Goal: Contribute content: Contribute content

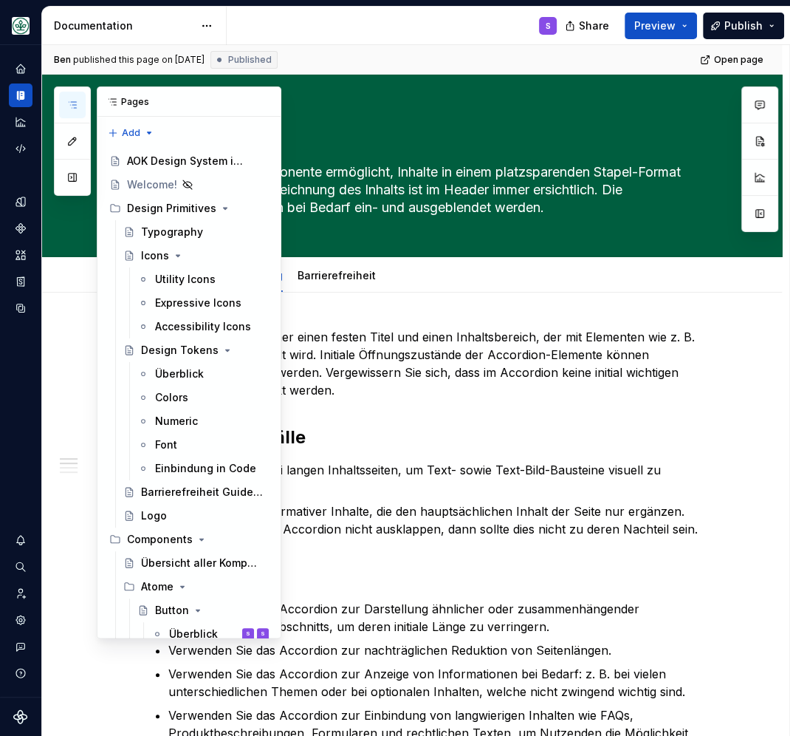
click at [69, 105] on icon "button" at bounding box center [72, 105] width 12 height 12
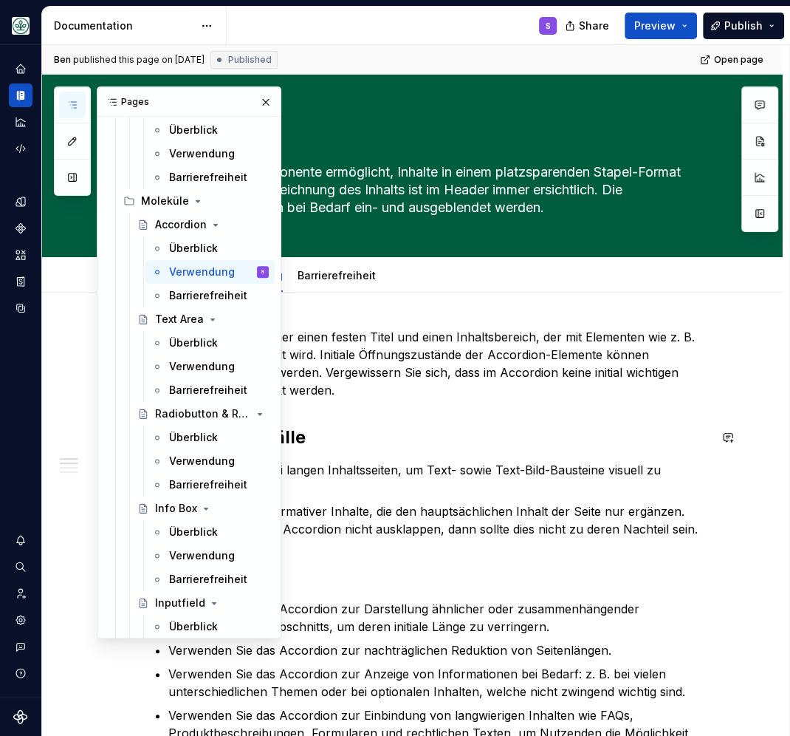
scroll to position [894, 0]
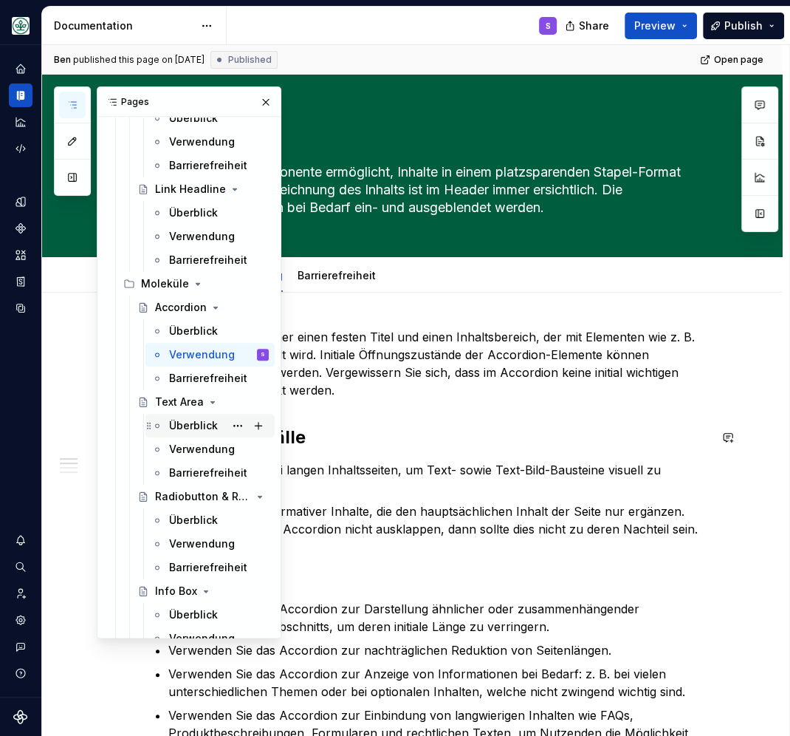
click at [198, 429] on div "Überblick" at bounding box center [193, 425] width 49 height 15
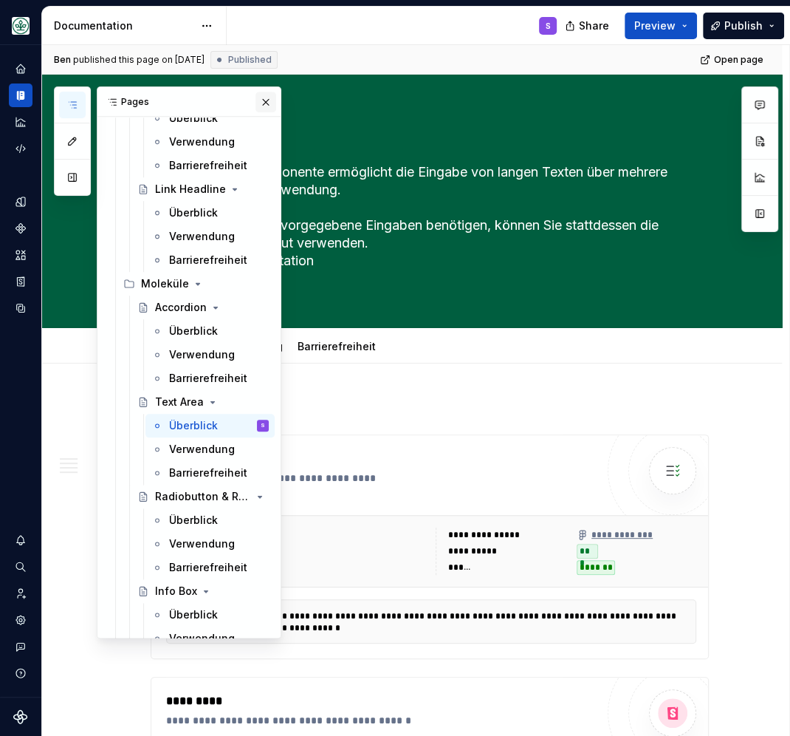
click at [264, 100] on button "button" at bounding box center [266, 102] width 21 height 21
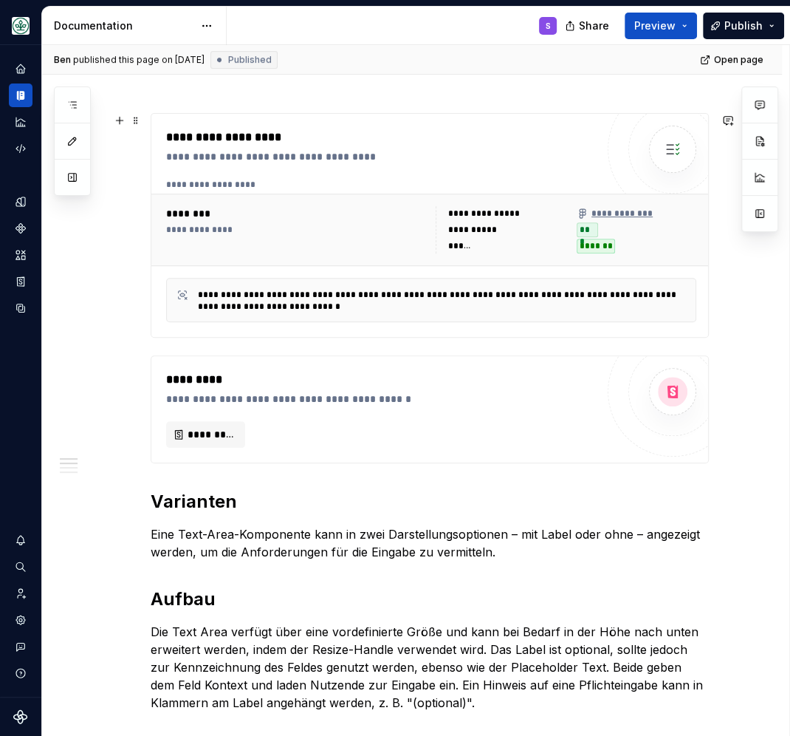
scroll to position [578, 0]
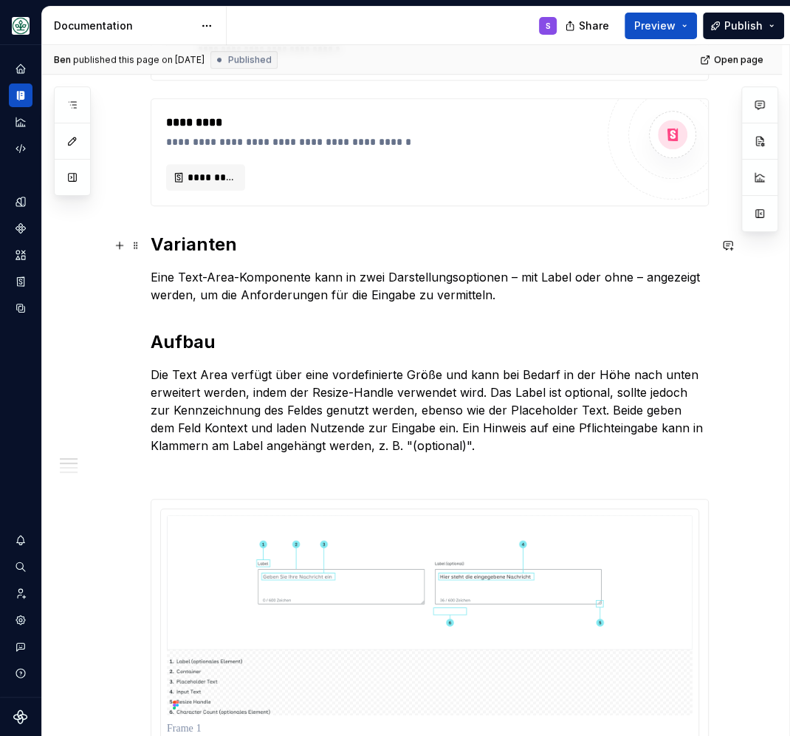
click at [205, 246] on h2 "Varianten" at bounding box center [430, 245] width 558 height 24
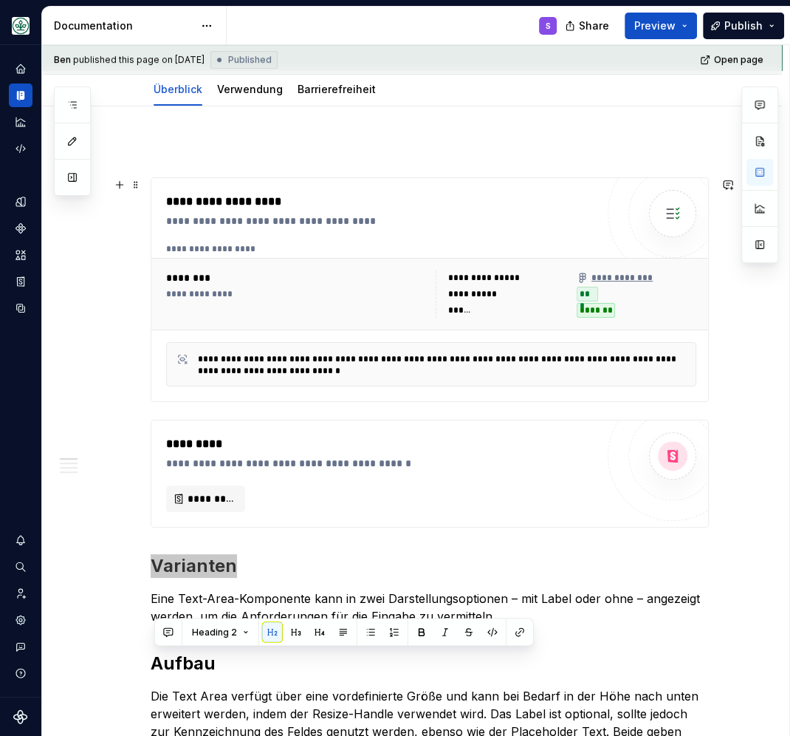
scroll to position [0, 0]
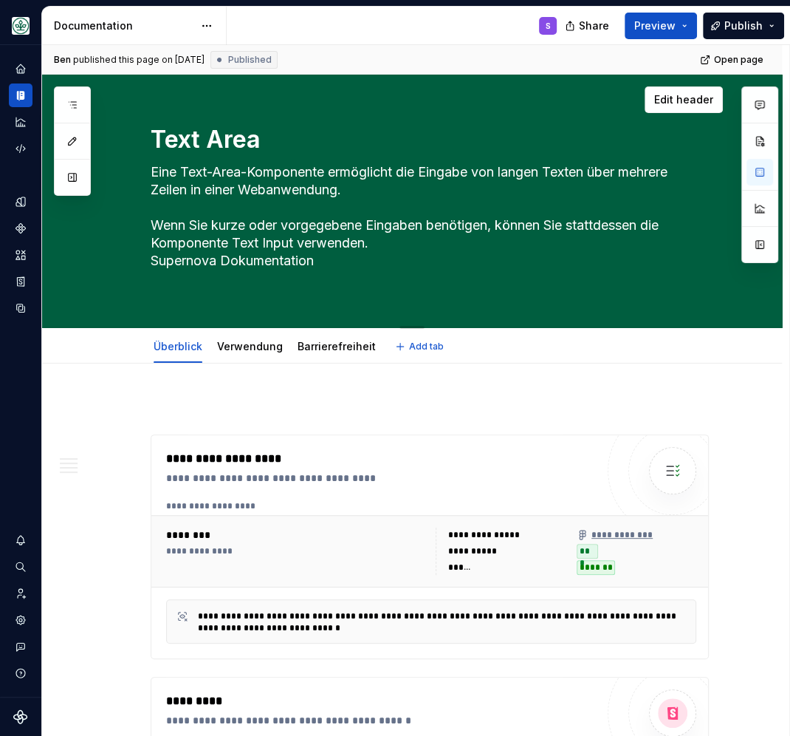
click at [292, 280] on textarea "Eine Text-Area-Komponente ermöglicht die Eingabe von langen Texten über mehrere…" at bounding box center [427, 225] width 558 height 131
type textarea "*"
type textarea "Eine Text-Area-Komponente ermöglicht die Eingabe von langen Texten über mehrere…"
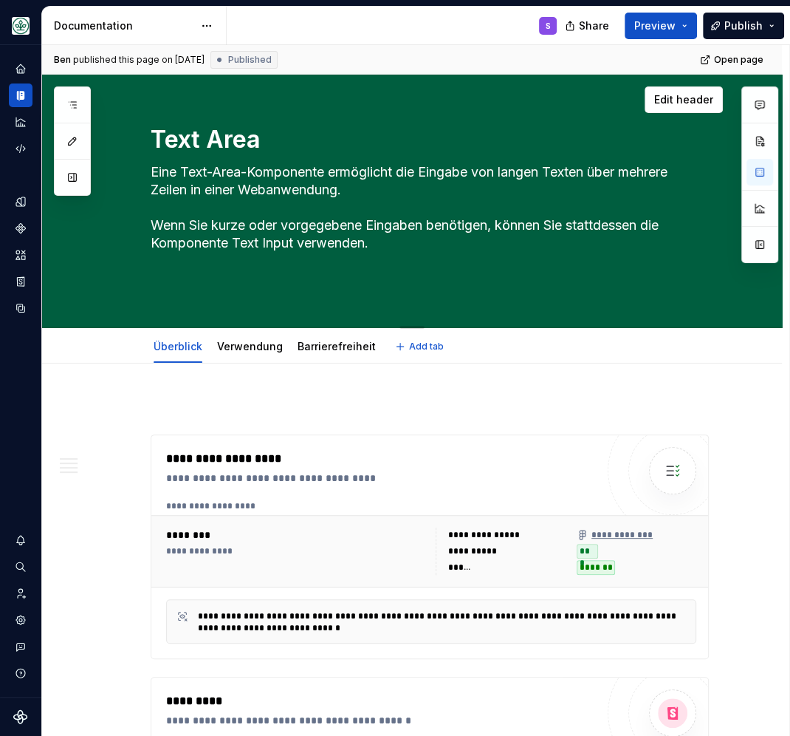
type textarea "*"
type textarea "Eine Text-Area-Komponente ermöglicht die Eingabe von langen Texten über mehrere…"
type textarea "*"
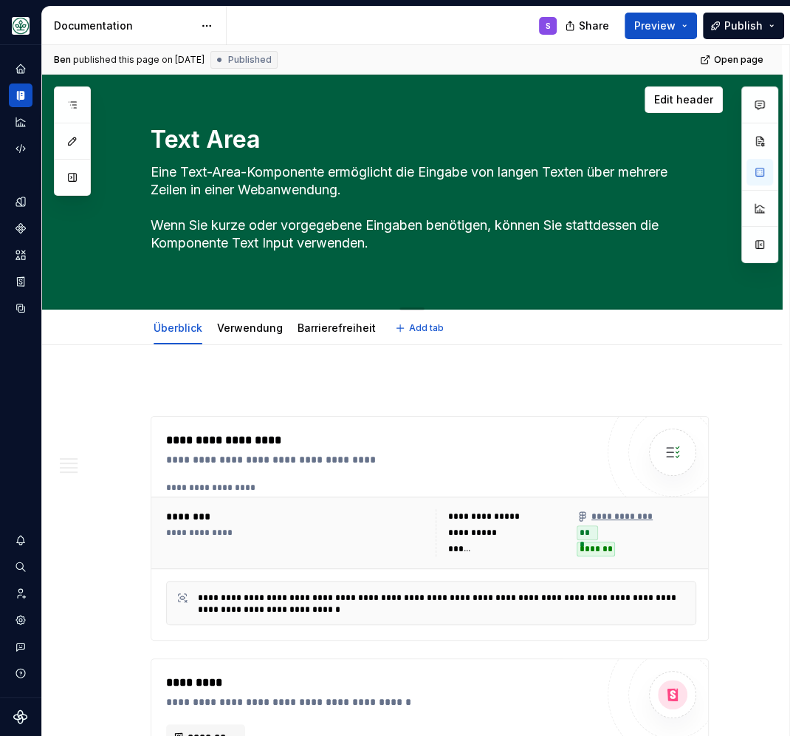
type textarea "Eine Text-Area-Komponente ermöglicht die Eingabe von langen Texten über mehrere…"
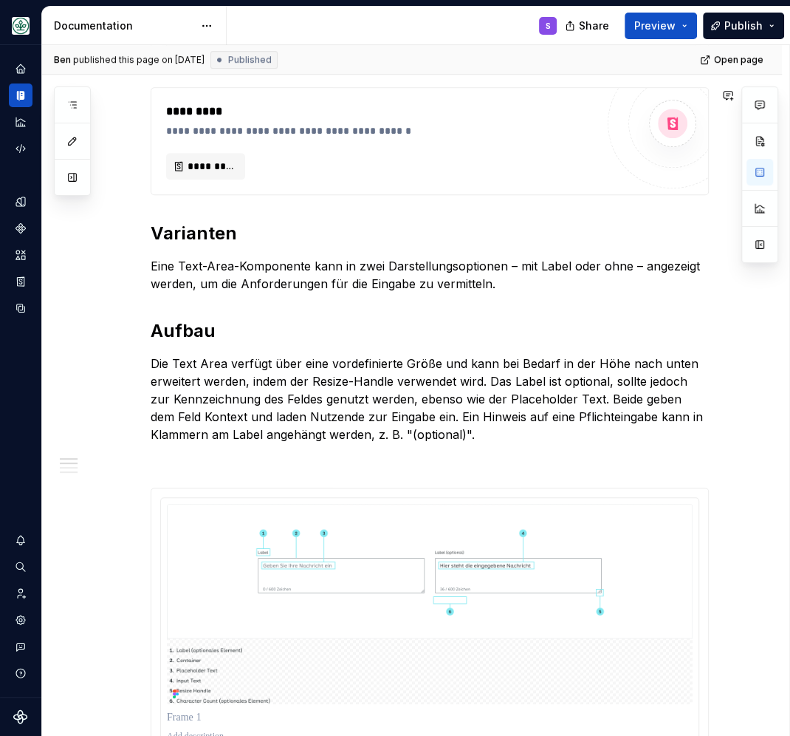
scroll to position [578, 0]
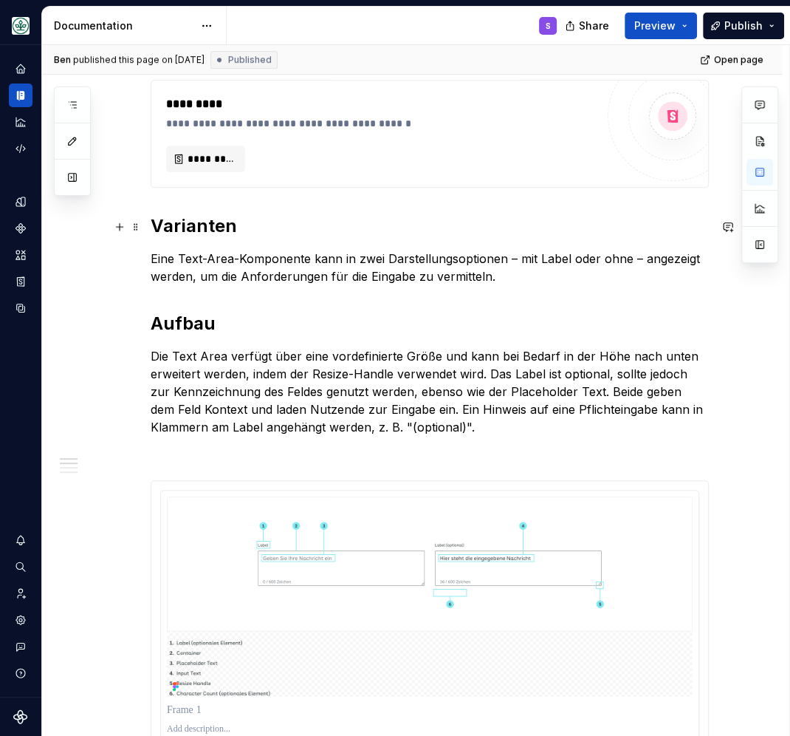
click at [174, 232] on h2 "Varianten" at bounding box center [430, 226] width 558 height 24
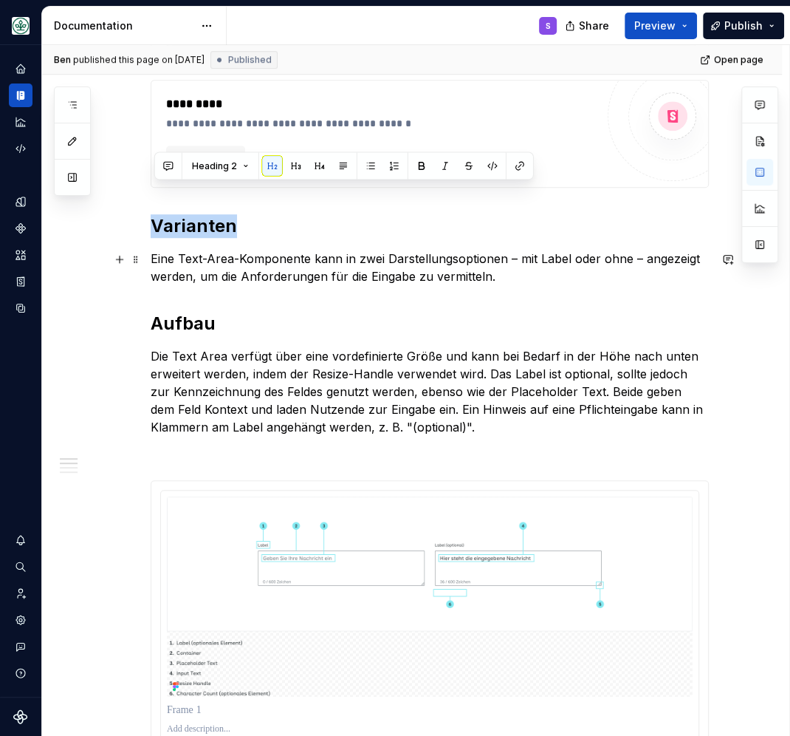
scroll to position [643, 0]
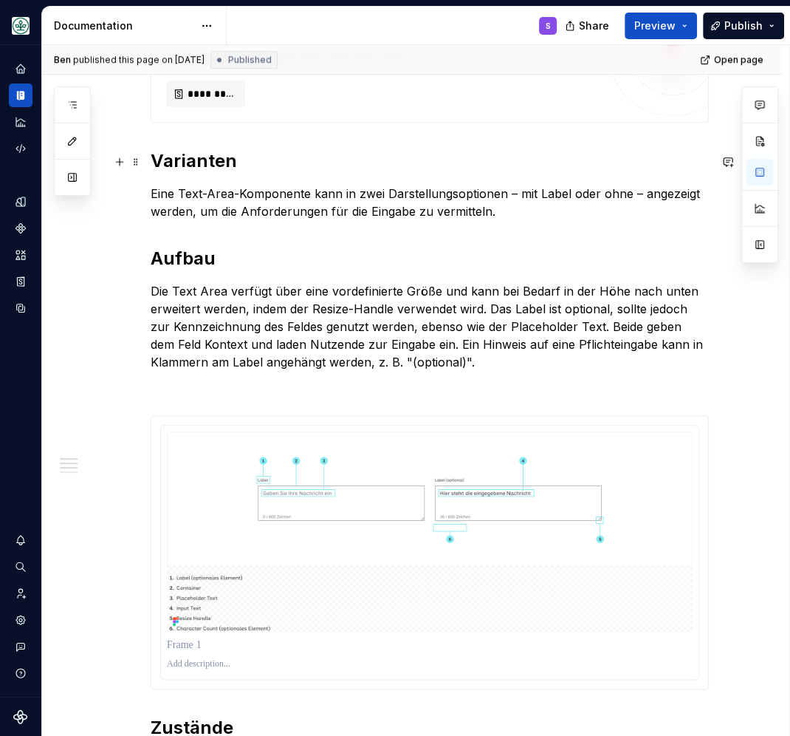
click at [184, 162] on h2 "Varianten" at bounding box center [430, 161] width 558 height 24
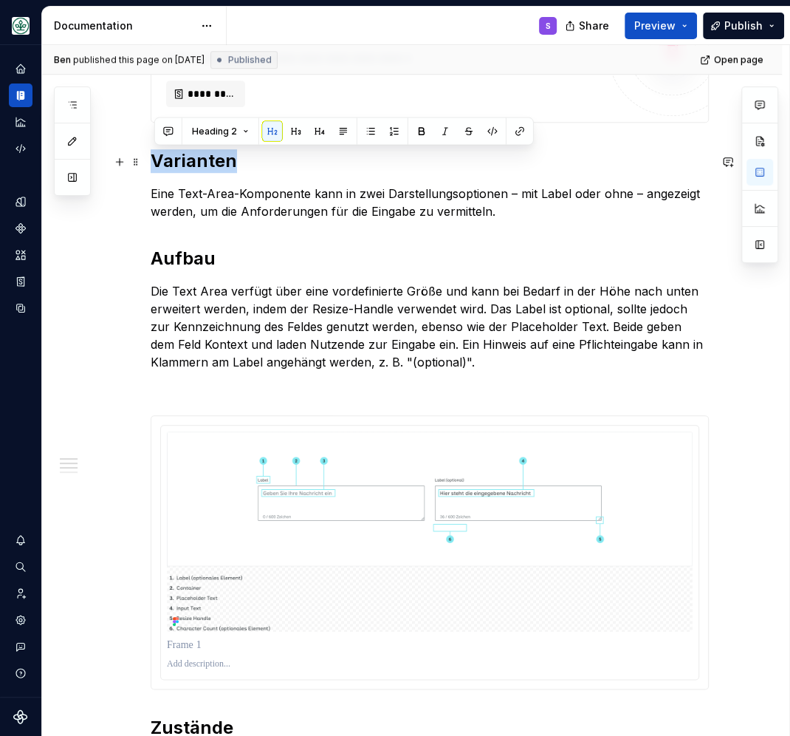
click at [184, 162] on h2 "Varianten" at bounding box center [430, 161] width 558 height 24
click at [179, 266] on strong "Aufbau" at bounding box center [183, 257] width 65 height 21
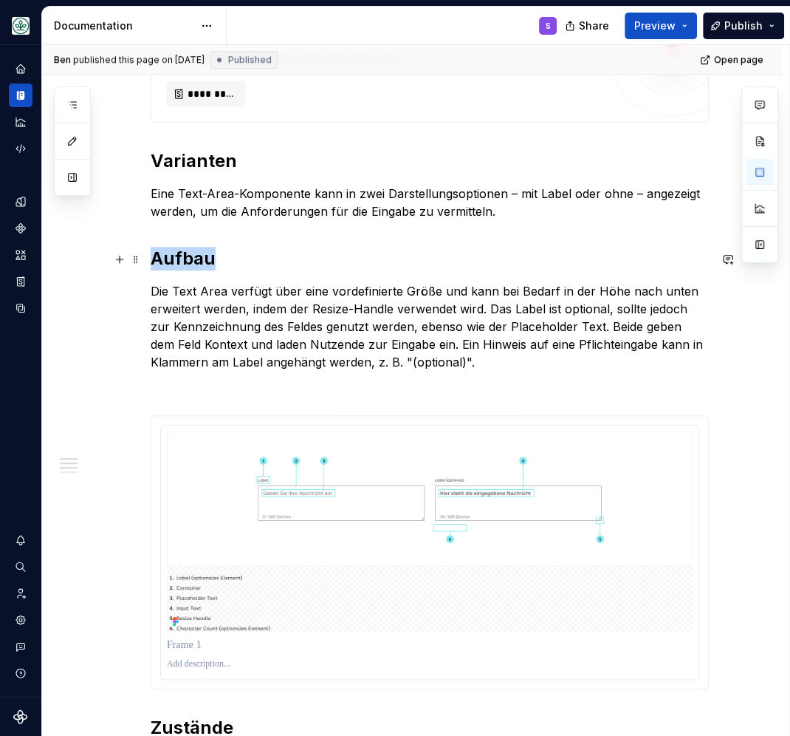
click at [179, 266] on strong "Aufbau" at bounding box center [183, 257] width 65 height 21
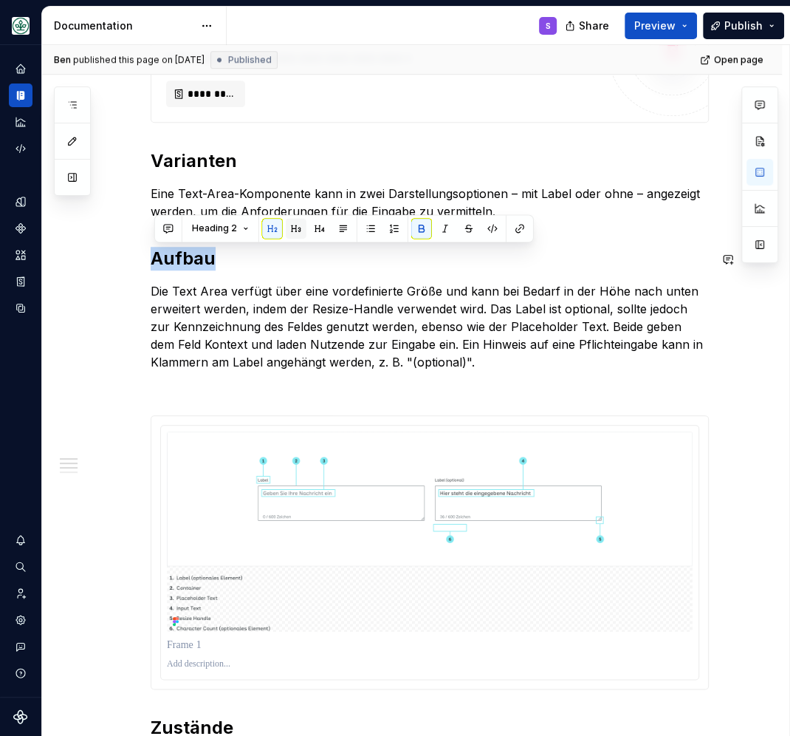
click at [295, 224] on button "button" at bounding box center [296, 228] width 21 height 21
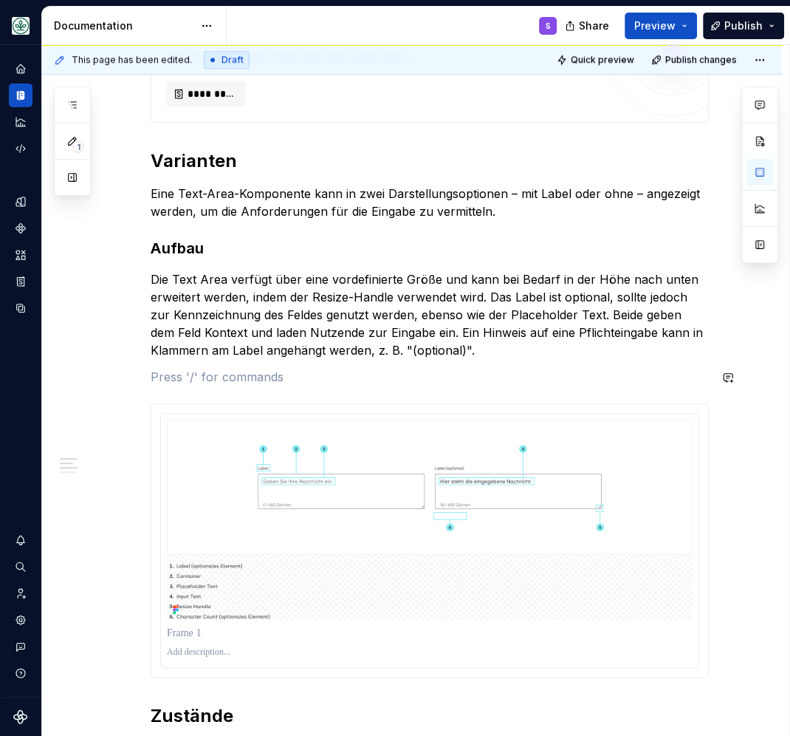
click at [508, 354] on p "Die Text Area verfügt über eine vordefinierte Größe und kann bei Bedarf in der …" at bounding box center [430, 314] width 558 height 89
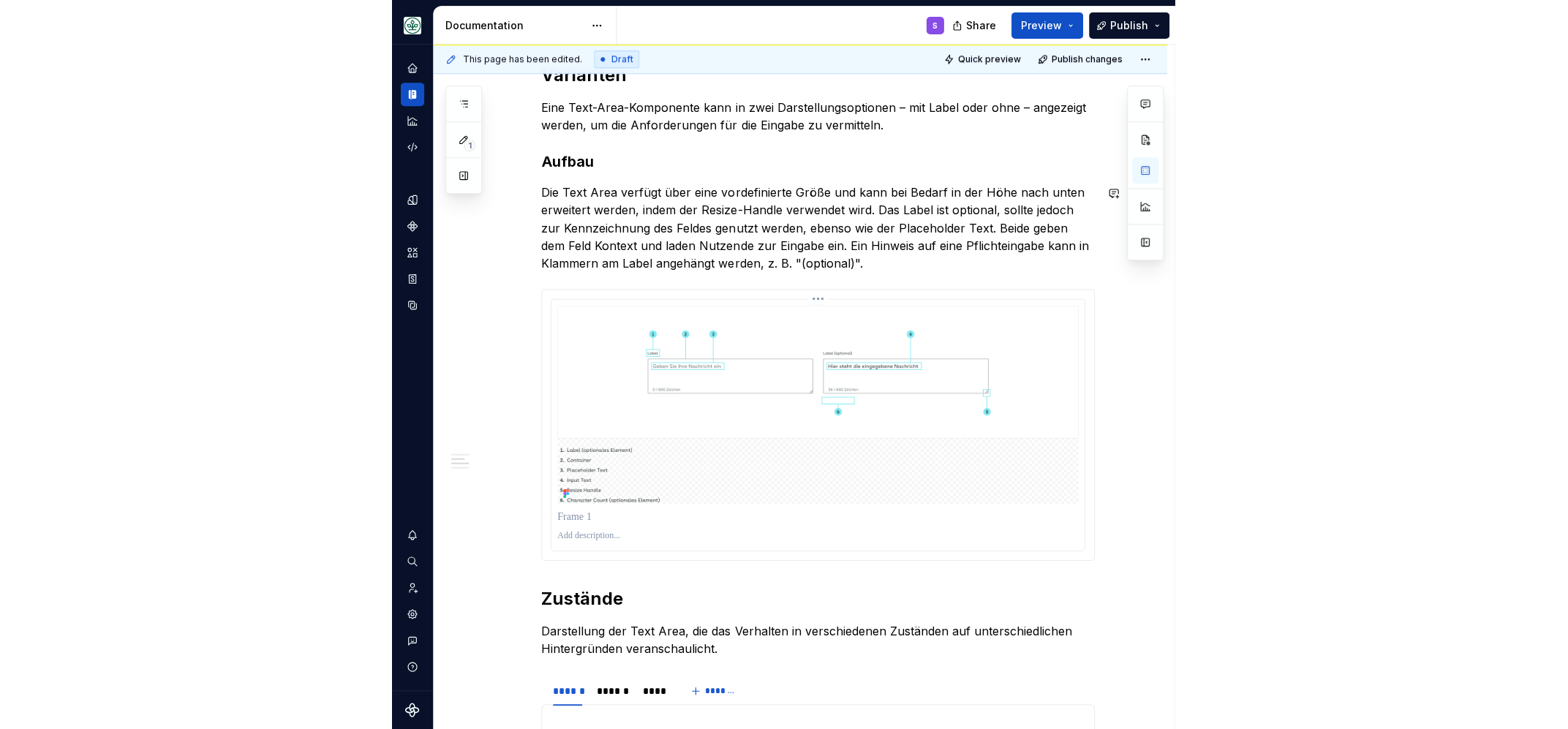
scroll to position [765, 0]
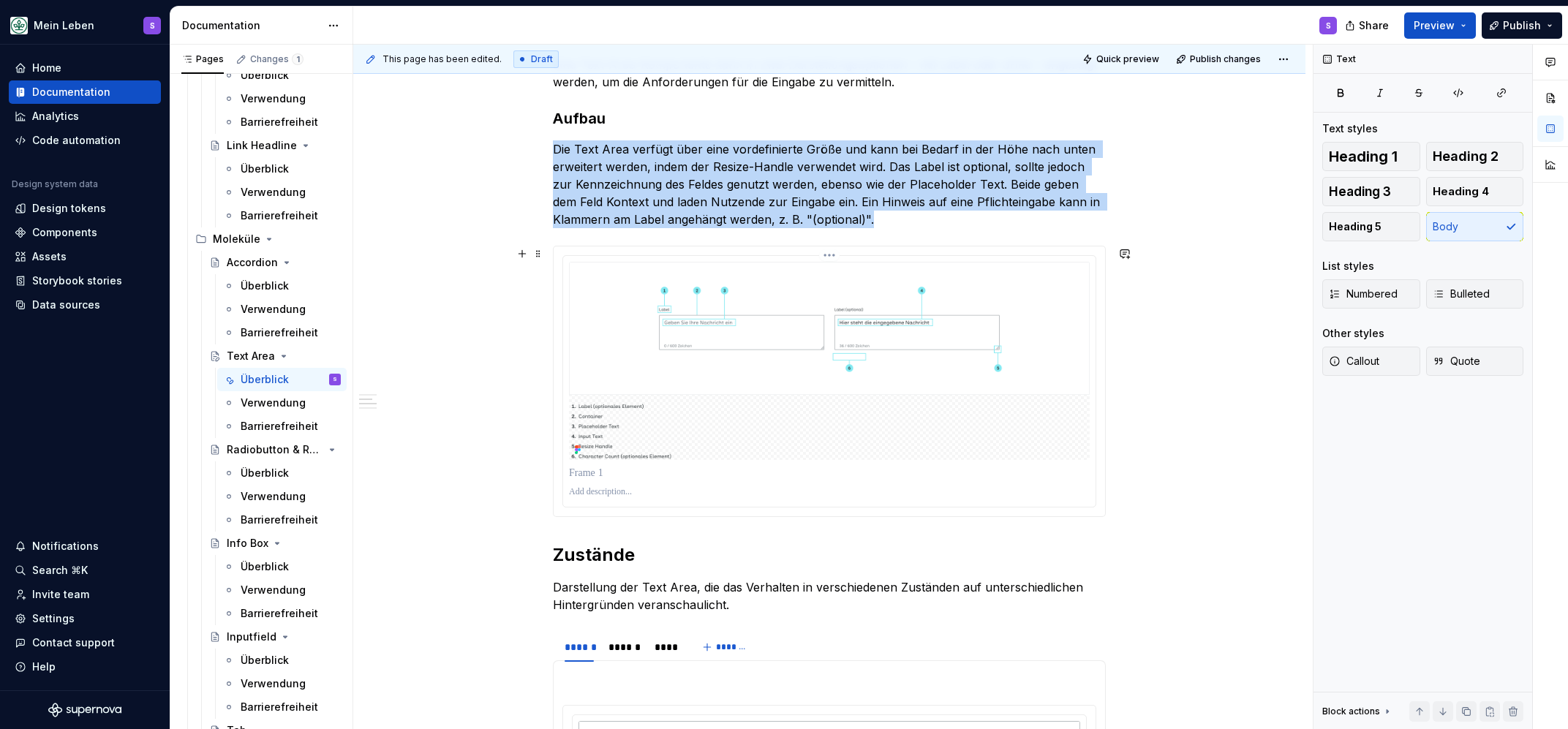
click at [961, 360] on img at bounding box center [830, 361] width 521 height 198
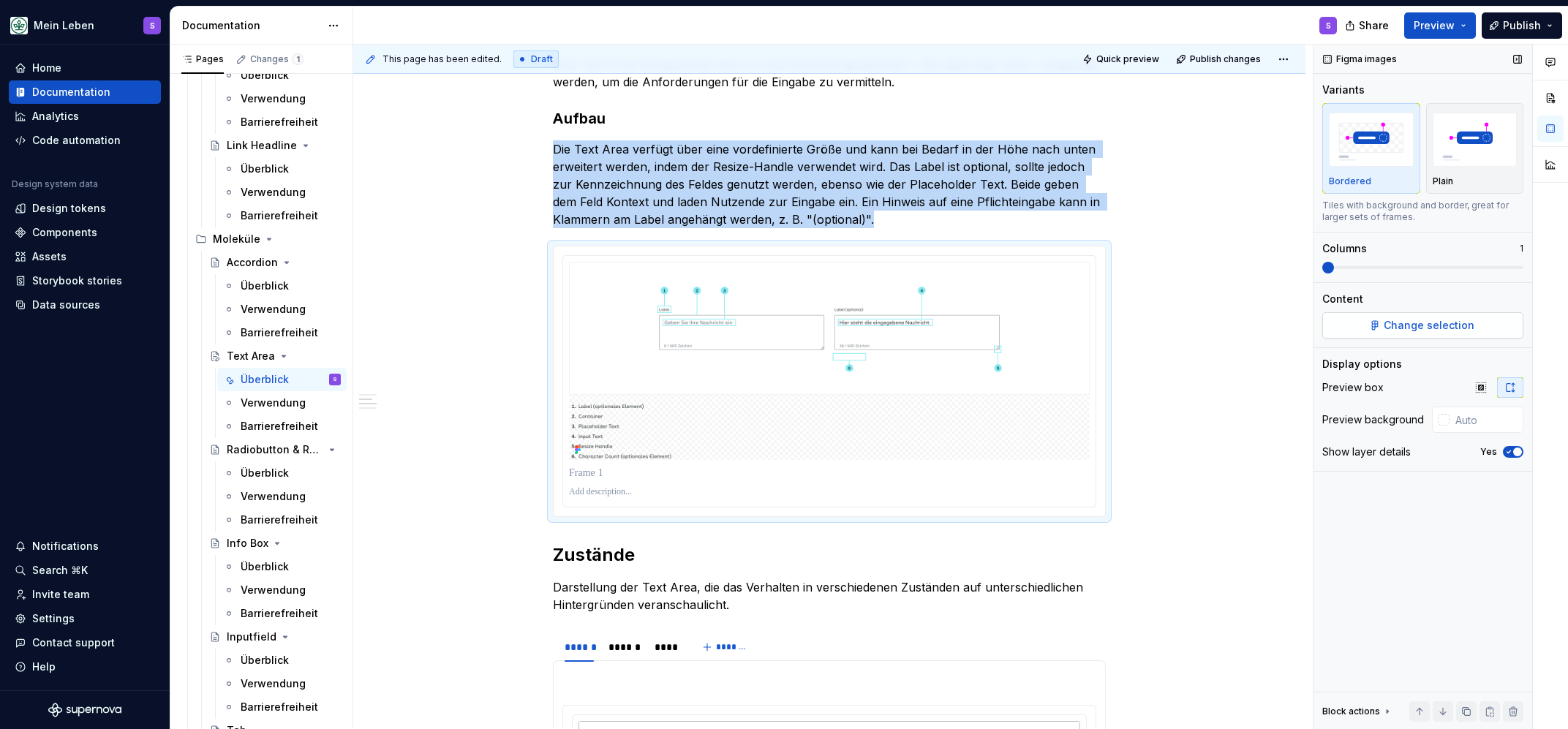
click at [1406, 324] on span "Change selection" at bounding box center [1429, 325] width 91 height 15
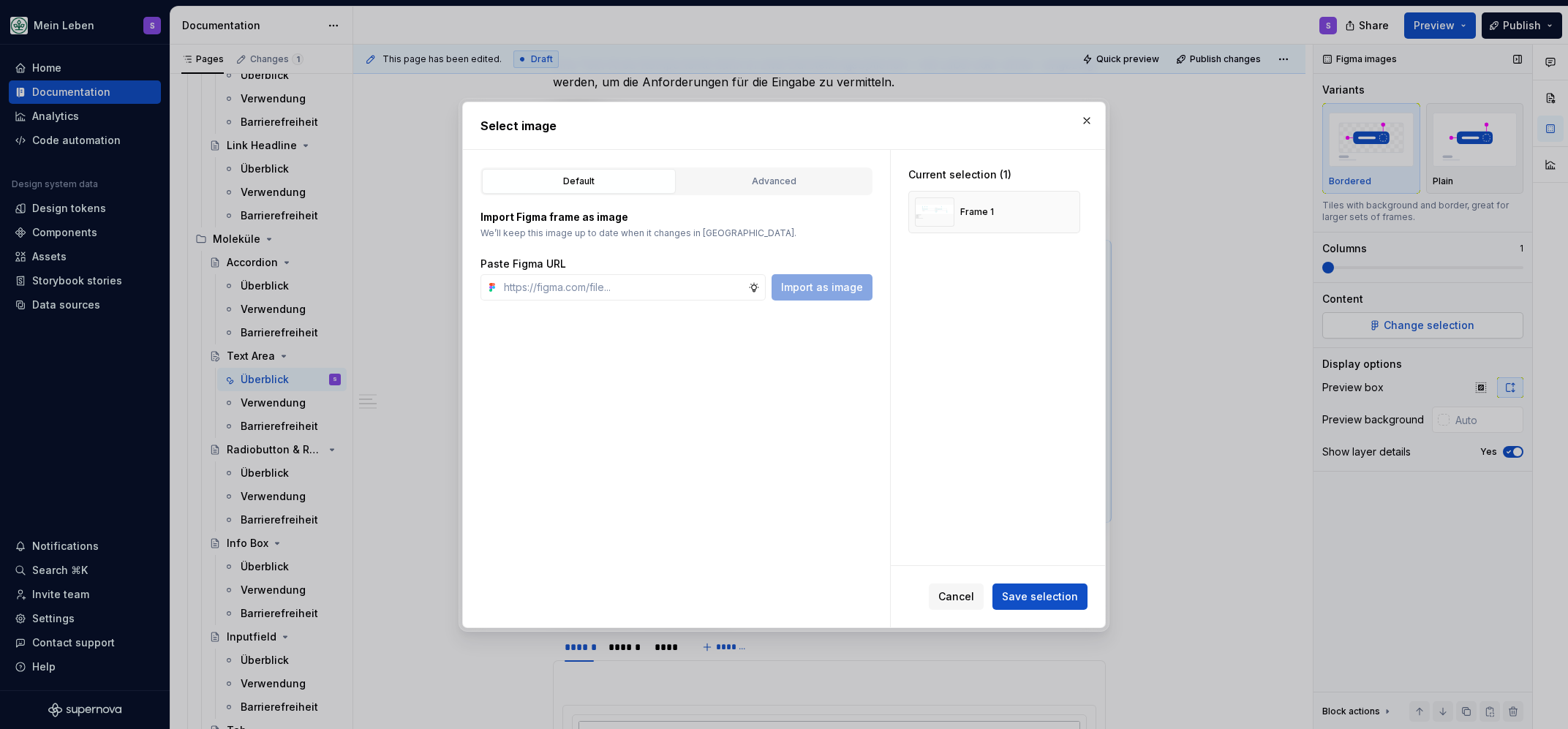
type textarea "*"
type input "[URL][DOMAIN_NAME]"
click at [841, 288] on span "Import as image" at bounding box center [822, 287] width 82 height 15
click at [1074, 212] on button "button" at bounding box center [1063, 212] width 21 height 21
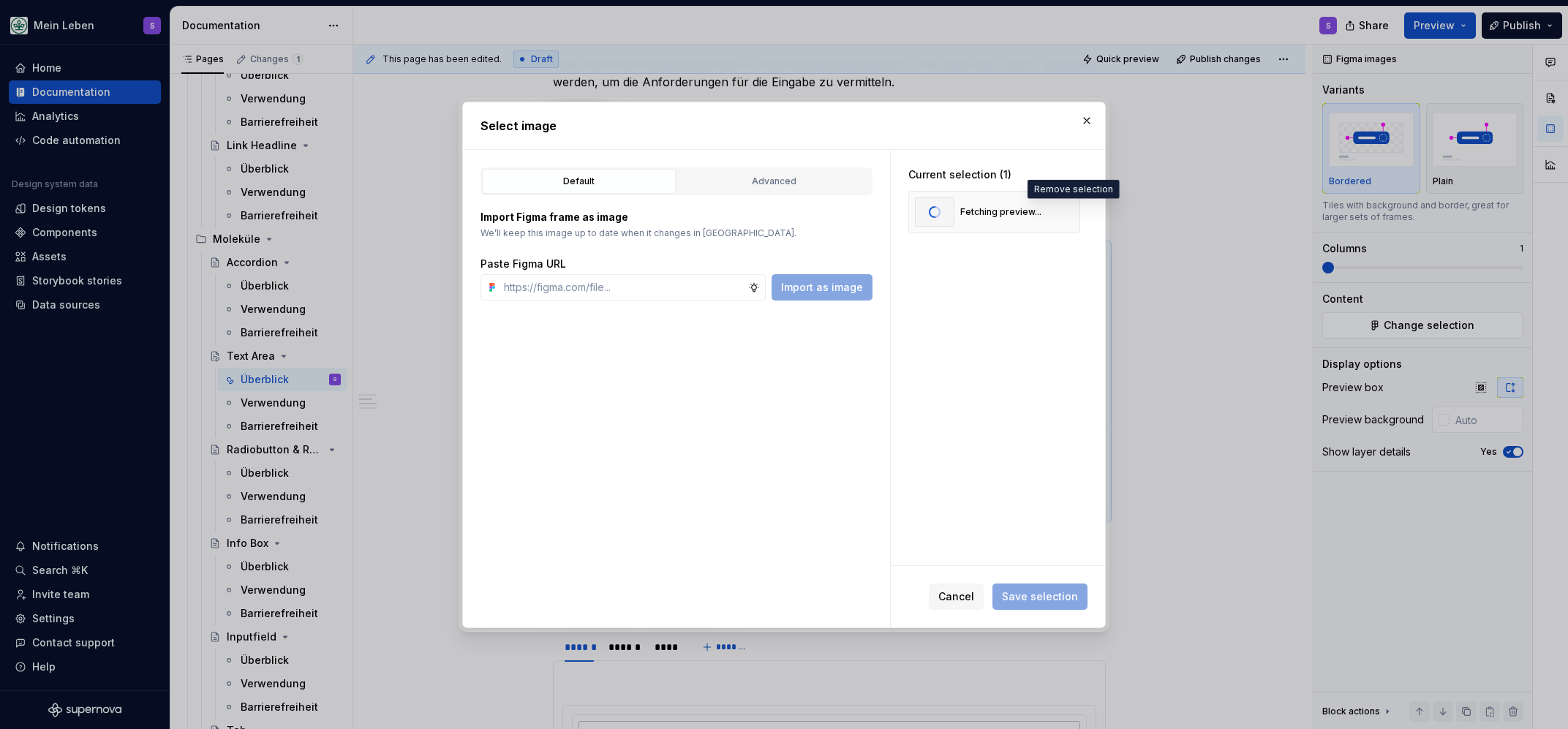
scroll to position [0, 0]
click at [1039, 601] on span "Save selection" at bounding box center [1040, 596] width 76 height 15
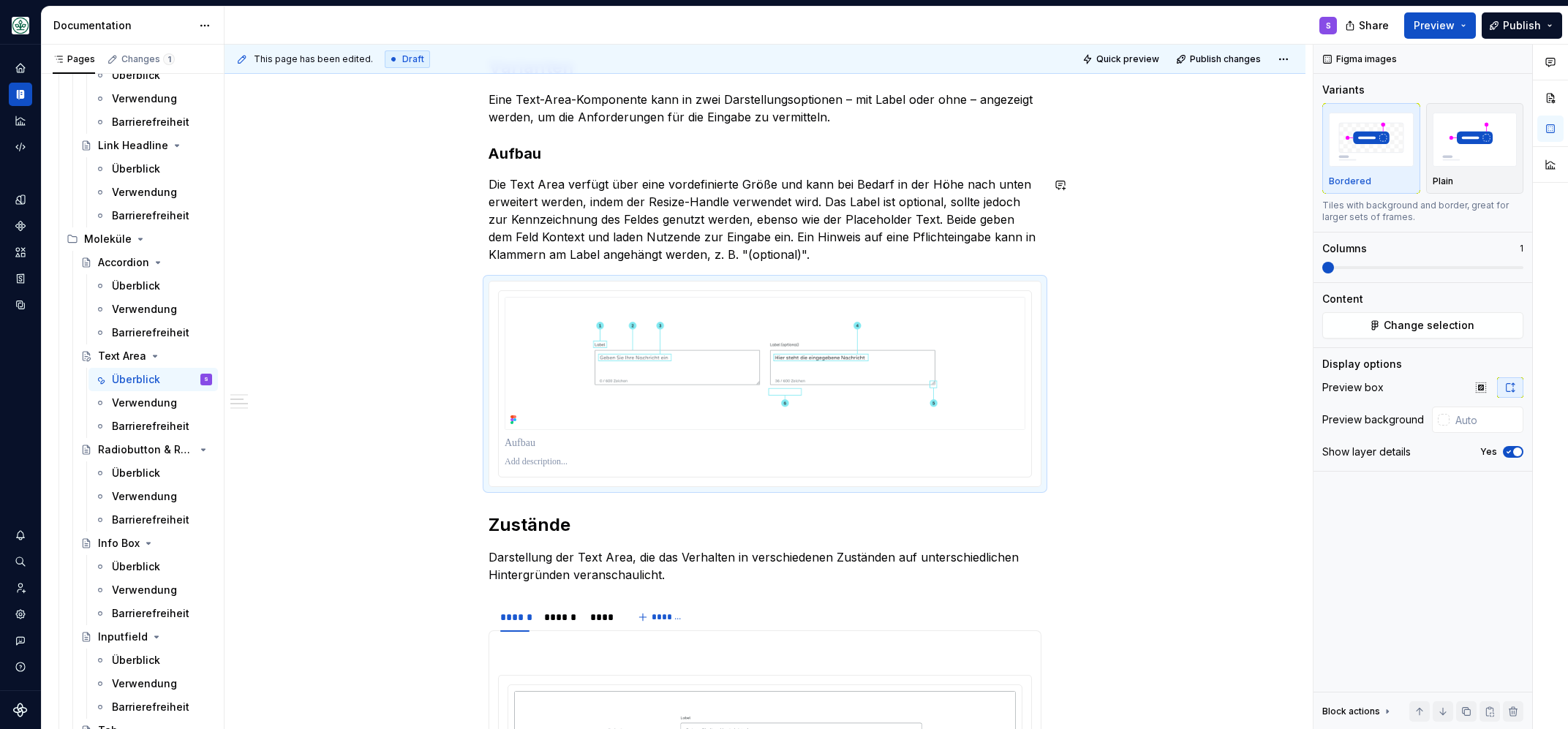
scroll to position [765, 0]
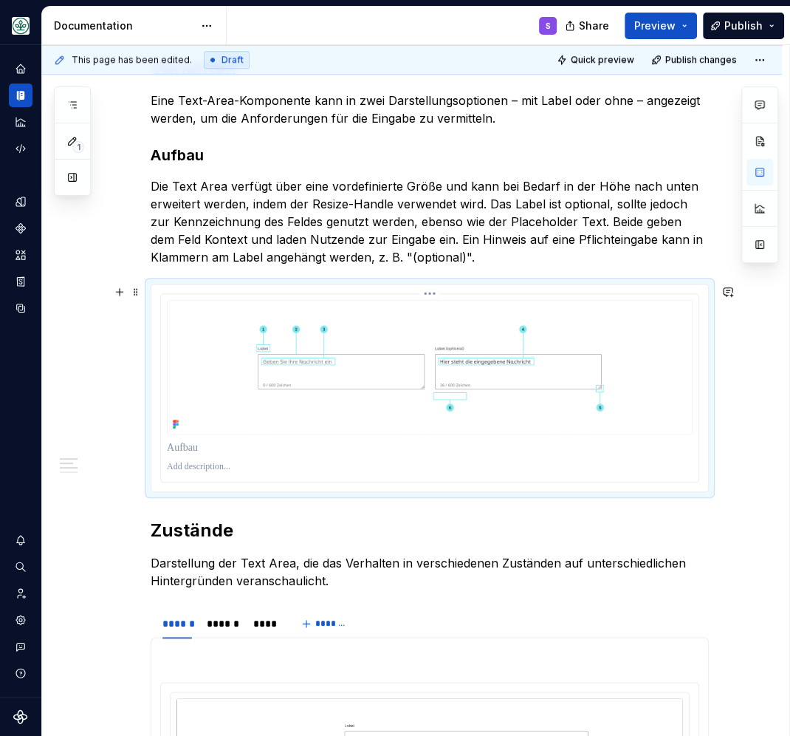
click at [450, 368] on img at bounding box center [430, 367] width 526 height 134
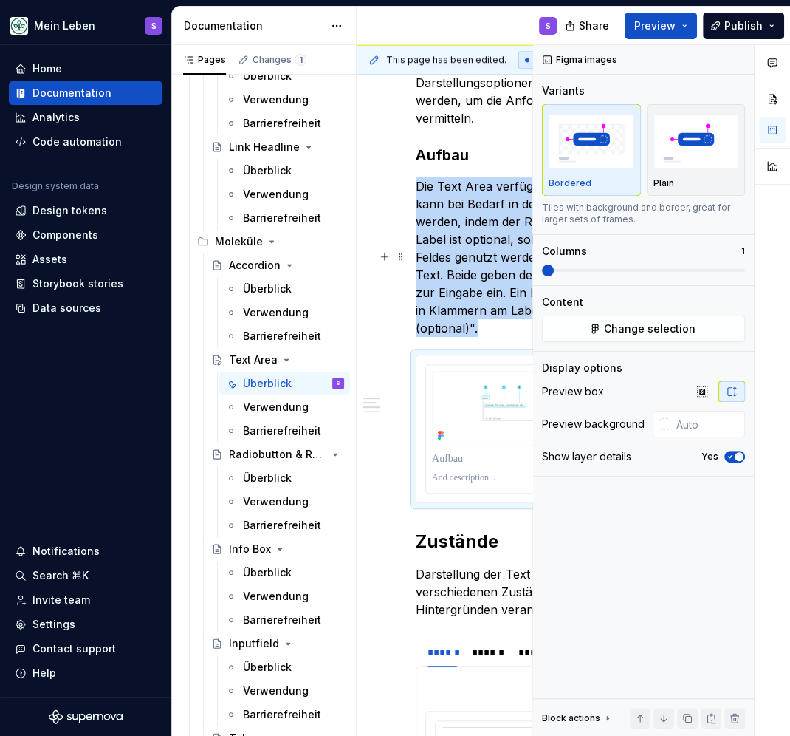
scroll to position [737, 0]
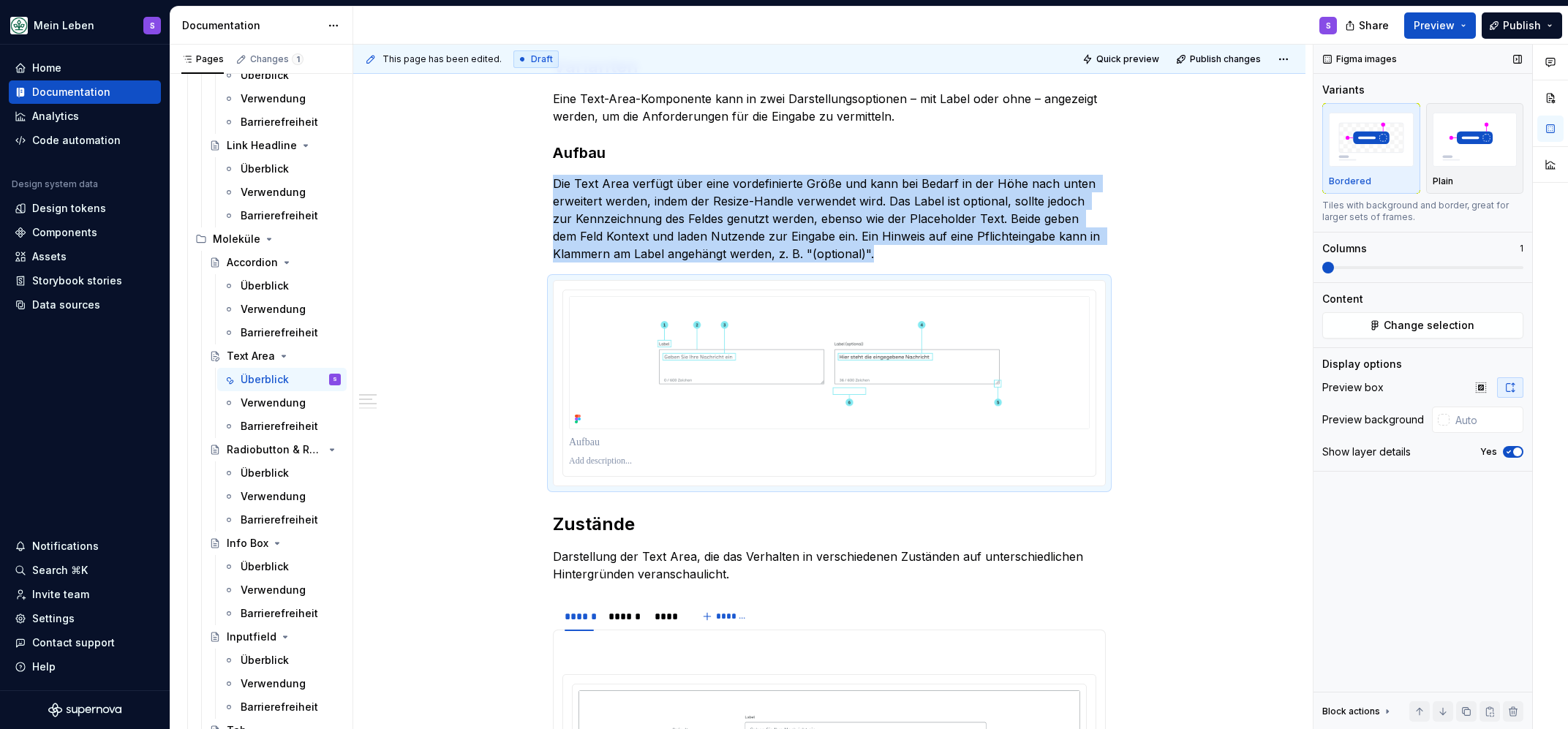
click at [1507, 386] on icon "button" at bounding box center [1511, 387] width 8 height 9
click at [1484, 385] on icon "button" at bounding box center [1481, 387] width 10 height 10
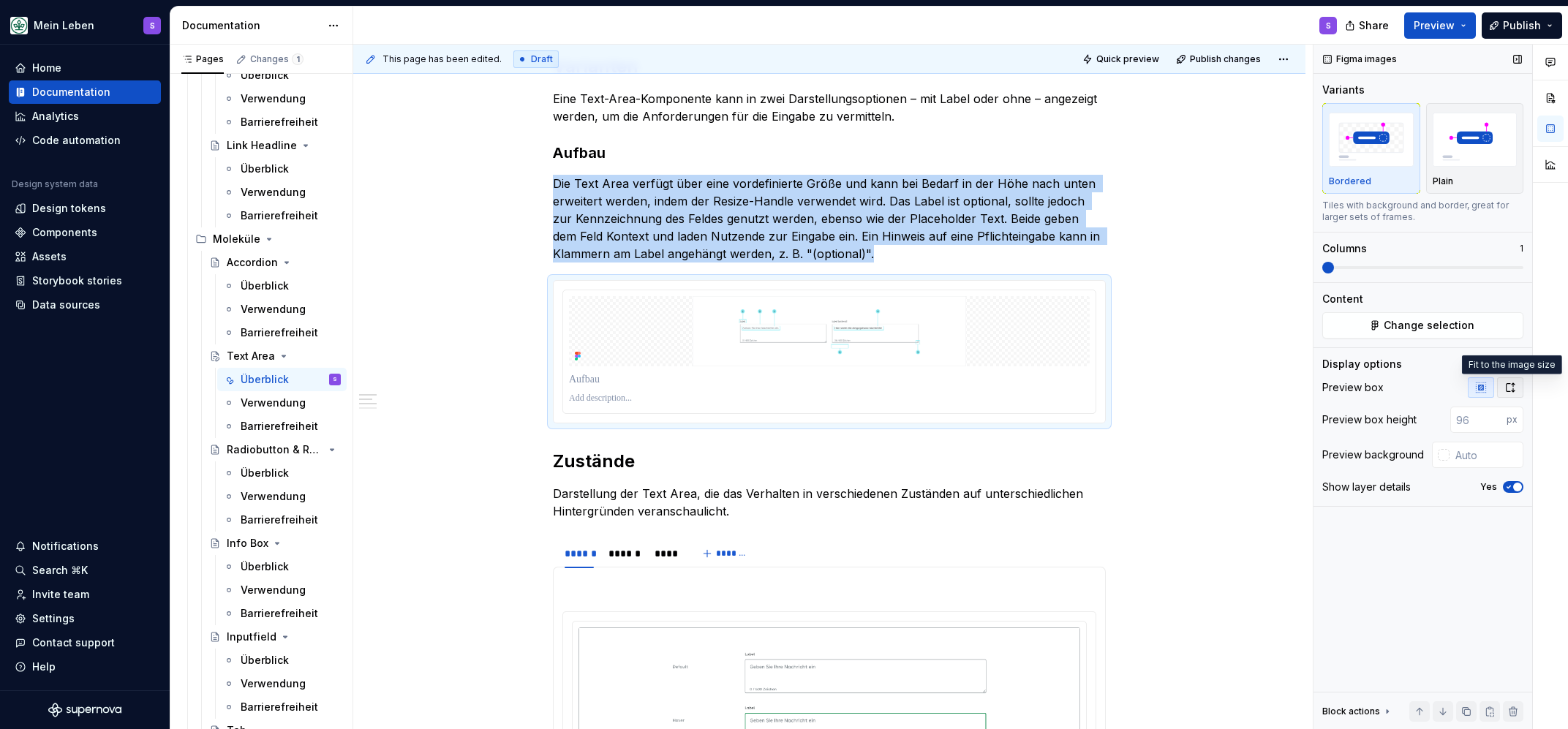
click at [1506, 385] on icon "button" at bounding box center [1511, 387] width 12 height 12
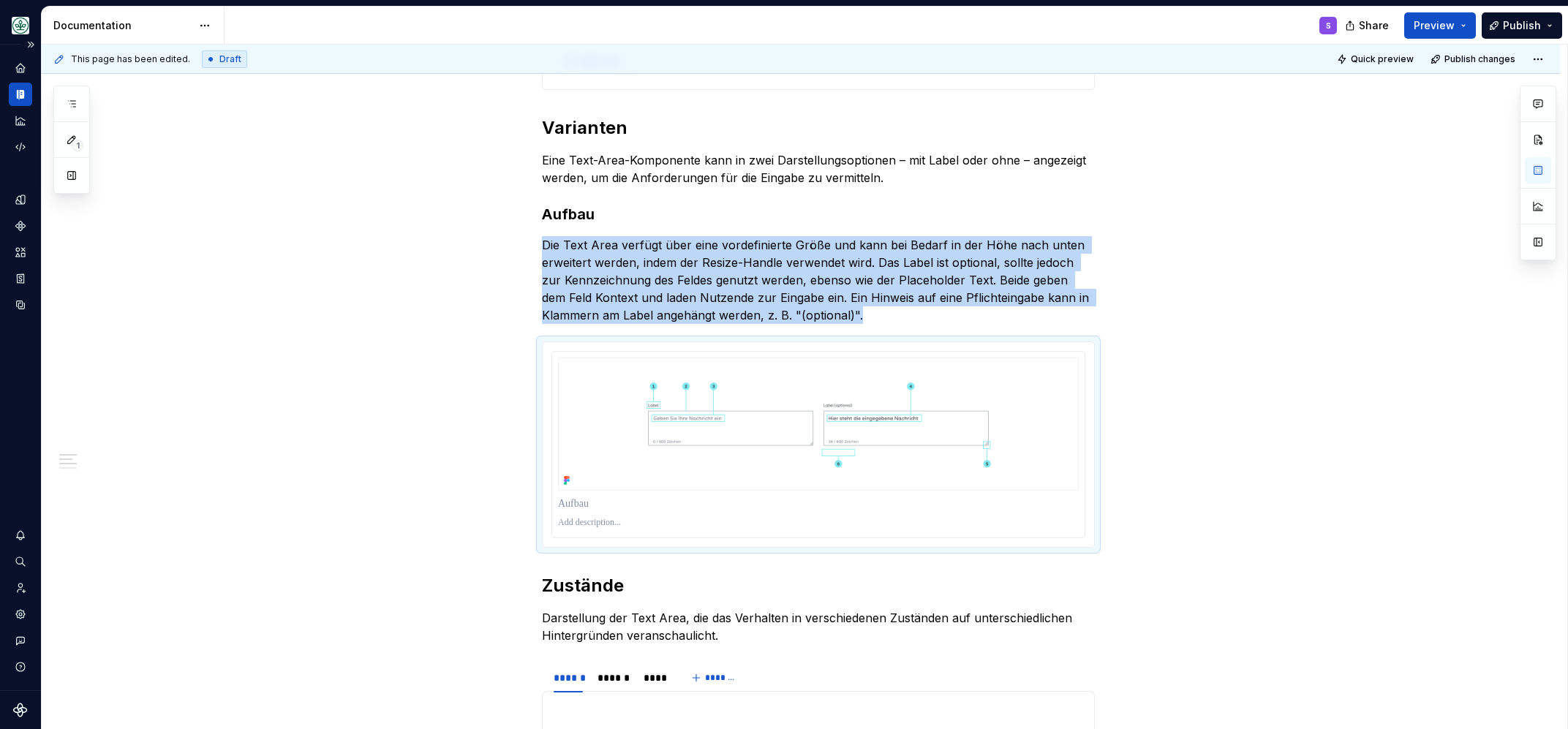
scroll to position [765, 0]
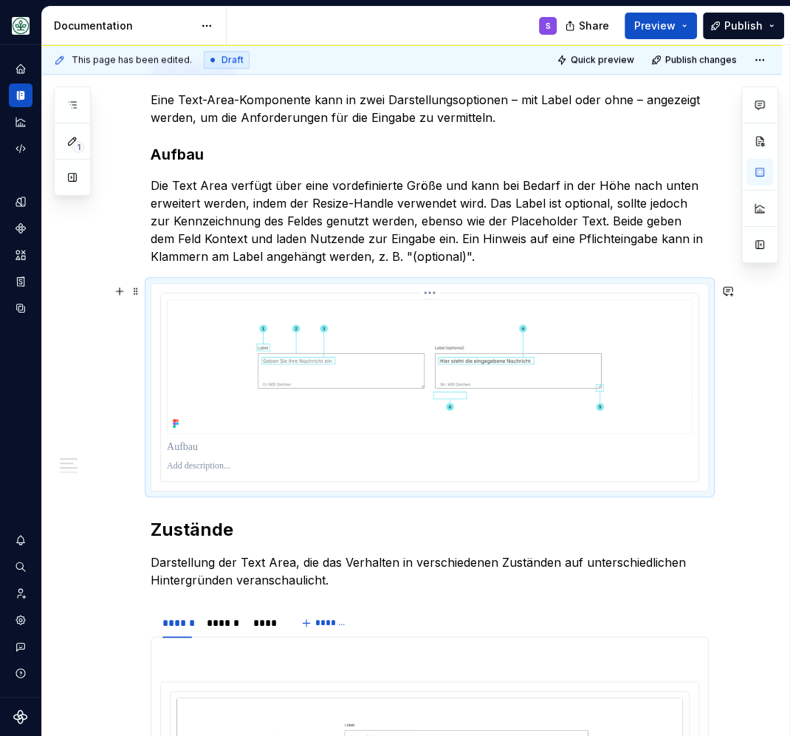
click at [224, 468] on p at bounding box center [430, 466] width 526 height 12
click at [172, 471] on p "**********" at bounding box center [430, 466] width 526 height 12
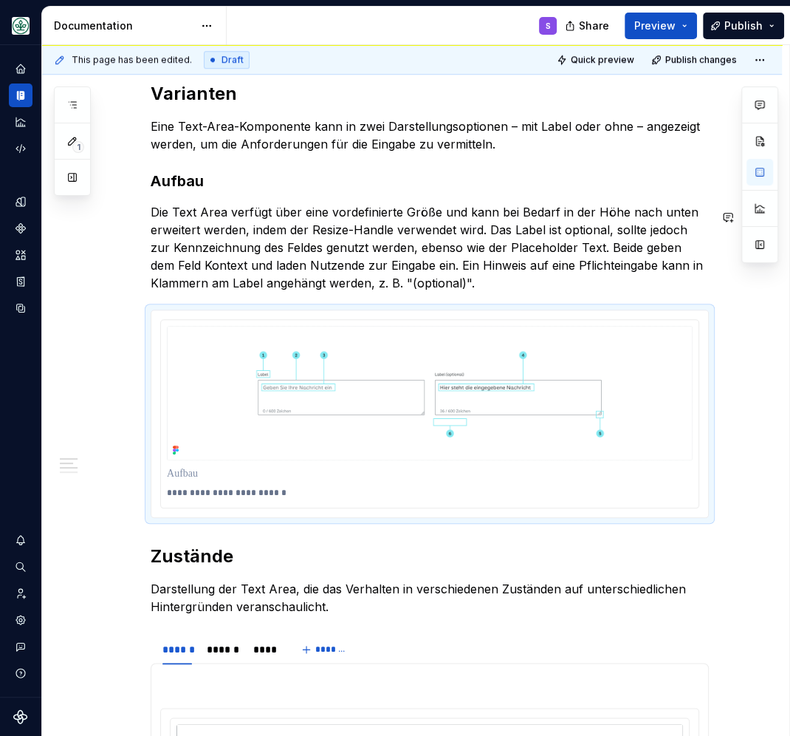
type textarea "*"
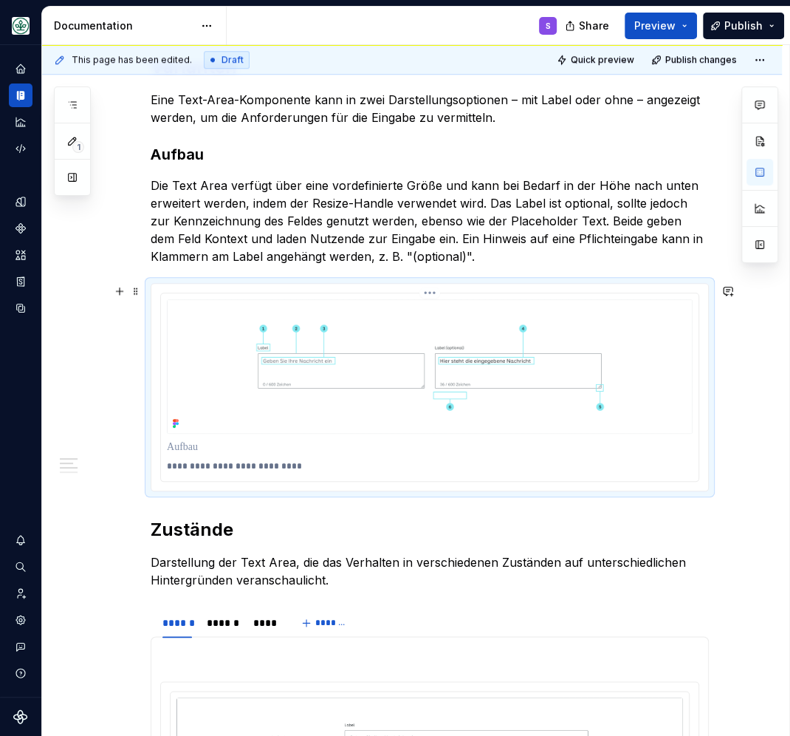
click at [323, 467] on p "**********" at bounding box center [430, 466] width 526 height 12
click at [327, 465] on p "**********" at bounding box center [430, 466] width 526 height 12
click at [305, 465] on p "**********" at bounding box center [430, 466] width 526 height 12
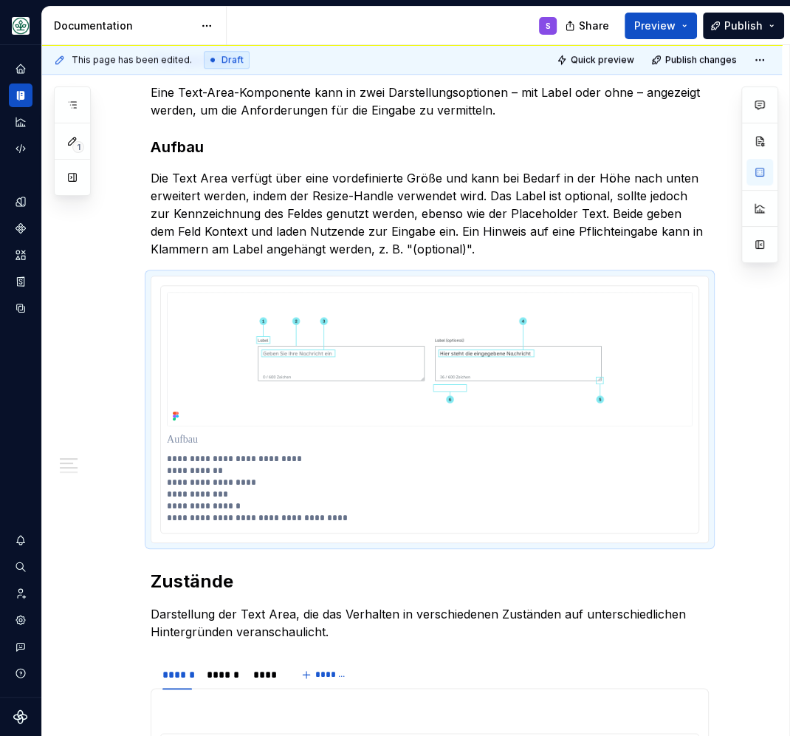
scroll to position [737, 0]
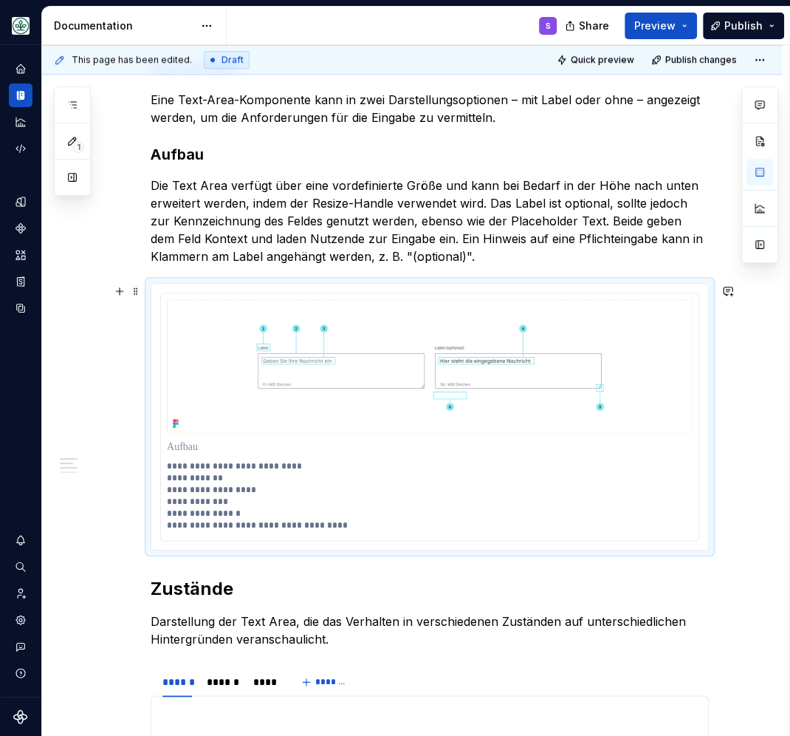
click at [111, 535] on div "**********" at bounding box center [415, 390] width 747 height 691
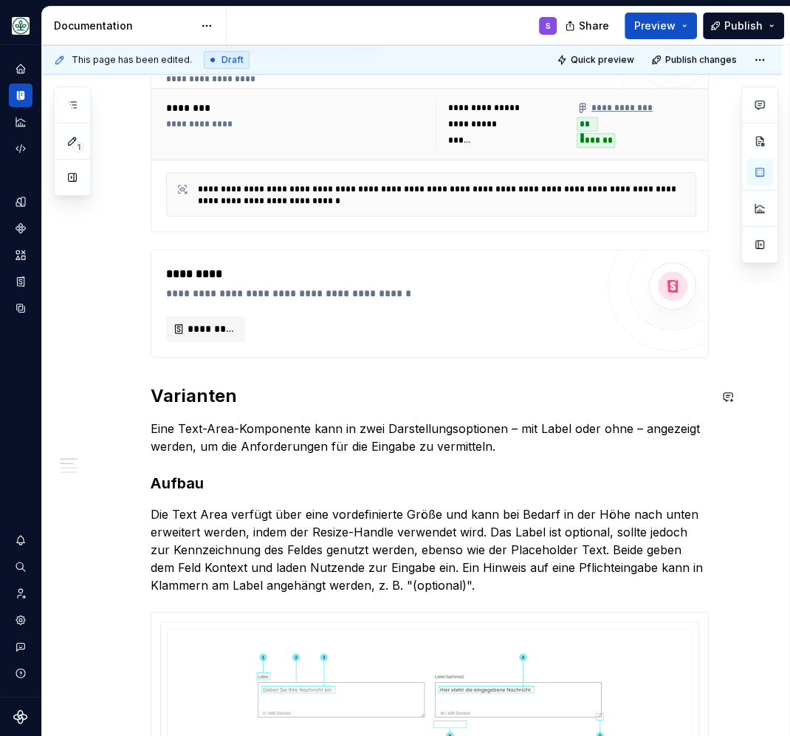
scroll to position [514, 0]
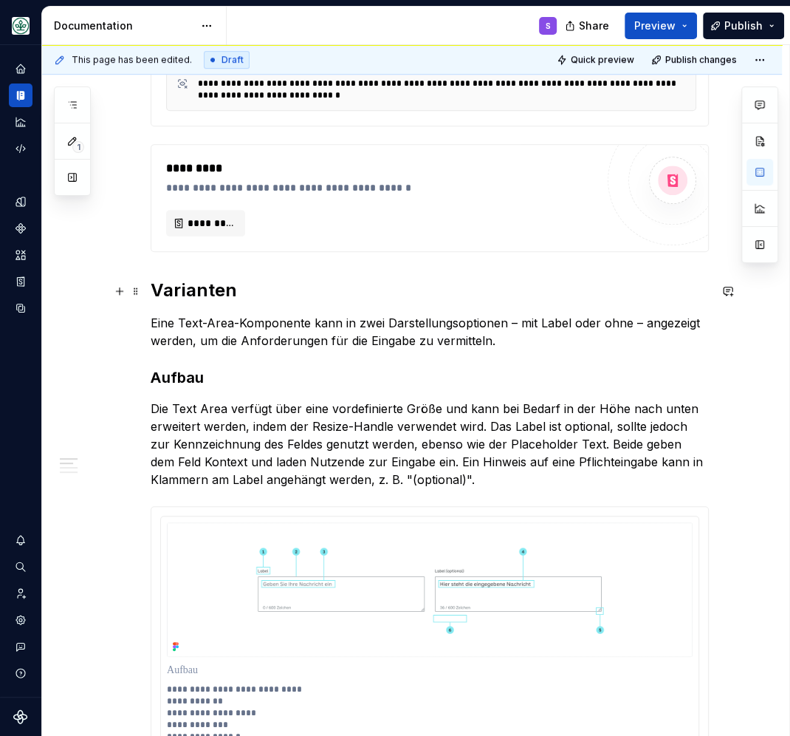
click at [183, 292] on h2 "Varianten" at bounding box center [430, 290] width 558 height 24
click at [182, 379] on strong "Aufbau" at bounding box center [177, 378] width 53 height 18
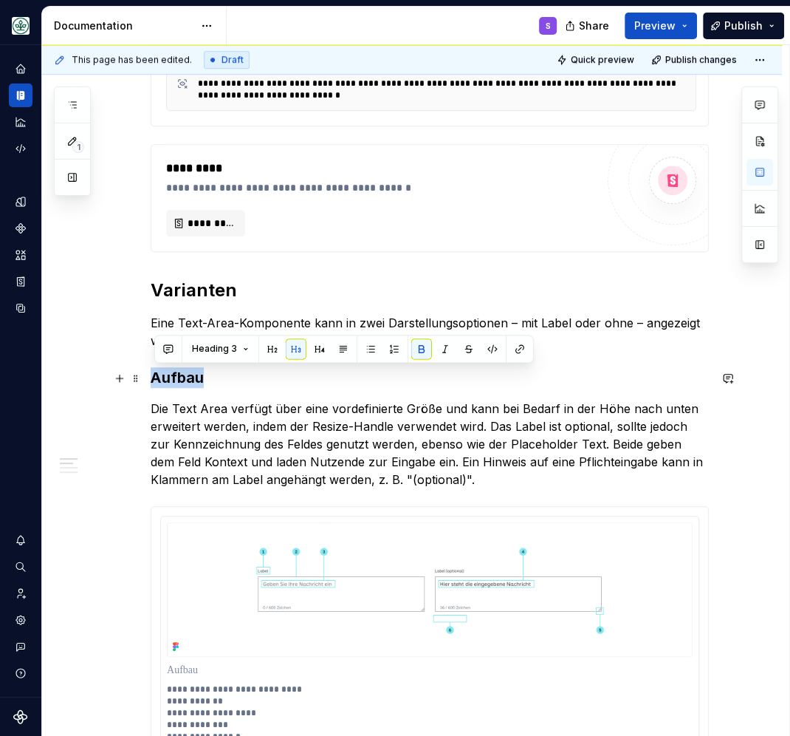
click at [182, 379] on strong "Aufbau" at bounding box center [177, 378] width 53 height 18
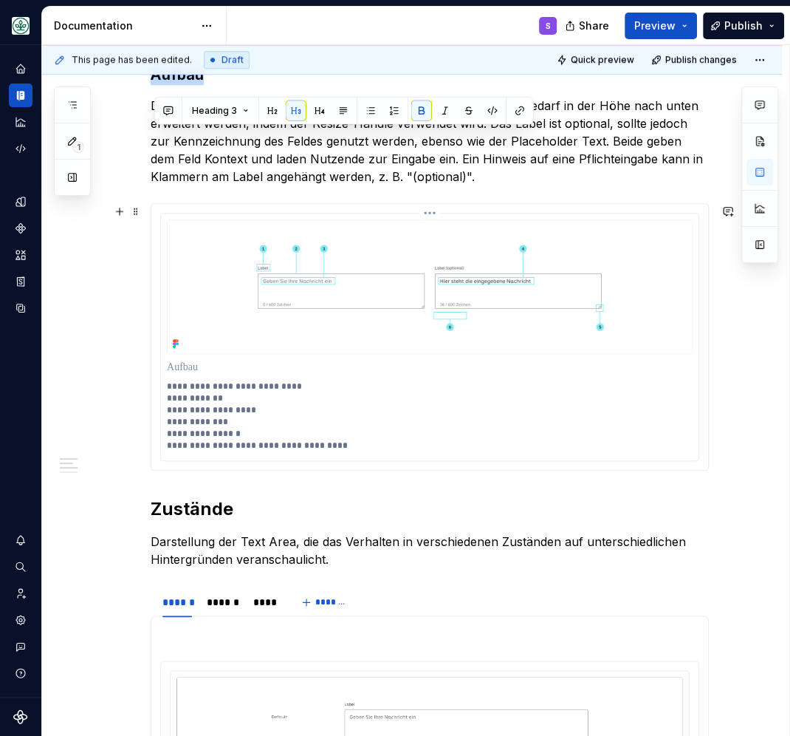
scroll to position [836, 0]
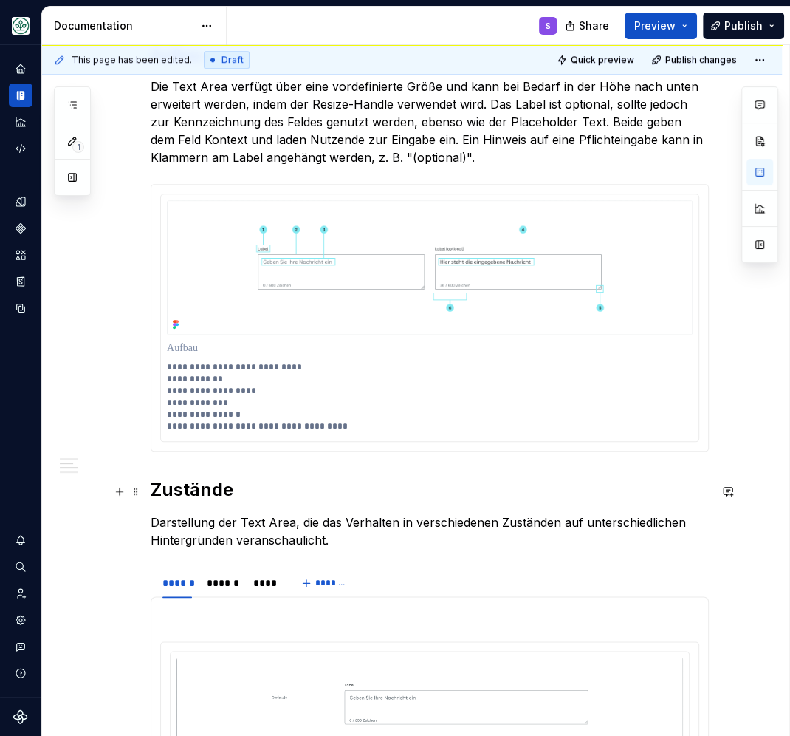
click at [168, 492] on strong "Zustände" at bounding box center [192, 489] width 83 height 21
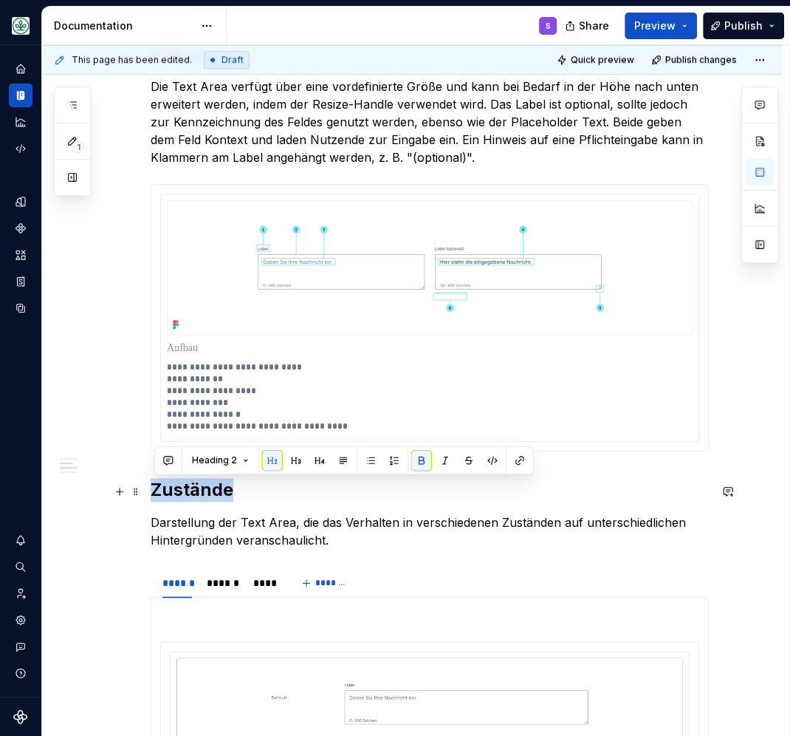
click at [168, 492] on strong "Zustände" at bounding box center [192, 489] width 83 height 21
click at [295, 459] on button "button" at bounding box center [296, 460] width 21 height 21
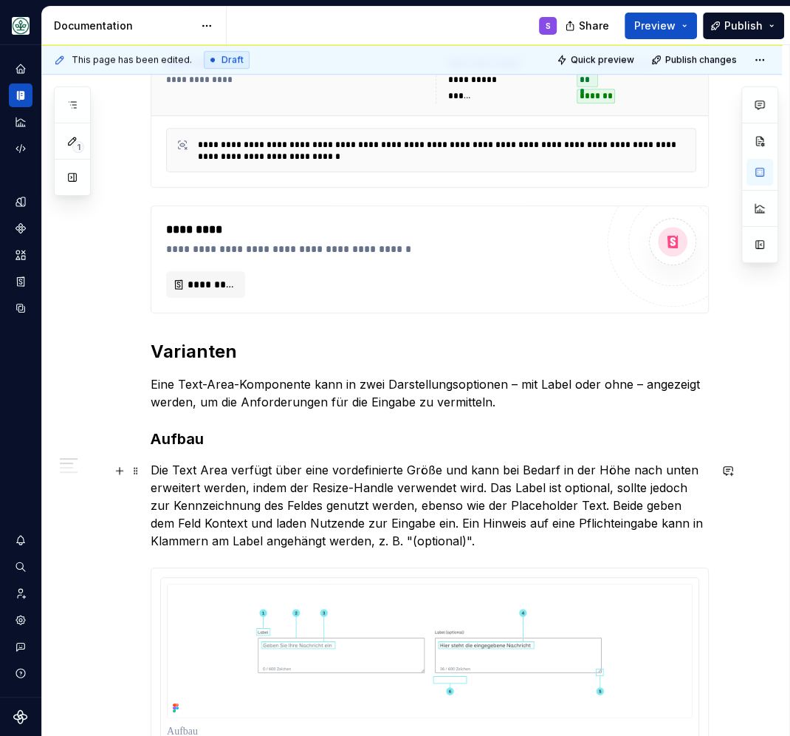
scroll to position [578, 0]
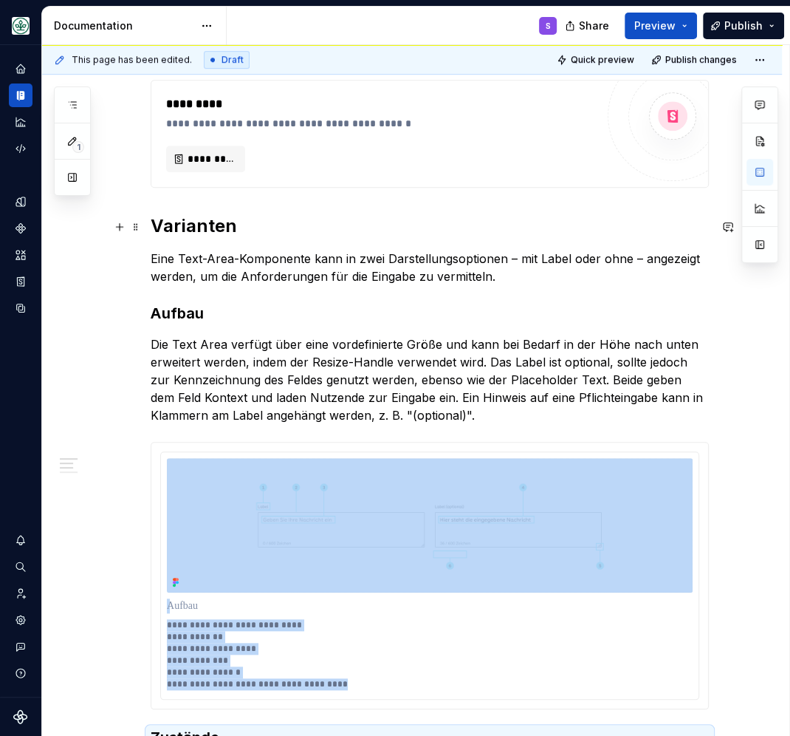
click at [212, 227] on h2 "Varianten" at bounding box center [430, 226] width 558 height 24
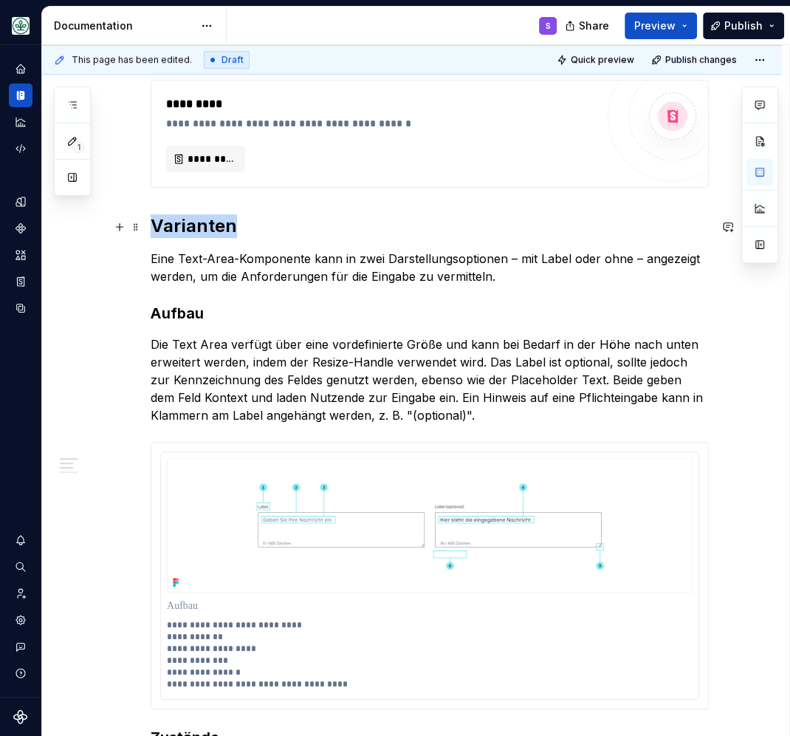
click at [212, 227] on h2 "Varianten" at bounding box center [430, 226] width 558 height 24
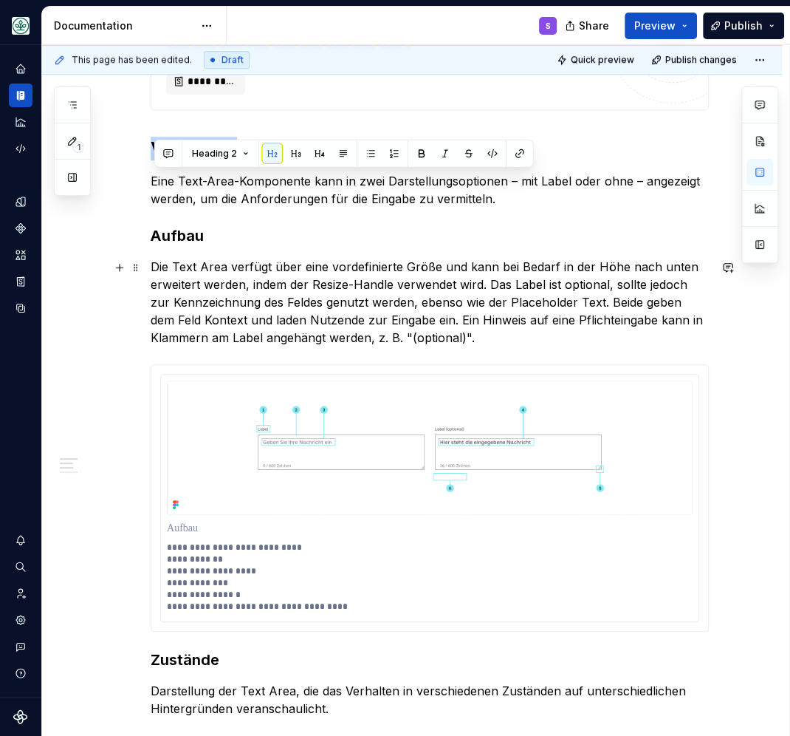
scroll to position [707, 0]
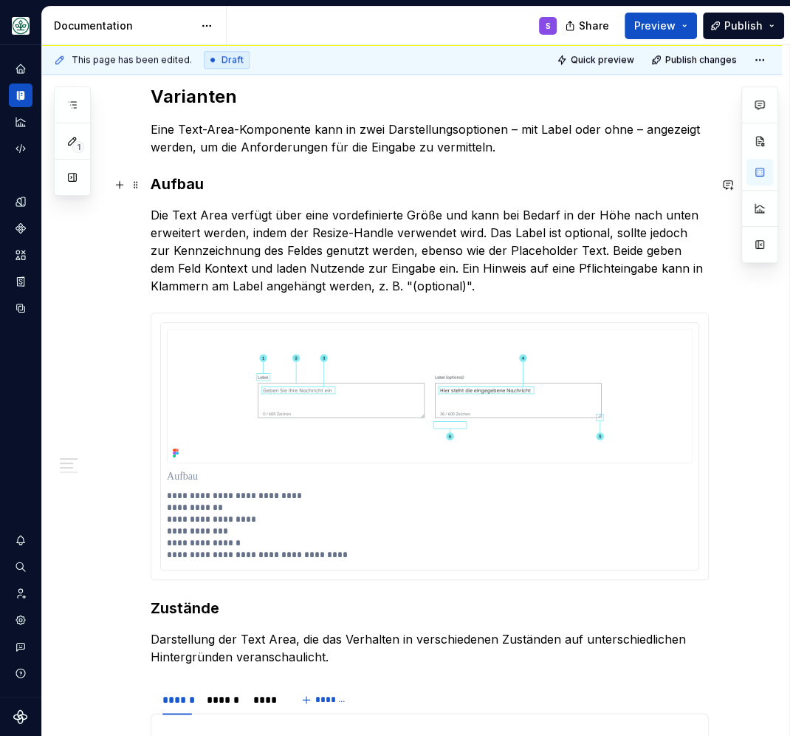
click at [171, 183] on strong "Aufbau" at bounding box center [177, 184] width 53 height 18
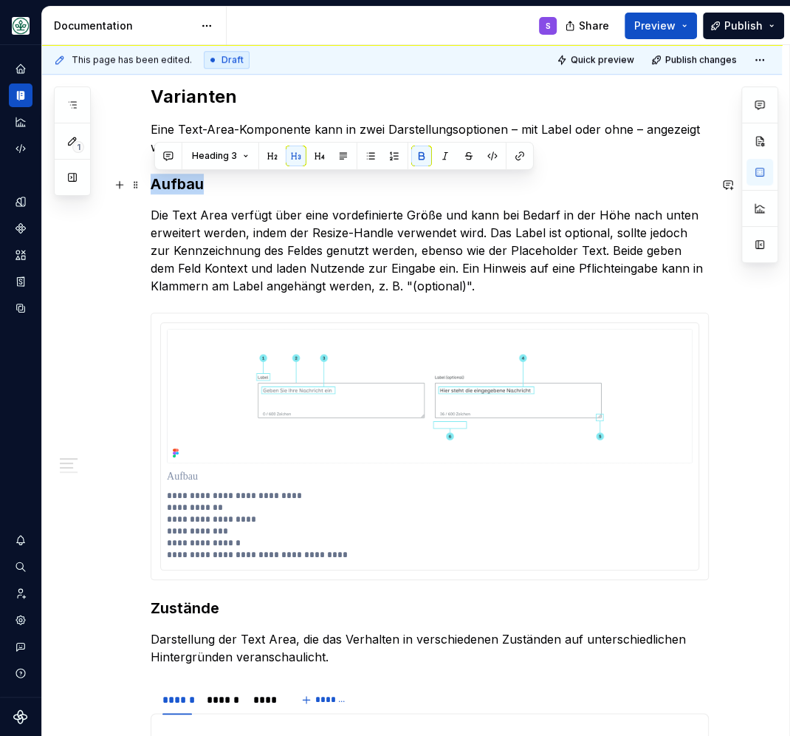
click at [171, 183] on strong "Aufbau" at bounding box center [177, 184] width 53 height 18
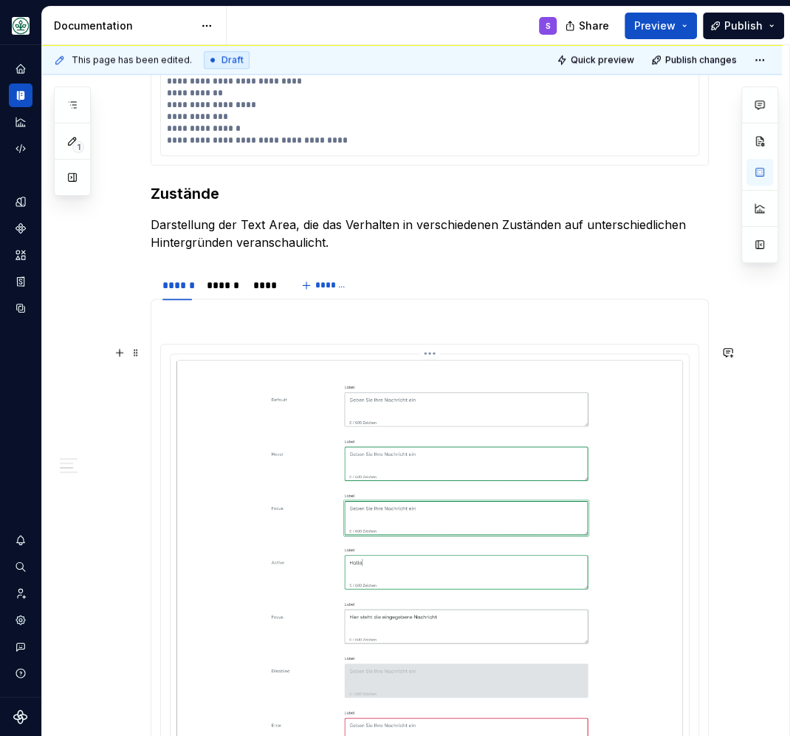
scroll to position [1157, 0]
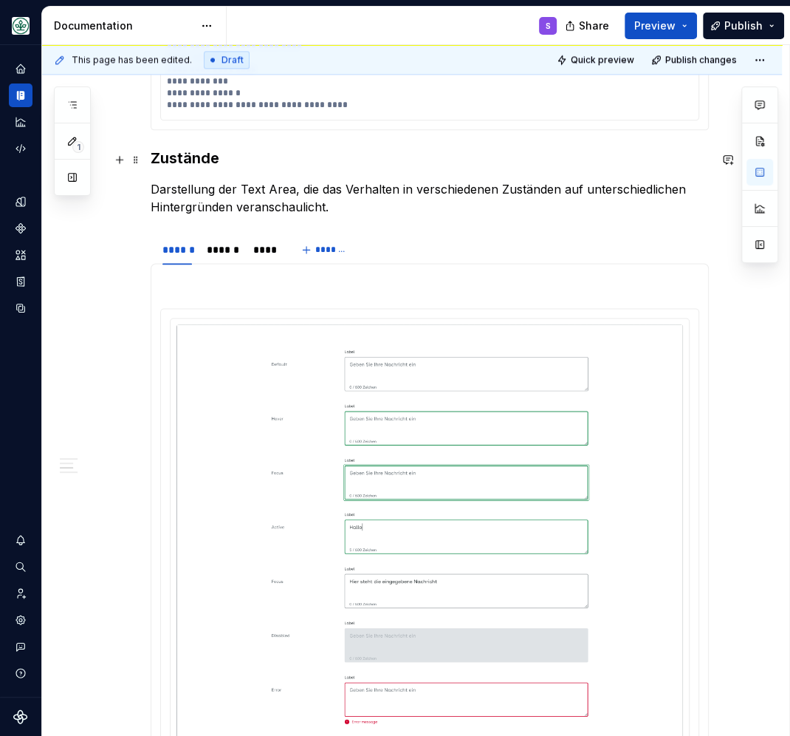
click at [191, 165] on strong "Zustände" at bounding box center [185, 158] width 69 height 18
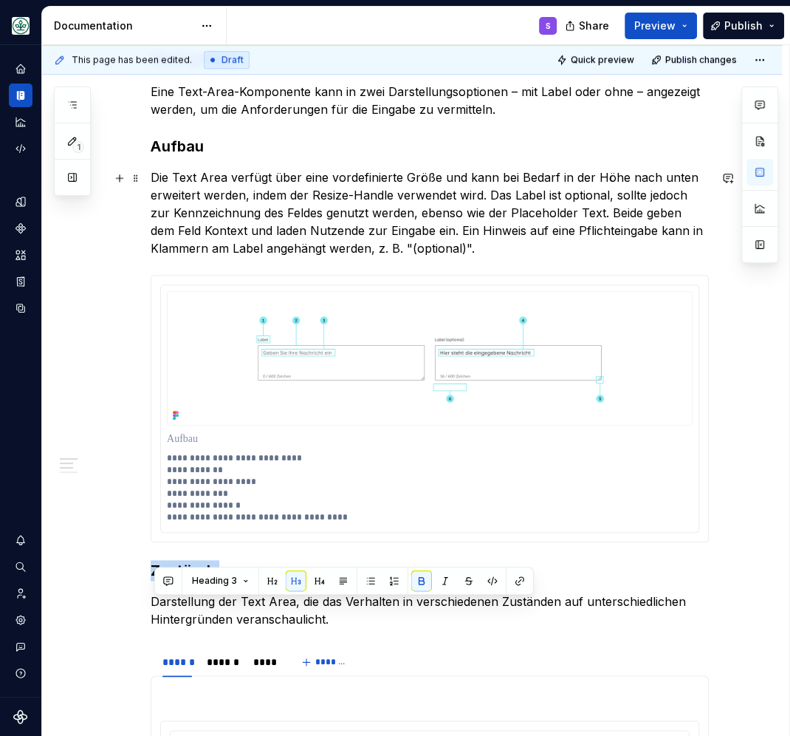
scroll to position [707, 0]
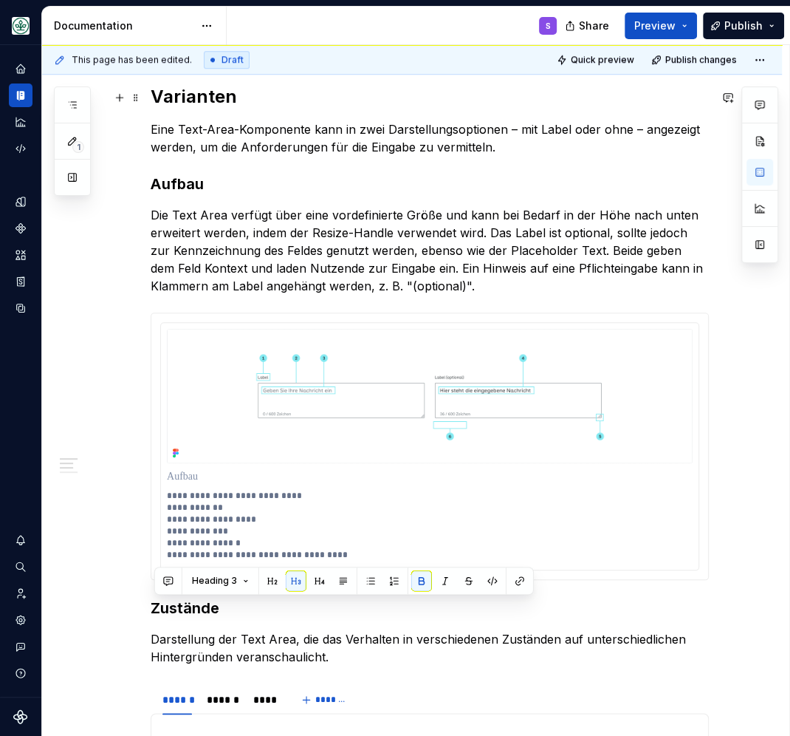
click at [196, 91] on h2 "Varianten" at bounding box center [430, 97] width 558 height 24
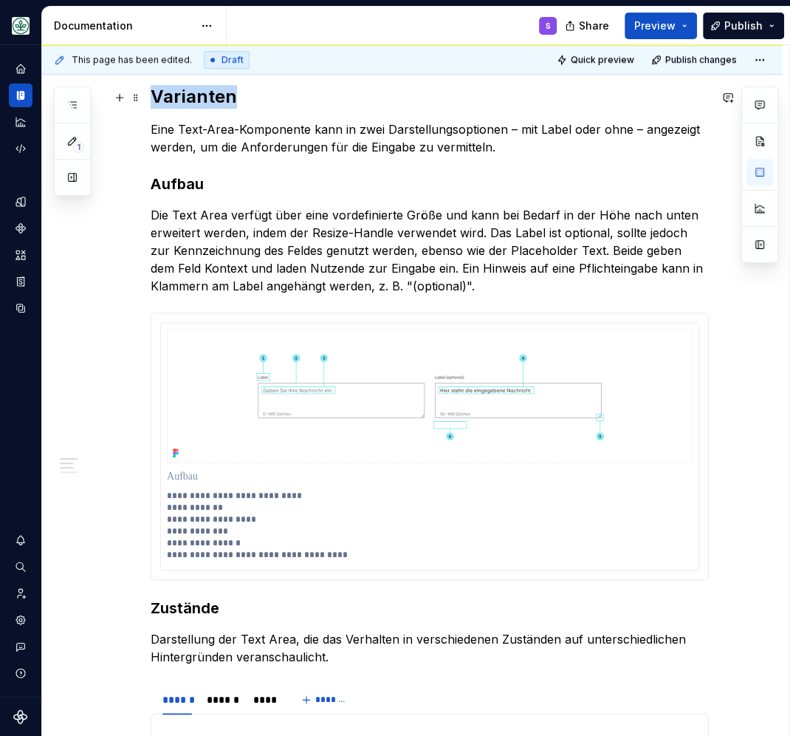
click at [196, 91] on h2 "Varianten" at bounding box center [430, 97] width 558 height 24
click at [183, 170] on div "**********" at bounding box center [430, 733] width 558 height 2121
click at [184, 182] on strong "Aufbau" at bounding box center [177, 184] width 53 height 18
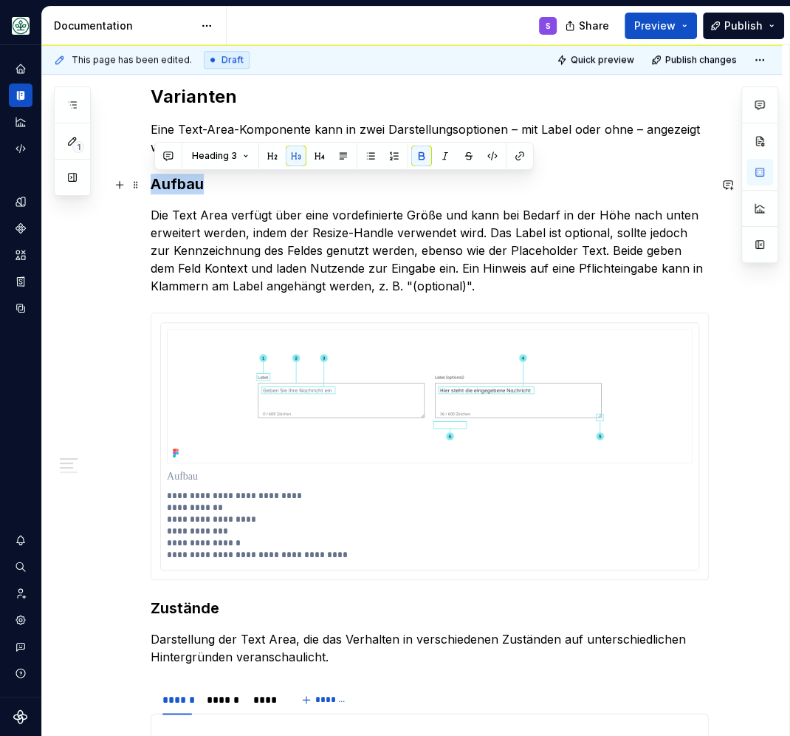
scroll to position [836, 0]
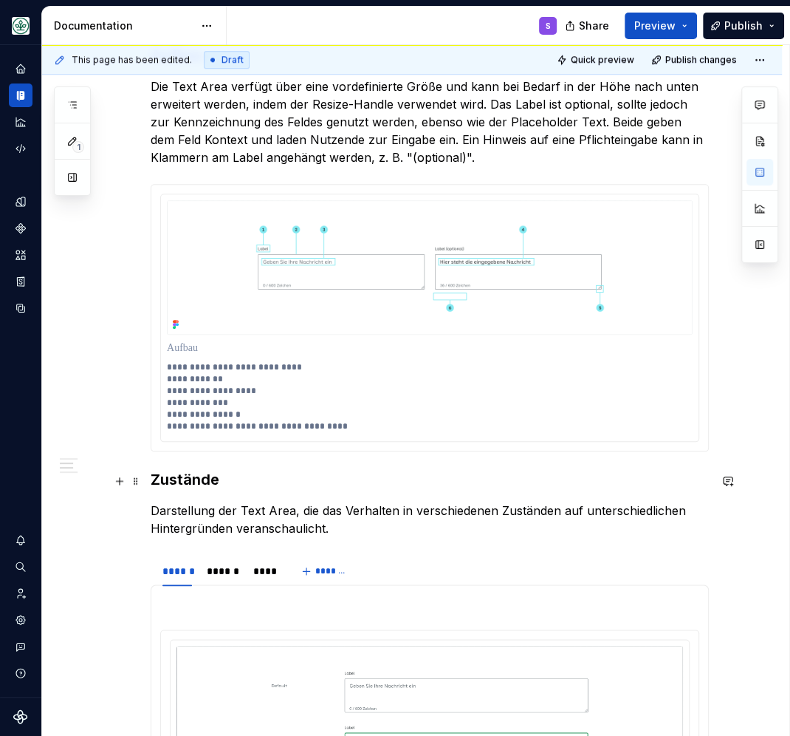
click at [203, 487] on strong "Zustände" at bounding box center [185, 479] width 69 height 18
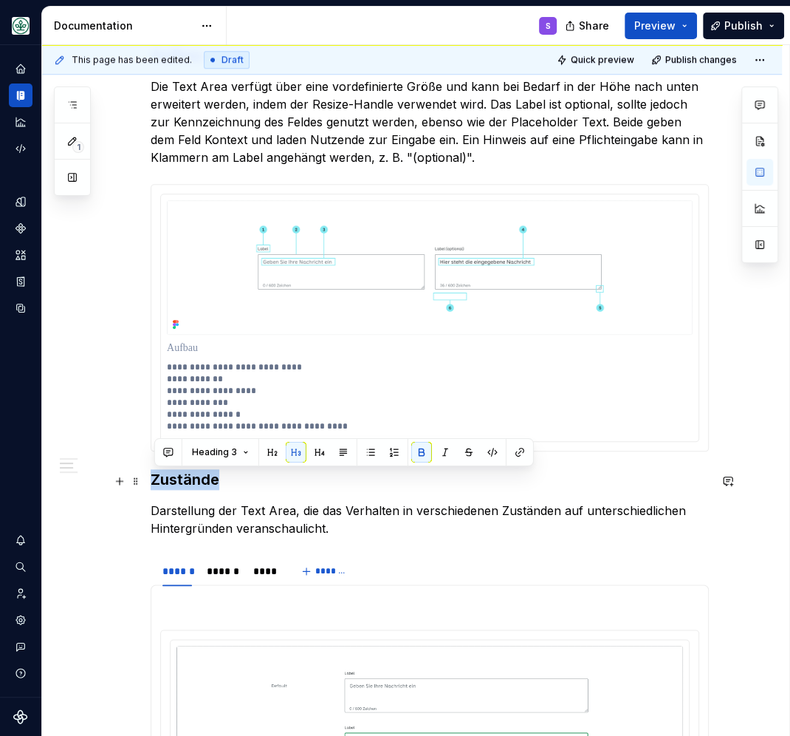
click at [203, 487] on strong "Zustände" at bounding box center [185, 479] width 69 height 18
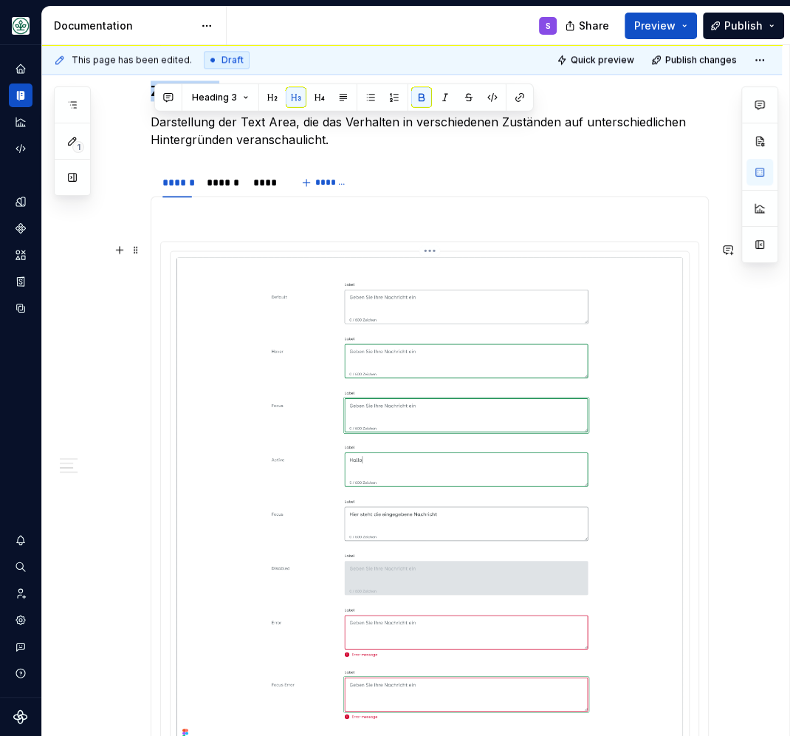
scroll to position [1221, 0]
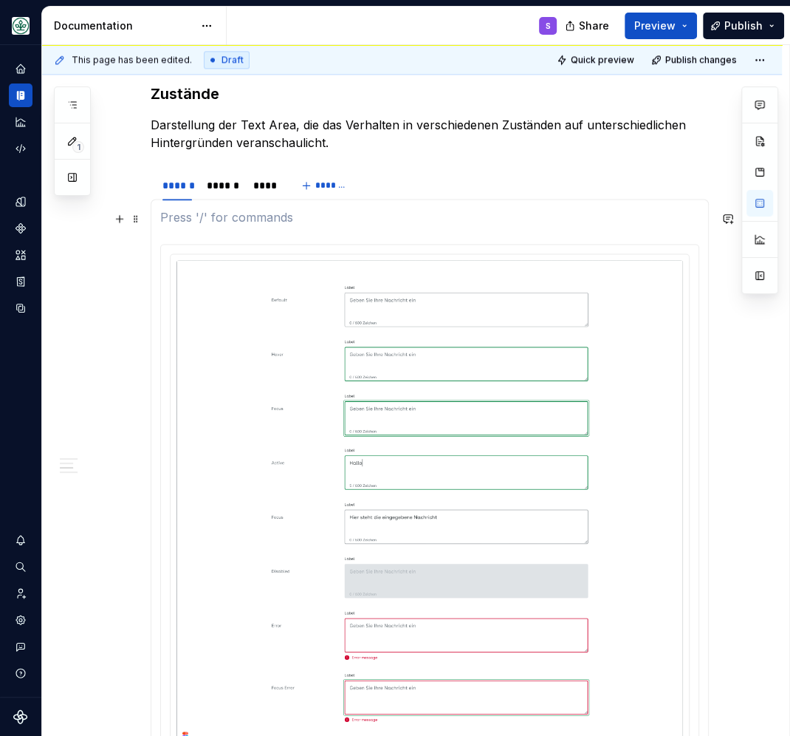
click at [213, 217] on p at bounding box center [429, 217] width 539 height 18
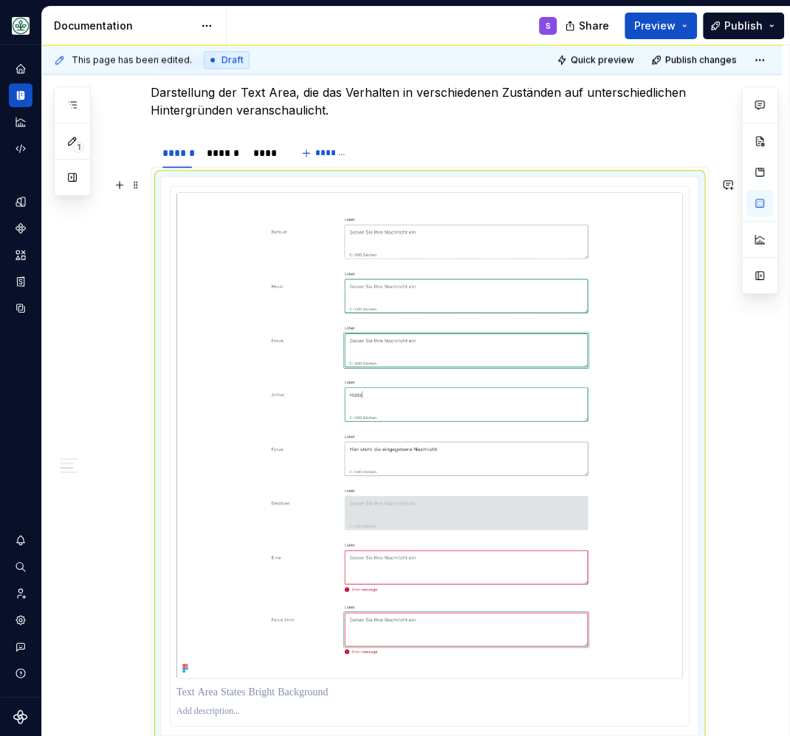
click at [98, 385] on div "**********" at bounding box center [412, 270] width 740 height 2359
click at [219, 157] on div "******" at bounding box center [223, 152] width 32 height 15
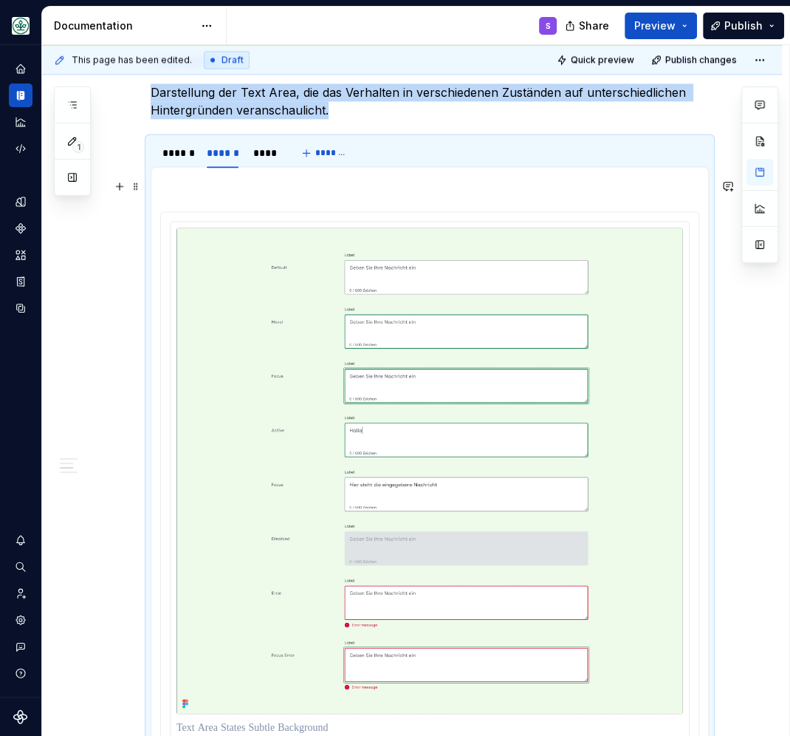
click at [232, 193] on p at bounding box center [429, 185] width 539 height 18
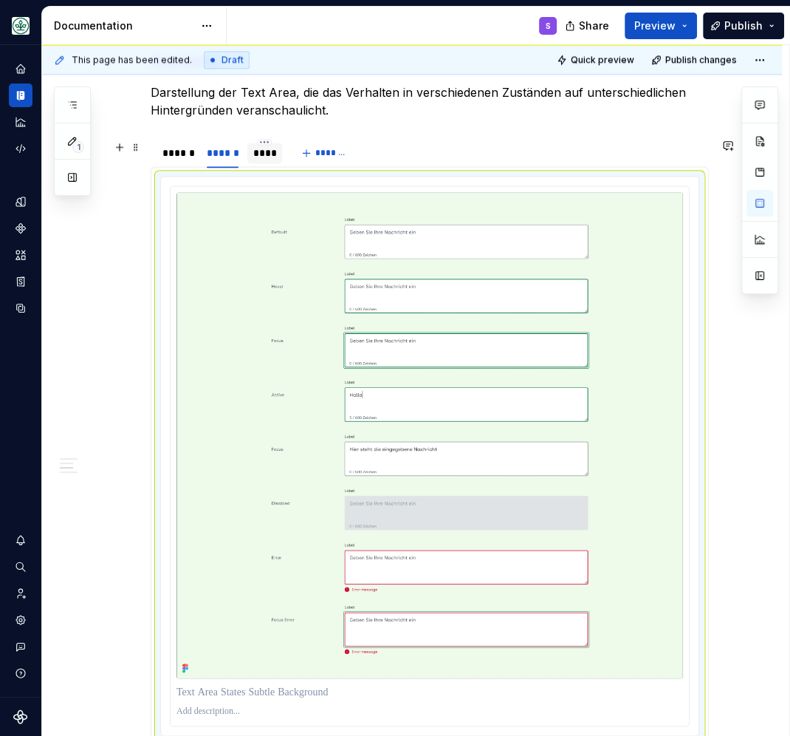
click at [271, 148] on div "****" at bounding box center [265, 152] width 24 height 15
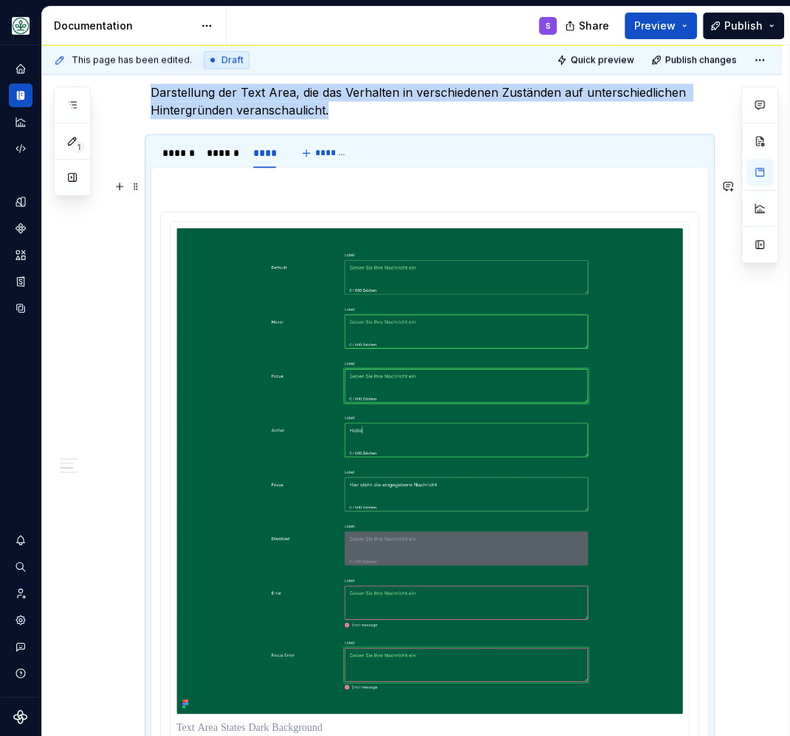
click at [240, 188] on p at bounding box center [429, 185] width 539 height 18
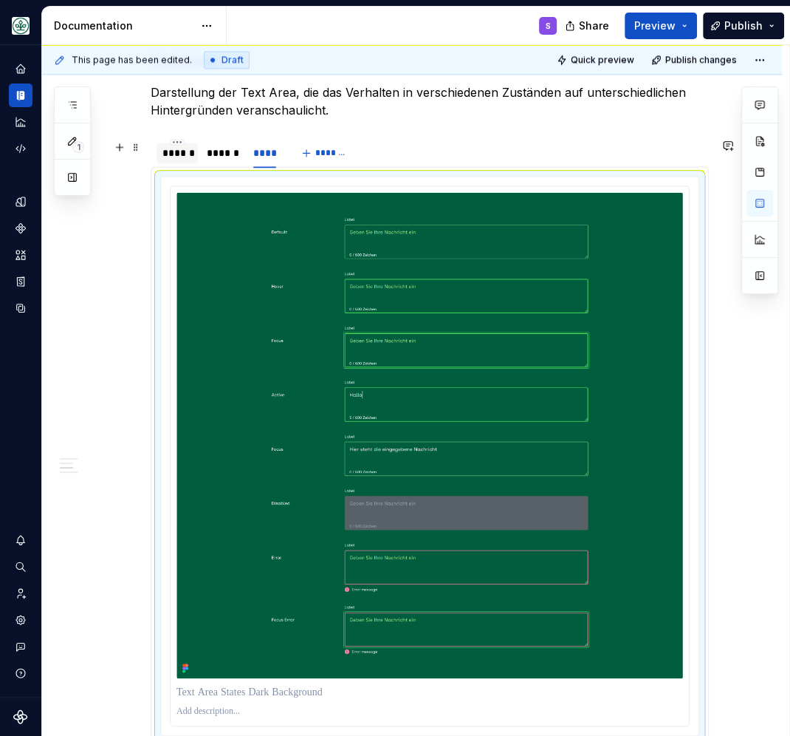
click at [191, 150] on div "******" at bounding box center [177, 152] width 30 height 15
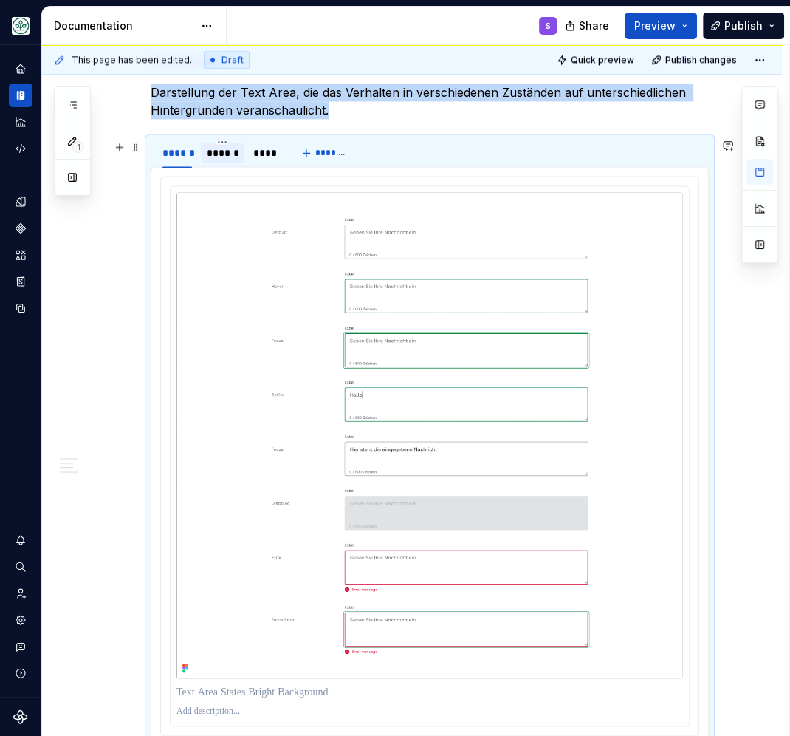
click at [230, 151] on div "******" at bounding box center [223, 152] width 32 height 15
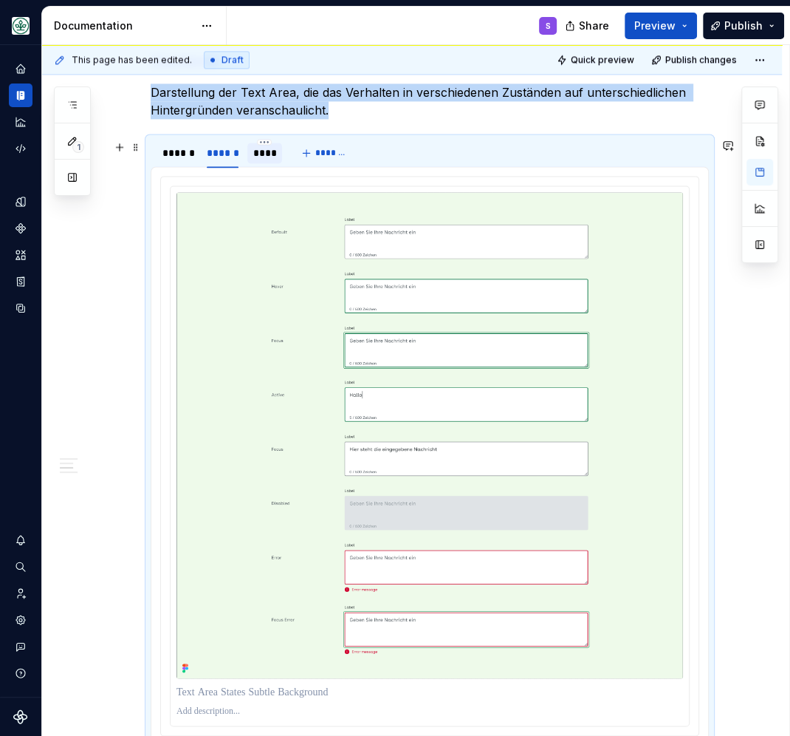
click at [266, 154] on div "****" at bounding box center [265, 152] width 24 height 15
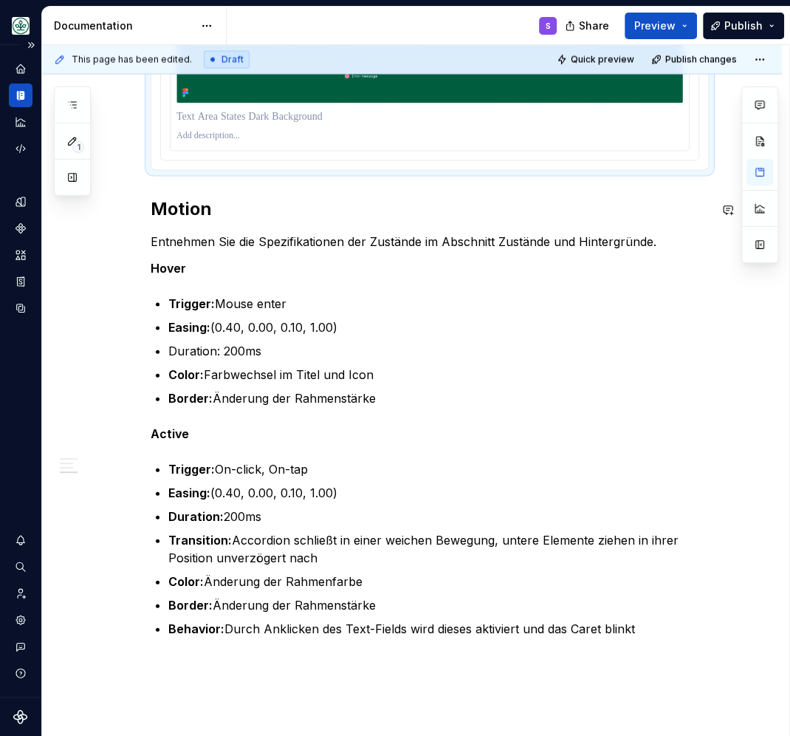
scroll to position [1833, 0]
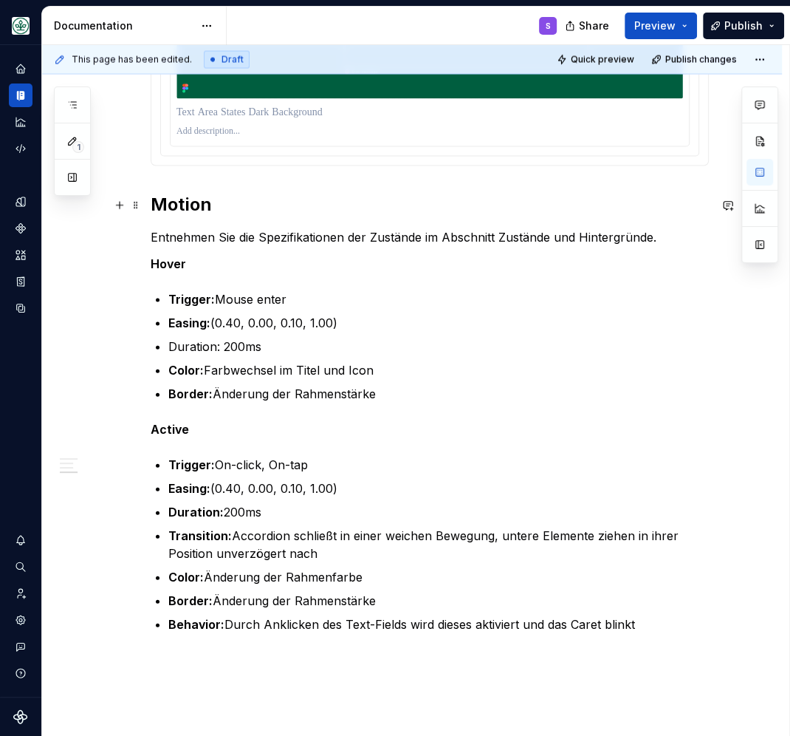
click at [192, 206] on h2 "Motion" at bounding box center [430, 205] width 558 height 24
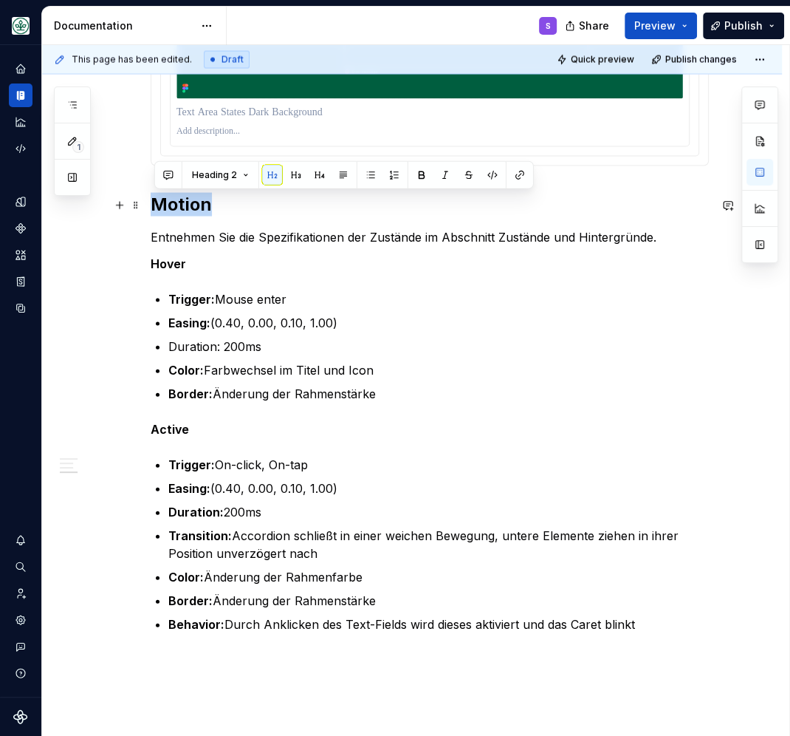
click at [191, 205] on h2 "Motion" at bounding box center [430, 205] width 558 height 24
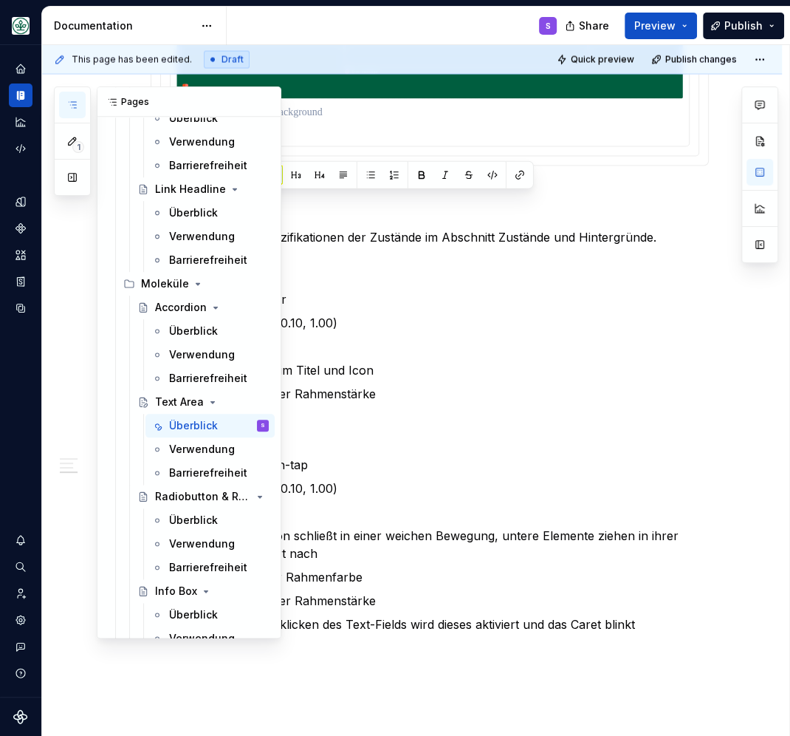
click at [71, 109] on icon "button" at bounding box center [72, 105] width 12 height 12
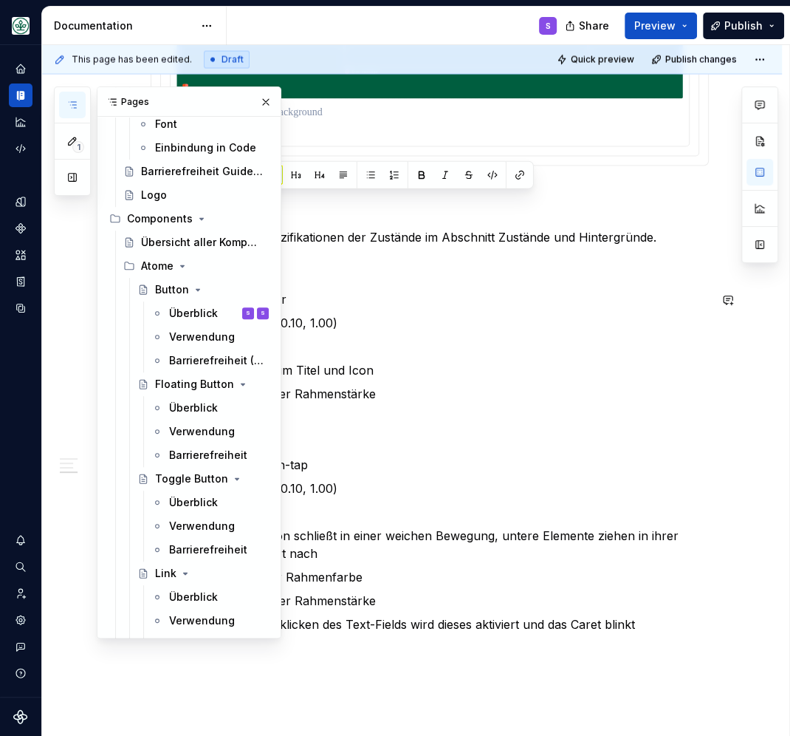
scroll to position [321, 0]
click at [204, 318] on div "Überblick" at bounding box center [193, 312] width 49 height 15
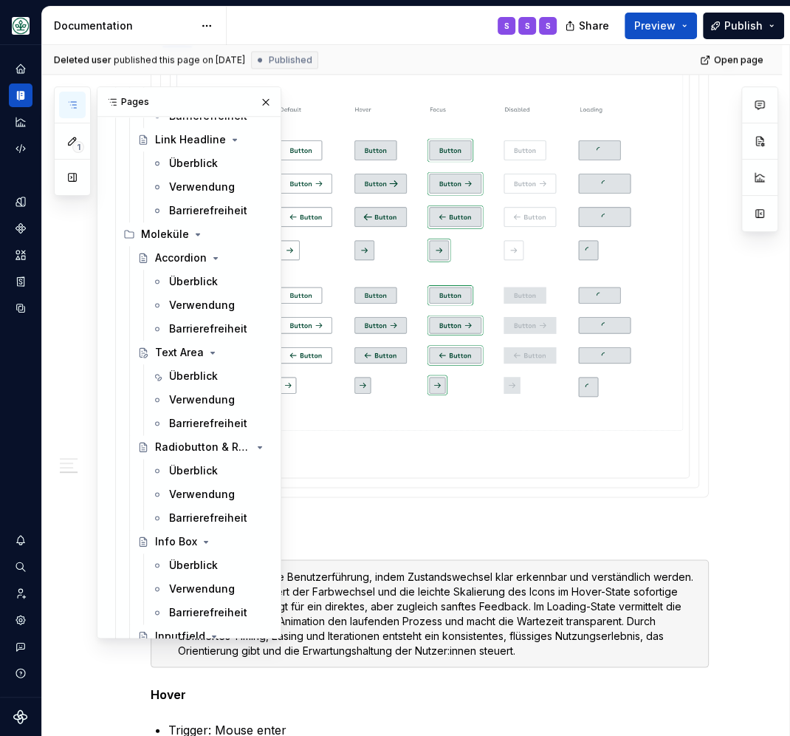
scroll to position [964, 0]
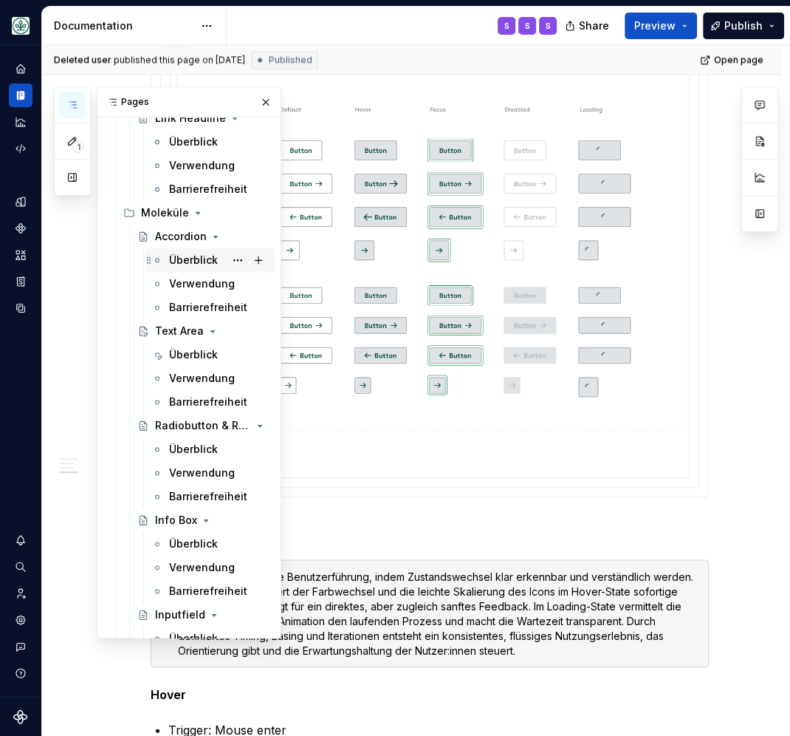
click at [199, 258] on div "Überblick" at bounding box center [193, 260] width 49 height 15
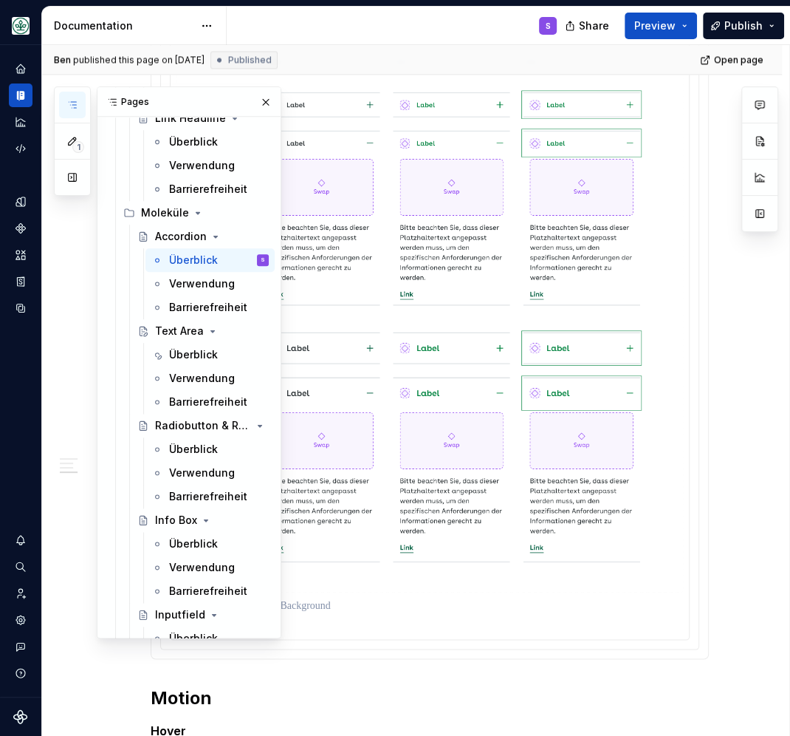
scroll to position [1479, 0]
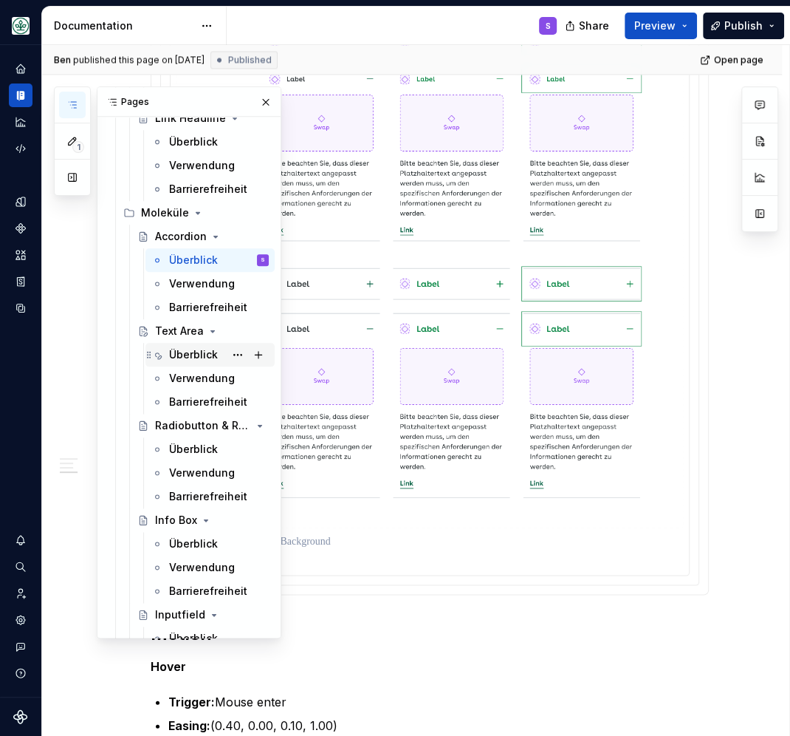
click at [199, 354] on div "Überblick" at bounding box center [193, 354] width 49 height 15
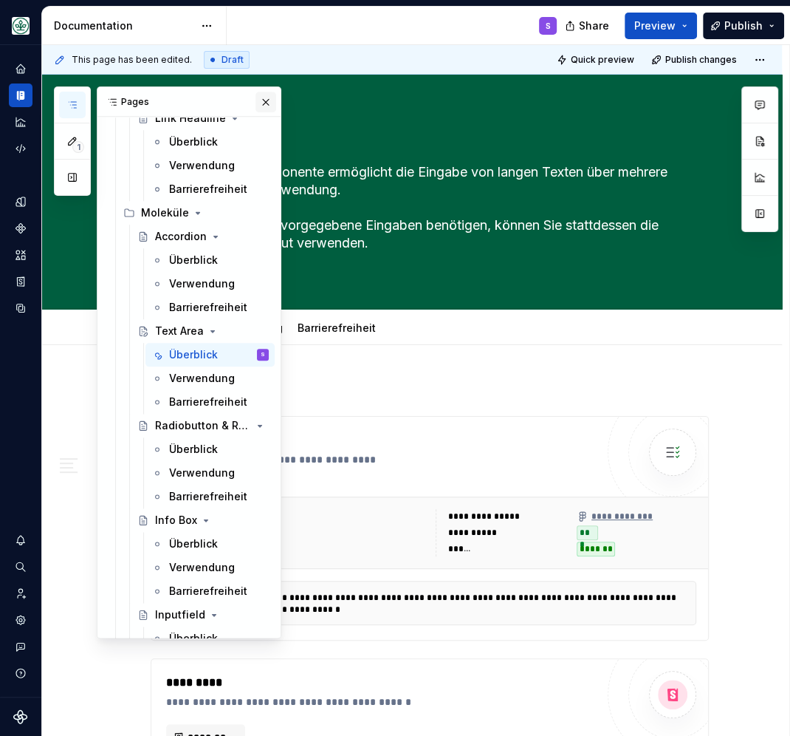
click at [267, 98] on button "button" at bounding box center [266, 102] width 21 height 21
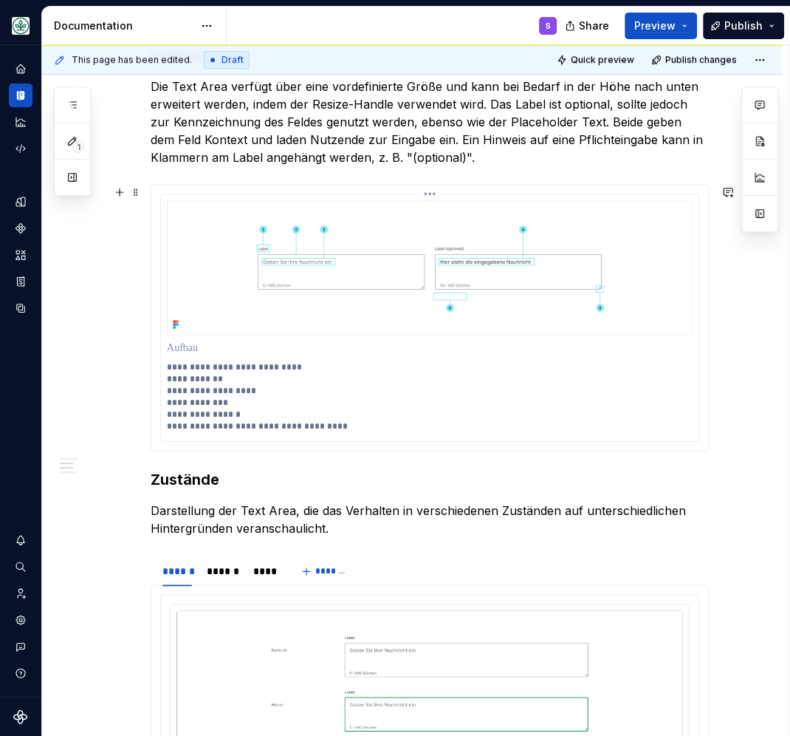
scroll to position [772, 0]
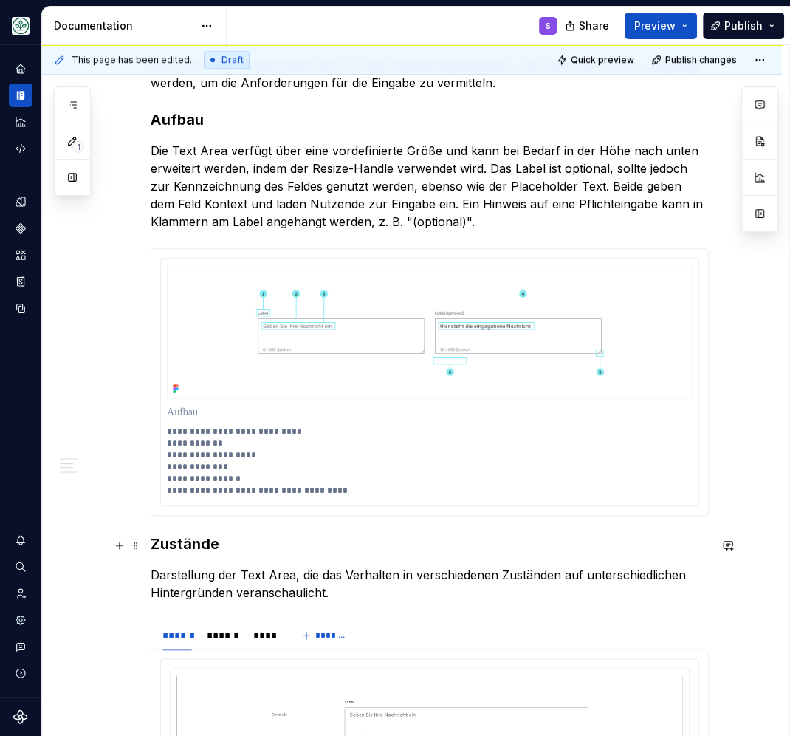
click at [196, 550] on strong "Zustände" at bounding box center [185, 544] width 69 height 18
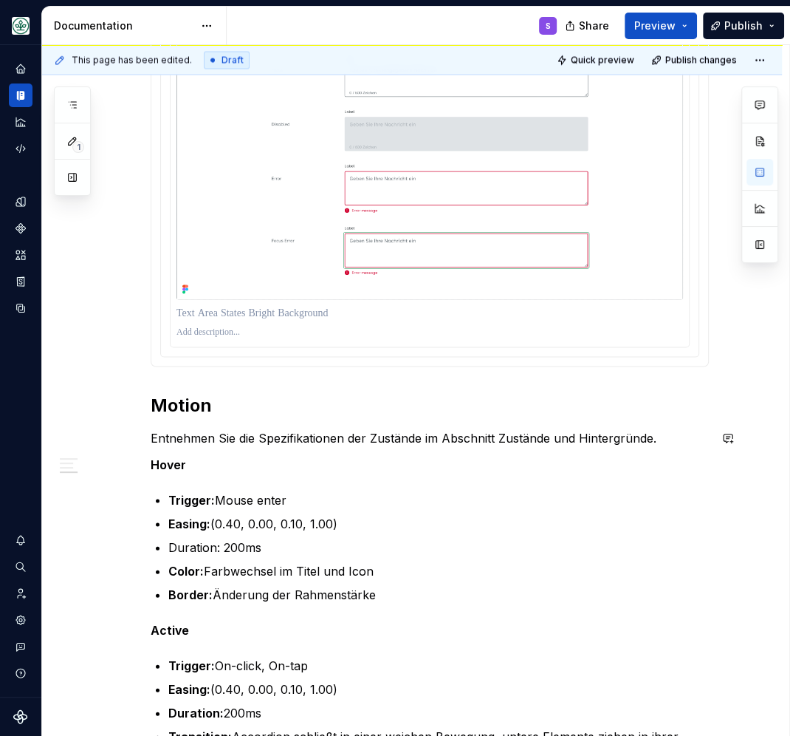
scroll to position [1672, 0]
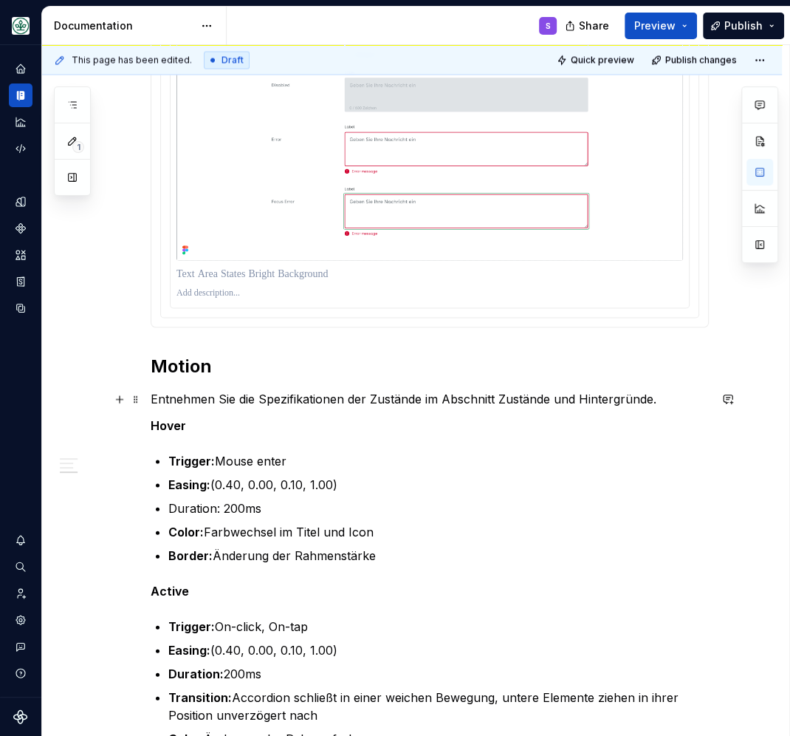
click at [211, 397] on p "Entnehmen Sie die Spezifikationen der Zustände im Abschnitt Zustände und Hinter…" at bounding box center [430, 398] width 558 height 18
click at [211, 396] on p "Entnehmen Sie die Spezifikationen der Zustände im Abschnitt Zustände und Hinter…" at bounding box center [430, 398] width 558 height 18
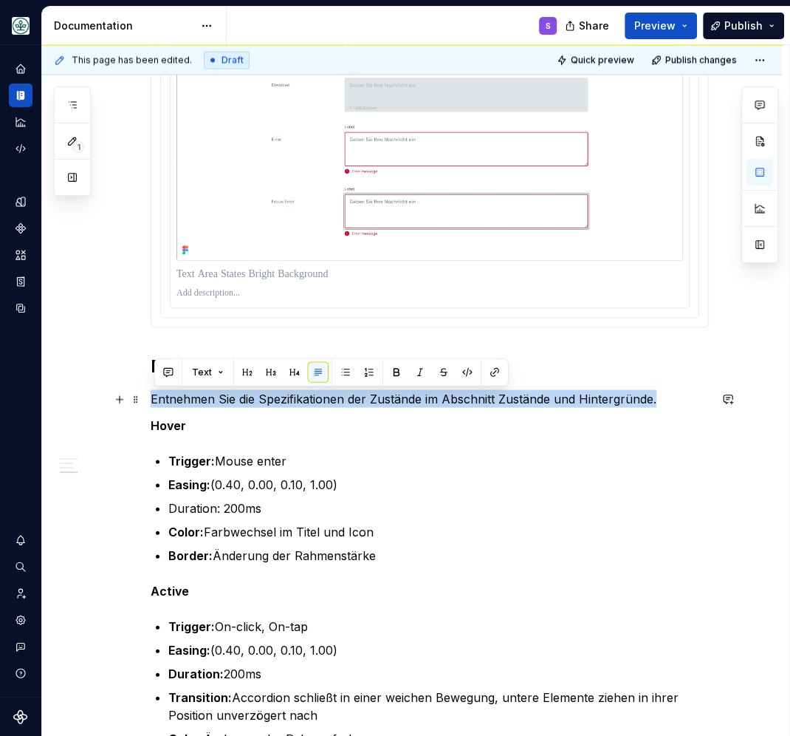
click at [211, 396] on p "Entnehmen Sie die Spezifikationen der Zustände im Abschnitt Zustände und Hinter…" at bounding box center [430, 398] width 558 height 18
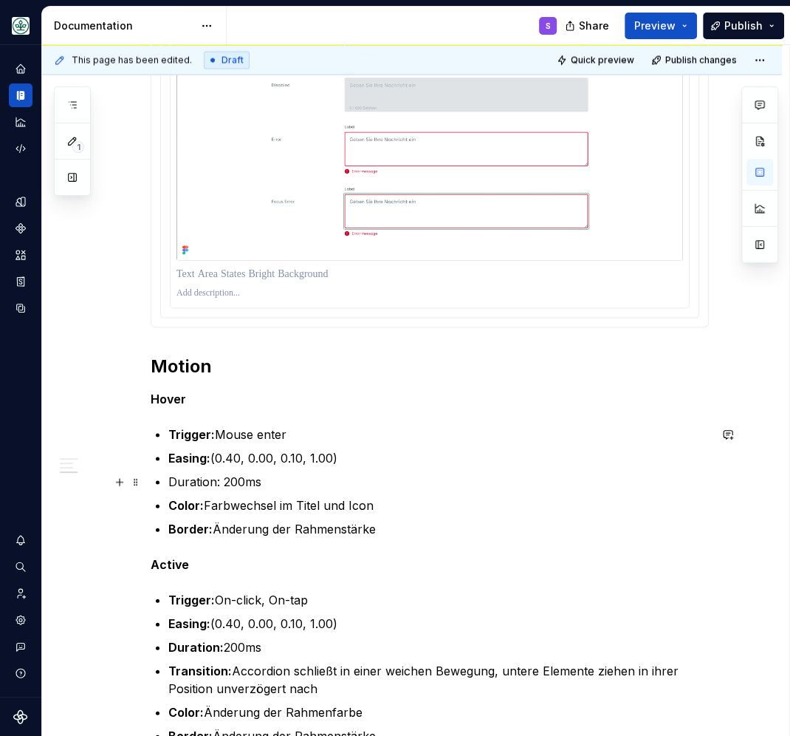
click at [193, 487] on p "Duration: 200ms" at bounding box center [438, 481] width 541 height 18
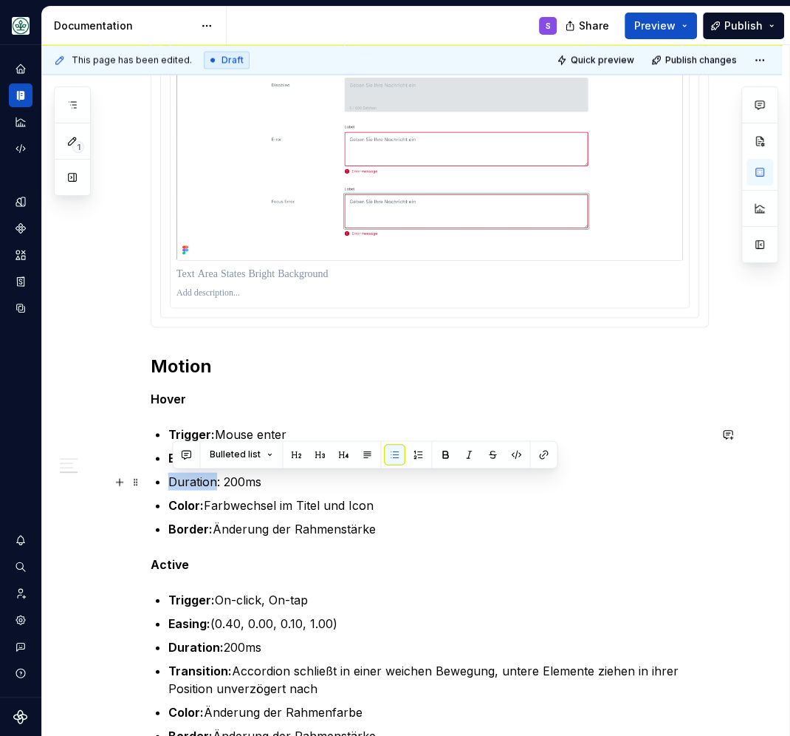
click at [207, 481] on p "Duration: 200ms" at bounding box center [438, 481] width 541 height 18
drag, startPoint x: 223, startPoint y: 481, endPoint x: 171, endPoint y: 485, distance: 51.9
click at [171, 485] on li "Duration: 200ms" at bounding box center [438, 481] width 541 height 18
click at [441, 451] on button "button" at bounding box center [445, 454] width 21 height 21
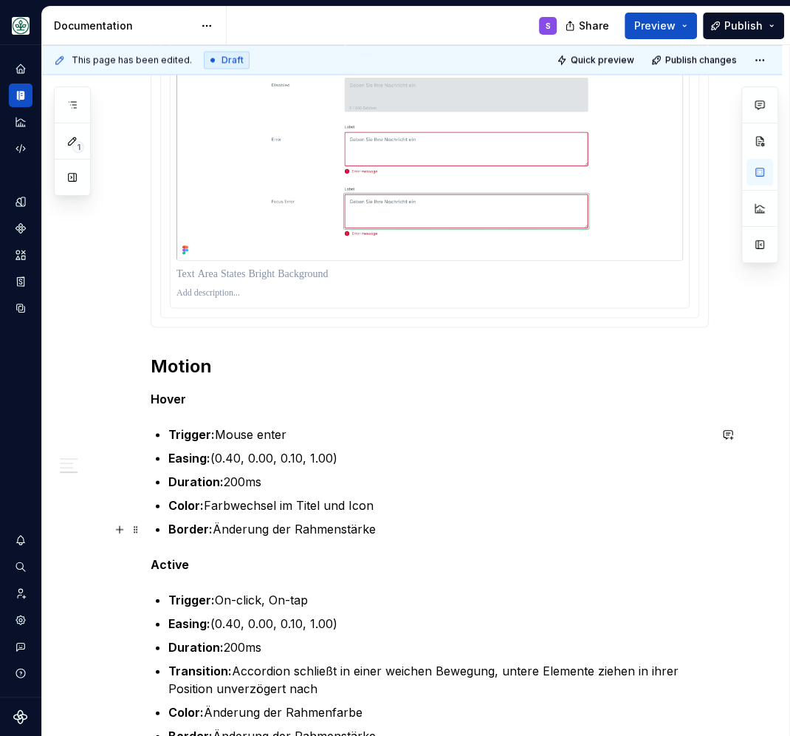
click at [390, 523] on p "Border: Änderung der Rahmenstärke" at bounding box center [438, 528] width 541 height 18
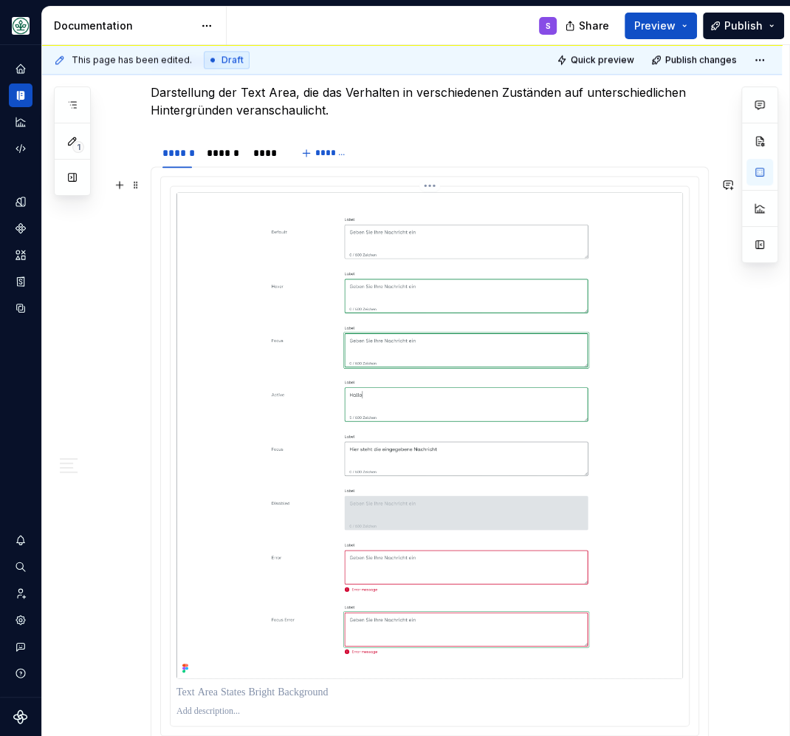
scroll to position [1299, 0]
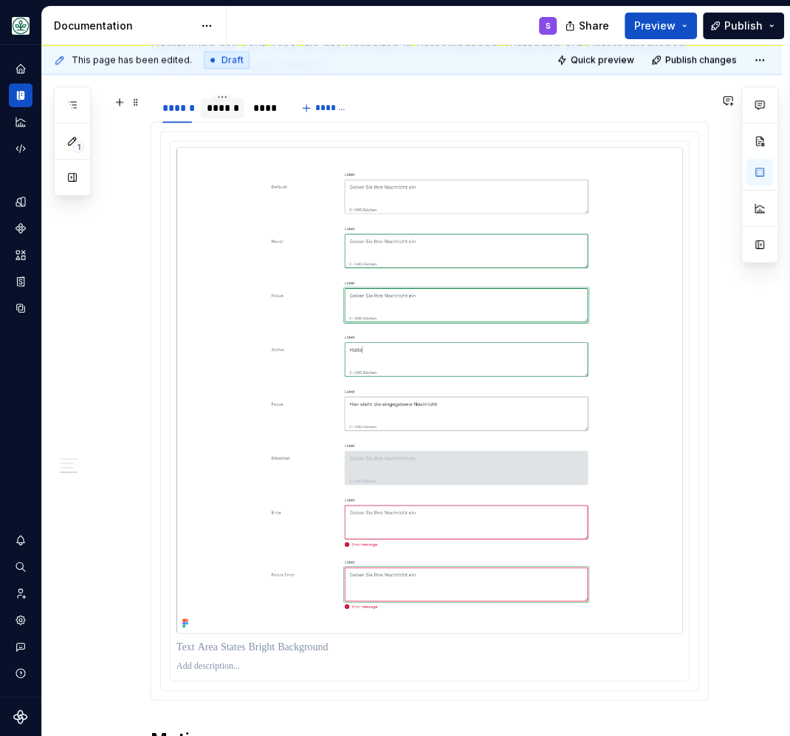
click at [219, 109] on div "******" at bounding box center [223, 107] width 32 height 15
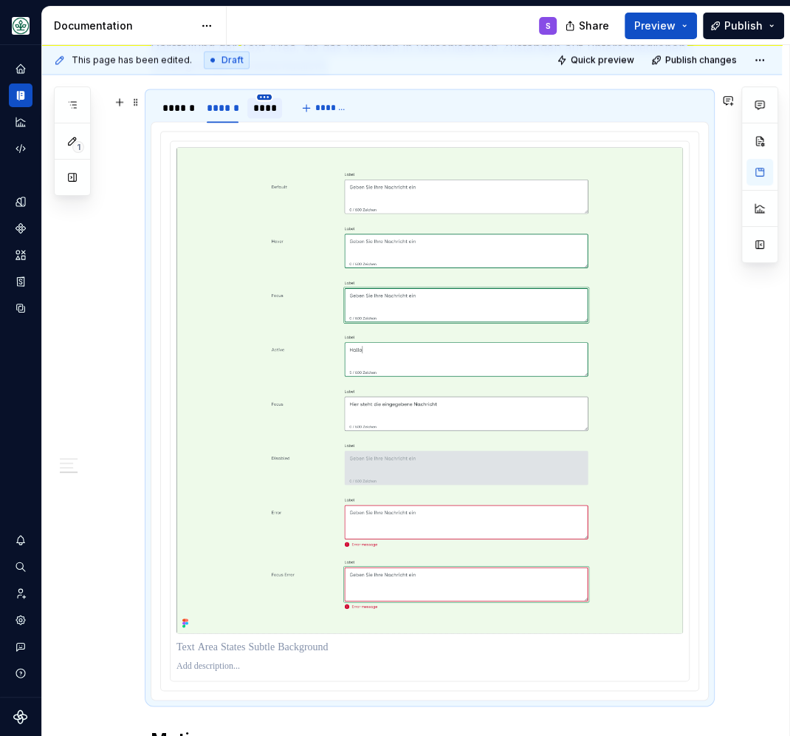
click at [267, 100] on html "Mein Leben S Design system data Documentation S Share Preview Publish 1 Pages A…" at bounding box center [395, 368] width 790 height 736
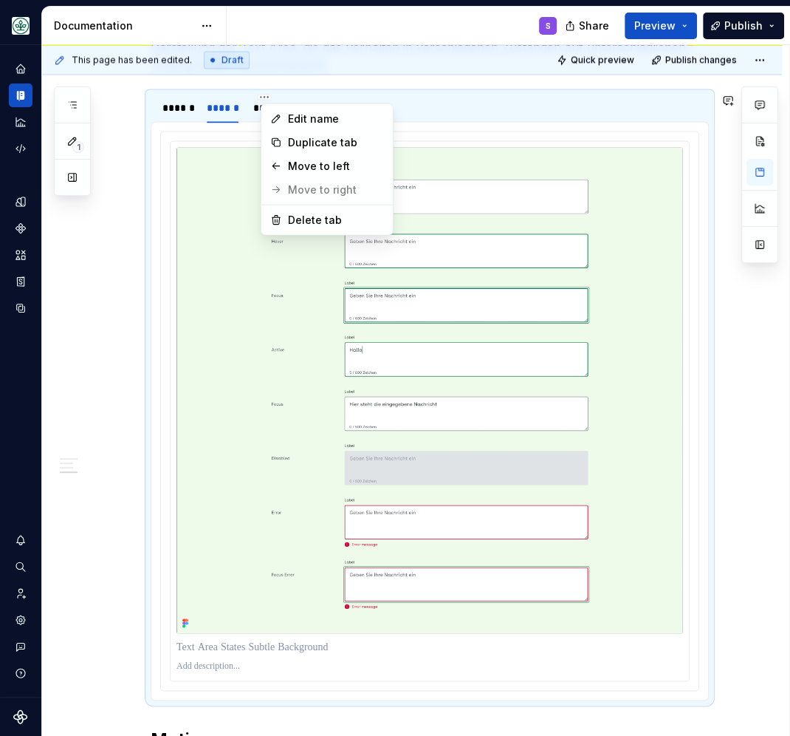
click at [256, 110] on html "Mein Leben S Design system data Documentation S Share Preview Publish 1 Pages A…" at bounding box center [395, 368] width 790 height 736
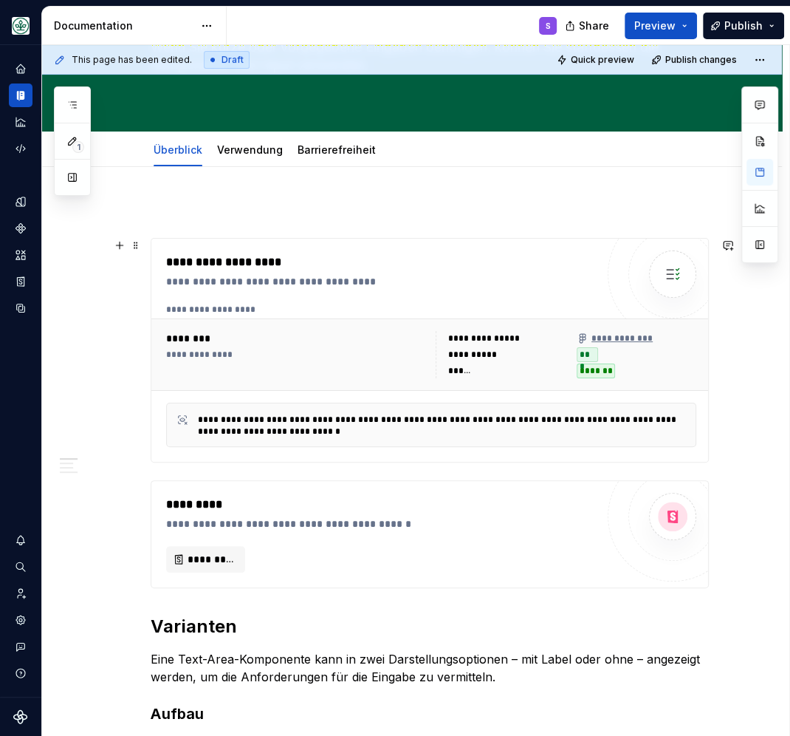
scroll to position [105, 0]
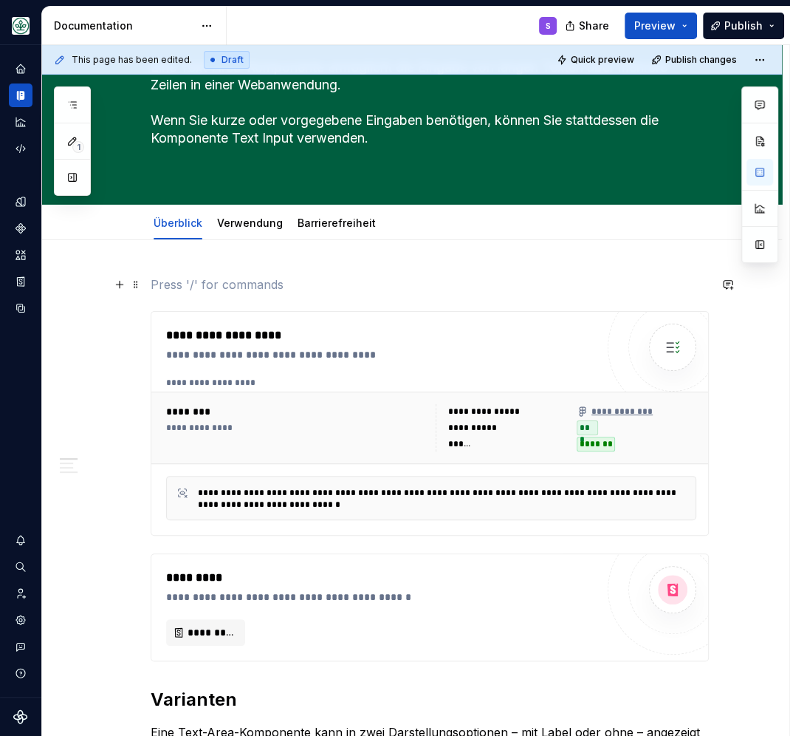
click at [211, 285] on p at bounding box center [430, 284] width 558 height 18
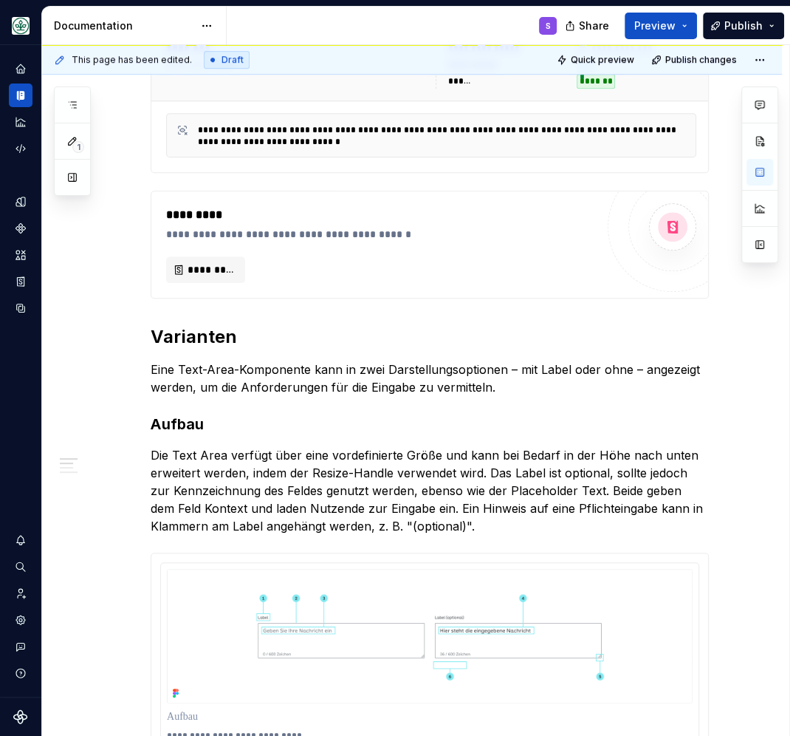
scroll to position [491, 0]
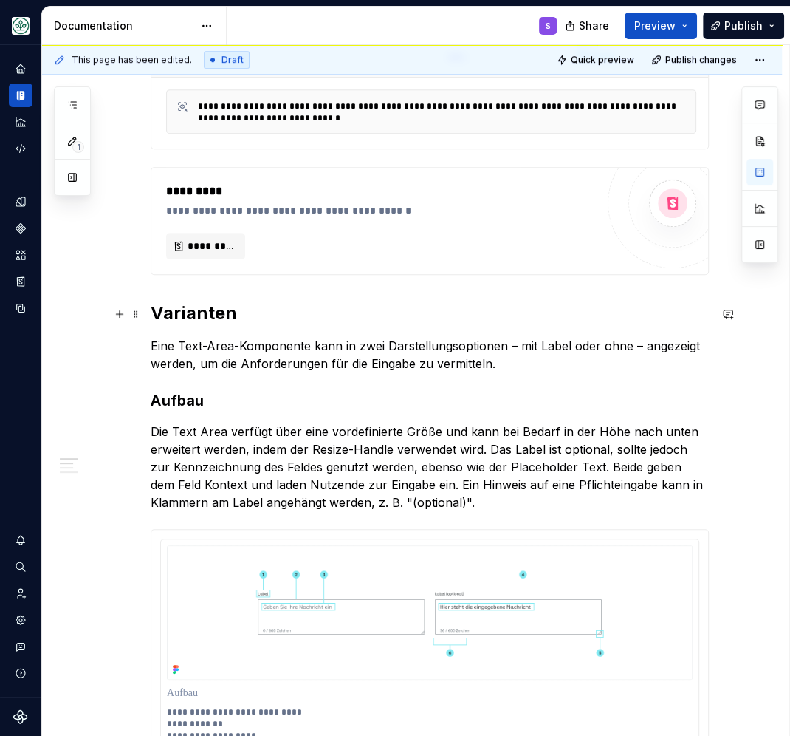
click at [192, 312] on h2 "Varianten" at bounding box center [430, 313] width 558 height 24
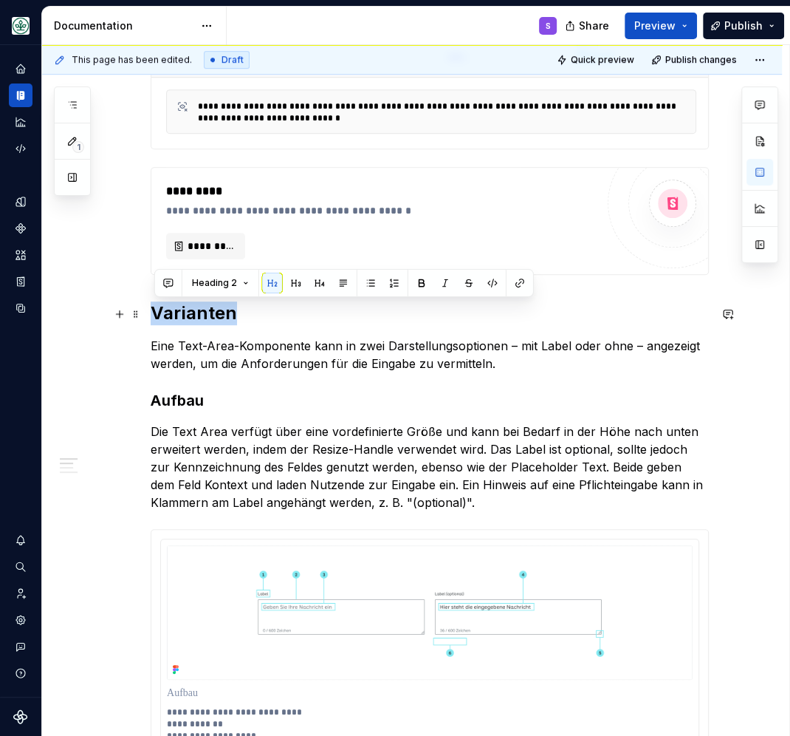
click at [192, 312] on h2 "Varianten" at bounding box center [430, 313] width 558 height 24
click at [183, 399] on strong "Aufbau" at bounding box center [177, 400] width 53 height 18
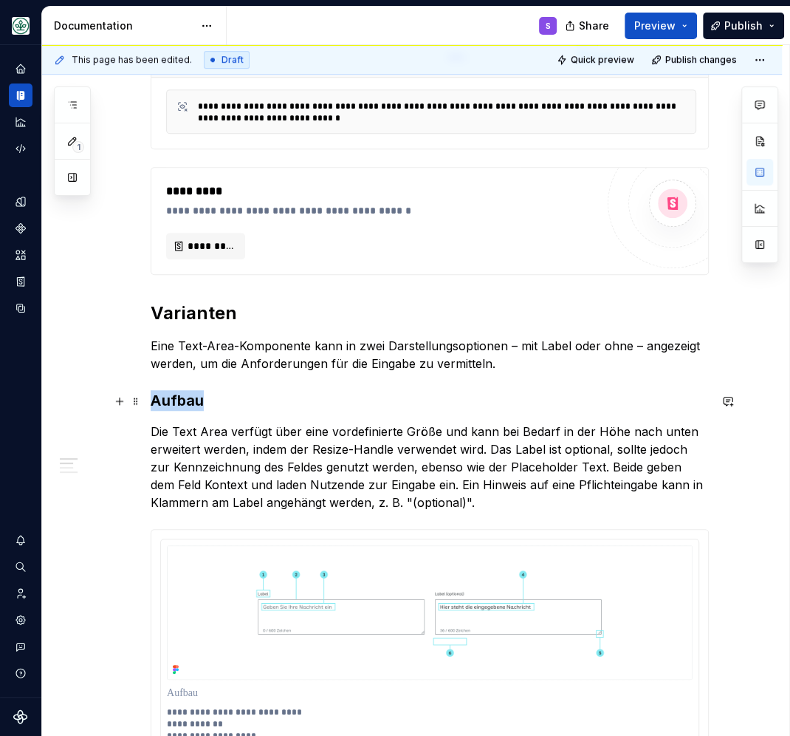
drag, startPoint x: 183, startPoint y: 399, endPoint x: 188, endPoint y: 390, distance: 10.3
click at [184, 399] on strong "Aufbau" at bounding box center [177, 400] width 53 height 18
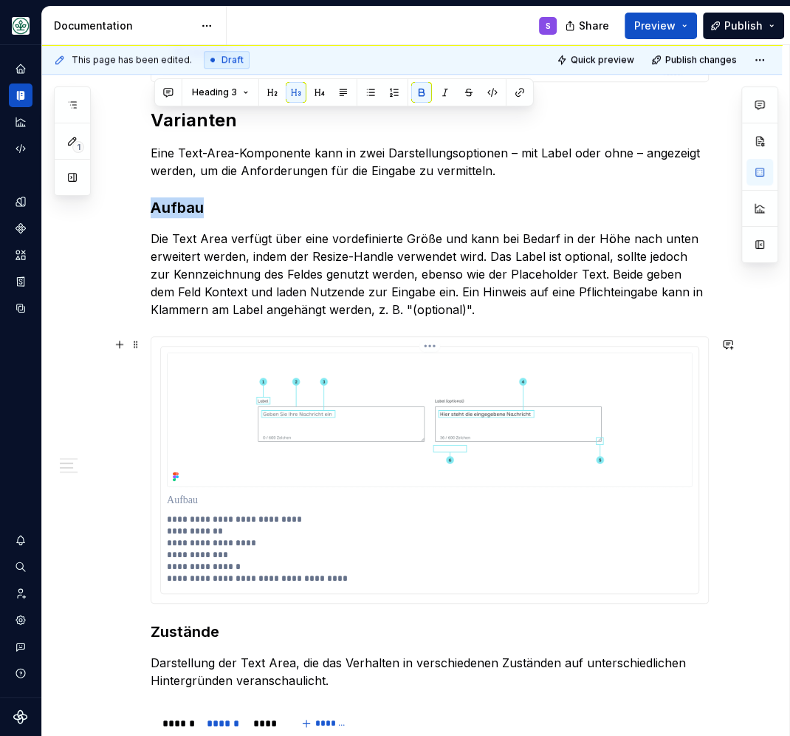
scroll to position [877, 0]
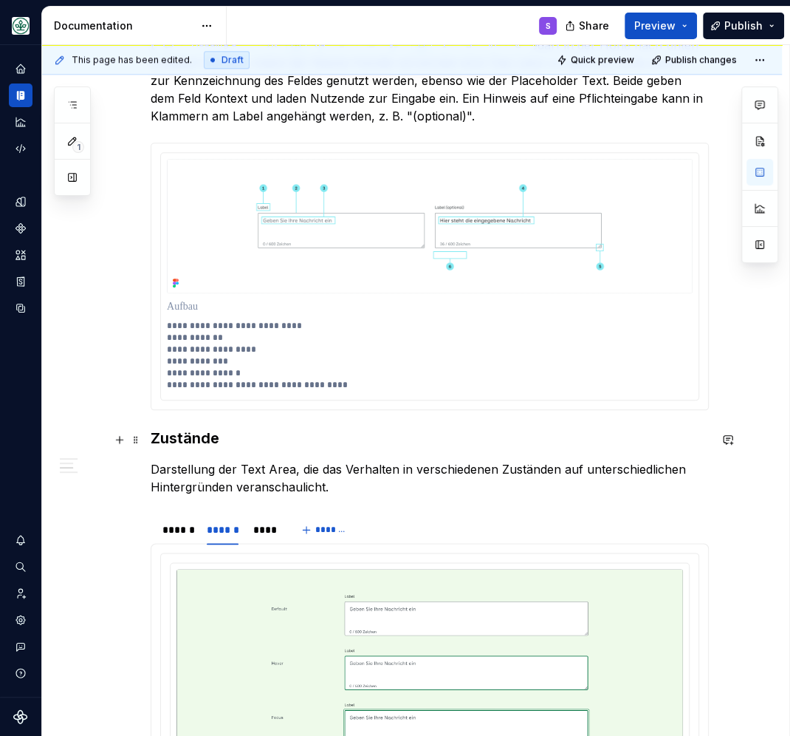
click at [179, 433] on strong "Zustände" at bounding box center [185, 438] width 69 height 18
click at [179, 434] on strong "Zustände" at bounding box center [185, 438] width 69 height 18
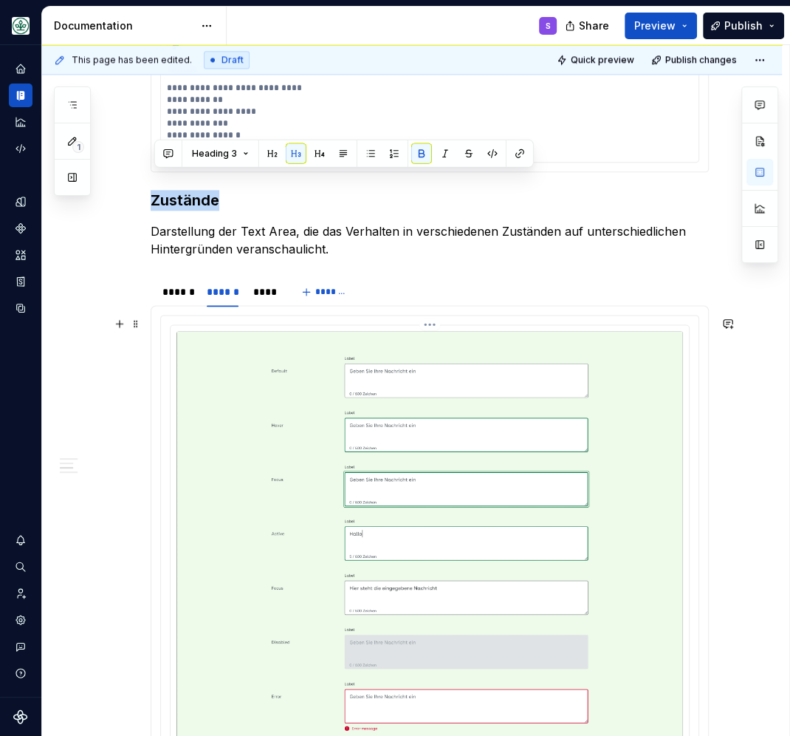
scroll to position [1134, 0]
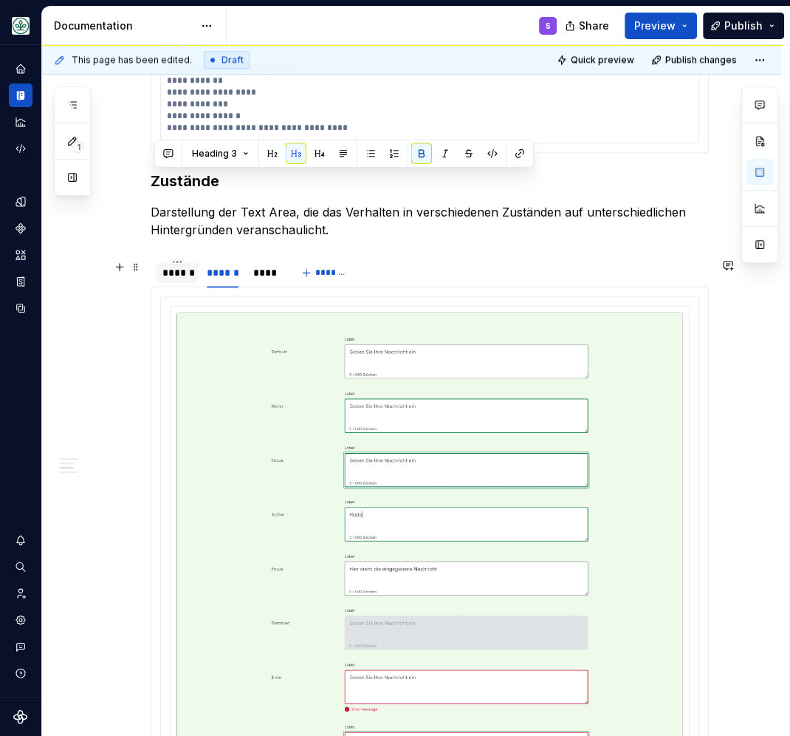
click at [192, 280] on div "******" at bounding box center [177, 272] width 30 height 15
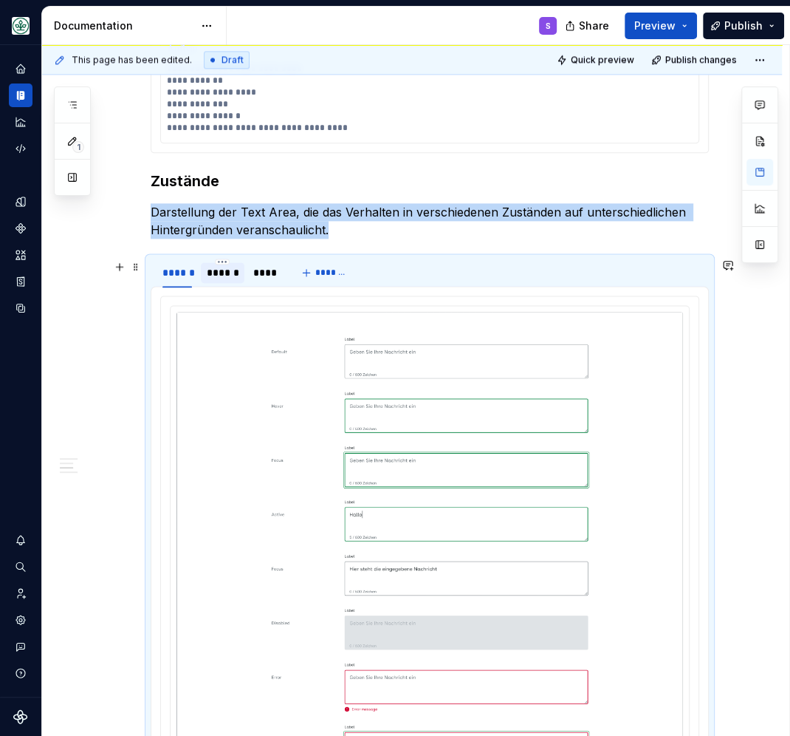
click at [220, 278] on div "******" at bounding box center [223, 272] width 32 height 15
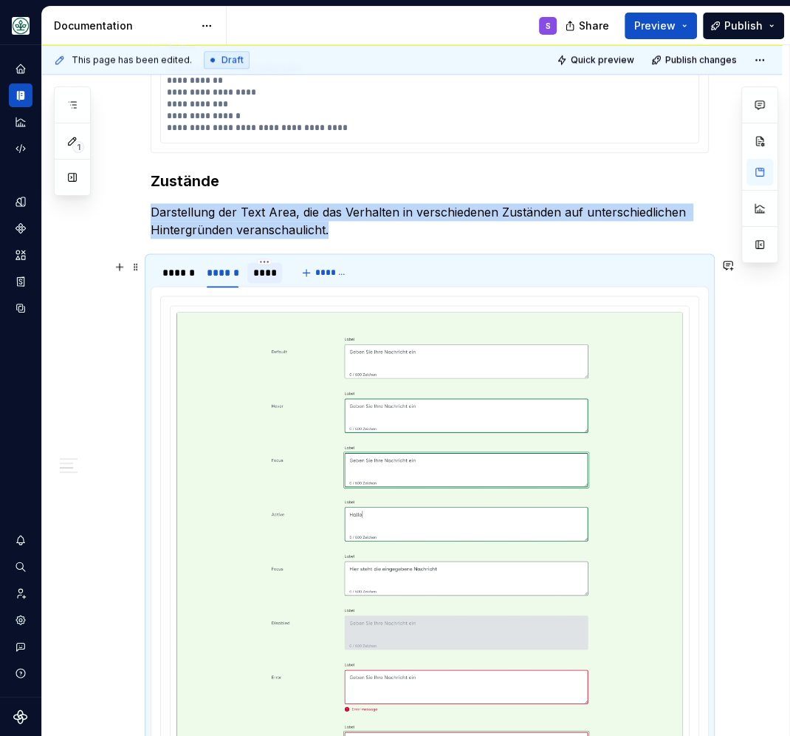
click at [267, 278] on div "****" at bounding box center [265, 272] width 24 height 15
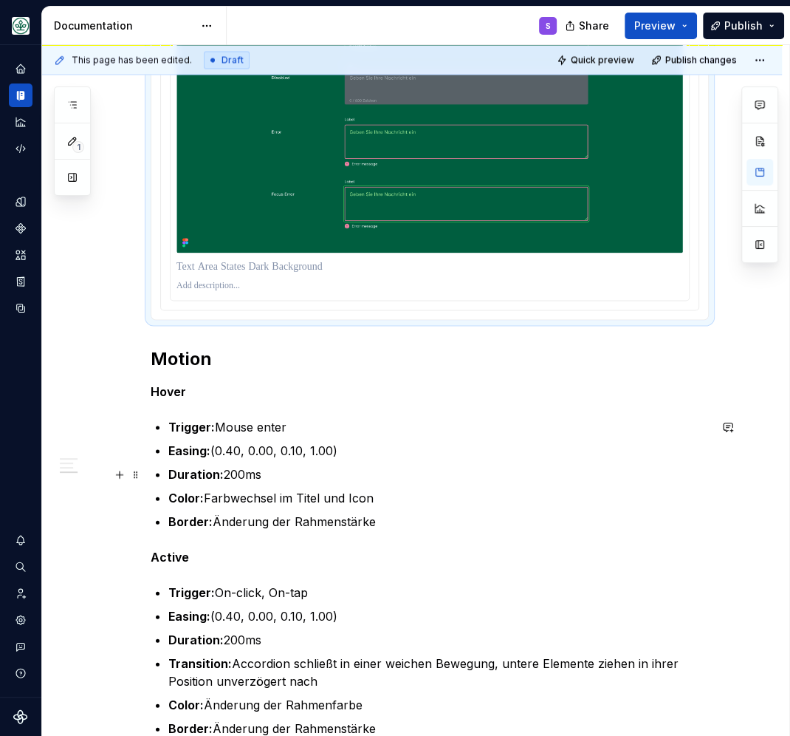
scroll to position [1713, 0]
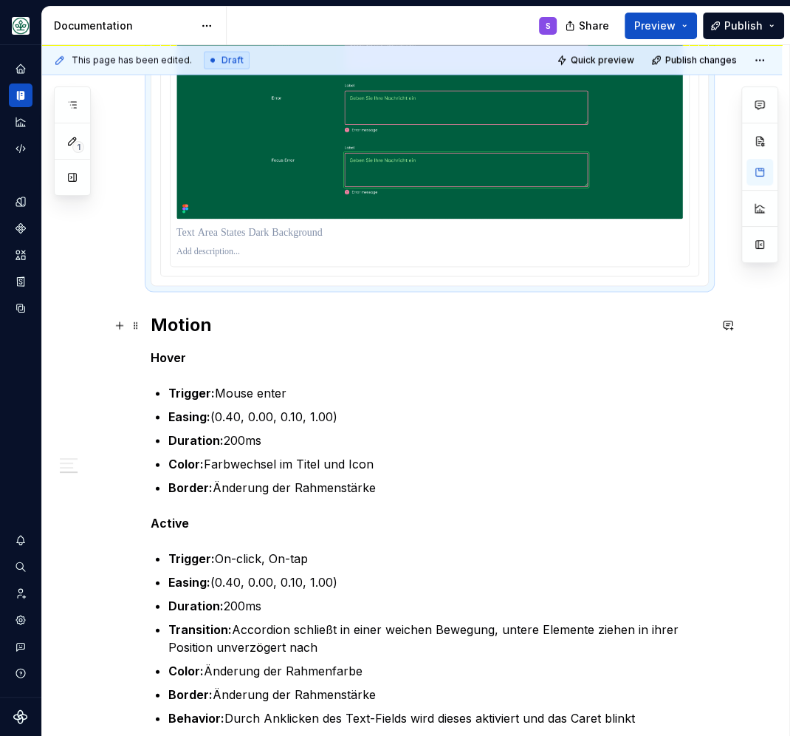
click at [199, 324] on h2 "Motion" at bounding box center [430, 324] width 558 height 24
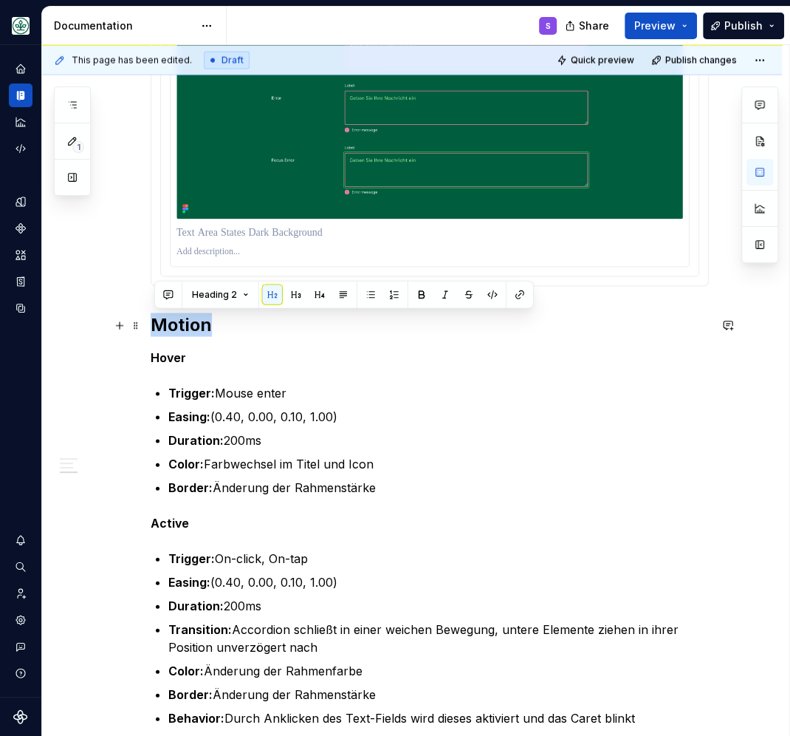
click at [199, 324] on h2 "Motion" at bounding box center [430, 324] width 558 height 24
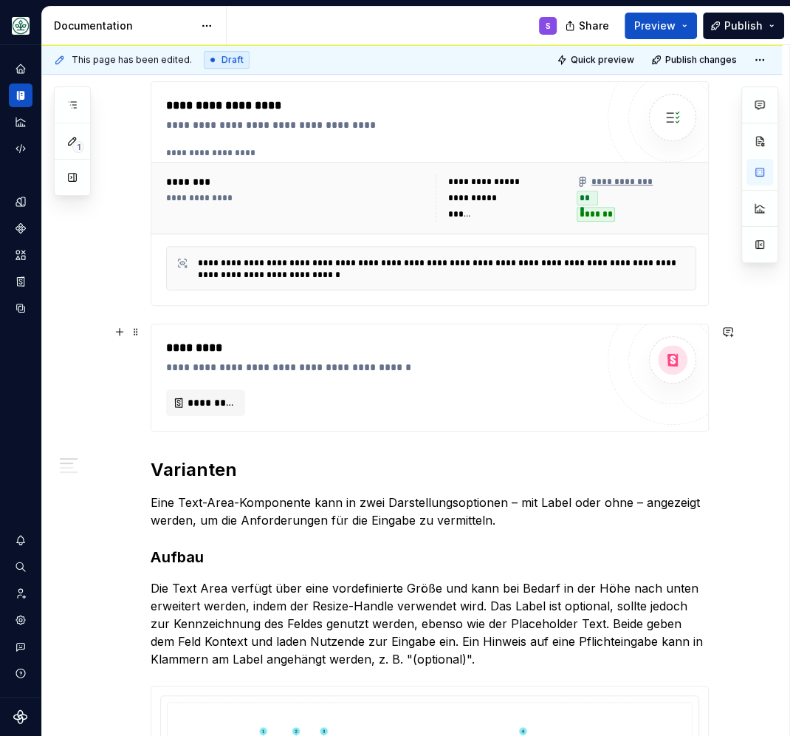
scroll to position [13, 0]
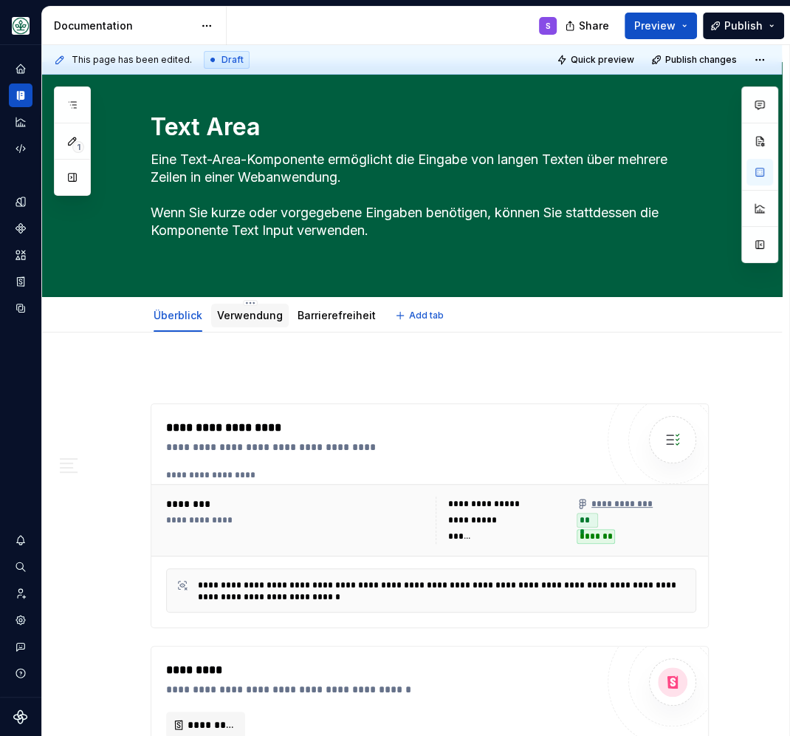
click at [239, 317] on link "Verwendung" at bounding box center [250, 315] width 66 height 13
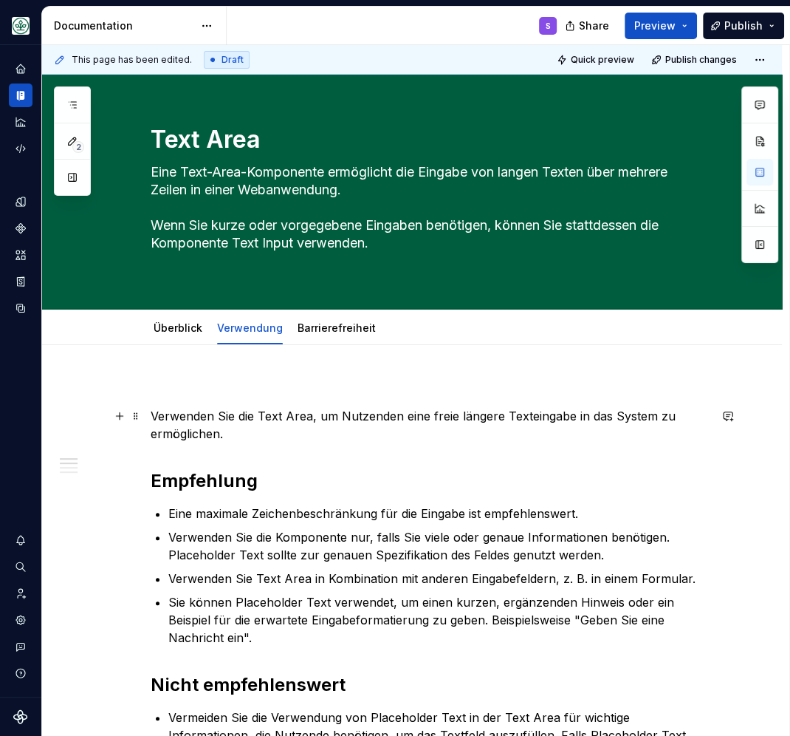
click at [216, 419] on p "Verwenden Sie die Text Area, um Nutzenden eine freie längere Texteingabe in das…" at bounding box center [430, 424] width 558 height 35
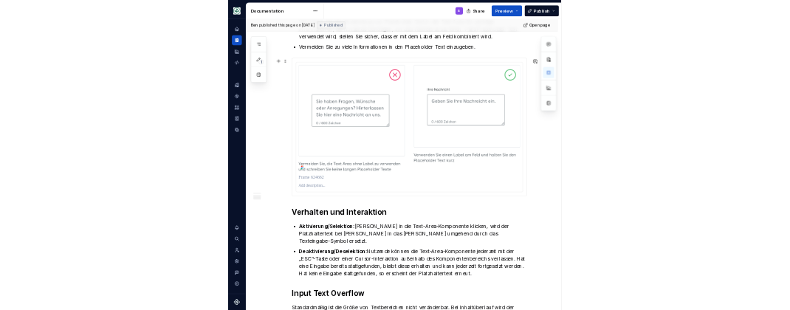
scroll to position [643, 0]
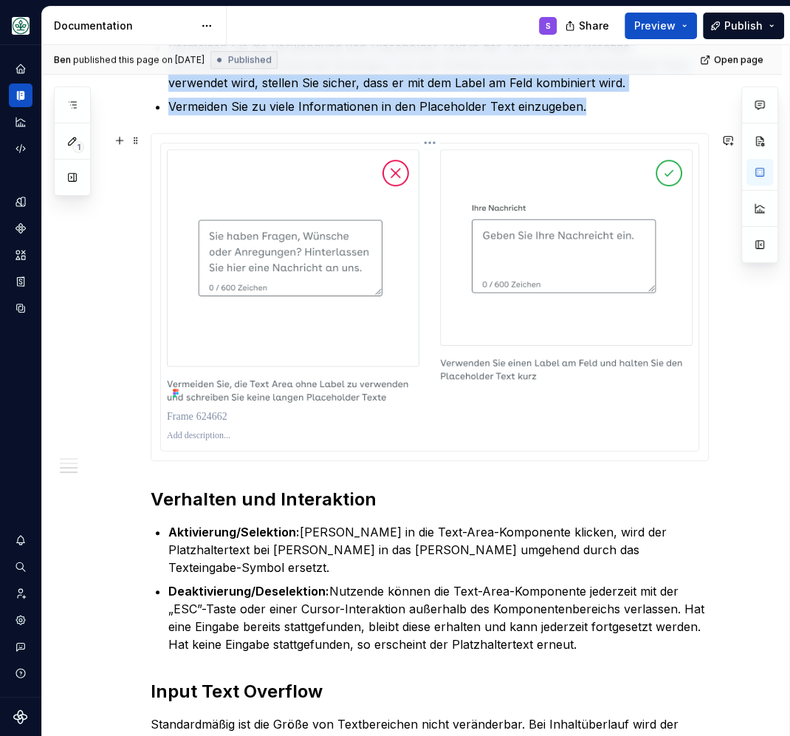
click at [306, 321] on img at bounding box center [430, 276] width 526 height 254
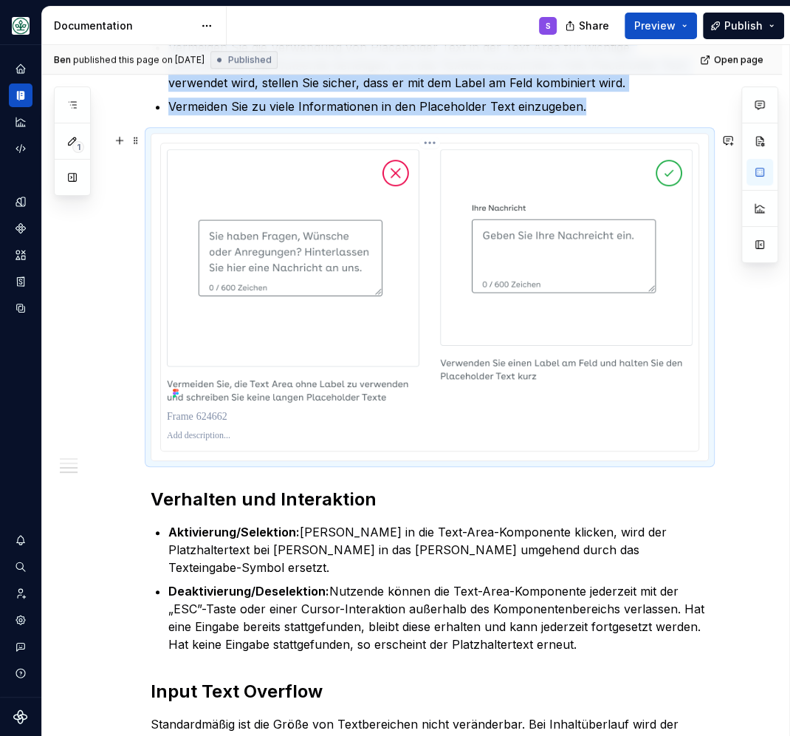
drag, startPoint x: 326, startPoint y: 264, endPoint x: 332, endPoint y: 275, distance: 13.2
click at [326, 271] on img at bounding box center [430, 276] width 526 height 254
click at [549, 270] on img at bounding box center [430, 276] width 526 height 254
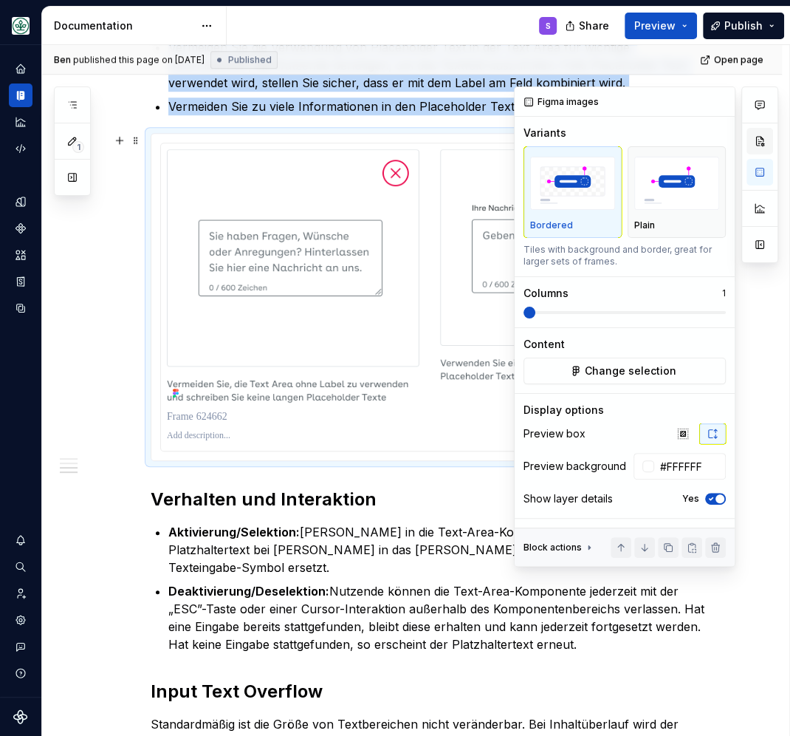
click at [759, 139] on button "button" at bounding box center [760, 141] width 27 height 27
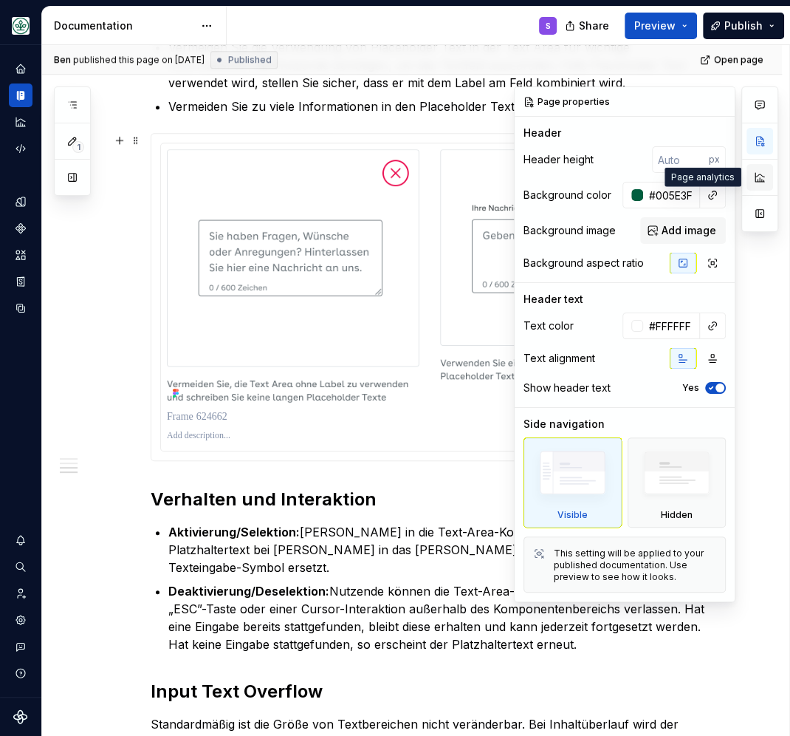
click at [758, 179] on button "button" at bounding box center [760, 177] width 27 height 27
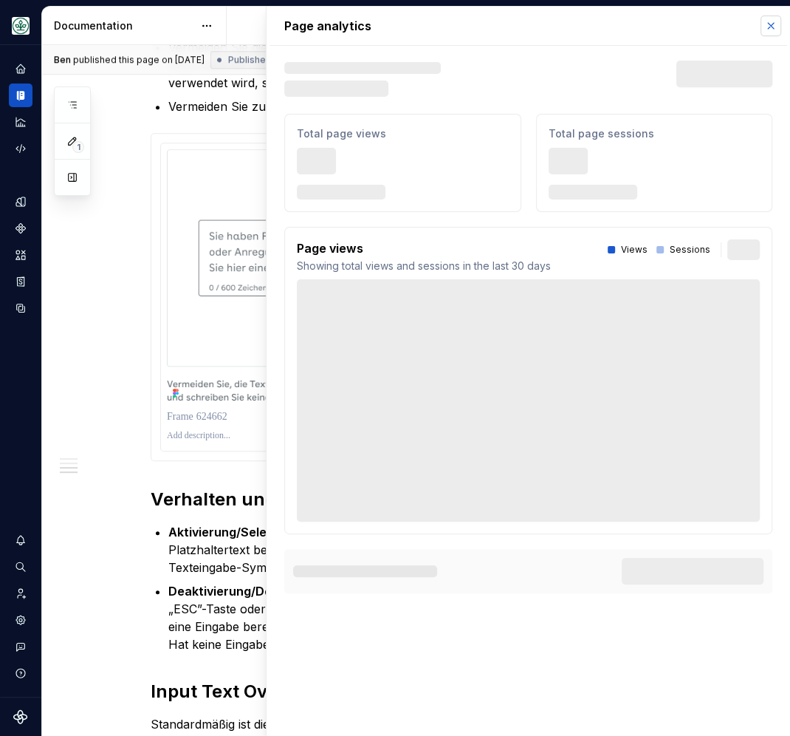
click at [762, 21] on button "button" at bounding box center [771, 26] width 21 height 21
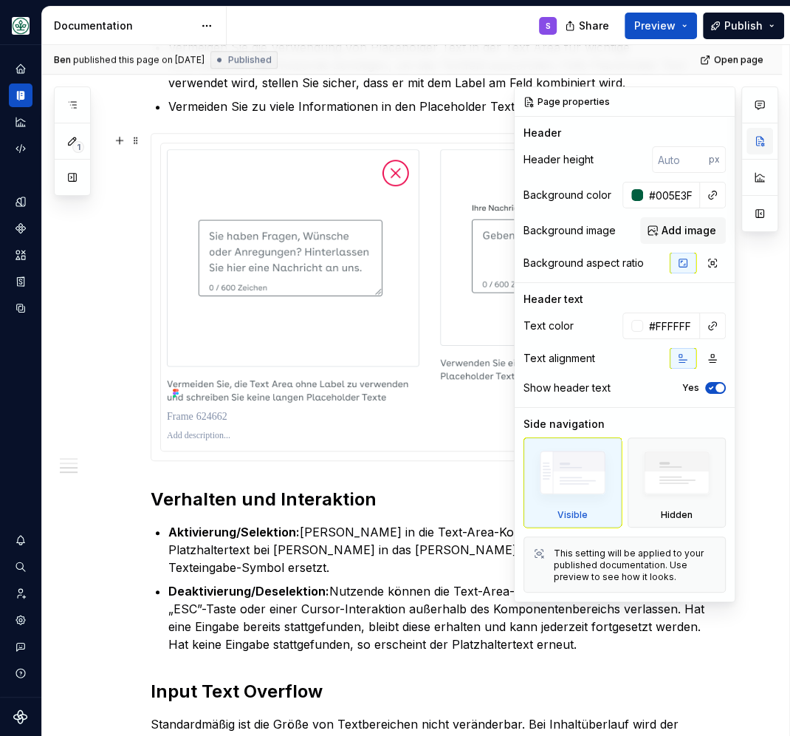
click at [757, 135] on button "button" at bounding box center [760, 141] width 27 height 27
type textarea "*"
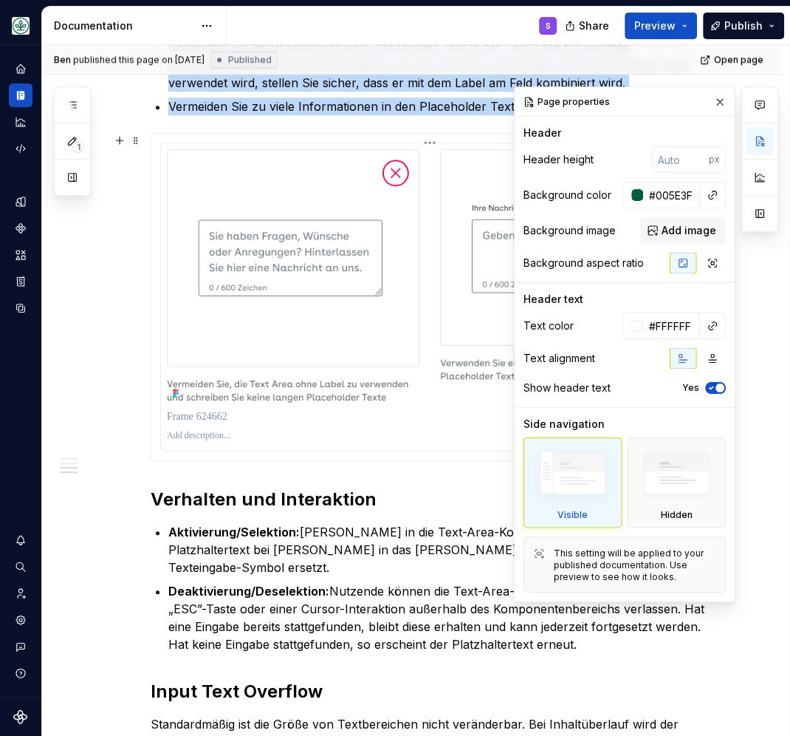
click at [471, 239] on img at bounding box center [430, 276] width 526 height 254
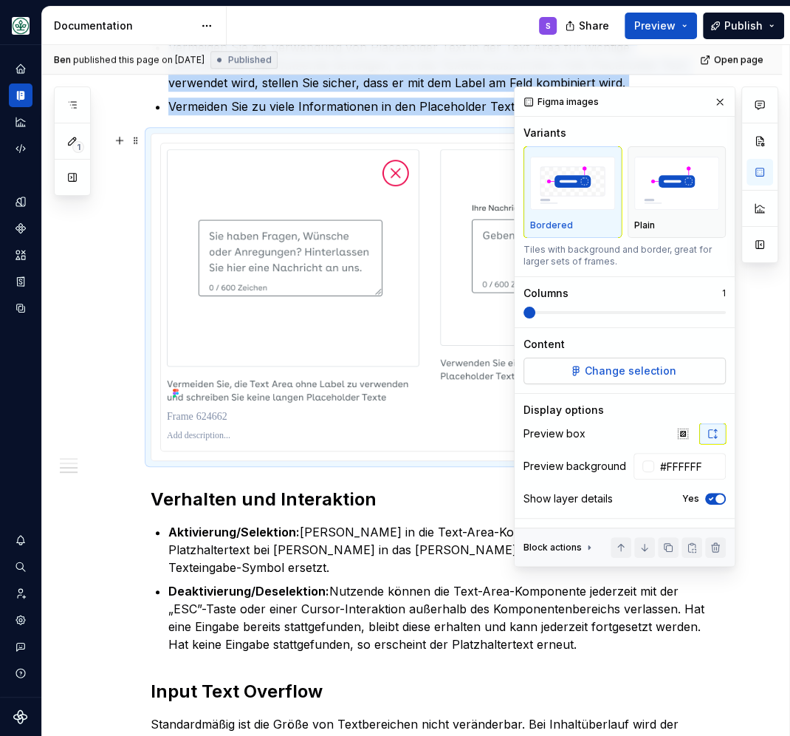
click at [594, 370] on span "Change selection" at bounding box center [631, 370] width 92 height 15
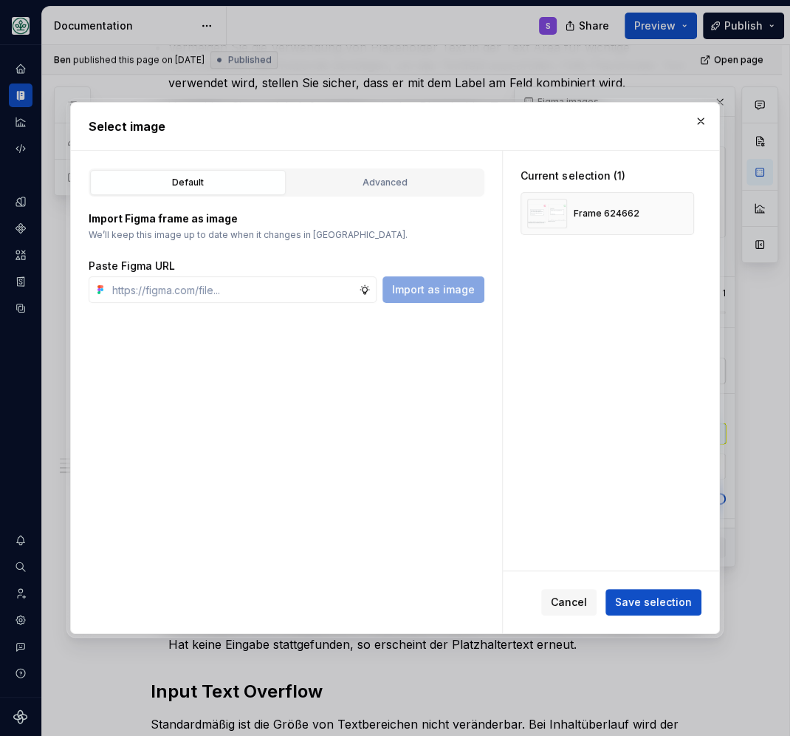
scroll to position [643, 0]
click at [163, 288] on input "text" at bounding box center [232, 289] width 253 height 27
type input "[URL][DOMAIN_NAME]"
click at [680, 209] on button "button" at bounding box center [677, 213] width 21 height 21
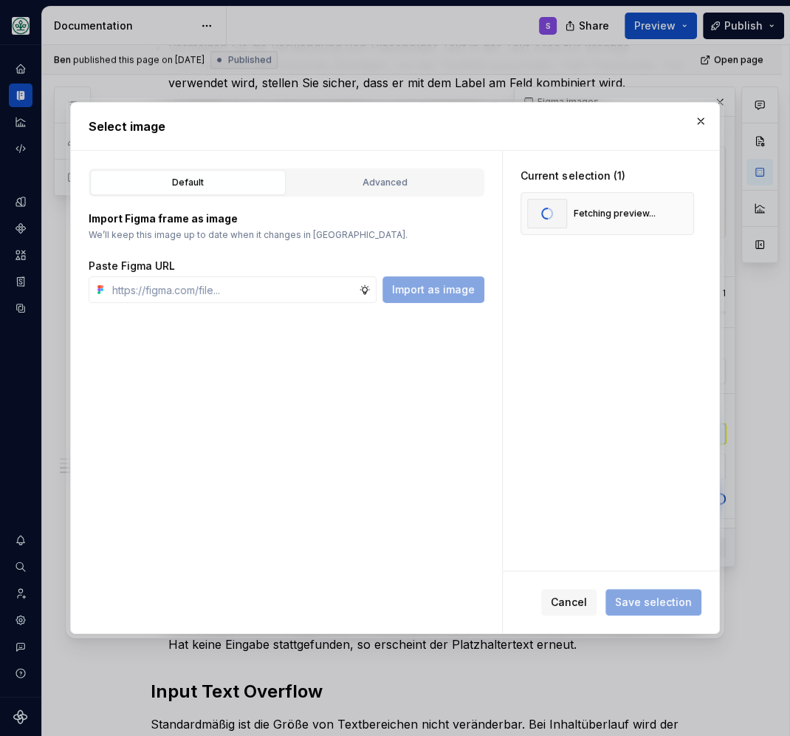
scroll to position [0, 0]
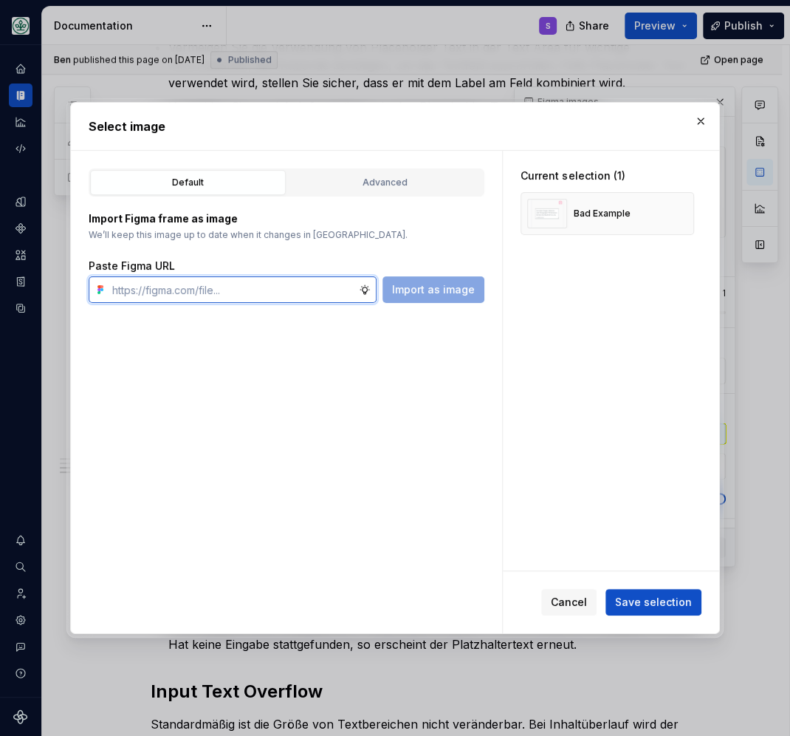
click at [209, 303] on input "text" at bounding box center [232, 289] width 253 height 27
paste input "[URL][DOMAIN_NAME]"
type input "[URL][DOMAIN_NAME]"
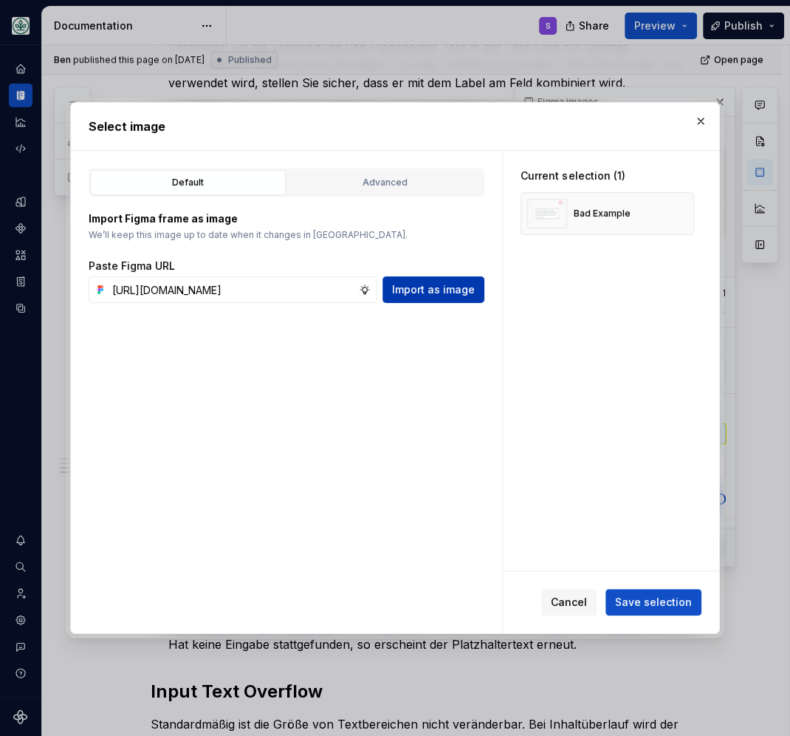
click at [422, 290] on span "Import as image" at bounding box center [433, 289] width 83 height 15
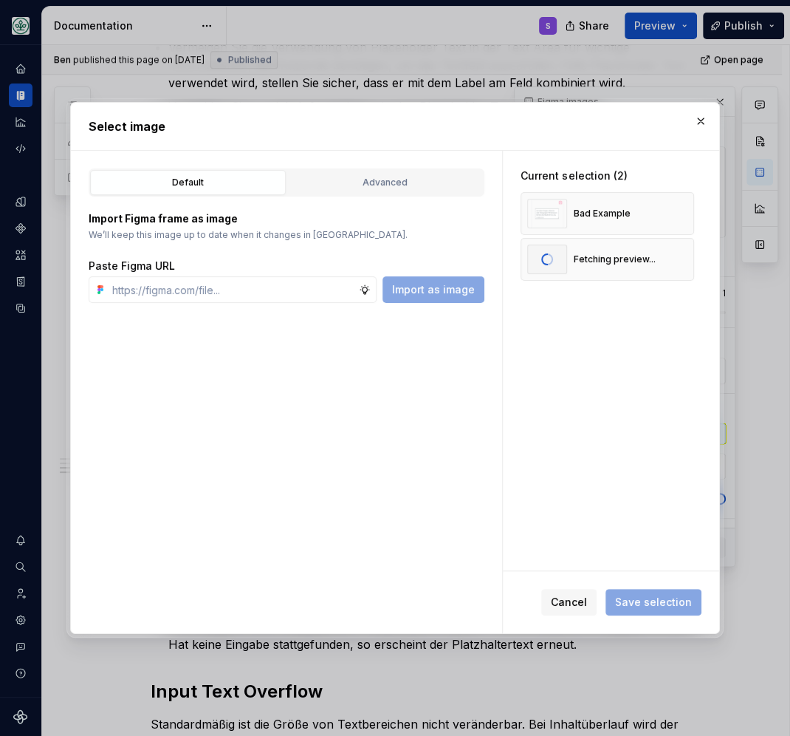
scroll to position [0, 0]
click at [653, 600] on span "Save selection" at bounding box center [653, 601] width 77 height 15
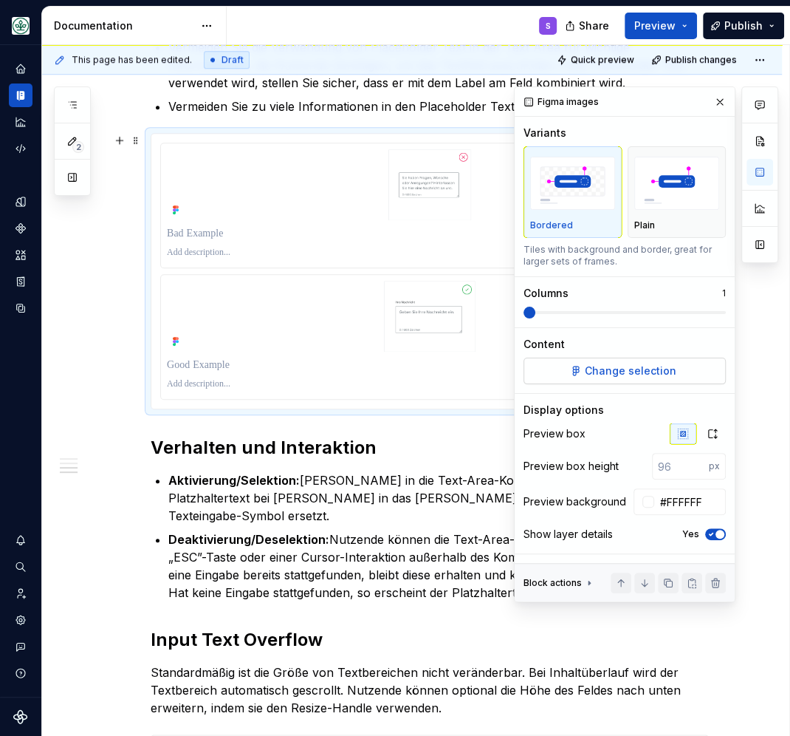
scroll to position [643, 0]
click at [545, 305] on div "Columns 1" at bounding box center [625, 302] width 202 height 32
click at [563, 304] on div "Columns 1" at bounding box center [625, 302] width 202 height 32
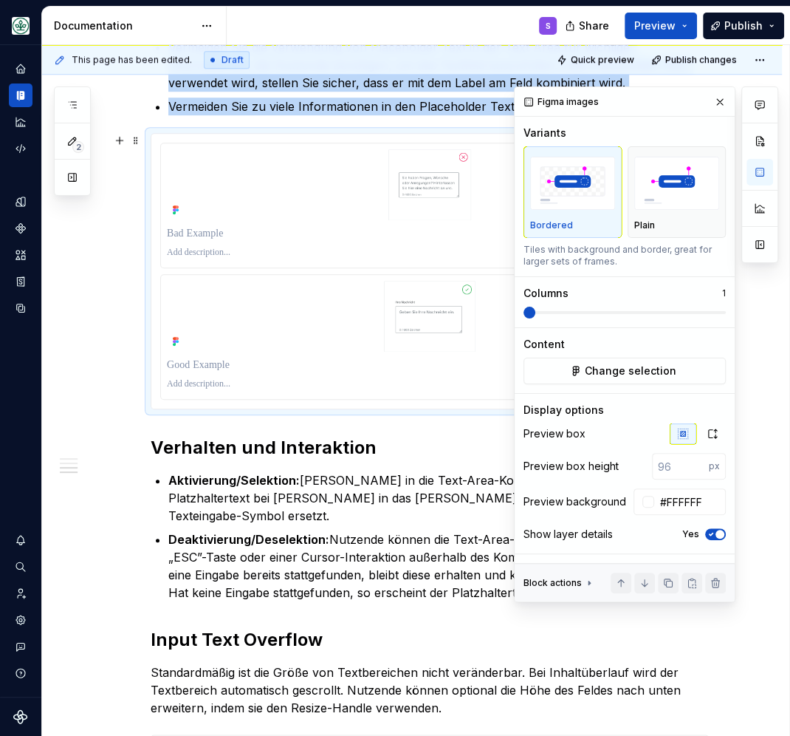
click at [578, 312] on span at bounding box center [625, 312] width 202 height 3
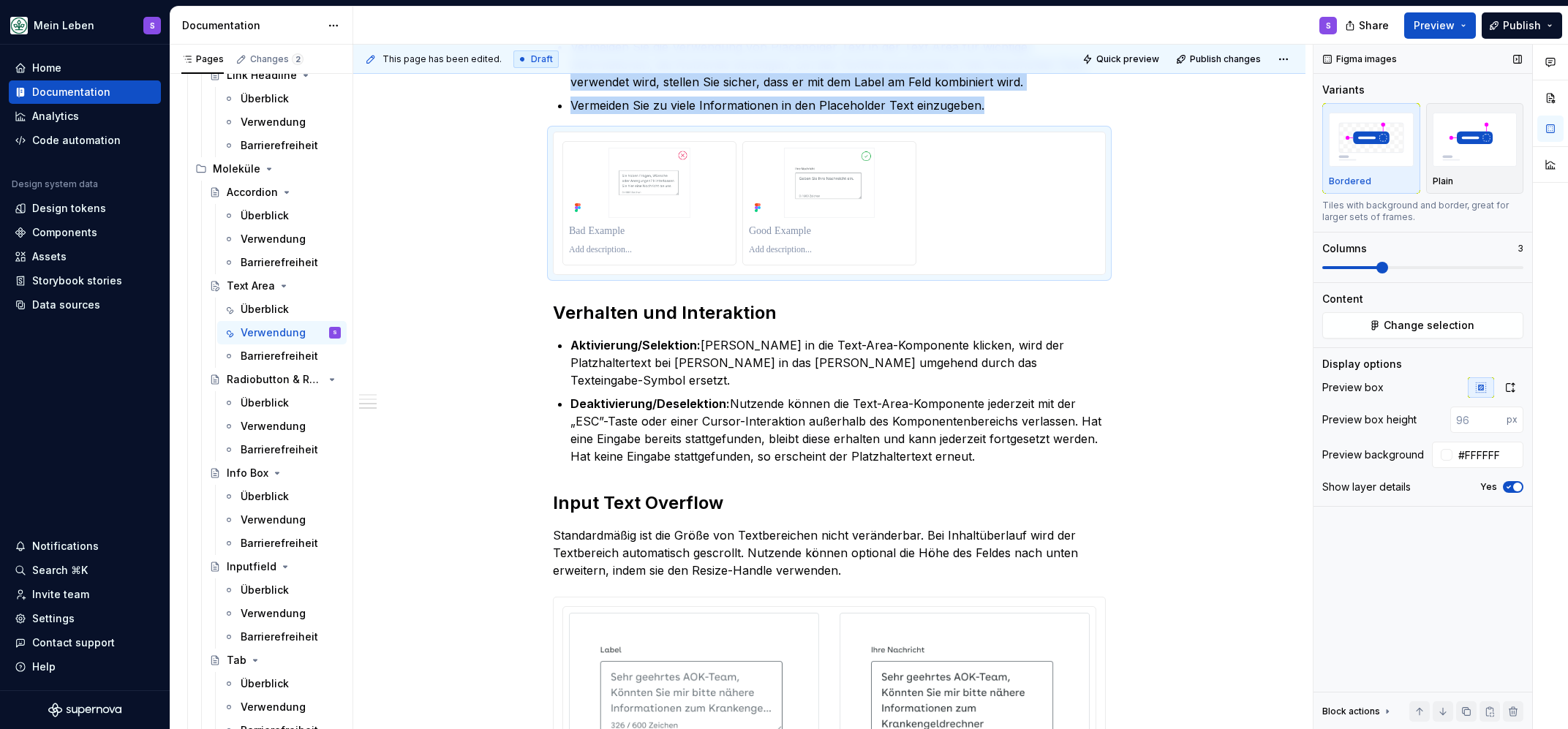
click at [1359, 272] on span at bounding box center [1422, 267] width 201 height 12
click at [1507, 390] on icon "button" at bounding box center [1511, 387] width 8 height 9
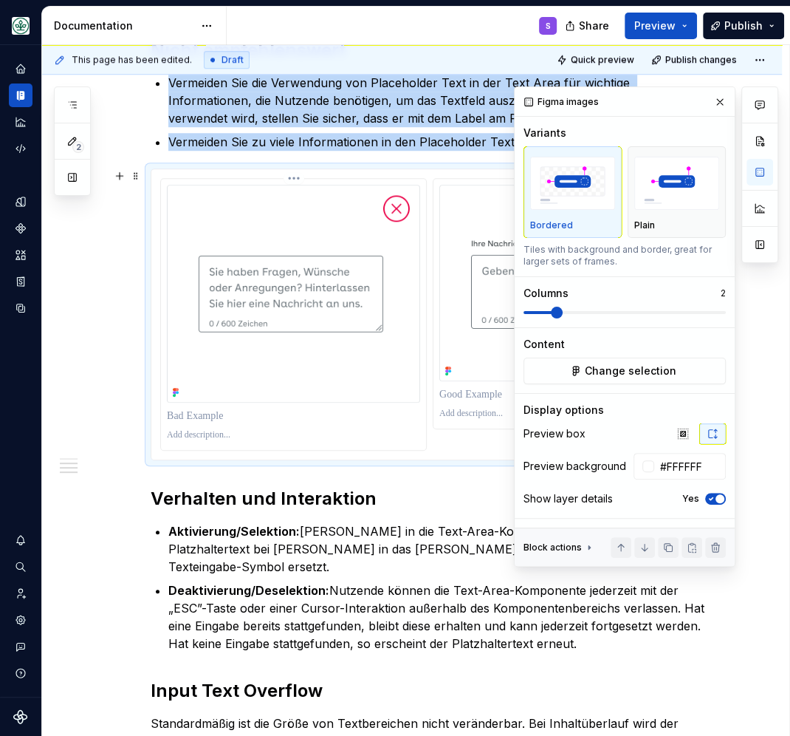
click at [202, 430] on p at bounding box center [293, 435] width 253 height 12
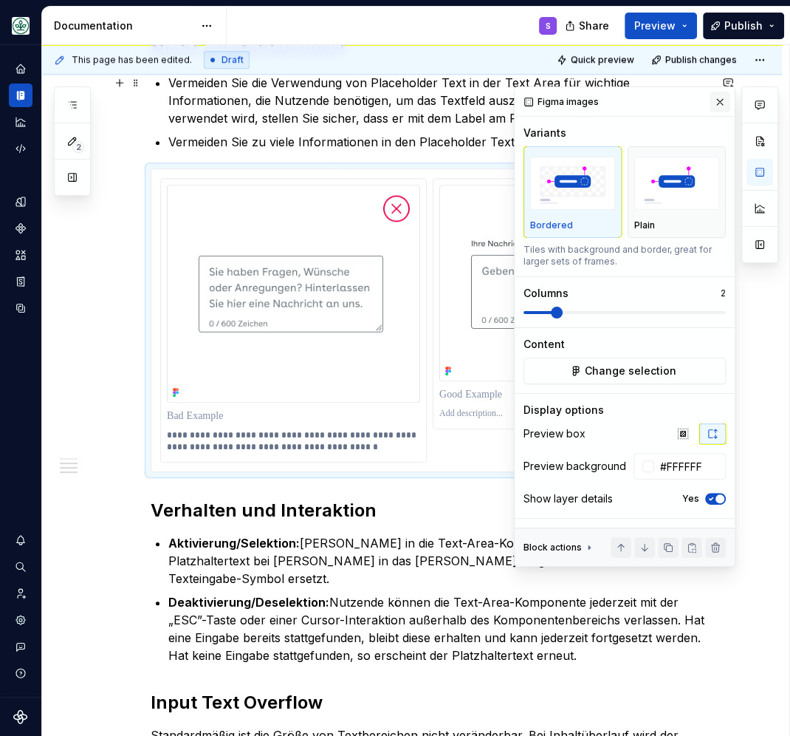
click at [719, 101] on button "button" at bounding box center [720, 102] width 21 height 21
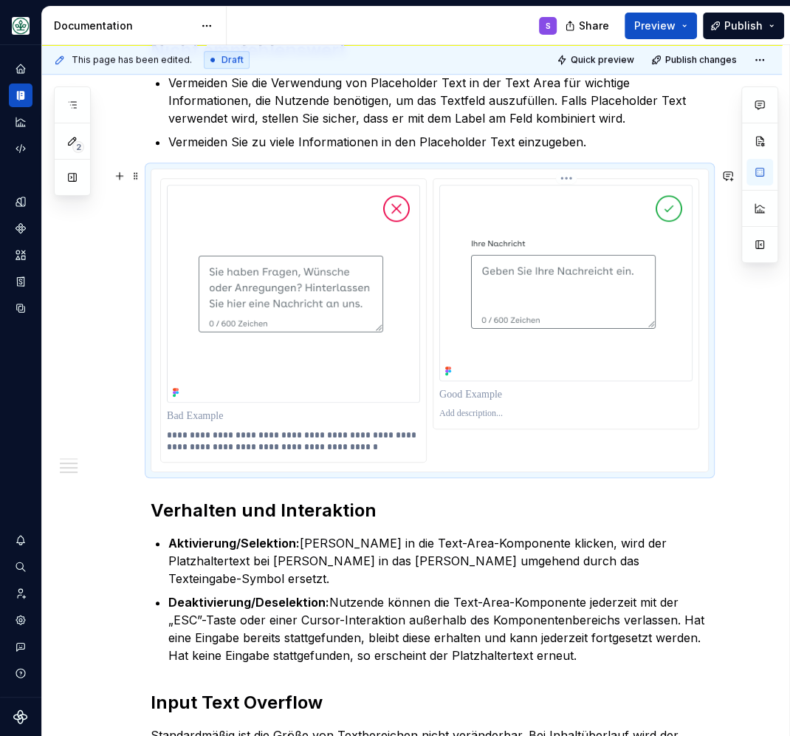
scroll to position [608, 0]
click at [469, 414] on p at bounding box center [565, 414] width 253 height 12
click at [468, 414] on p at bounding box center [565, 414] width 253 height 12
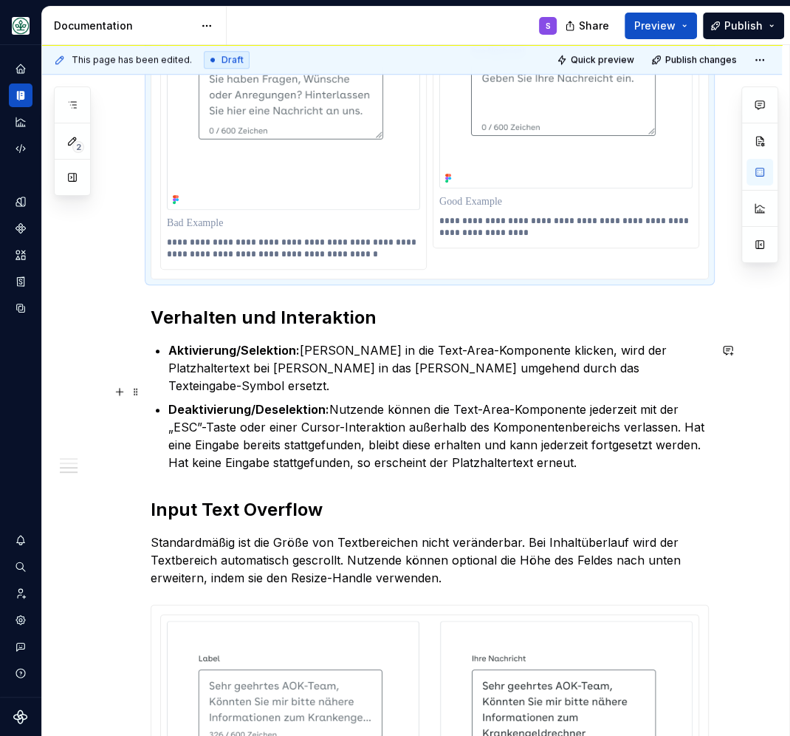
scroll to position [993, 0]
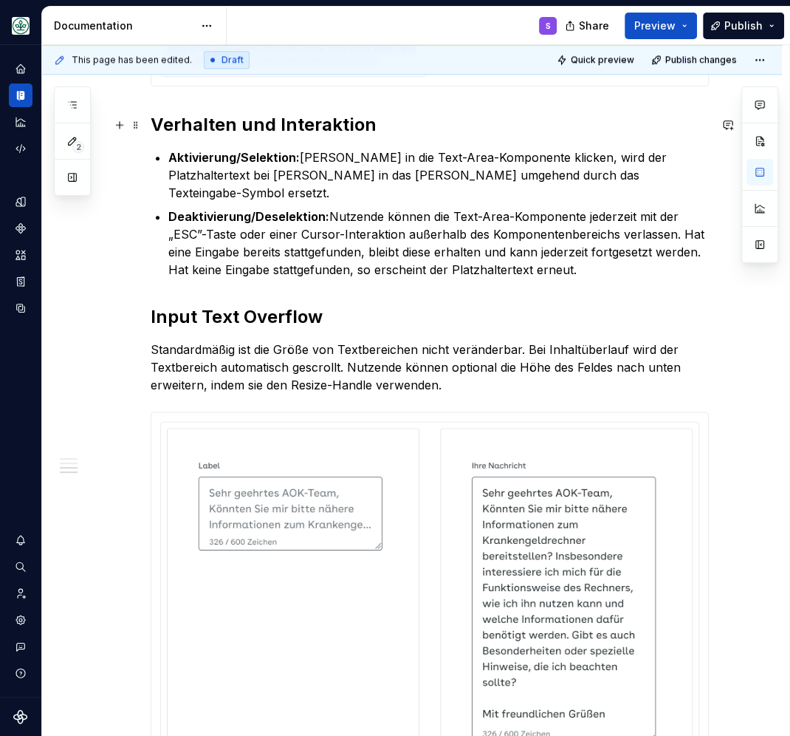
click at [240, 130] on h2 "Verhalten und Interaktion" at bounding box center [430, 125] width 558 height 24
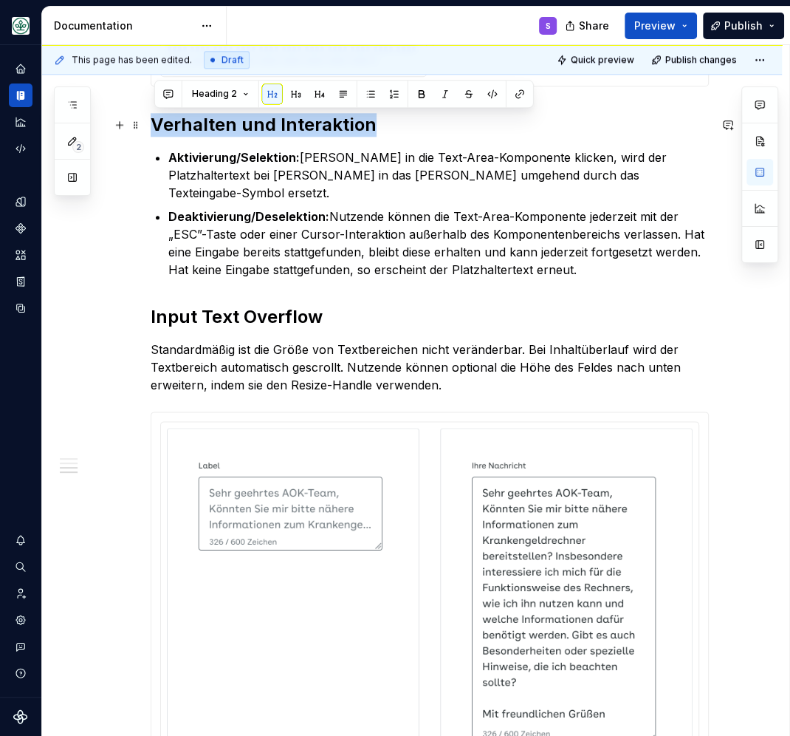
click at [240, 130] on h2 "Verhalten und Interaktion" at bounding box center [430, 125] width 558 height 24
click at [254, 306] on strong "Input Text Overflow" at bounding box center [237, 316] width 172 height 21
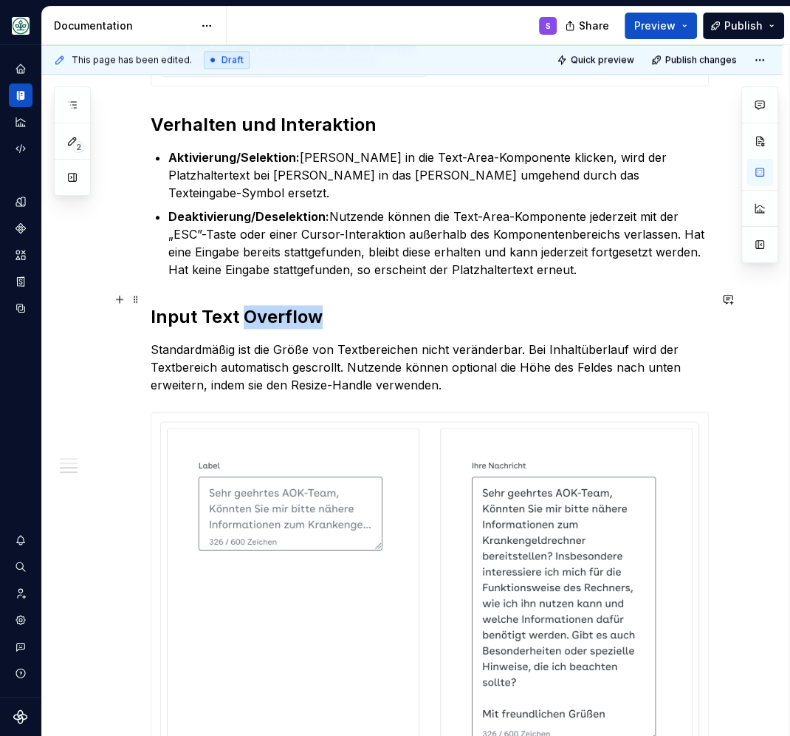
click at [254, 306] on strong "Input Text Overflow" at bounding box center [237, 316] width 172 height 21
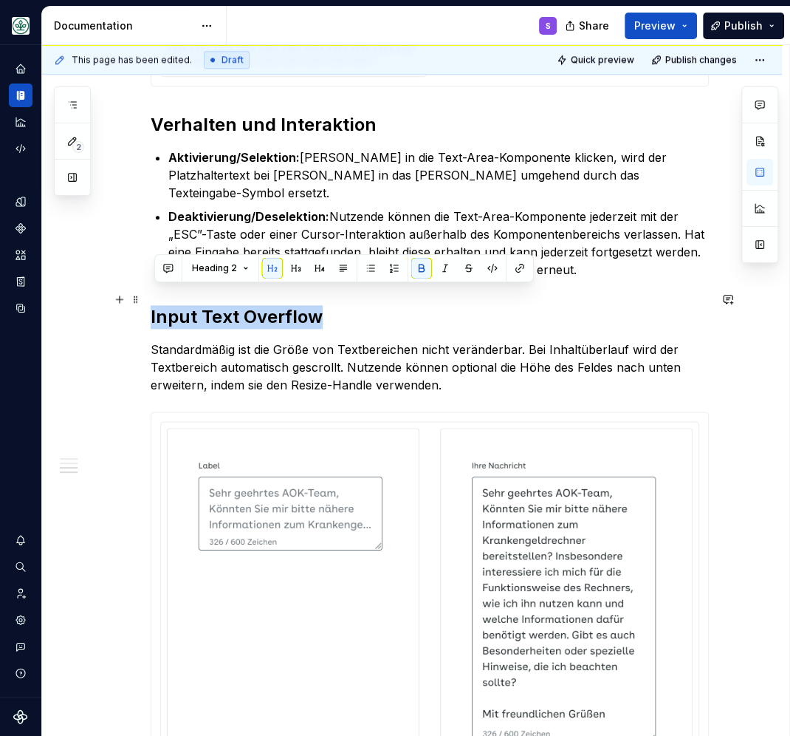
click at [254, 306] on strong "Input Text Overflow" at bounding box center [237, 316] width 172 height 21
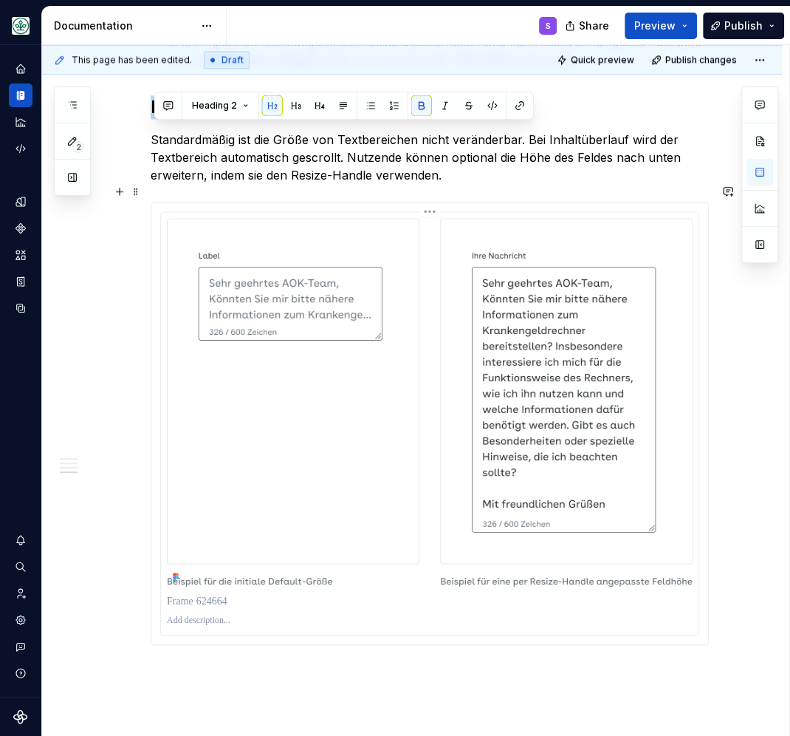
scroll to position [1251, 0]
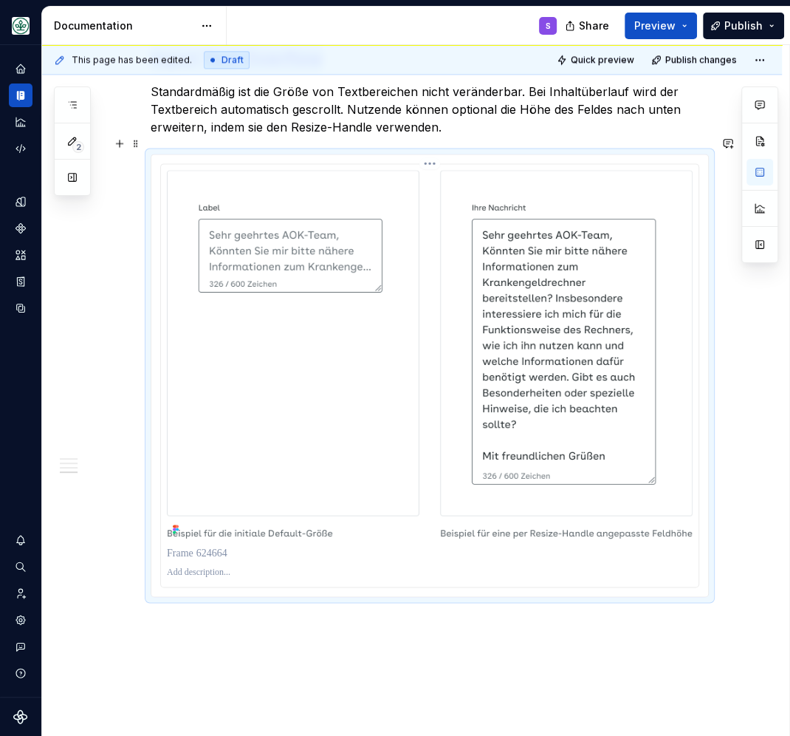
click at [328, 239] on img at bounding box center [430, 354] width 526 height 369
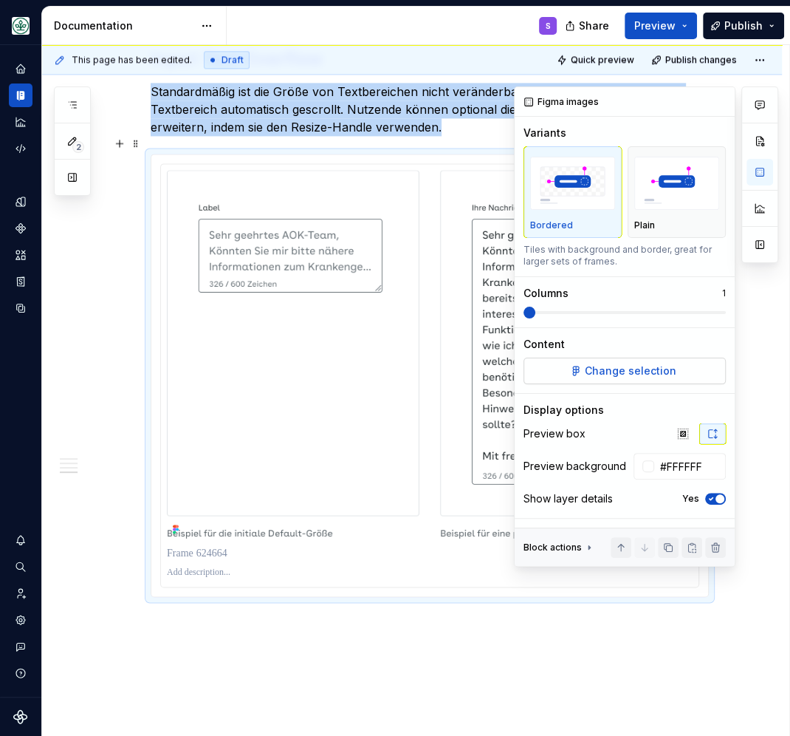
click at [600, 366] on span "Change selection" at bounding box center [631, 370] width 92 height 15
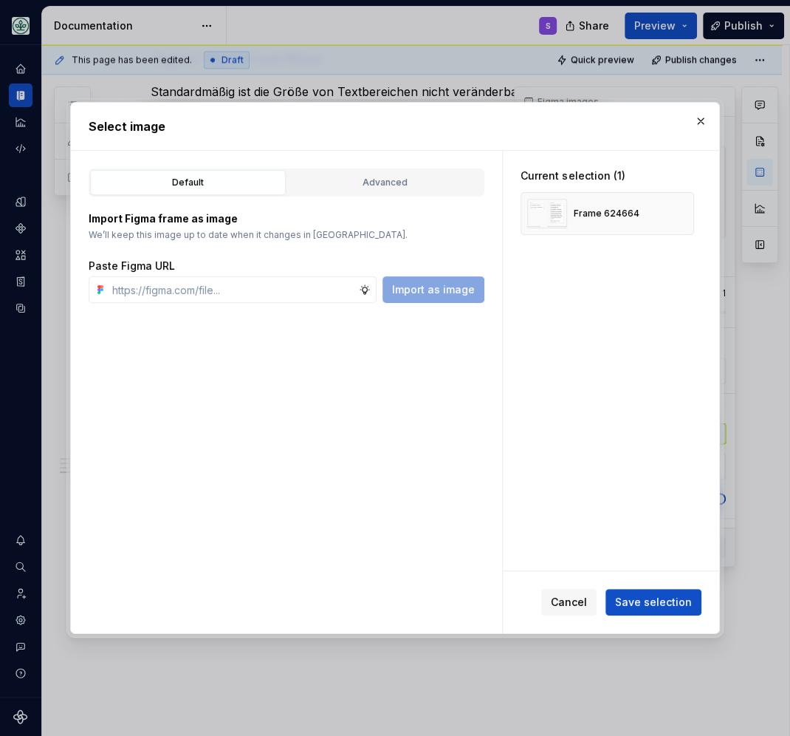
type textarea "*"
click at [273, 284] on input "text" at bounding box center [232, 289] width 253 height 27
type input "[URL][DOMAIN_NAME]"
click at [445, 289] on span "Import as image" at bounding box center [433, 289] width 83 height 15
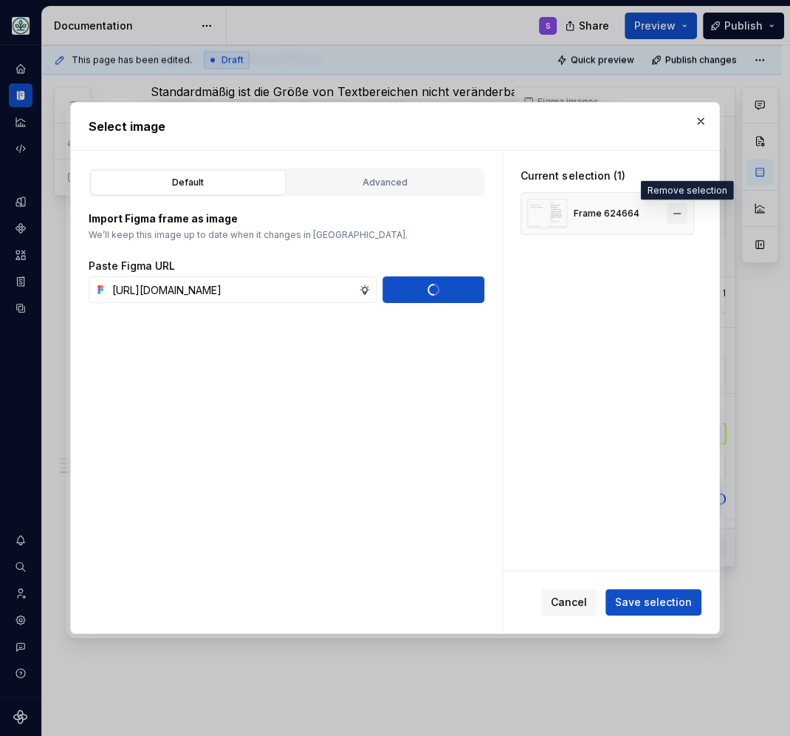
click at [686, 208] on button "button" at bounding box center [677, 213] width 21 height 21
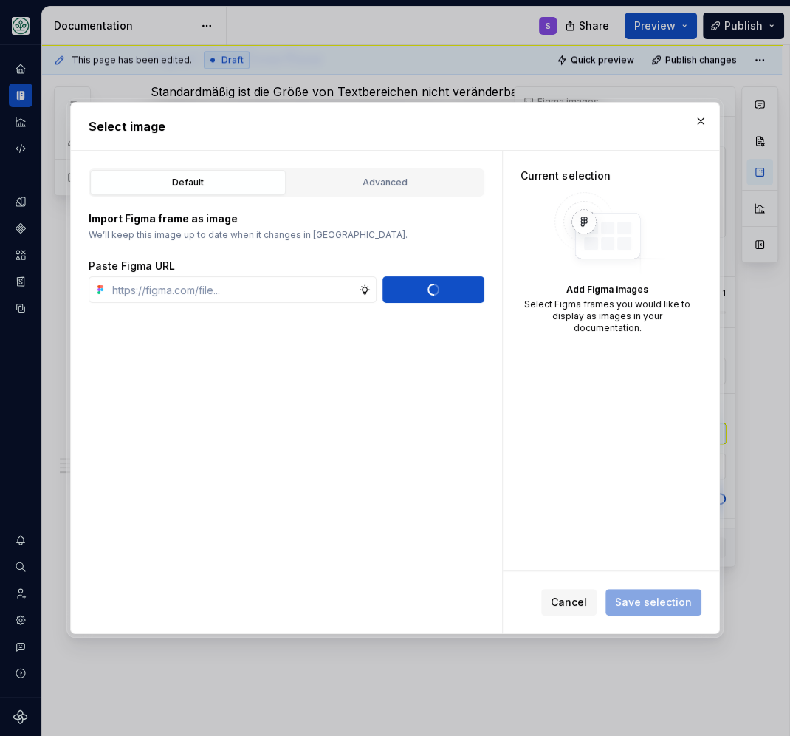
scroll to position [0, 0]
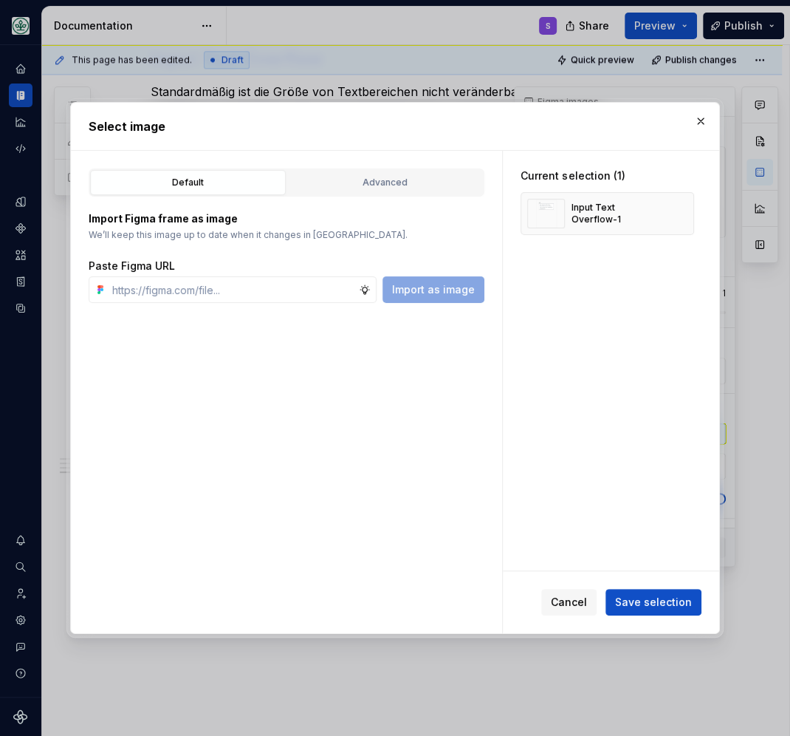
type textarea "*"
click at [241, 291] on input "text" at bounding box center [232, 289] width 253 height 27
paste input "[URL][DOMAIN_NAME]"
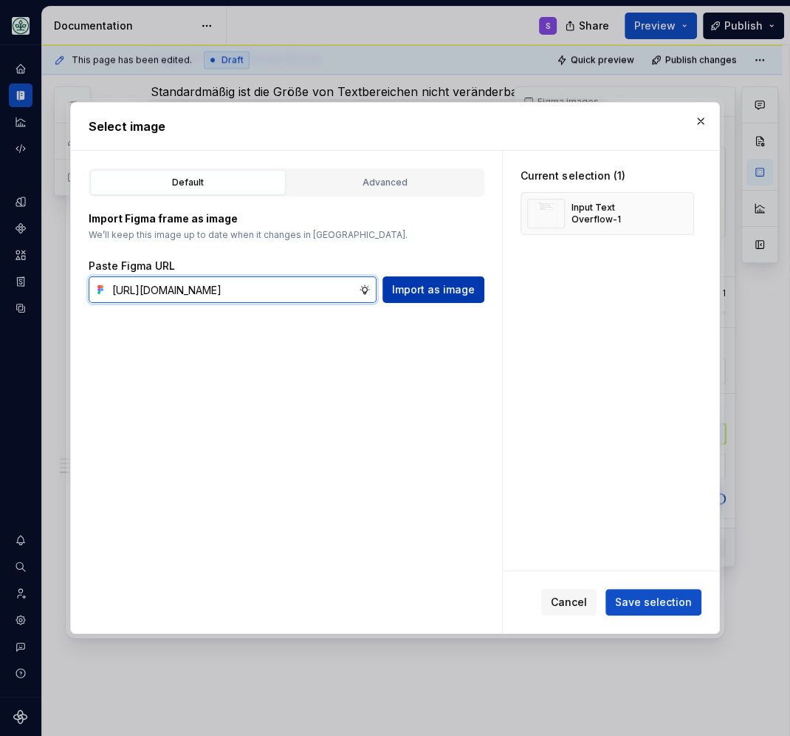
type input "[URL][DOMAIN_NAME]"
click at [448, 294] on span "Import as image" at bounding box center [433, 289] width 83 height 15
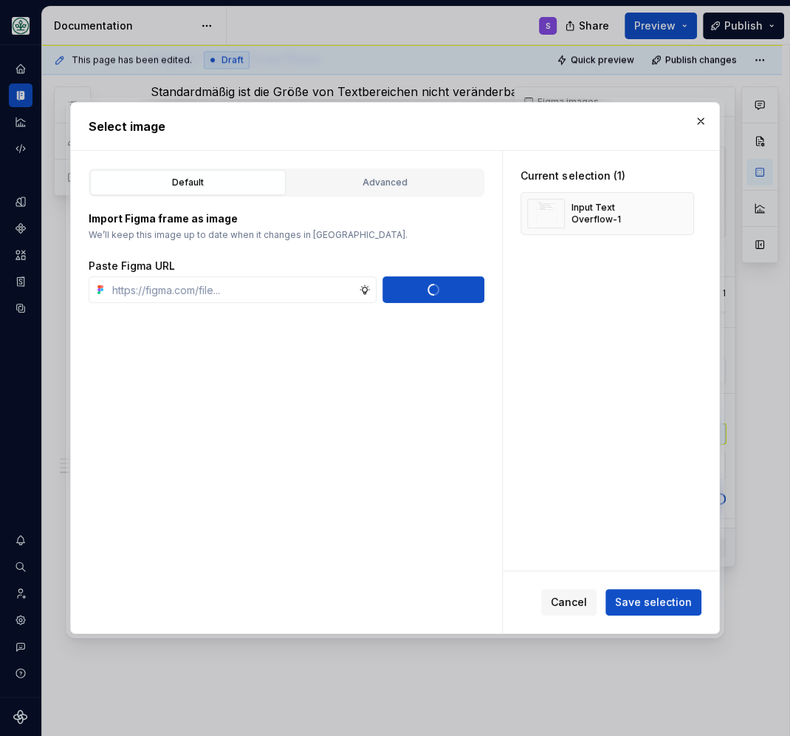
scroll to position [0, 0]
click at [640, 593] on button "Save selection" at bounding box center [654, 602] width 96 height 27
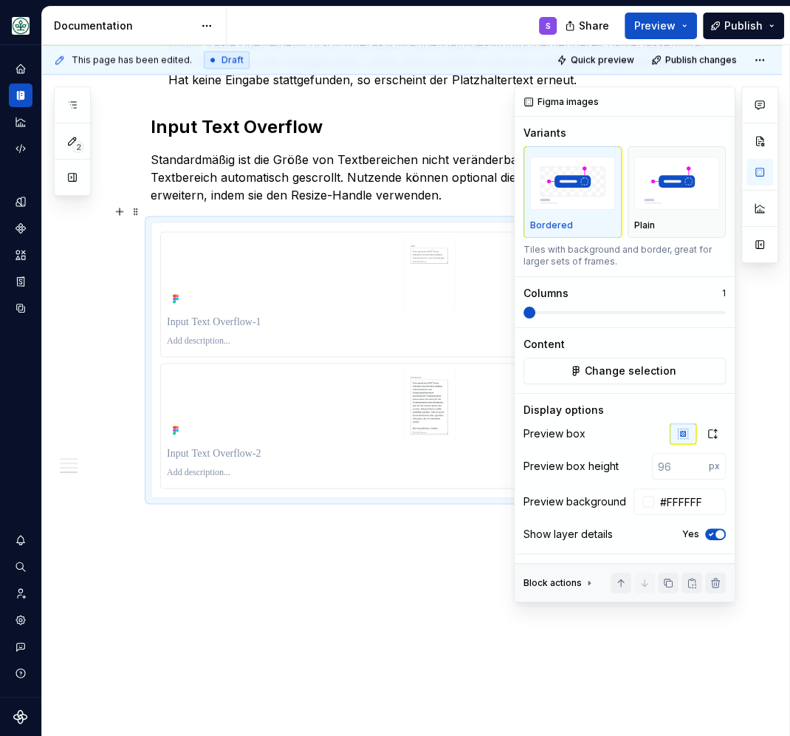
scroll to position [1165, 0]
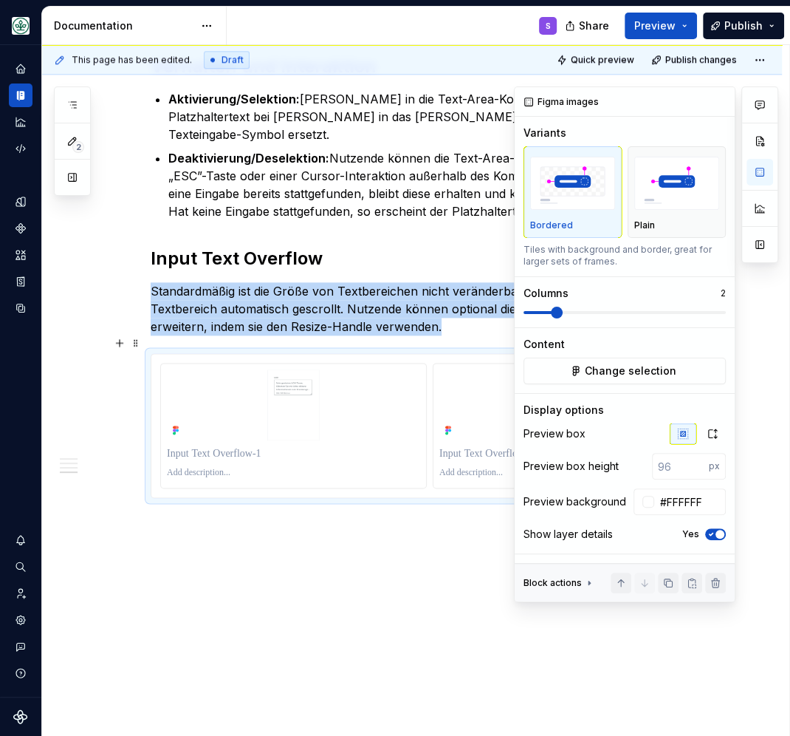
click at [552, 311] on span at bounding box center [625, 312] width 202 height 12
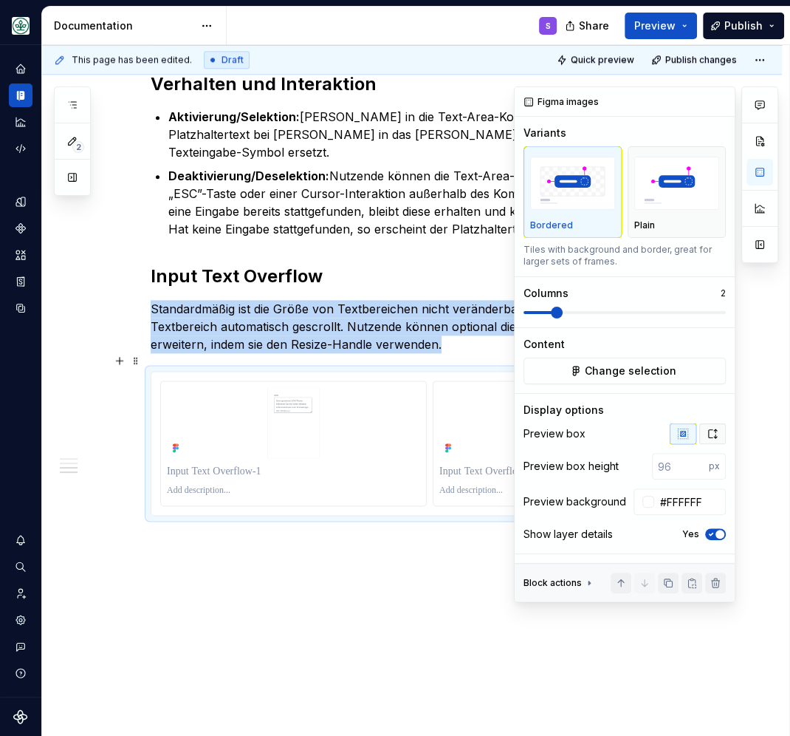
click at [714, 438] on icon "button" at bounding box center [713, 433] width 8 height 9
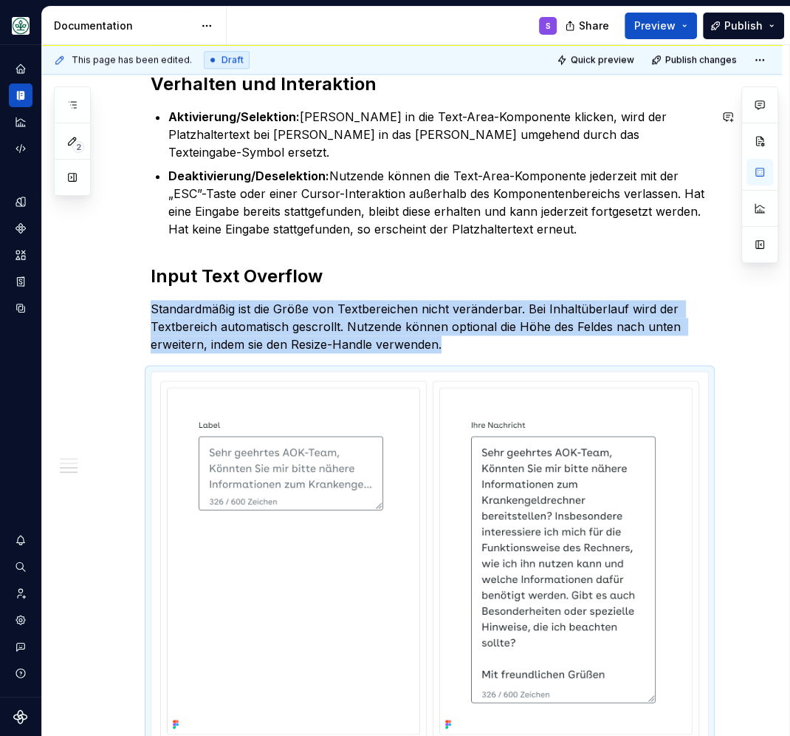
scroll to position [1227, 0]
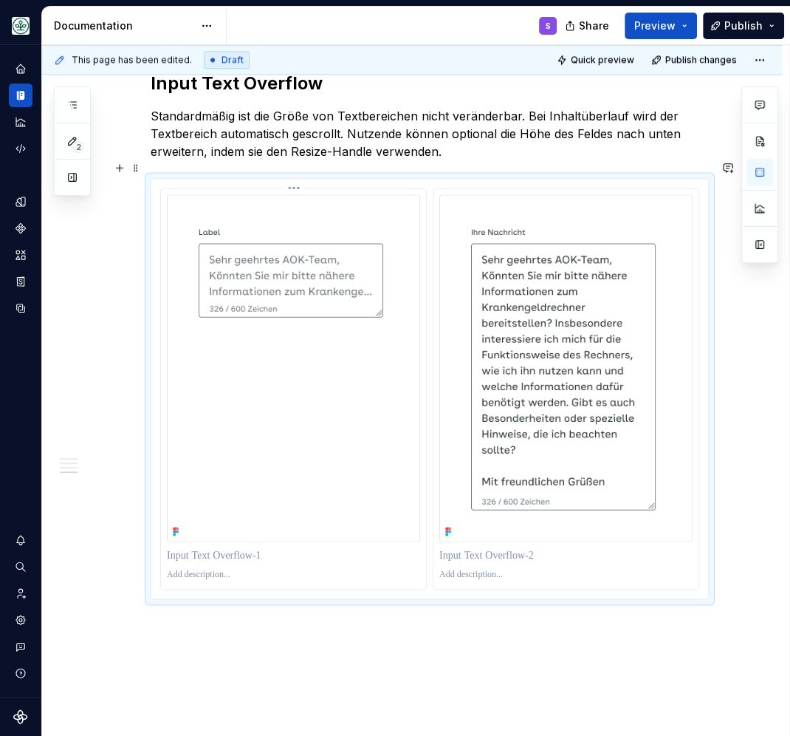
click at [218, 568] on p at bounding box center [293, 574] width 253 height 12
click at [478, 568] on p at bounding box center [565, 574] width 253 height 12
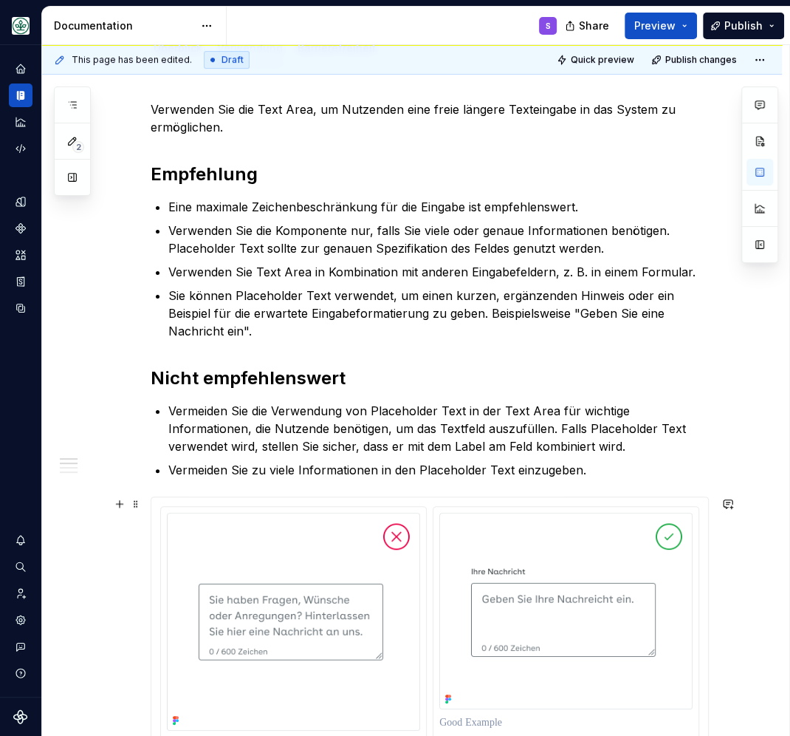
scroll to position [0, 0]
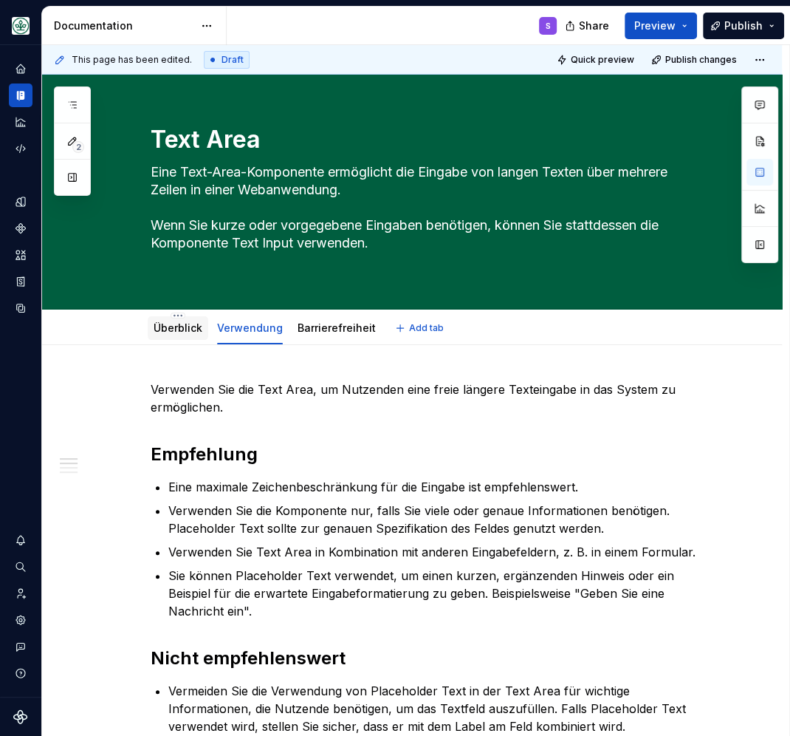
click at [181, 326] on link "Überblick" at bounding box center [178, 327] width 49 height 13
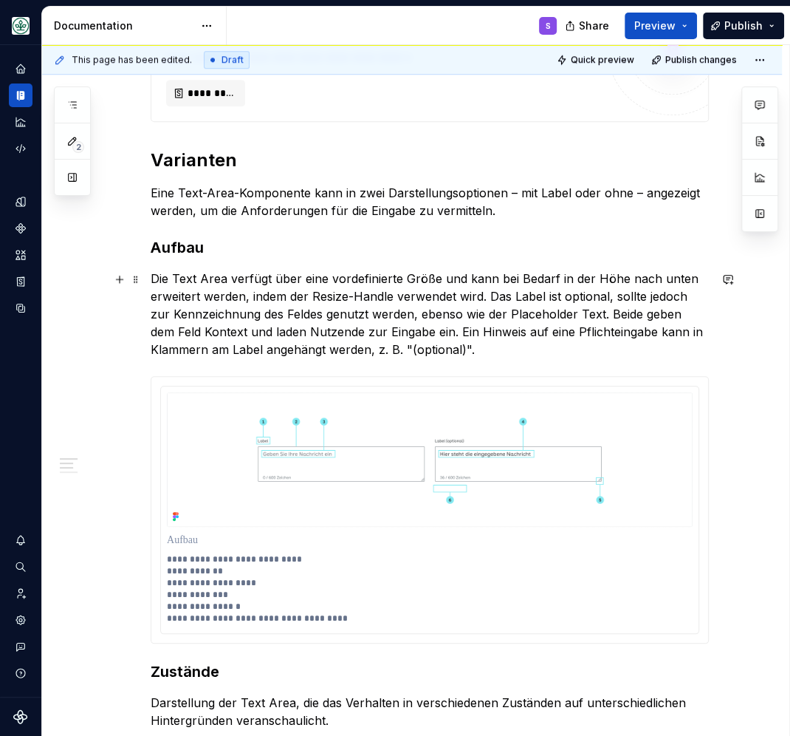
scroll to position [643, 0]
click at [210, 162] on h2 "Varianten" at bounding box center [430, 161] width 558 height 24
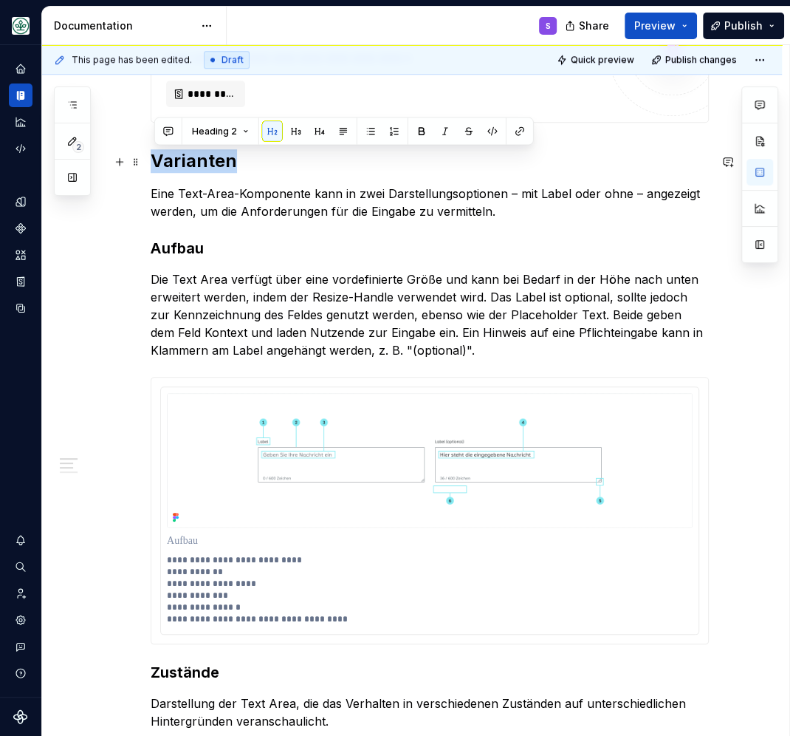
click at [210, 162] on h2 "Varianten" at bounding box center [430, 161] width 558 height 24
click at [185, 249] on strong "Aufbau" at bounding box center [177, 248] width 53 height 18
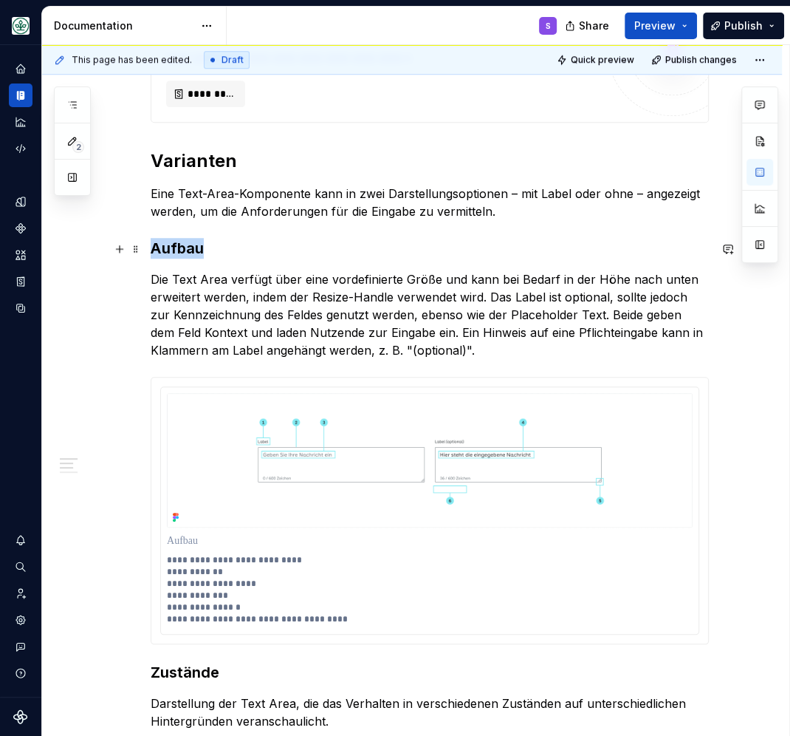
click at [185, 249] on strong "Aufbau" at bounding box center [177, 248] width 53 height 18
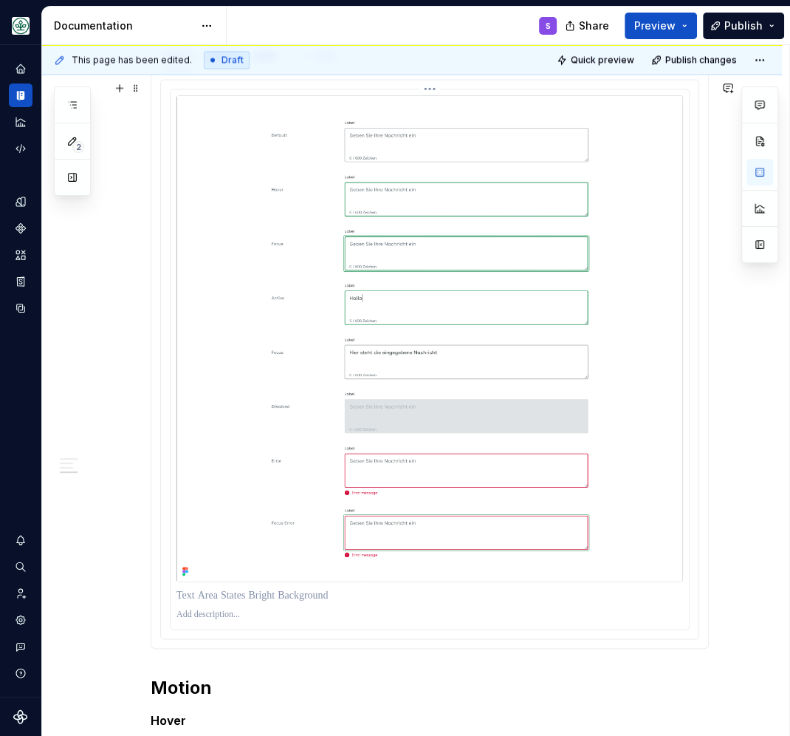
scroll to position [1221, 0]
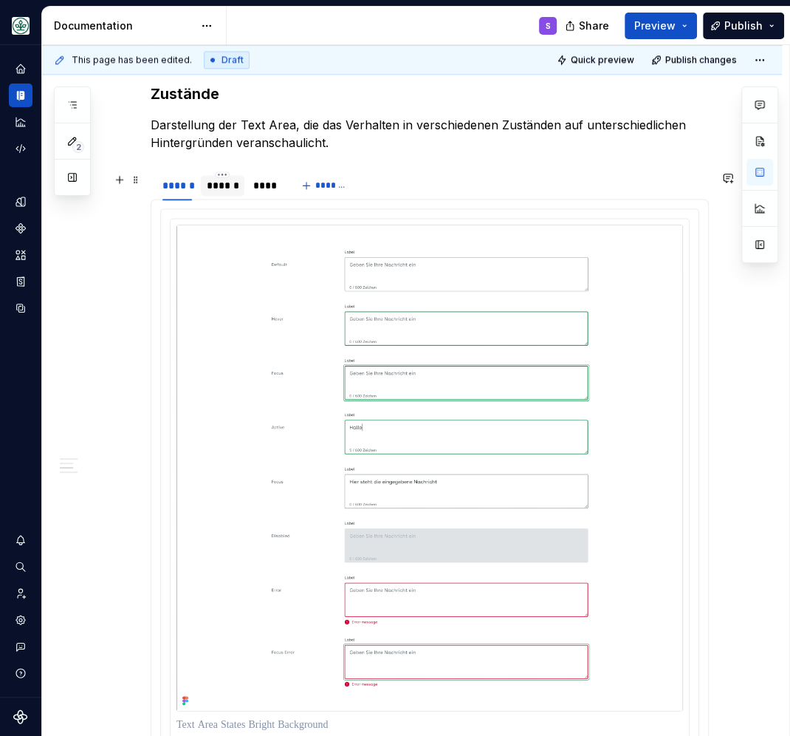
click at [224, 191] on div "******" at bounding box center [223, 185] width 32 height 15
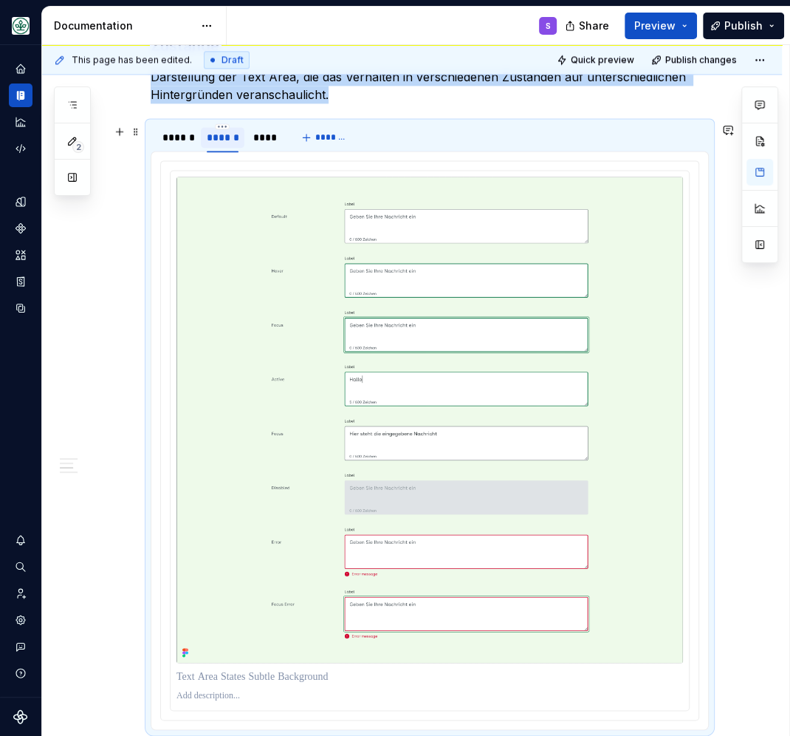
scroll to position [1286, 0]
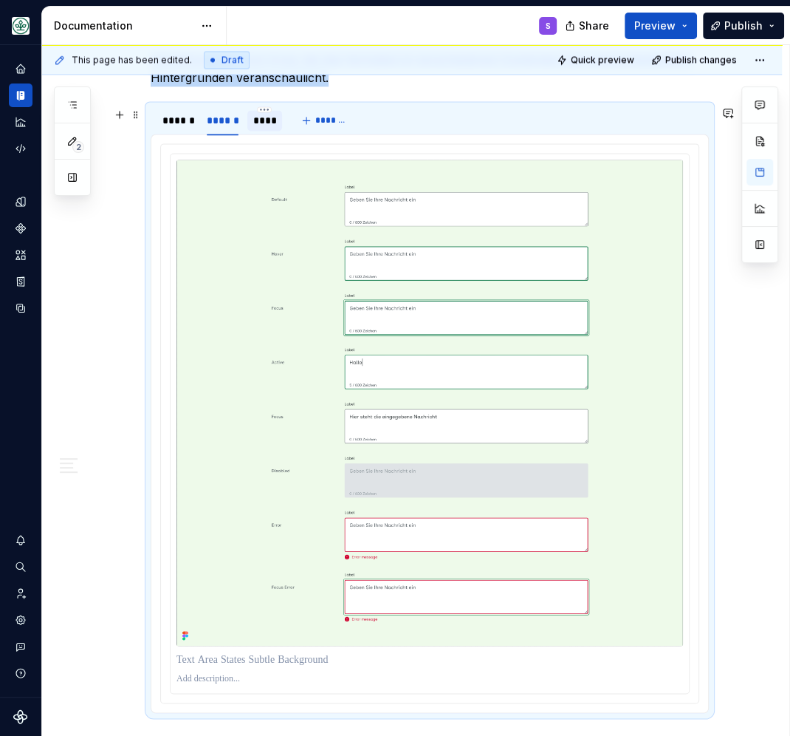
click at [270, 120] on div "****" at bounding box center [265, 120] width 24 height 15
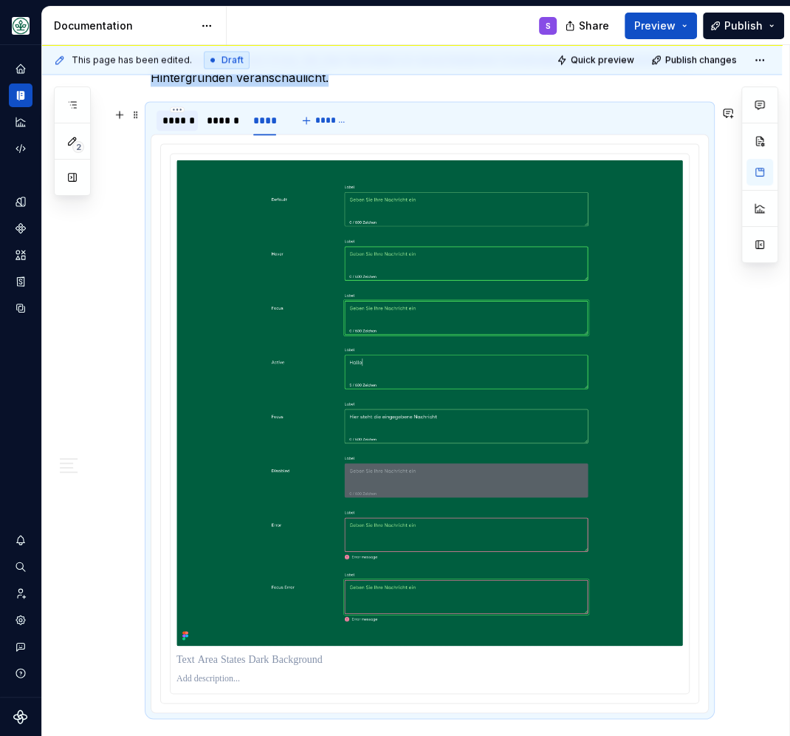
click at [167, 123] on div "******" at bounding box center [177, 120] width 30 height 15
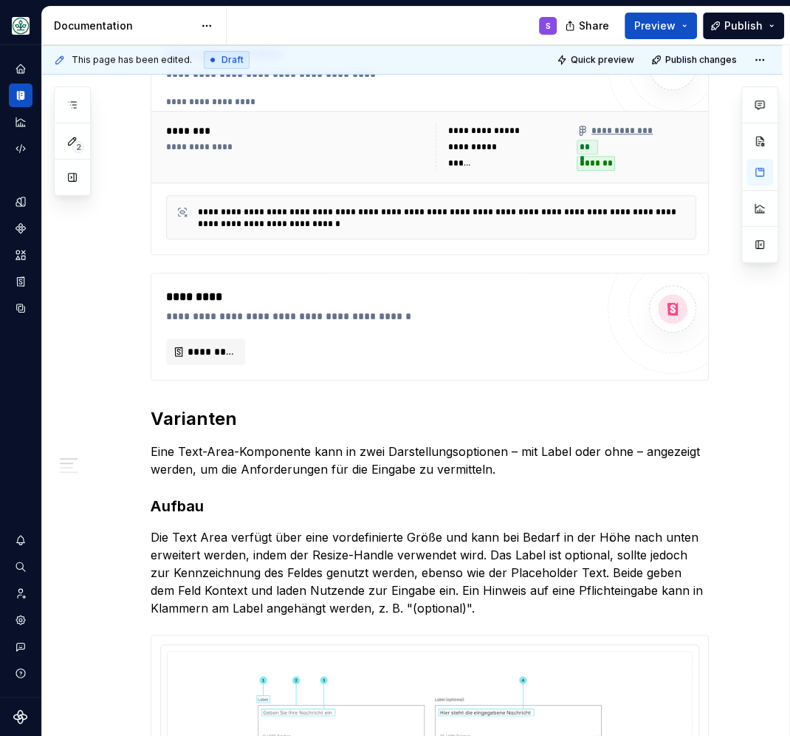
scroll to position [0, 0]
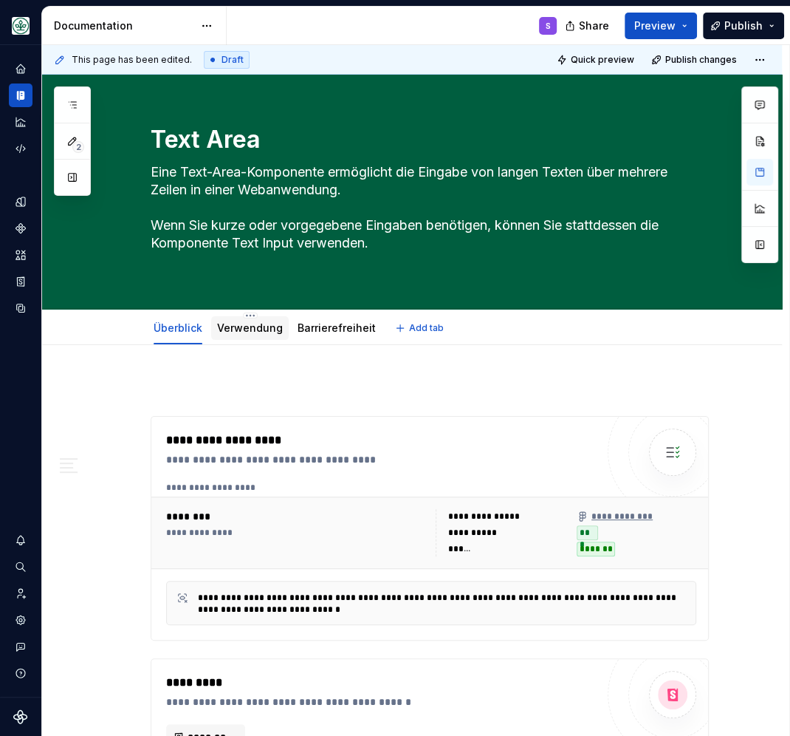
click at [246, 323] on link "Verwendung" at bounding box center [250, 327] width 66 height 13
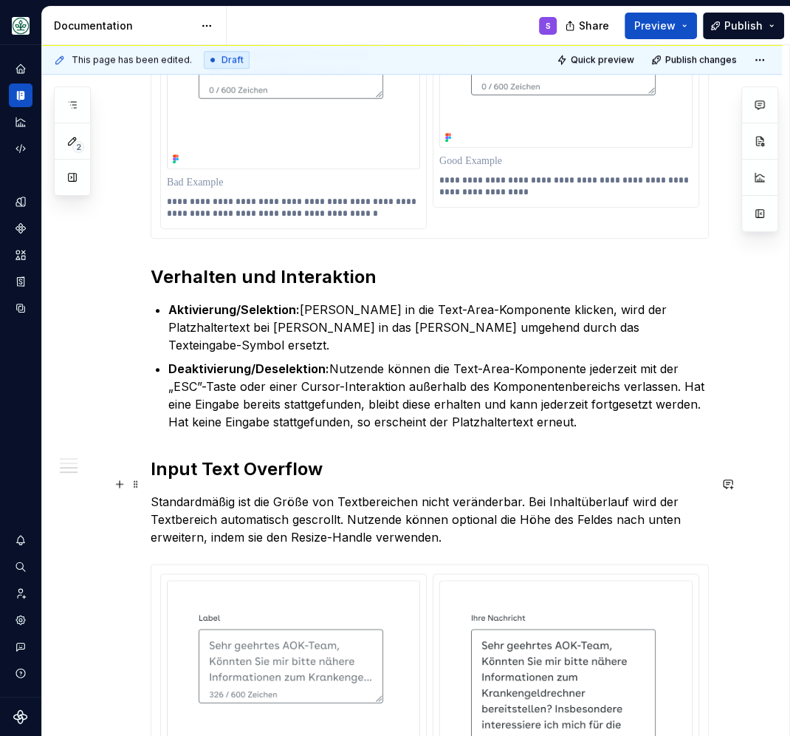
scroll to position [900, 0]
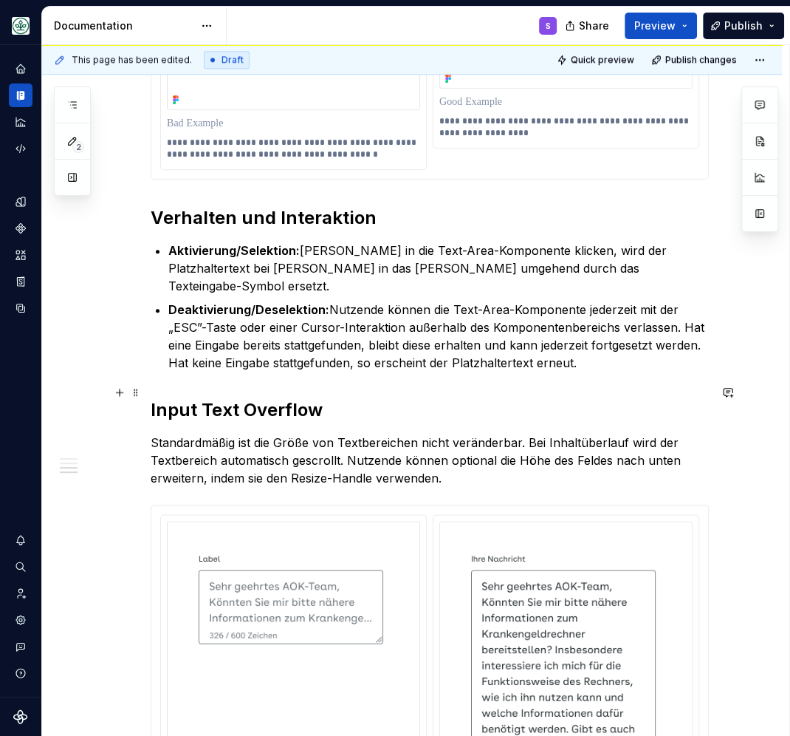
click at [222, 399] on strong "Input Text Overflow" at bounding box center [237, 409] width 172 height 21
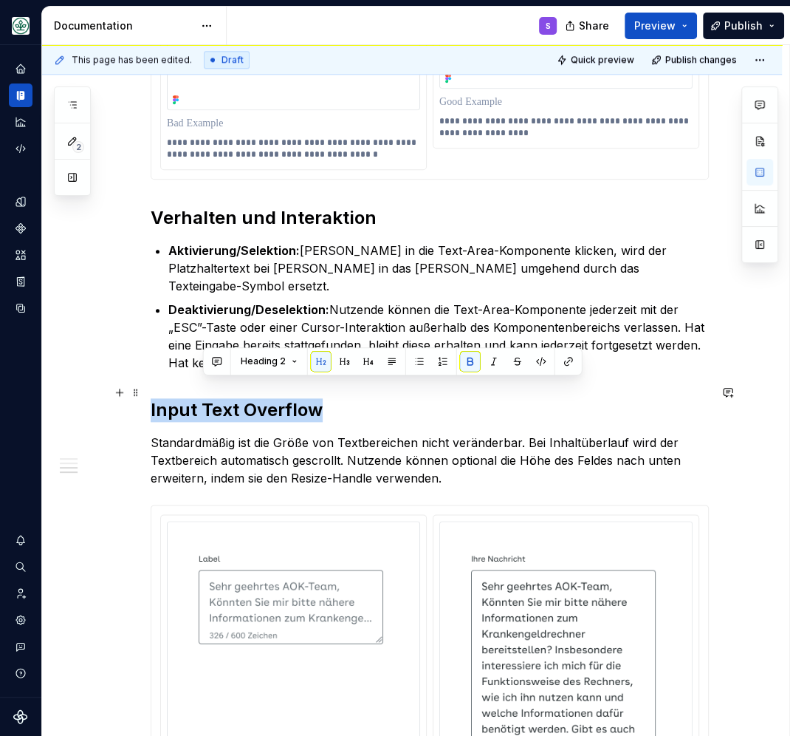
click at [222, 399] on strong "Input Text Overflow" at bounding box center [237, 409] width 172 height 21
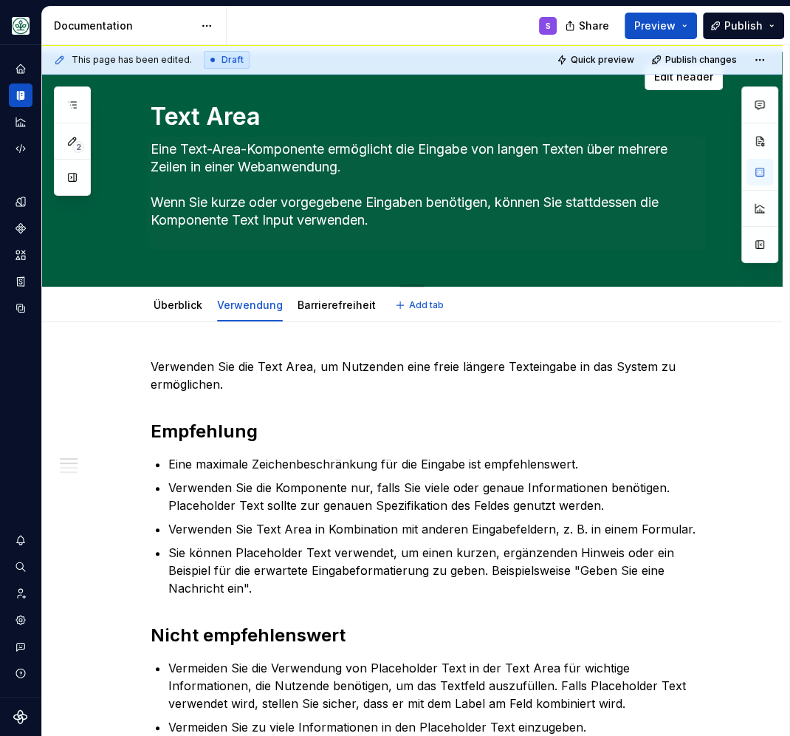
scroll to position [0, 0]
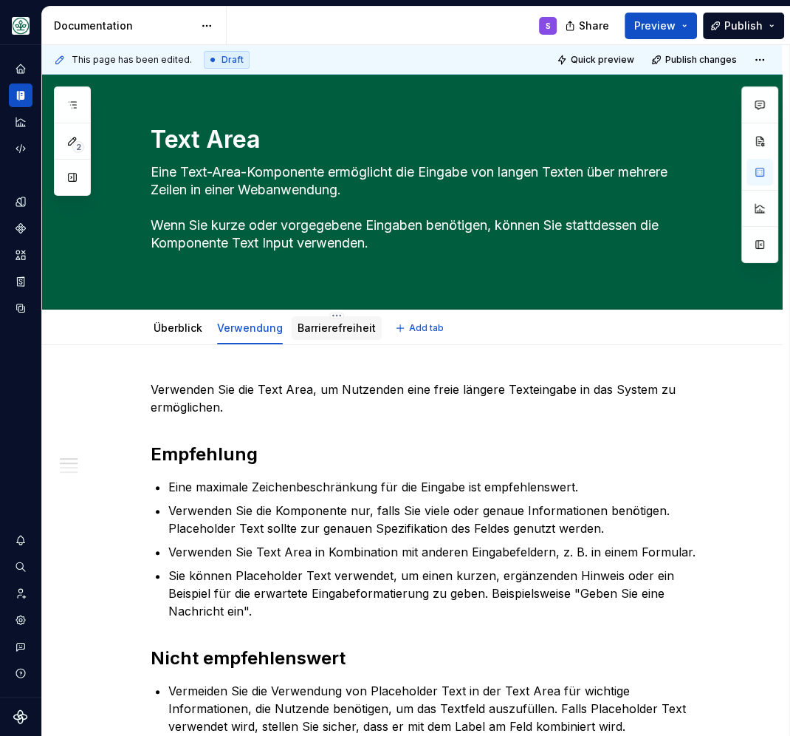
click at [332, 329] on link "Barrierefreiheit" at bounding box center [337, 327] width 78 height 13
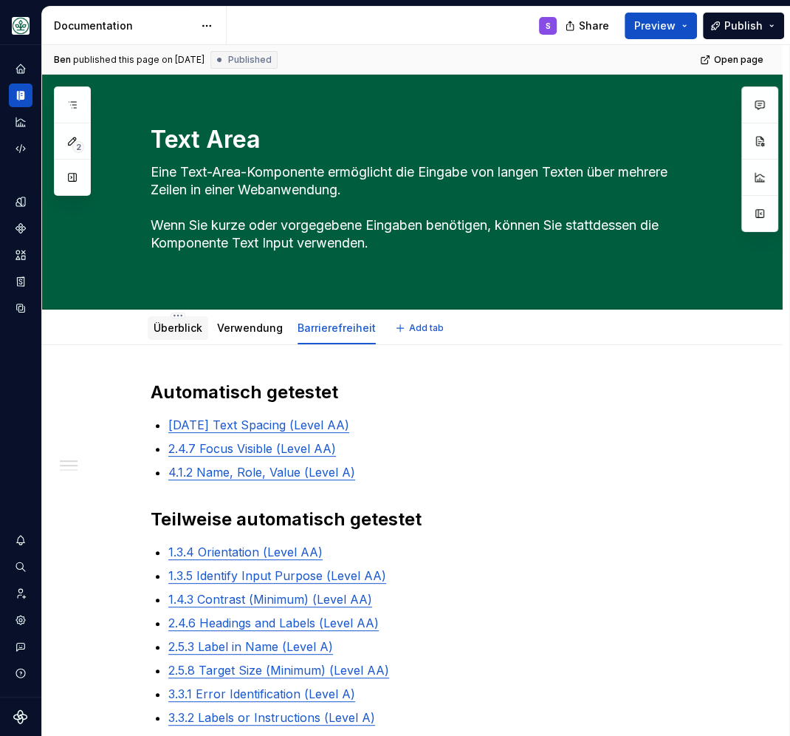
click at [182, 326] on link "Überblick" at bounding box center [178, 327] width 49 height 13
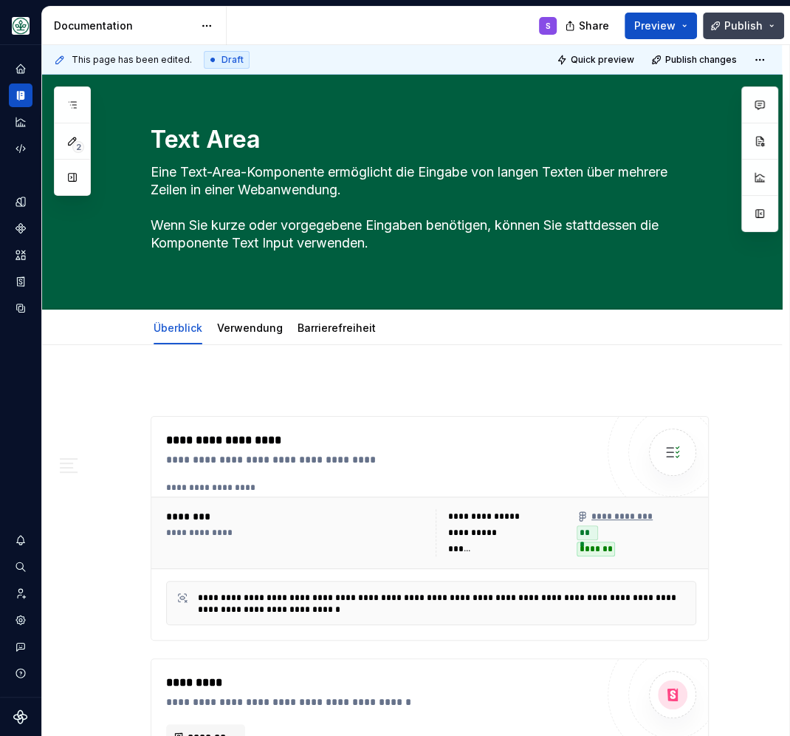
click at [733, 21] on span "Publish" at bounding box center [743, 25] width 38 height 15
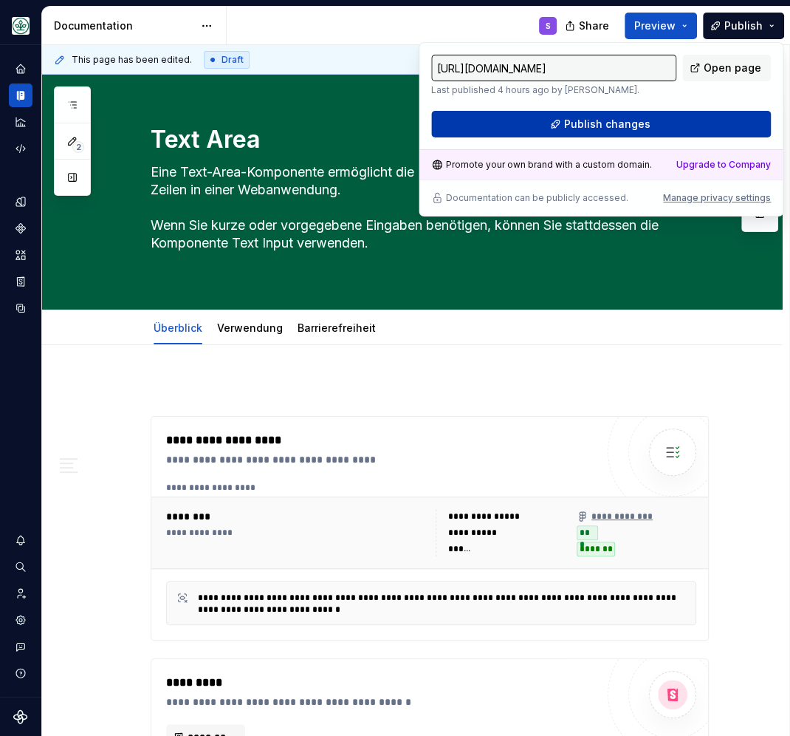
click at [649, 123] on button "Publish changes" at bounding box center [601, 124] width 340 height 27
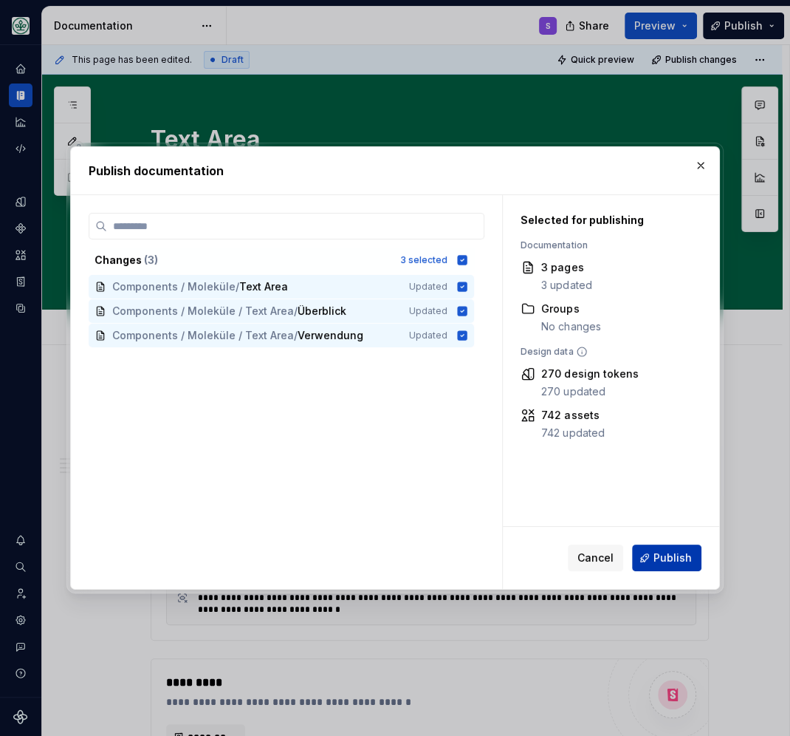
click at [658, 552] on span "Publish" at bounding box center [673, 557] width 38 height 15
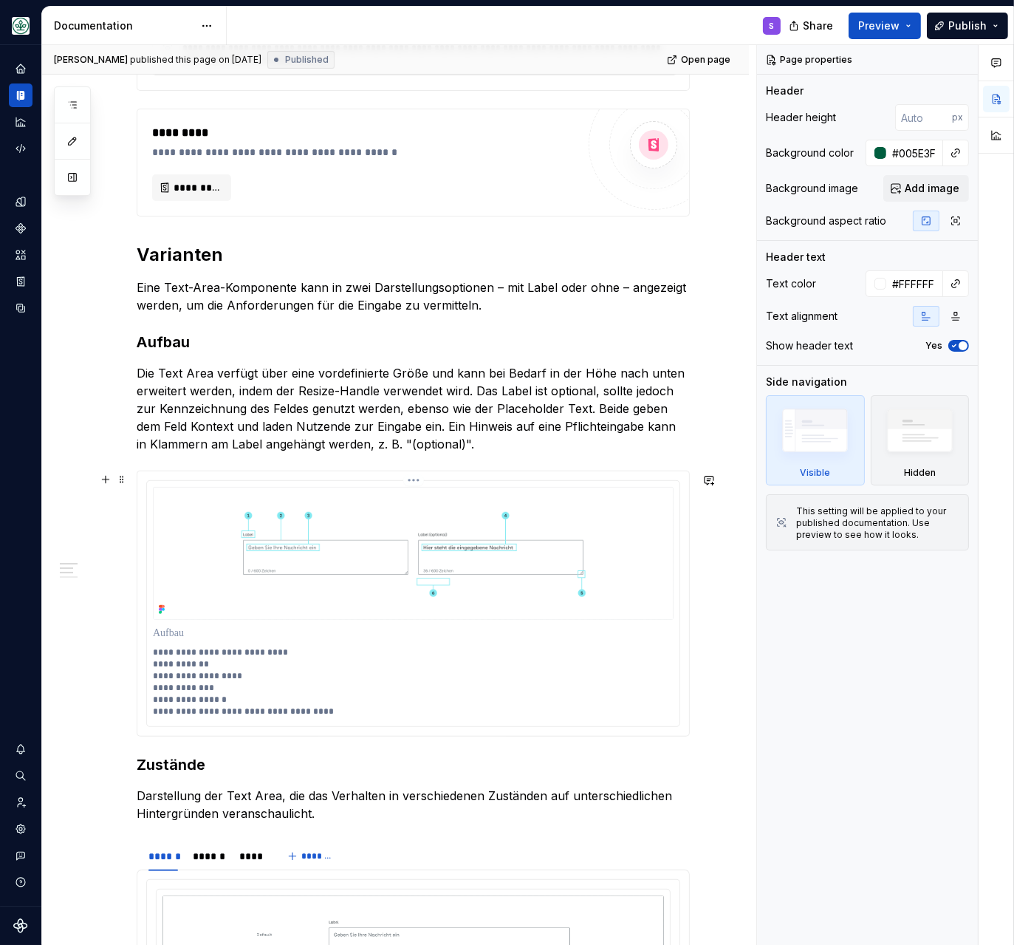
scroll to position [546, 0]
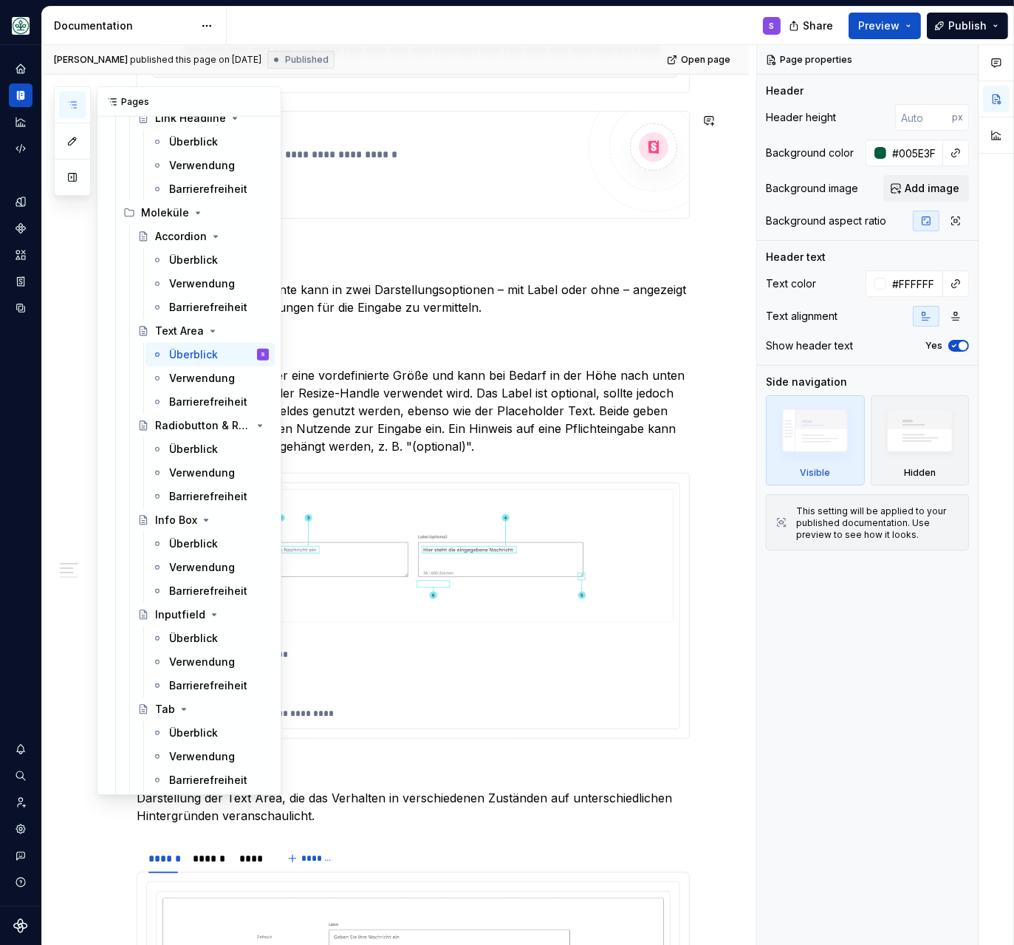
click at [76, 105] on icon "button" at bounding box center [72, 105] width 12 height 12
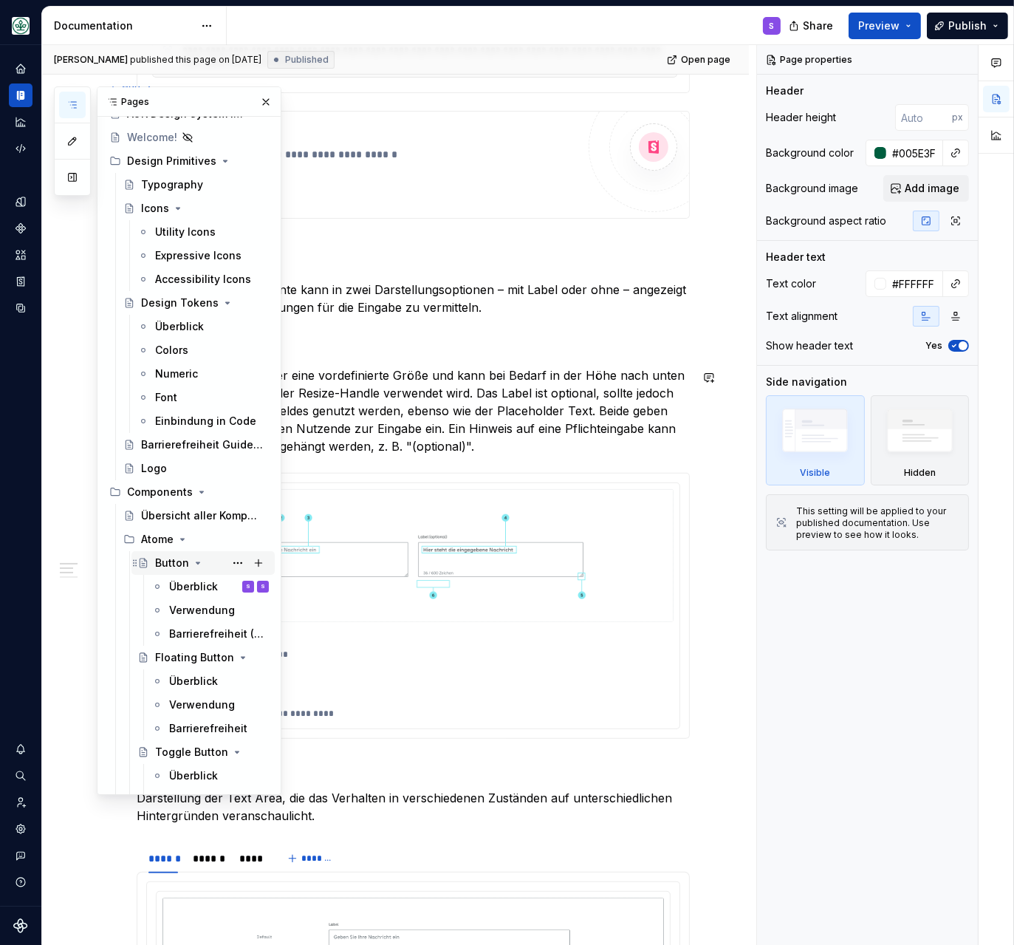
scroll to position [0, 0]
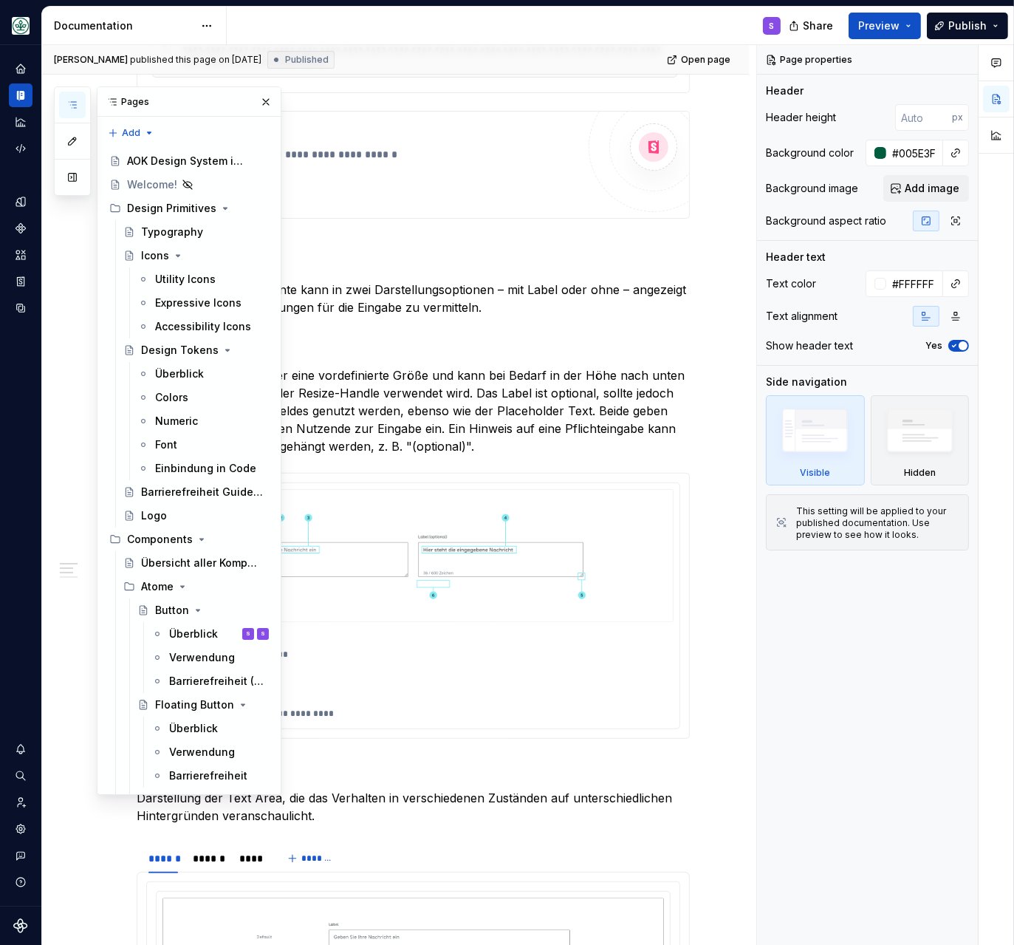
click at [175, 98] on div "Pages" at bounding box center [188, 102] width 183 height 30
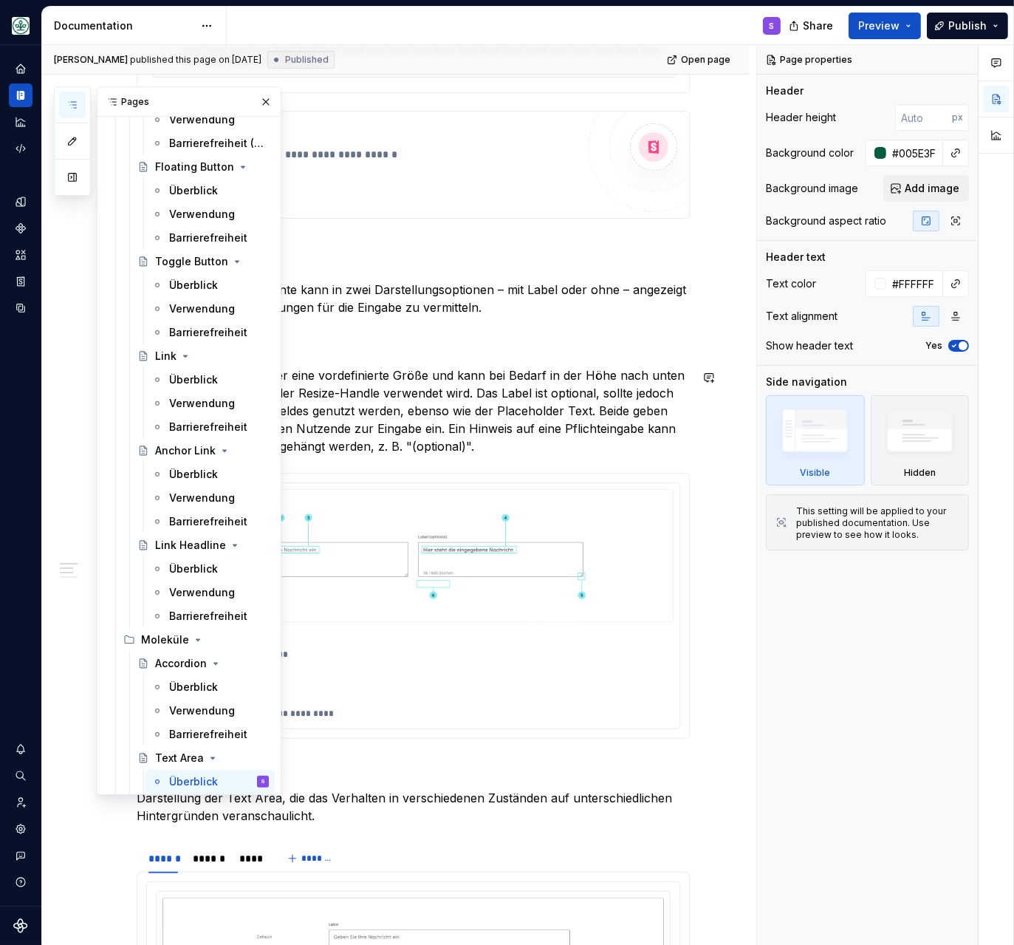
scroll to position [635, 0]
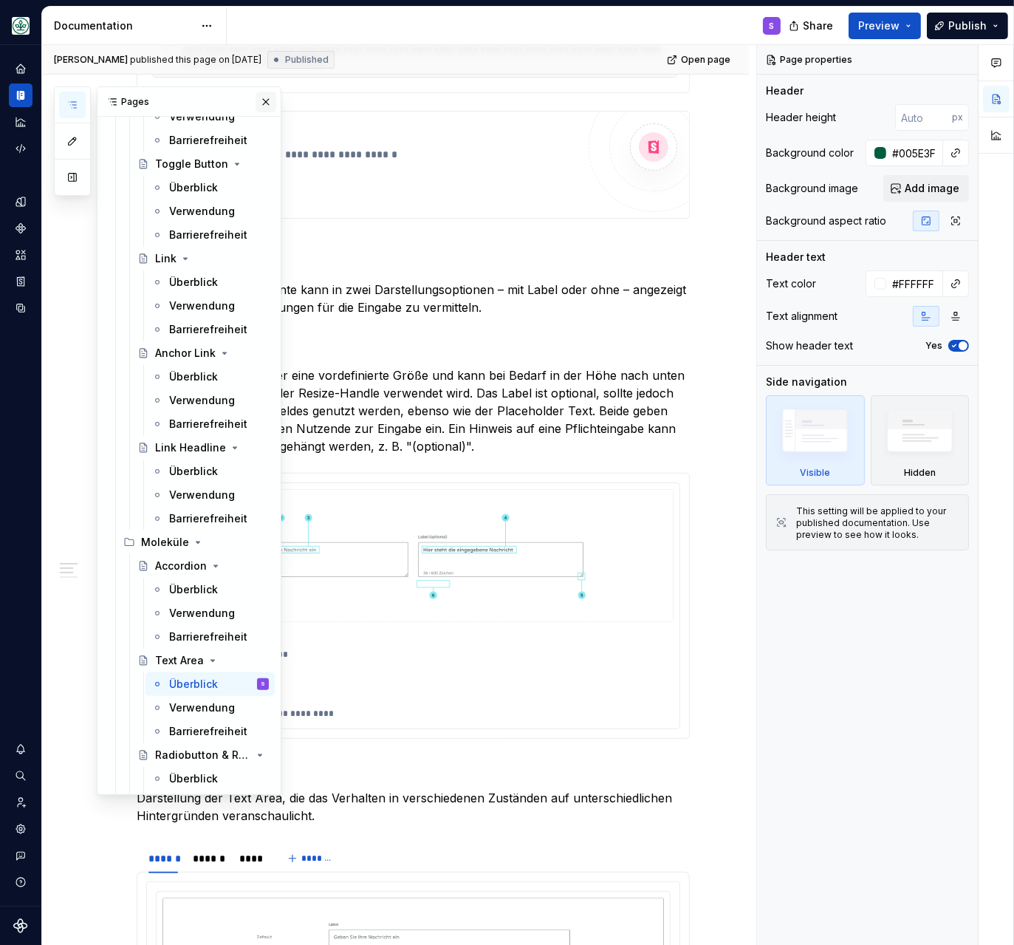
click at [266, 98] on button "button" at bounding box center [266, 102] width 21 height 21
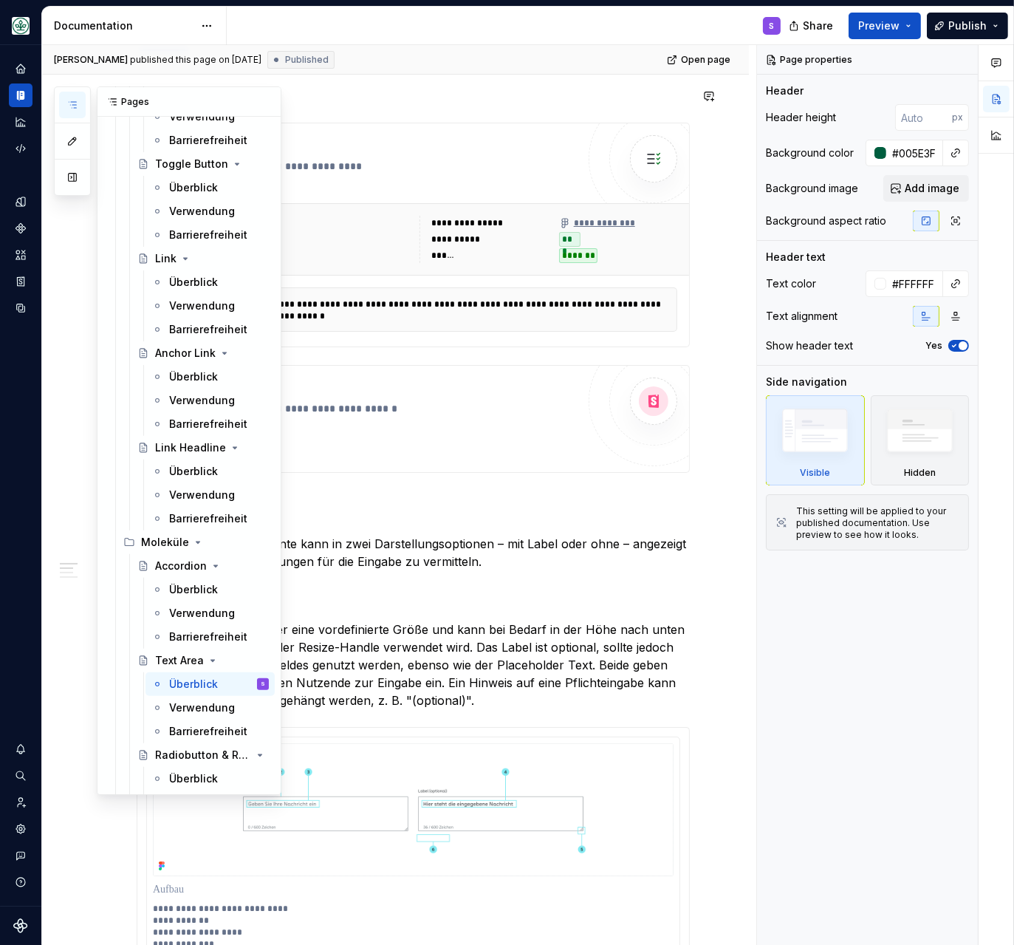
click at [75, 102] on icon "button" at bounding box center [72, 105] width 12 height 12
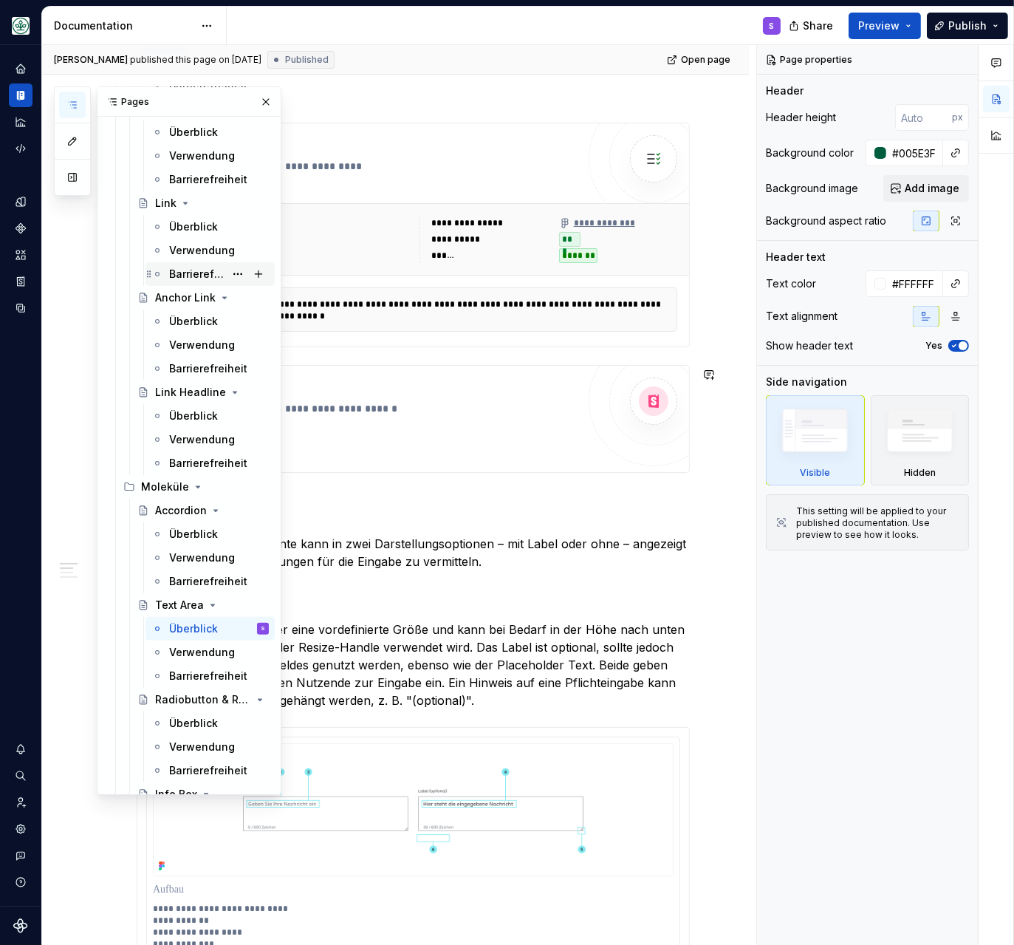
scroll to position [699, 0]
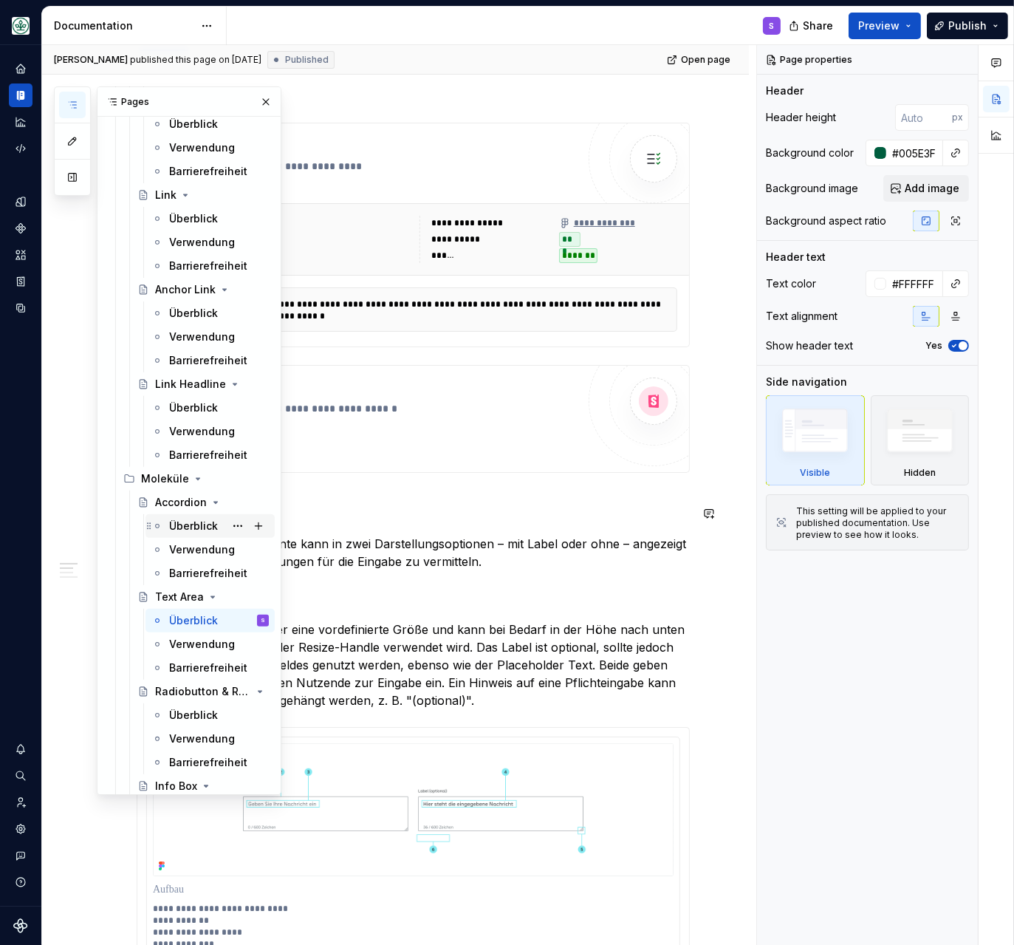
click at [182, 523] on div "Überblick" at bounding box center [193, 525] width 49 height 15
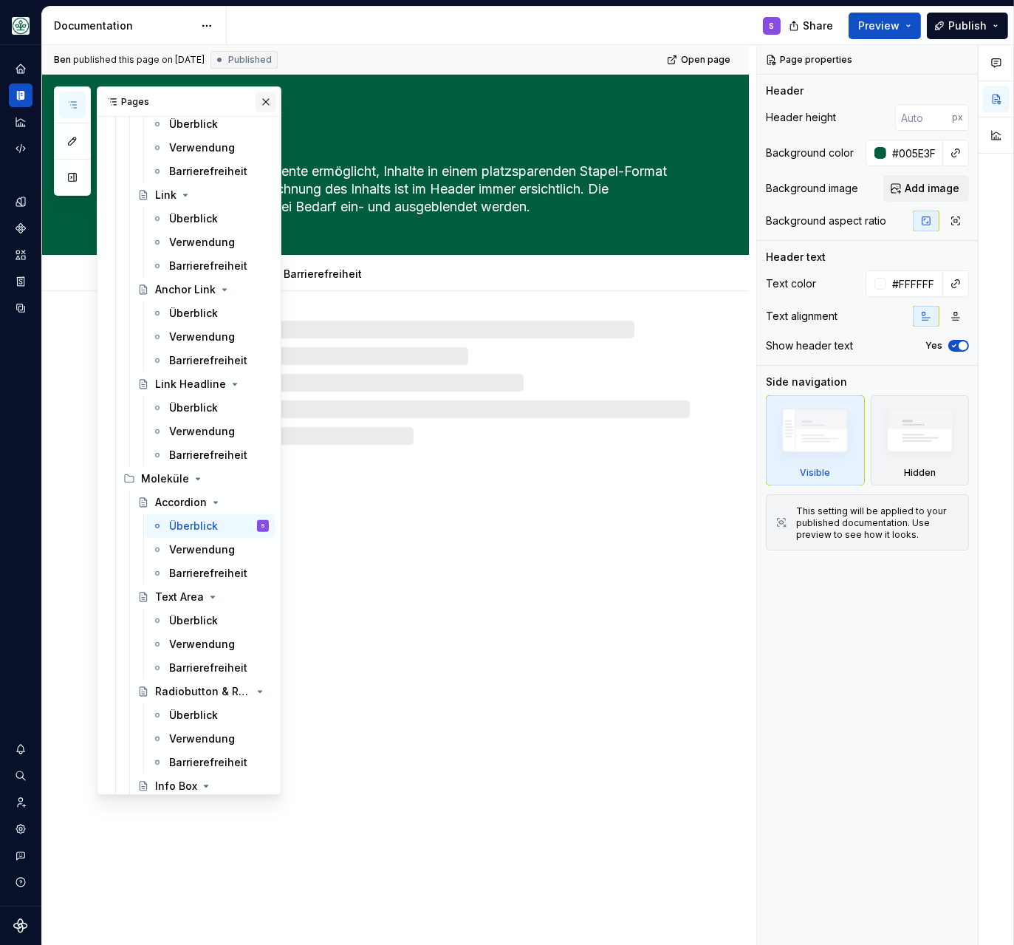
click at [262, 95] on button "button" at bounding box center [266, 102] width 21 height 21
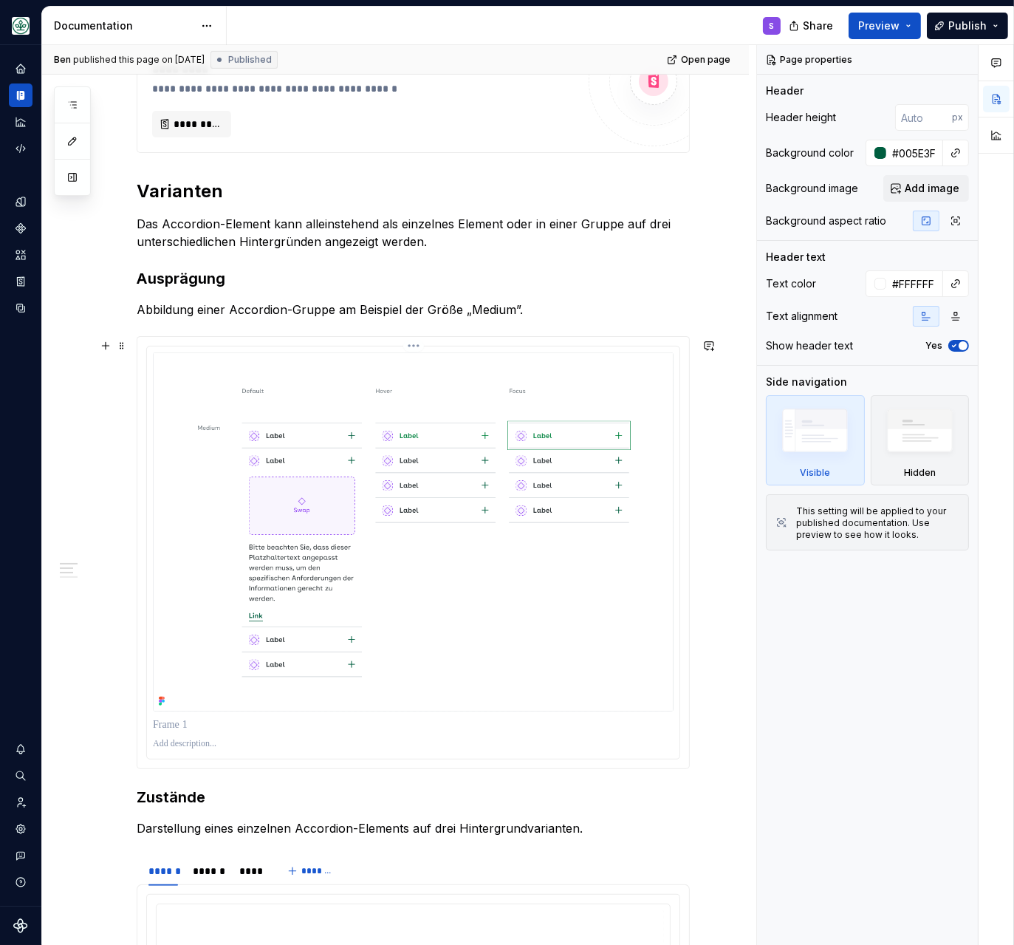
scroll to position [445, 0]
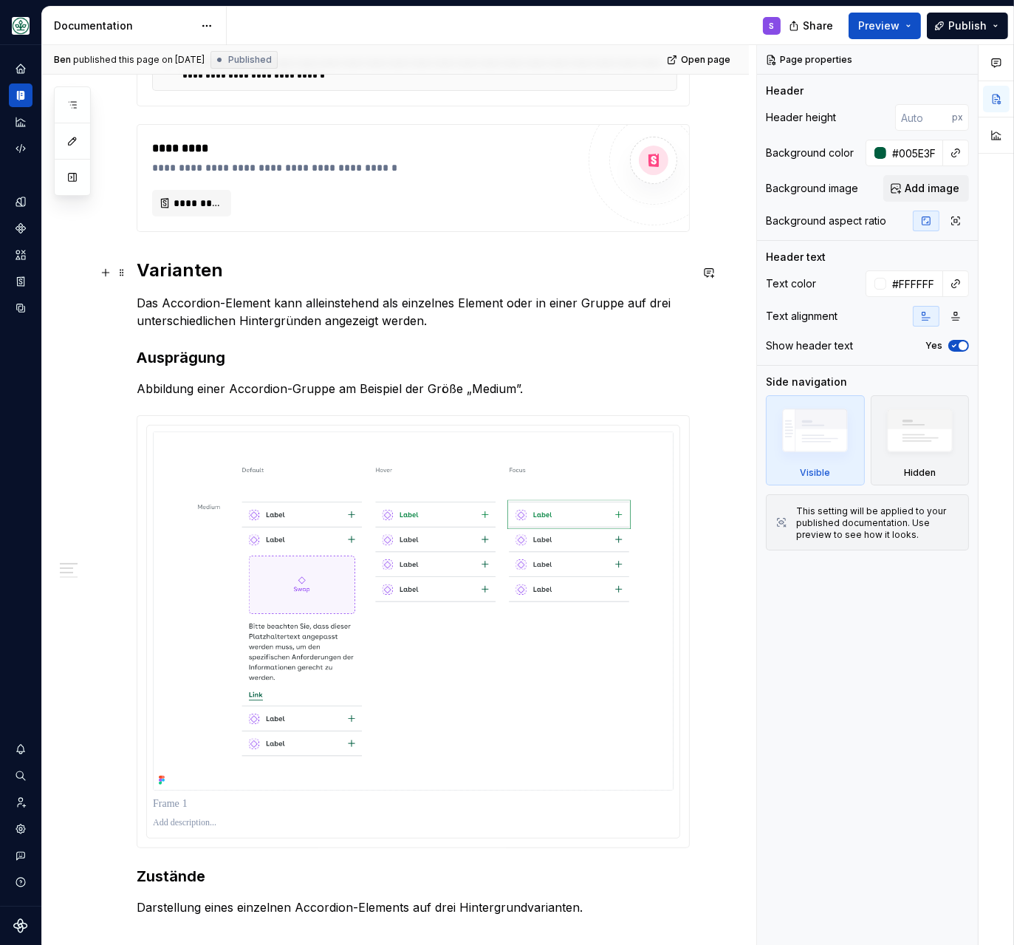
click at [199, 276] on h2 "Varianten" at bounding box center [413, 270] width 553 height 24
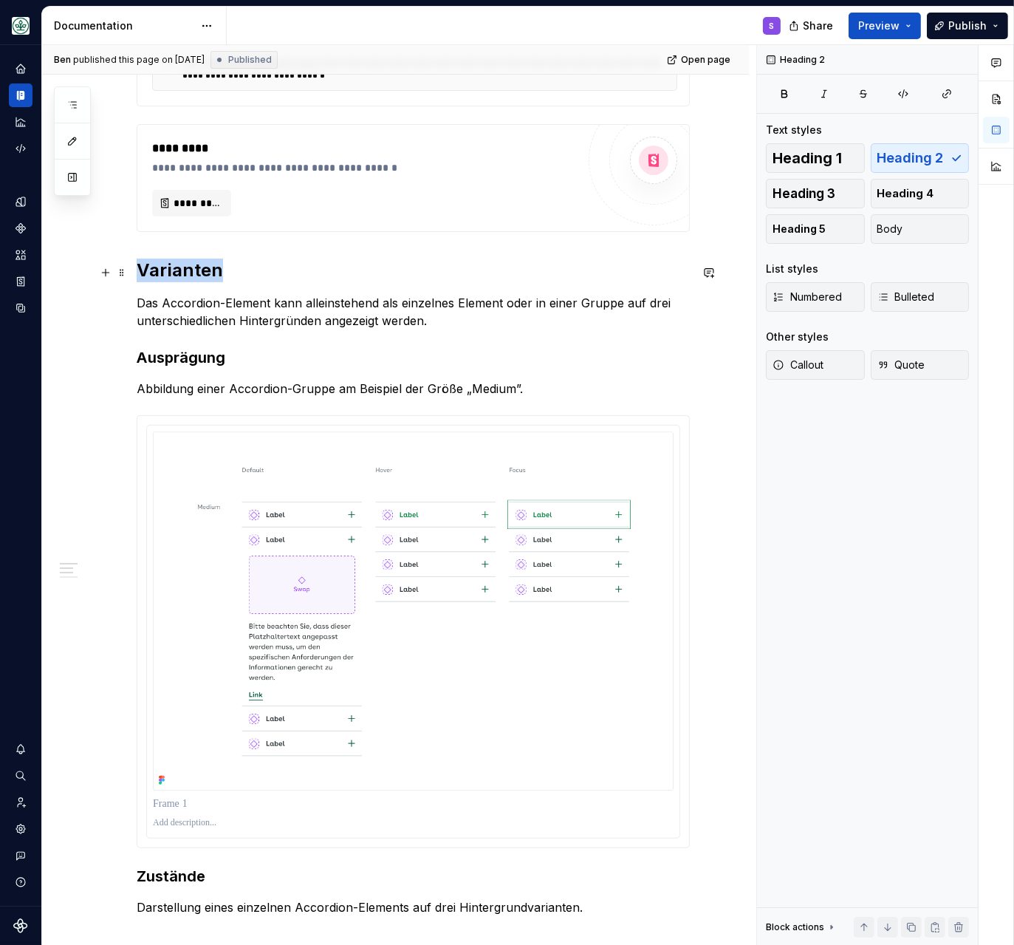
click at [199, 276] on h2 "Varianten" at bounding box center [413, 270] width 553 height 24
click at [154, 363] on strong "Ausprägung" at bounding box center [181, 358] width 89 height 18
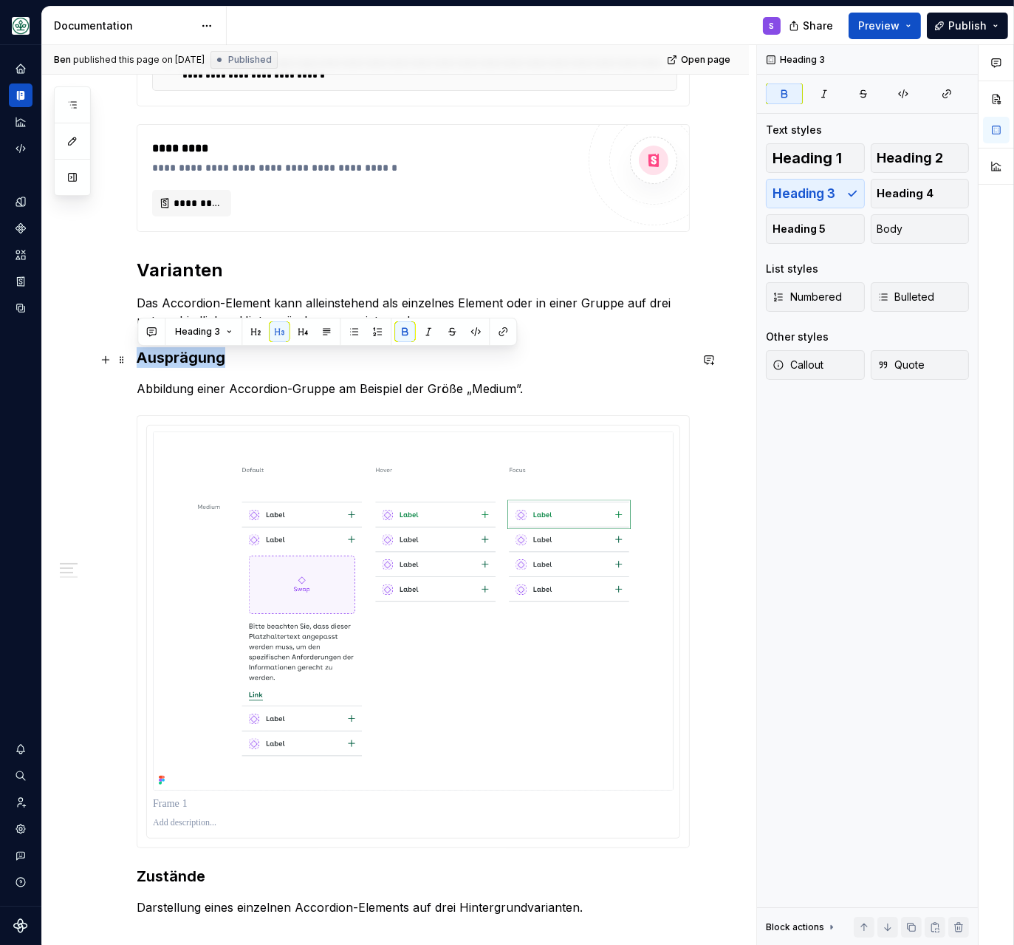
click at [154, 363] on strong "Ausprägung" at bounding box center [181, 358] width 89 height 18
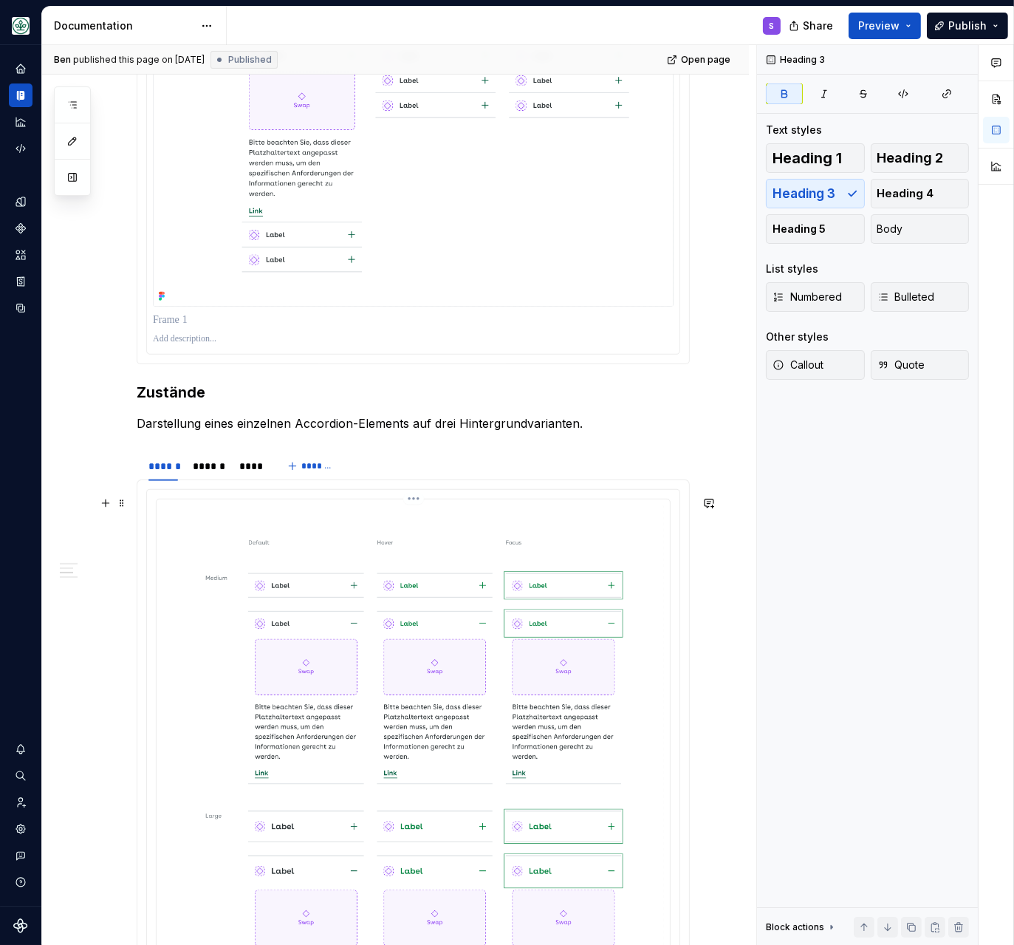
scroll to position [1016, 0]
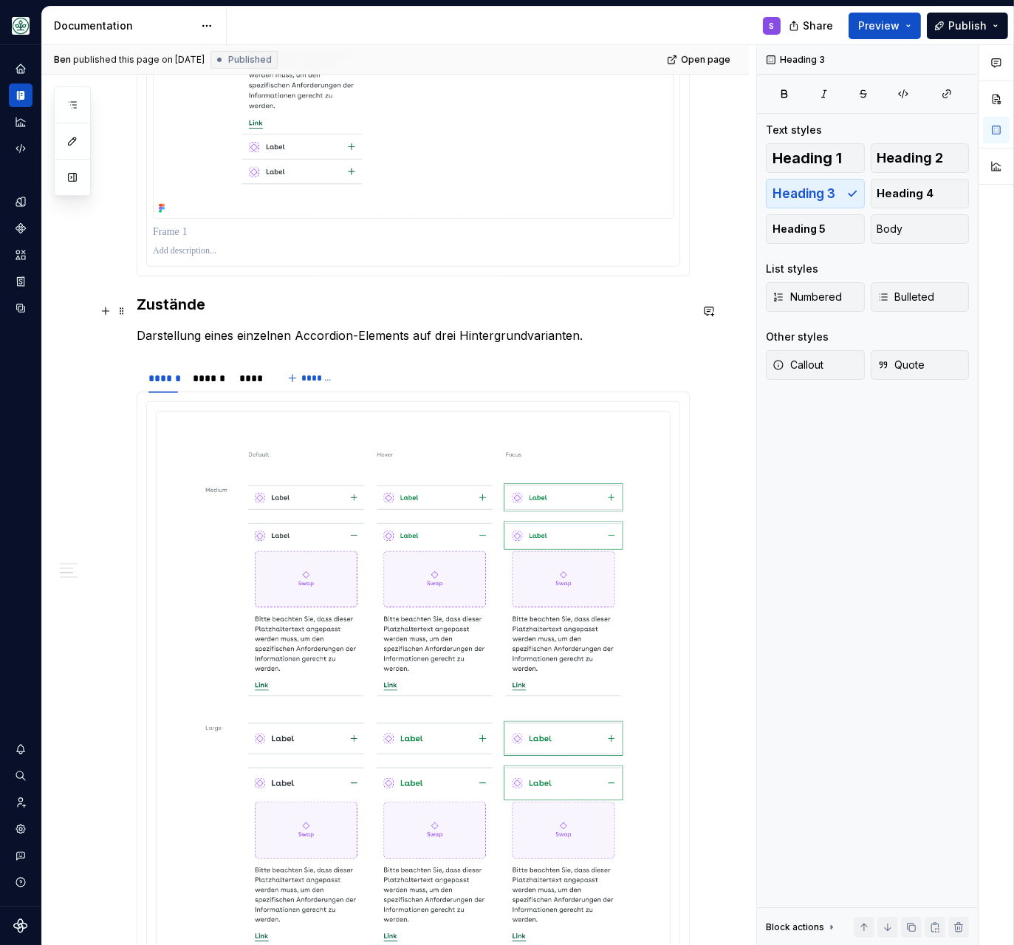
click at [184, 307] on h3 "Zustände" at bounding box center [413, 304] width 553 height 21
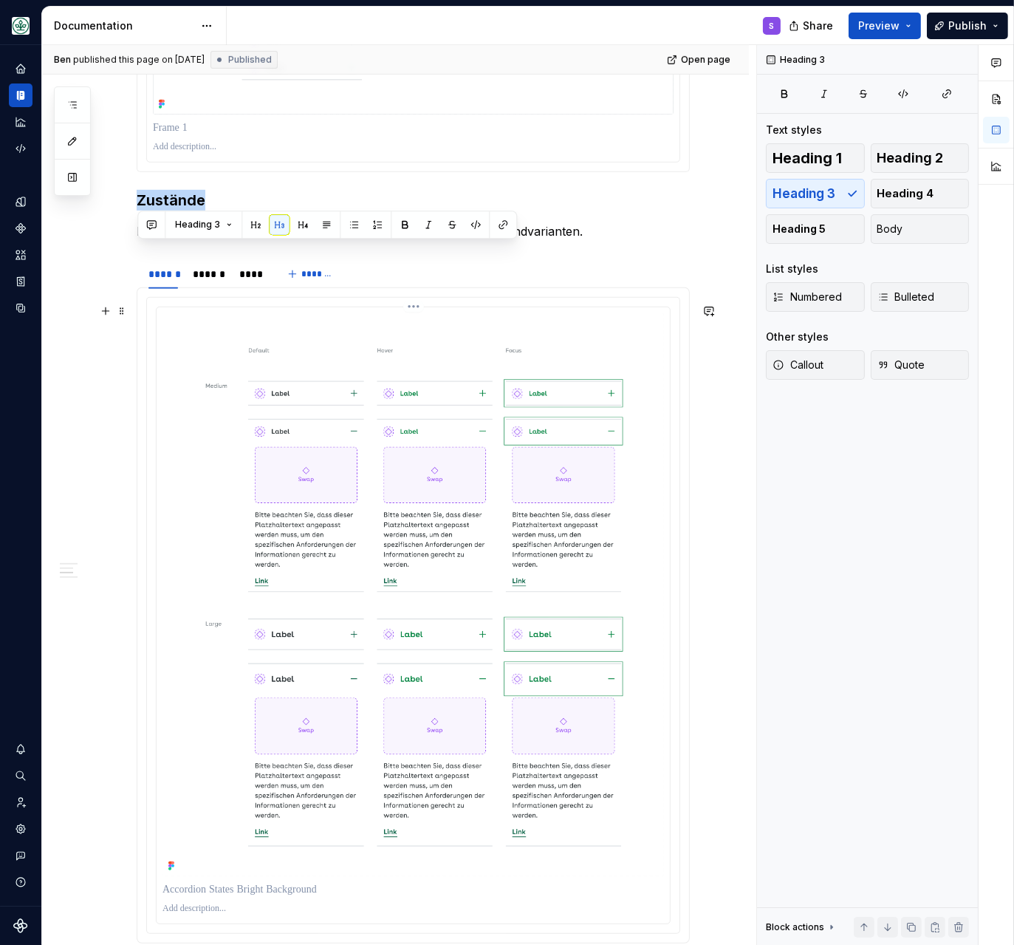
scroll to position [1207, 0]
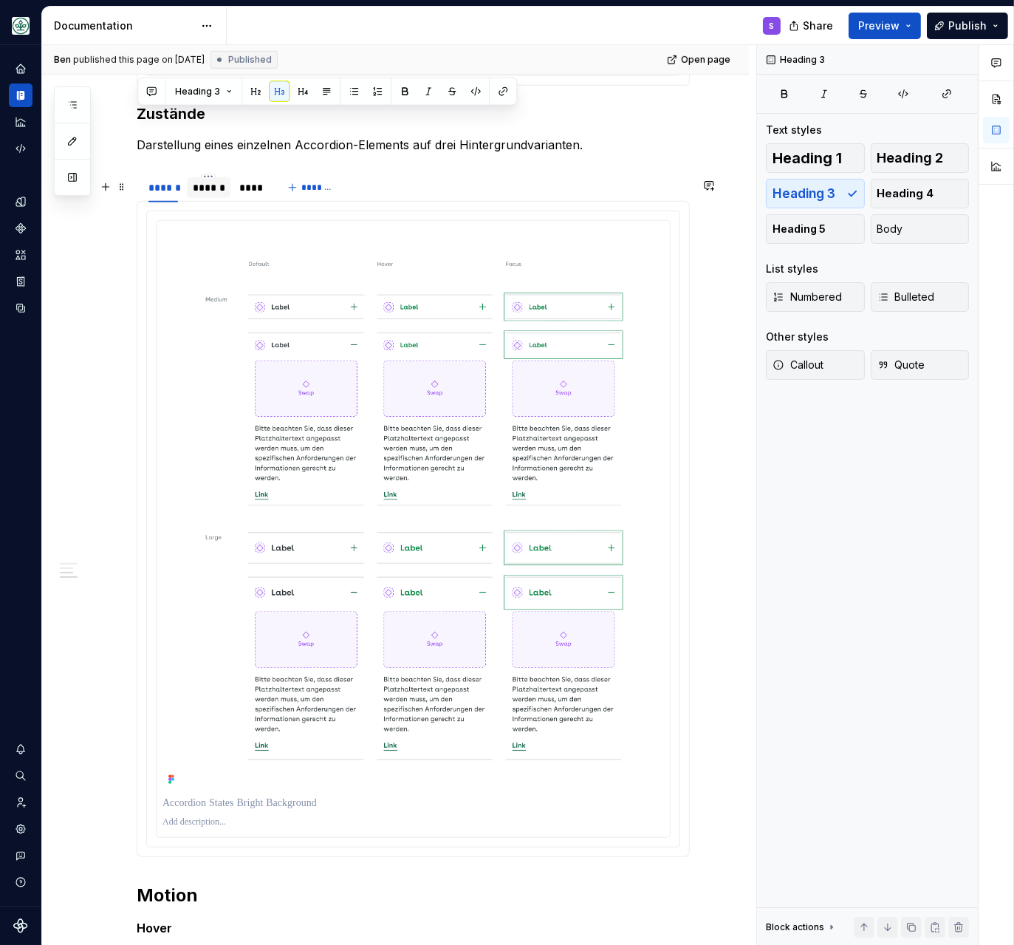
click at [213, 195] on div "******" at bounding box center [209, 187] width 32 height 15
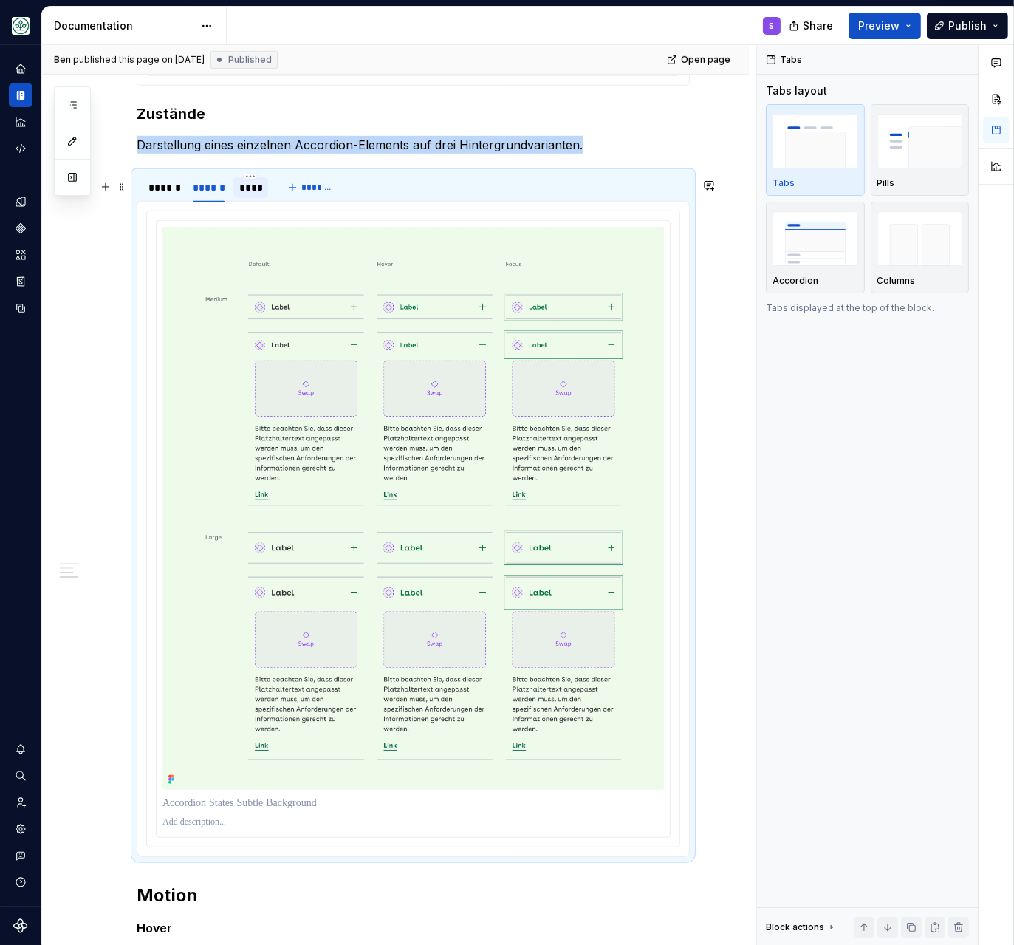
click at [247, 195] on div "****" at bounding box center [251, 187] width 24 height 15
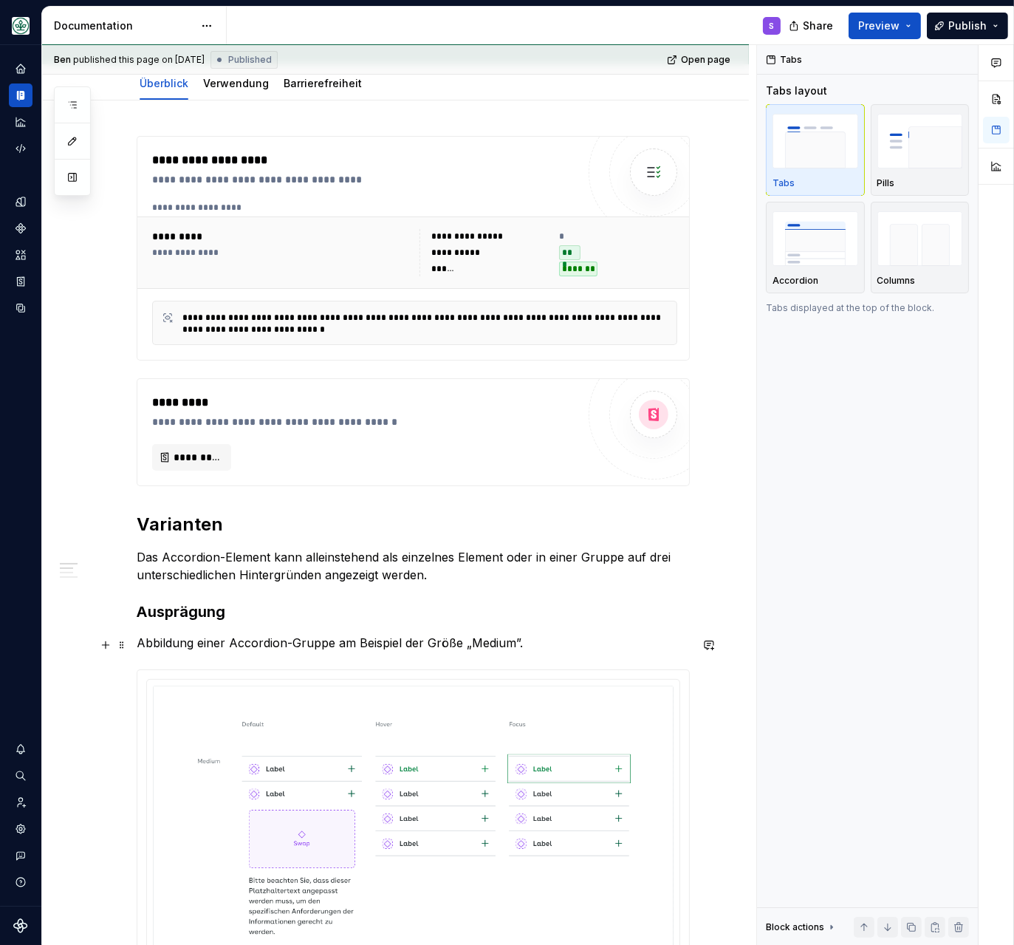
scroll to position [0, 0]
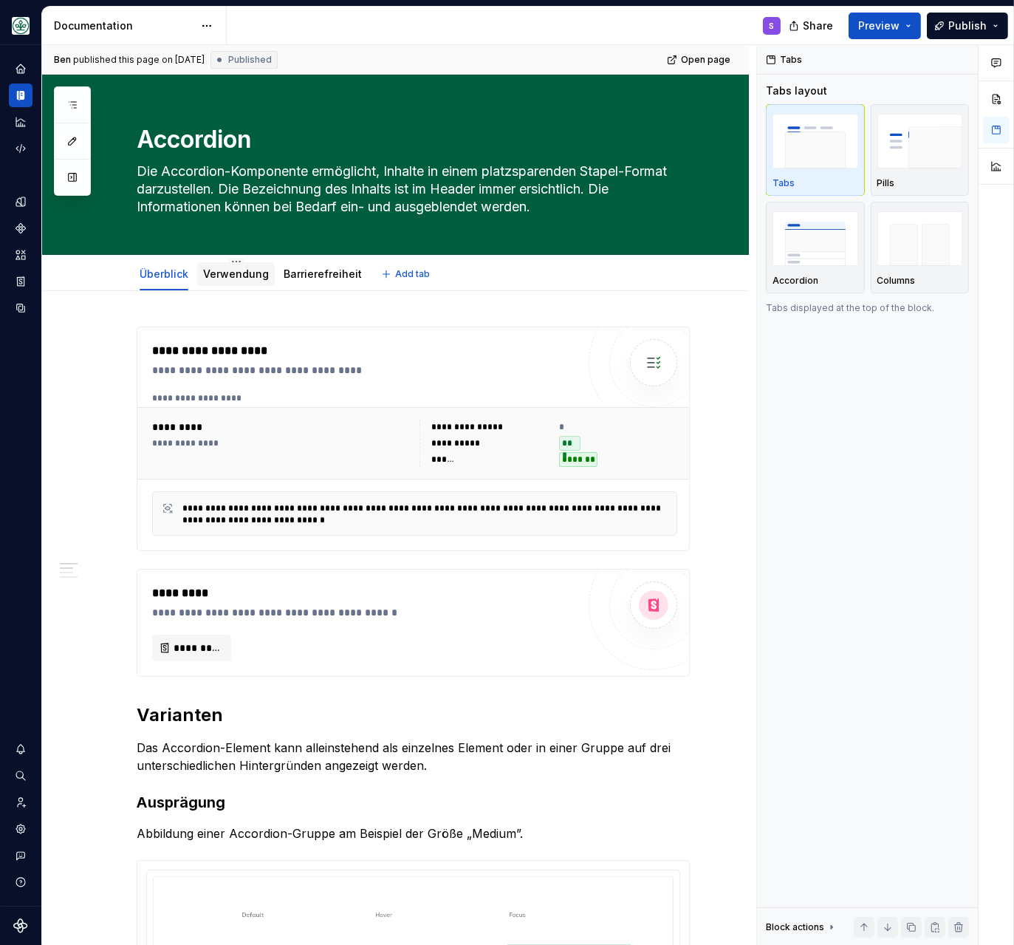
click at [244, 279] on link "Verwendung" at bounding box center [236, 273] width 66 height 13
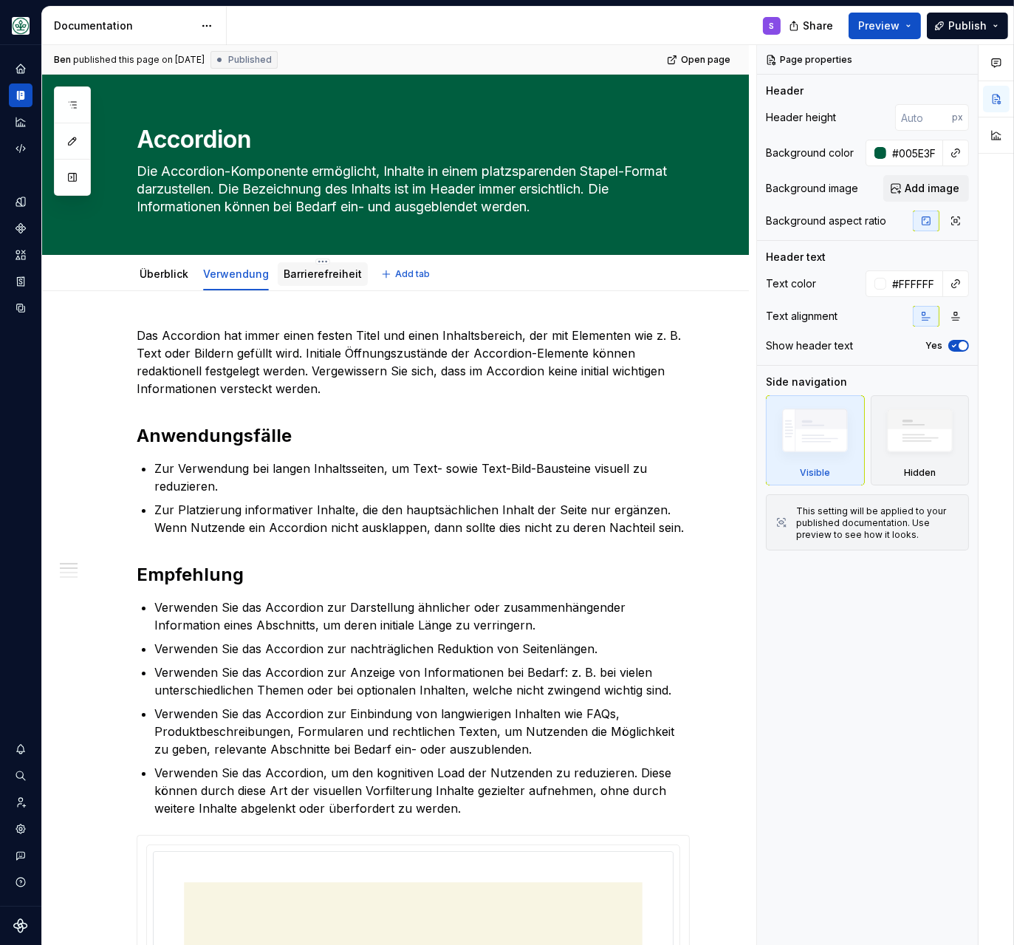
click at [318, 272] on link "Barrierefreiheit" at bounding box center [323, 273] width 78 height 13
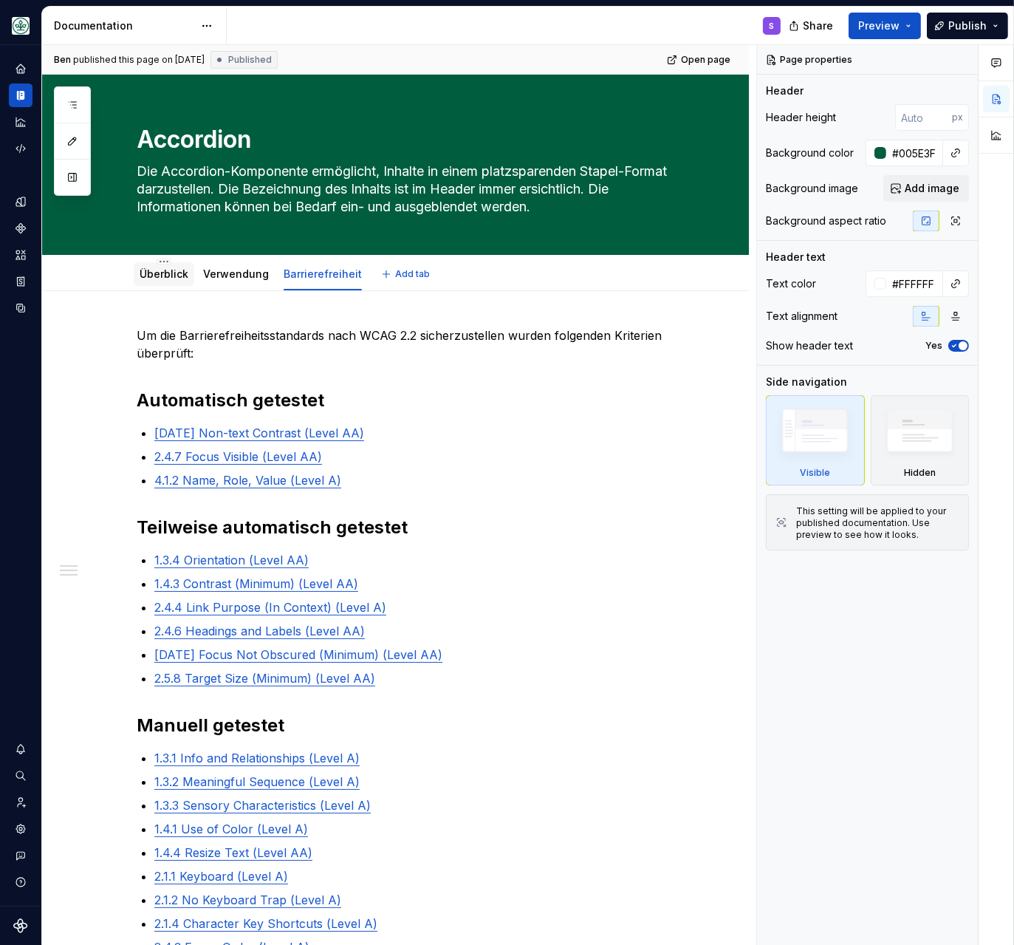
click at [158, 273] on link "Überblick" at bounding box center [164, 273] width 49 height 13
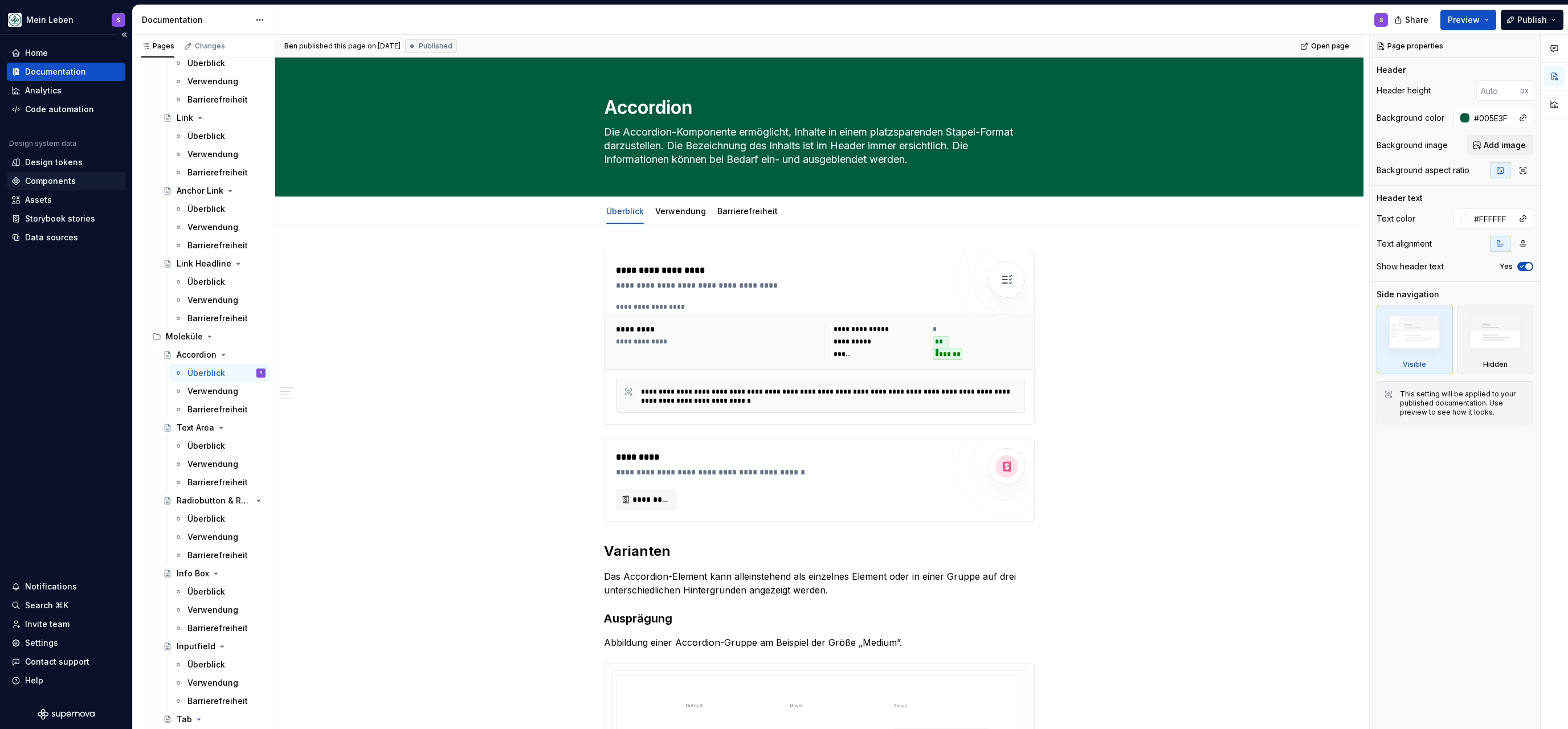
click at [49, 175] on div "Components" at bounding box center [66, 181] width 119 height 19
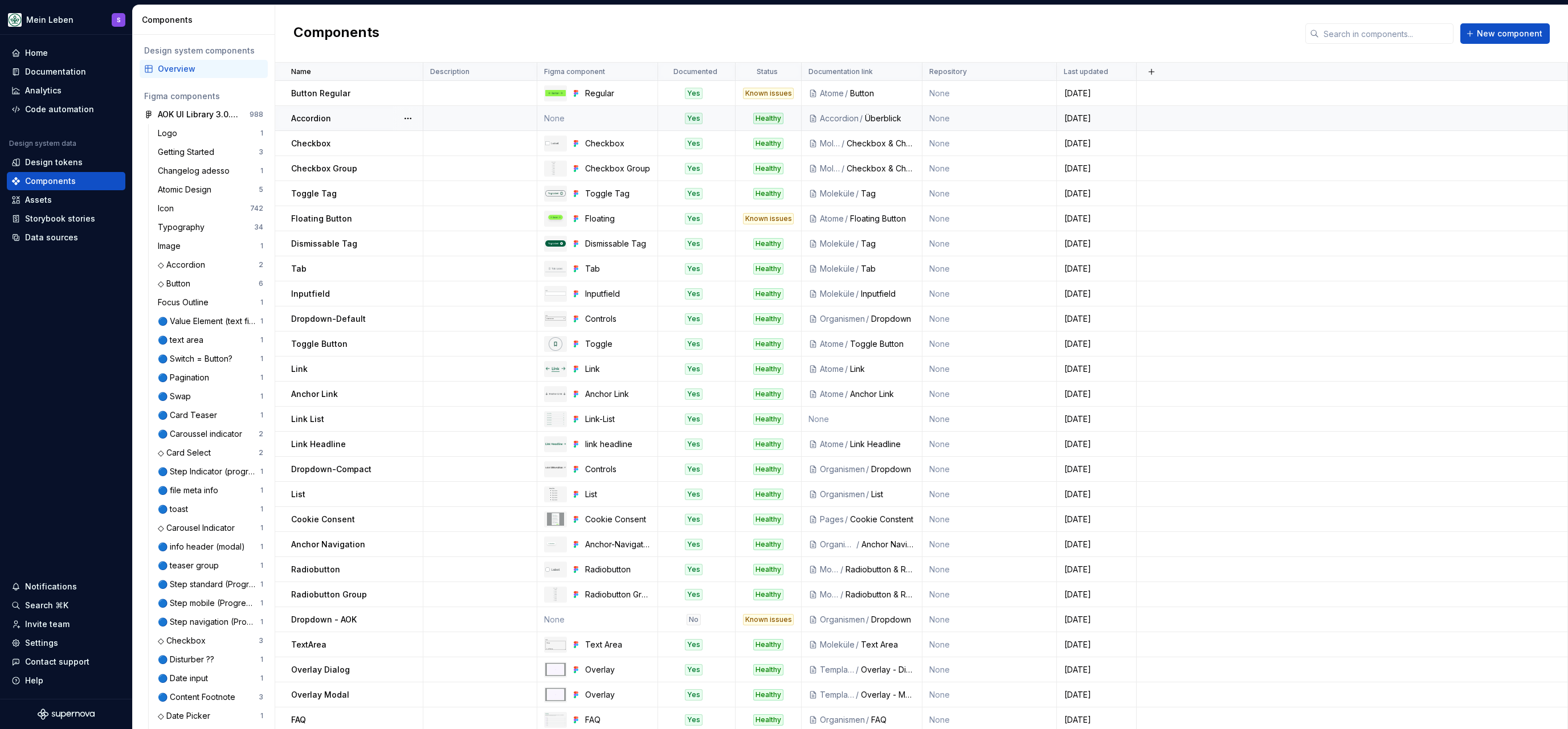
click at [553, 113] on td "None" at bounding box center [597, 118] width 121 height 25
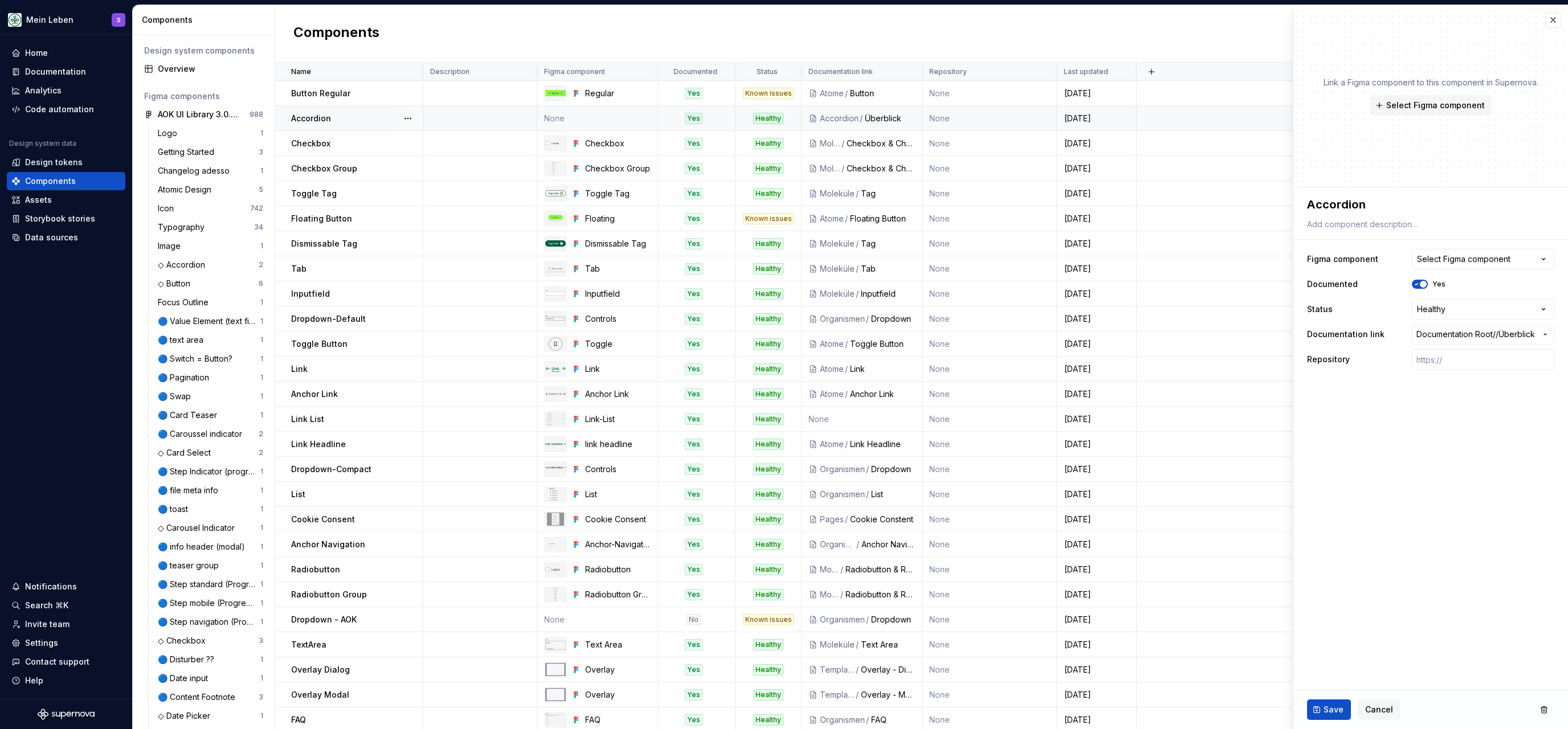
type textarea "*"
click at [1222, 256] on icon "button" at bounding box center [1543, 259] width 12 height 12
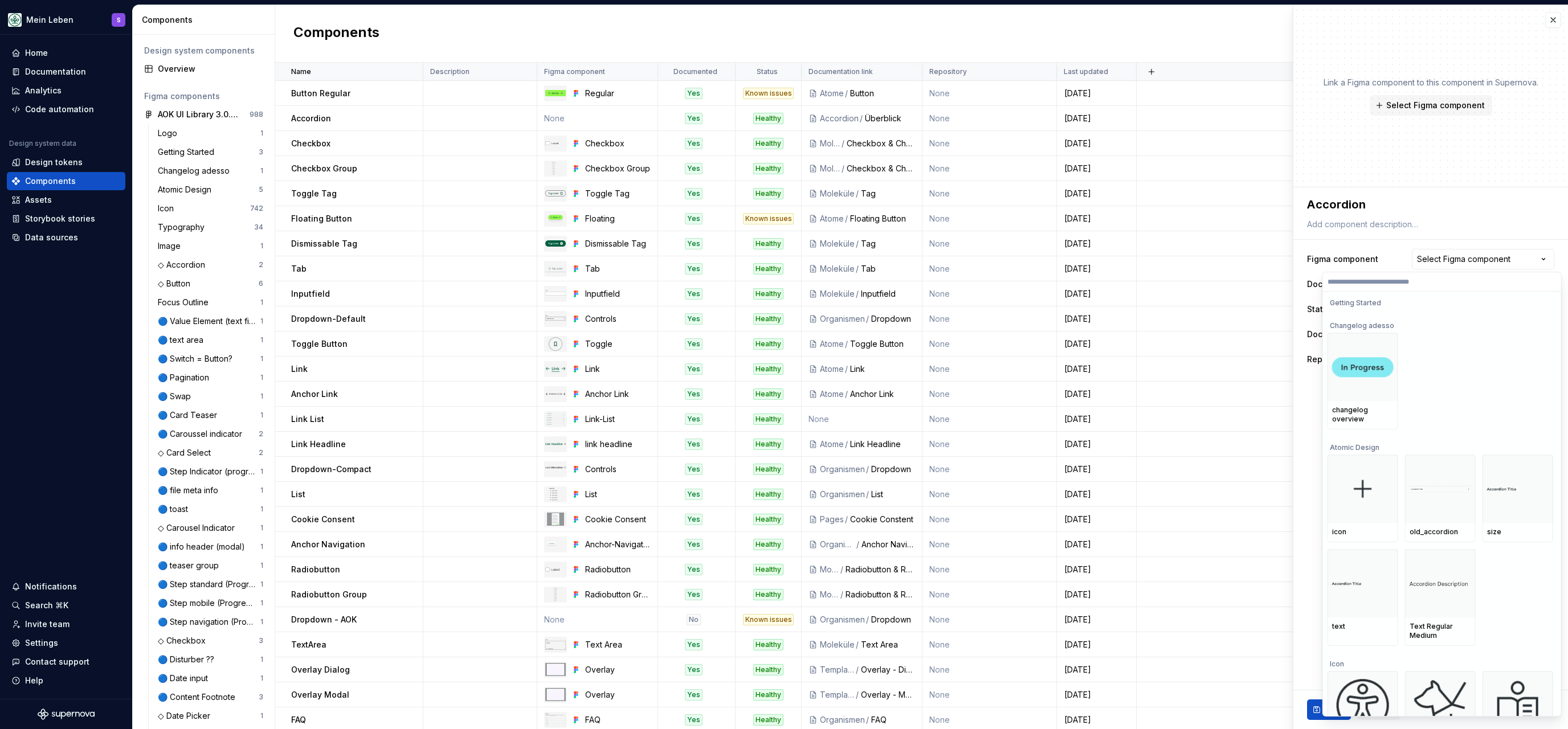
scroll to position [245, 0]
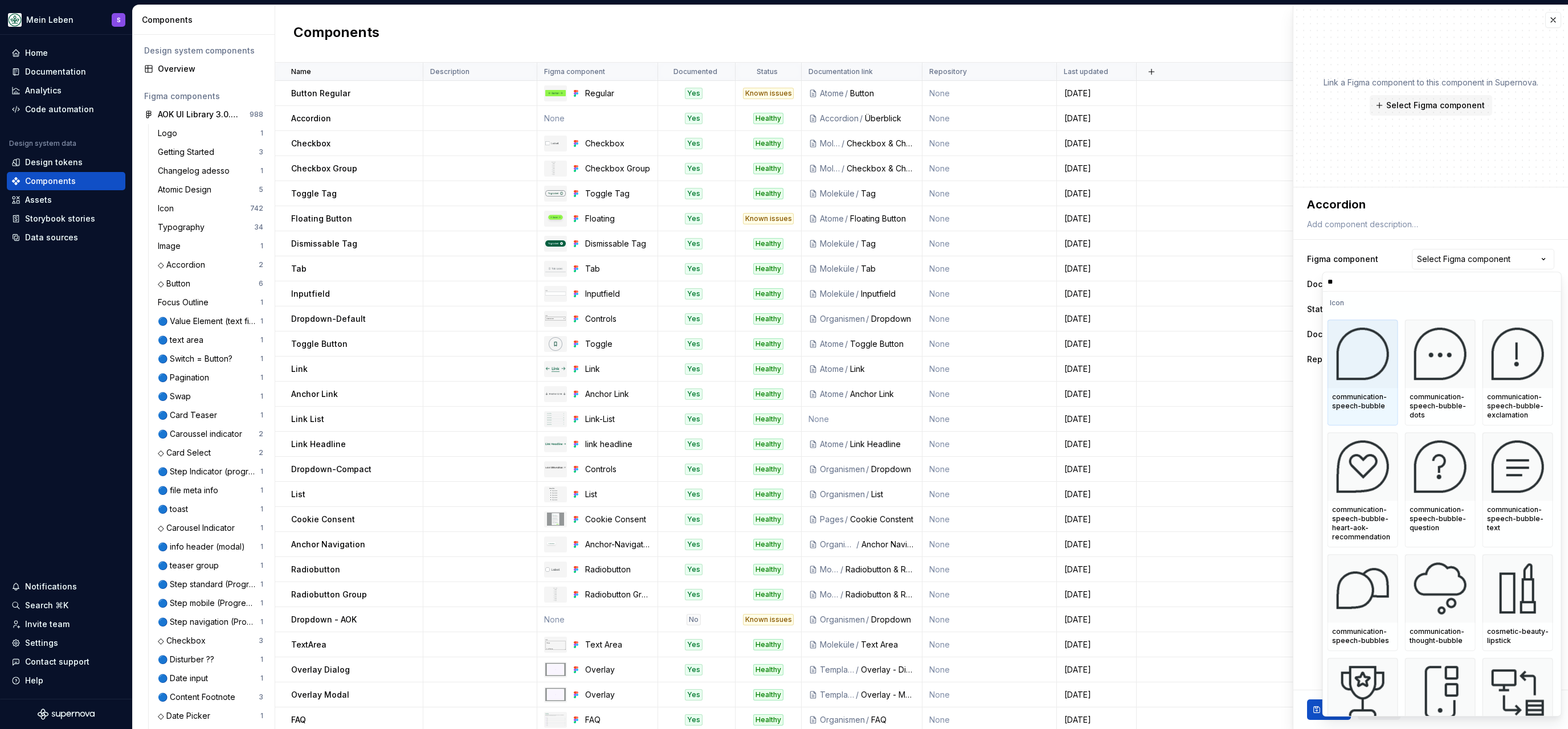
type input "***"
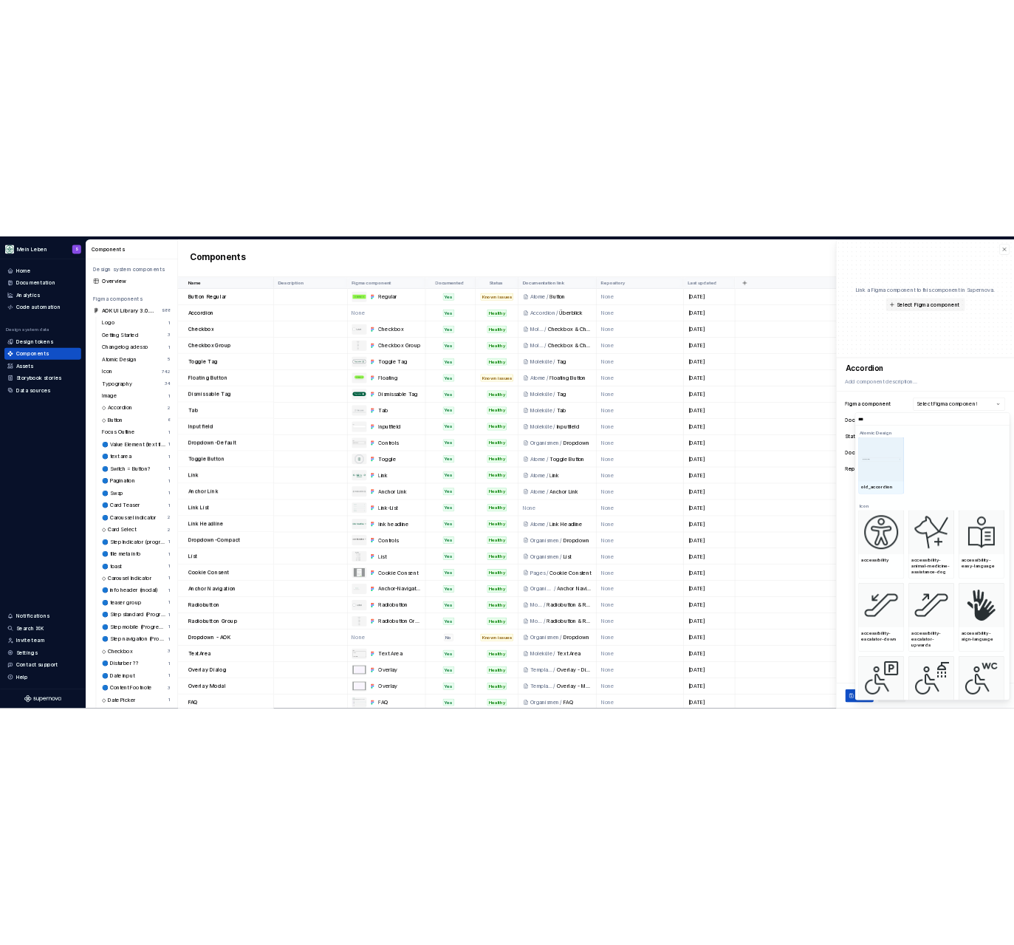
scroll to position [0, 0]
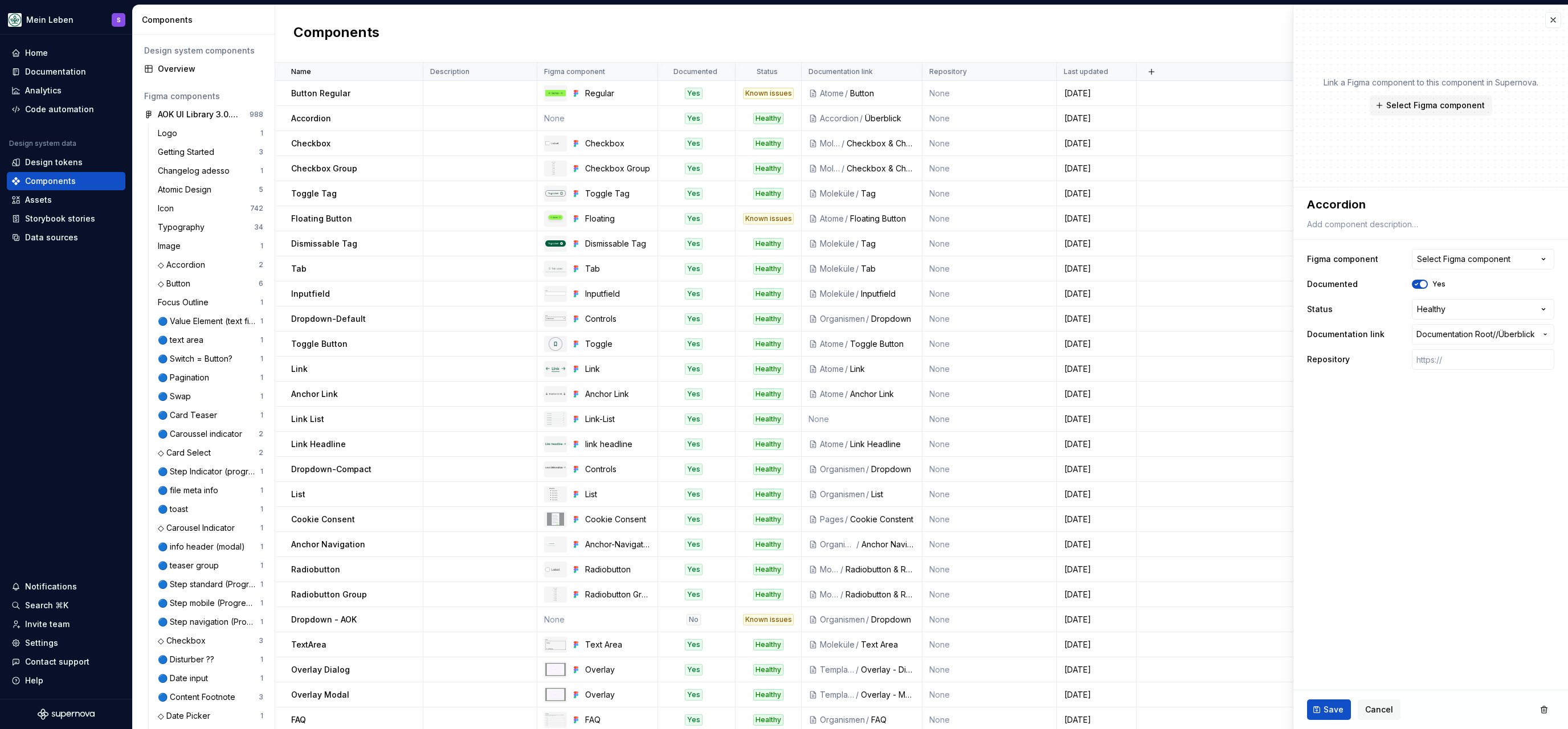
click at [1222, 22] on html "Mein Leben S Home Documentation Analytics Code automation Design system data De…" at bounding box center [784, 364] width 1568 height 729
click at [1222, 568] on span "Cancel" at bounding box center [1379, 710] width 28 height 12
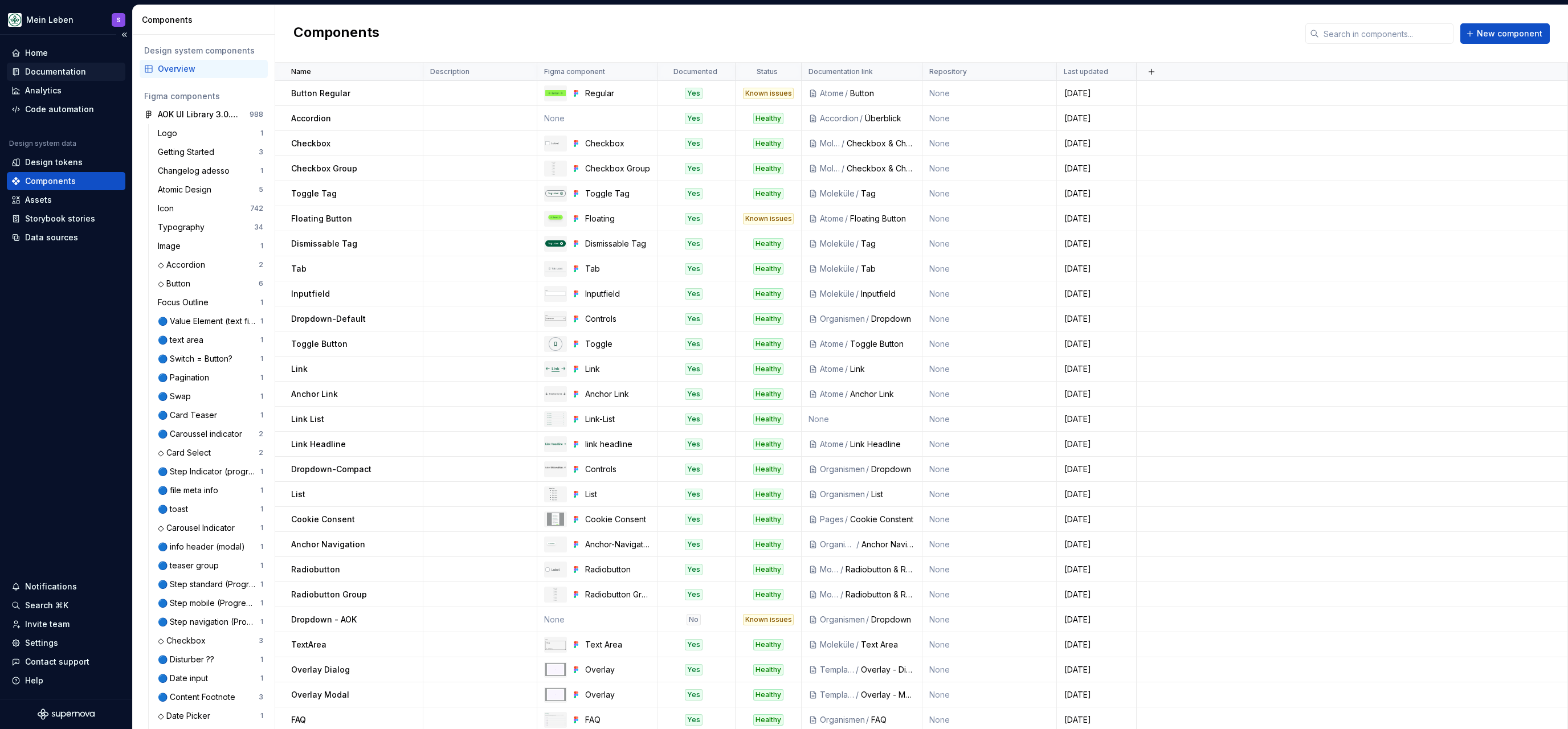
click at [79, 68] on div "Documentation" at bounding box center [55, 72] width 61 height 12
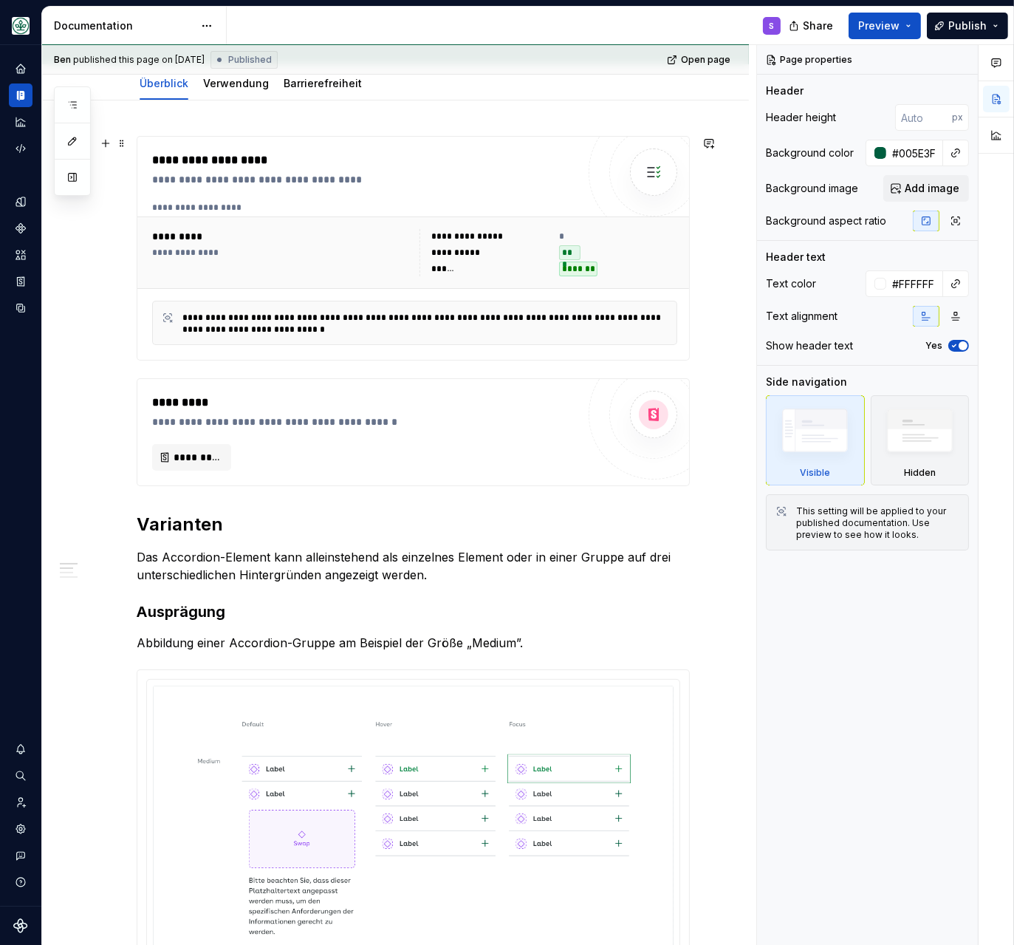
scroll to position [318, 0]
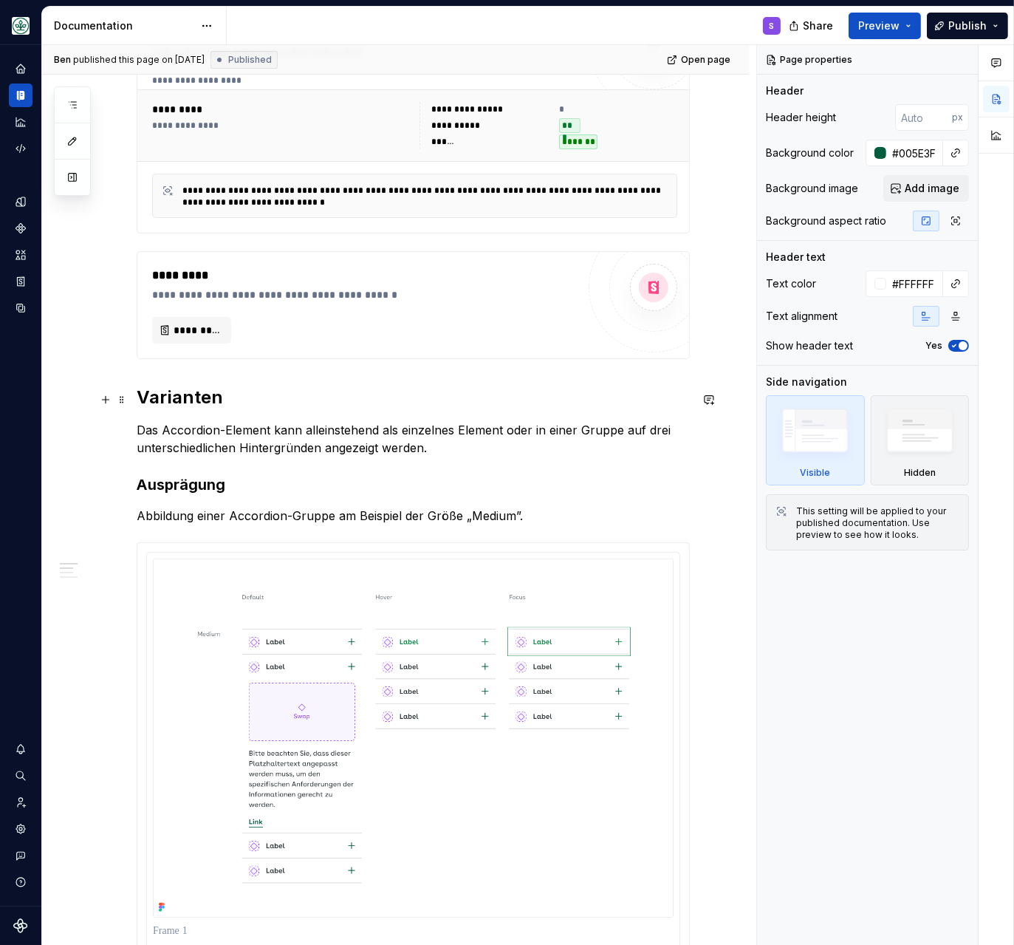
click at [178, 400] on h2 "Varianten" at bounding box center [413, 397] width 553 height 24
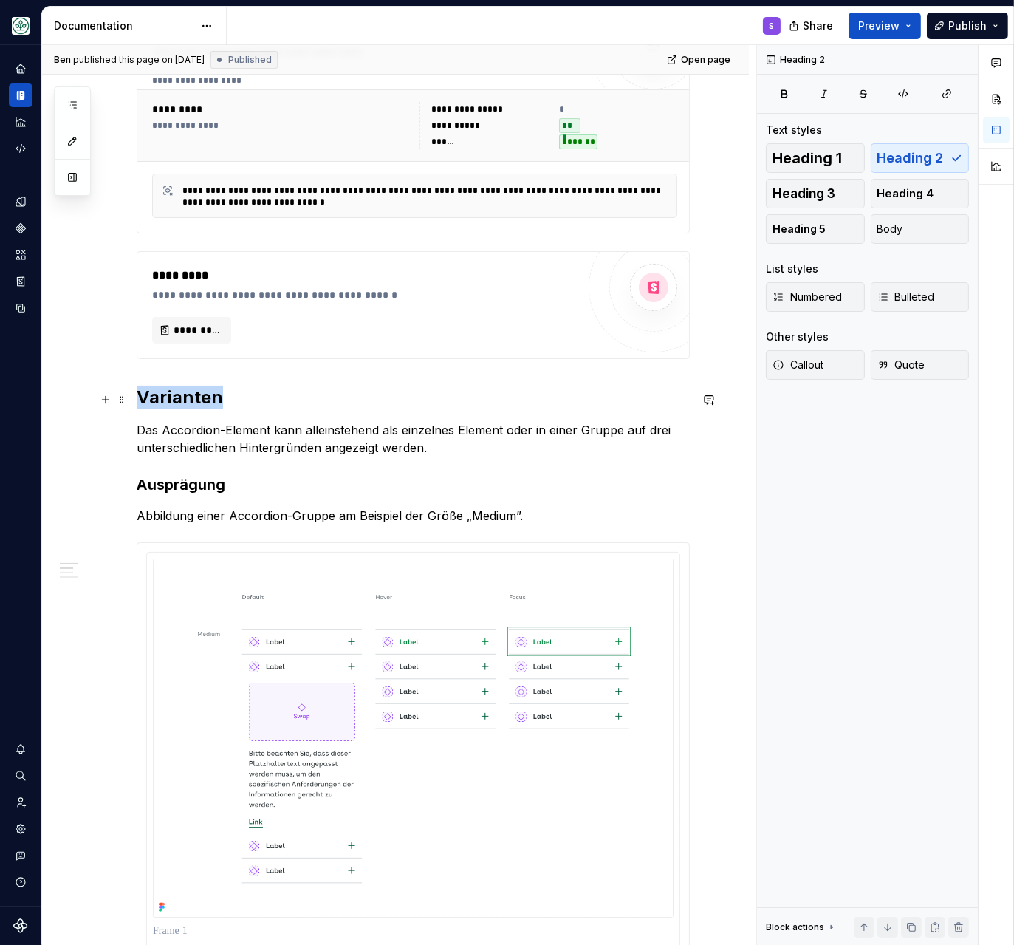
click at [178, 400] on h2 "Varianten" at bounding box center [413, 397] width 553 height 24
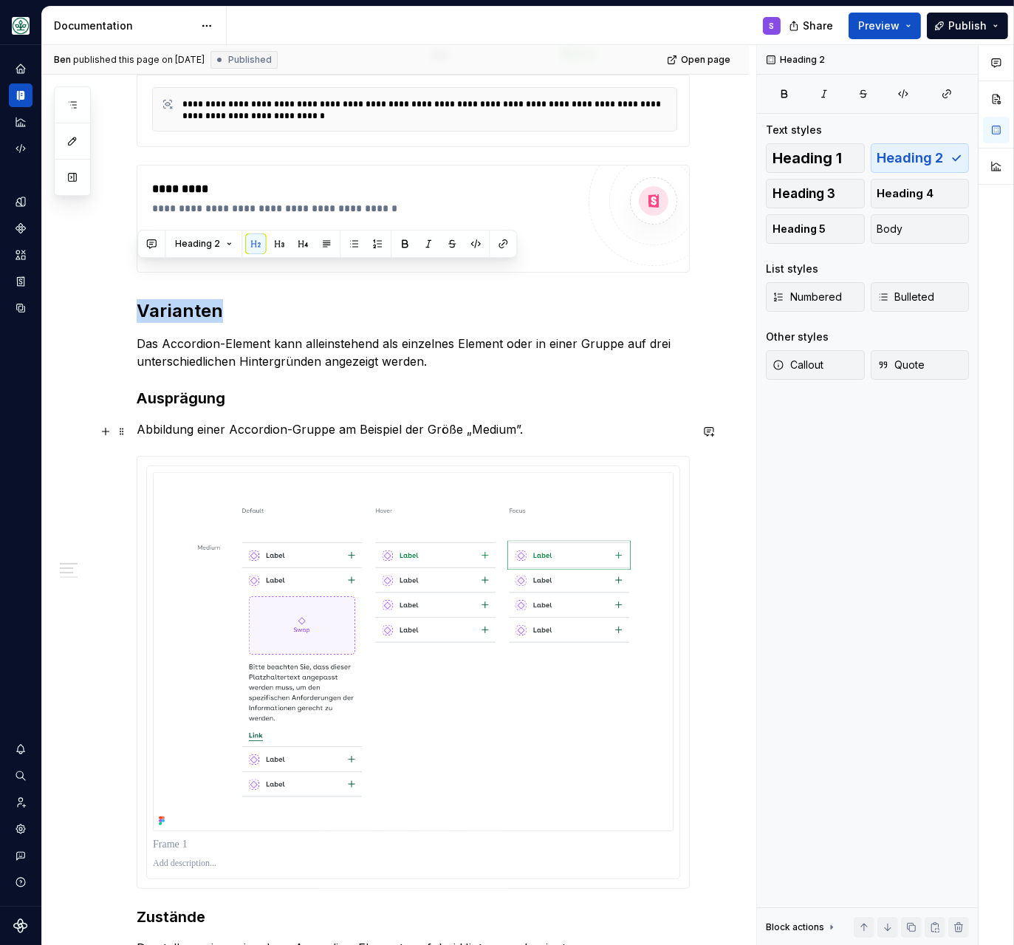
scroll to position [445, 0]
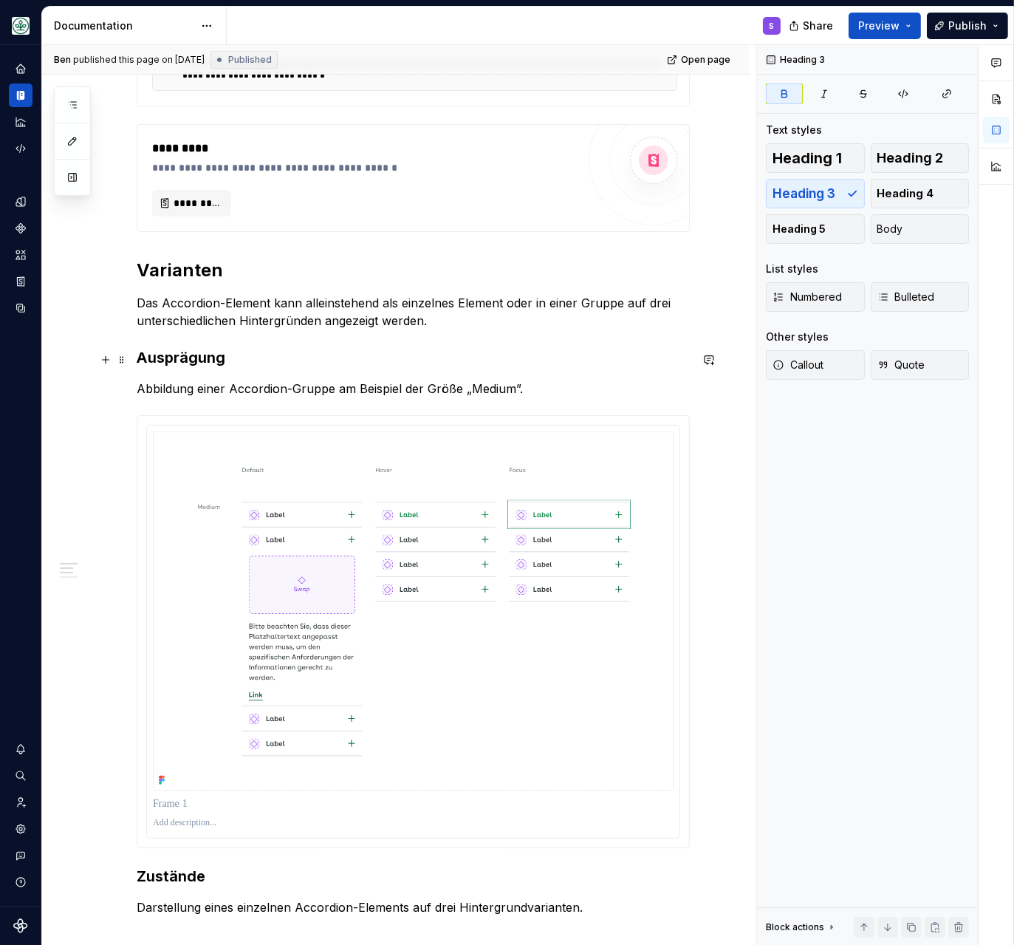
click at [176, 366] on strong "Ausprägung" at bounding box center [181, 358] width 89 height 18
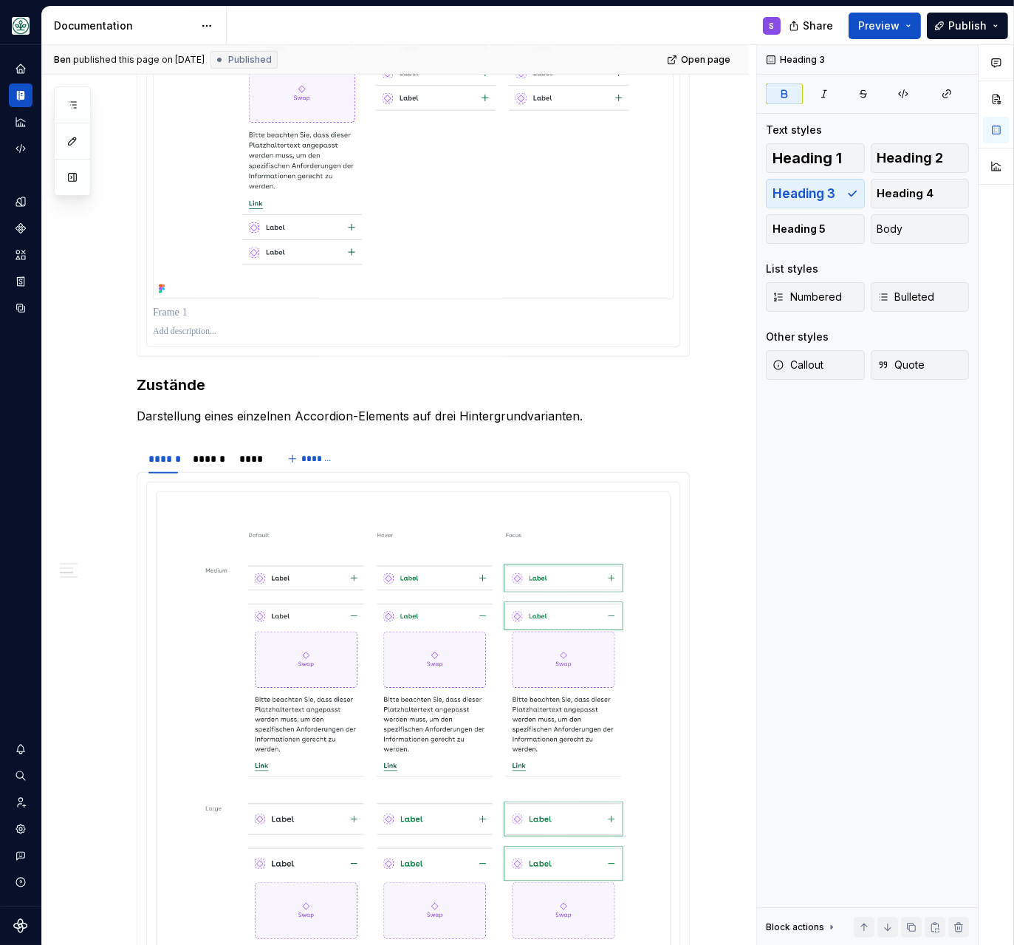
scroll to position [953, 0]
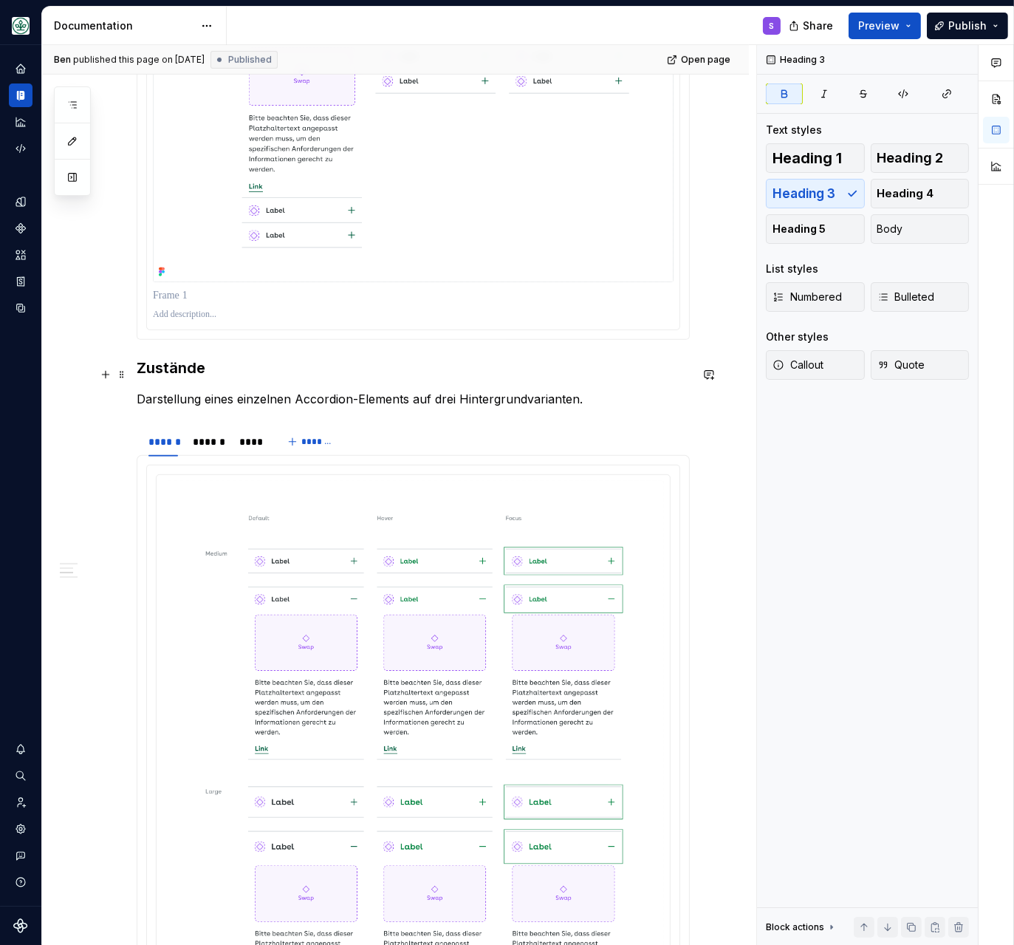
click at [171, 367] on h3 "Zustände" at bounding box center [413, 367] width 553 height 21
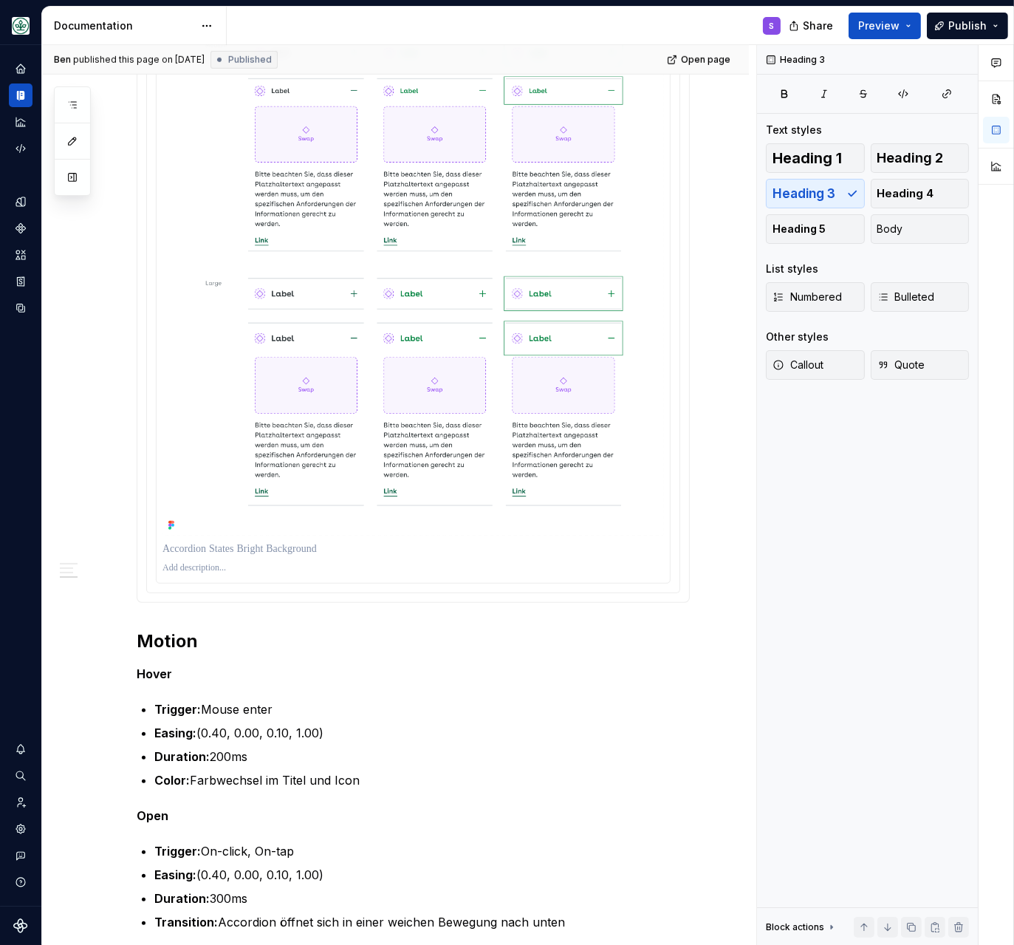
scroll to position [1778, 0]
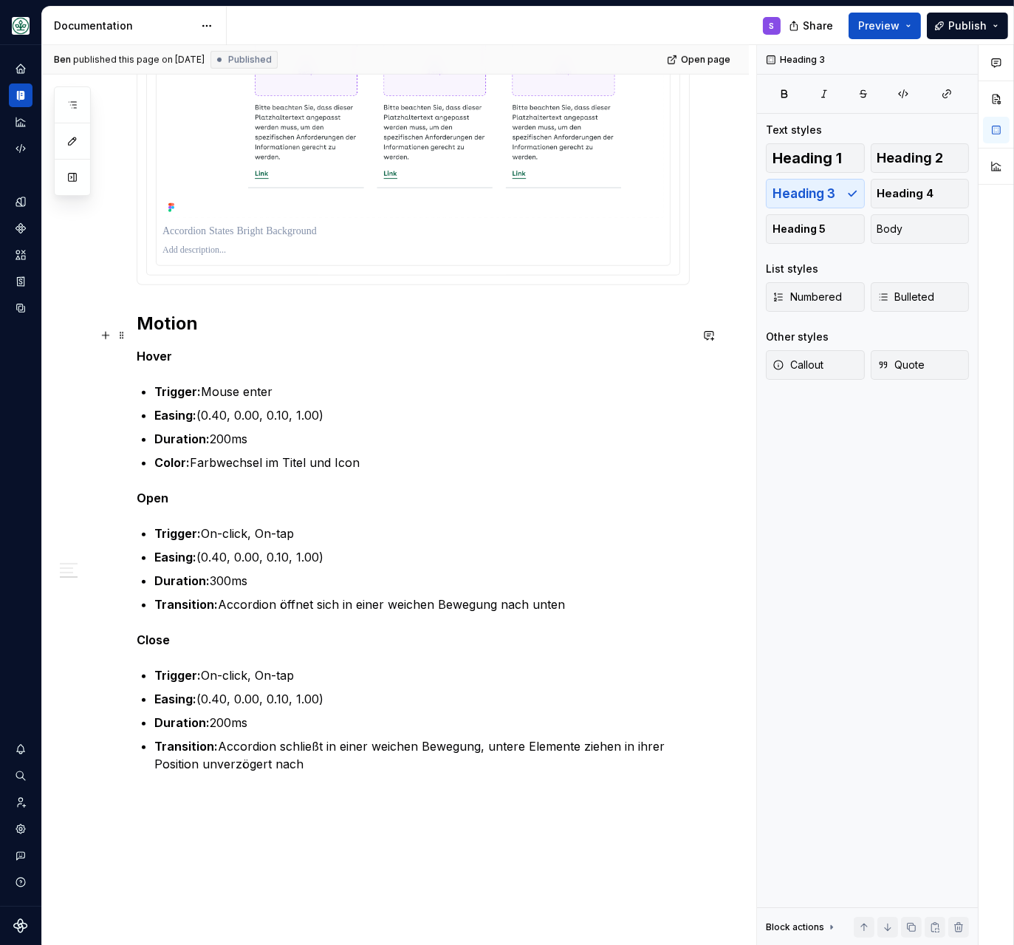
click at [176, 335] on h2 "Motion" at bounding box center [413, 324] width 553 height 24
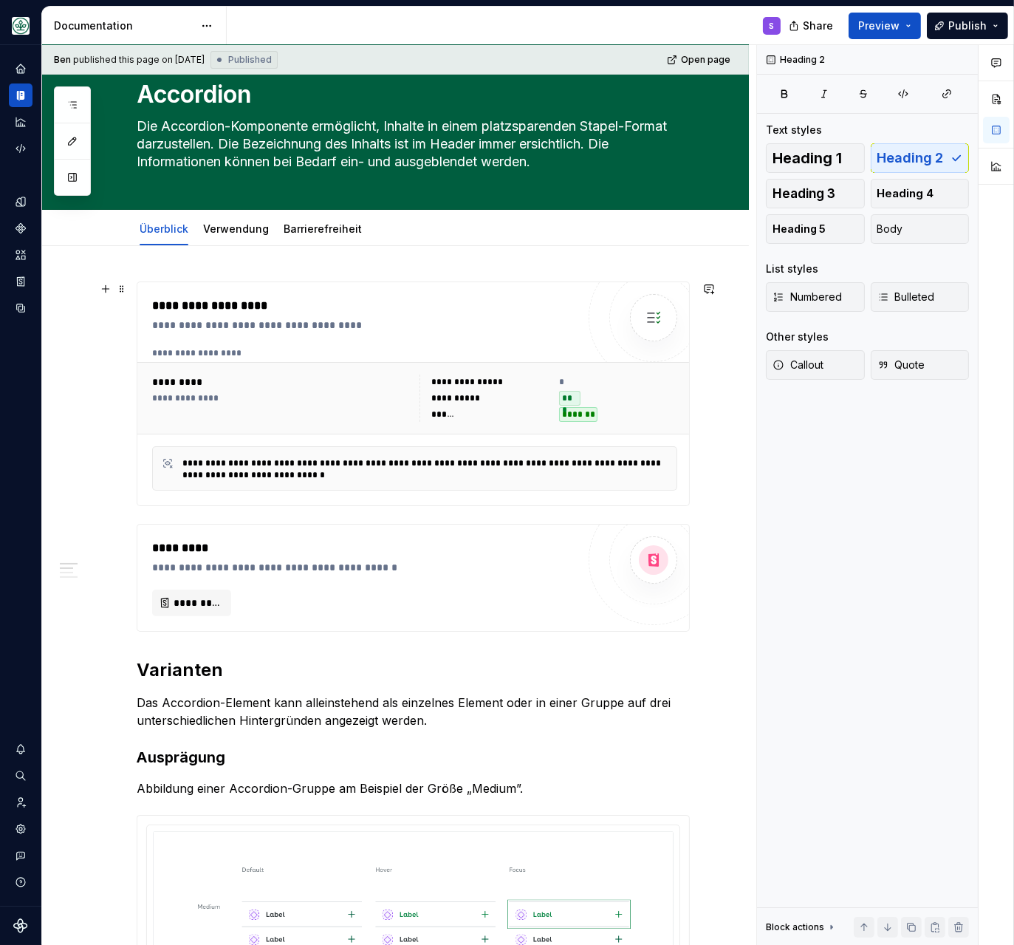
scroll to position [0, 0]
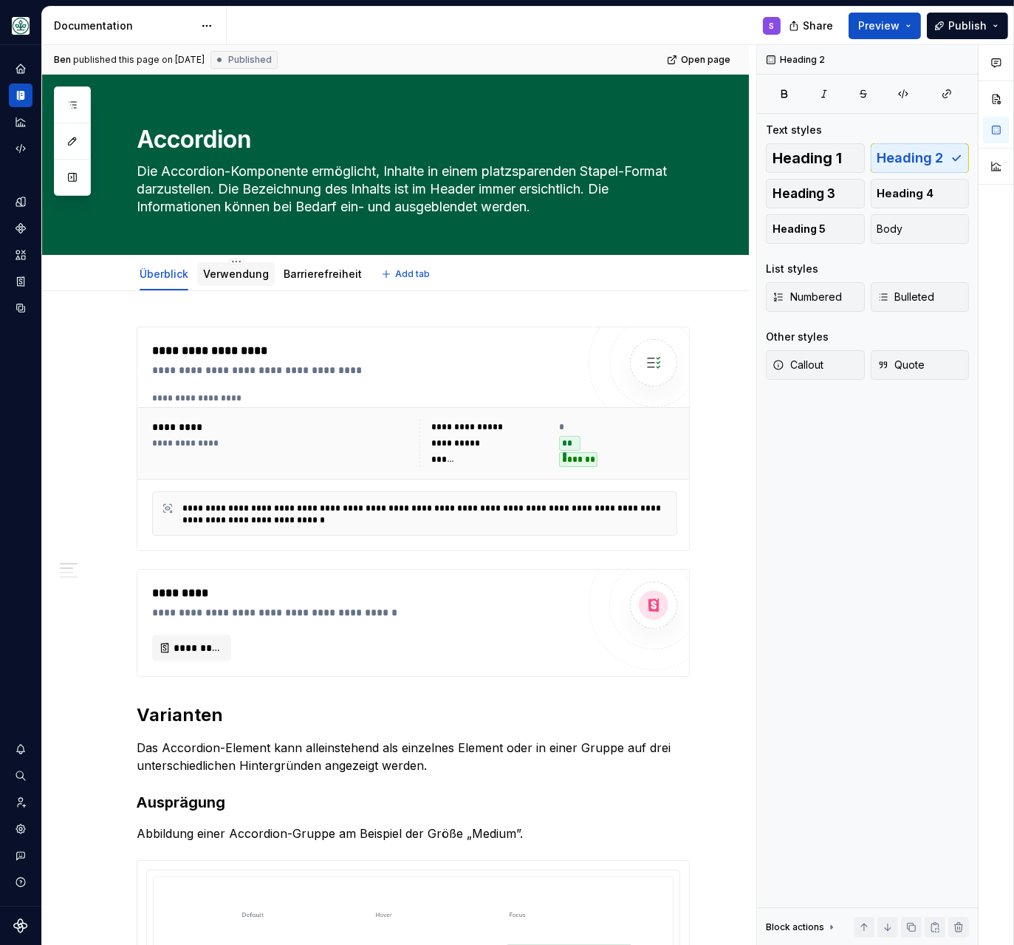
click at [227, 272] on link "Verwendung" at bounding box center [236, 273] width 66 height 13
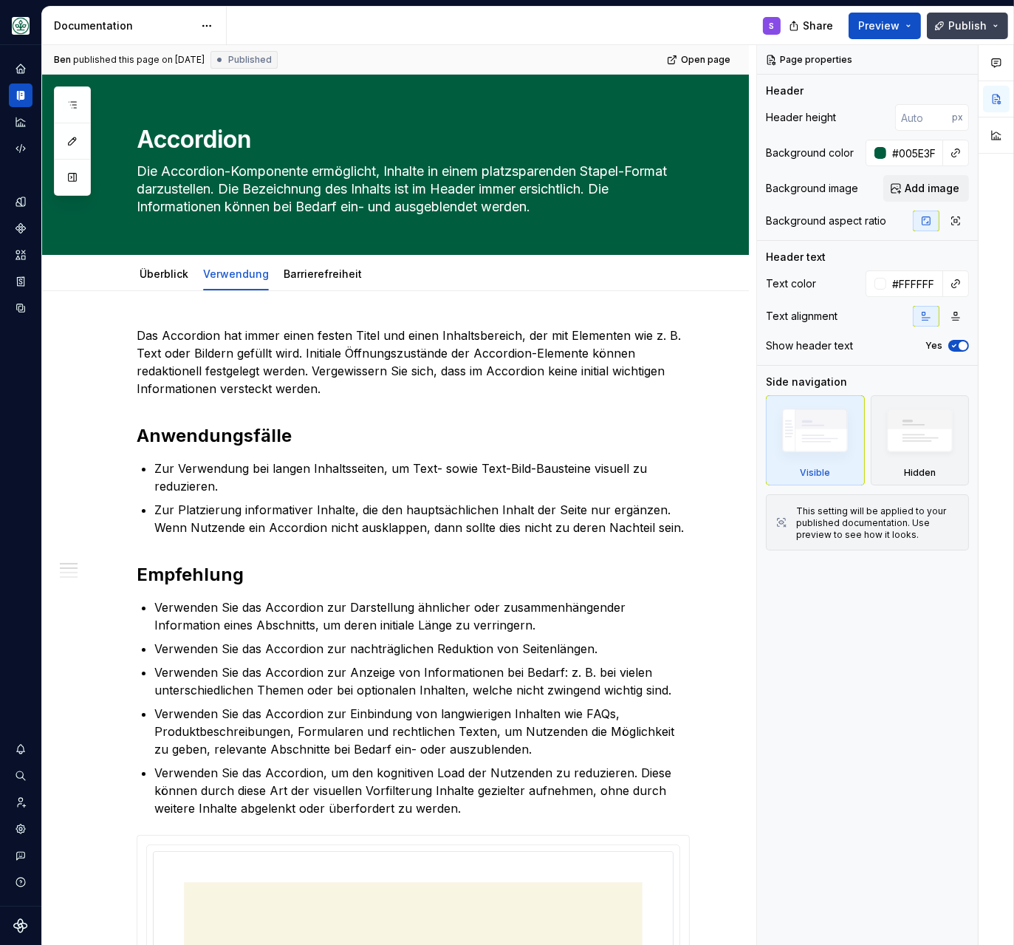
click at [977, 20] on span "Publish" at bounding box center [967, 25] width 38 height 15
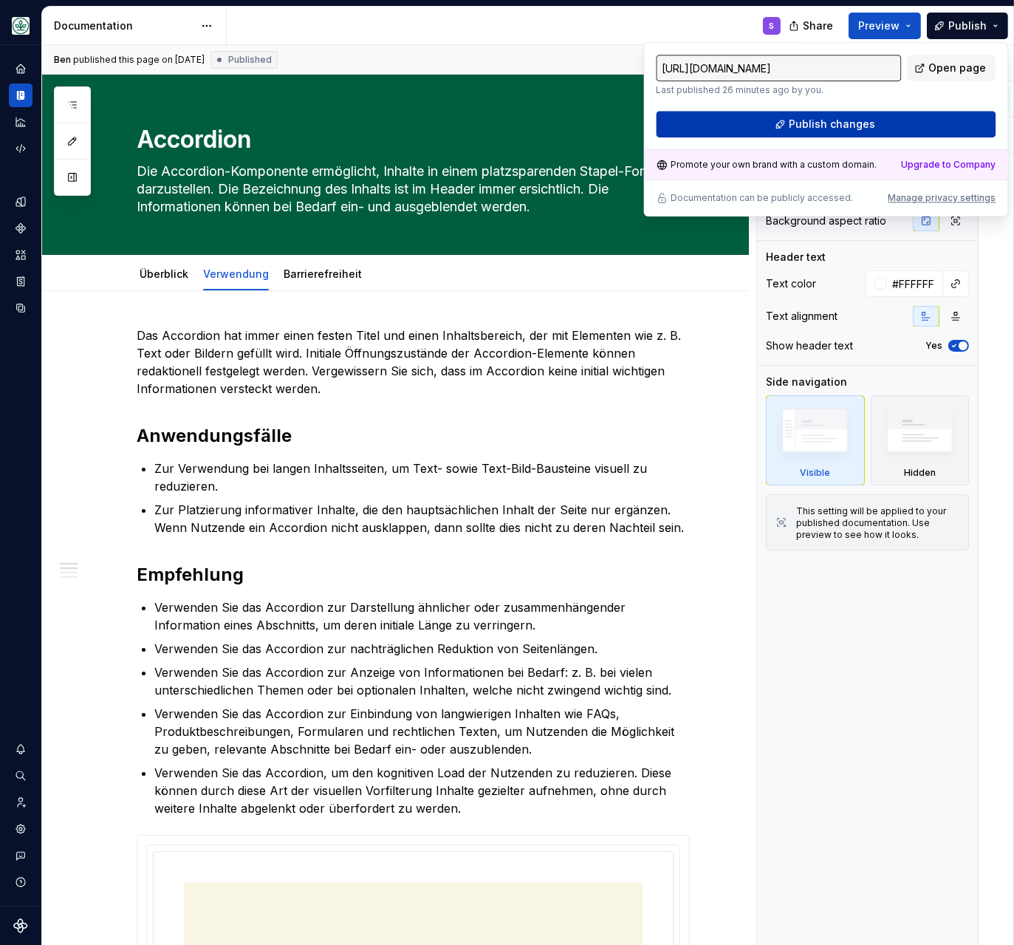
click at [865, 117] on button "Publish changes" at bounding box center [826, 124] width 340 height 27
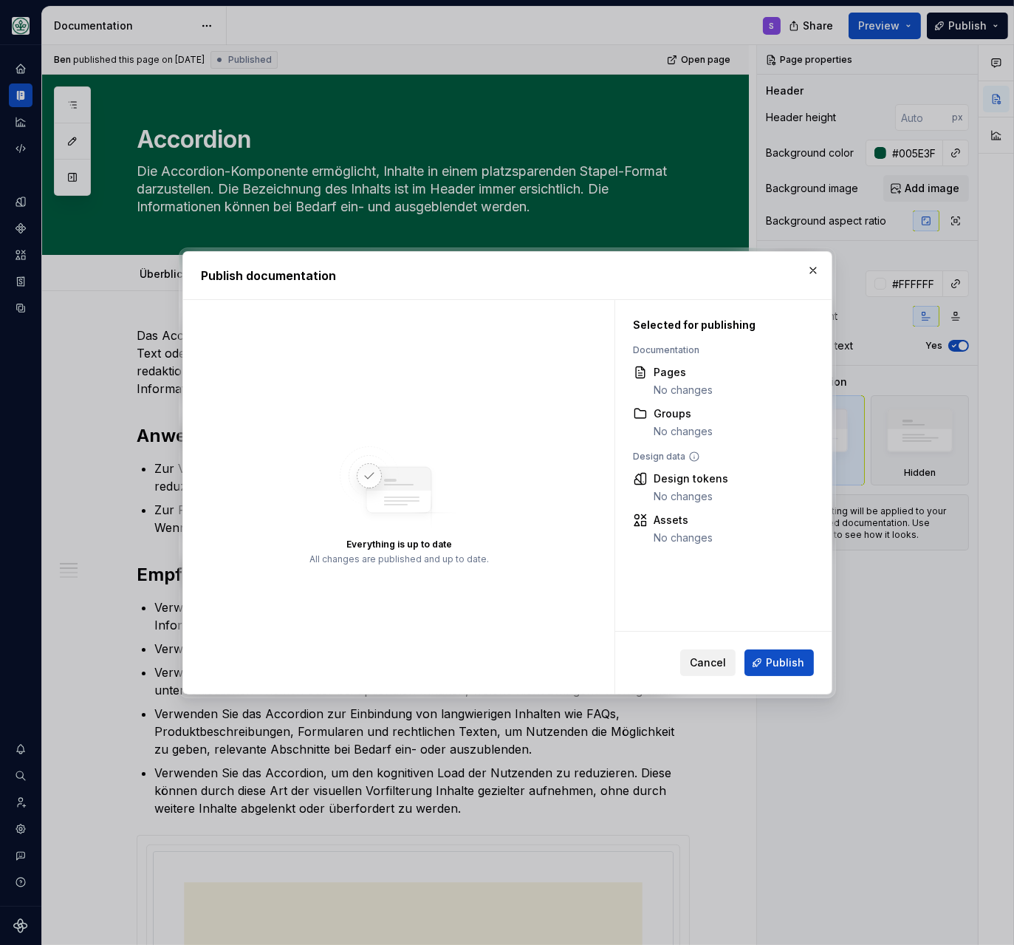
click at [702, 659] on span "Cancel" at bounding box center [708, 662] width 36 height 15
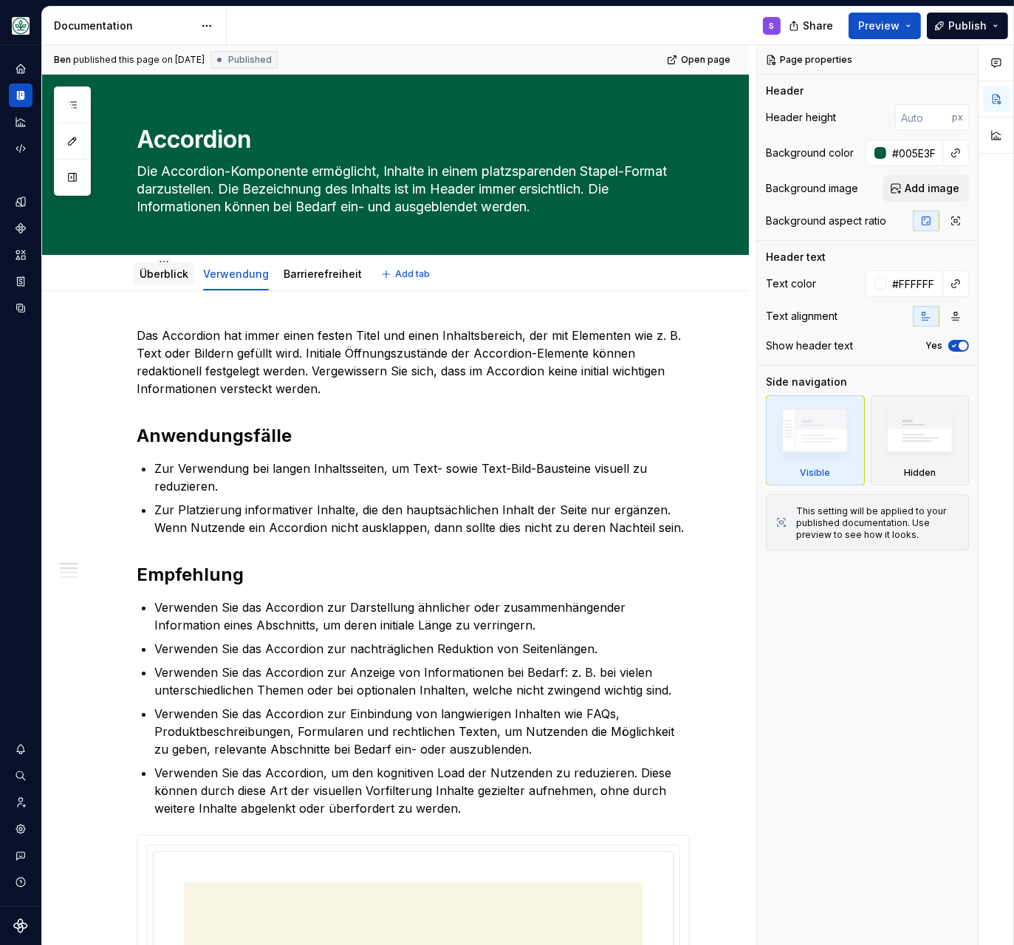
click at [148, 281] on div "Überblick" at bounding box center [164, 274] width 49 height 15
click at [164, 276] on link "Überblick" at bounding box center [164, 273] width 49 height 13
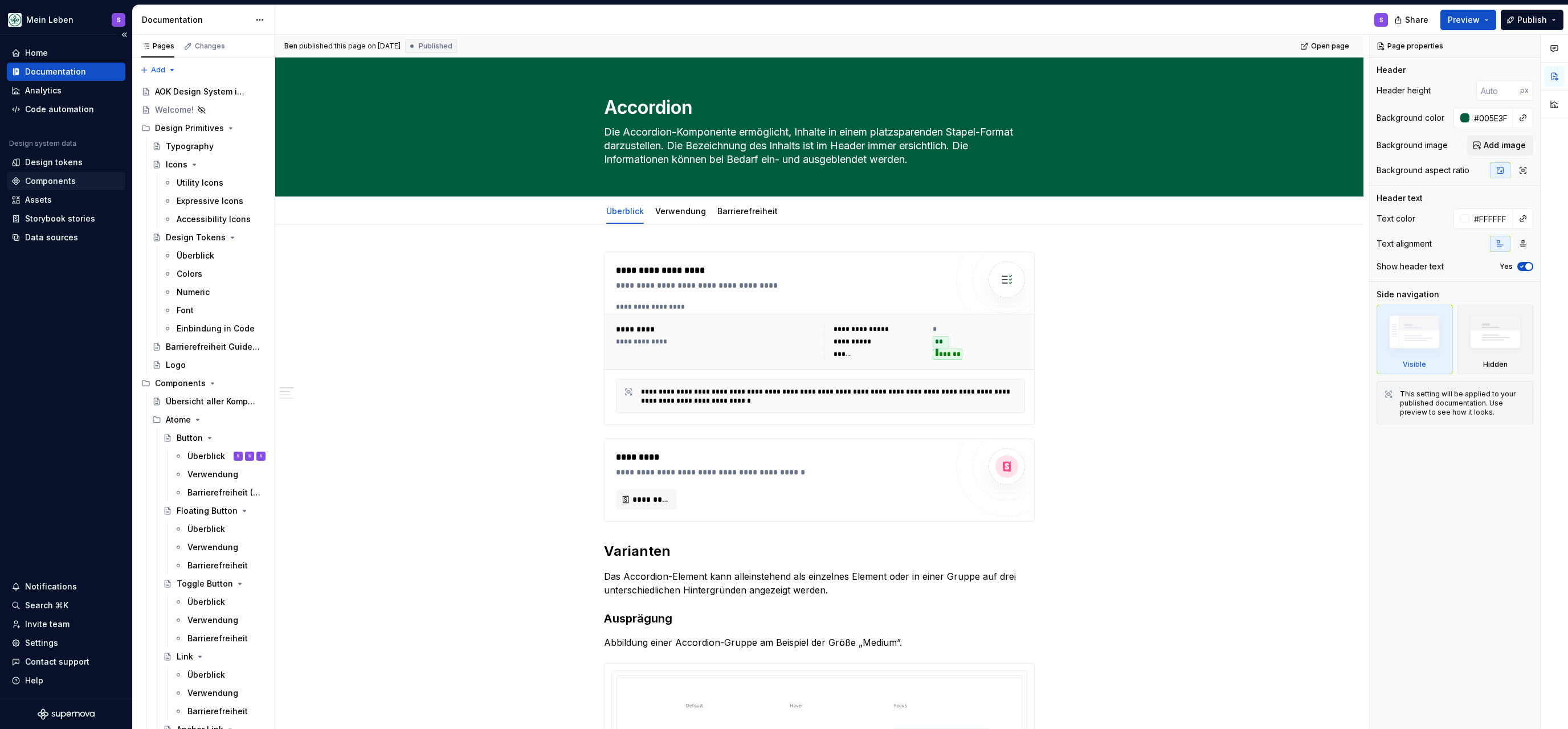
click at [54, 179] on div "Components" at bounding box center [50, 181] width 51 height 12
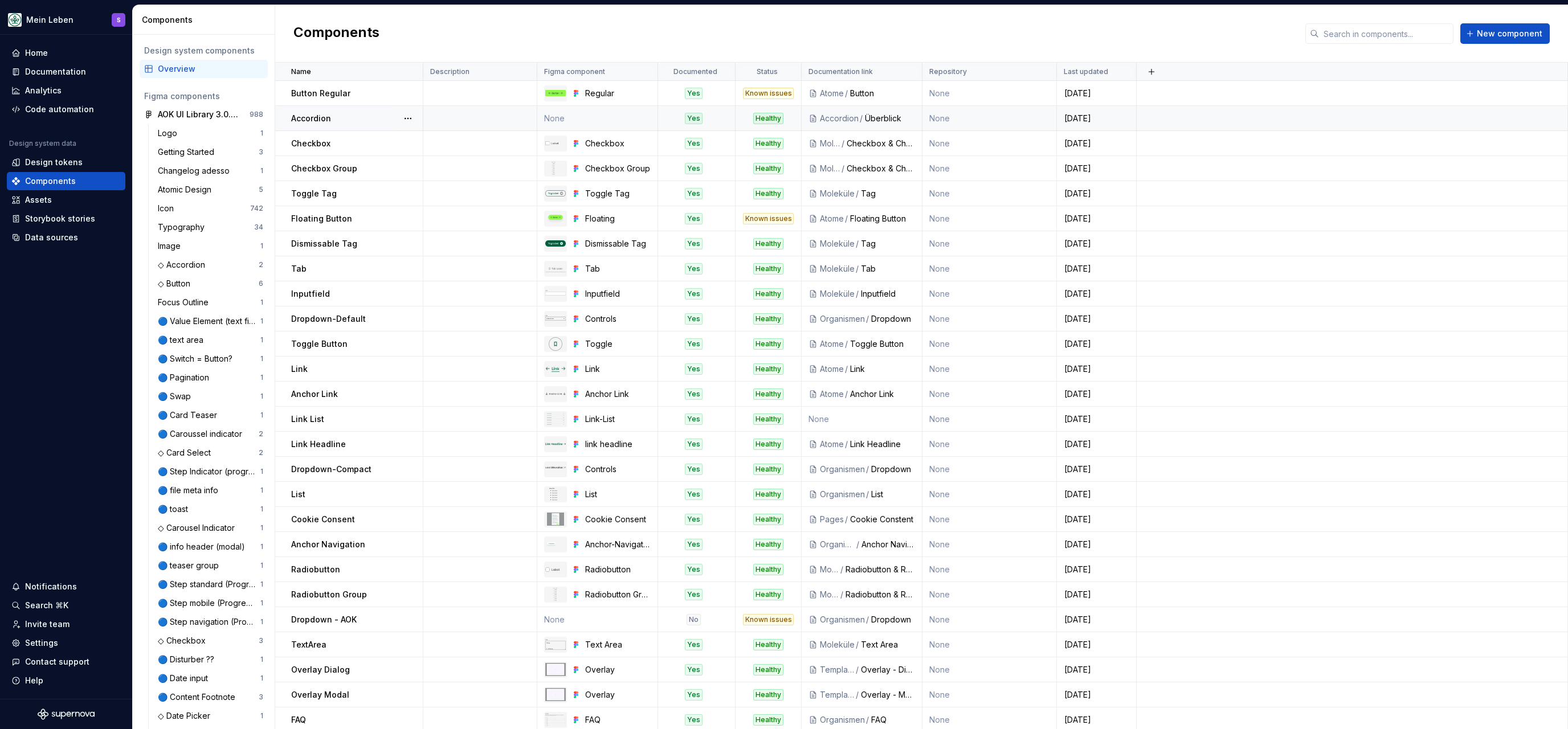
click at [550, 120] on td "None" at bounding box center [597, 118] width 121 height 25
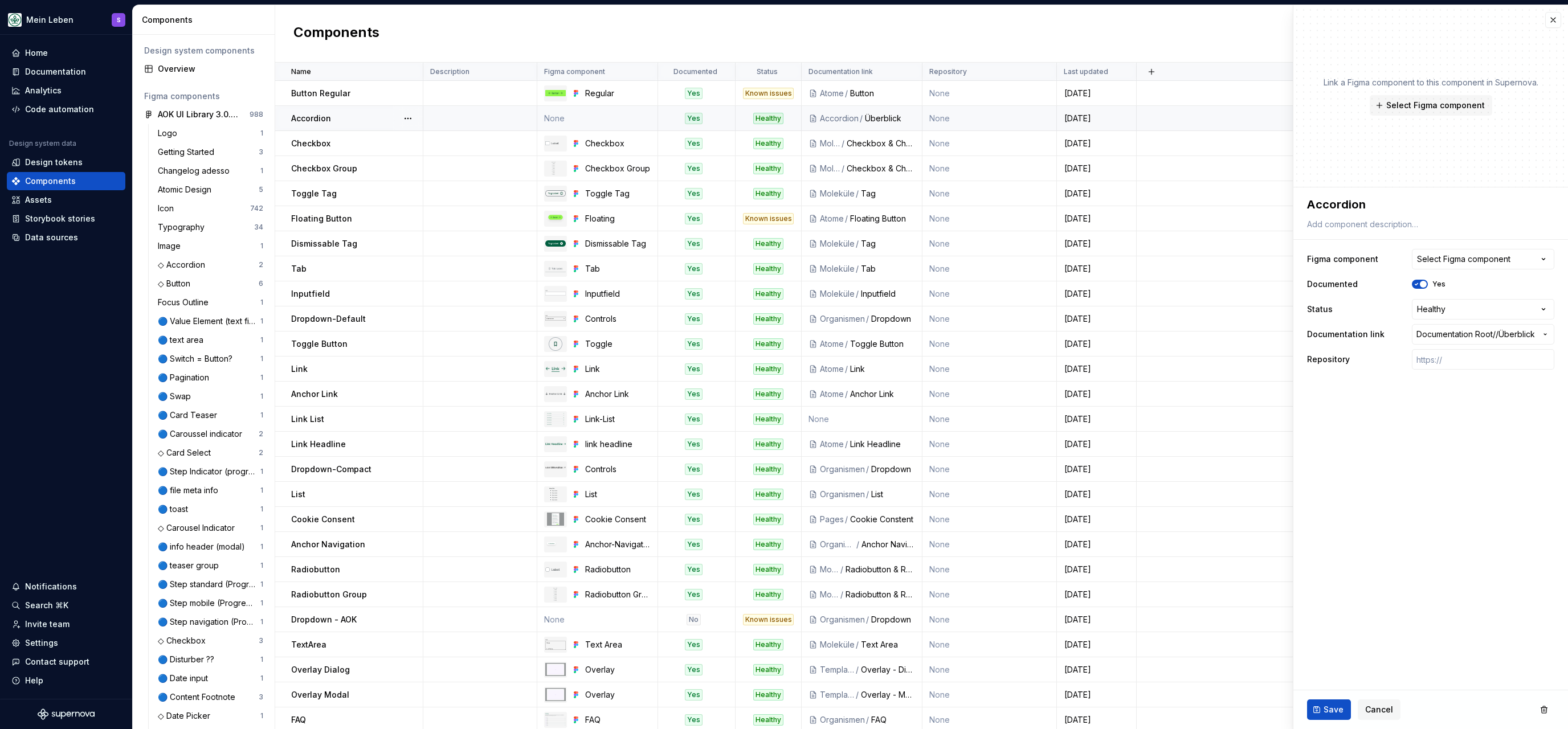
type textarea "*"
click at [1222, 264] on icon "button" at bounding box center [1543, 259] width 12 height 12
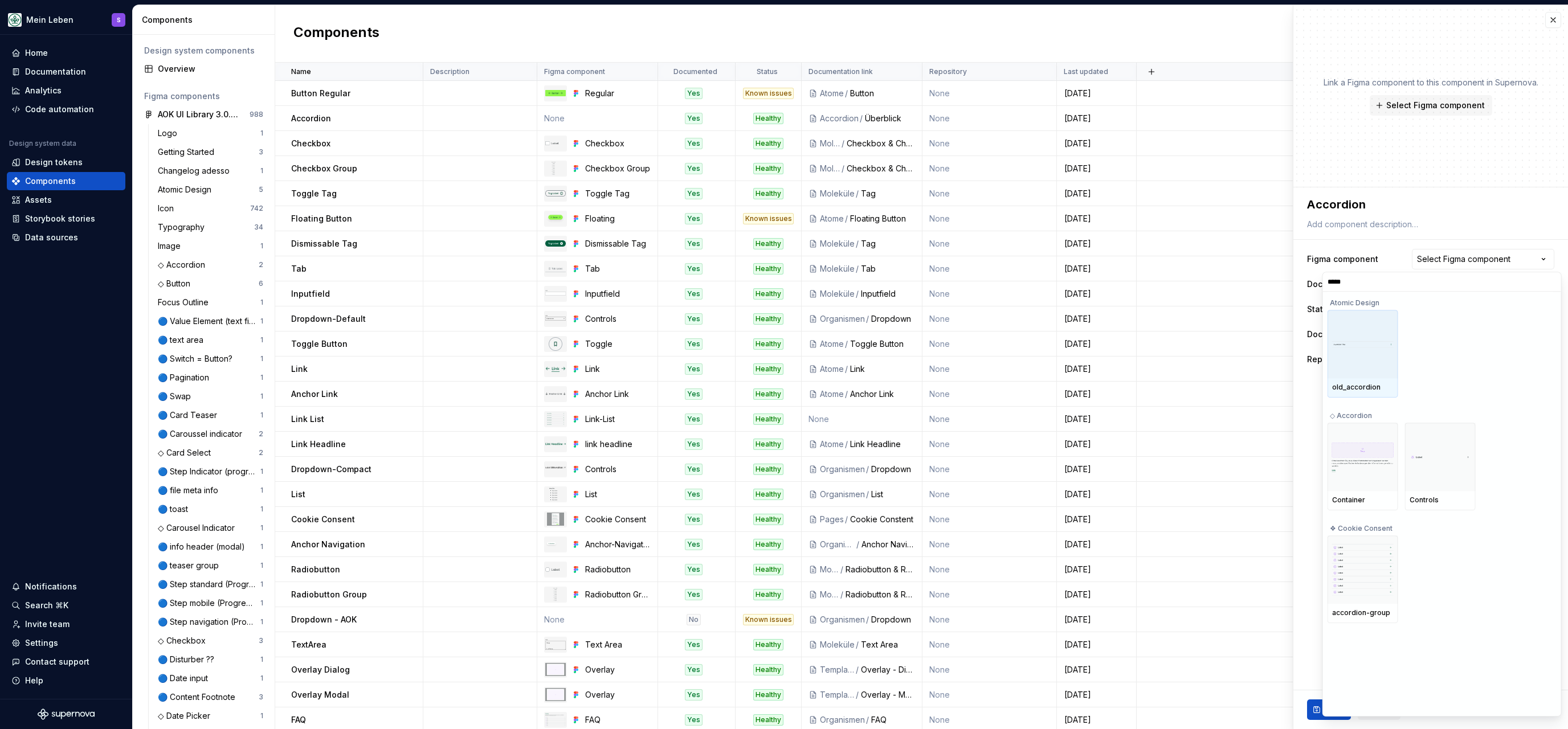
type input "******"
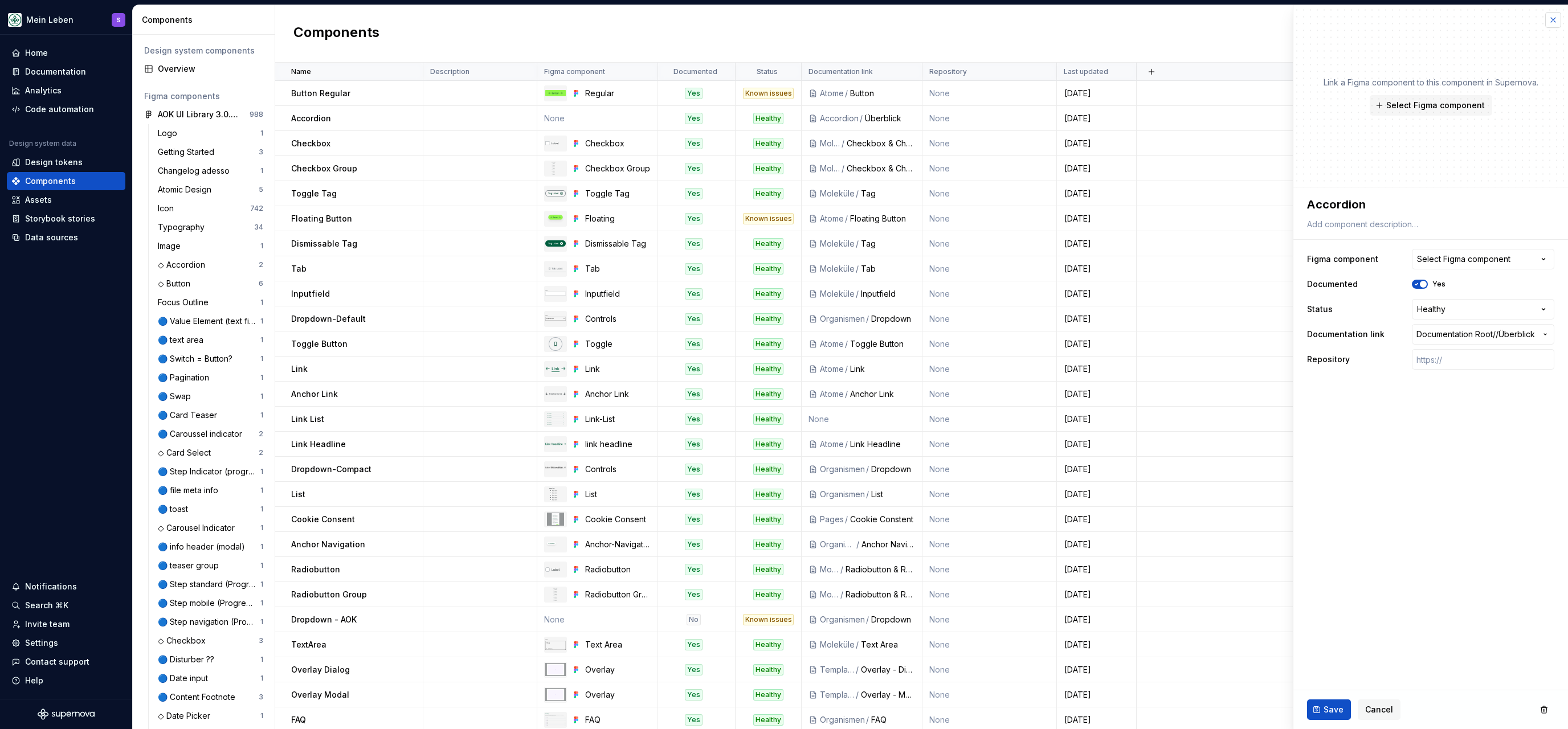
click at [1222, 19] on html "Mein Leben S Home Documentation Analytics Code automation Design system data De…" at bounding box center [784, 364] width 1568 height 729
click at [54, 72] on div "Documentation" at bounding box center [55, 72] width 61 height 12
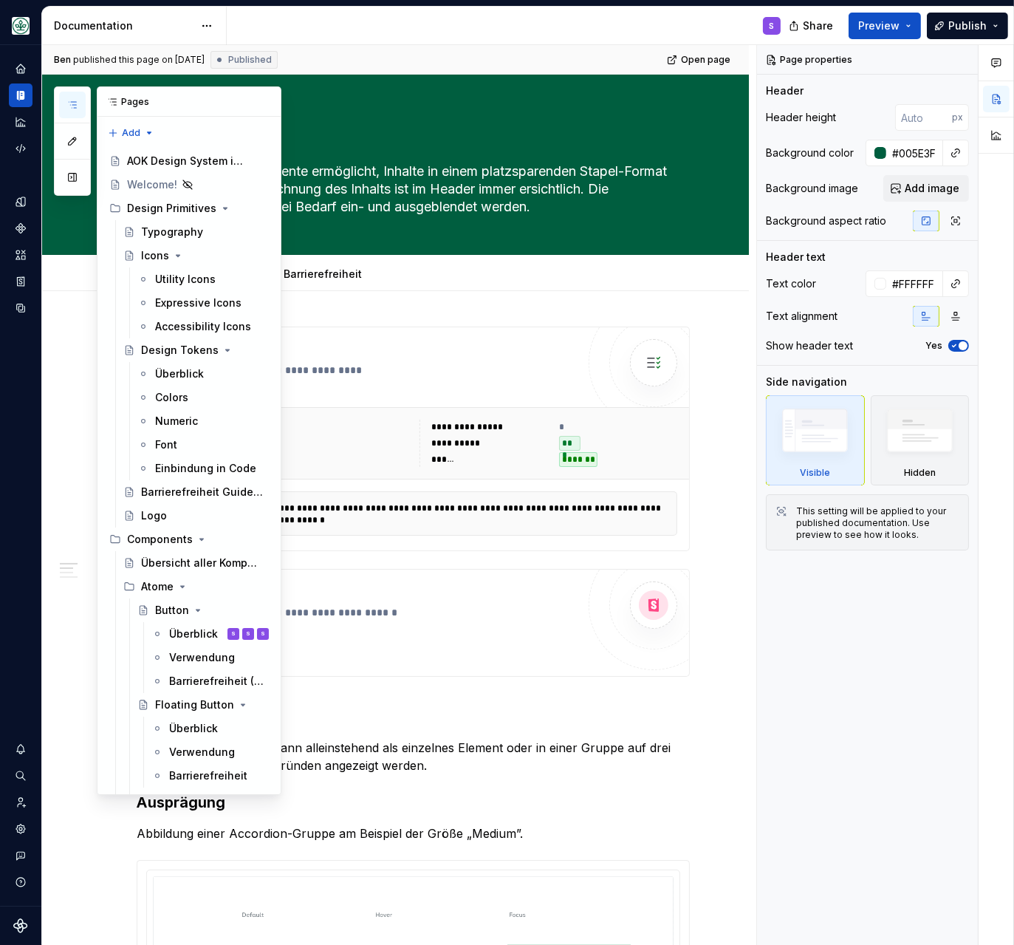
click at [68, 106] on icon "button" at bounding box center [72, 105] width 12 height 12
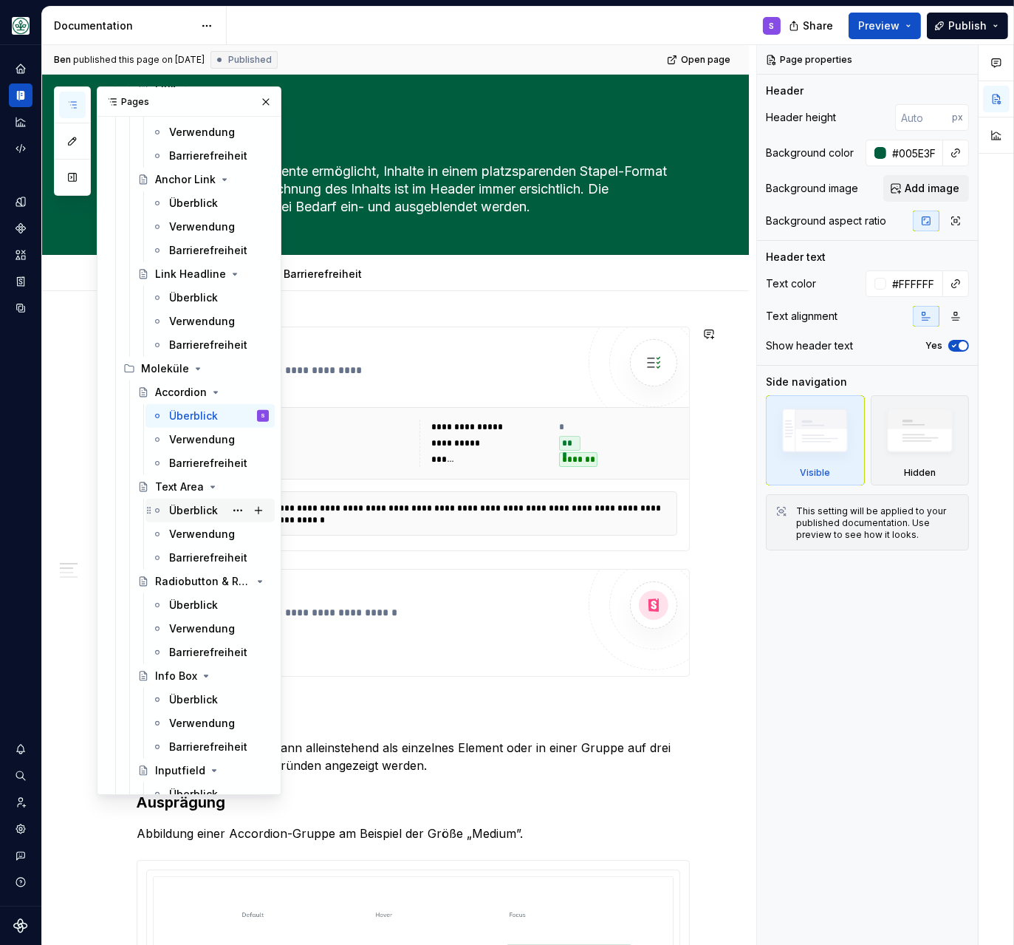
scroll to position [826, 0]
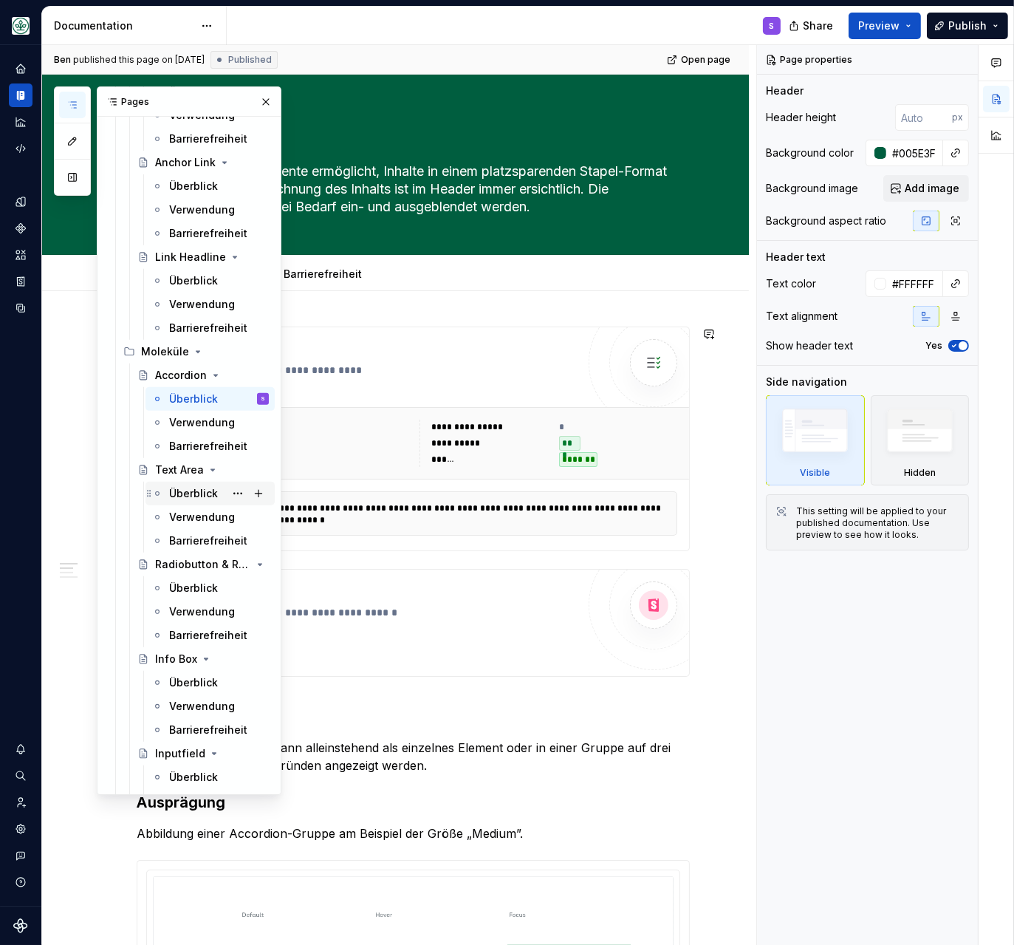
click at [201, 493] on div "Überblick" at bounding box center [193, 493] width 49 height 15
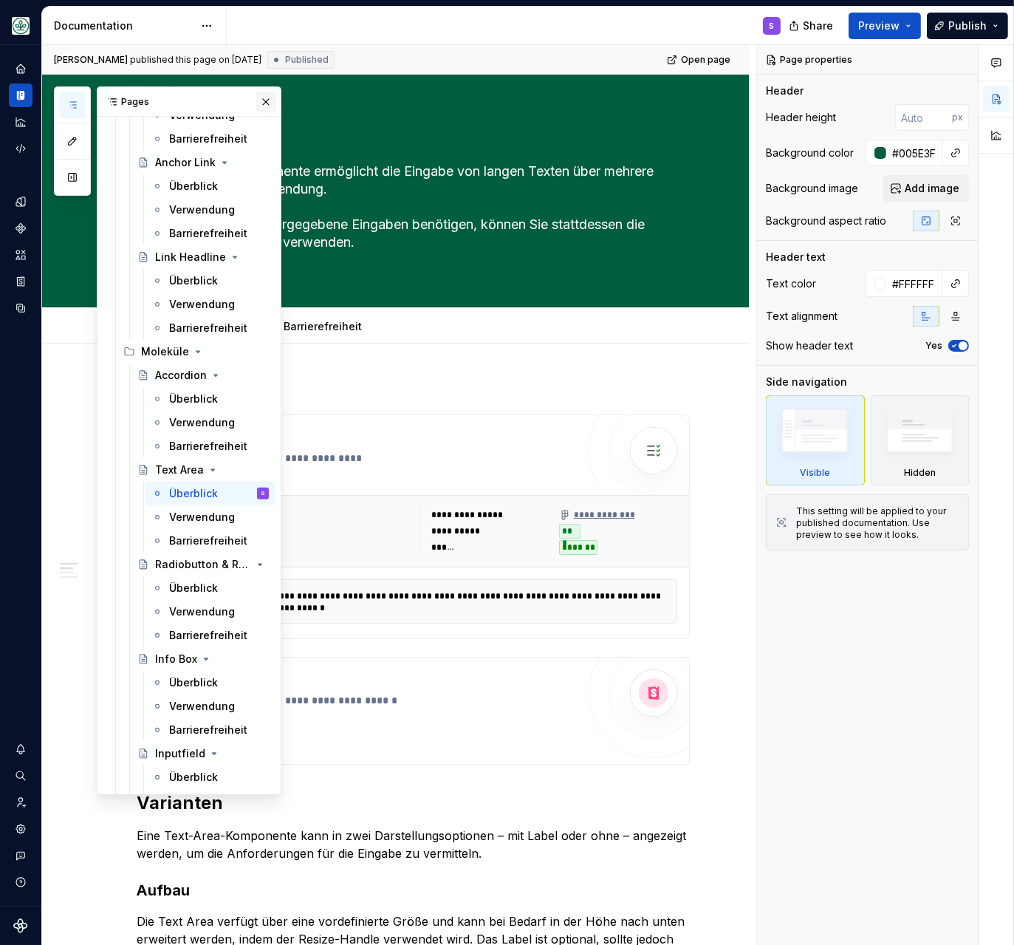
click at [264, 100] on button "button" at bounding box center [266, 102] width 21 height 21
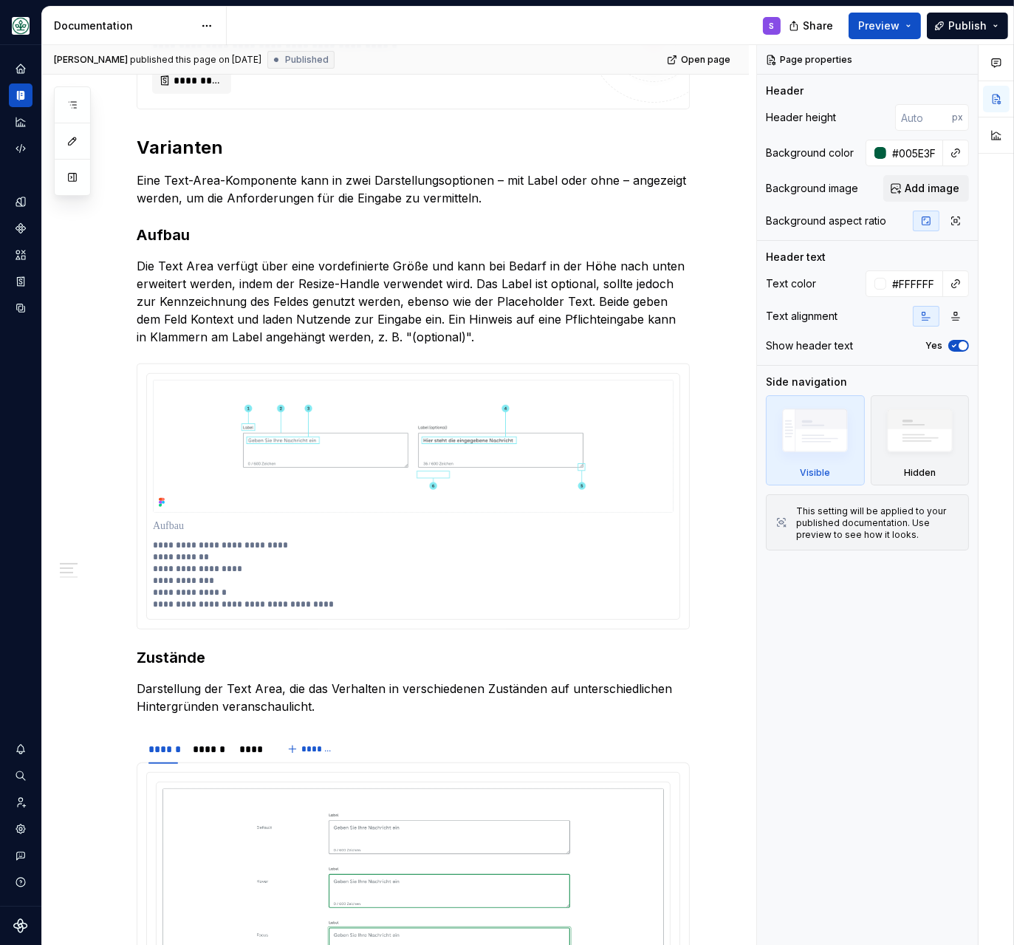
scroll to position [699, 0]
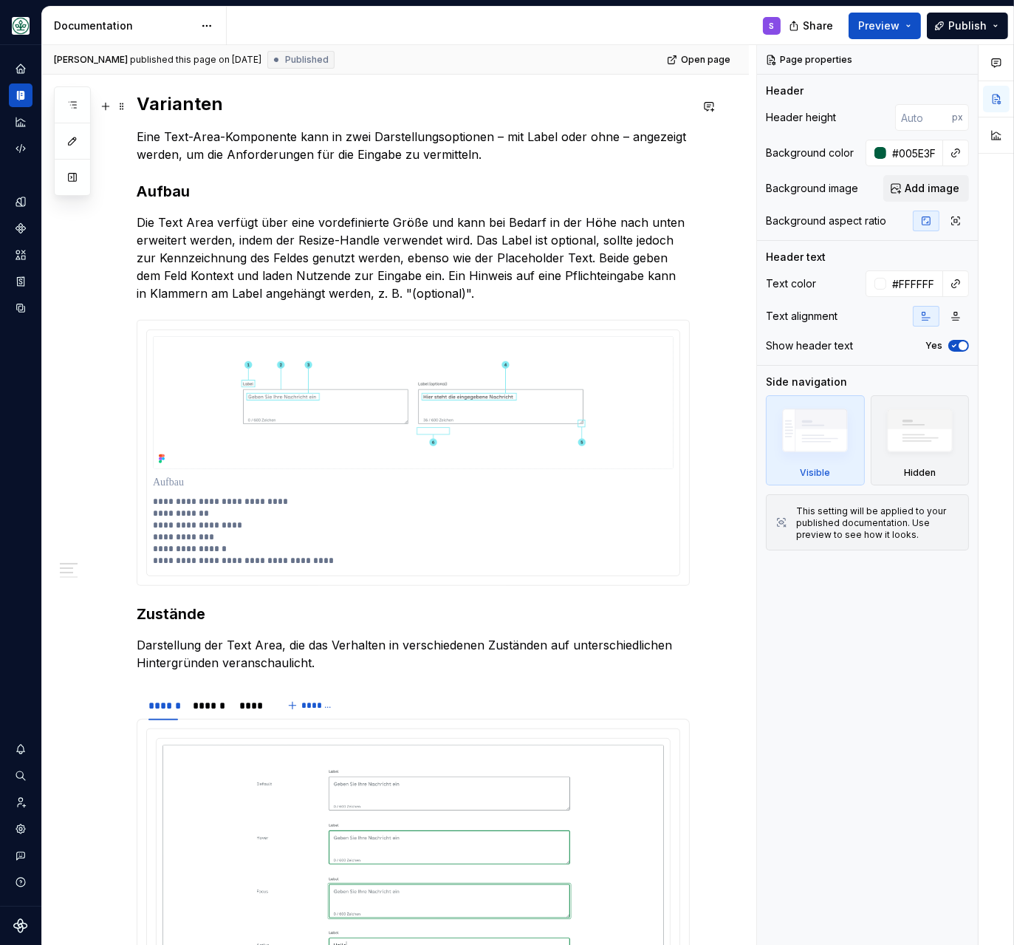
click at [184, 108] on h2 "Varianten" at bounding box center [413, 104] width 553 height 24
click at [184, 106] on h2 "Varianten" at bounding box center [413, 104] width 553 height 24
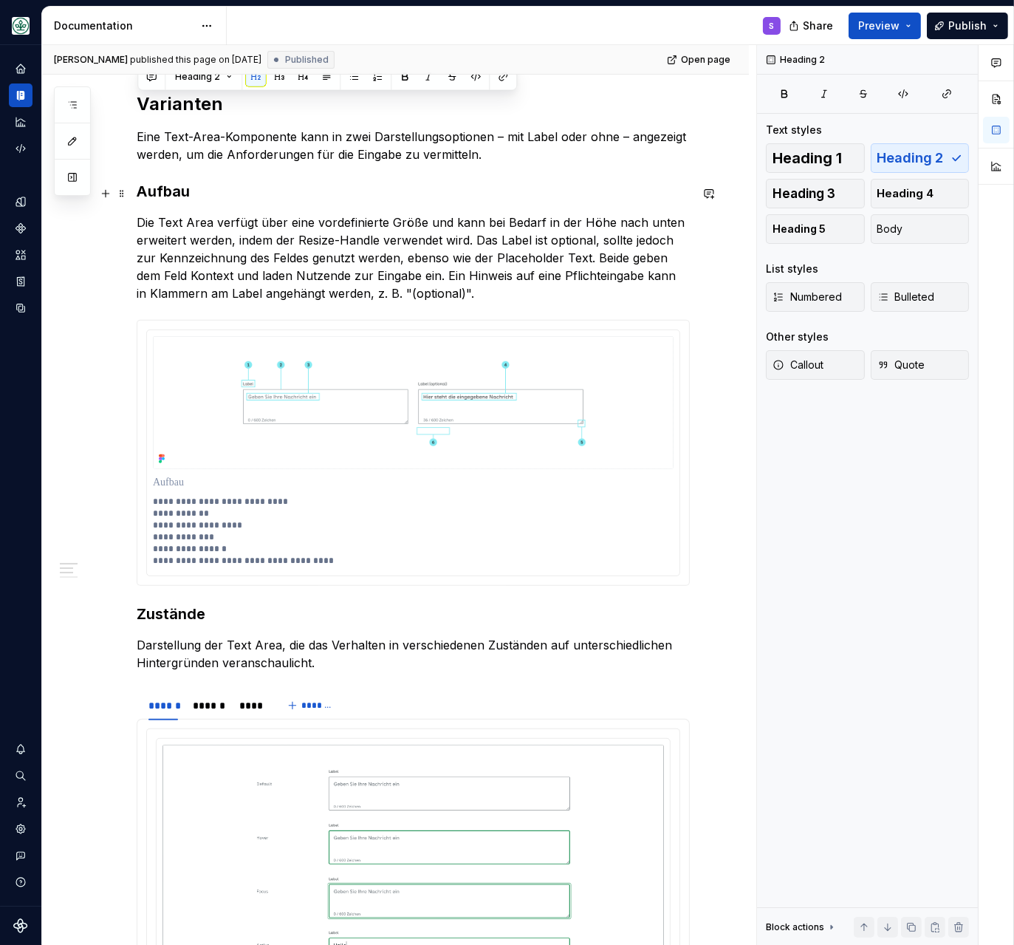
click at [169, 195] on strong "Aufbau" at bounding box center [163, 191] width 53 height 18
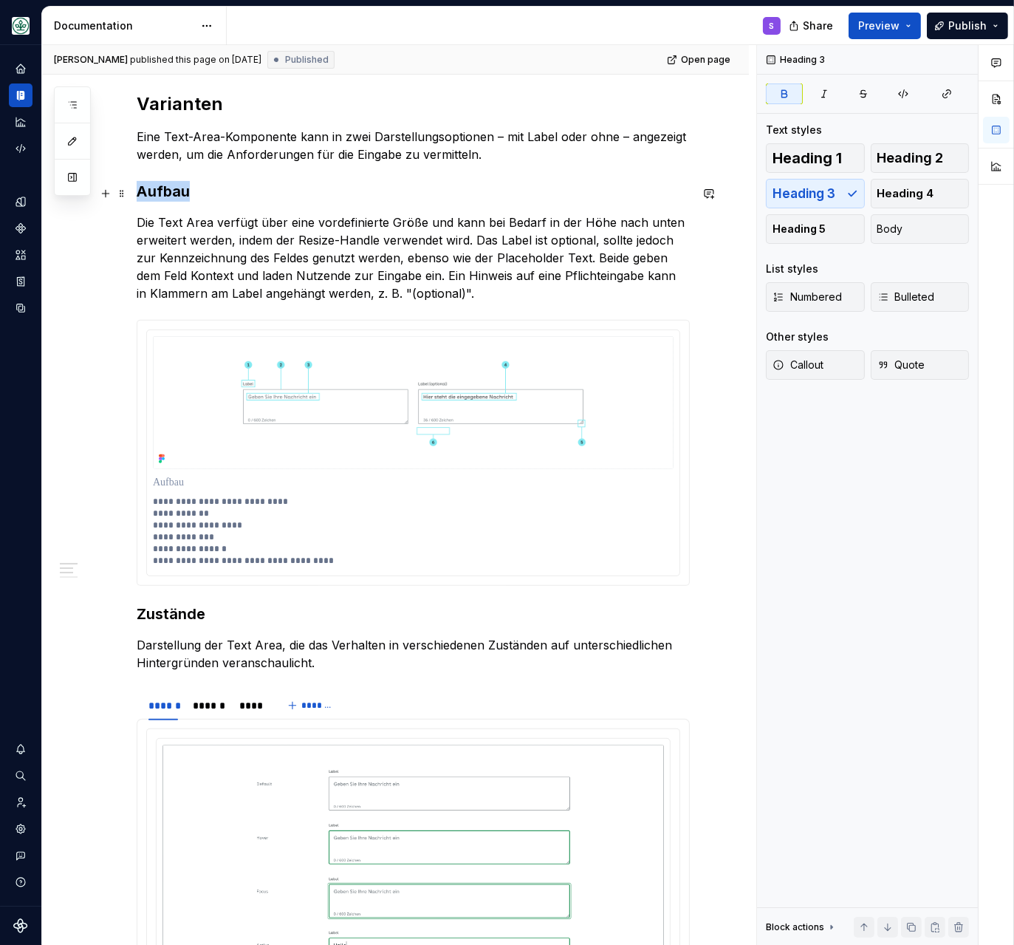
click at [169, 195] on strong "Aufbau" at bounding box center [163, 191] width 53 height 18
click at [171, 621] on strong "Zustände" at bounding box center [171, 614] width 69 height 18
click at [171, 620] on strong "Zustände" at bounding box center [171, 614] width 69 height 18
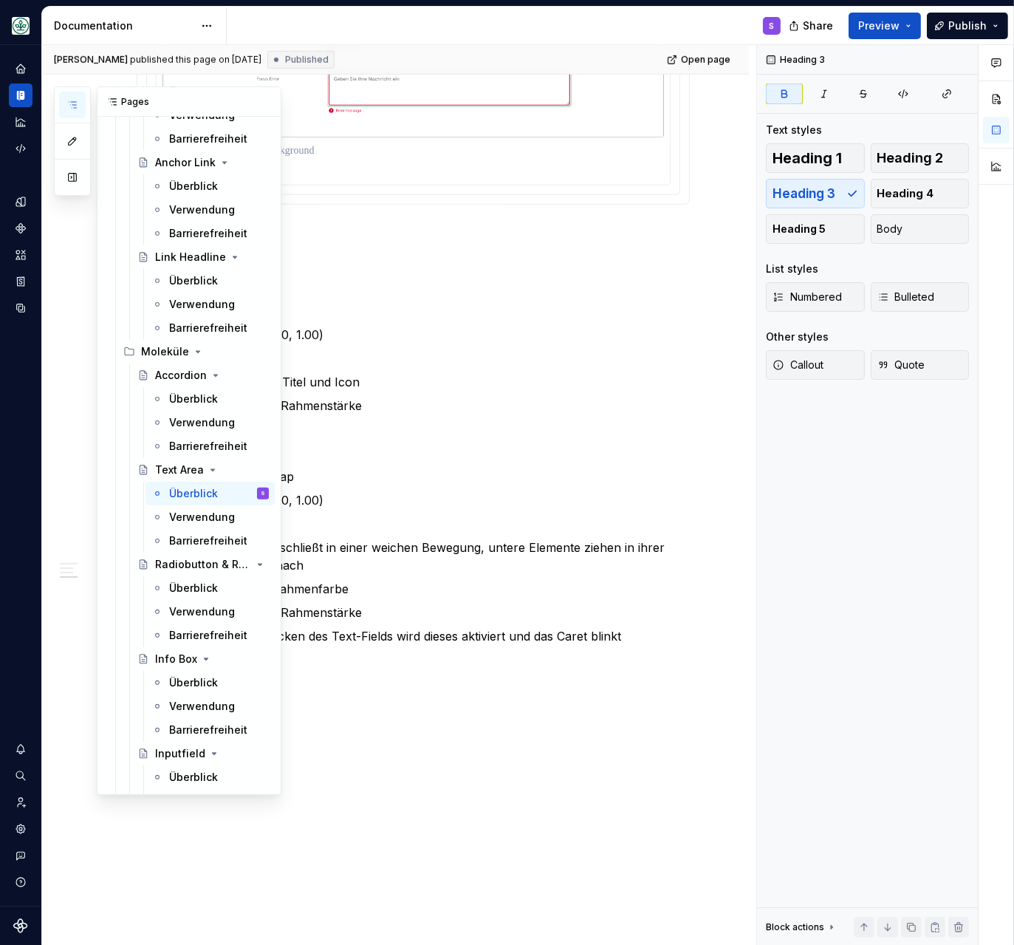
scroll to position [826, 0]
click at [75, 100] on icon "button" at bounding box center [72, 105] width 12 height 12
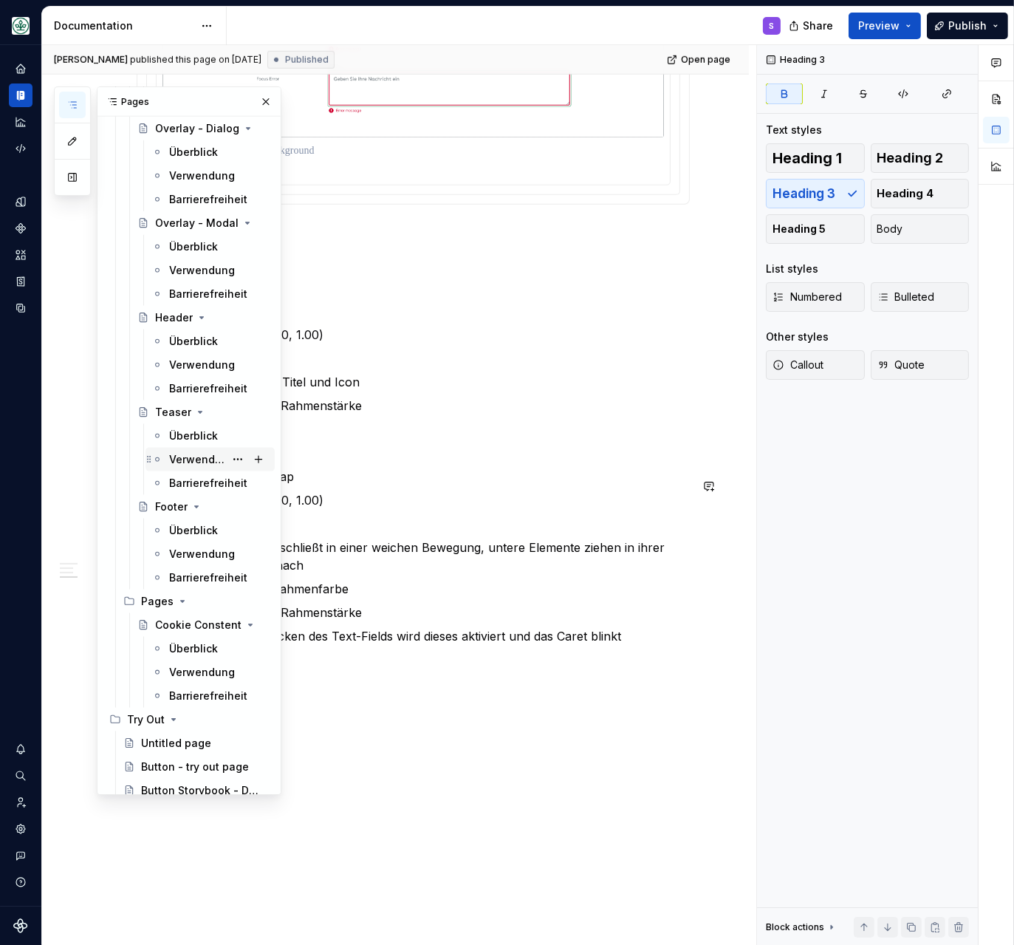
scroll to position [2667, 0]
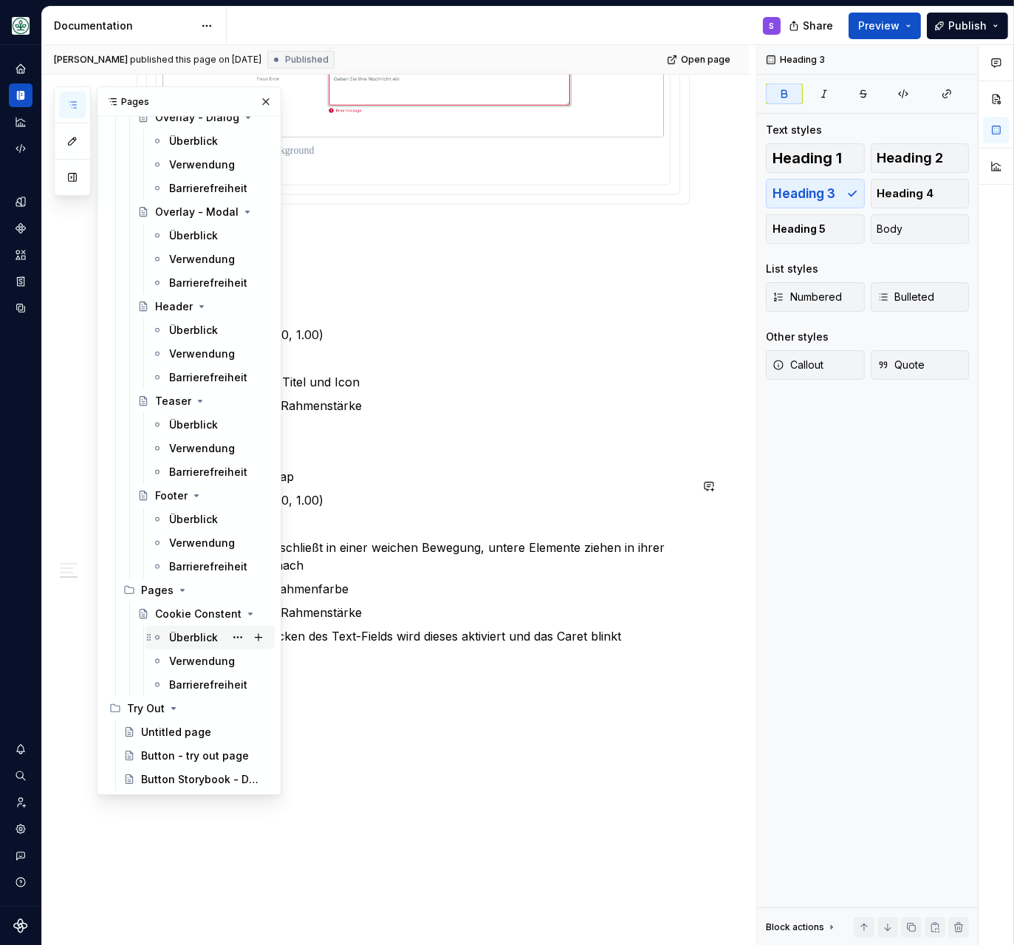
click at [205, 638] on div "Überblick" at bounding box center [193, 637] width 49 height 15
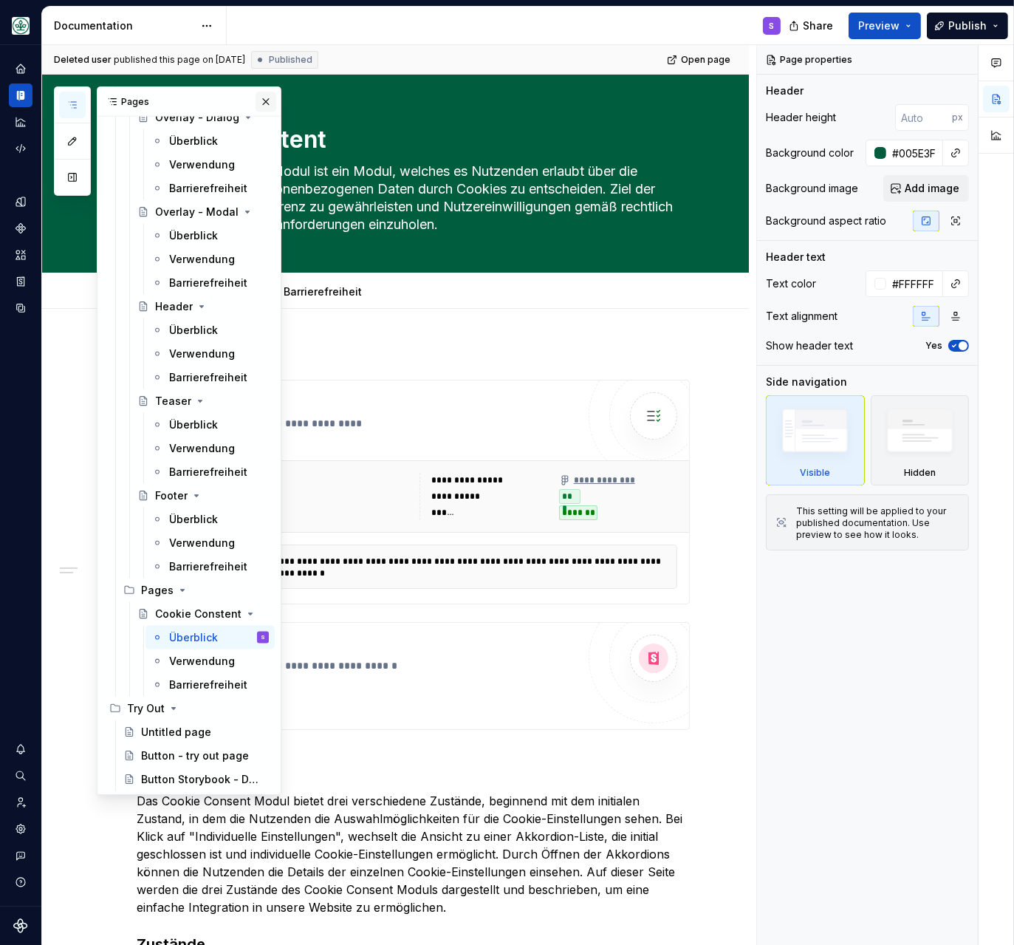
click at [261, 103] on button "button" at bounding box center [266, 102] width 21 height 21
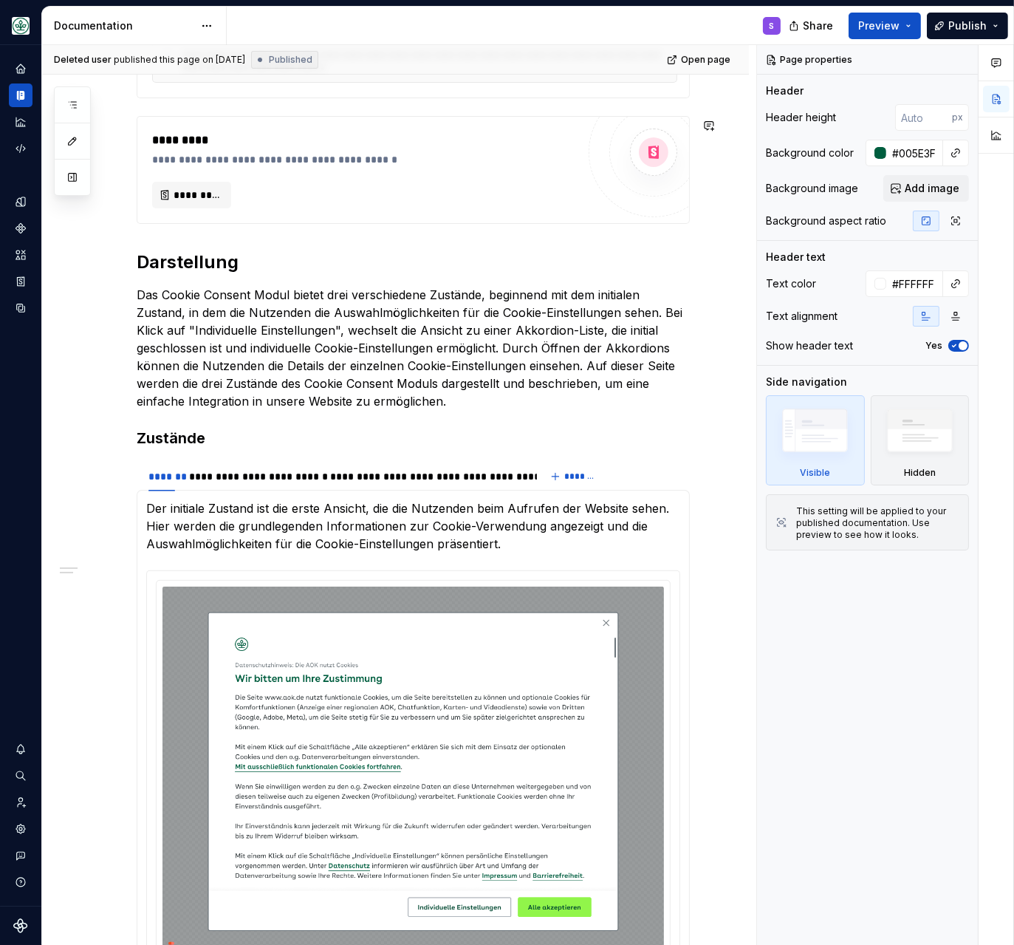
scroll to position [508, 0]
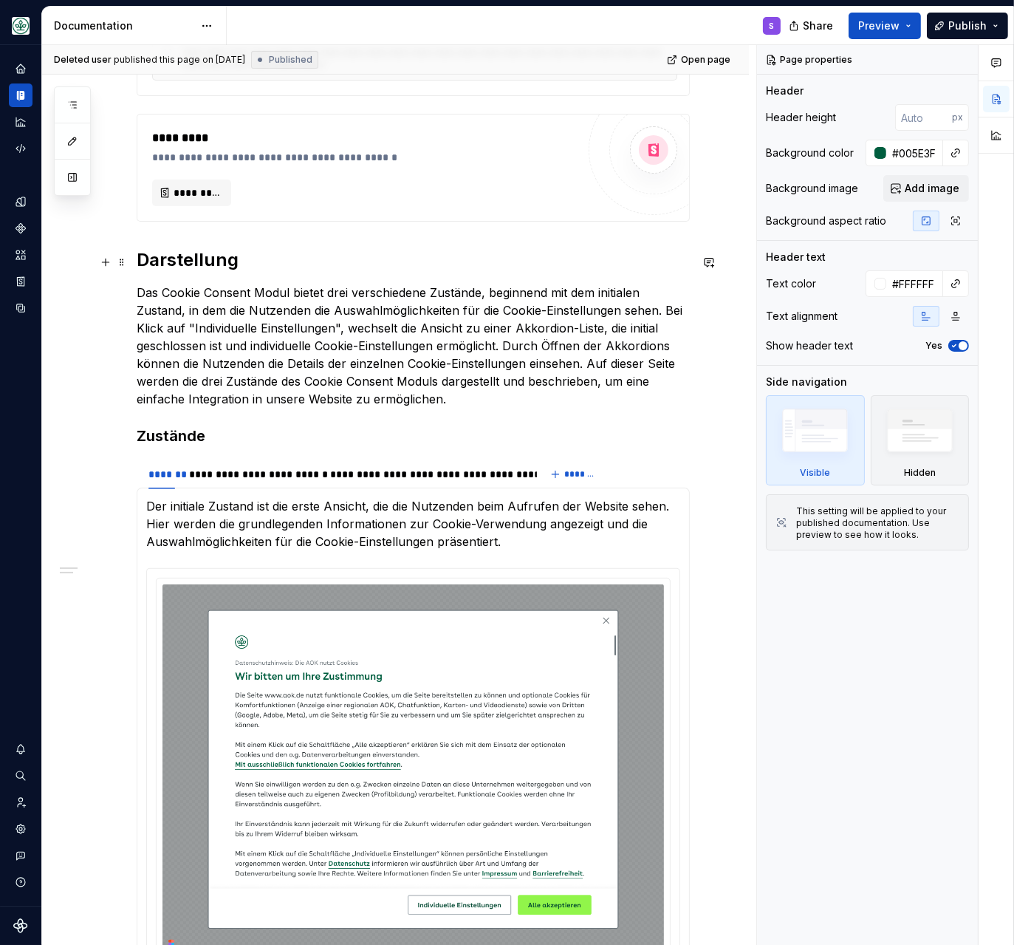
click at [186, 262] on strong "Darstellung" at bounding box center [188, 259] width 102 height 21
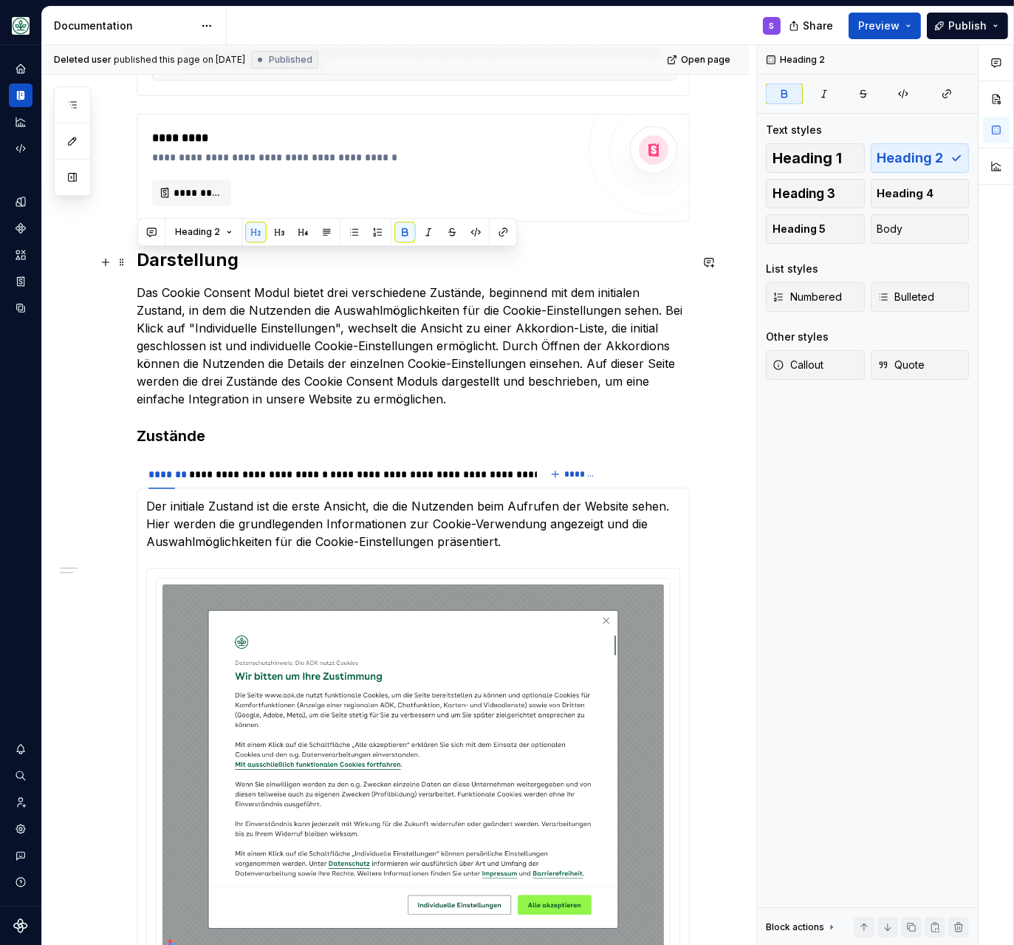
click at [185, 261] on strong "Darstellung" at bounding box center [188, 259] width 102 height 21
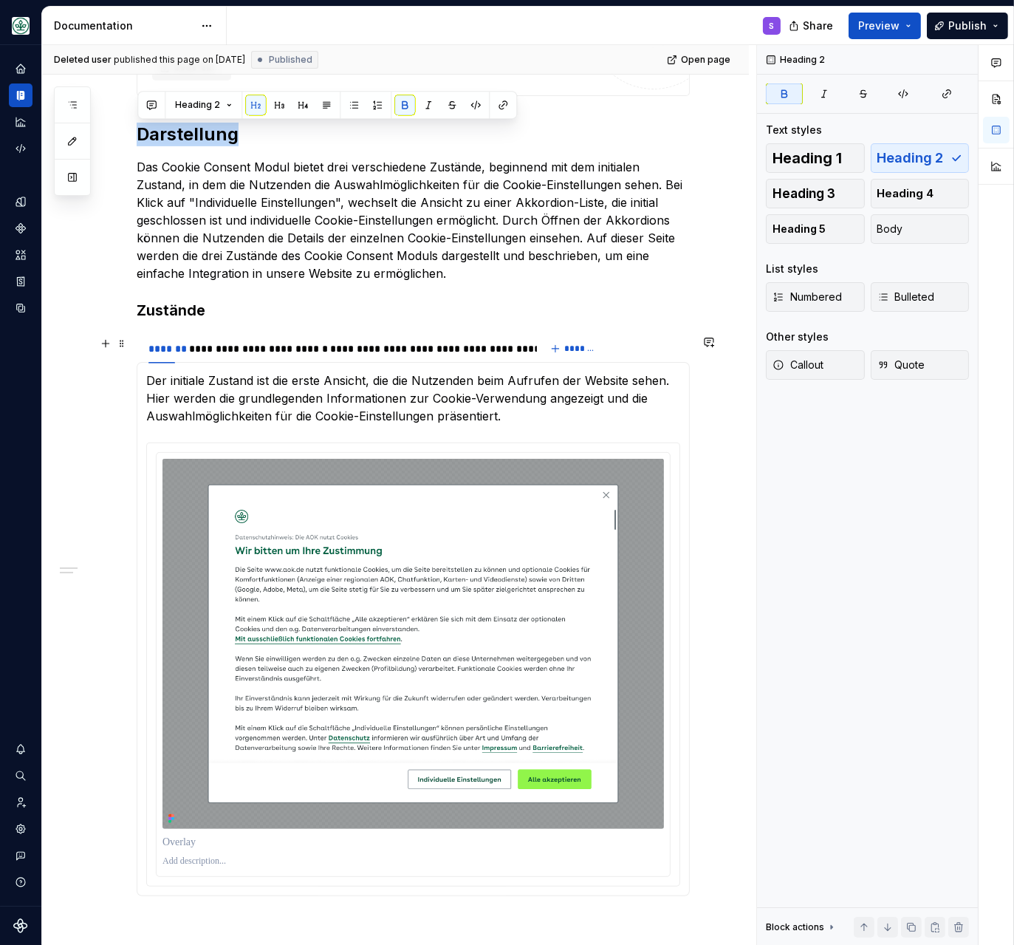
scroll to position [635, 0]
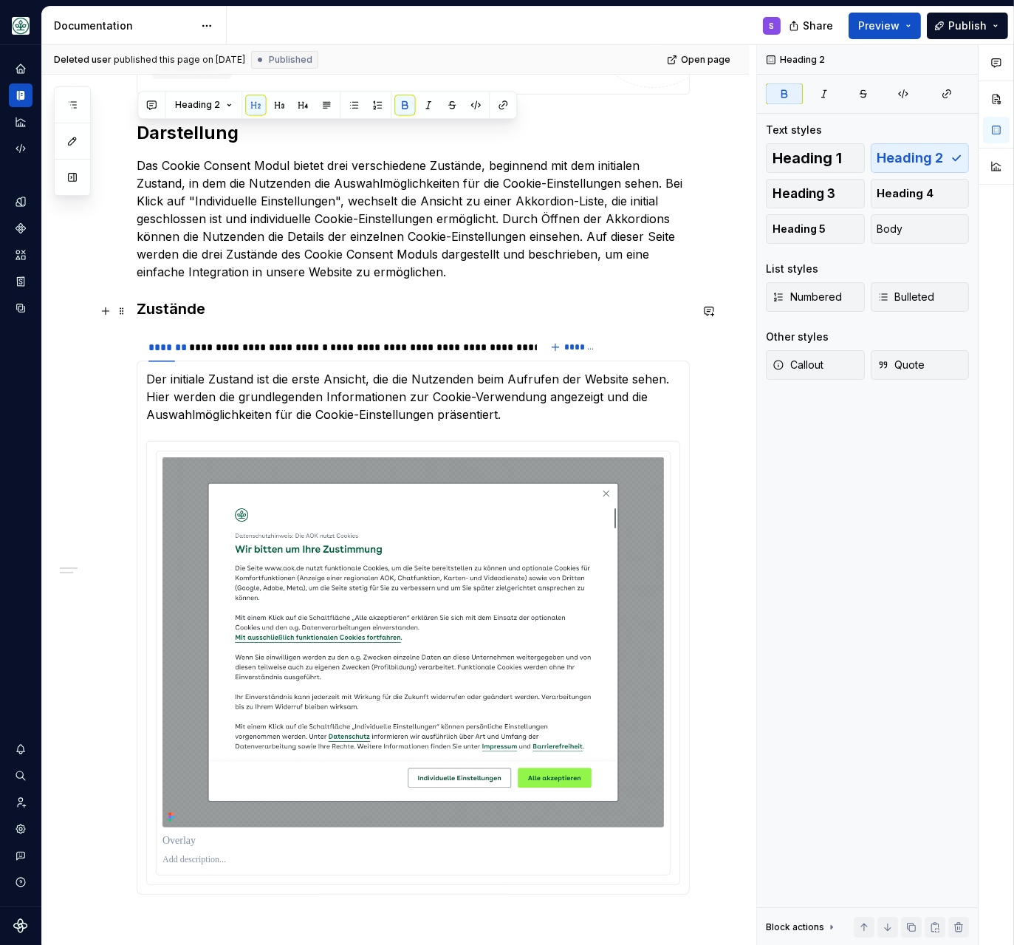
click at [168, 315] on h3 "Zustände" at bounding box center [413, 308] width 553 height 21
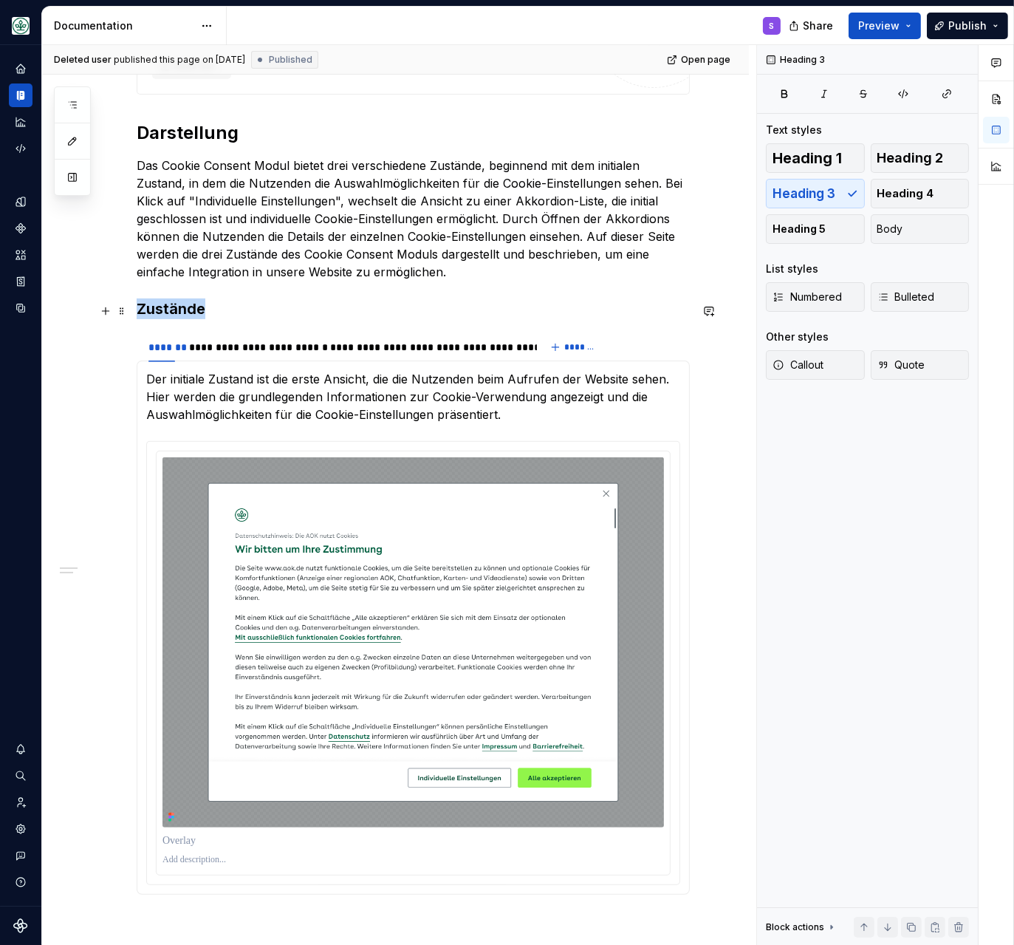
click at [168, 315] on h3 "Zustände" at bounding box center [413, 308] width 553 height 21
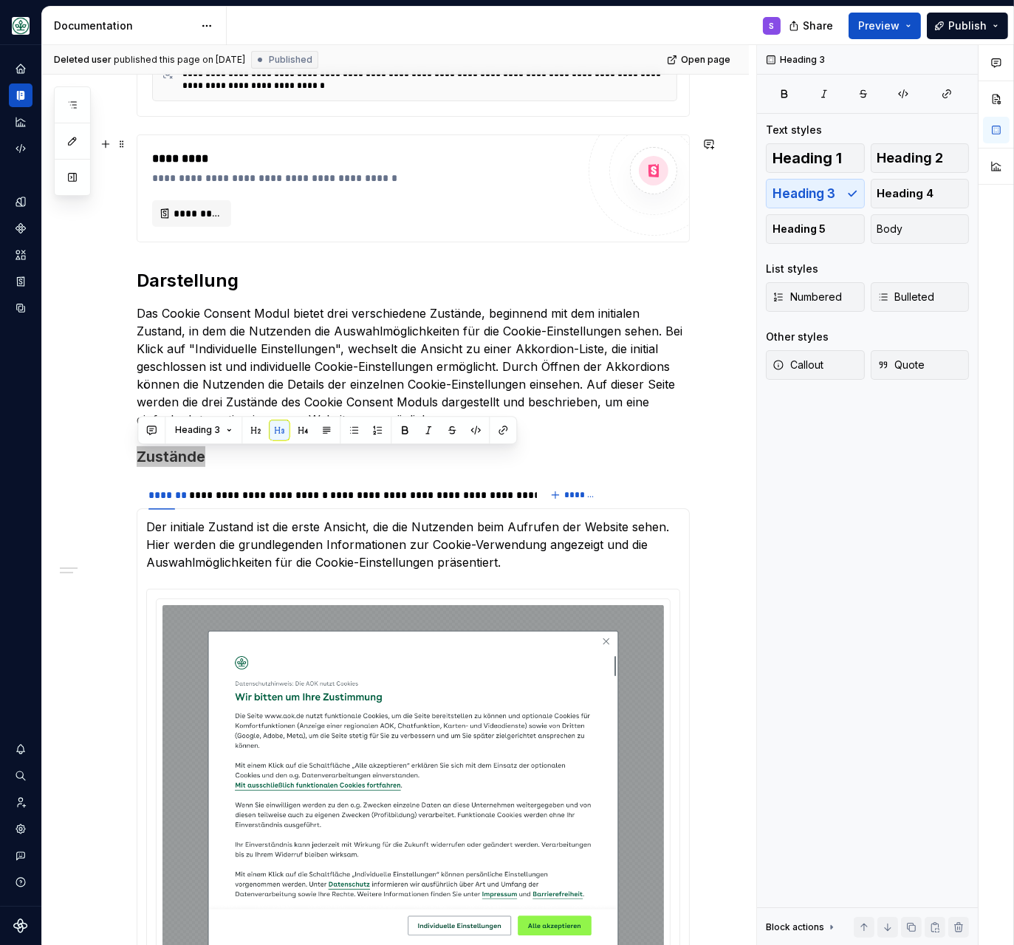
scroll to position [508, 0]
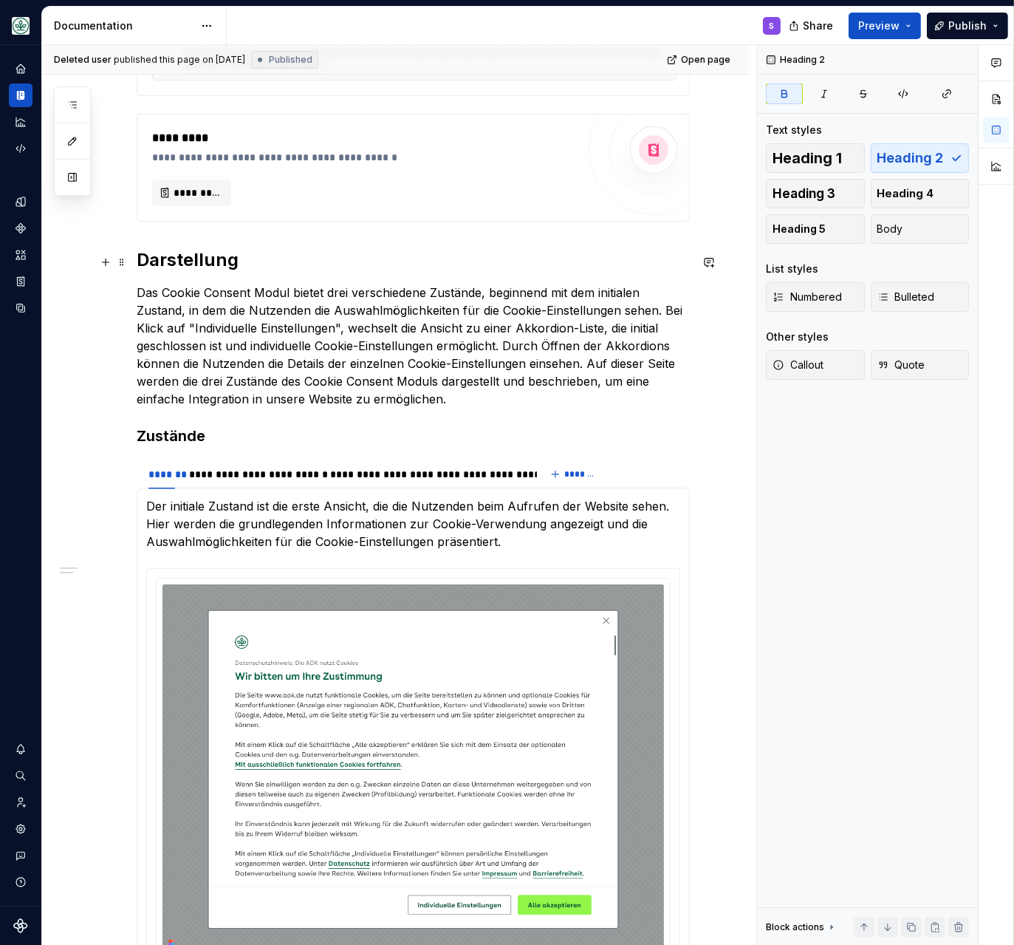
click at [195, 268] on strong "Darstellung" at bounding box center [188, 259] width 102 height 21
click at [193, 268] on strong "Darstellung" at bounding box center [188, 259] width 102 height 21
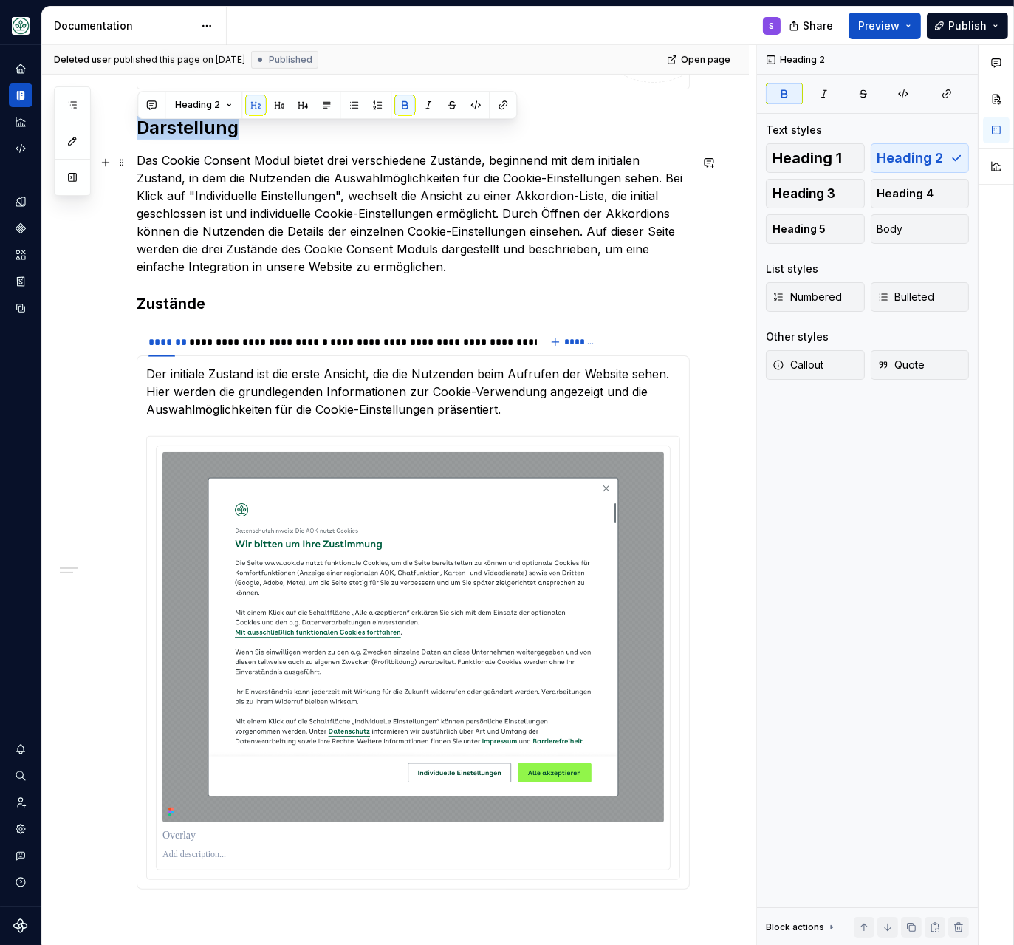
scroll to position [635, 0]
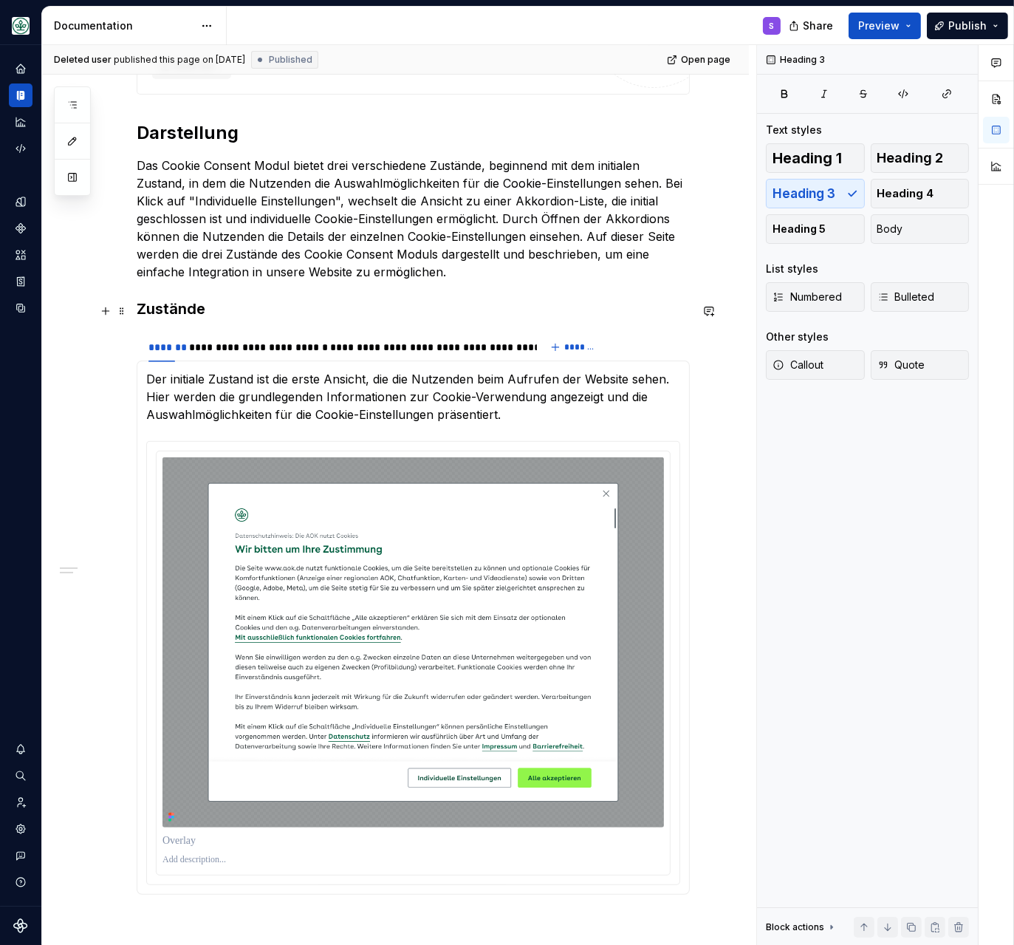
click at [157, 319] on h3 "Zustände" at bounding box center [413, 308] width 553 height 21
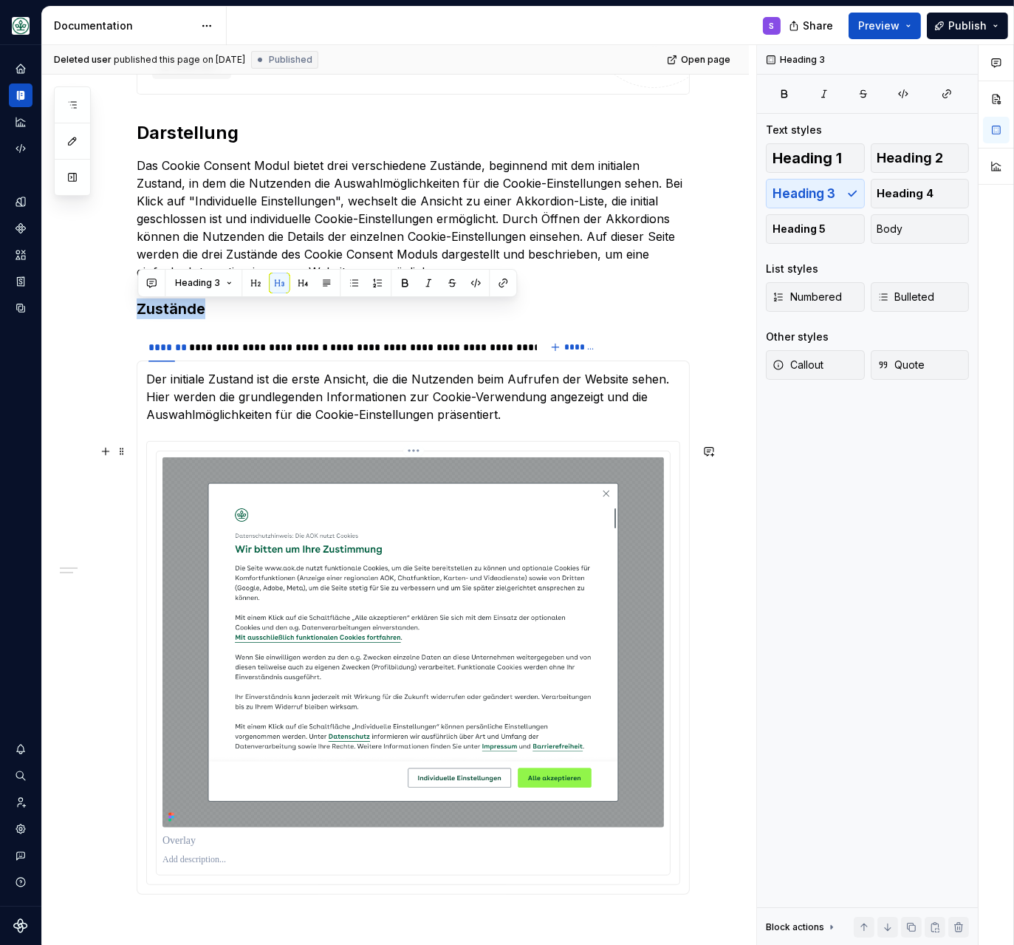
click at [406, 578] on img at bounding box center [412, 642] width 501 height 370
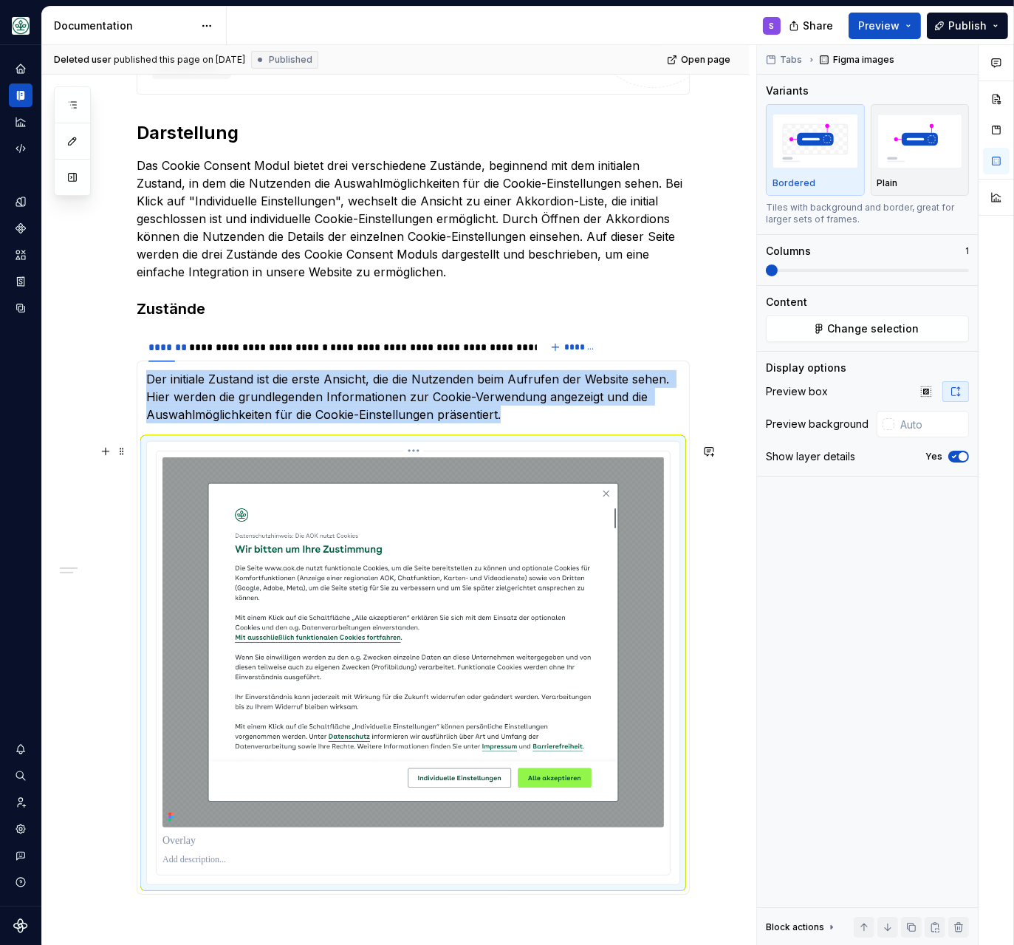
click at [388, 567] on img at bounding box center [412, 642] width 501 height 370
click at [848, 326] on span "Change selection" at bounding box center [874, 328] width 92 height 15
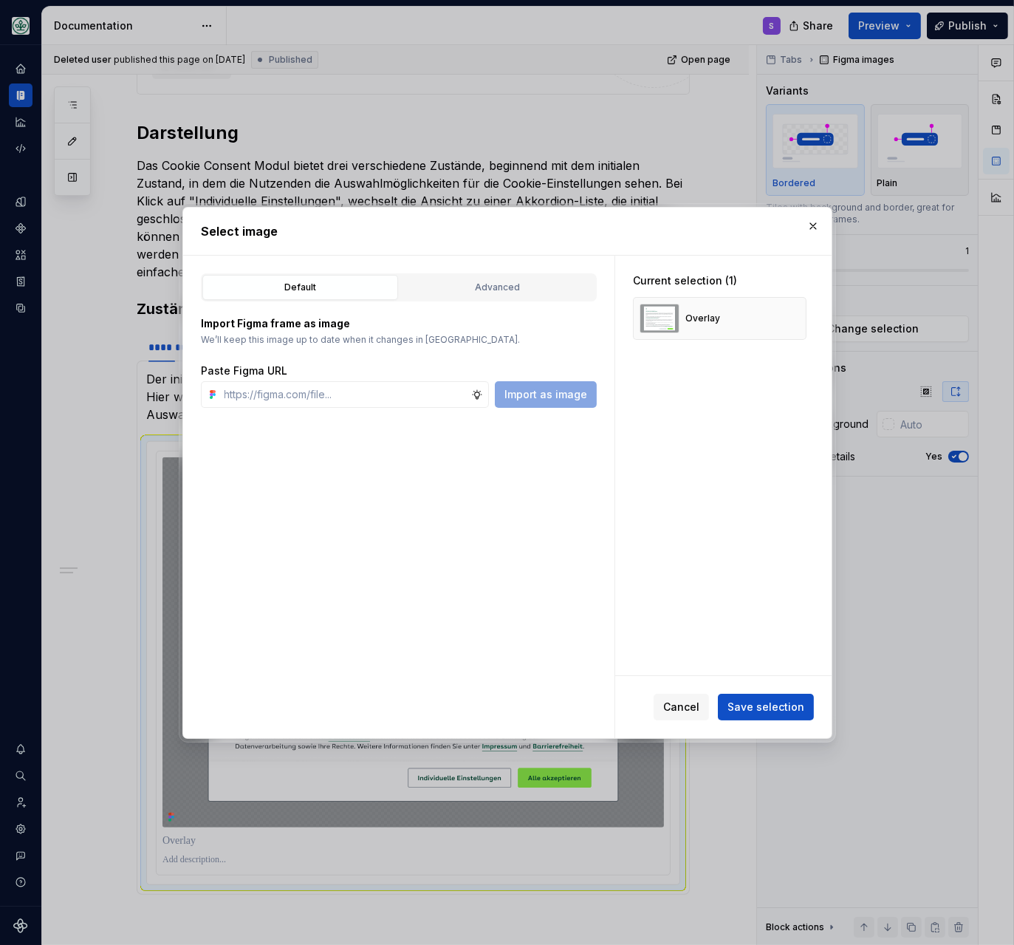
type textarea "*"
click at [434, 395] on input "text" at bounding box center [345, 394] width 253 height 27
click at [281, 388] on input "text" at bounding box center [345, 394] width 253 height 27
paste input "[URL][DOMAIN_NAME]"
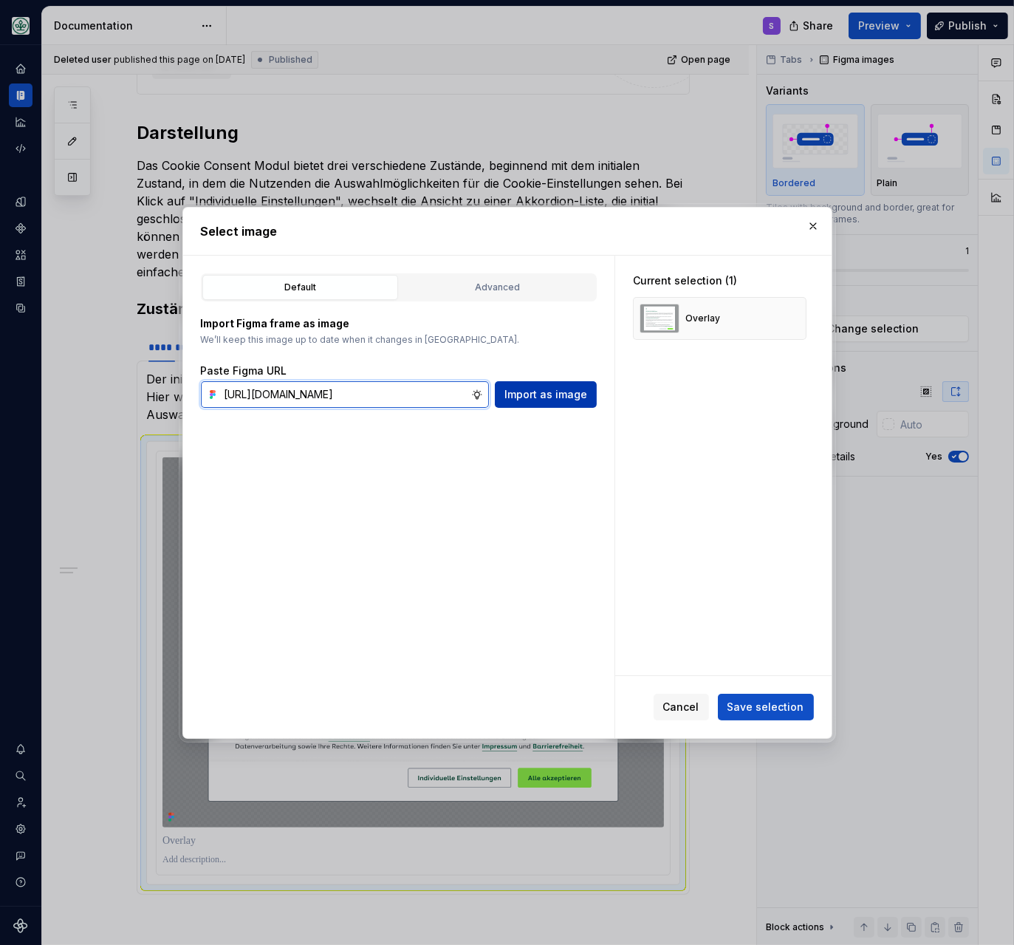
type input "[URL][DOMAIN_NAME]"
drag, startPoint x: 561, startPoint y: 393, endPoint x: 667, endPoint y: 391, distance: 105.6
click at [563, 393] on span "Import as image" at bounding box center [545, 394] width 83 height 15
click at [799, 315] on button "button" at bounding box center [789, 318] width 21 height 21
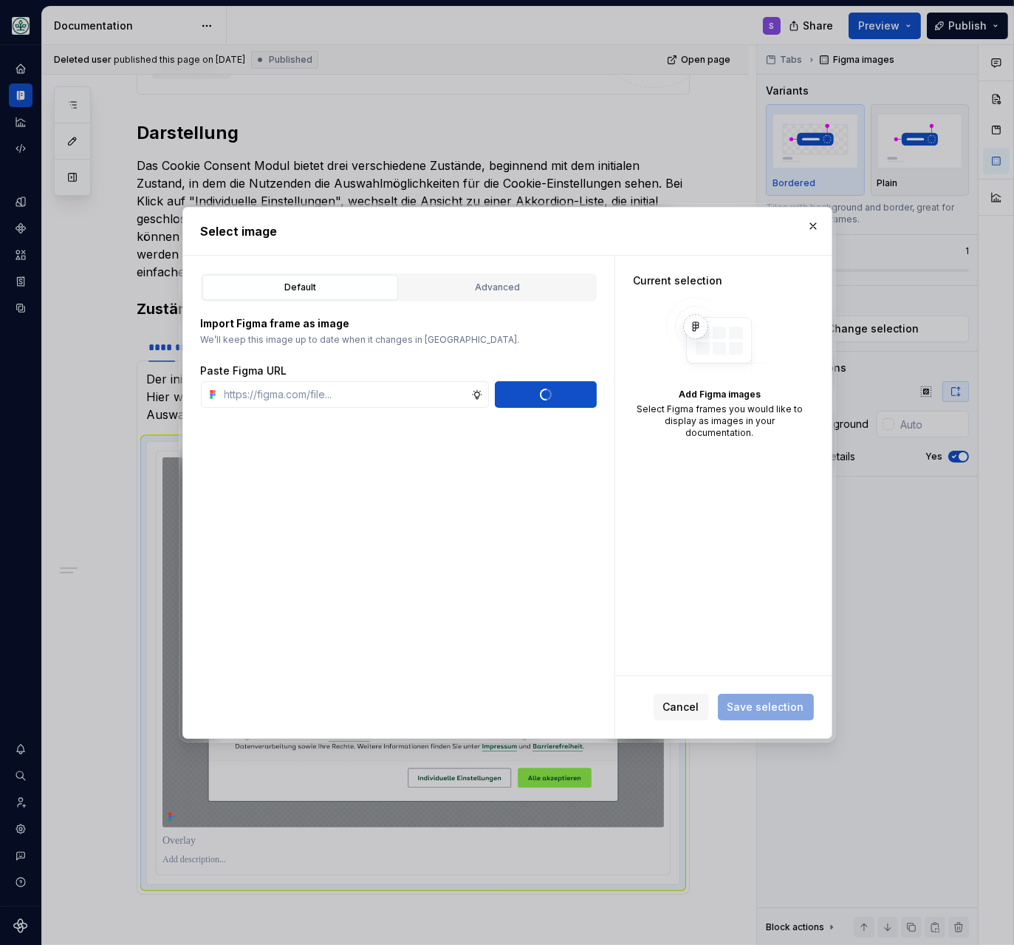
scroll to position [0, 0]
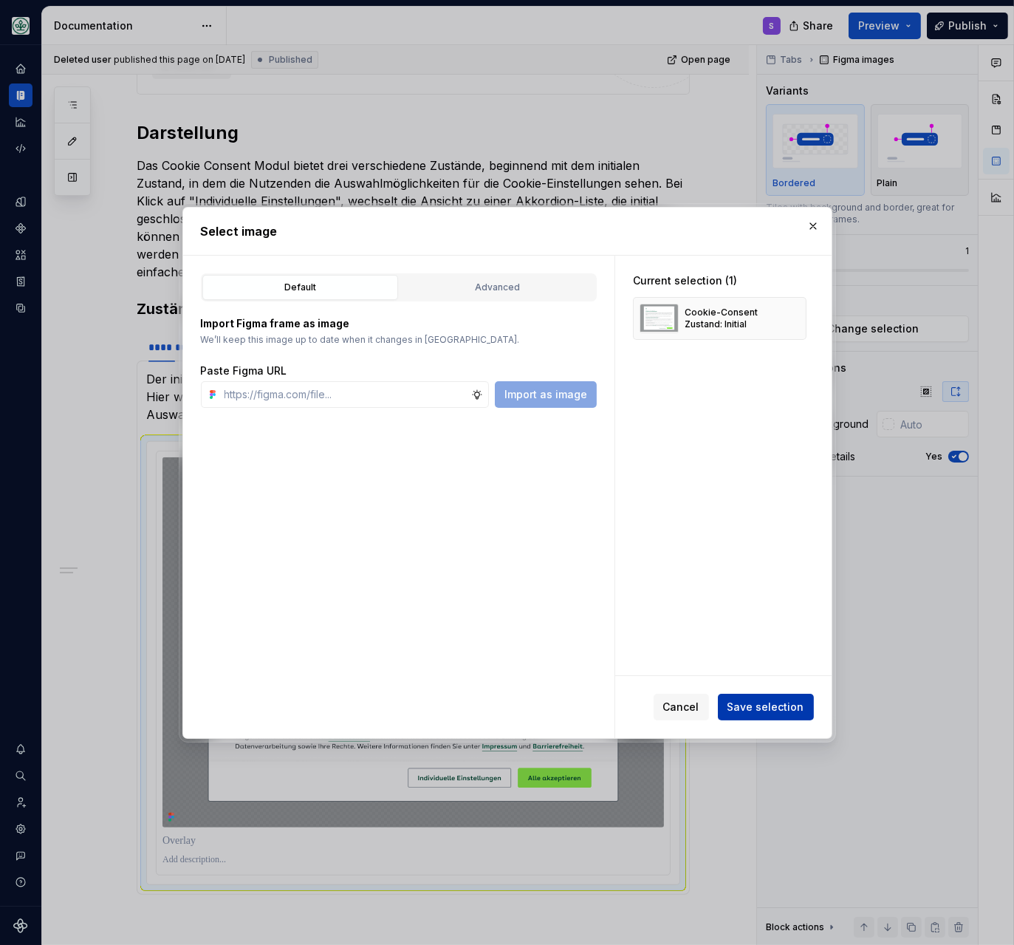
click at [784, 705] on span "Save selection" at bounding box center [765, 706] width 77 height 15
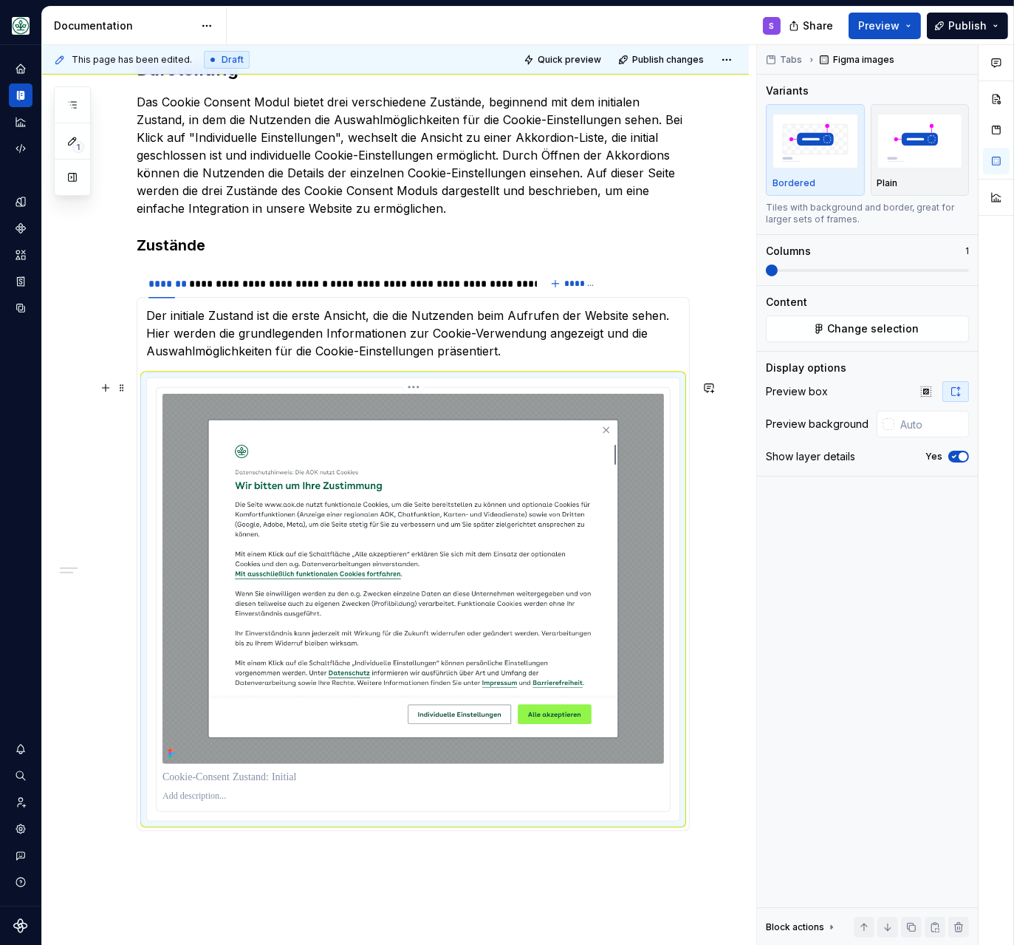
scroll to position [635, 0]
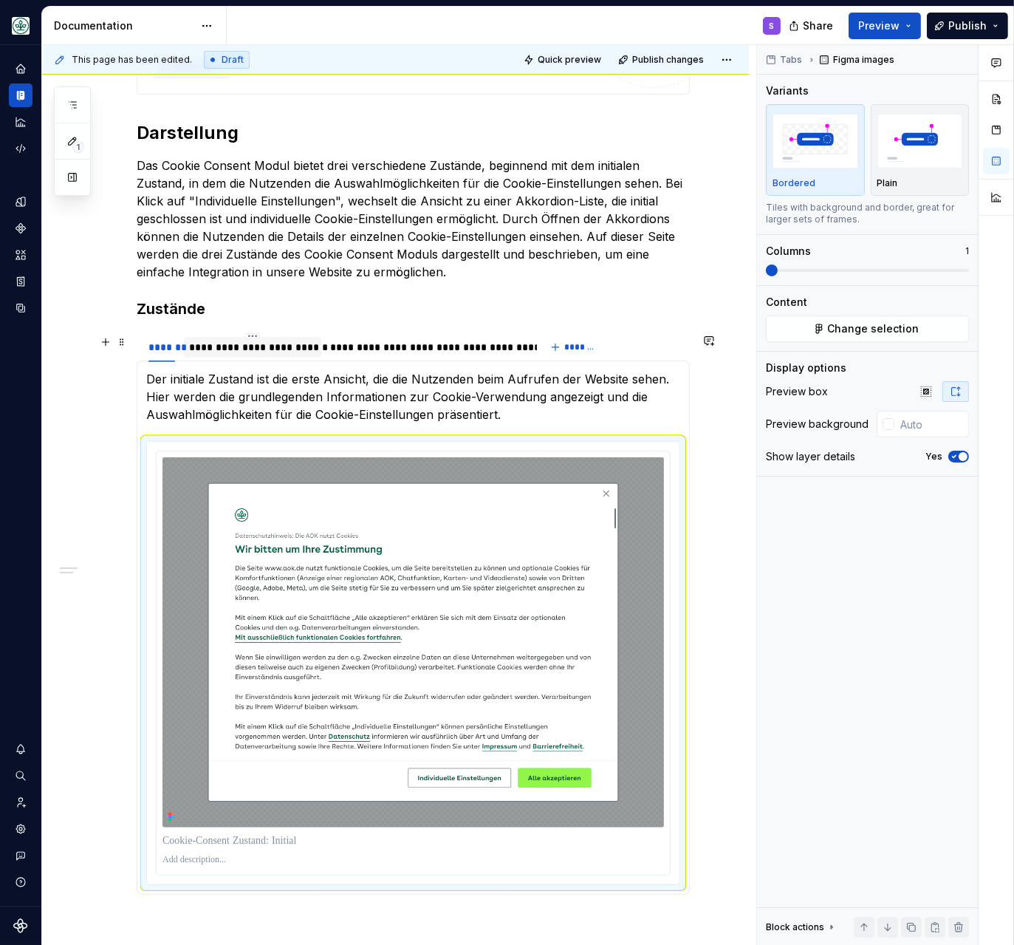
click at [266, 345] on div "**********" at bounding box center [253, 347] width 126 height 15
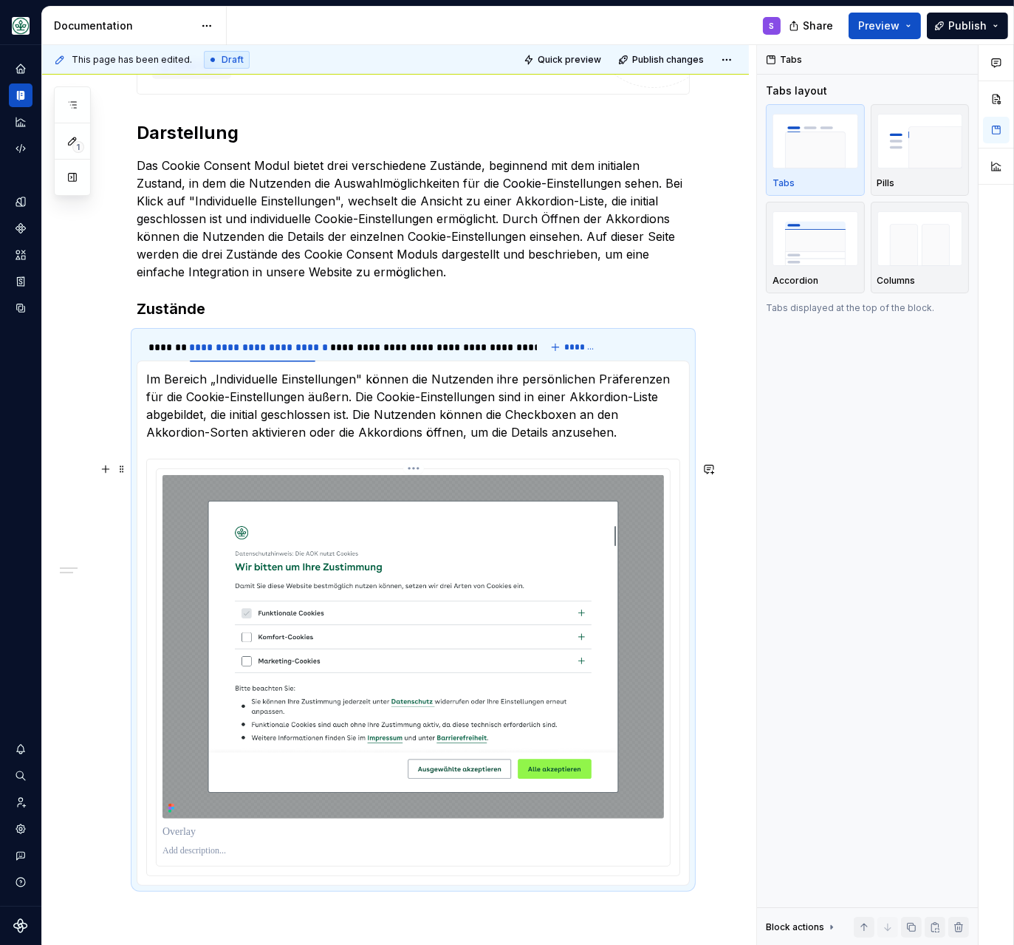
scroll to position [762, 0]
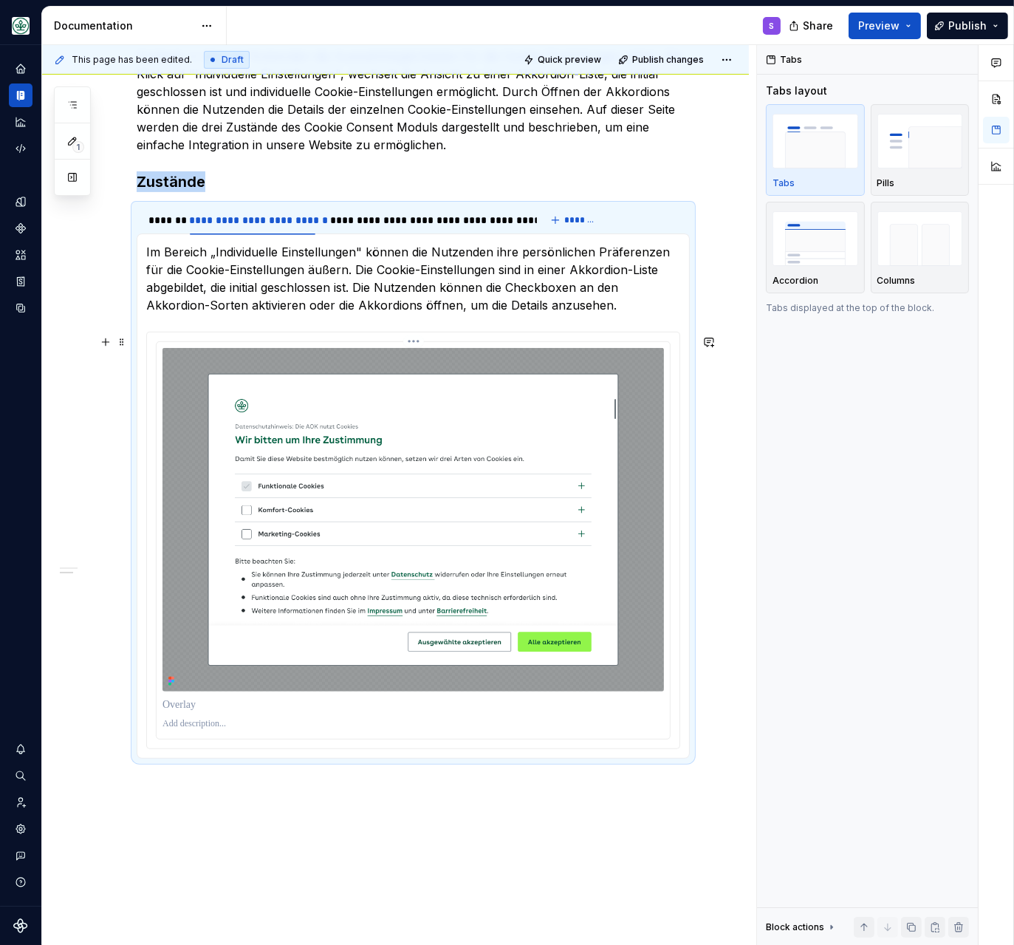
click at [552, 544] on img at bounding box center [412, 519] width 501 height 343
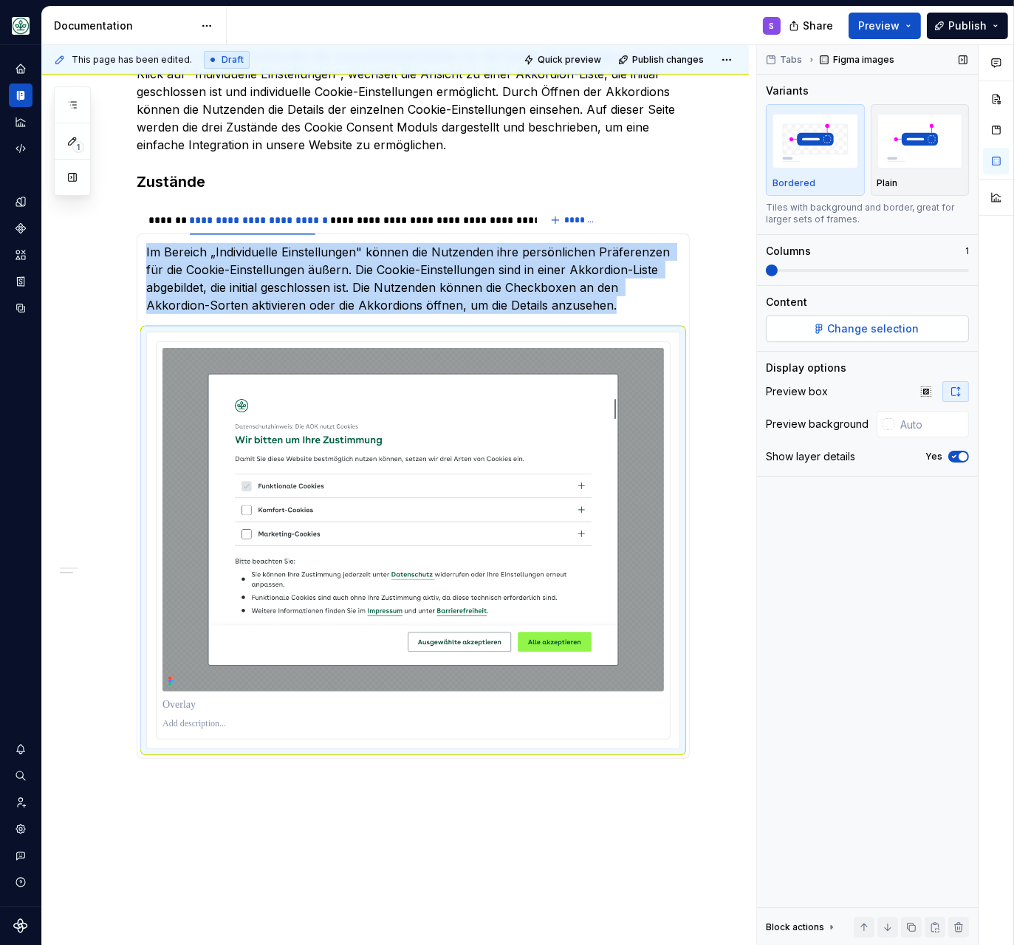
click at [846, 328] on span "Change selection" at bounding box center [874, 328] width 92 height 15
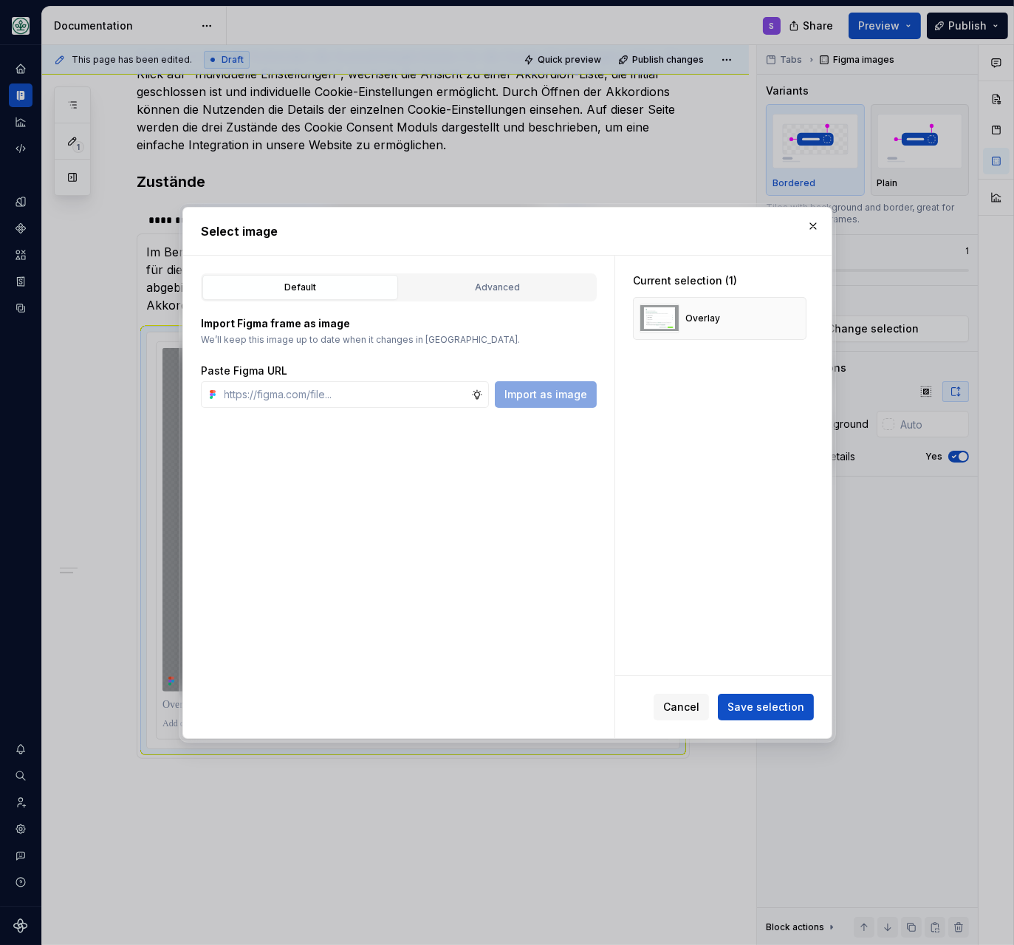
type textarea "*"
click at [434, 388] on input "text" at bounding box center [345, 394] width 253 height 27
click at [408, 389] on input "text" at bounding box center [345, 394] width 253 height 27
click at [329, 395] on input "text" at bounding box center [345, 394] width 253 height 27
paste input "[URL][DOMAIN_NAME]"
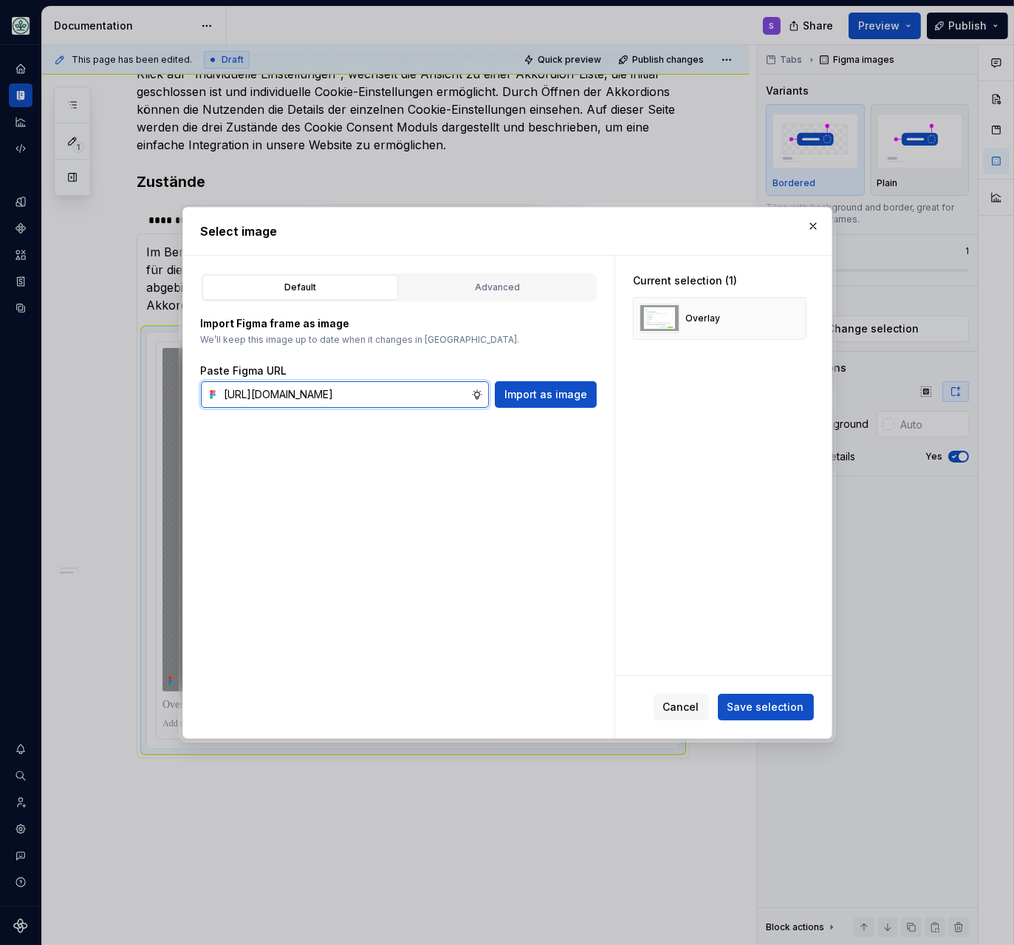
scroll to position [0, 458]
type input "[URL][DOMAIN_NAME]"
click at [569, 397] on span "Import as image" at bounding box center [545, 394] width 83 height 15
click at [796, 315] on button "button" at bounding box center [789, 318] width 21 height 21
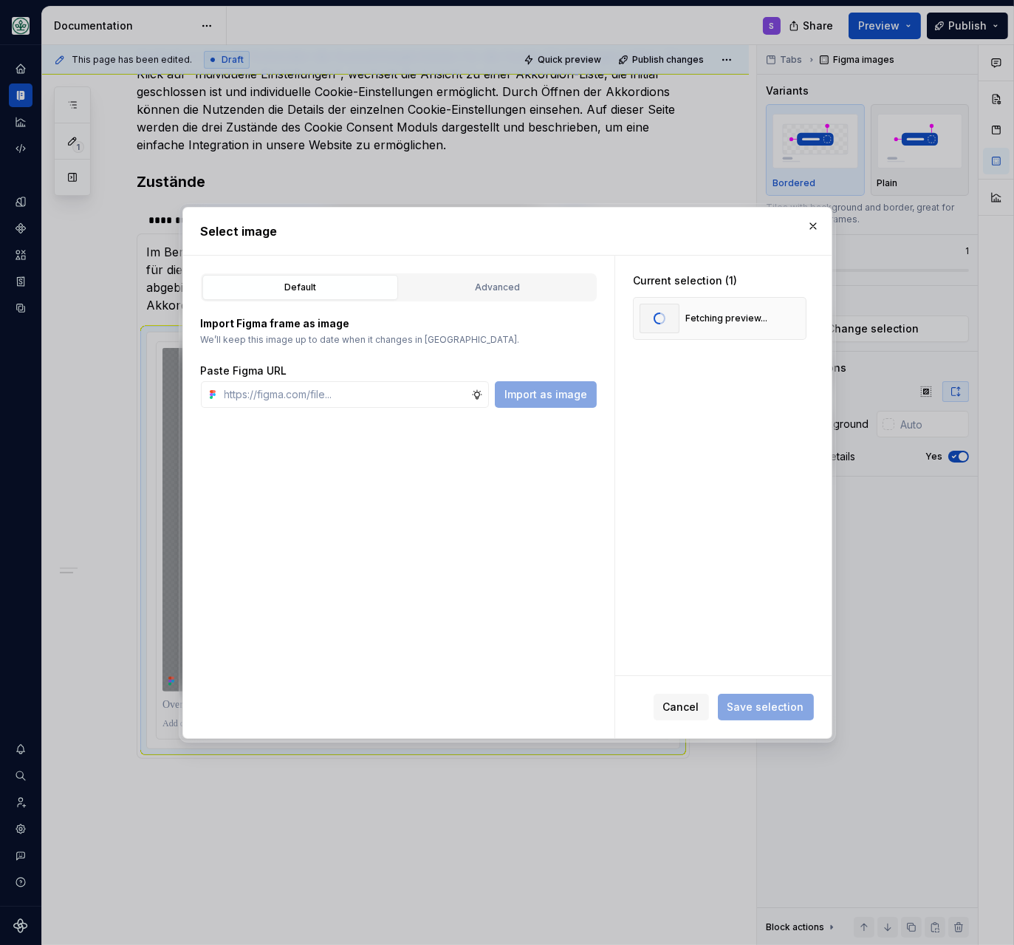
scroll to position [0, 0]
click at [789, 703] on span "Save selection" at bounding box center [765, 706] width 77 height 15
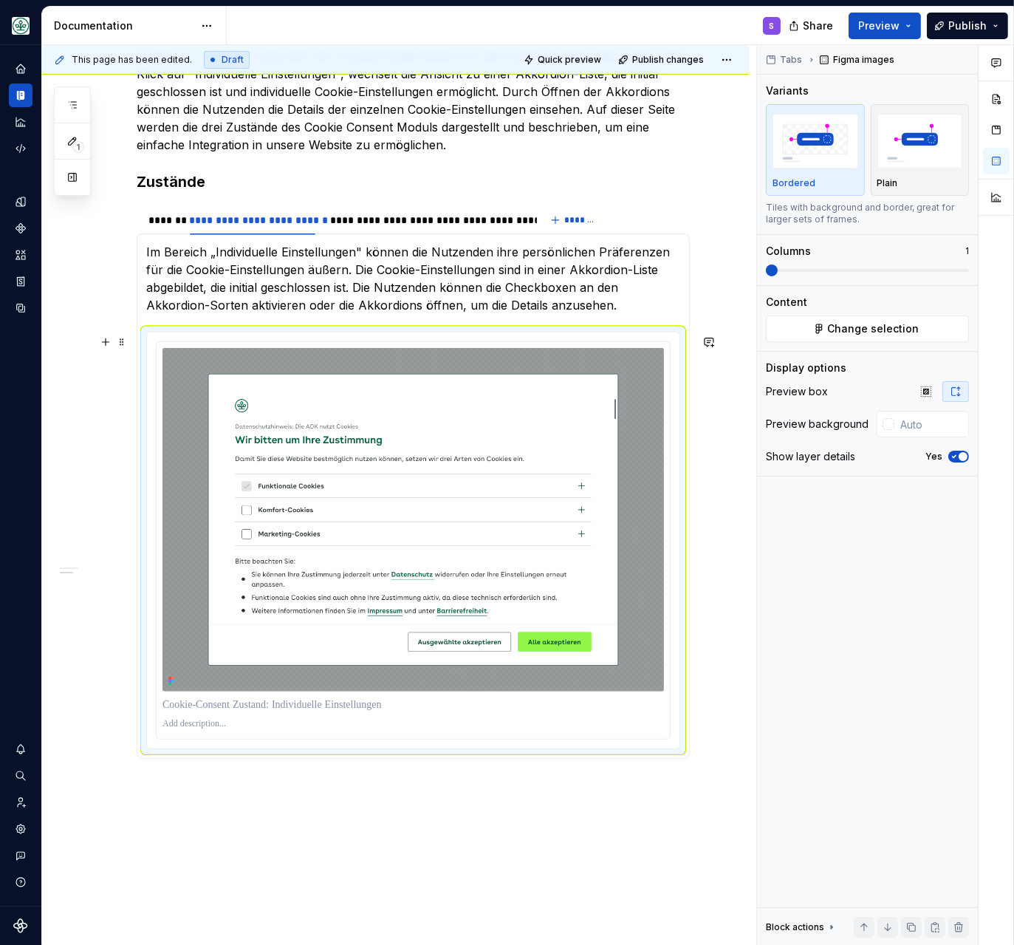
scroll to position [762, 0]
click at [154, 218] on div "*******" at bounding box center [161, 220] width 27 height 15
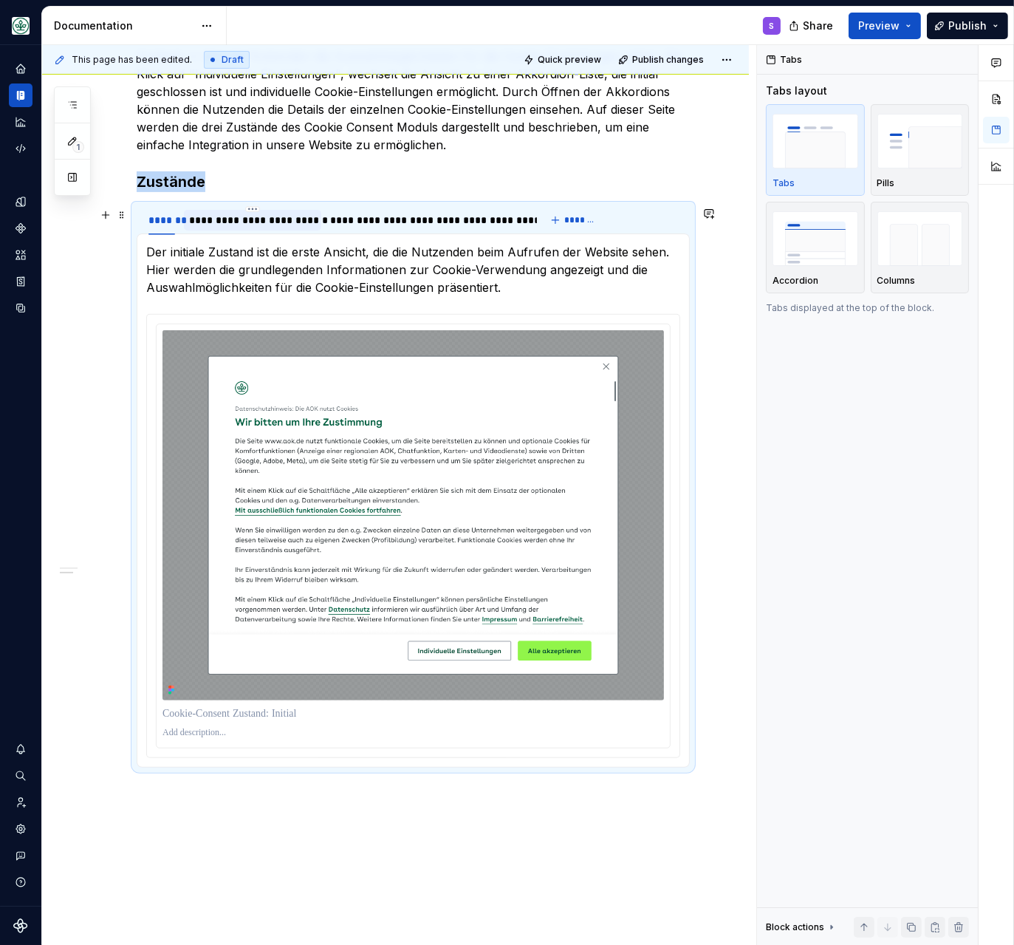
click at [257, 220] on div "**********" at bounding box center [253, 220] width 126 height 15
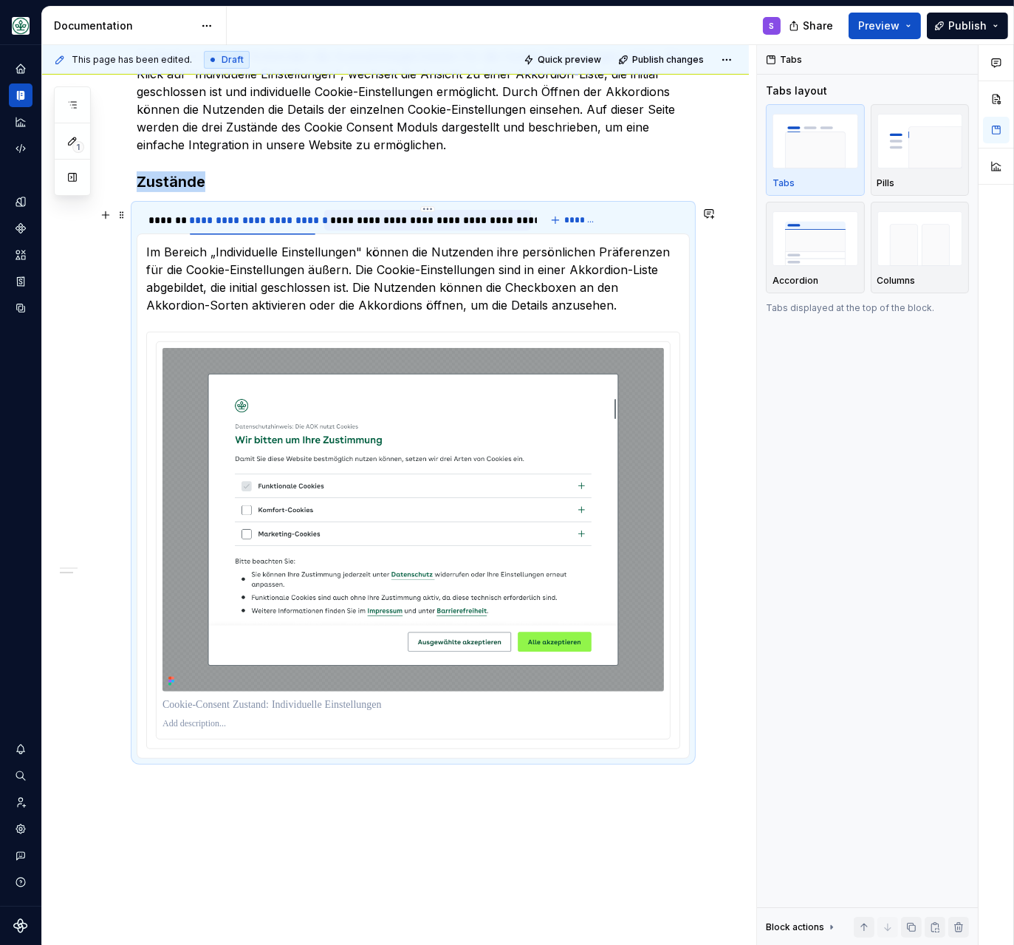
click at [414, 220] on div "**********" at bounding box center [427, 220] width 195 height 15
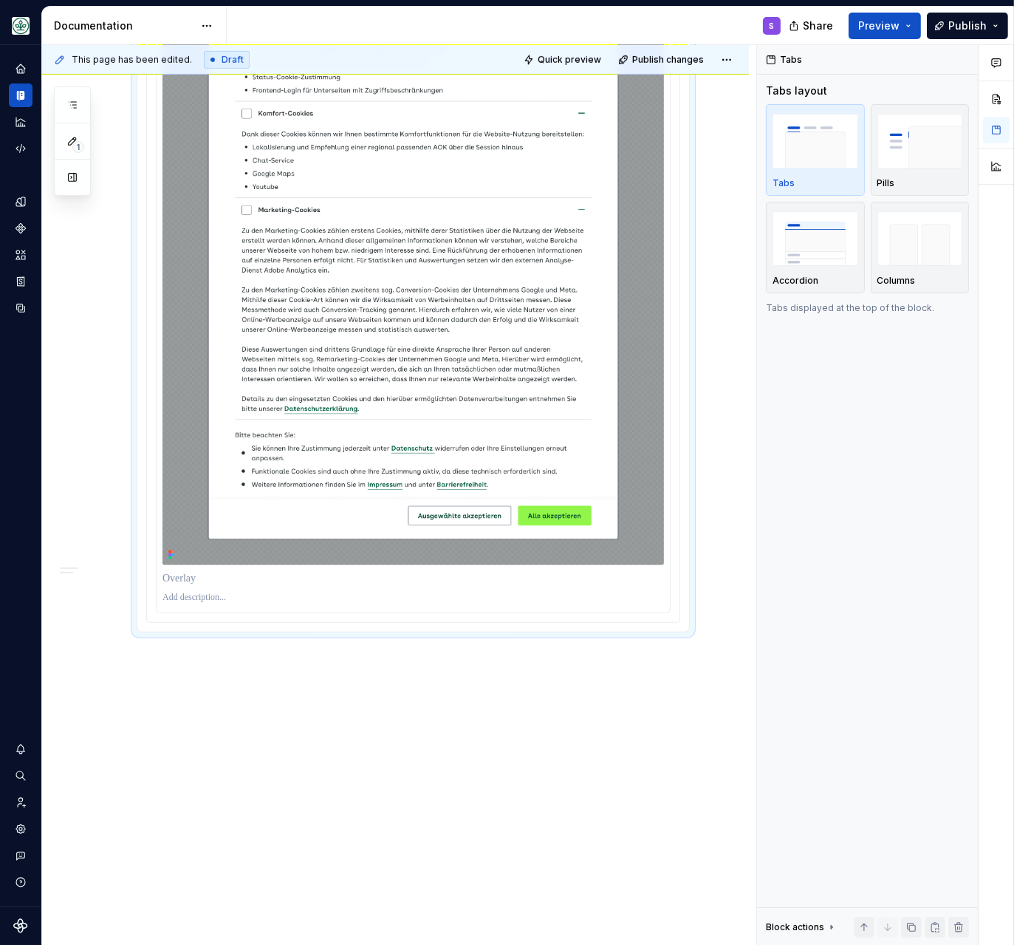
scroll to position [946, 0]
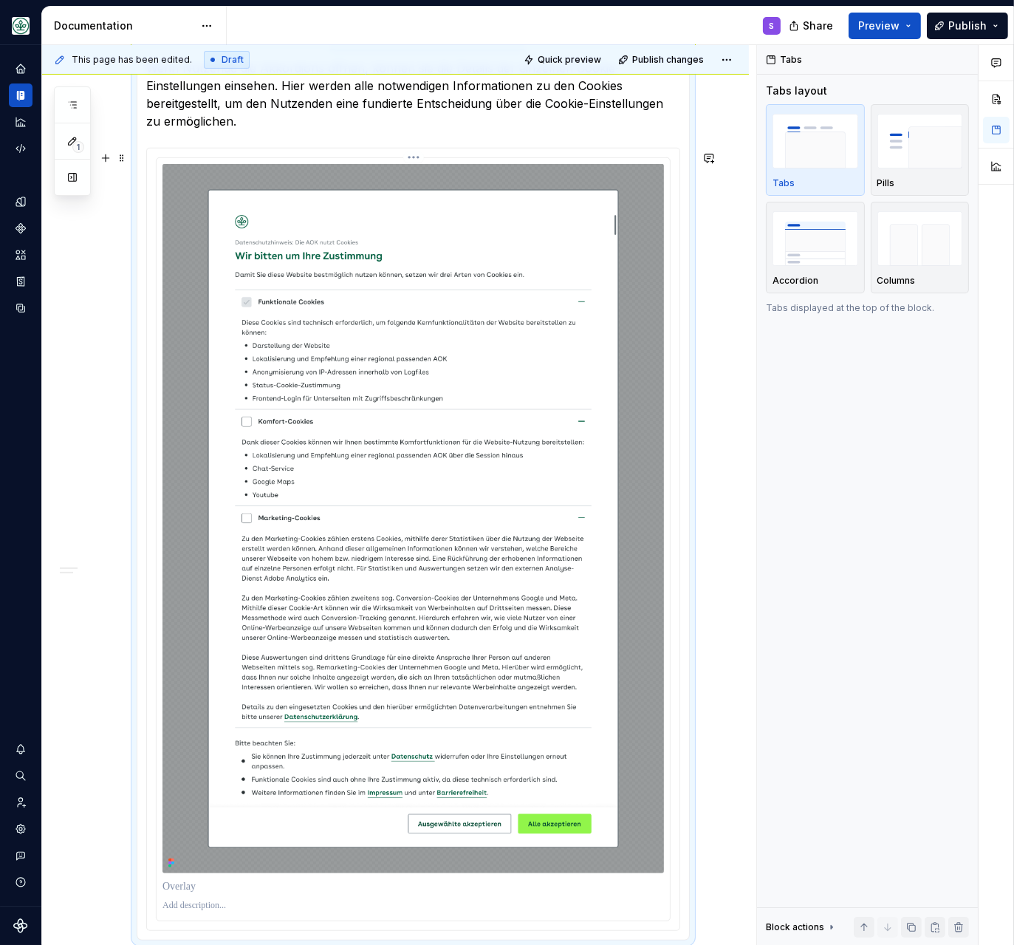
click at [419, 508] on img at bounding box center [412, 518] width 501 height 709
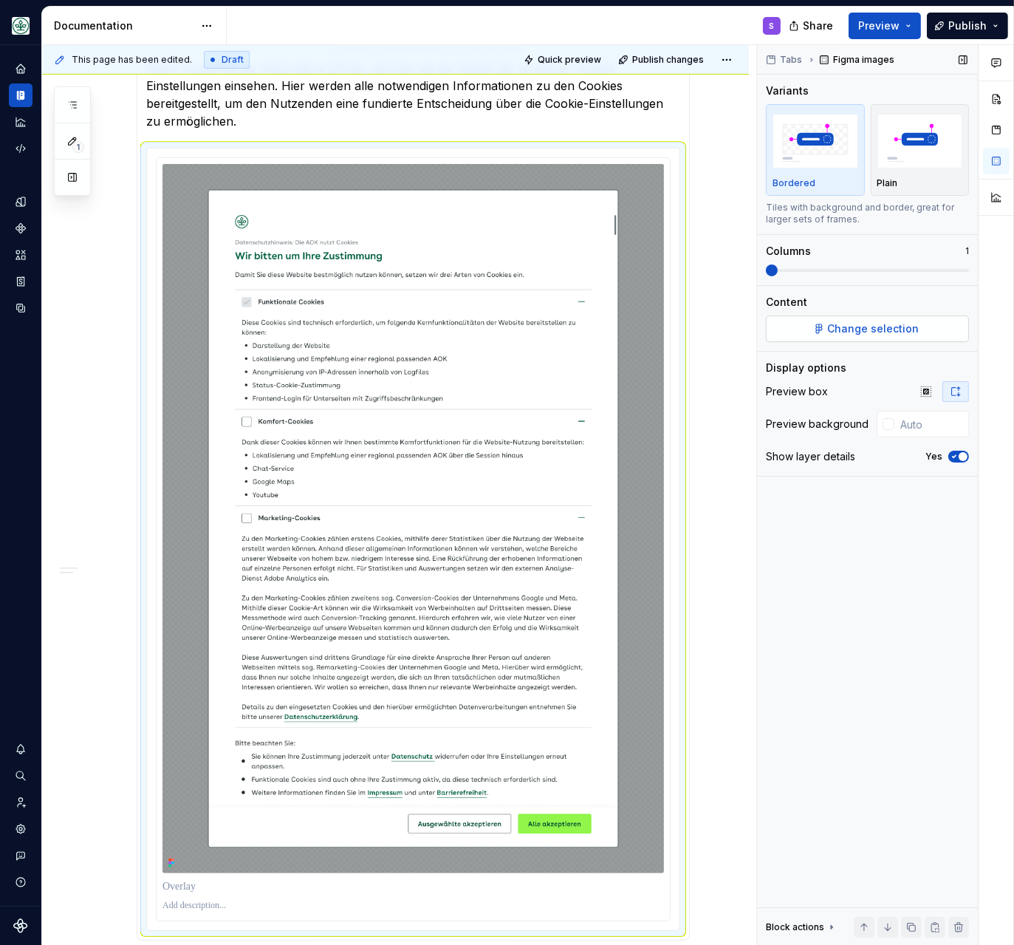
click at [840, 322] on button "Change selection" at bounding box center [867, 328] width 203 height 27
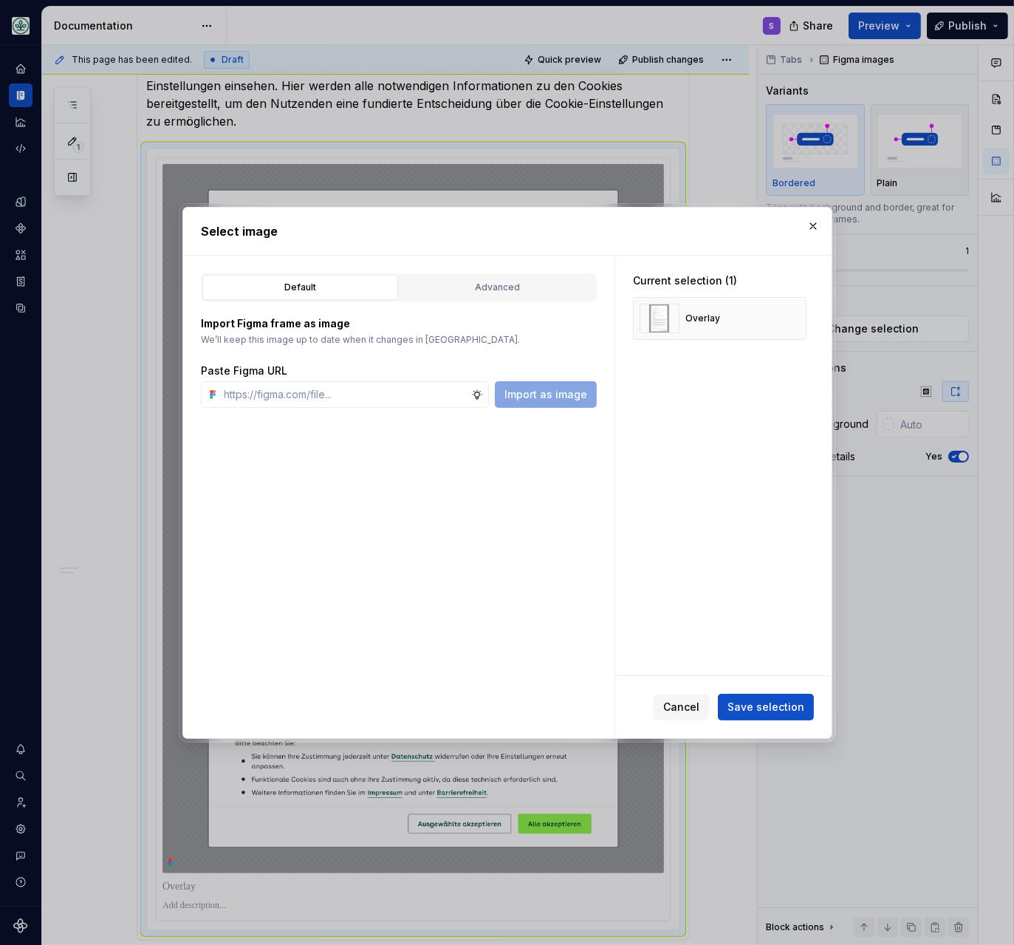
type textarea "*"
click at [330, 394] on input "text" at bounding box center [345, 394] width 253 height 27
click at [359, 381] on div "Paste Figma URL Import as image" at bounding box center [399, 385] width 396 height 44
drag, startPoint x: 363, startPoint y: 420, endPoint x: 349, endPoint y: 393, distance: 30.7
click at [363, 418] on div "Default Advanced Import Figma frame as image We’ll keep this image up to date w…" at bounding box center [398, 497] width 431 height 482
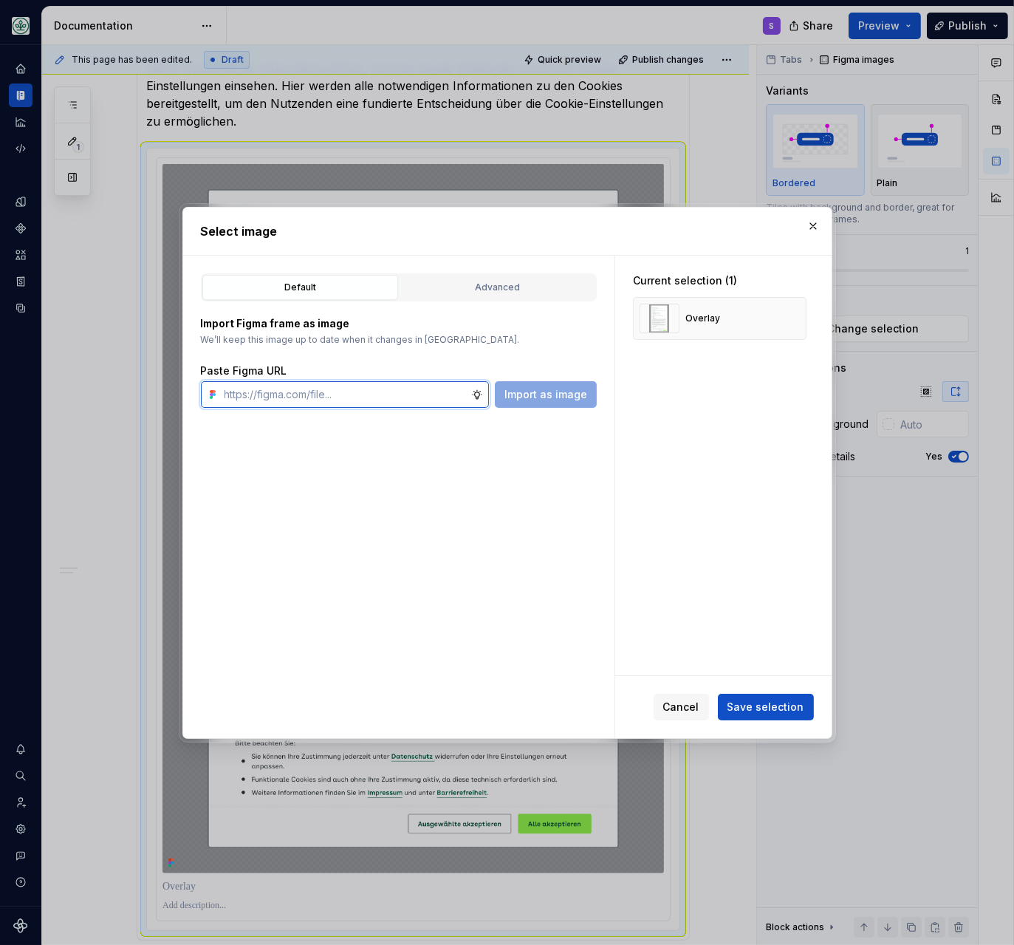
click at [349, 391] on input "text" at bounding box center [345, 394] width 253 height 27
paste input "[URL][DOMAIN_NAME]"
type input "[URL][DOMAIN_NAME]"
click at [539, 399] on span "Import as image" at bounding box center [545, 394] width 83 height 15
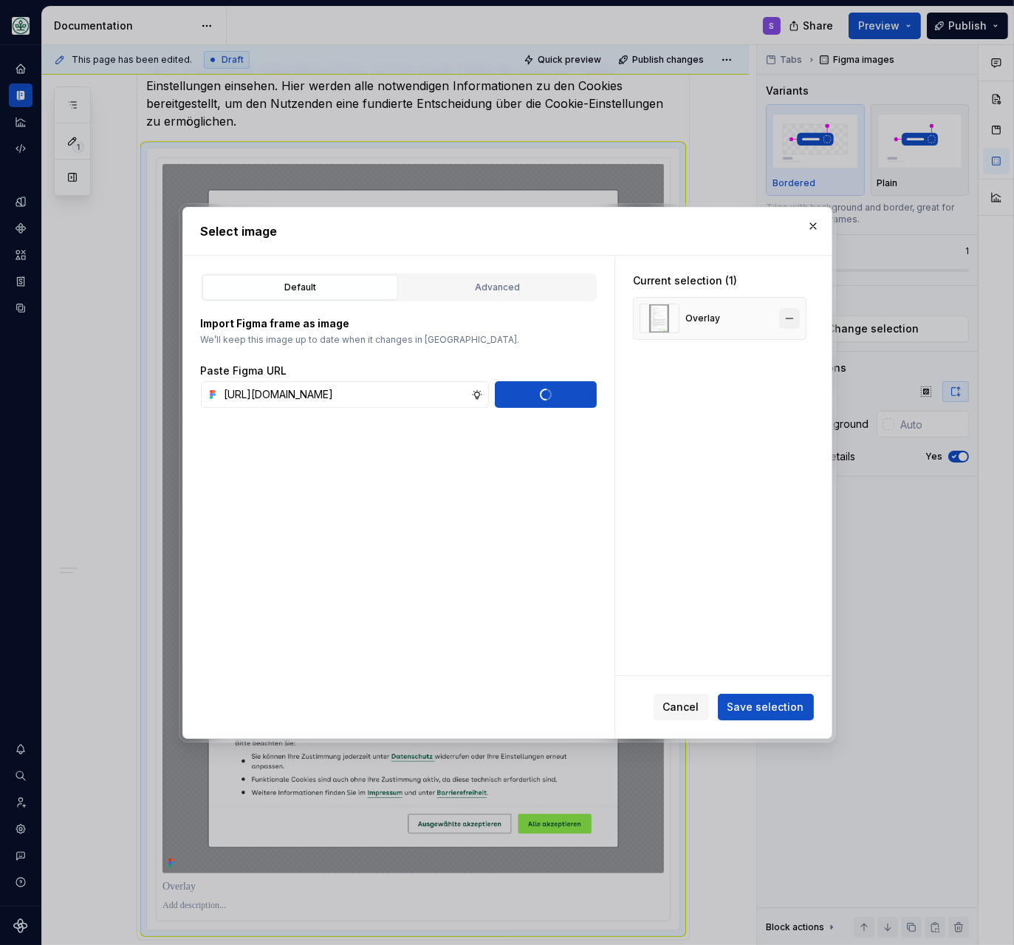
click at [800, 318] on button "button" at bounding box center [789, 318] width 21 height 21
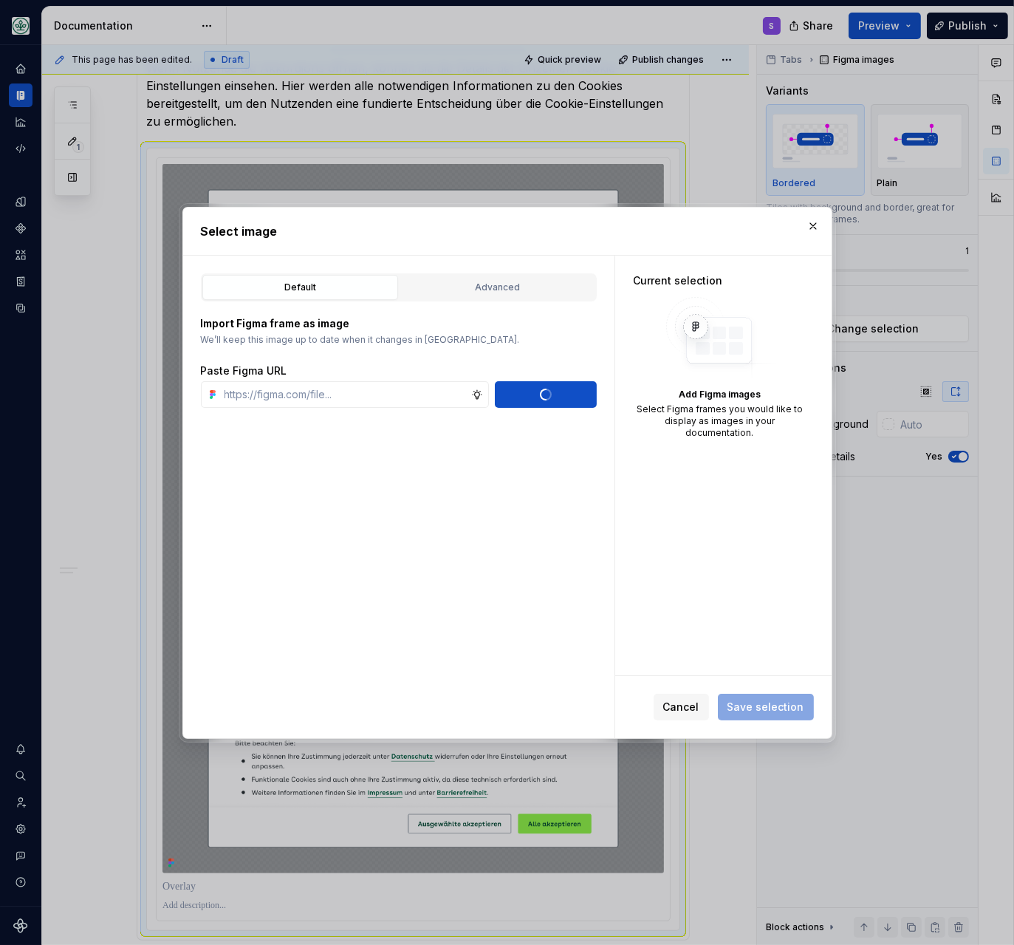
scroll to position [0, 0]
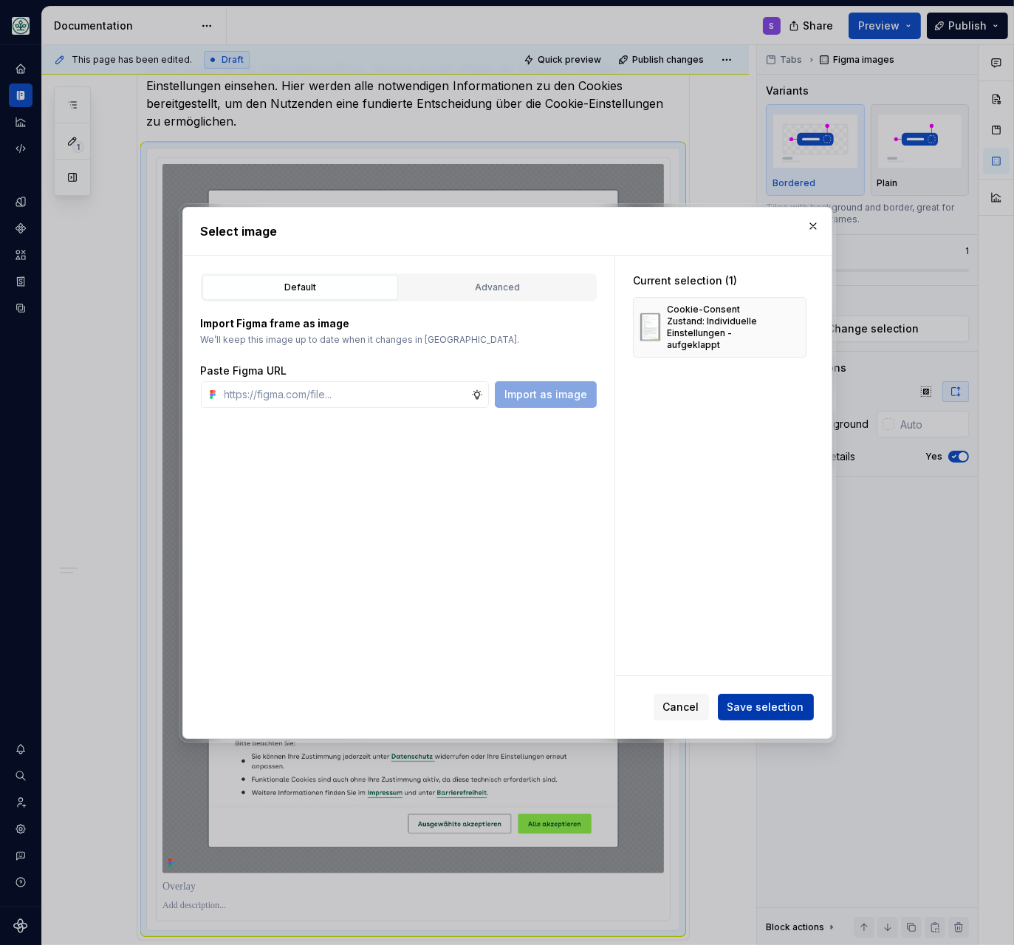
click at [754, 703] on span "Save selection" at bounding box center [765, 706] width 77 height 15
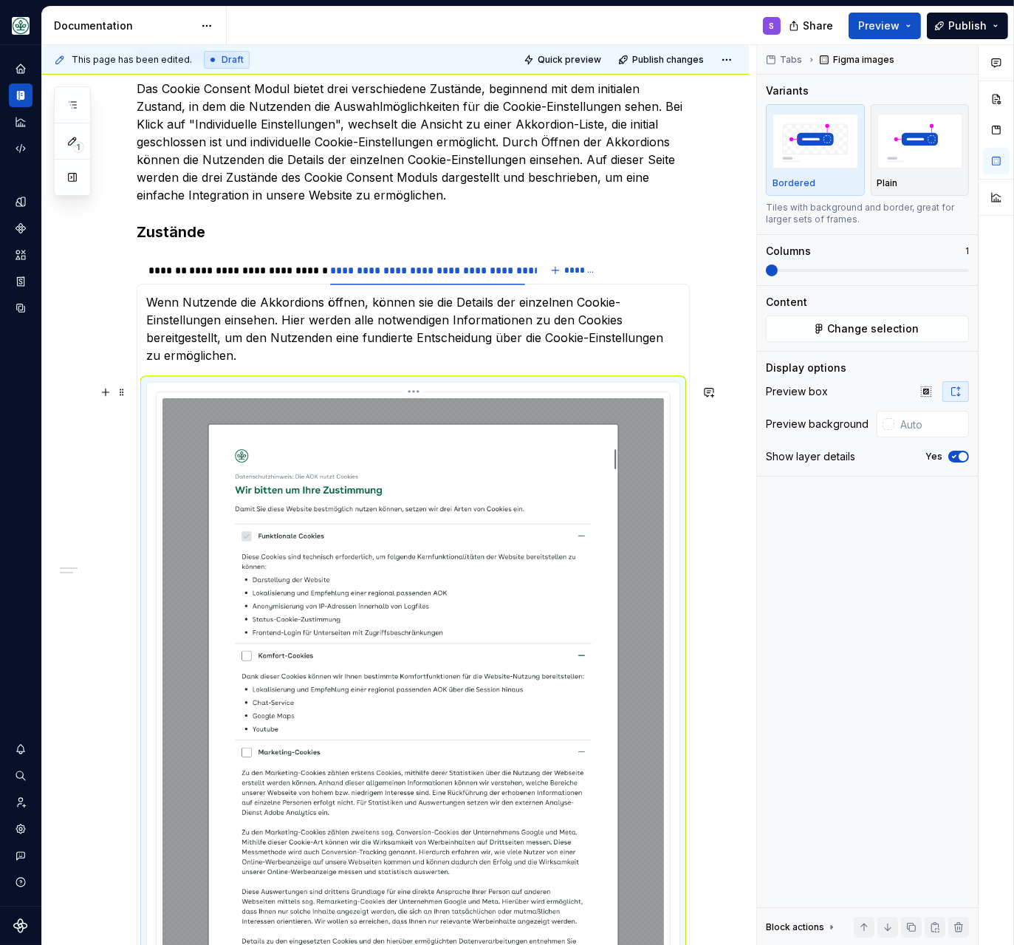
scroll to position [692, 0]
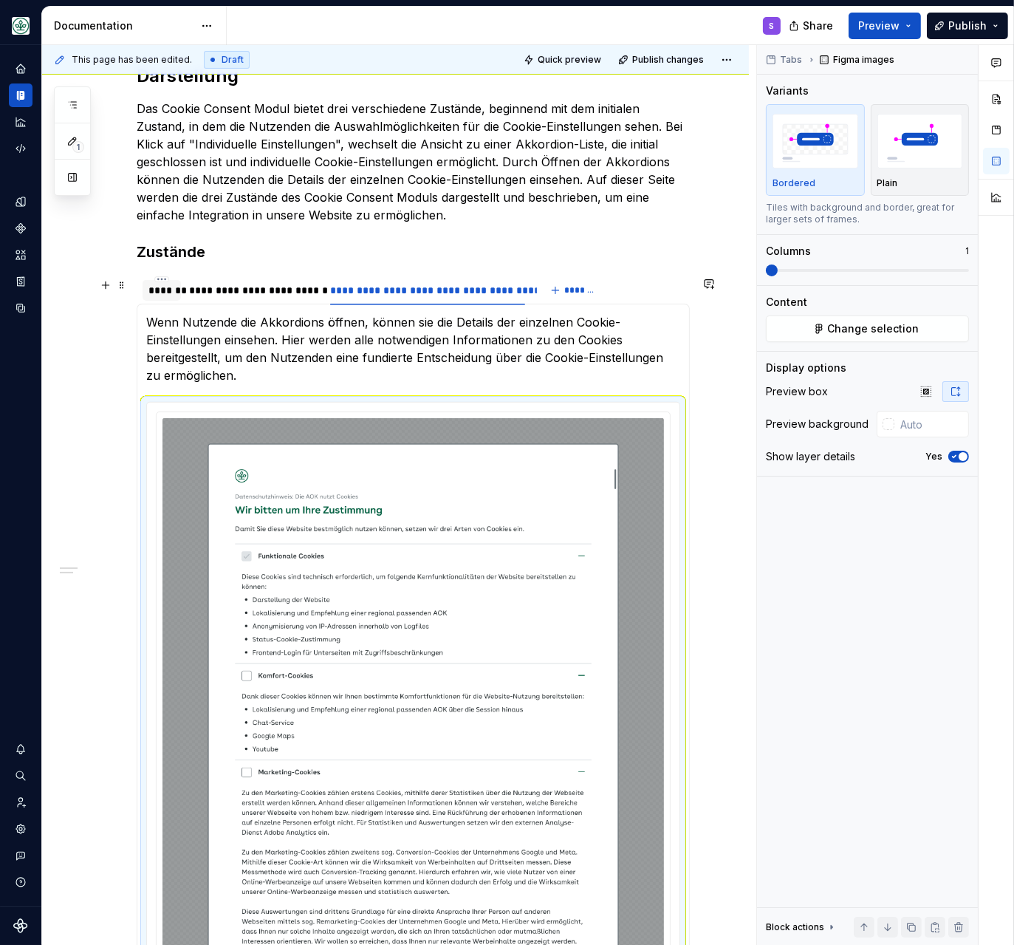
click at [158, 290] on div "*******" at bounding box center [161, 290] width 27 height 15
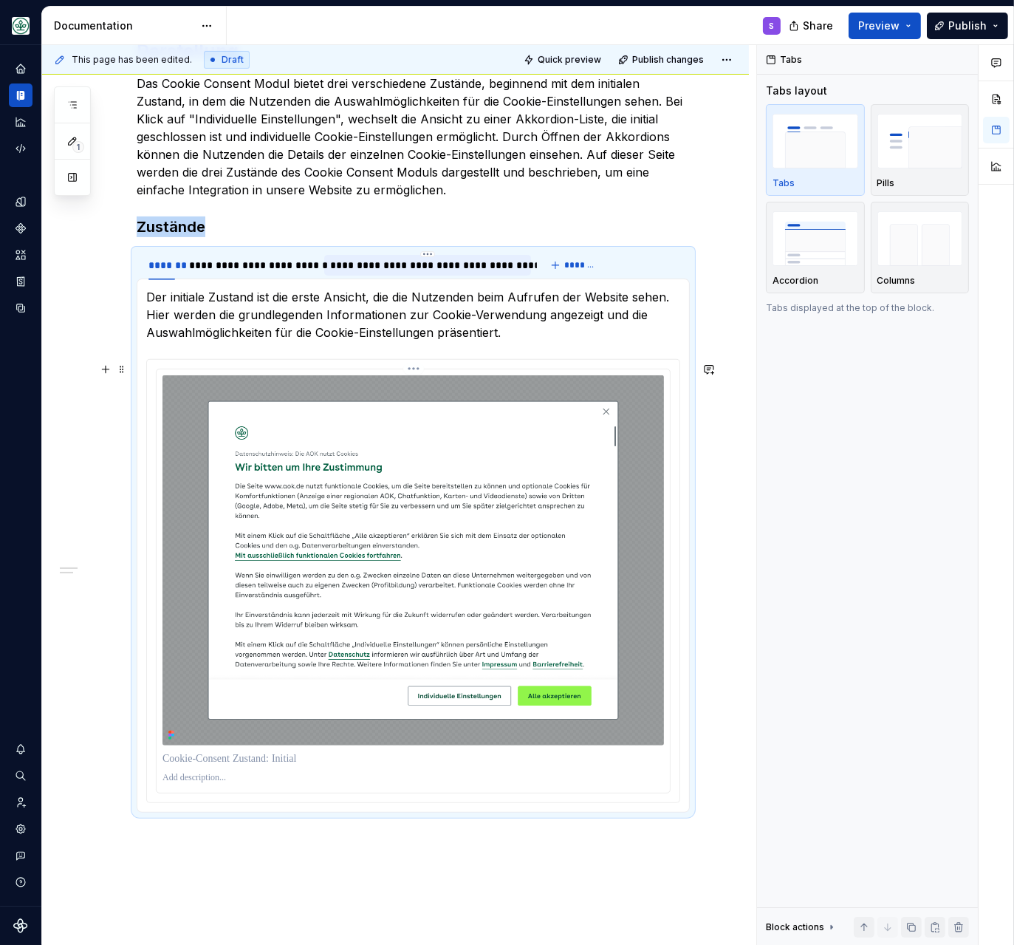
scroll to position [628, 0]
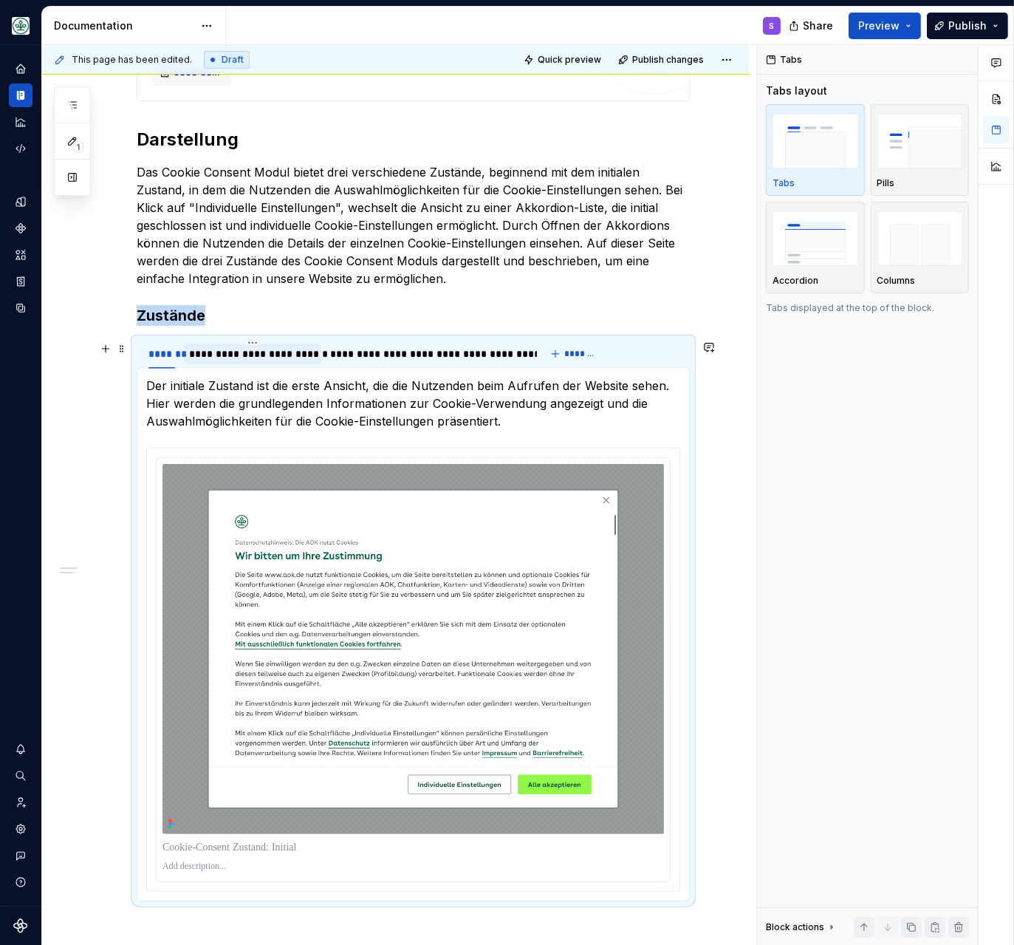
click at [239, 354] on div "**********" at bounding box center [253, 353] width 126 height 15
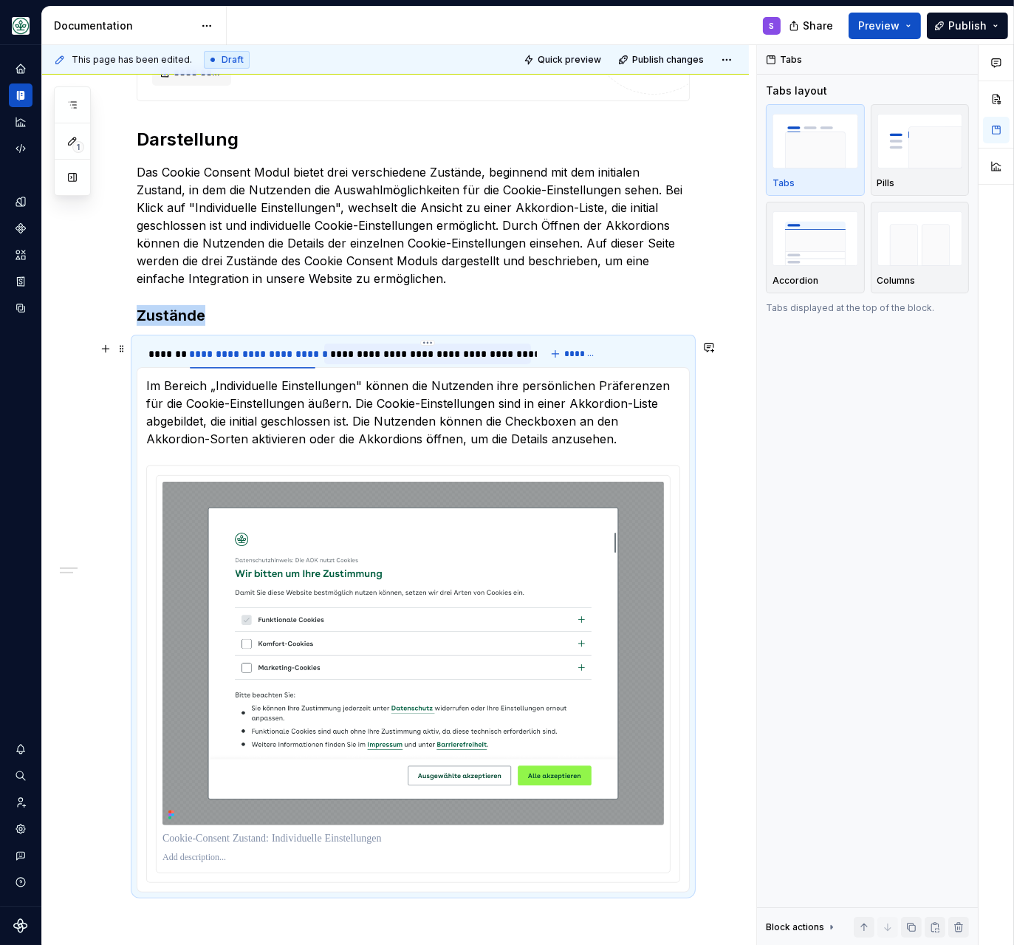
click at [394, 350] on div "**********" at bounding box center [427, 353] width 195 height 15
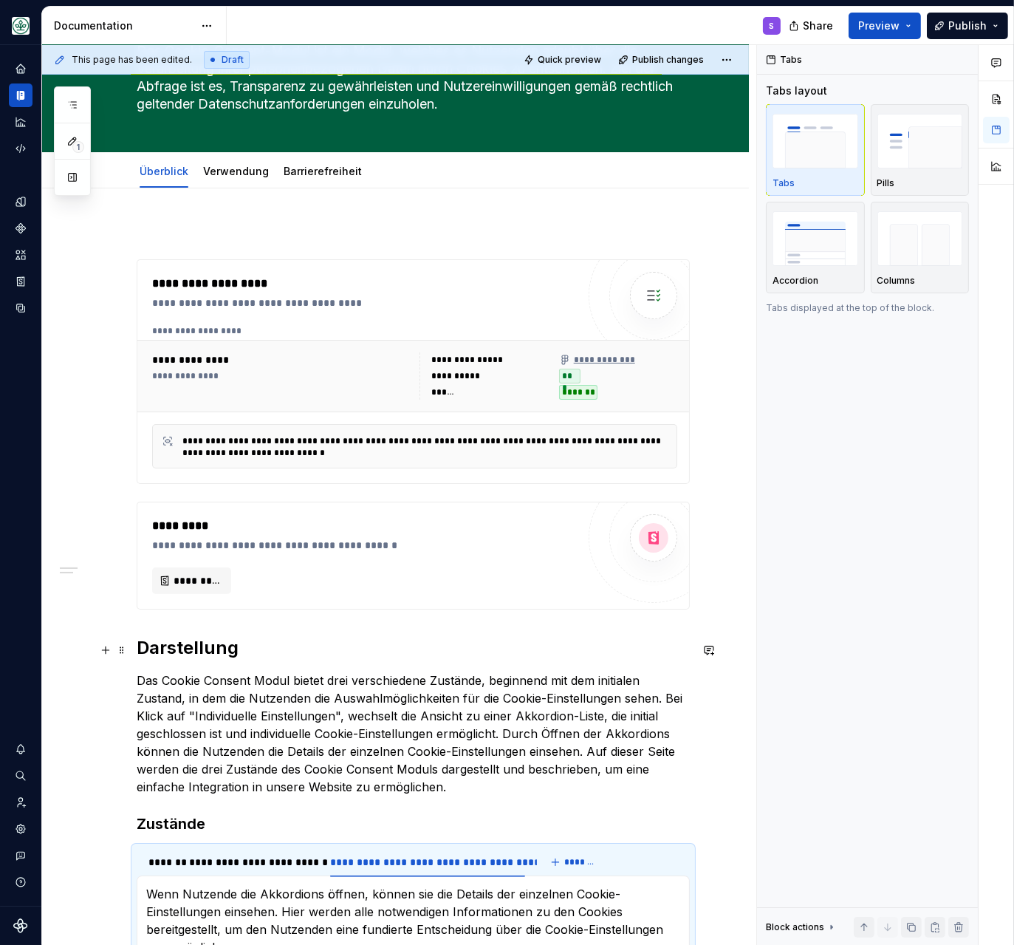
scroll to position [0, 0]
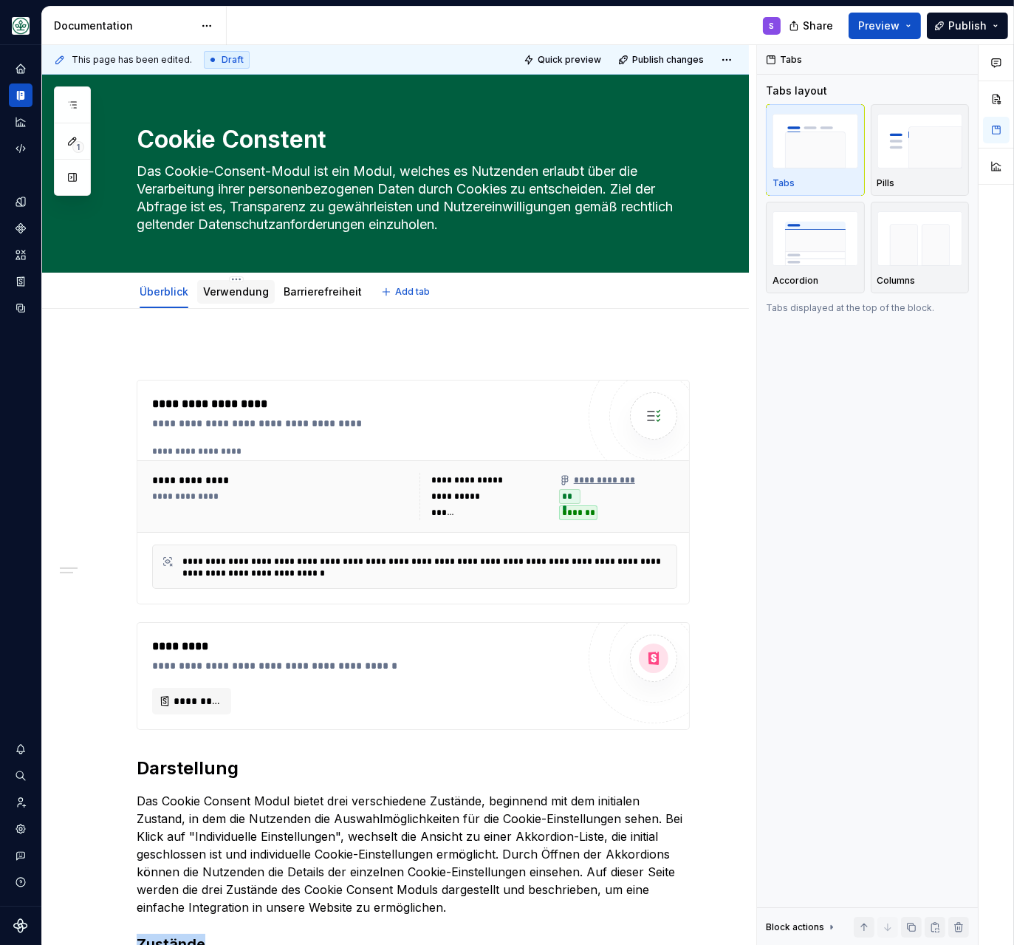
click at [227, 296] on link "Verwendung" at bounding box center [236, 291] width 66 height 13
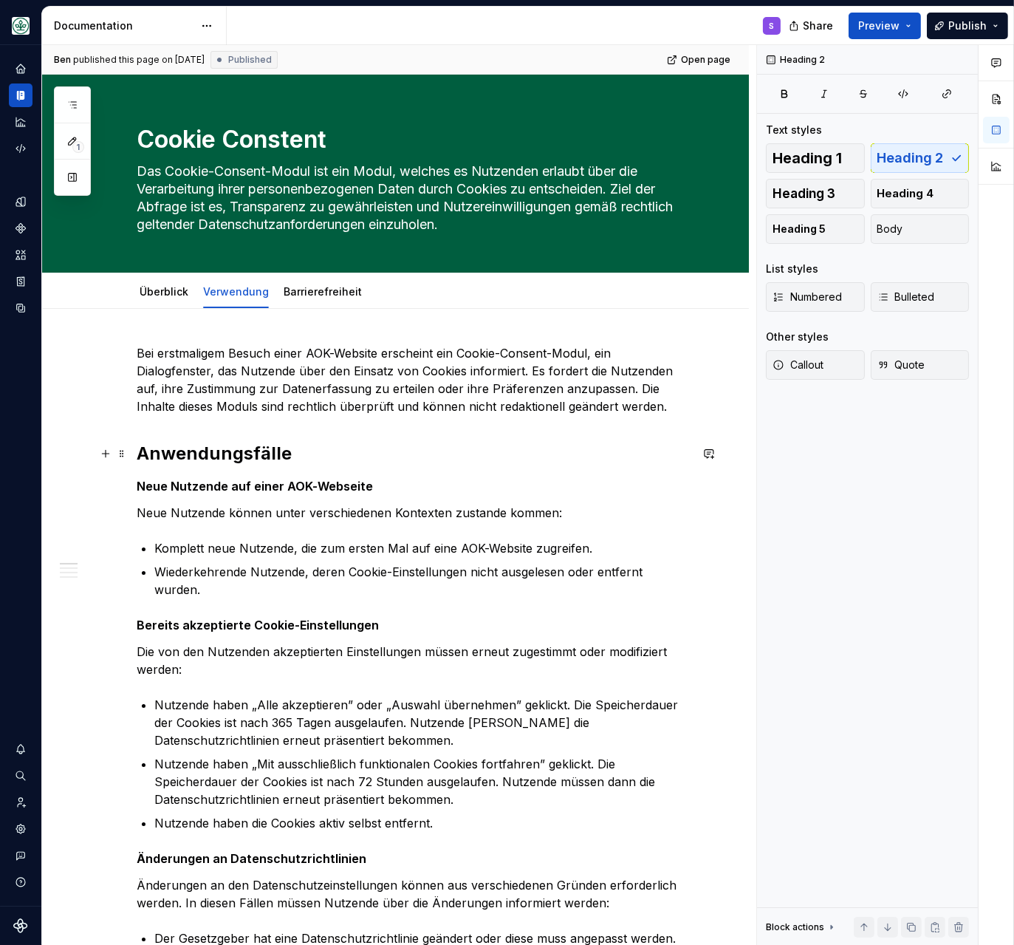
click at [247, 461] on h2 "Anwendungsfälle" at bounding box center [413, 454] width 553 height 24
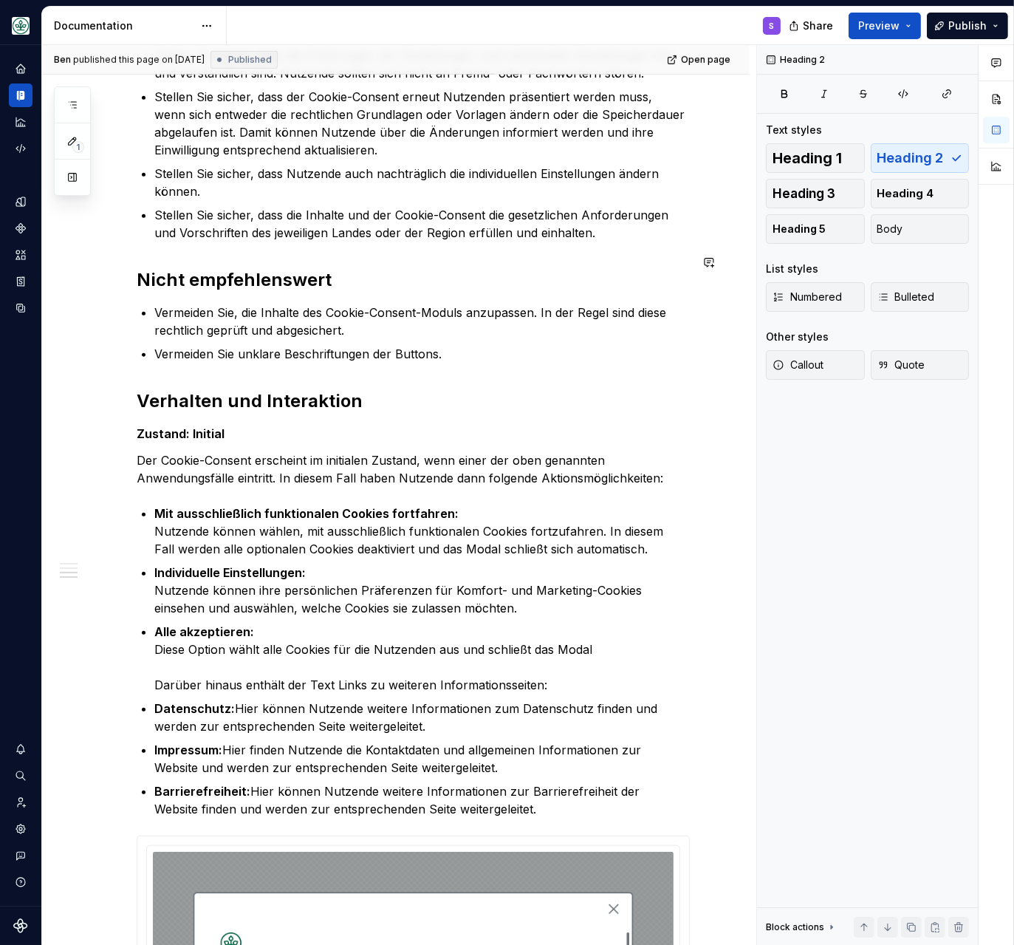
scroll to position [1143, 0]
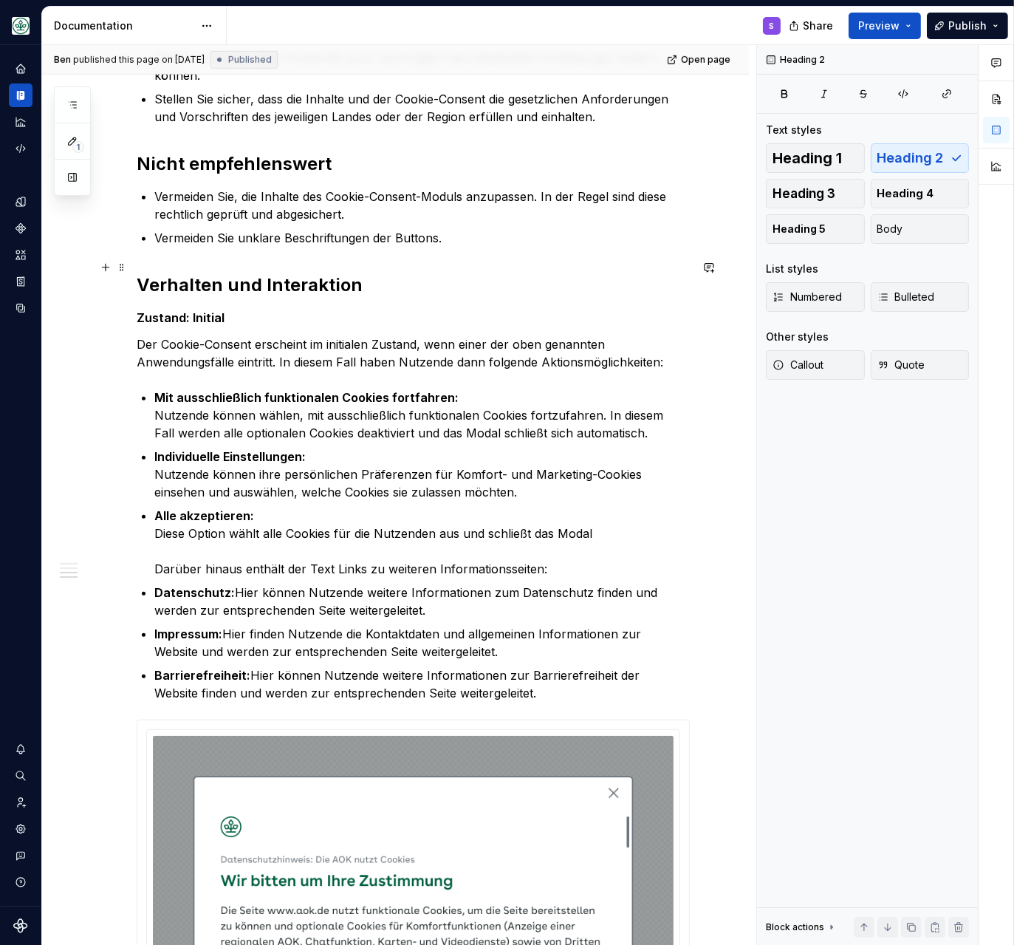
click at [171, 273] on h2 "Verhalten und Interaktion" at bounding box center [413, 285] width 553 height 24
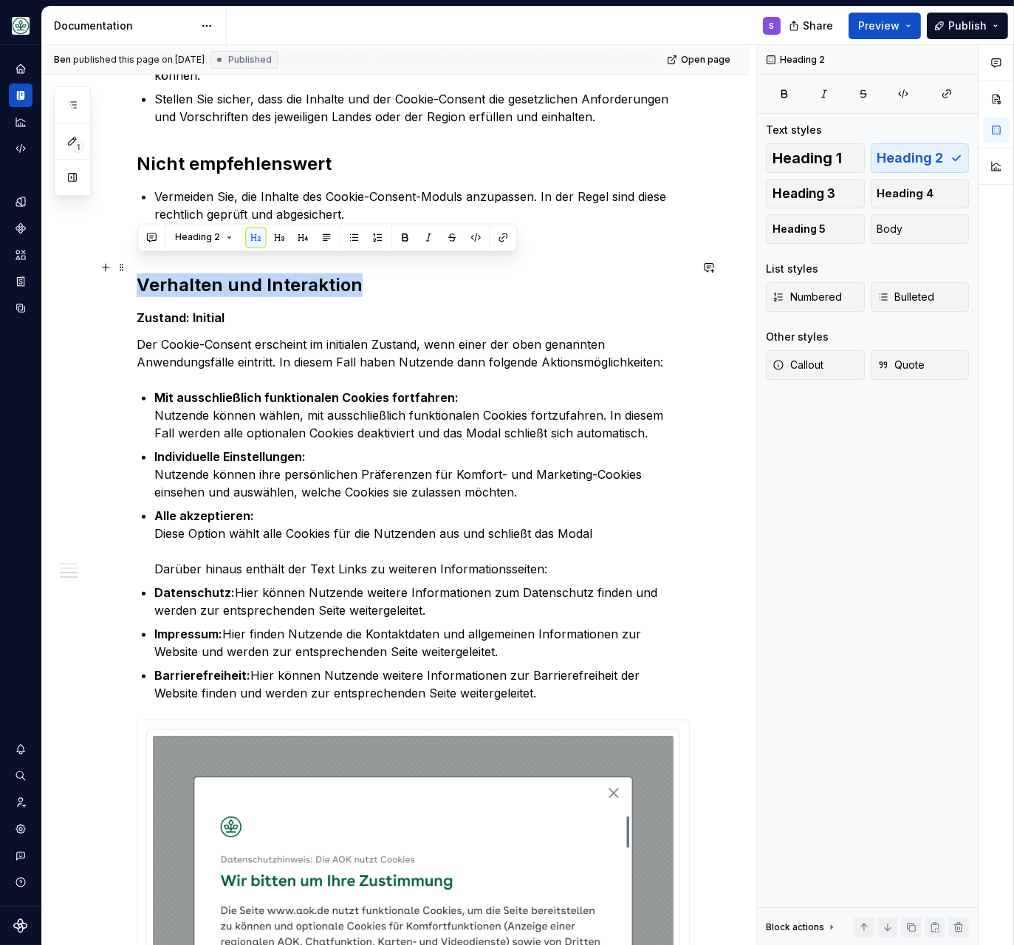
click at [171, 273] on h2 "Verhalten und Interaktion" at bounding box center [413, 285] width 553 height 24
click at [384, 448] on p "Individuelle Einstellungen: Nutzende können ihre persönlichen Präferenzen für K…" at bounding box center [421, 474] width 535 height 53
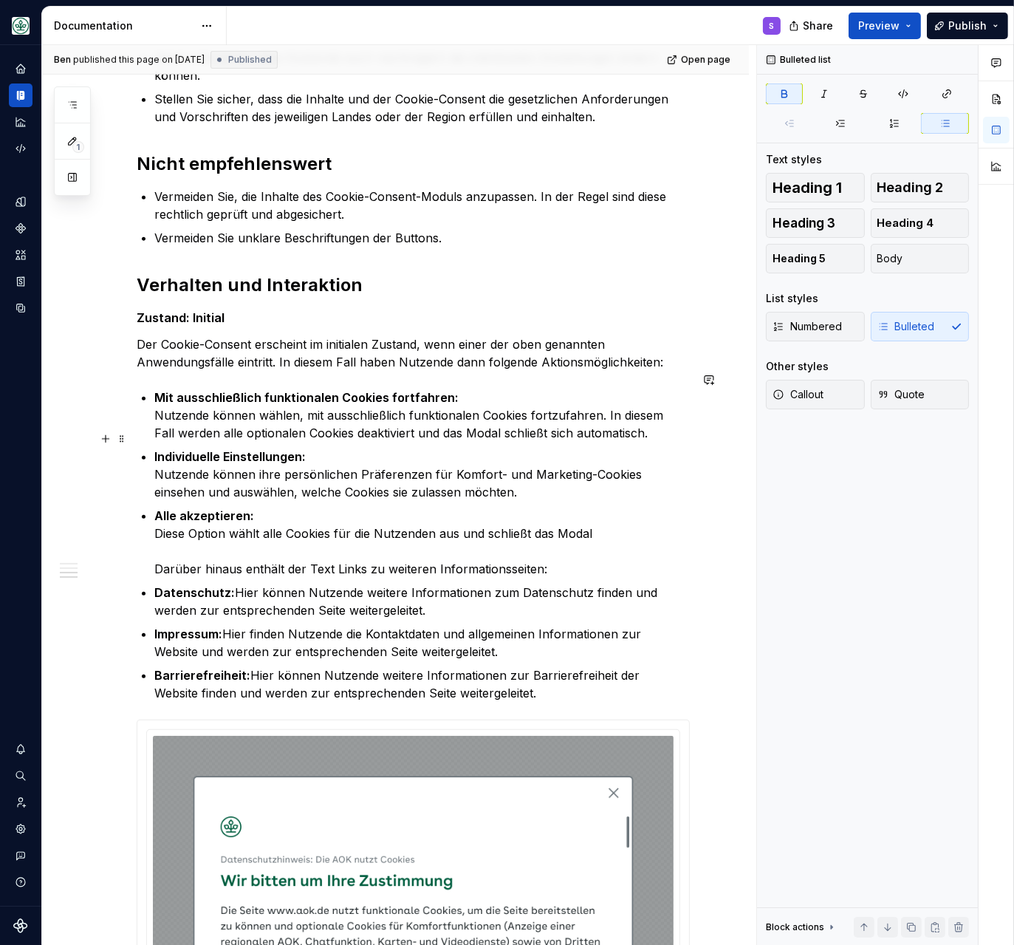
scroll to position [1207, 0]
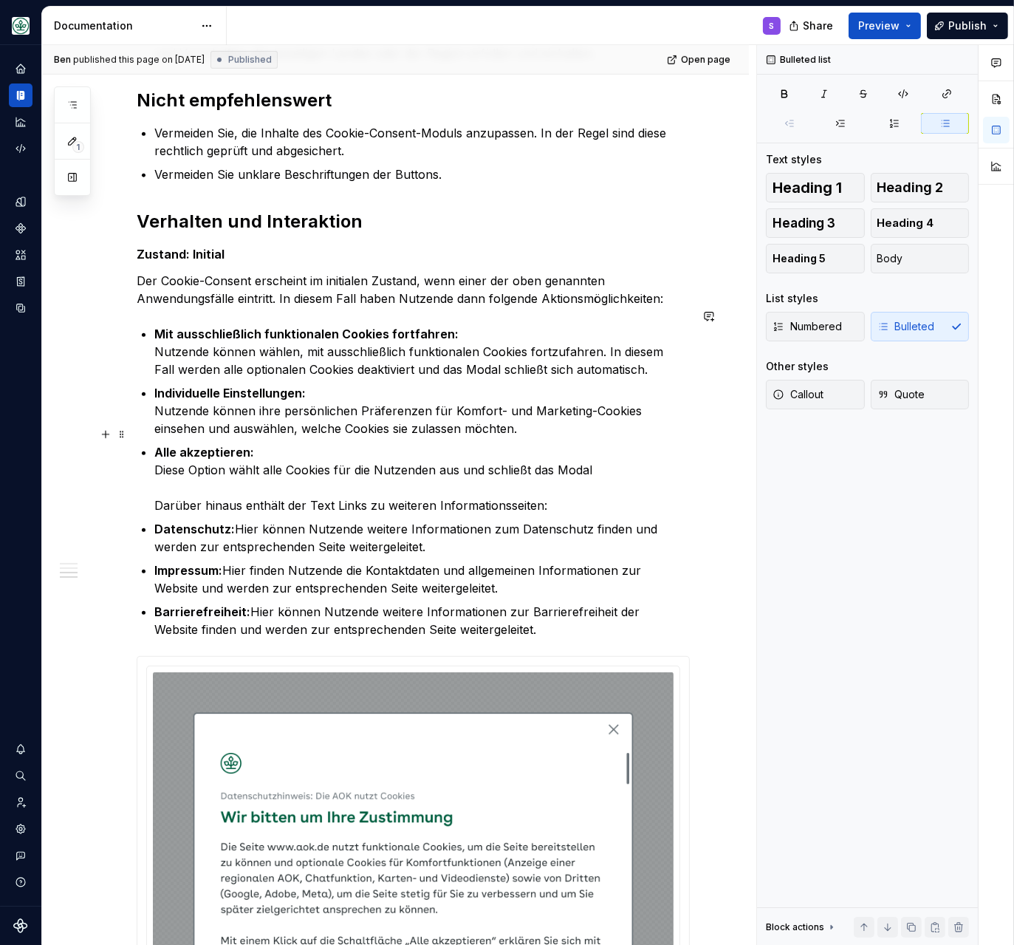
click at [158, 483] on p "Alle akzeptieren: Diese Option wählt alle Cookies für die Nutzenden aus und sch…" at bounding box center [421, 478] width 535 height 71
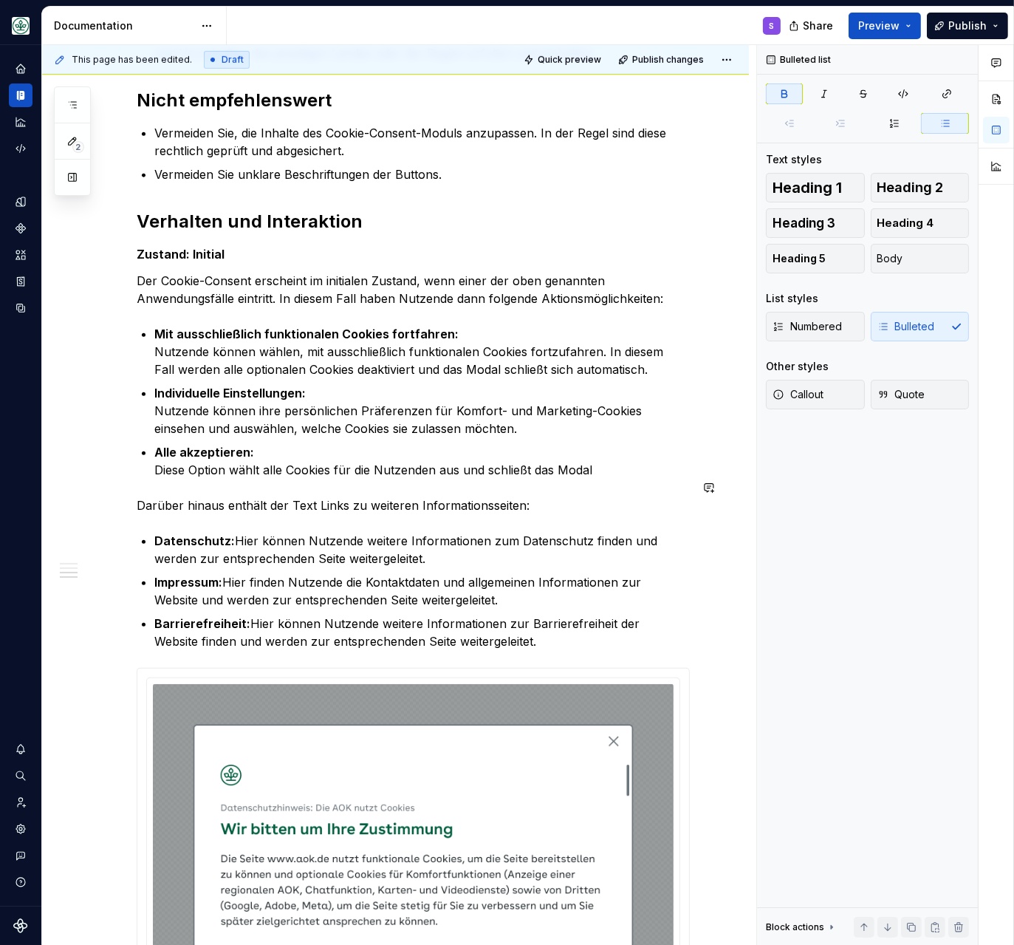
click at [186, 459] on p "Alle akzeptieren: Diese Option wählt alle Cookies für die Nutzenden aus und sch…" at bounding box center [421, 460] width 535 height 35
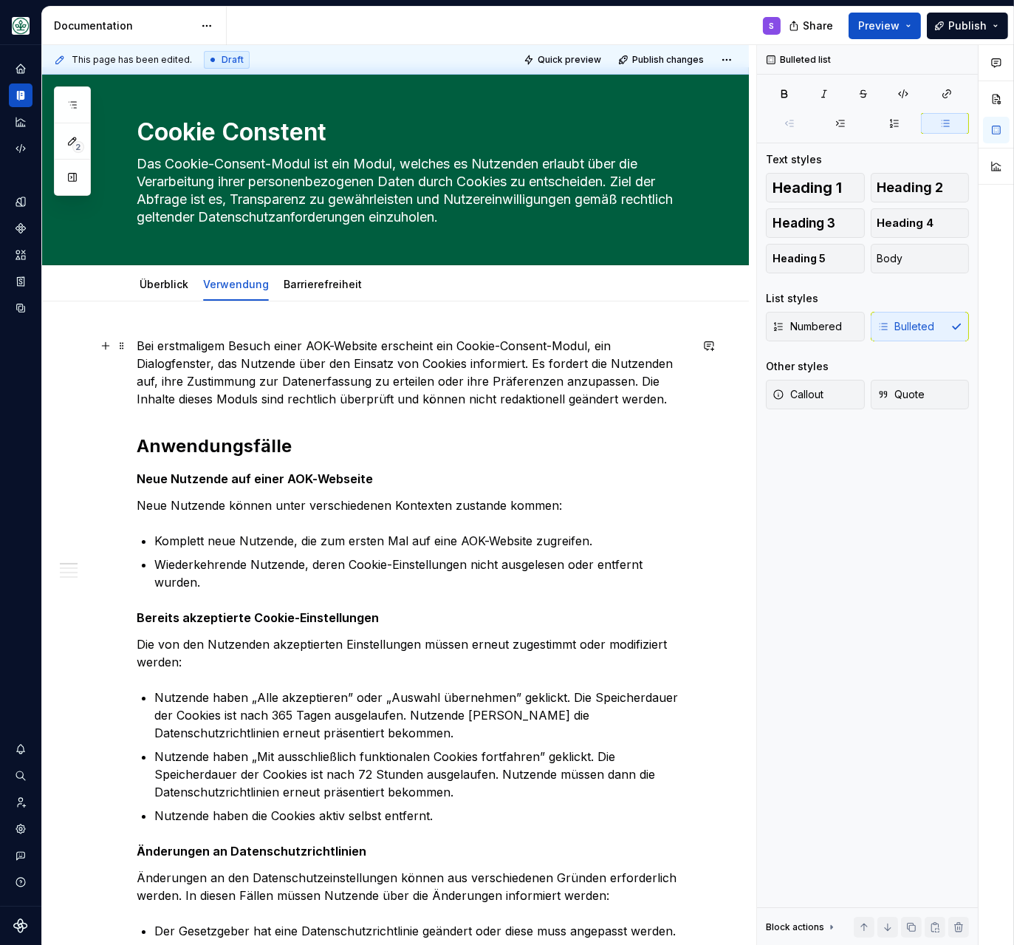
scroll to position [0, 0]
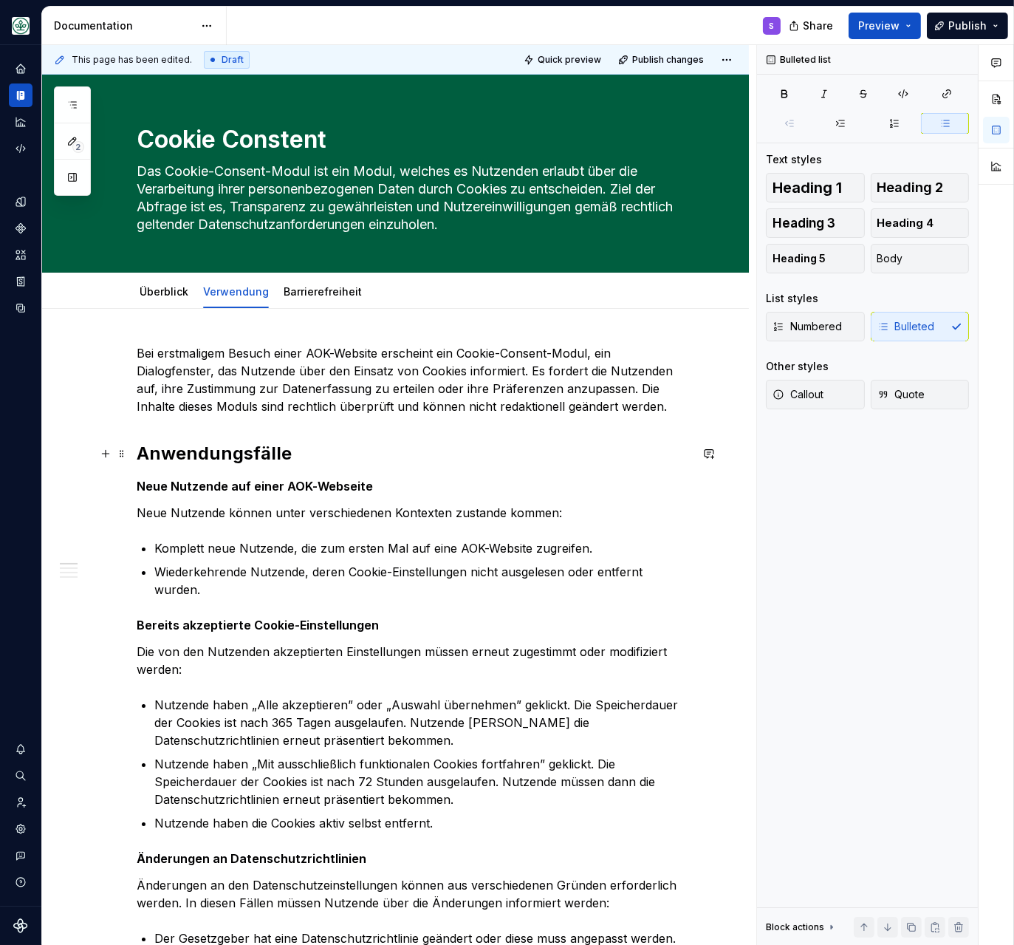
click at [190, 459] on h2 "Anwendungsfälle" at bounding box center [413, 454] width 553 height 24
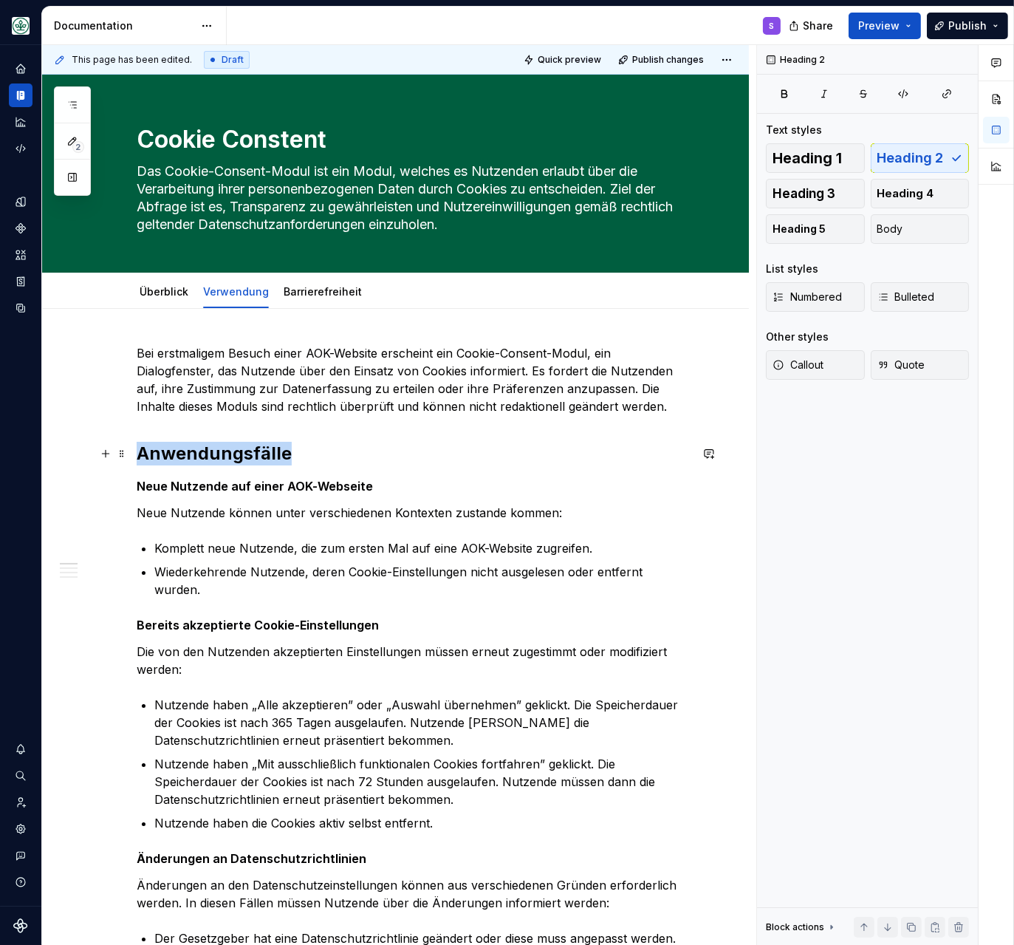
click at [190, 459] on h2 "Anwendungsfälle" at bounding box center [413, 454] width 553 height 24
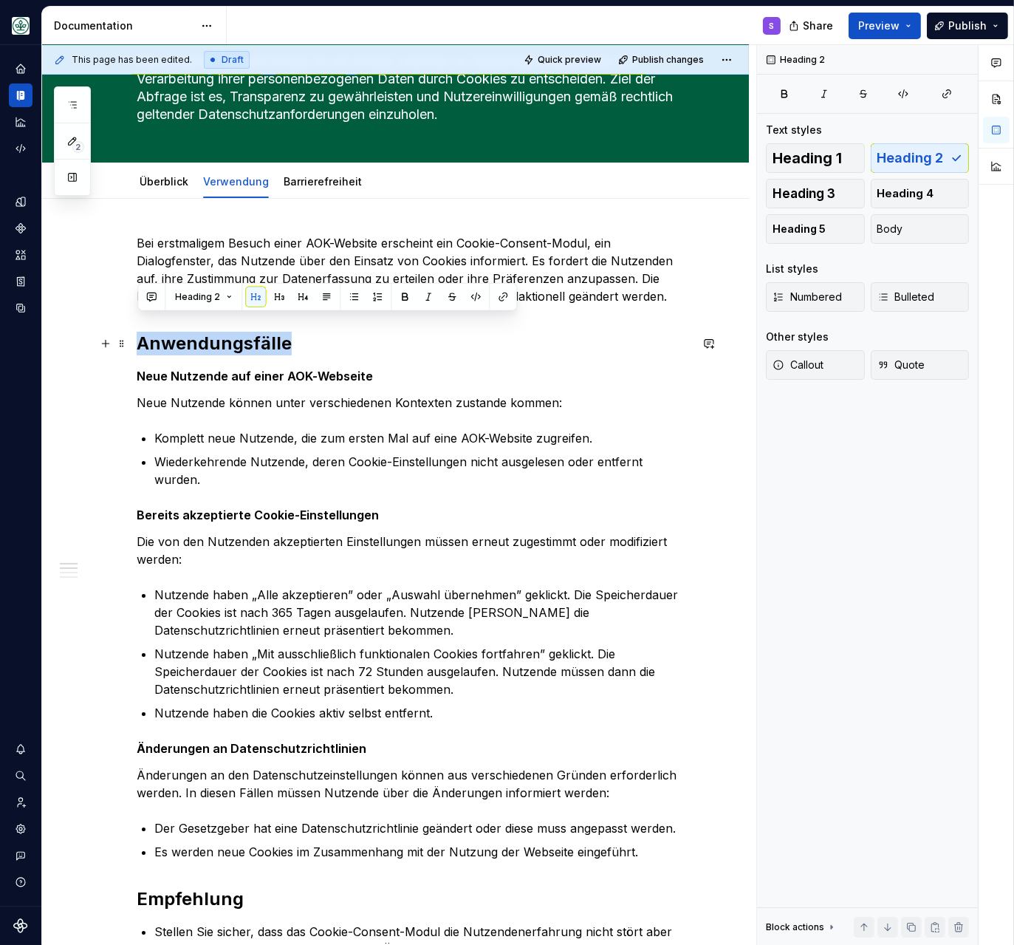
scroll to position [127, 0]
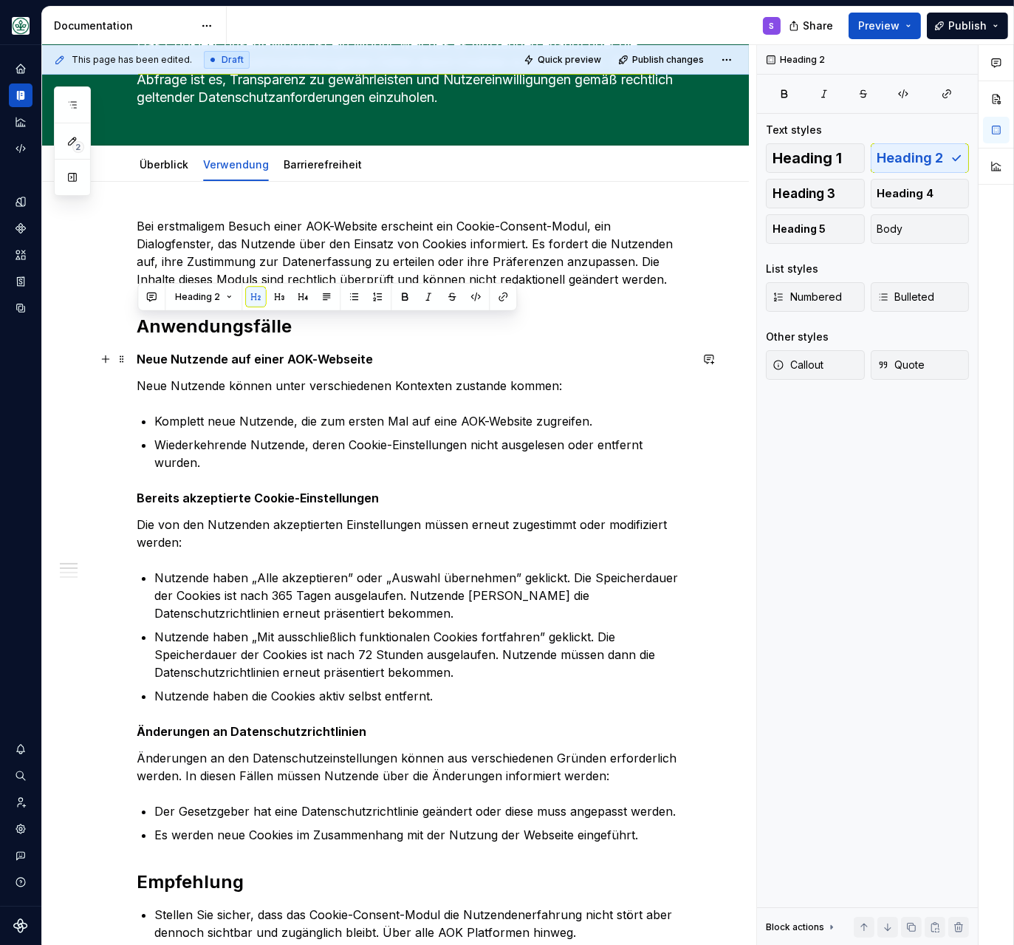
click at [151, 360] on strong "Neue Nutzende auf einer AOK-Webseite" at bounding box center [255, 359] width 236 height 15
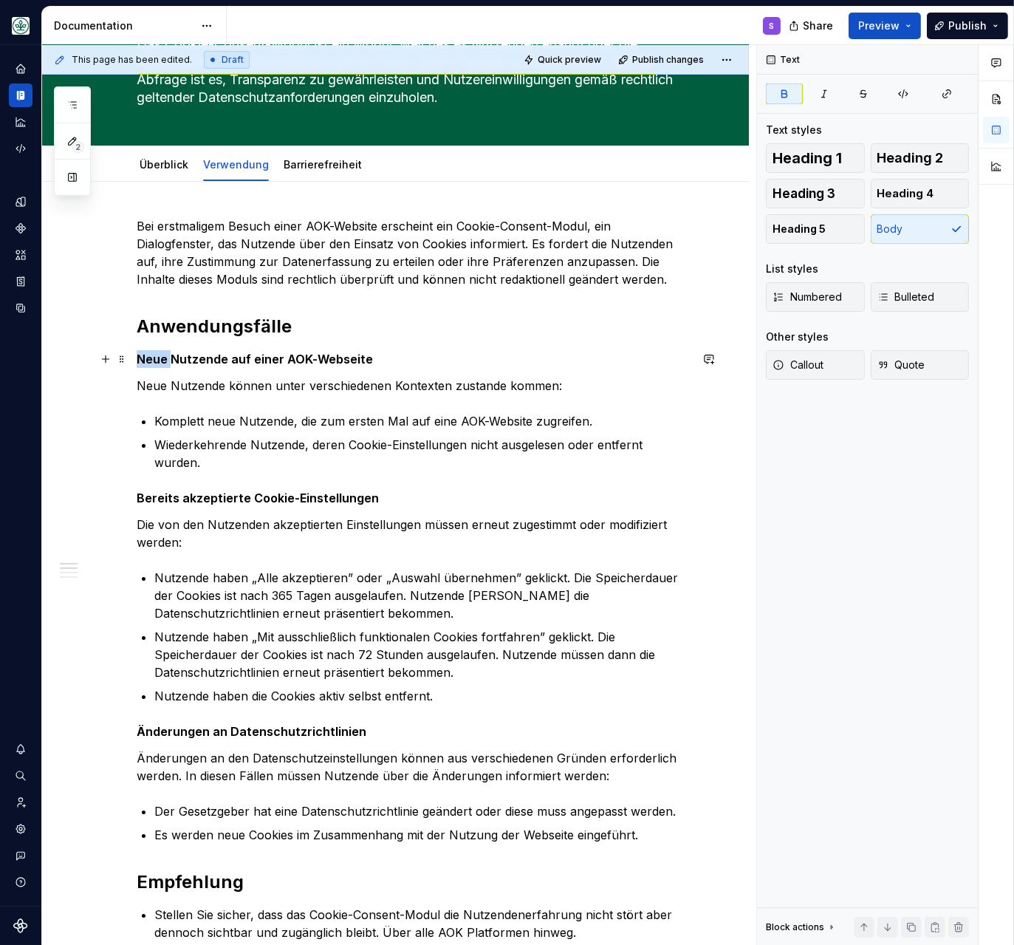
click at [151, 360] on strong "Neue Nutzende auf einer AOK-Webseite" at bounding box center [255, 359] width 236 height 15
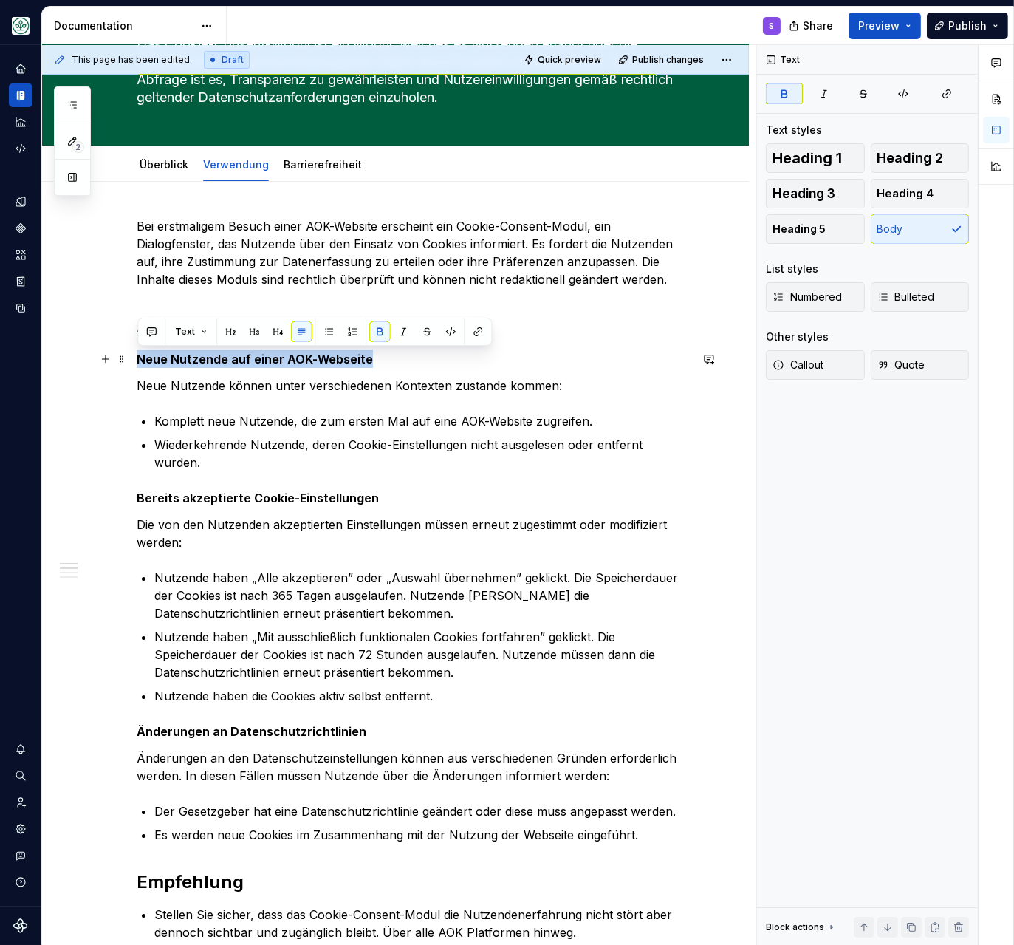
click at [151, 360] on strong "Neue Nutzende auf einer AOK-Webseite" at bounding box center [255, 359] width 236 height 15
click at [247, 332] on button "button" at bounding box center [254, 331] width 21 height 21
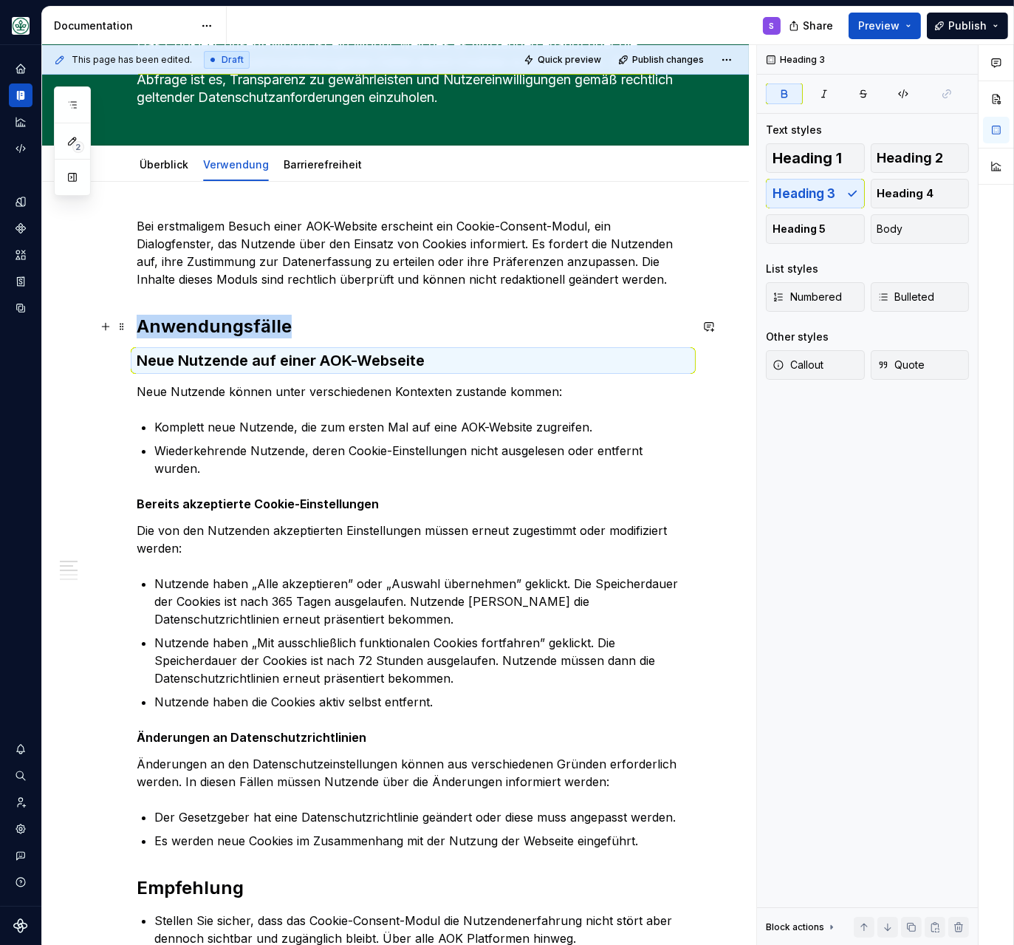
click at [239, 329] on h2 "Anwendungsfälle" at bounding box center [413, 327] width 553 height 24
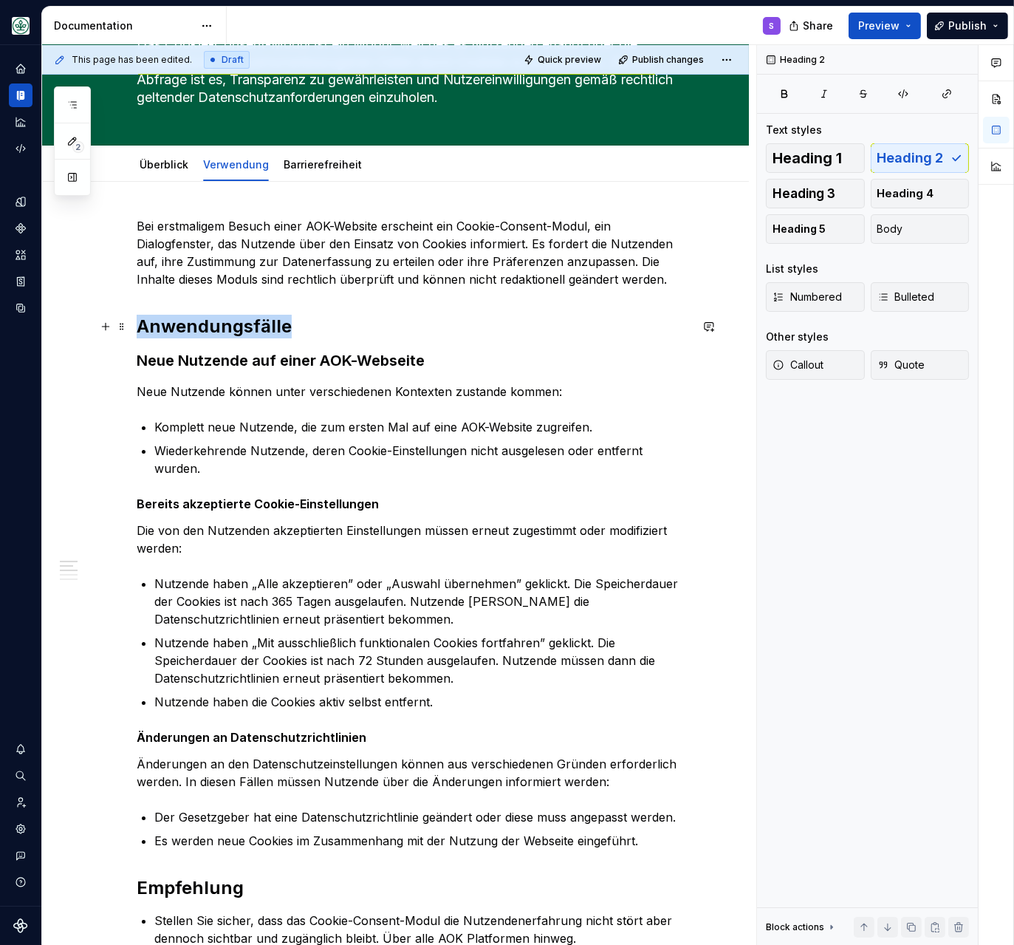
click at [239, 330] on h2 "Anwendungsfälle" at bounding box center [413, 327] width 553 height 24
click at [250, 359] on strong "Neue Nutzende auf einer AOK-Webseite" at bounding box center [281, 361] width 288 height 18
click at [247, 359] on strong "Neue Nutzende auf einer AOK-Webseite" at bounding box center [281, 361] width 288 height 18
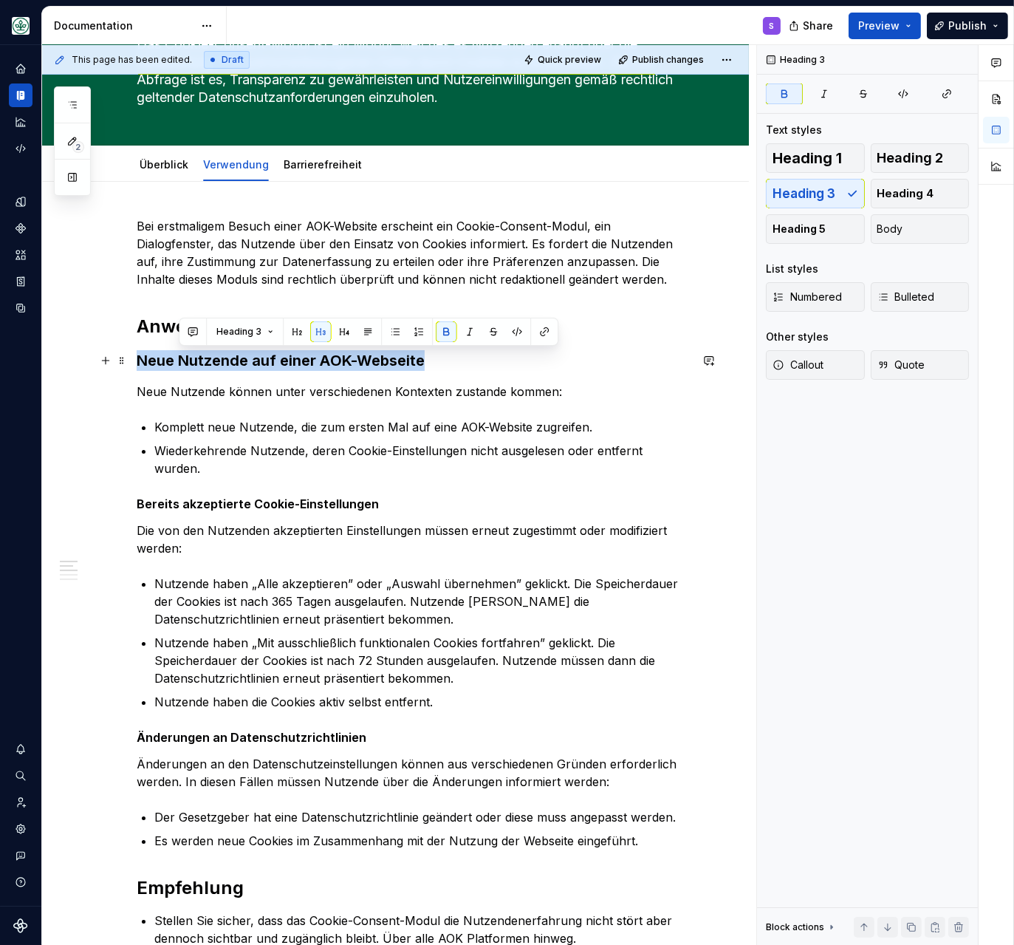
click at [246, 359] on strong "Neue Nutzende auf einer AOK-Webseite" at bounding box center [281, 361] width 288 height 18
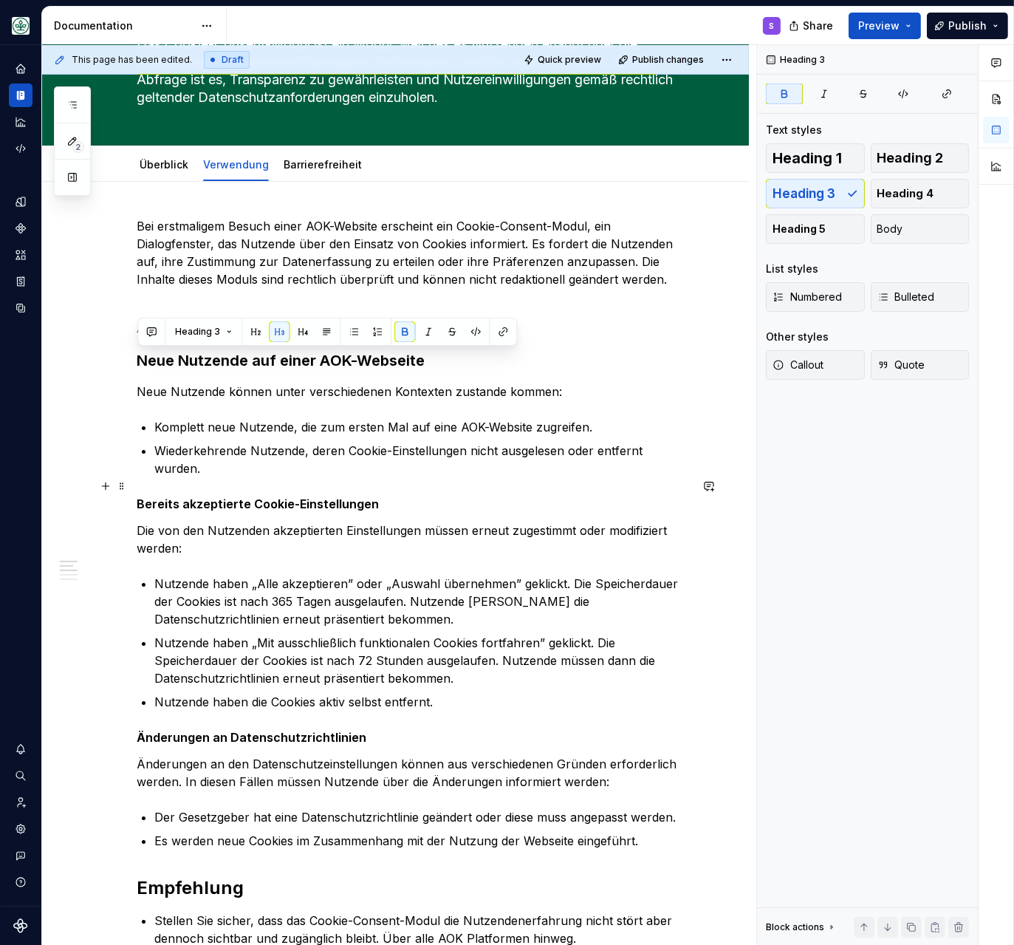
click at [257, 496] on strong "Bereits akzeptierte Cookie-Einstellungen" at bounding box center [258, 503] width 242 height 15
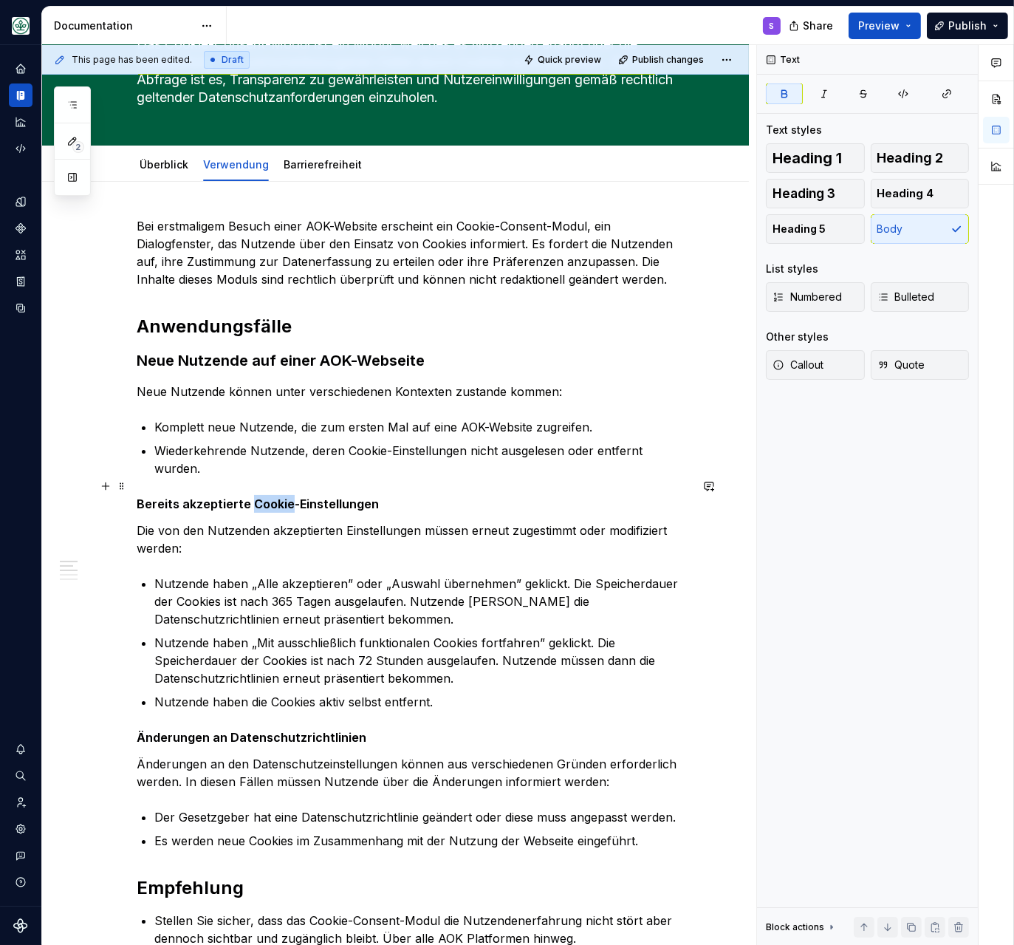
click at [257, 496] on strong "Bereits akzeptierte Cookie-Einstellungen" at bounding box center [258, 503] width 242 height 15
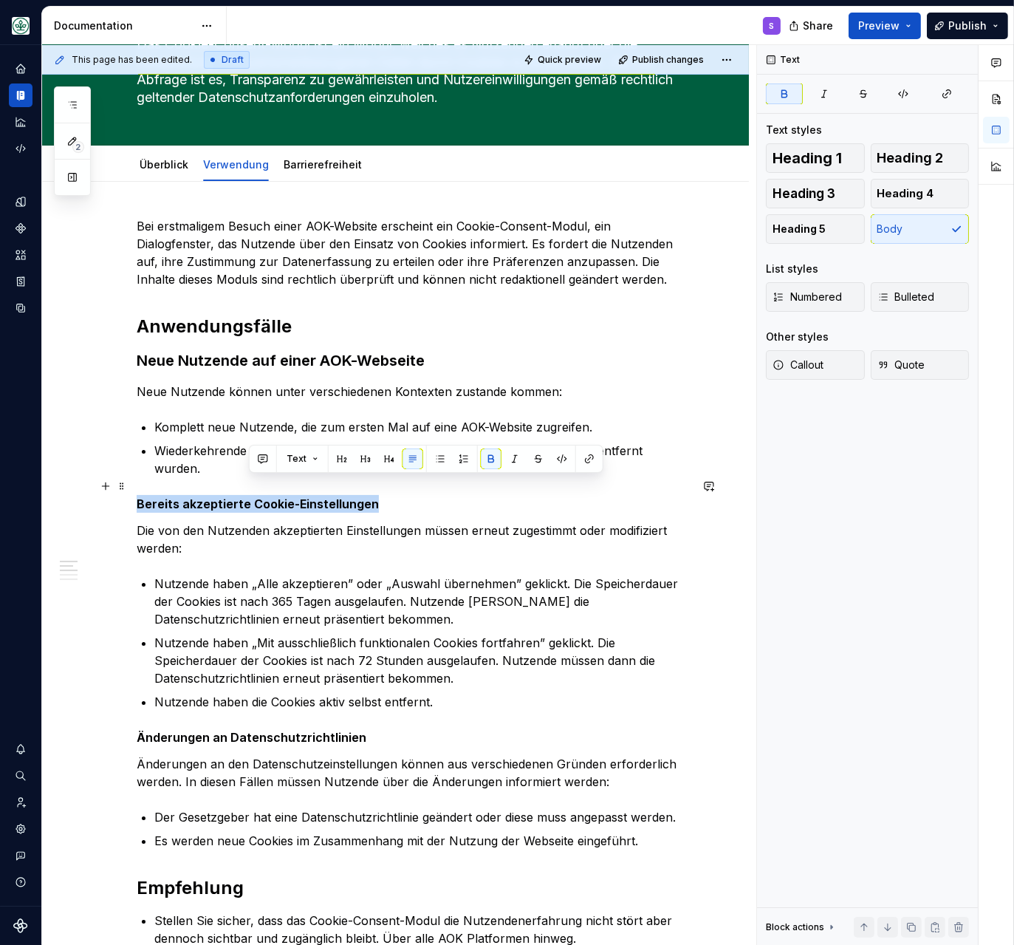
click at [257, 496] on strong "Bereits akzeptierte Cookie-Einstellungen" at bounding box center [258, 503] width 242 height 15
click at [259, 459] on button "button" at bounding box center [254, 458] width 21 height 21
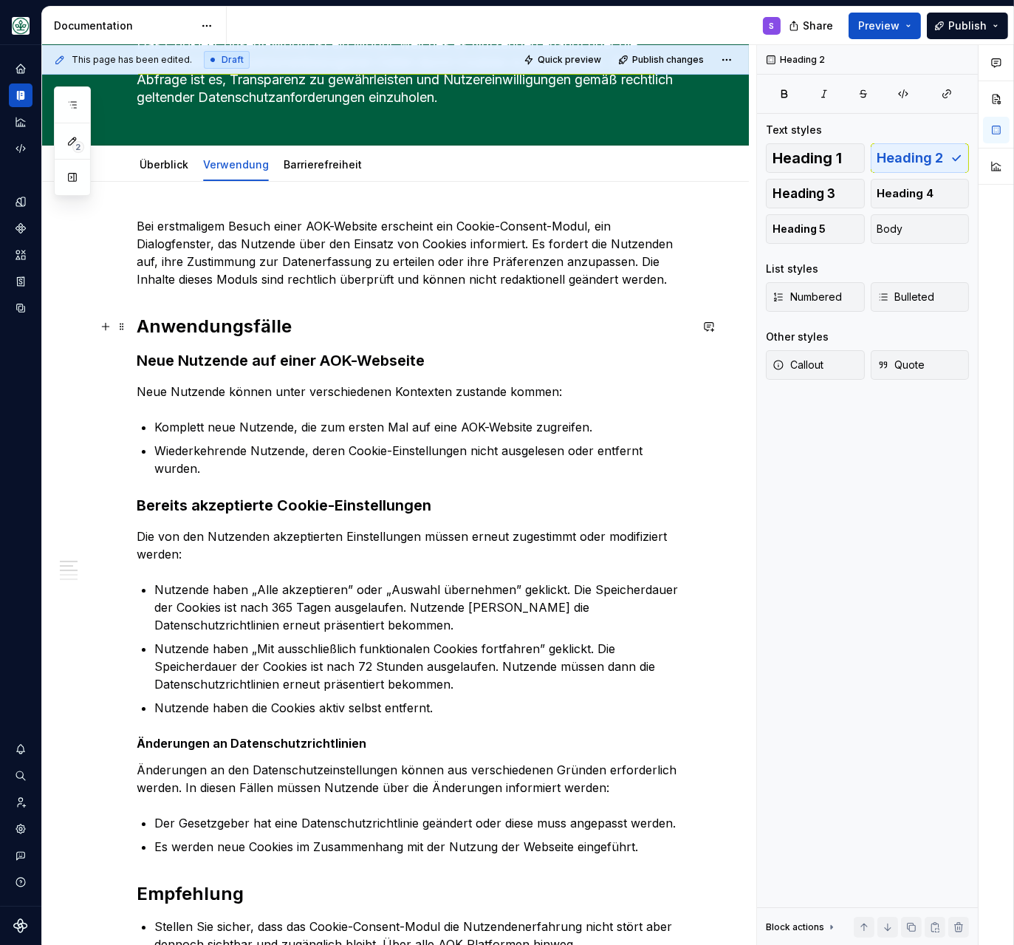
click at [185, 335] on h2 "Anwendungsfälle" at bounding box center [413, 327] width 553 height 24
click at [190, 328] on h2 "Anwendungsfälle" at bounding box center [413, 327] width 553 height 24
click at [193, 359] on strong "Neue Nutzende auf einer AOK-Webseite" at bounding box center [281, 361] width 288 height 18
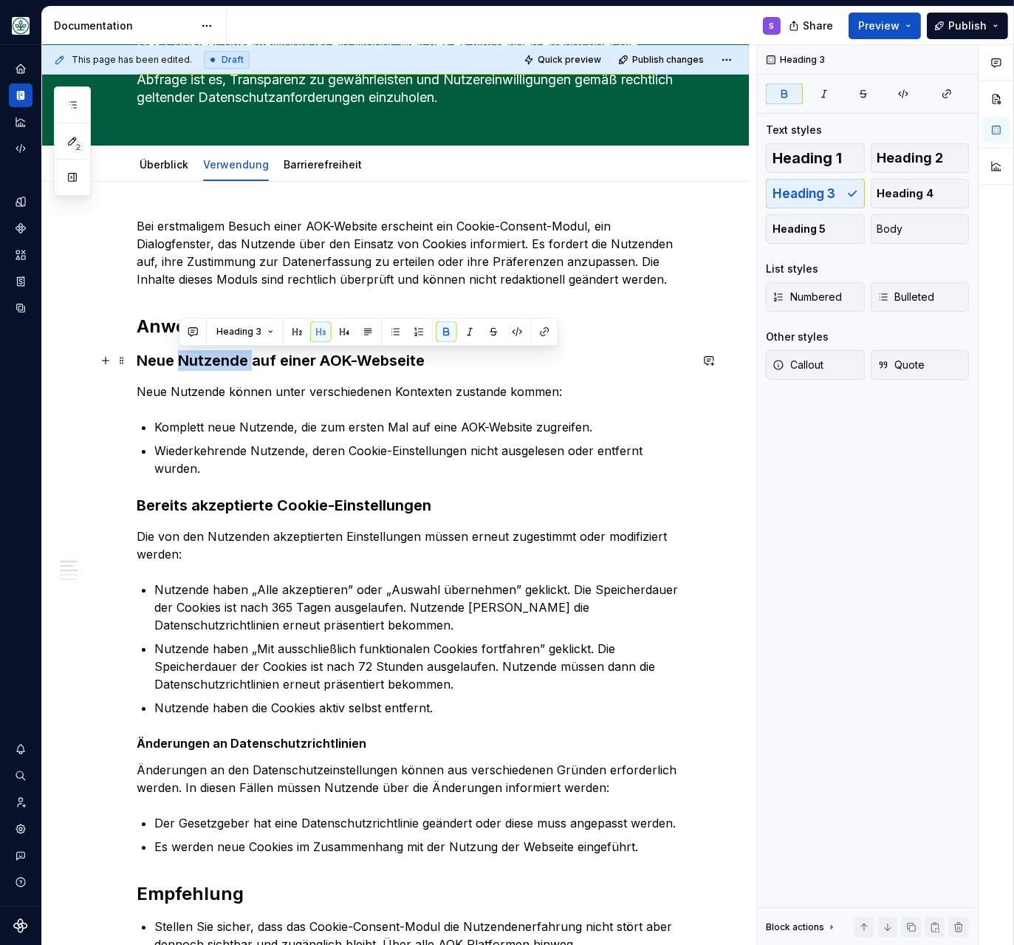
click at [193, 359] on strong "Neue Nutzende auf einer AOK-Webseite" at bounding box center [281, 361] width 288 height 18
click at [193, 360] on strong "Neue Nutzende auf einer AOK-Webseite" at bounding box center [281, 361] width 288 height 18
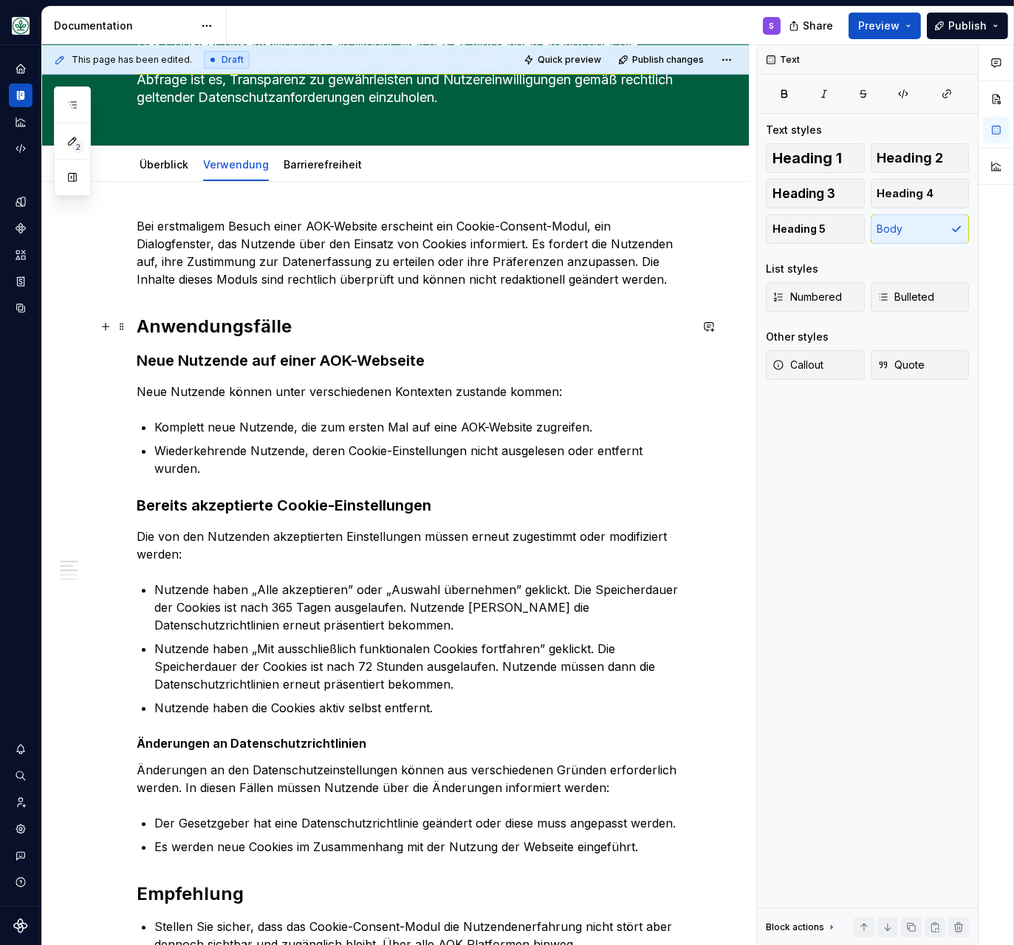
click at [167, 323] on h2 "Anwendungsfälle" at bounding box center [413, 327] width 553 height 24
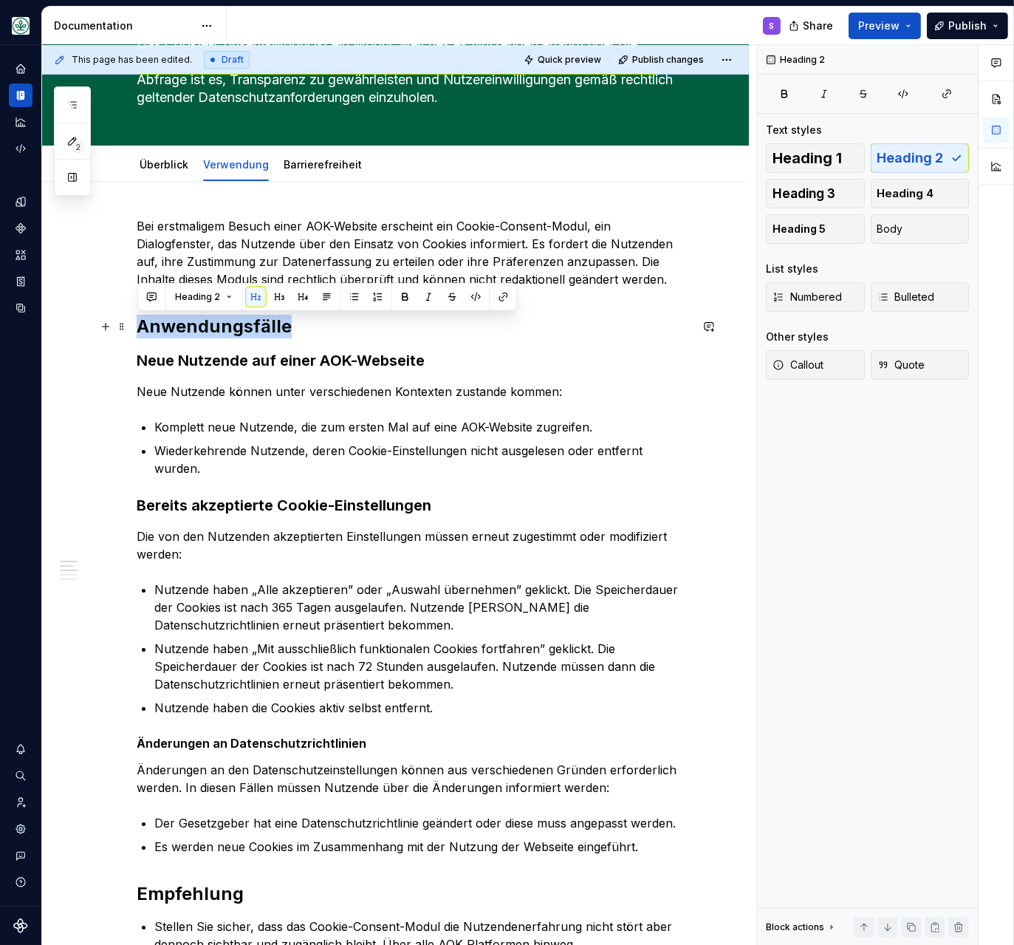
click at [167, 323] on h2 "Anwendungsfälle" at bounding box center [413, 327] width 553 height 24
click at [188, 356] on strong "Neue Nutzende auf einer AOK-Webseite" at bounding box center [281, 361] width 288 height 18
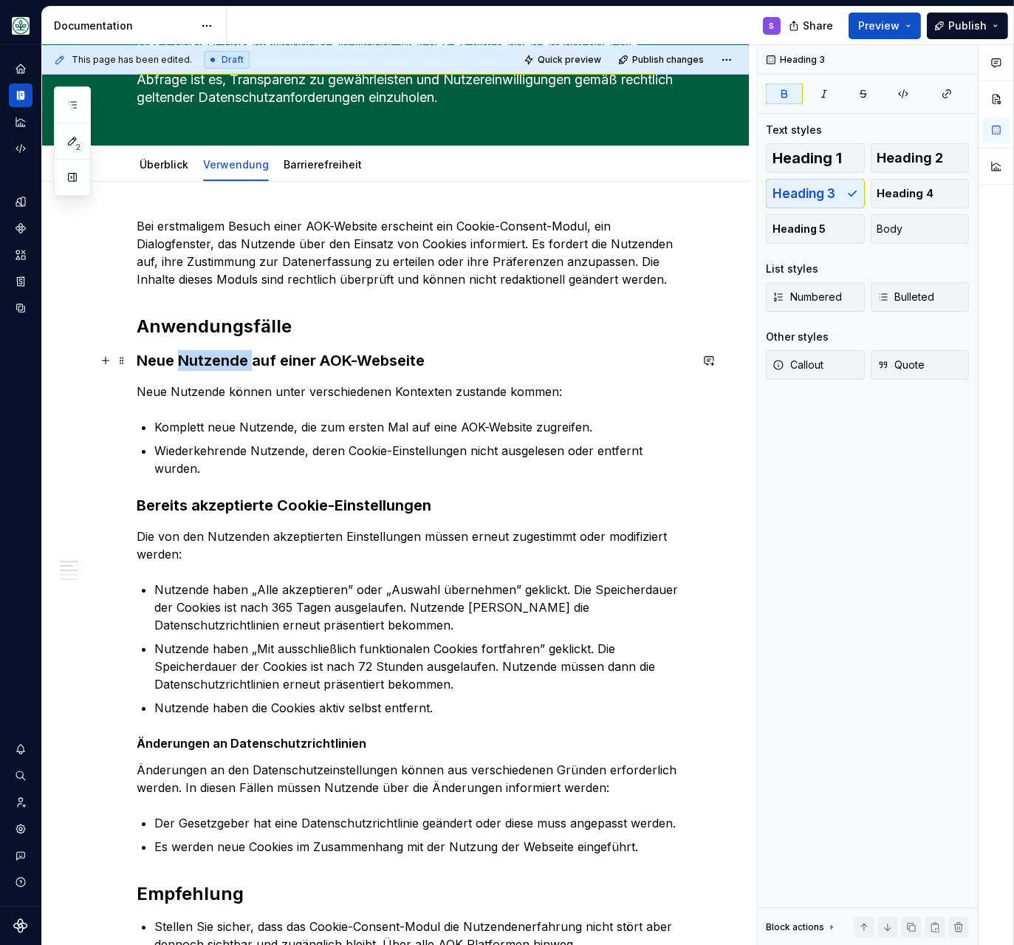
click at [188, 356] on strong "Neue Nutzende auf einer AOK-Webseite" at bounding box center [281, 361] width 288 height 18
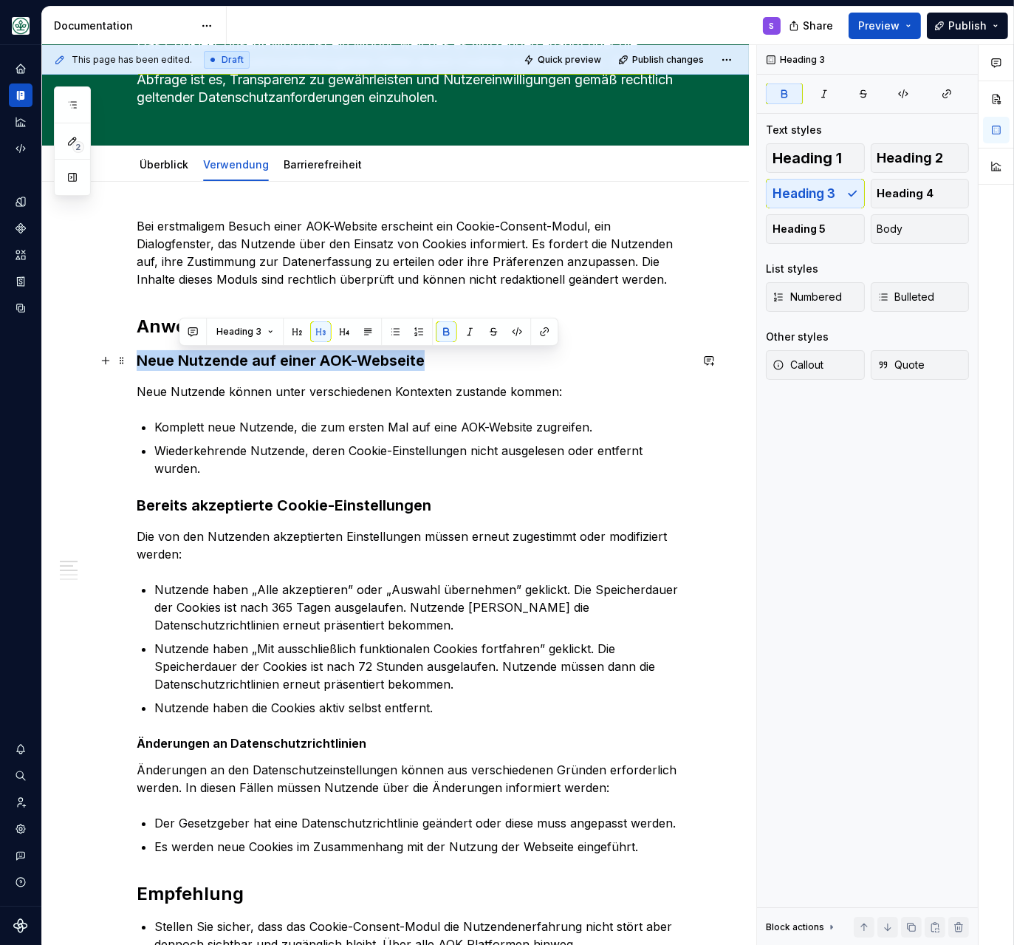
click at [188, 356] on strong "Neue Nutzende auf einer AOK-Webseite" at bounding box center [281, 361] width 288 height 18
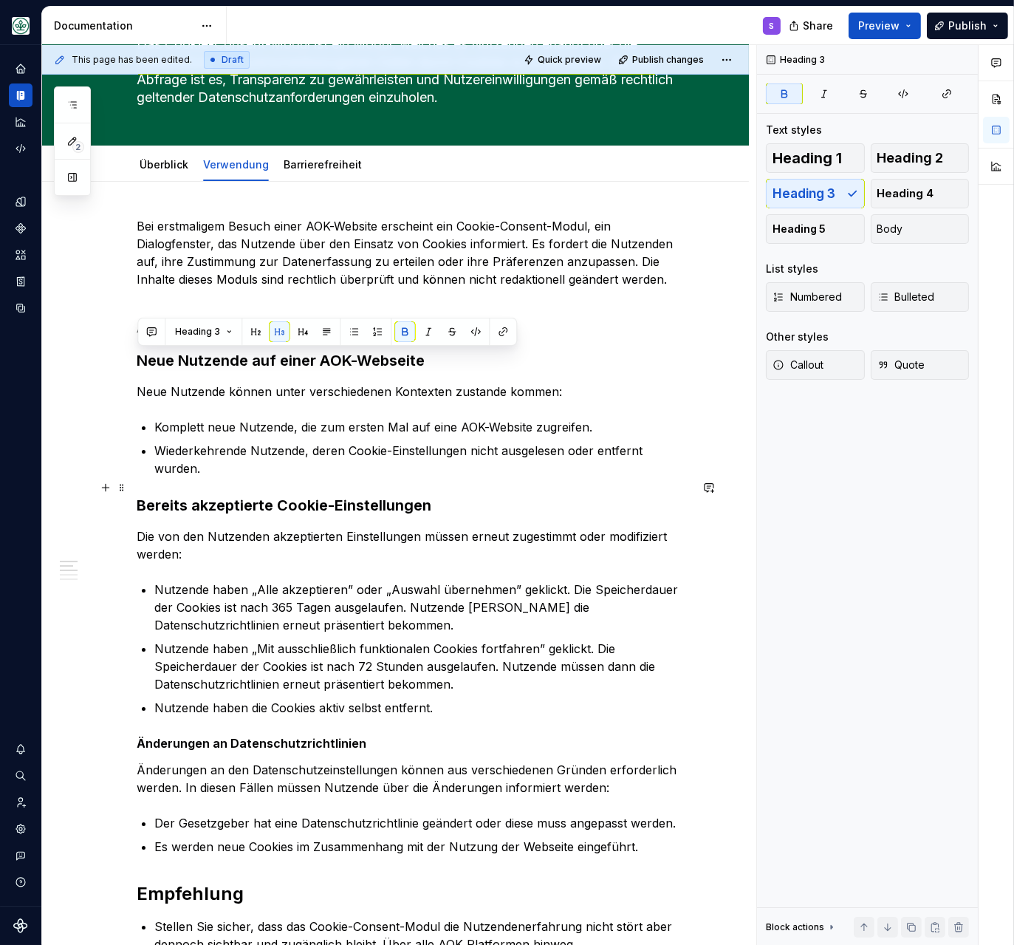
click at [222, 496] on strong "Bereits akzeptierte Cookie-Einstellungen" at bounding box center [284, 505] width 295 height 18
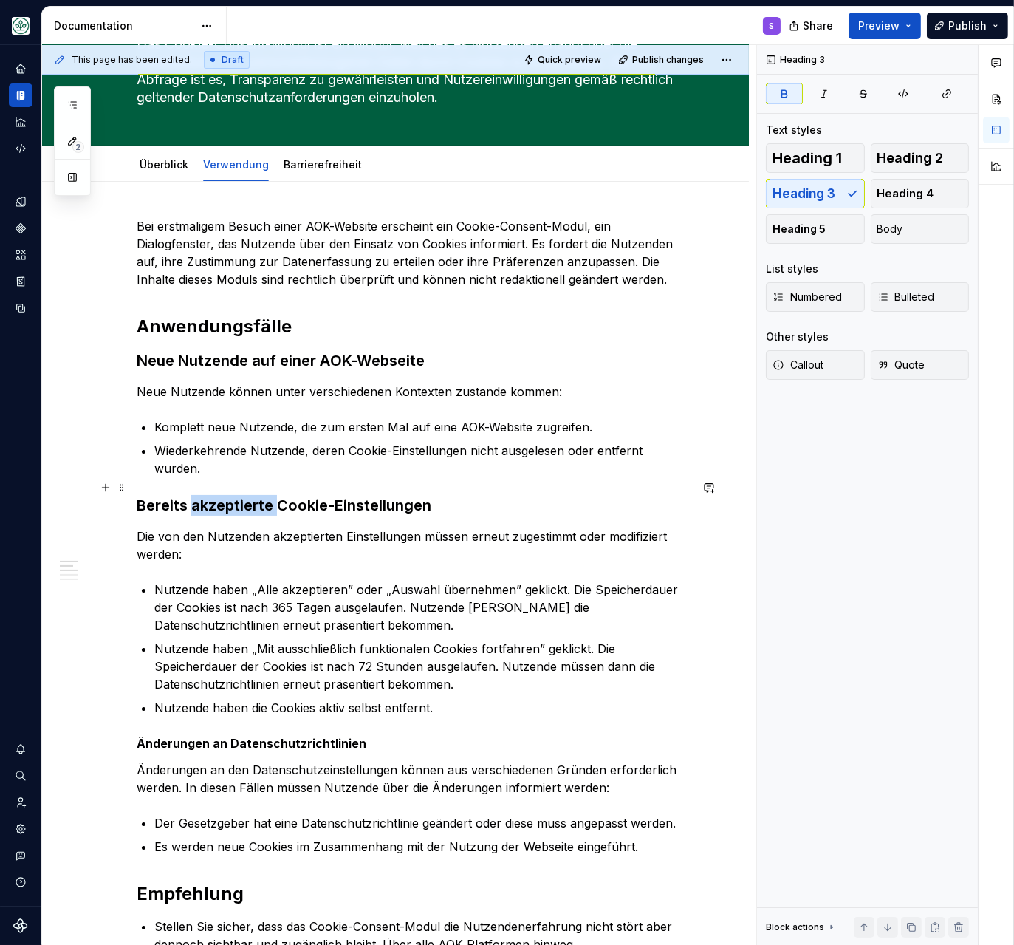
click at [222, 496] on strong "Bereits akzeptierte Cookie-Einstellungen" at bounding box center [284, 505] width 295 height 18
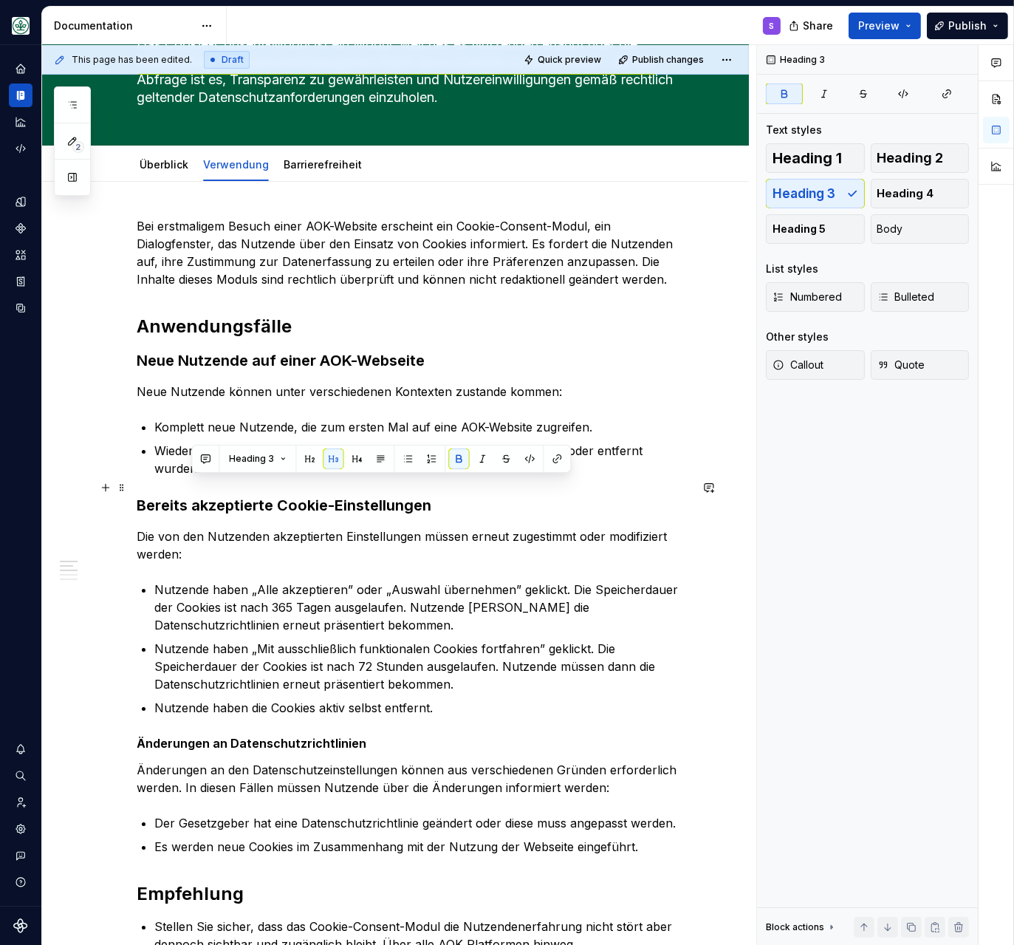
click at [163, 496] on strong "Bereits akzeptierte Cookie-Einstellungen" at bounding box center [284, 505] width 295 height 18
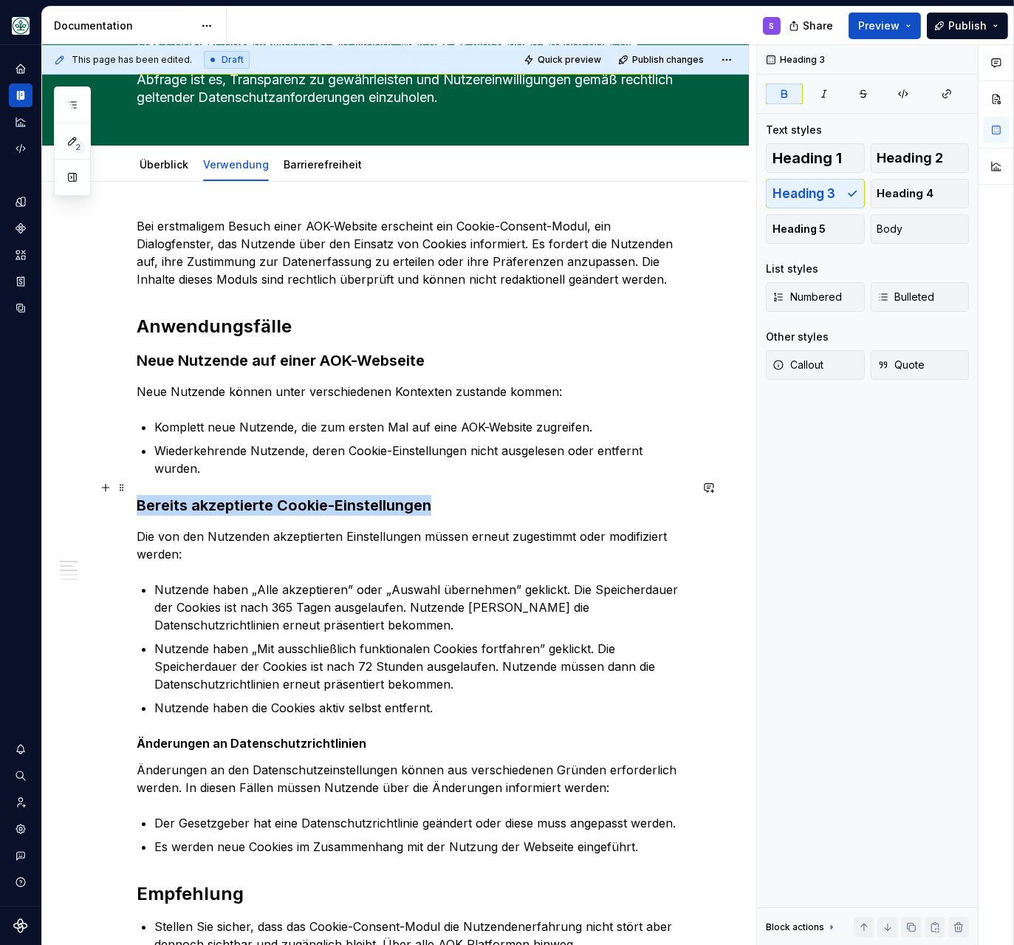
click at [163, 496] on strong "Bereits akzeptierte Cookie-Einstellungen" at bounding box center [284, 505] width 295 height 18
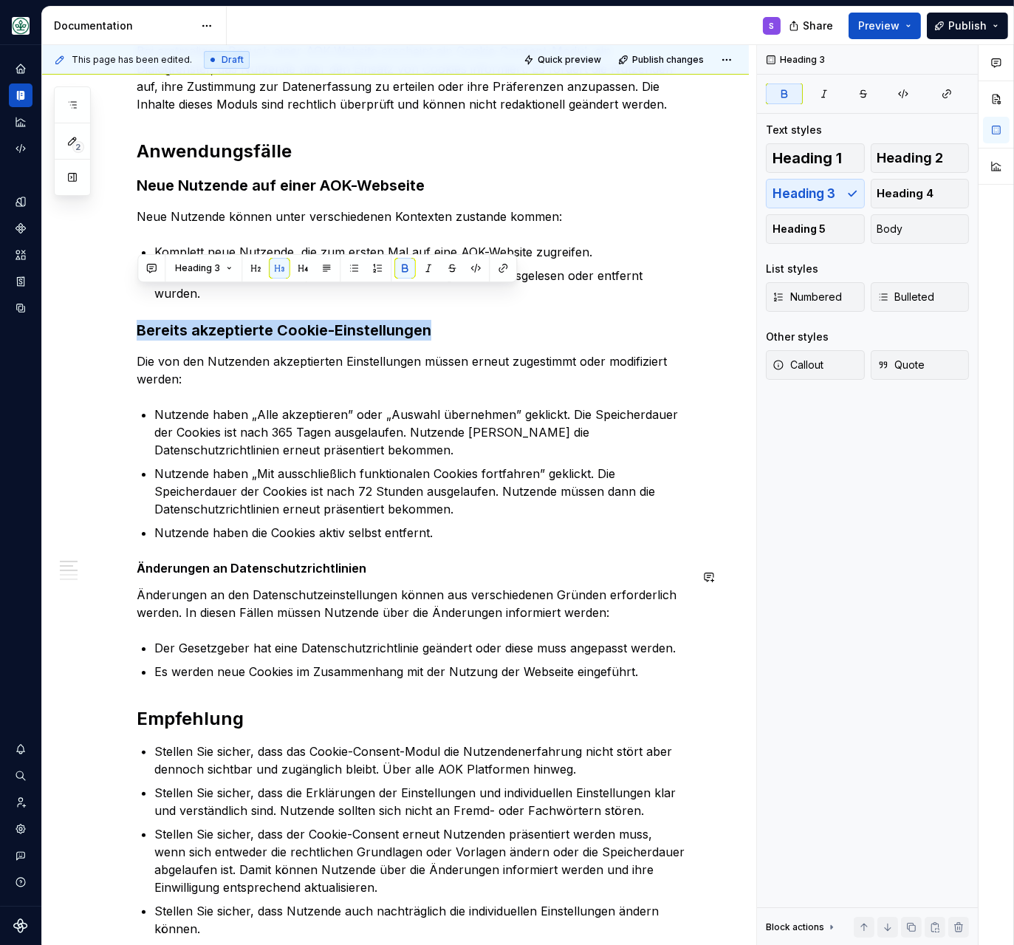
scroll to position [318, 0]
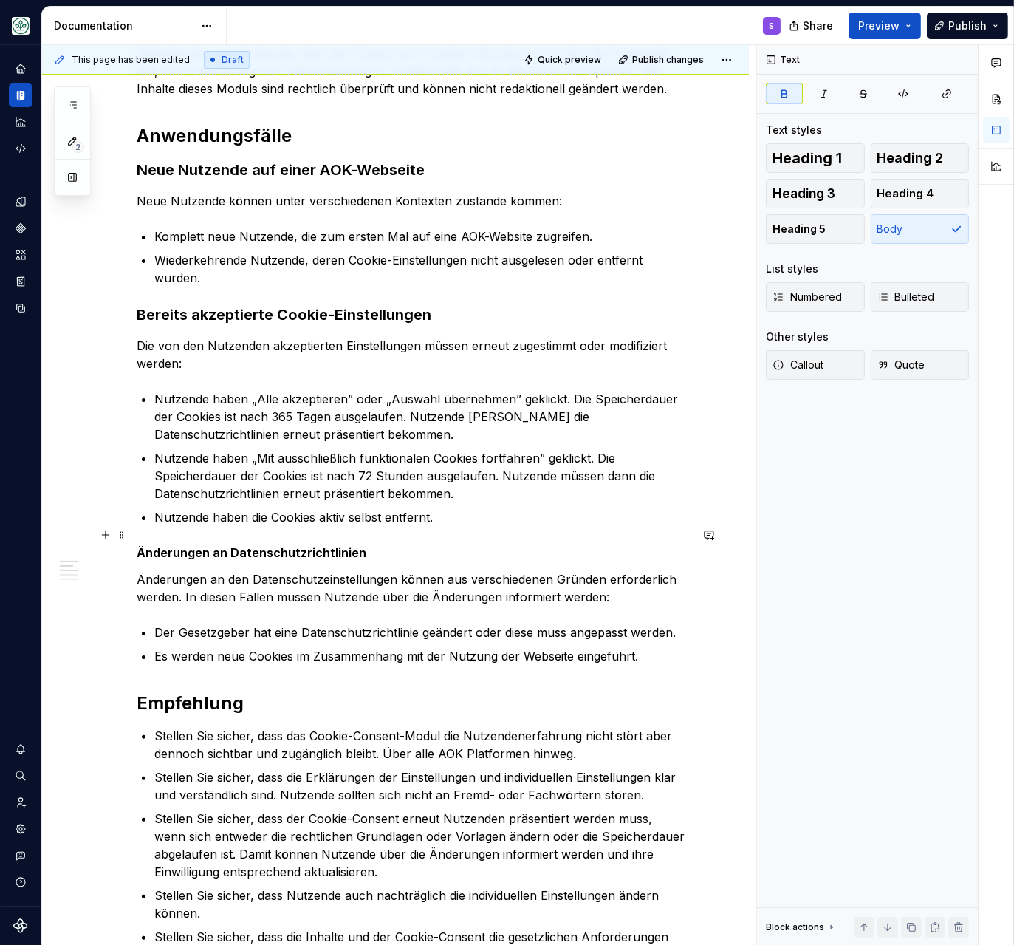
click at [195, 545] on strong "Änderungen an Datenschutzrichtlinien" at bounding box center [252, 552] width 230 height 15
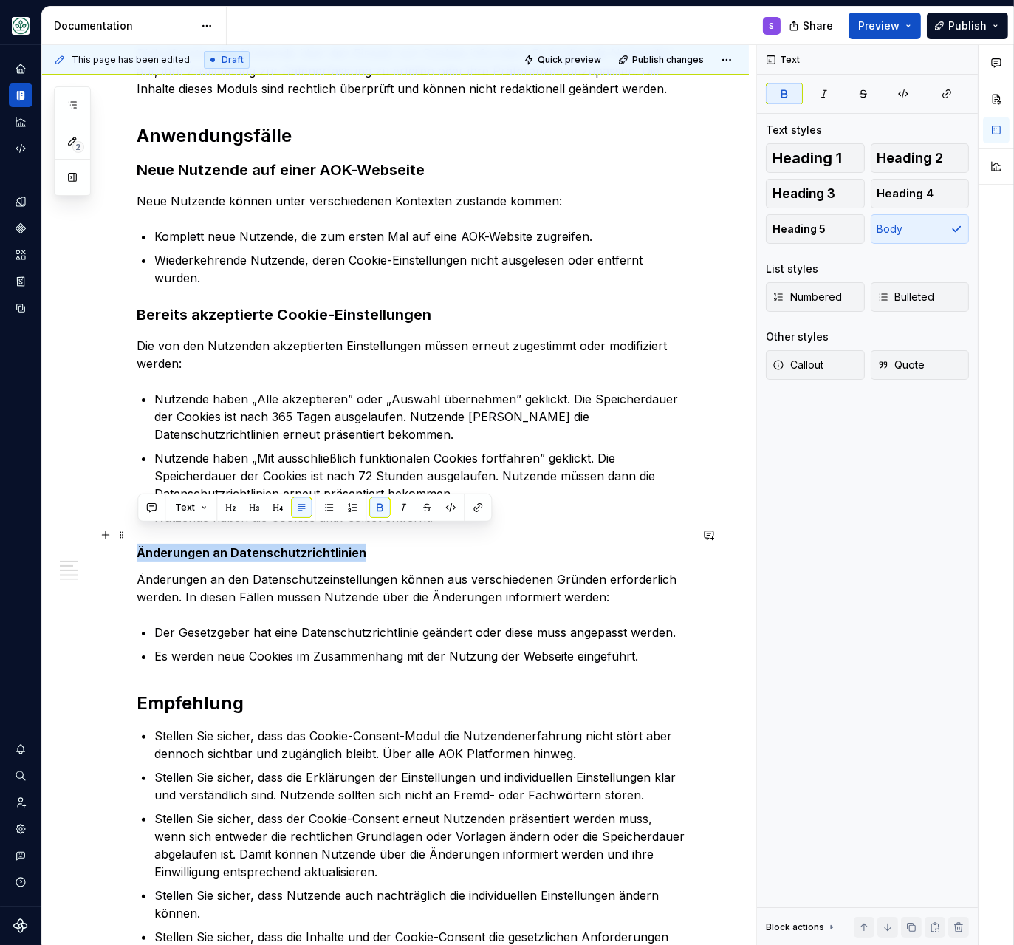
click at [195, 545] on strong "Änderungen an Datenschutzrichtlinien" at bounding box center [252, 552] width 230 height 15
click at [259, 503] on button "button" at bounding box center [254, 507] width 21 height 21
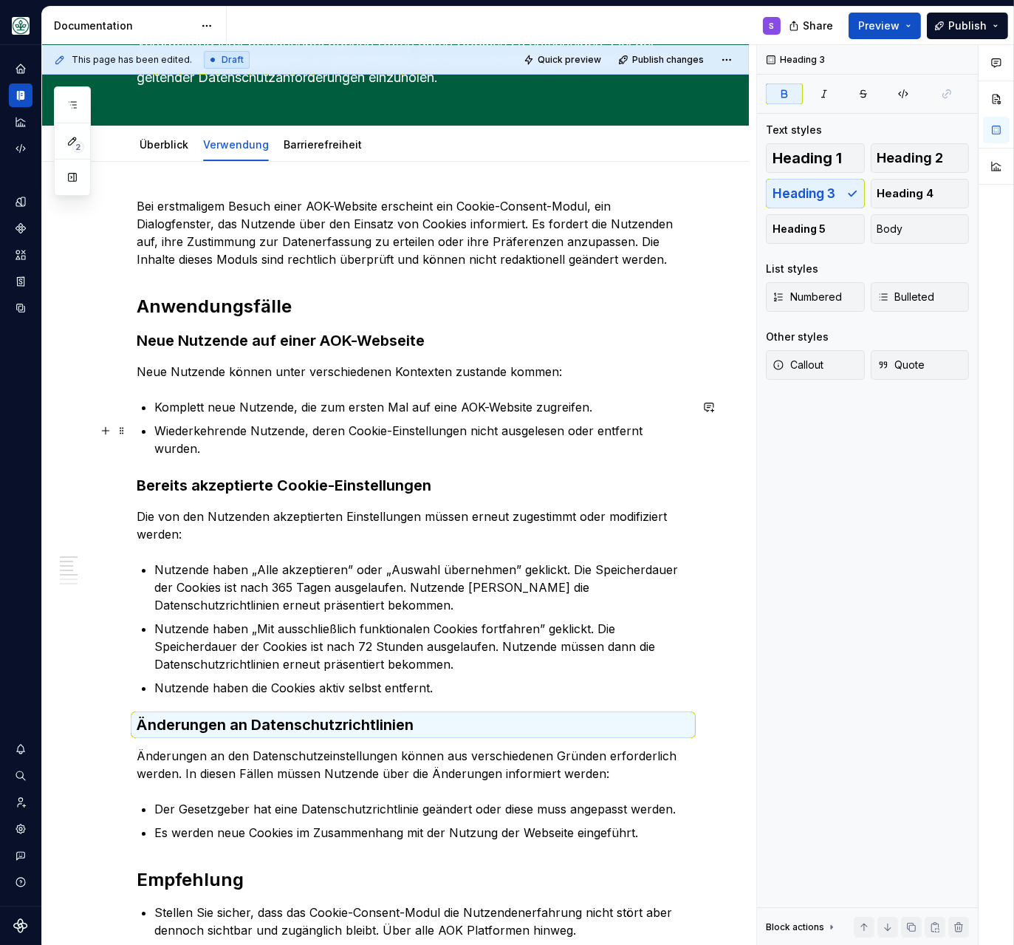
scroll to position [127, 0]
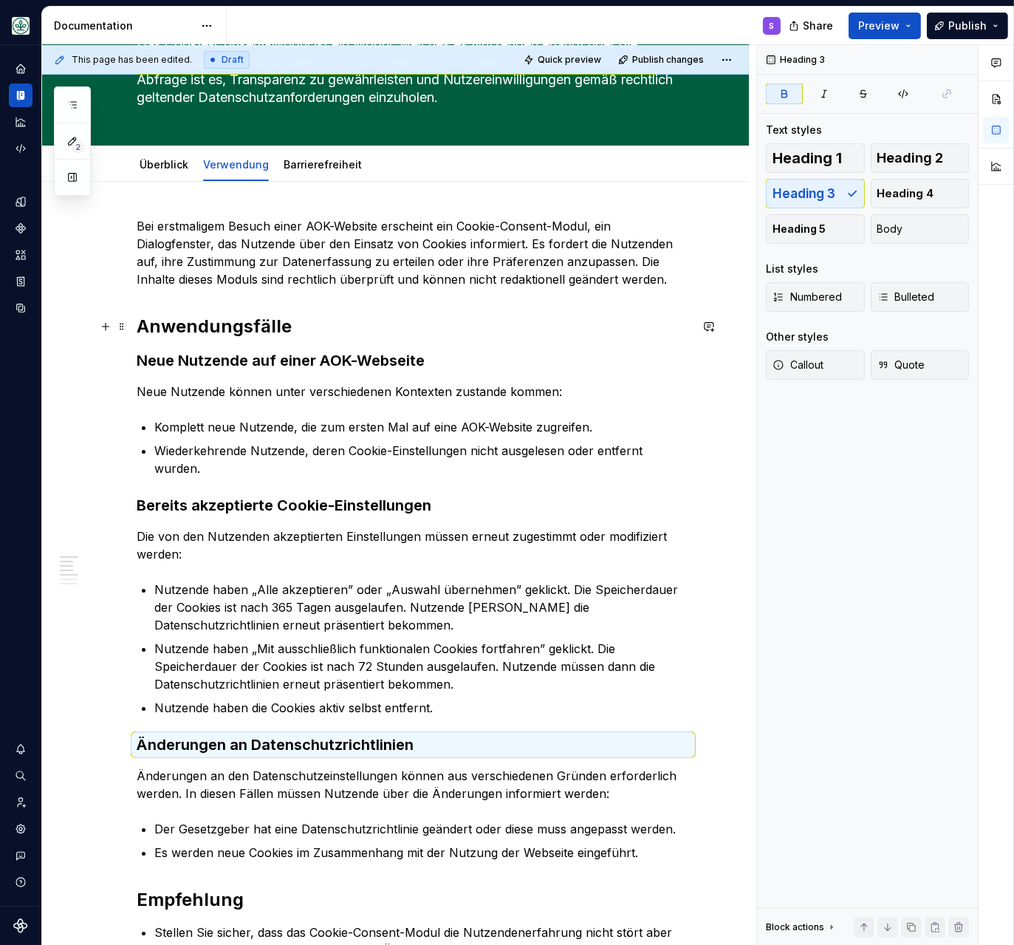
click at [225, 317] on h2 "Anwendungsfälle" at bounding box center [413, 327] width 553 height 24
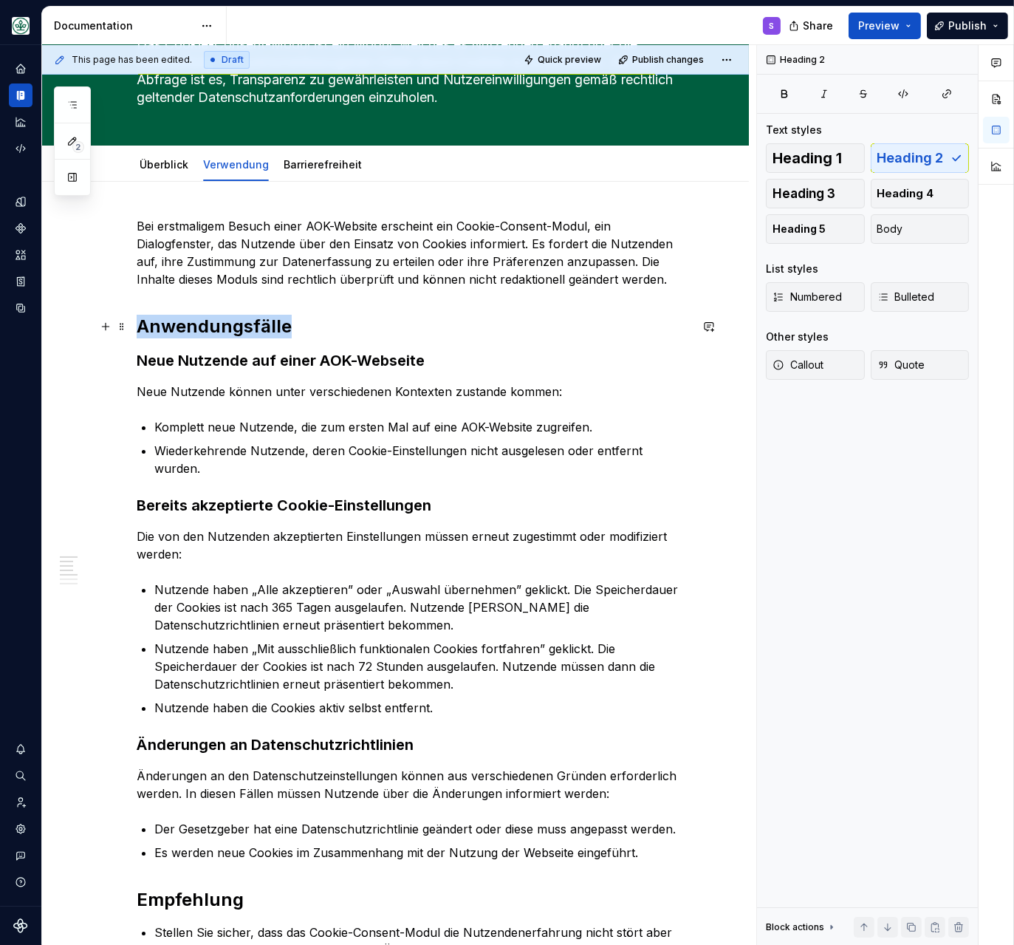
click at [225, 317] on h2 "Anwendungsfälle" at bounding box center [413, 327] width 553 height 24
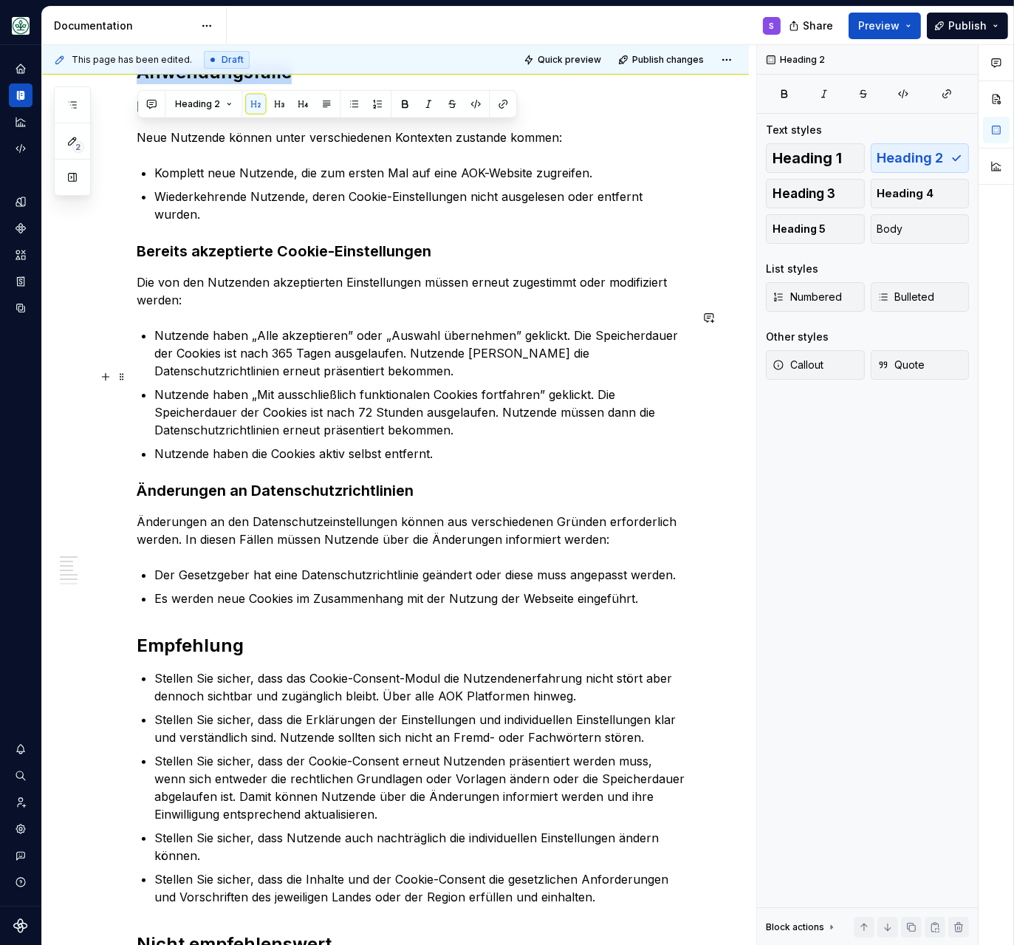
scroll to position [572, 0]
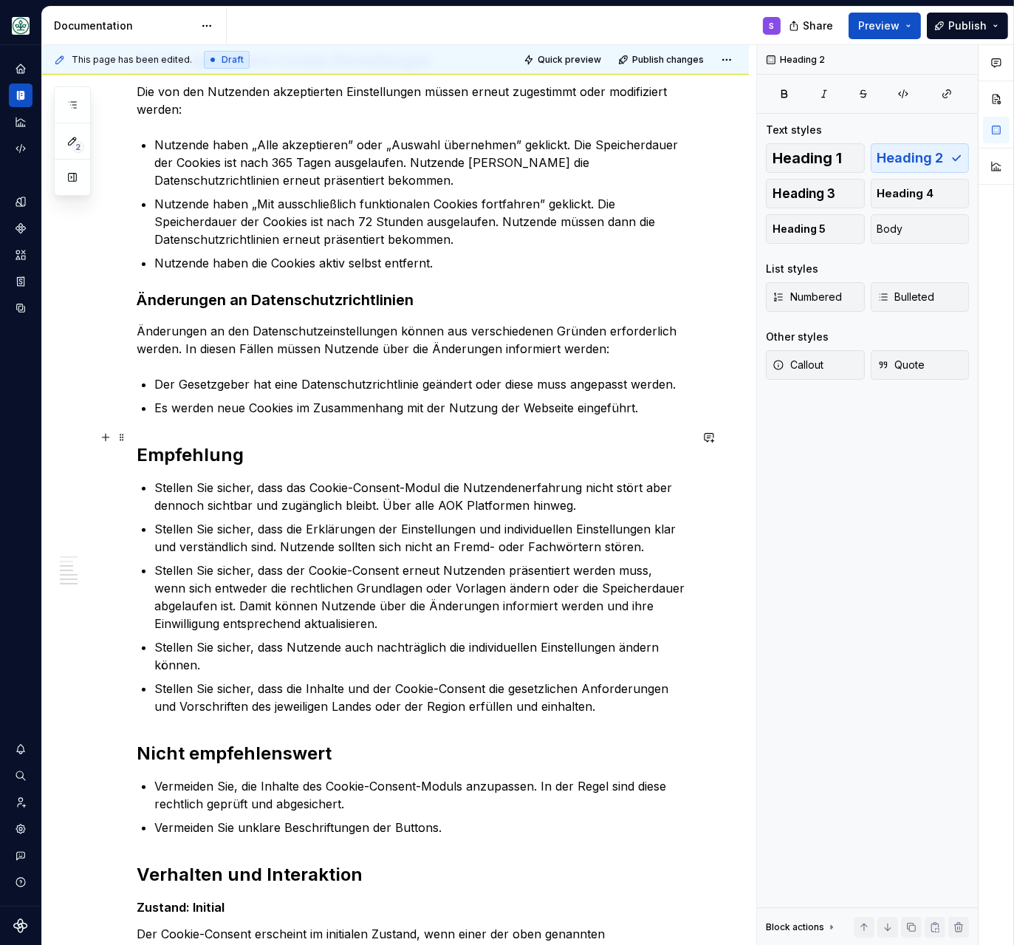
click at [186, 443] on h2 "Empfehlung" at bounding box center [413, 455] width 553 height 24
click at [222, 291] on strong "Änderungen an Datenschutzrichtlinien" at bounding box center [275, 300] width 277 height 18
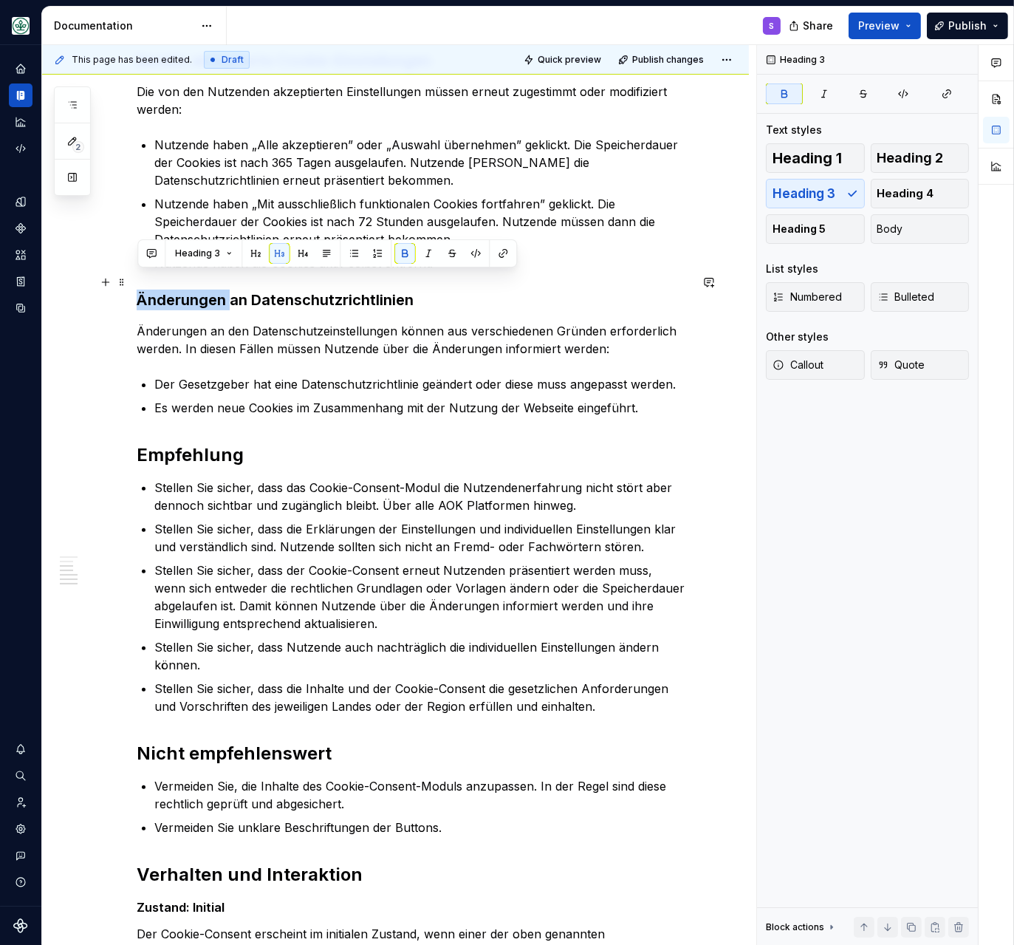
click at [222, 291] on strong "Änderungen an Datenschutzrichtlinien" at bounding box center [275, 300] width 277 height 18
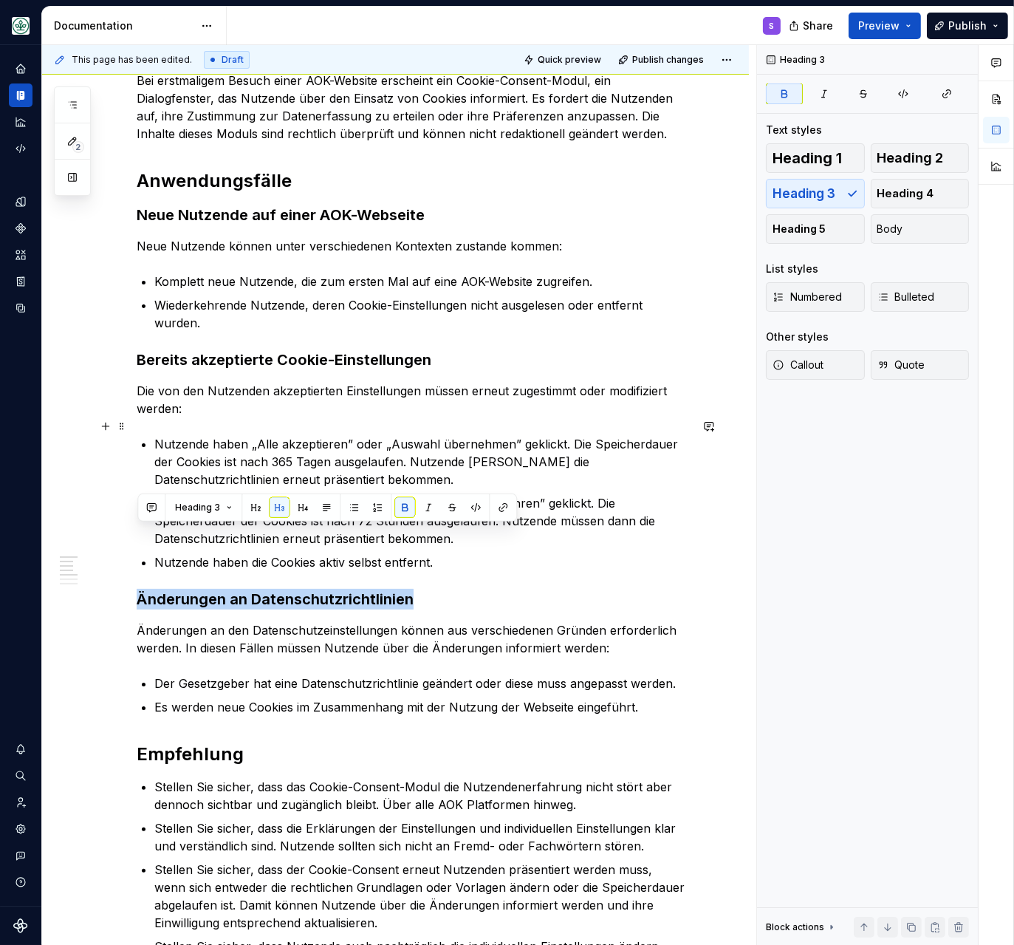
scroll to position [254, 0]
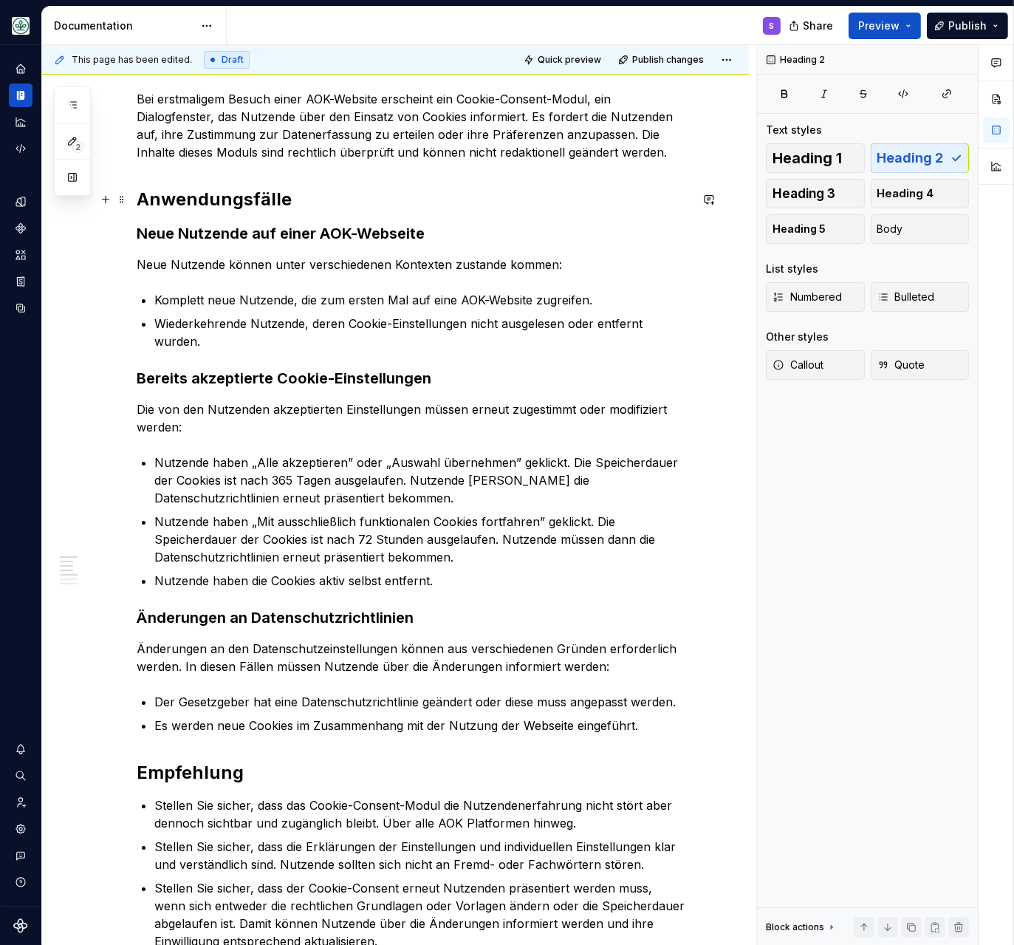
click at [174, 191] on h2 "Anwendungsfälle" at bounding box center [413, 200] width 553 height 24
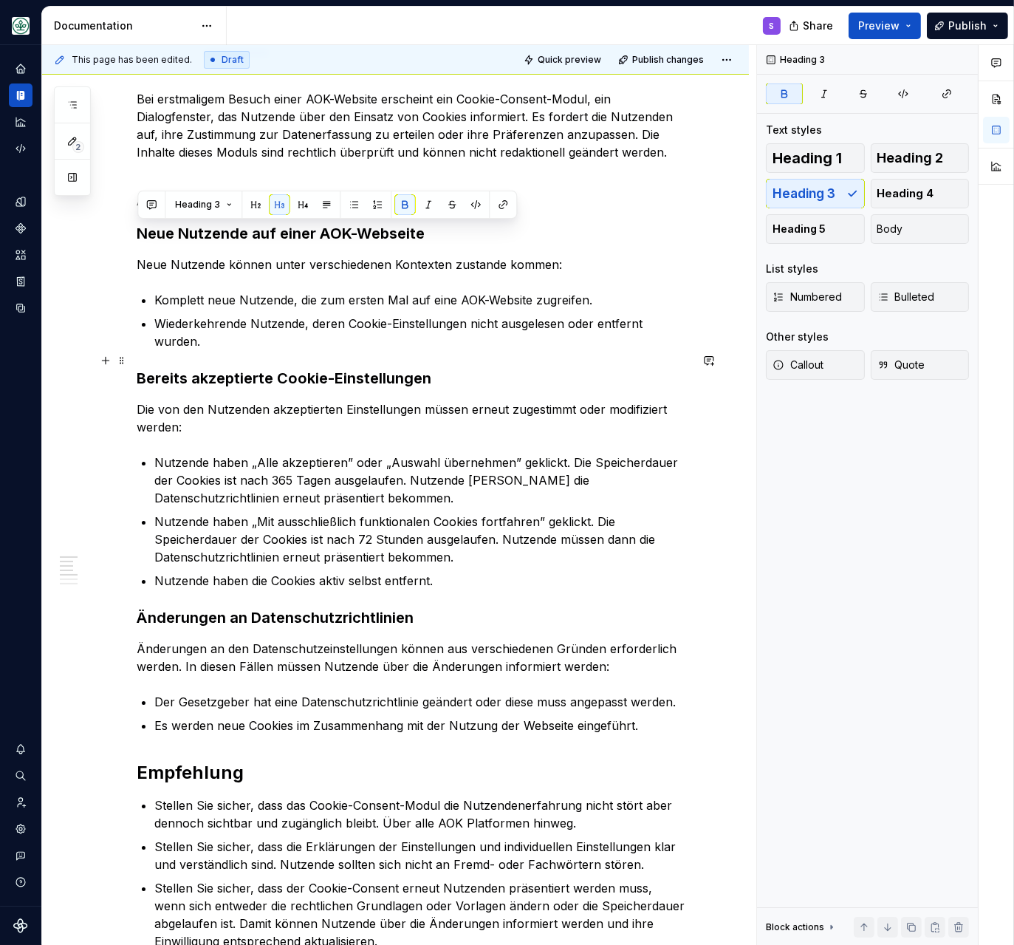
click at [176, 369] on strong "Bereits akzeptierte Cookie-Einstellungen" at bounding box center [284, 378] width 295 height 18
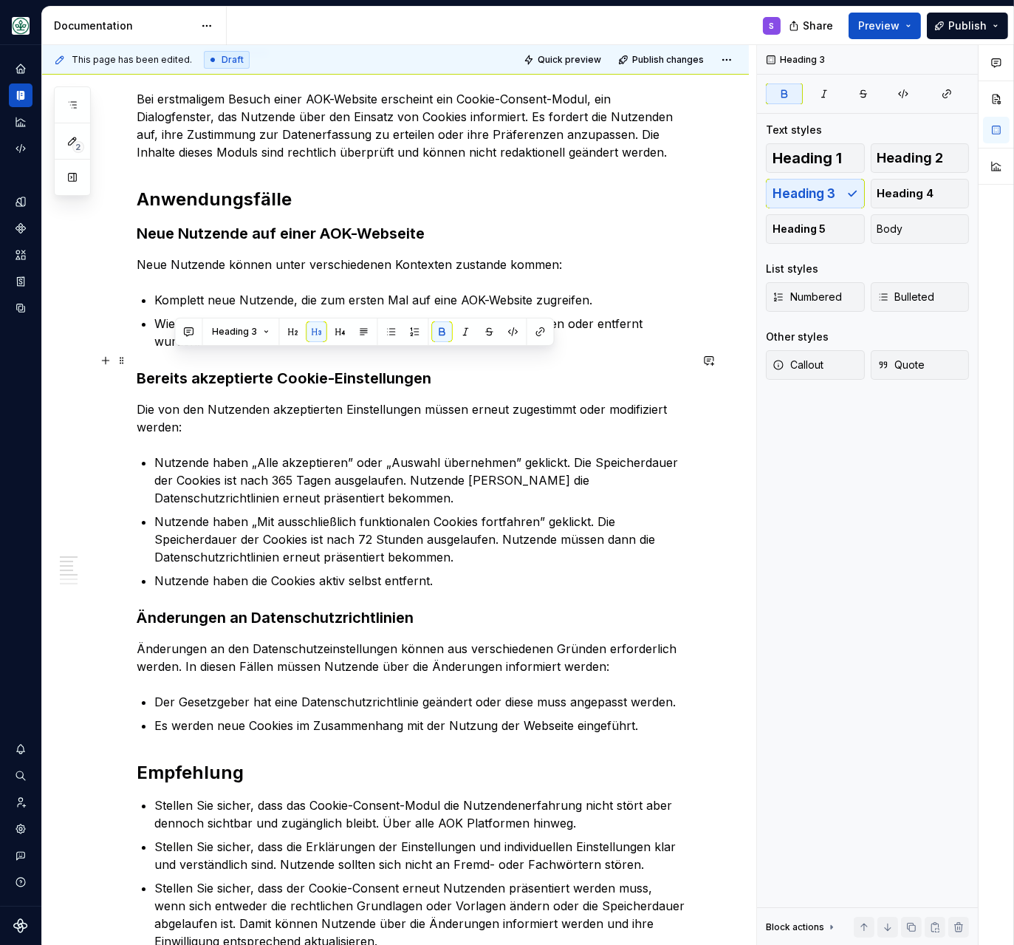
click at [176, 369] on strong "Bereits akzeptierte Cookie-Einstellungen" at bounding box center [284, 378] width 295 height 18
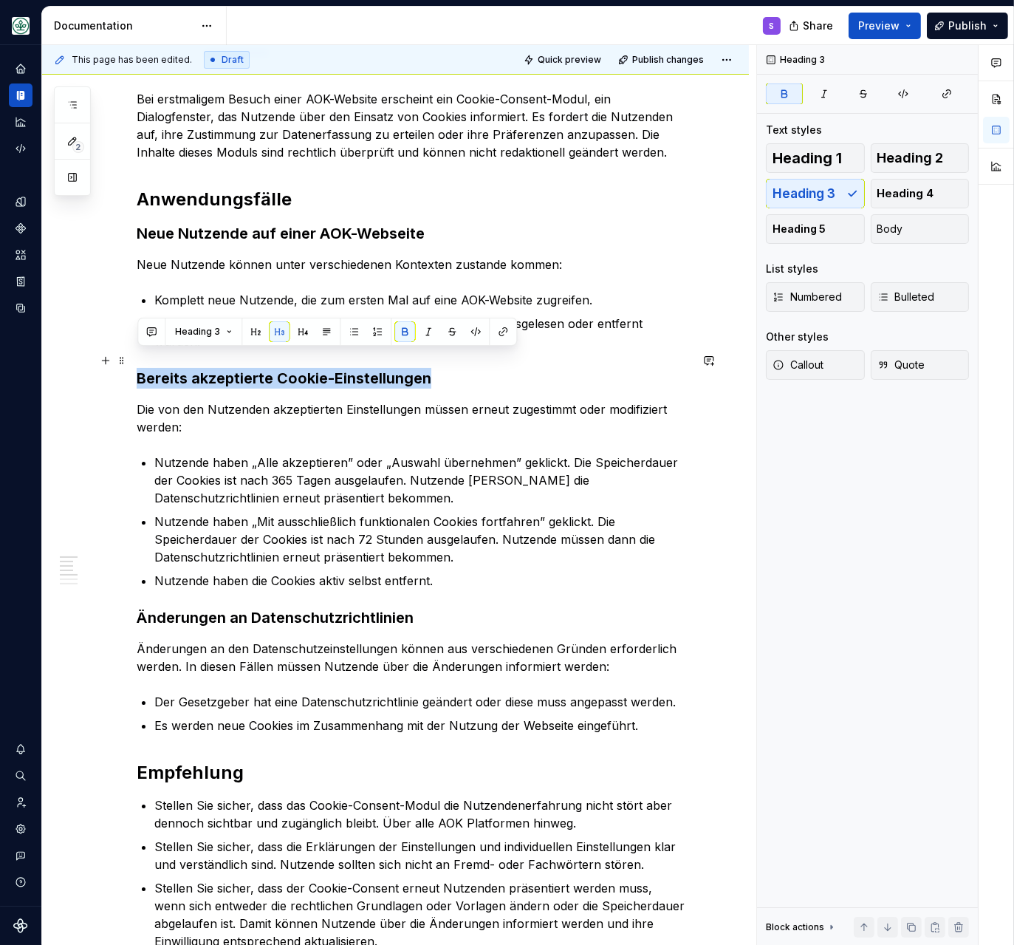
click at [176, 369] on strong "Bereits akzeptierte Cookie-Einstellungen" at bounding box center [284, 378] width 295 height 18
click at [163, 609] on strong "Änderungen an Datenschutzrichtlinien" at bounding box center [275, 618] width 277 height 18
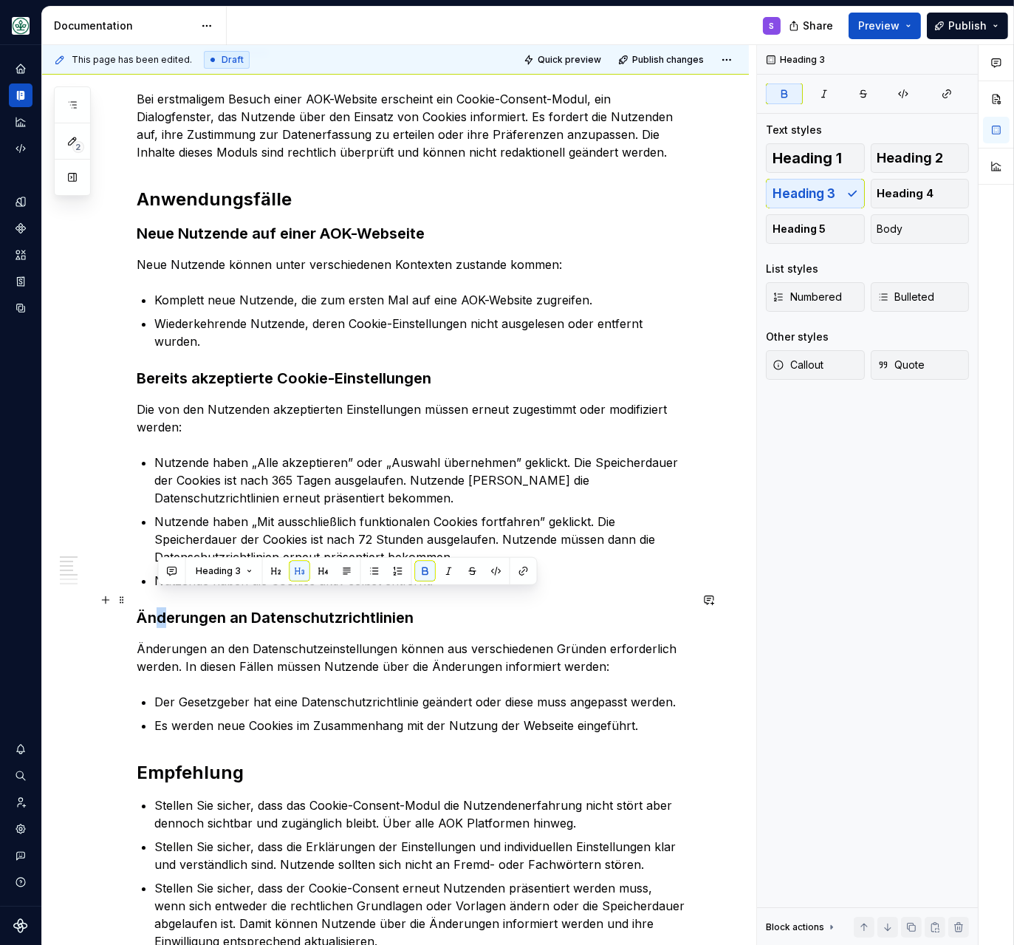
click at [163, 609] on strong "Änderungen an Datenschutzrichtlinien" at bounding box center [275, 618] width 277 height 18
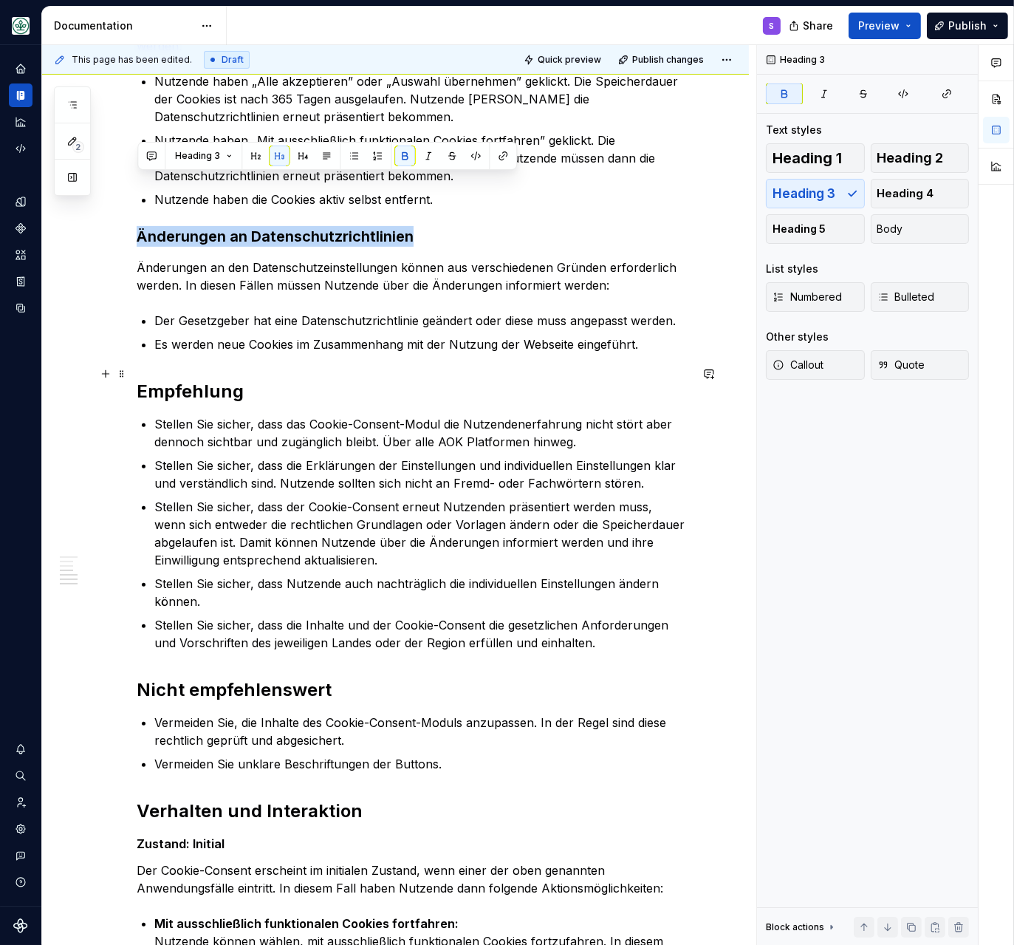
scroll to position [762, 0]
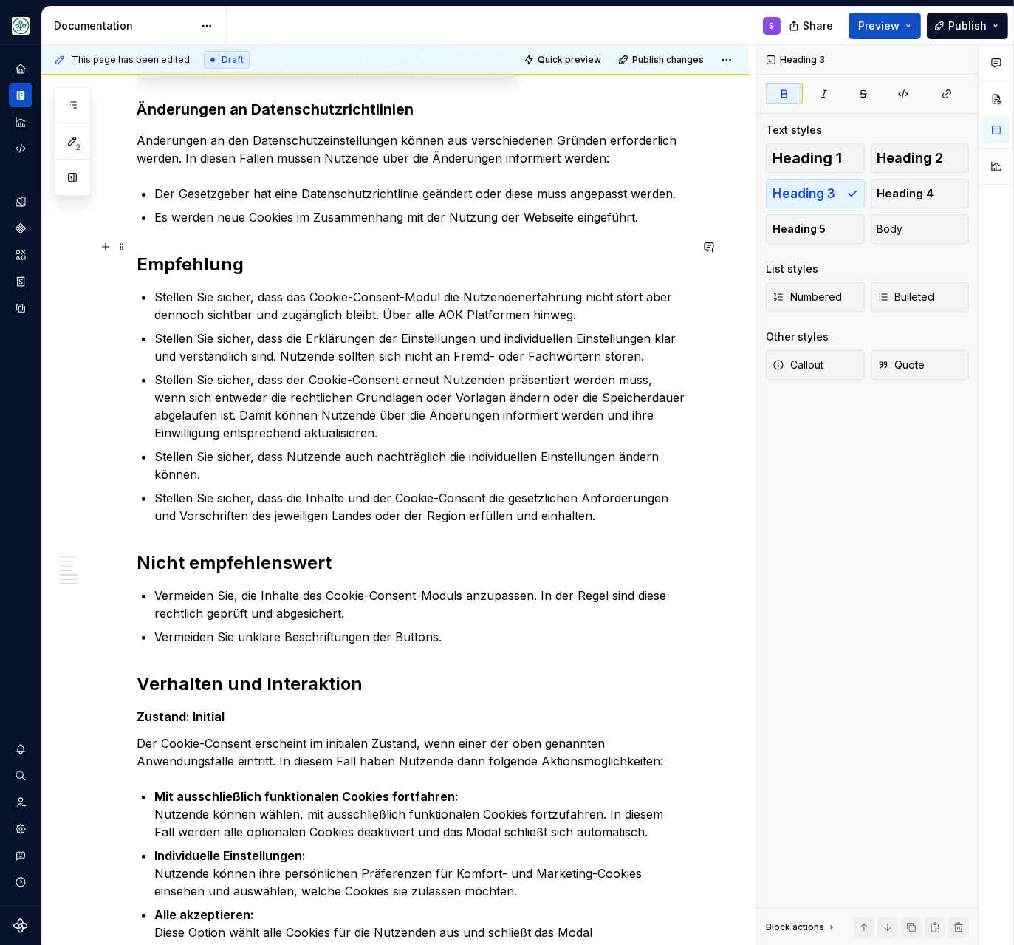
click at [196, 253] on h2 "Empfehlung" at bounding box center [413, 265] width 553 height 24
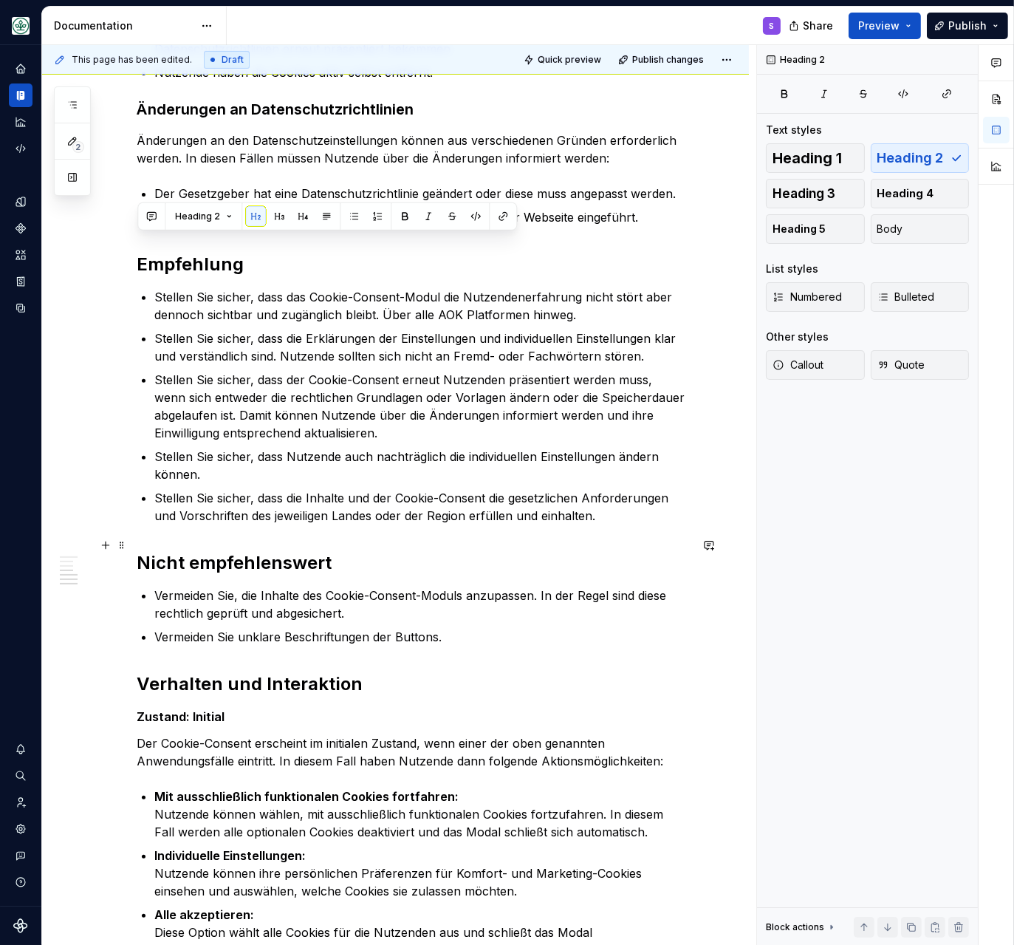
click at [216, 551] on h2 "Nicht empfehlenswert" at bounding box center [413, 563] width 553 height 24
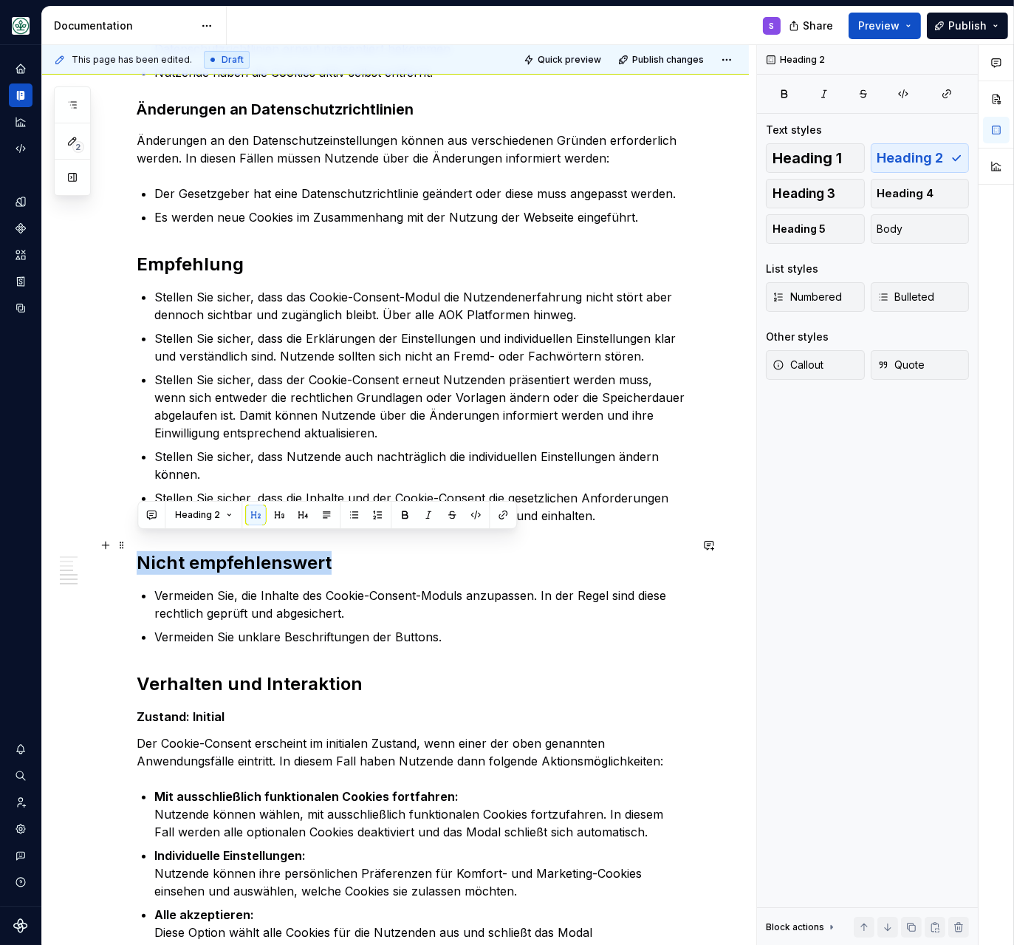
click at [216, 551] on h2 "Nicht empfehlenswert" at bounding box center [413, 563] width 553 height 24
type textarea "*"
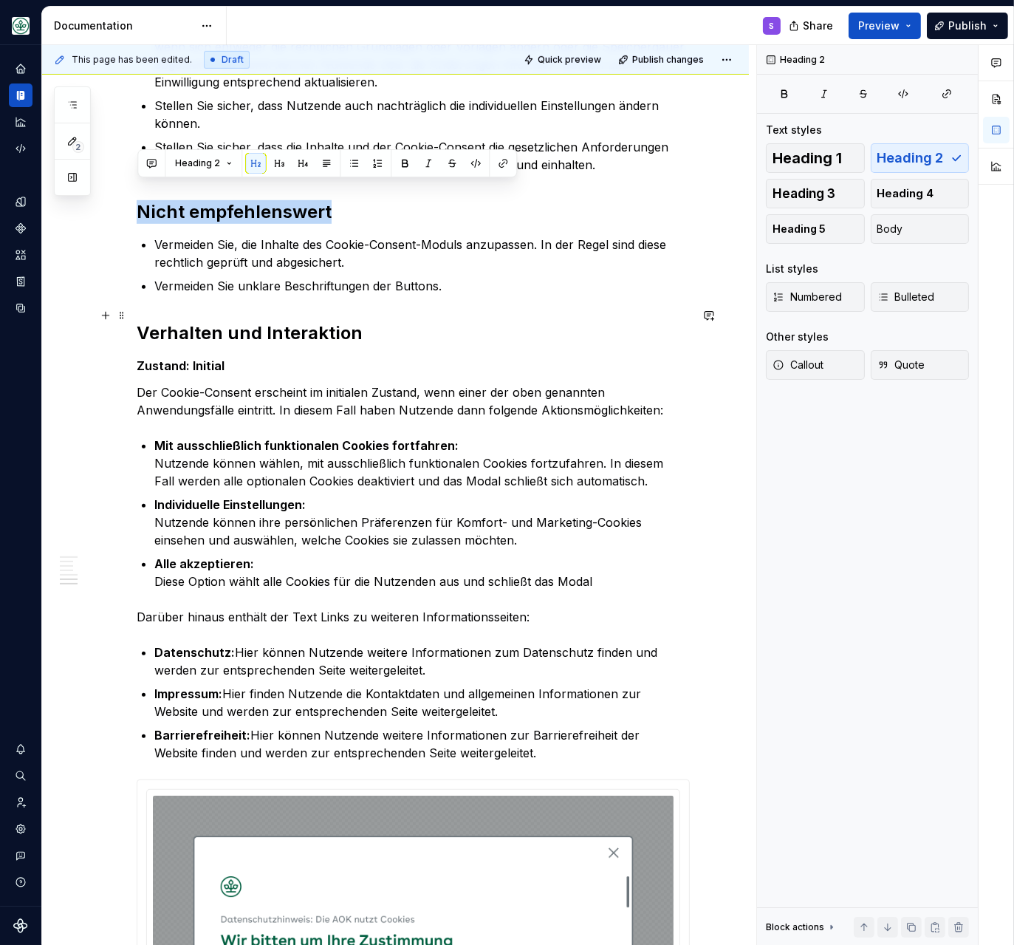
scroll to position [1016, 0]
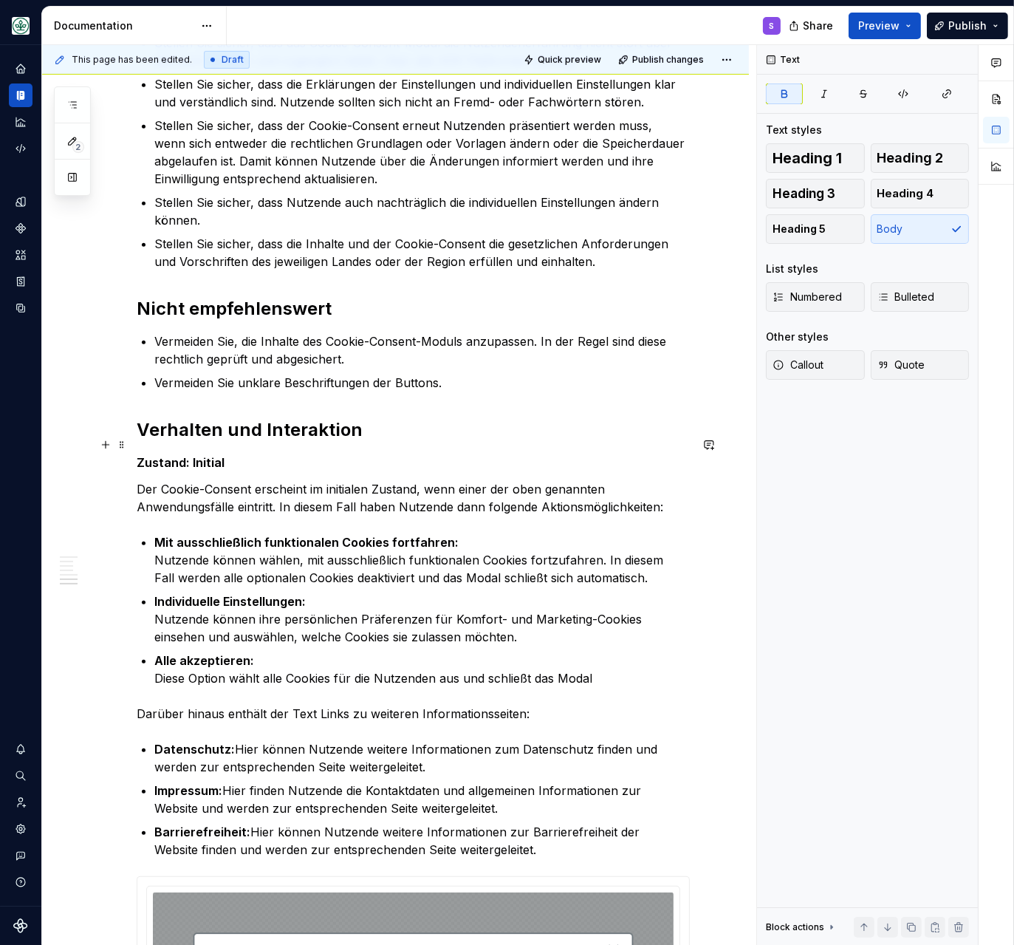
click at [166, 453] on p "Zustand: Initial" at bounding box center [413, 462] width 553 height 18
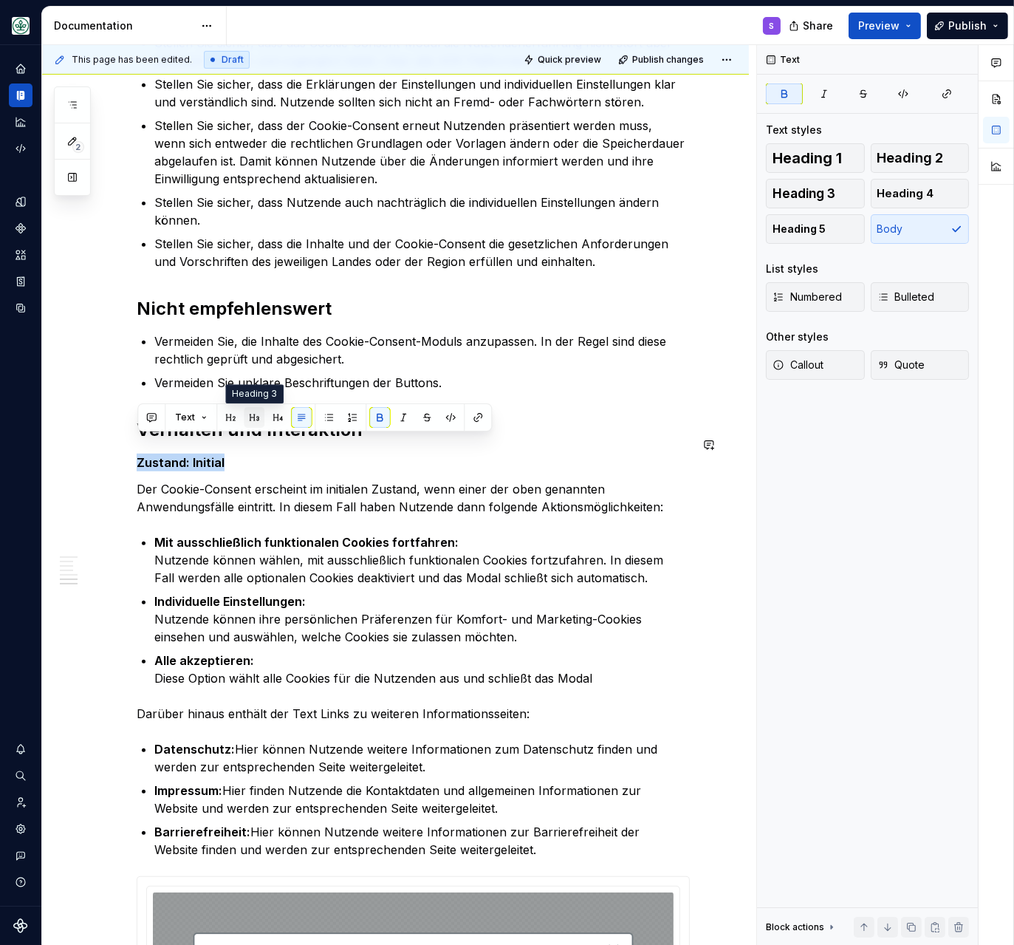
click at [252, 414] on button "button" at bounding box center [254, 417] width 21 height 21
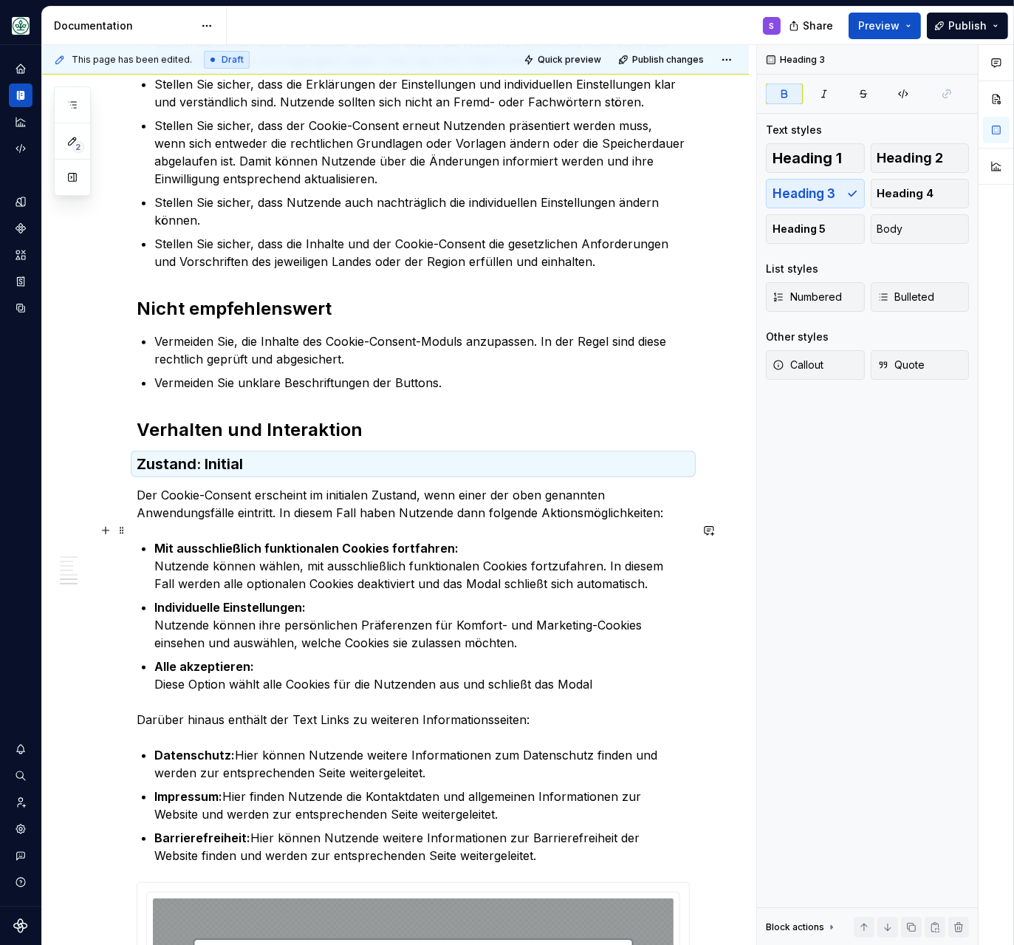
click at [484, 539] on p "Mit ausschließlich funktionalen Cookies fortfahren: Nutzende können wählen, mit…" at bounding box center [421, 565] width 535 height 53
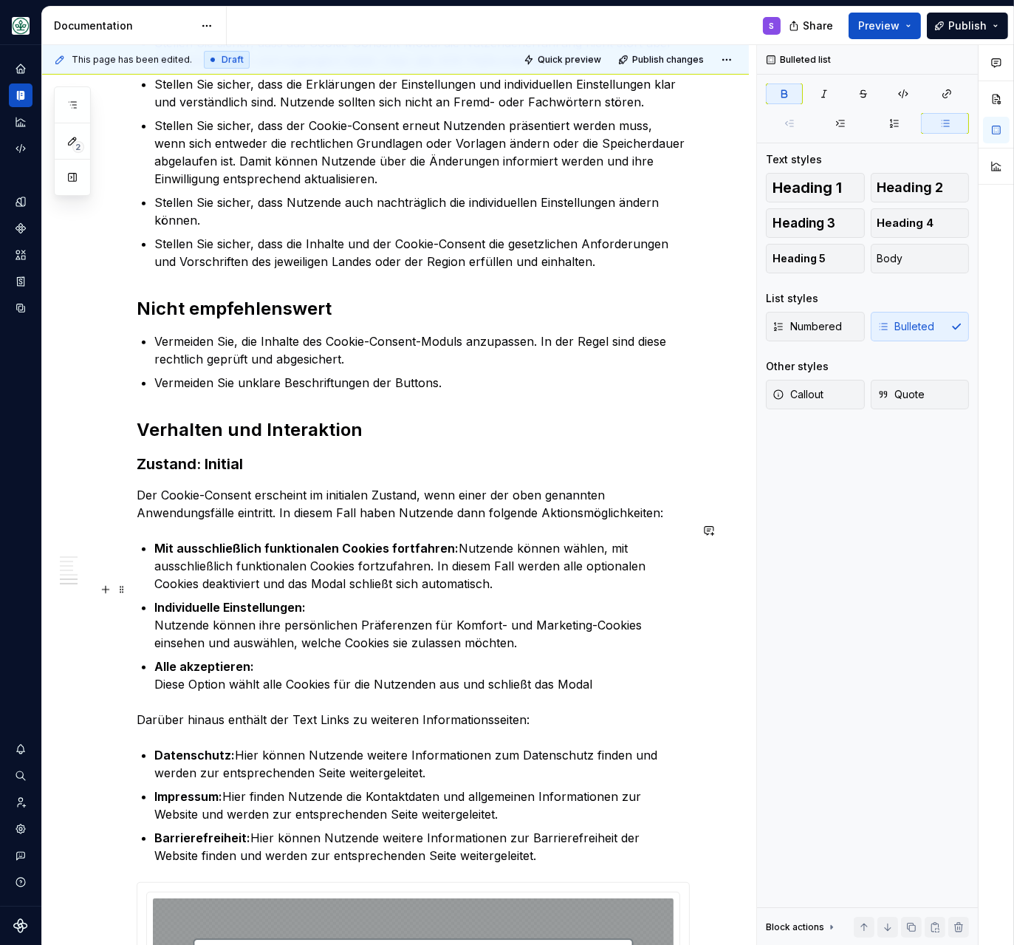
click at [405, 598] on p "Individuelle Einstellungen: Nutzende können ihre persönlichen Präferenzen für K…" at bounding box center [421, 624] width 535 height 53
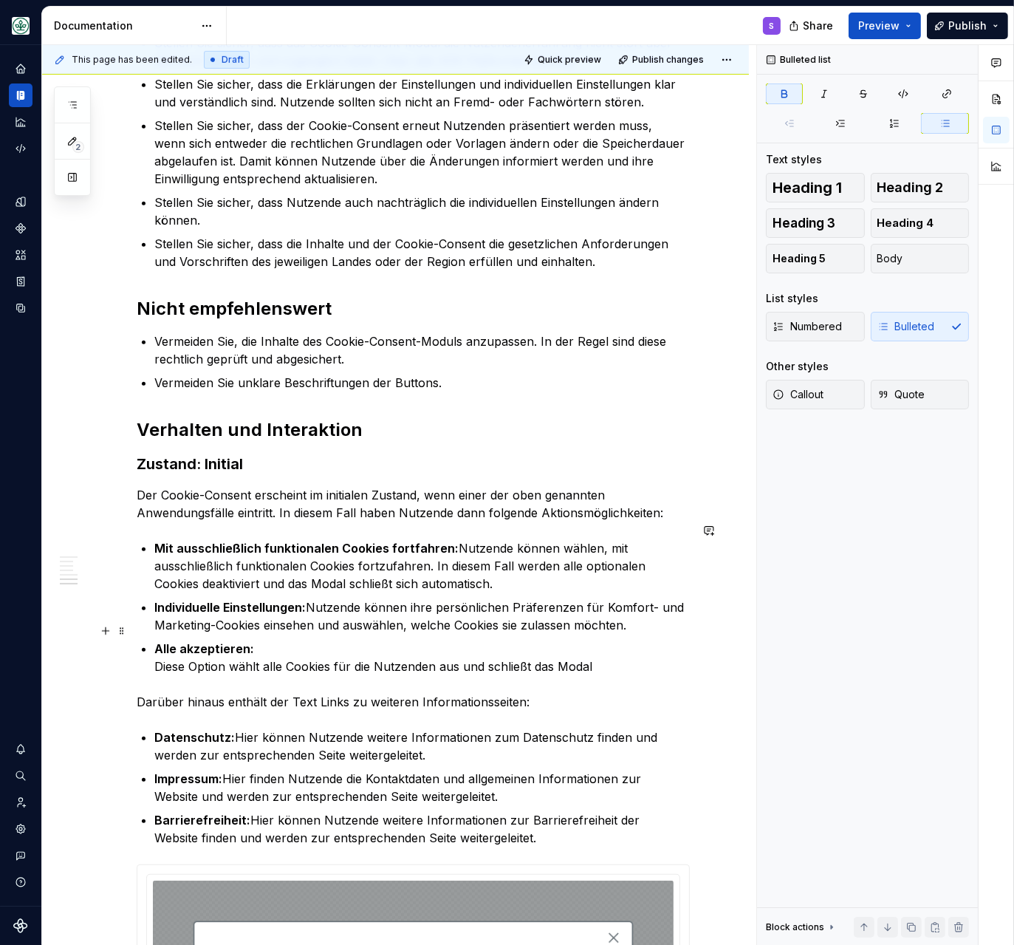
click at [264, 640] on p "Alle akzeptieren: Diese Option wählt alle Cookies für die Nutzenden aus und sch…" at bounding box center [421, 657] width 535 height 35
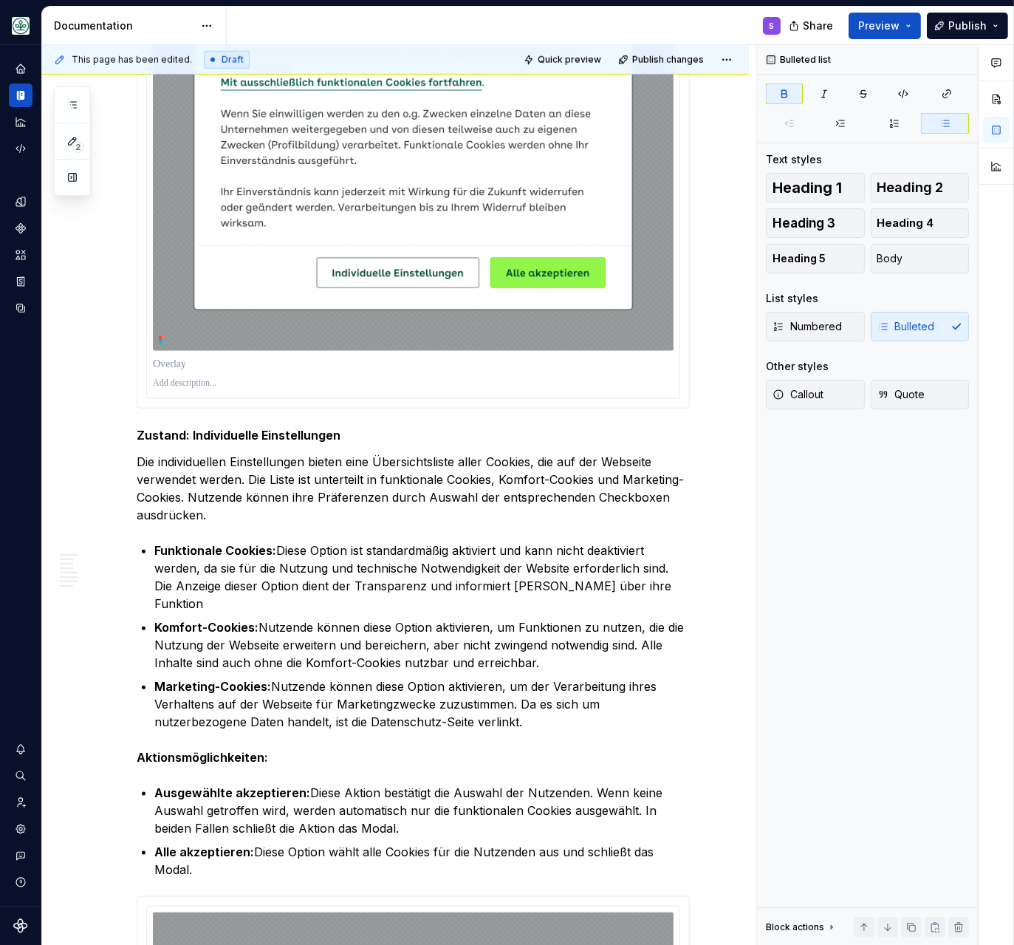
scroll to position [2159, 0]
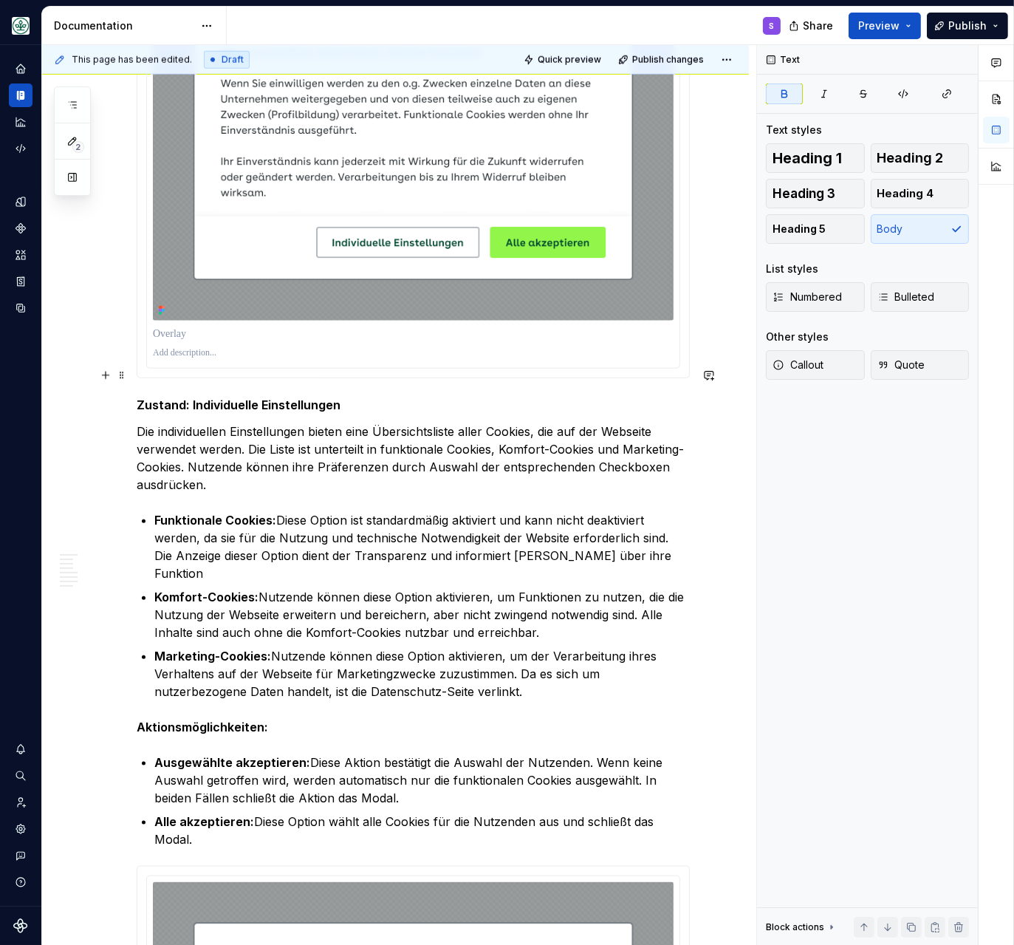
click at [179, 397] on strong "Zustand: Individuelle Einstellungen" at bounding box center [239, 404] width 204 height 15
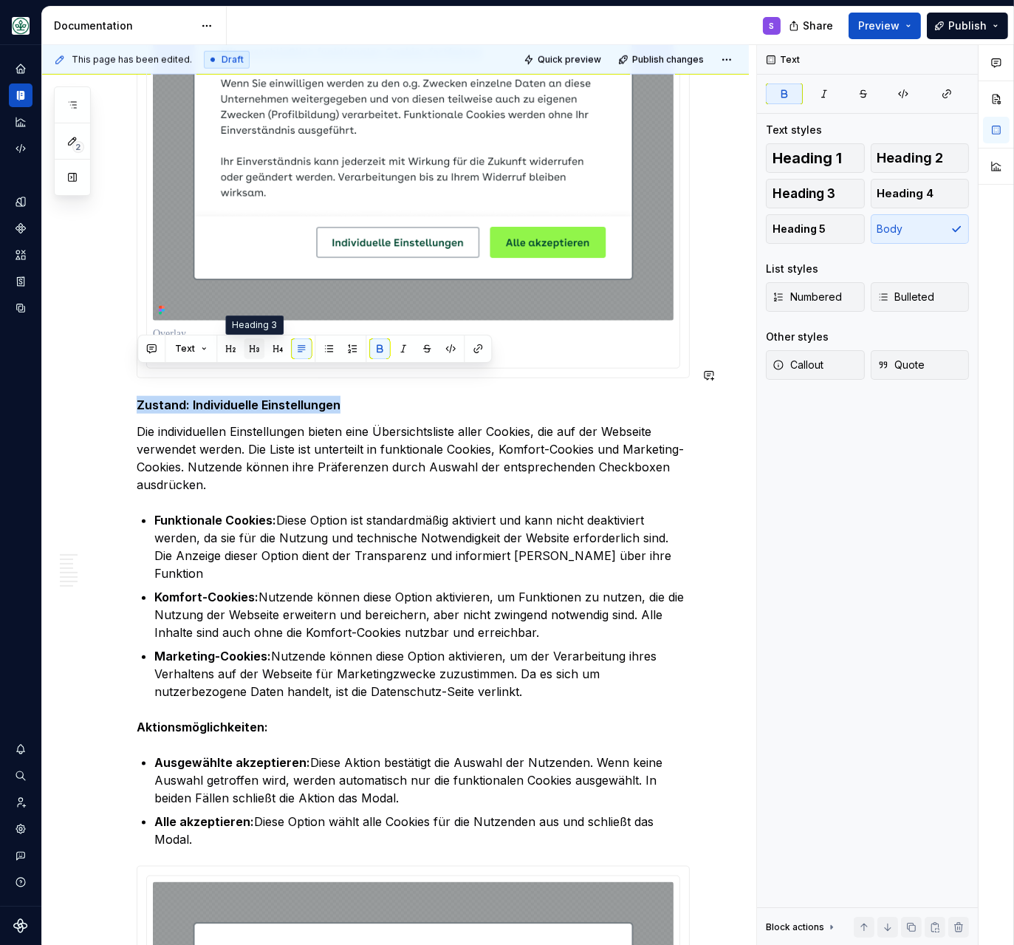
click at [253, 352] on button "button" at bounding box center [254, 348] width 21 height 21
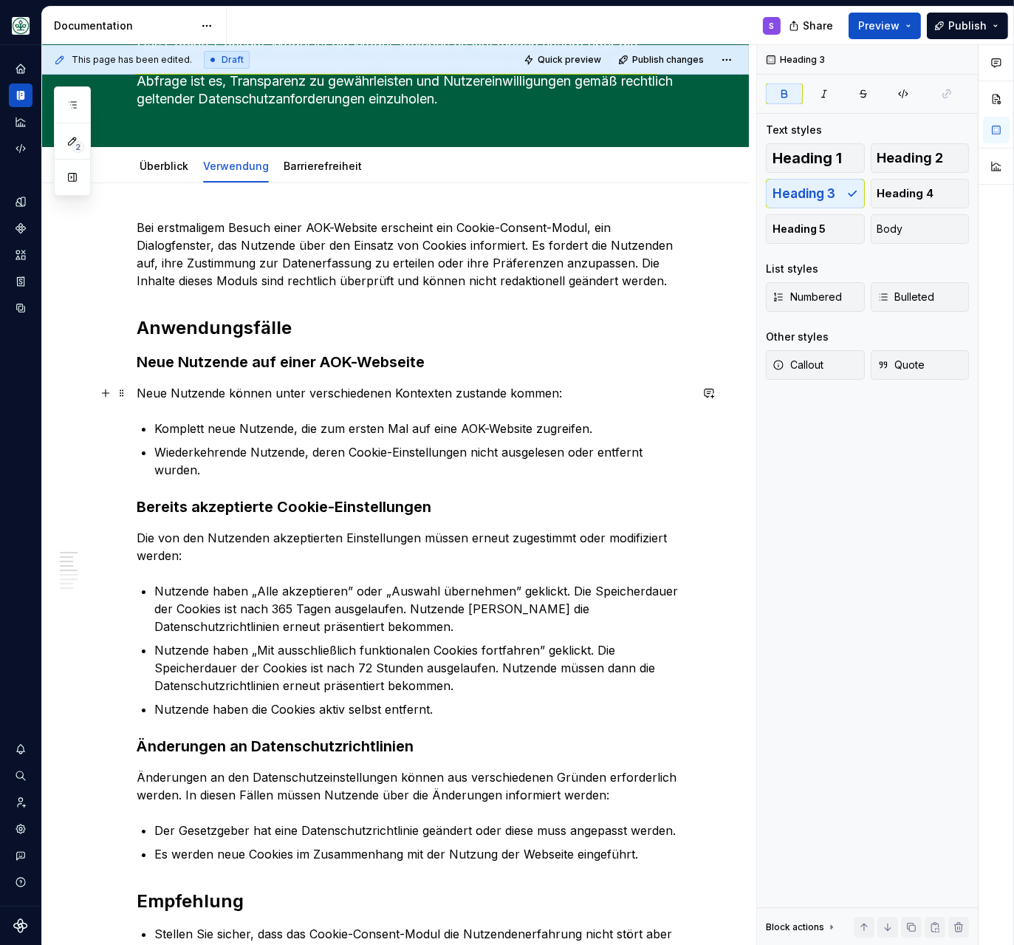
scroll to position [191, 0]
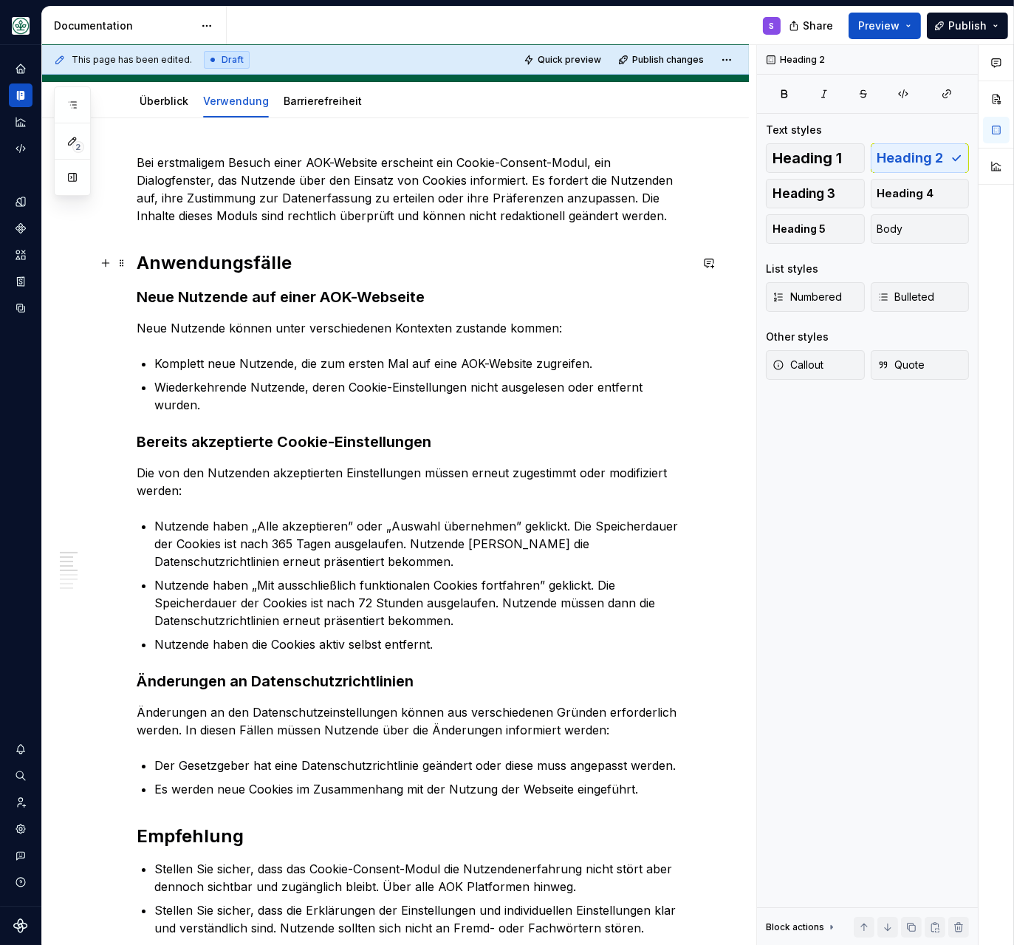
click at [199, 267] on h2 "Anwendungsfälle" at bounding box center [413, 263] width 553 height 24
click at [198, 267] on h2 "Anwendungsfälle" at bounding box center [413, 263] width 553 height 24
click at [196, 267] on h2 "Anwendungsfälle" at bounding box center [413, 263] width 553 height 24
click at [171, 294] on strong "Neue Nutzende auf einer AOK-Webseite" at bounding box center [281, 297] width 288 height 18
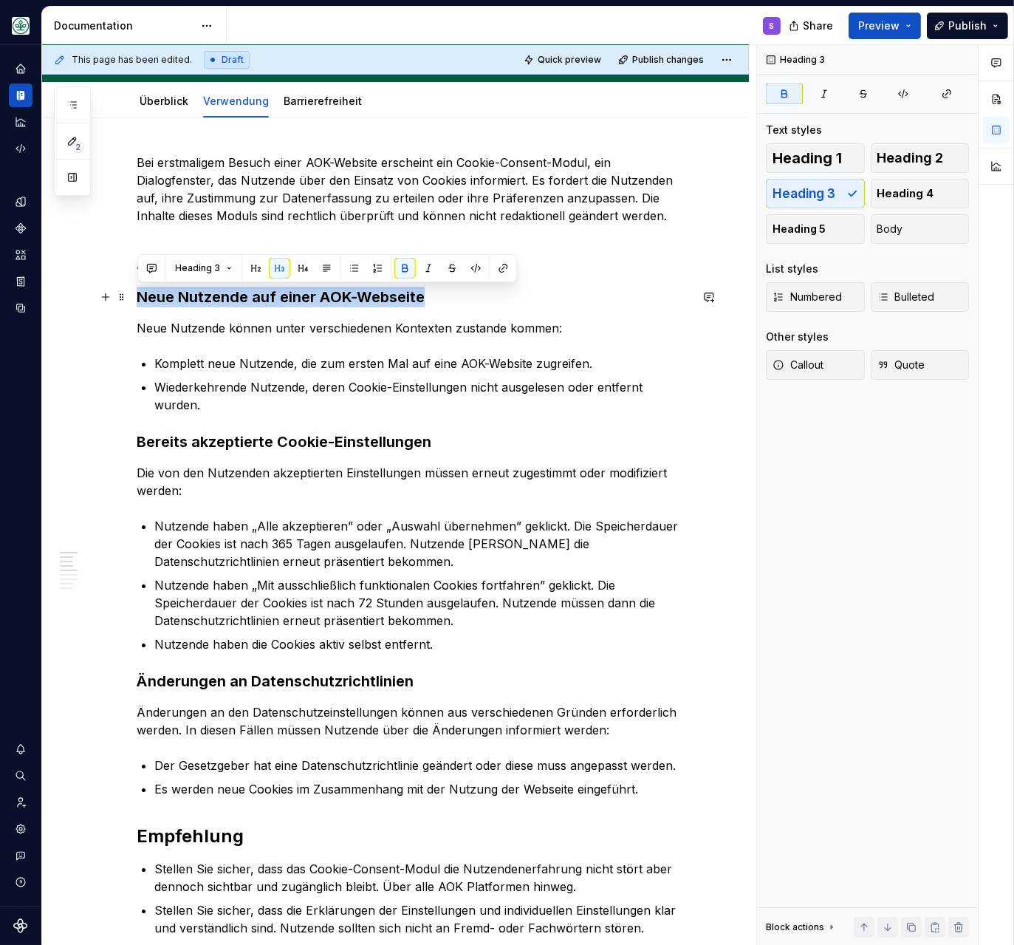
click at [171, 294] on strong "Neue Nutzende auf einer AOK-Webseite" at bounding box center [281, 297] width 288 height 18
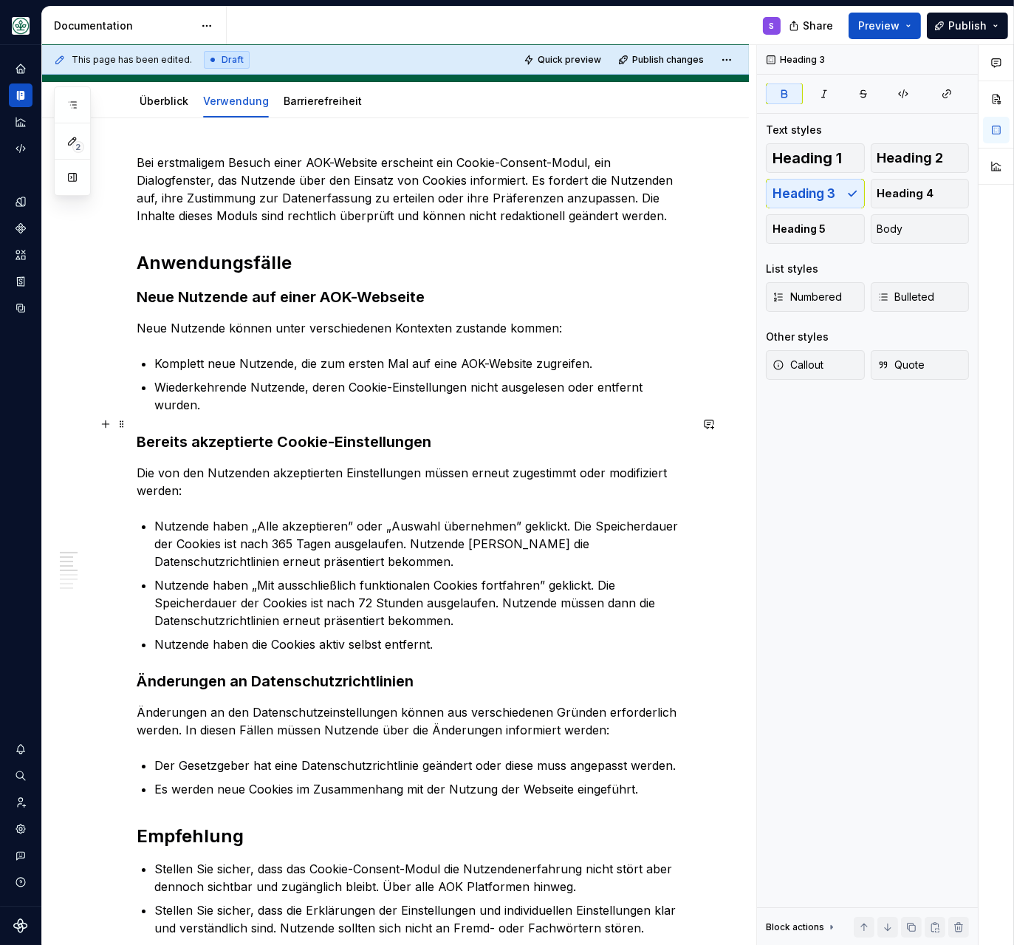
click at [223, 433] on strong "Bereits akzeptierte Cookie-Einstellungen" at bounding box center [284, 442] width 295 height 18
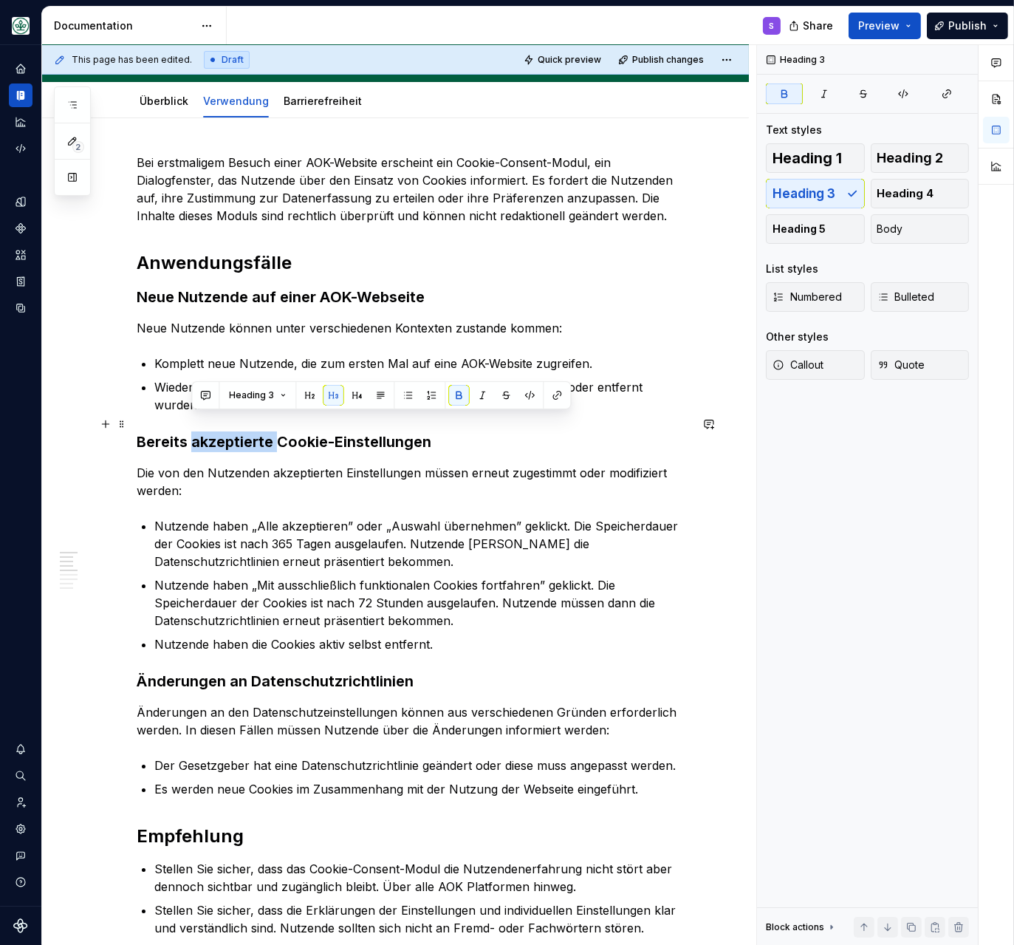
click at [223, 433] on strong "Bereits akzeptierte Cookie-Einstellungen" at bounding box center [284, 442] width 295 height 18
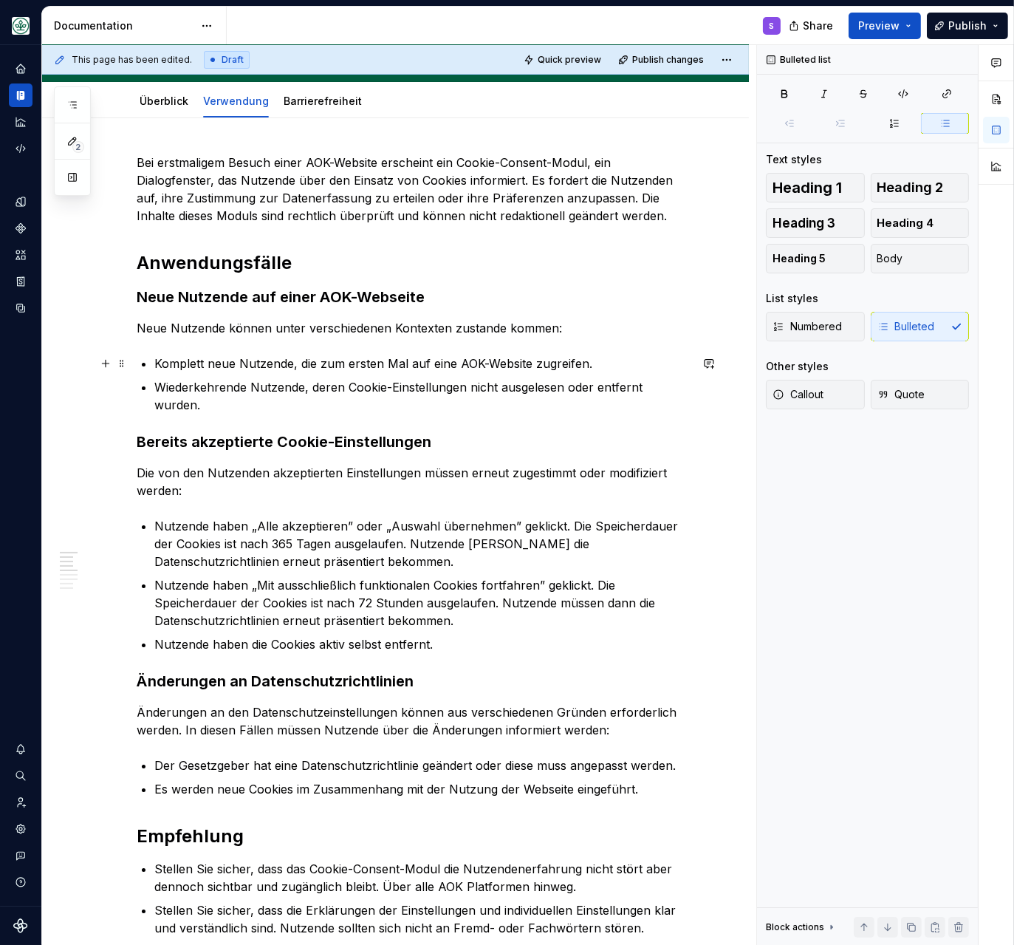
click at [552, 360] on p "Komplett neue Nutzende, die zum ersten Mal auf eine AOK-Website zugreifen." at bounding box center [421, 363] width 535 height 18
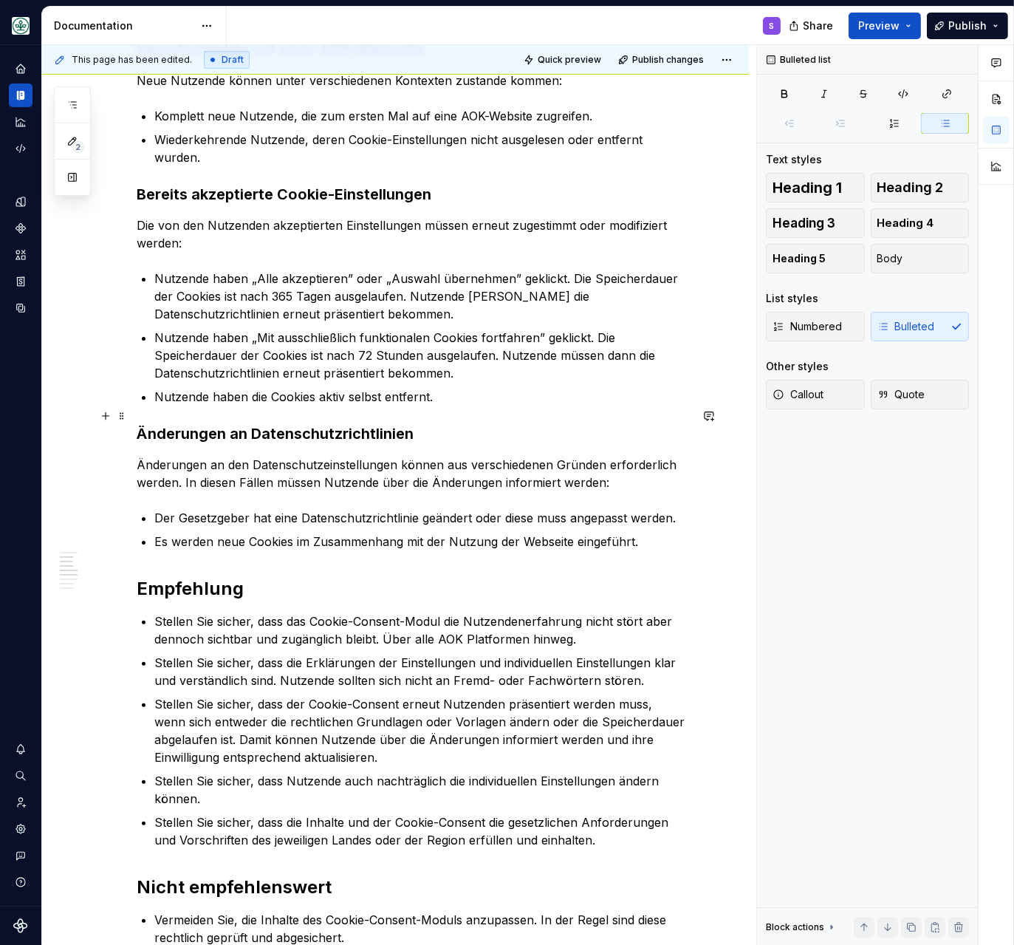
scroll to position [445, 0]
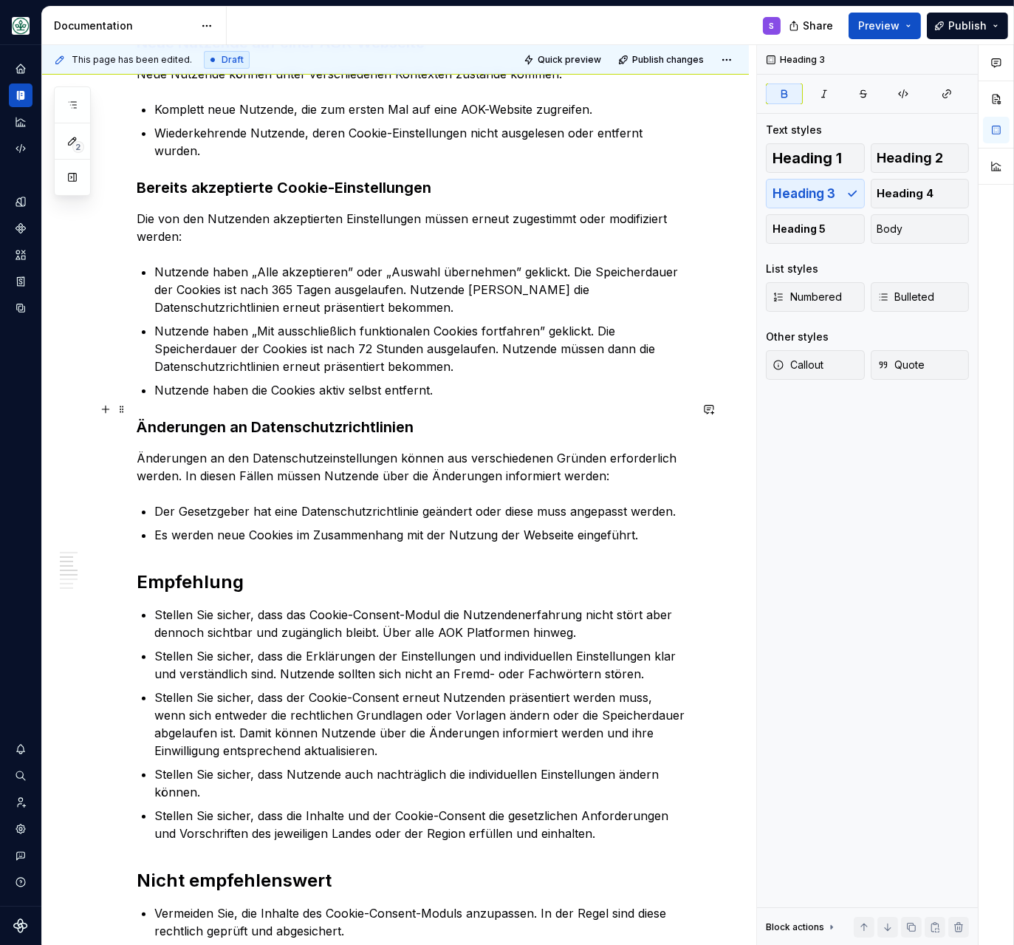
click at [269, 418] on strong "Änderungen an Datenschutzrichtlinien" at bounding box center [275, 427] width 277 height 18
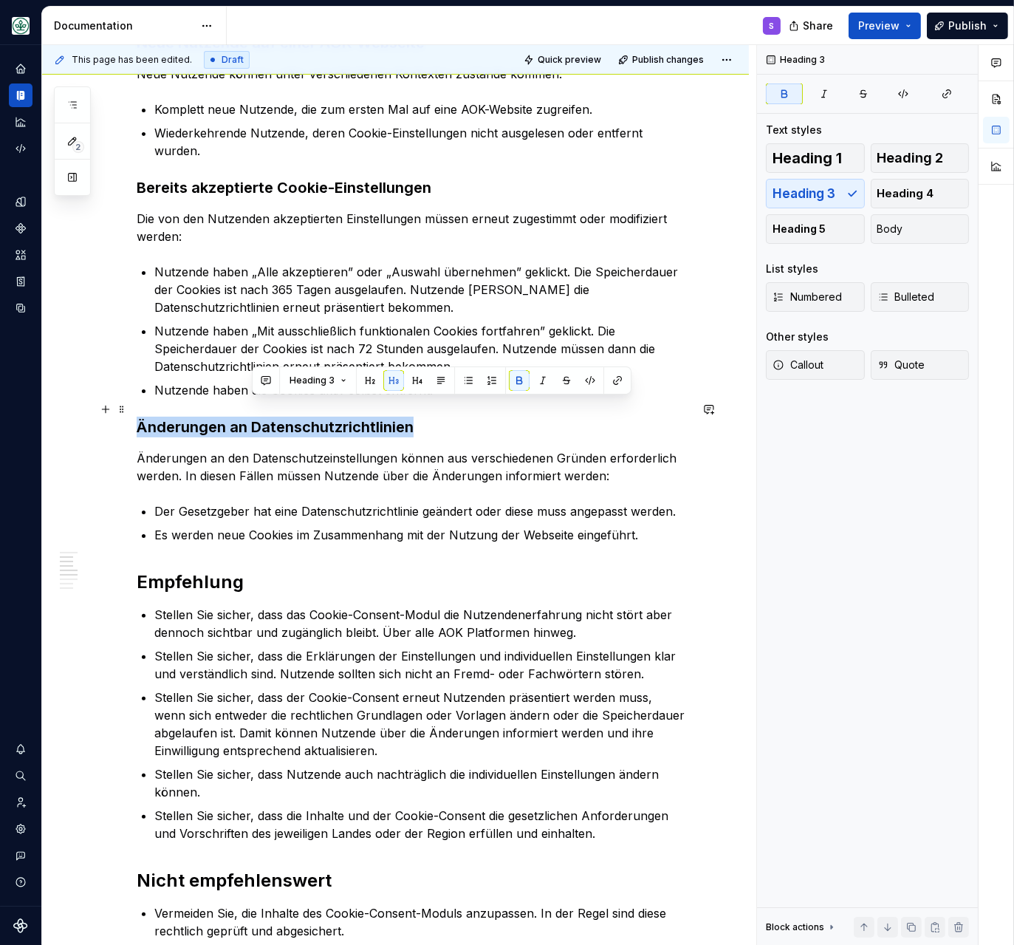
click at [269, 418] on strong "Änderungen an Datenschutzrichtlinien" at bounding box center [275, 427] width 277 height 18
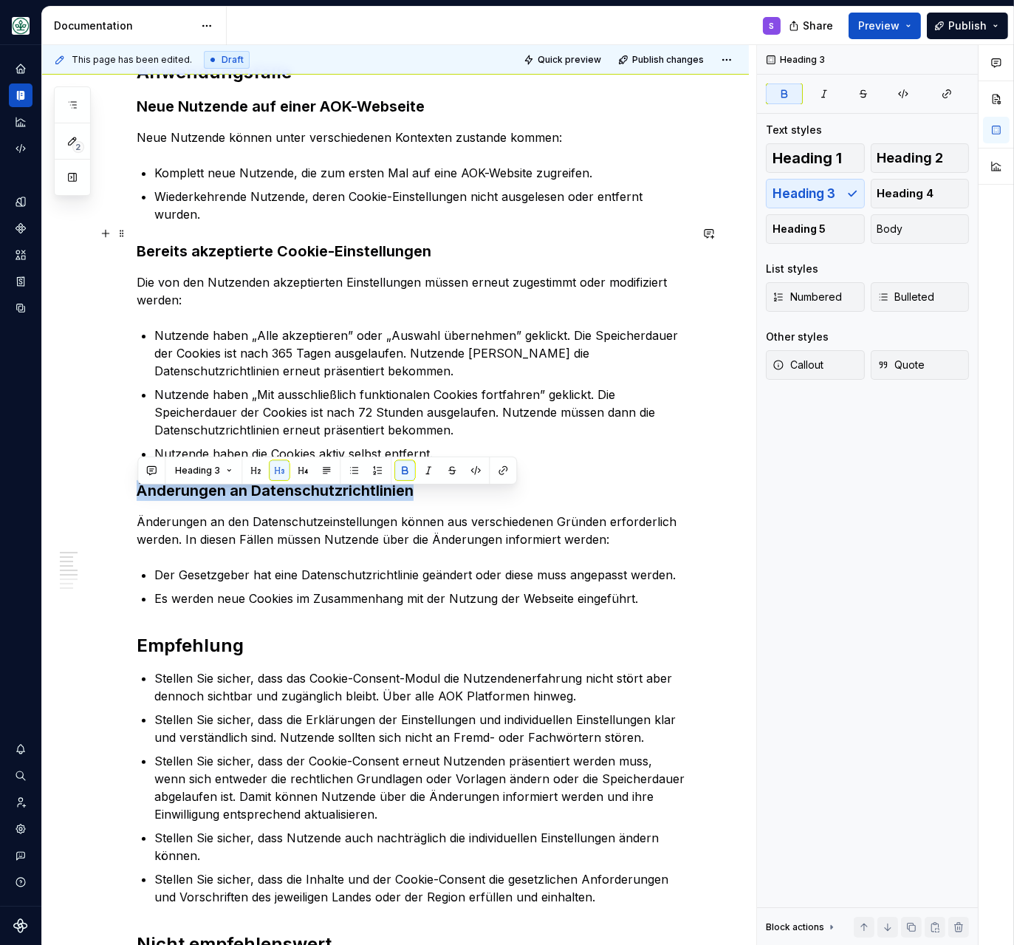
scroll to position [318, 0]
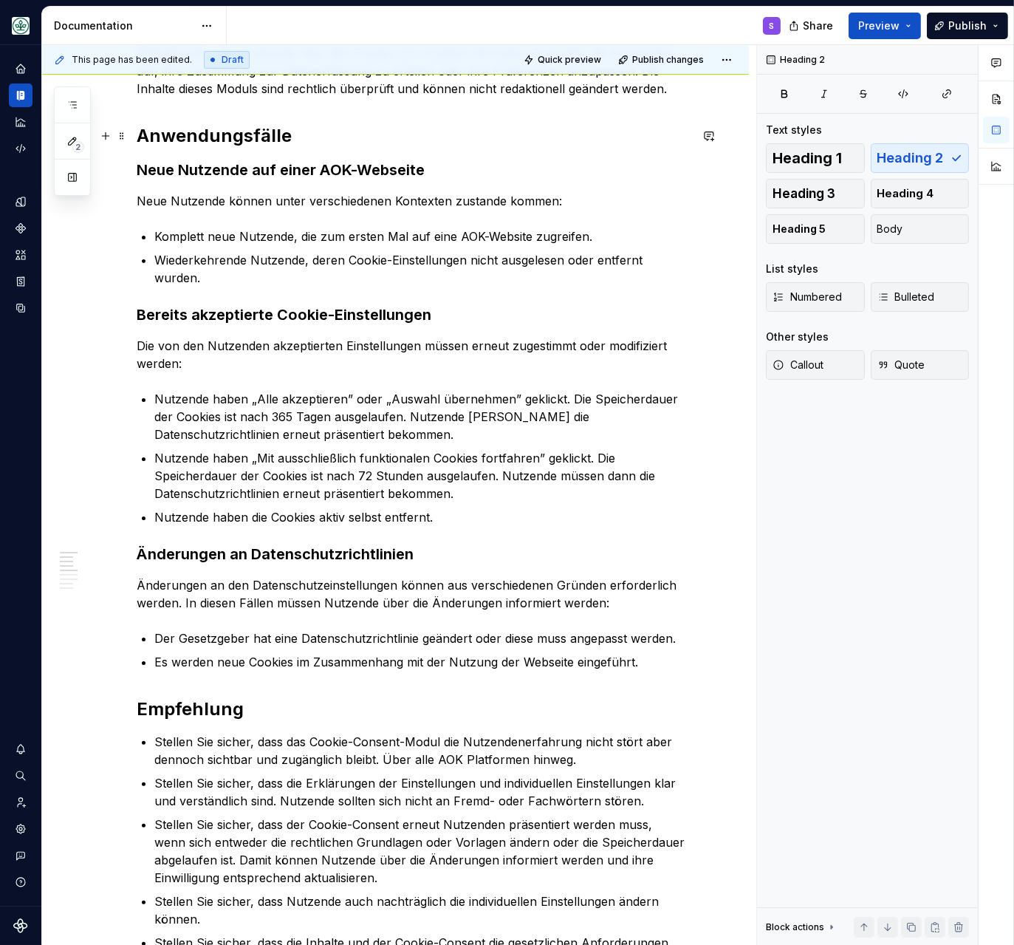
click at [257, 144] on h2 "Anwendungsfälle" at bounding box center [413, 136] width 553 height 24
click at [198, 697] on h2 "Empfehlung" at bounding box center [413, 709] width 553 height 24
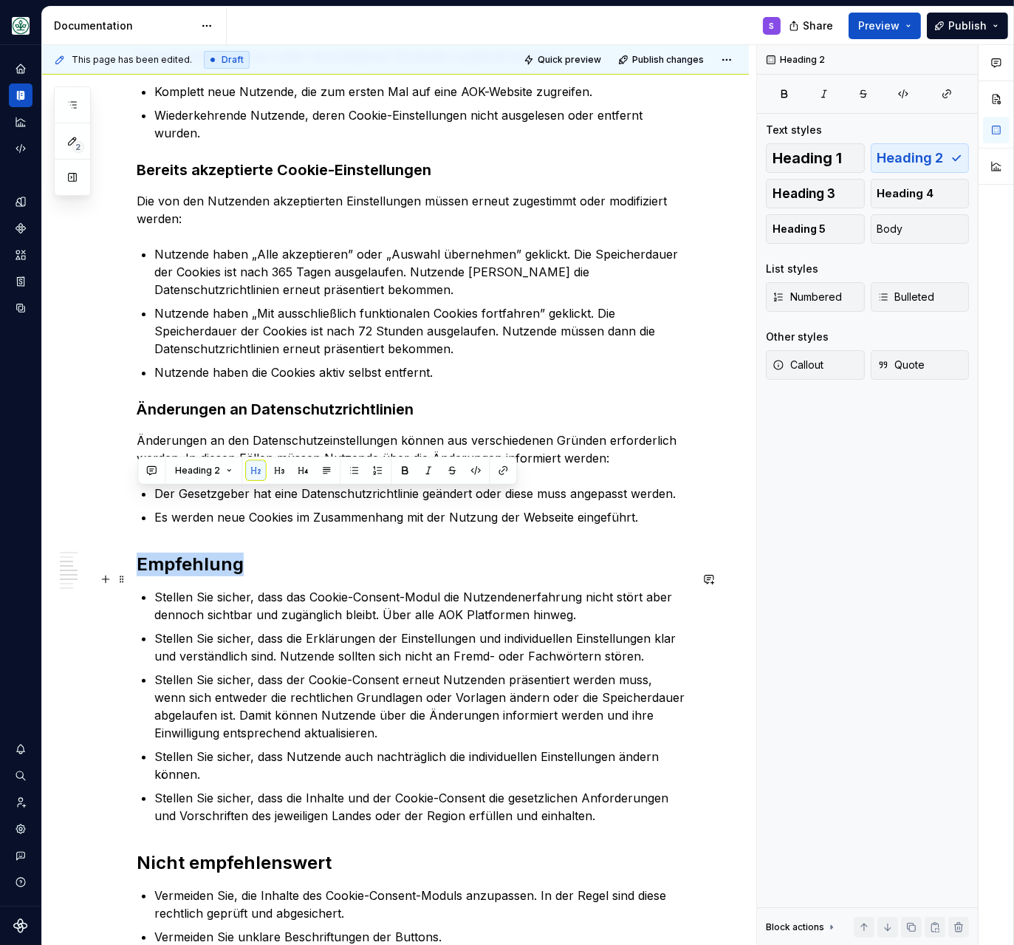
scroll to position [508, 0]
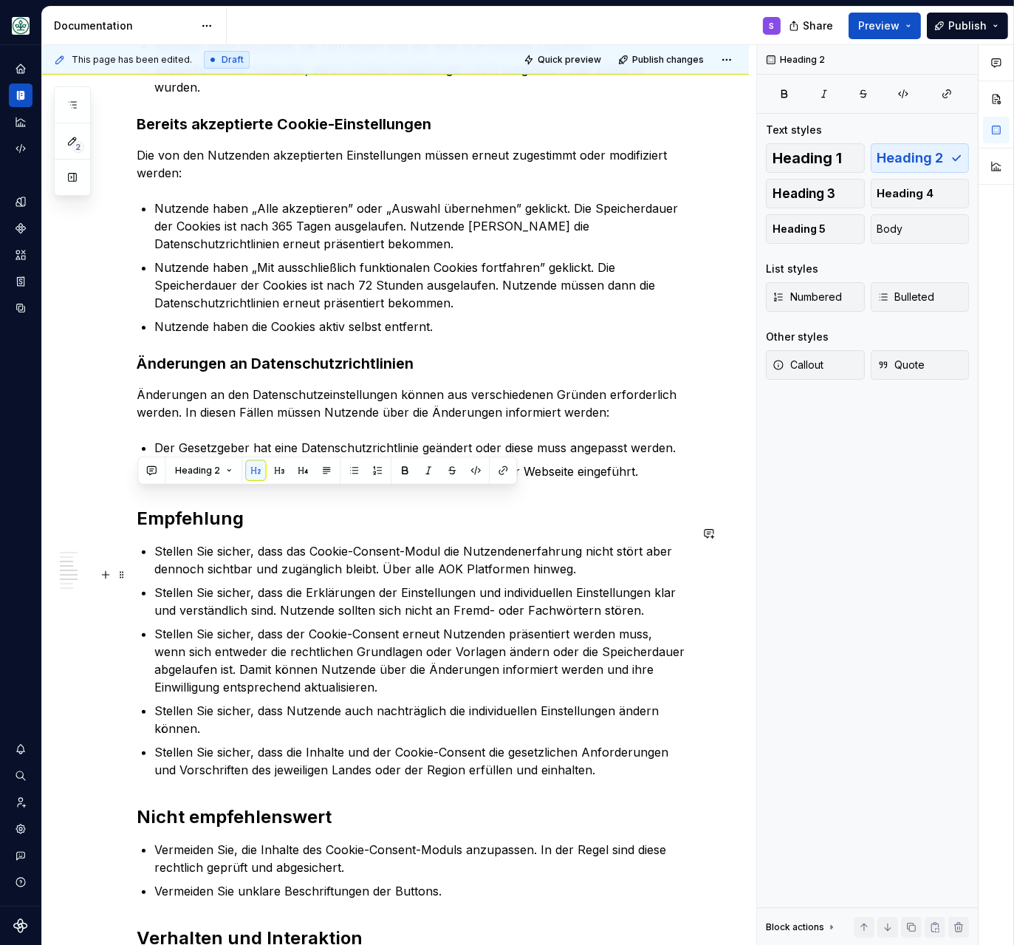
click at [547, 583] on p "Stellen Sie sicher, dass die Erklärungen der Einstellungen und individuellen Ei…" at bounding box center [421, 600] width 535 height 35
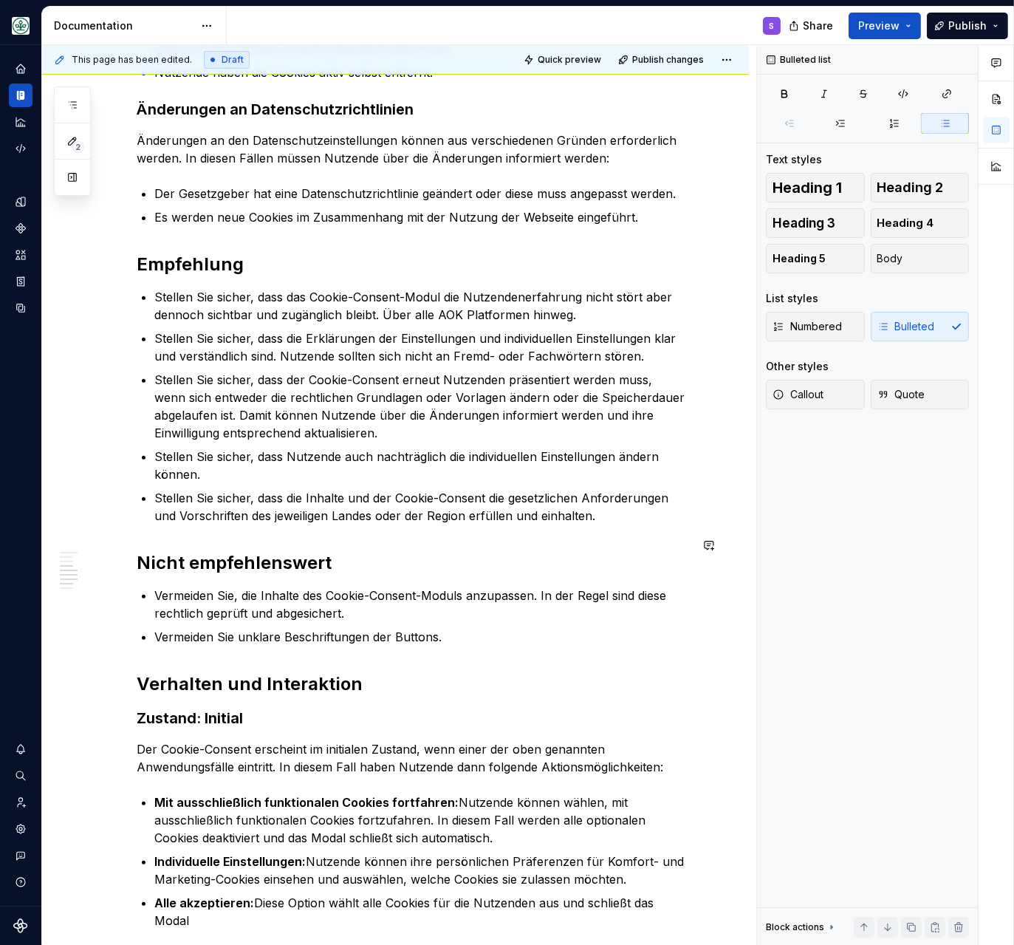
scroll to position [826, 0]
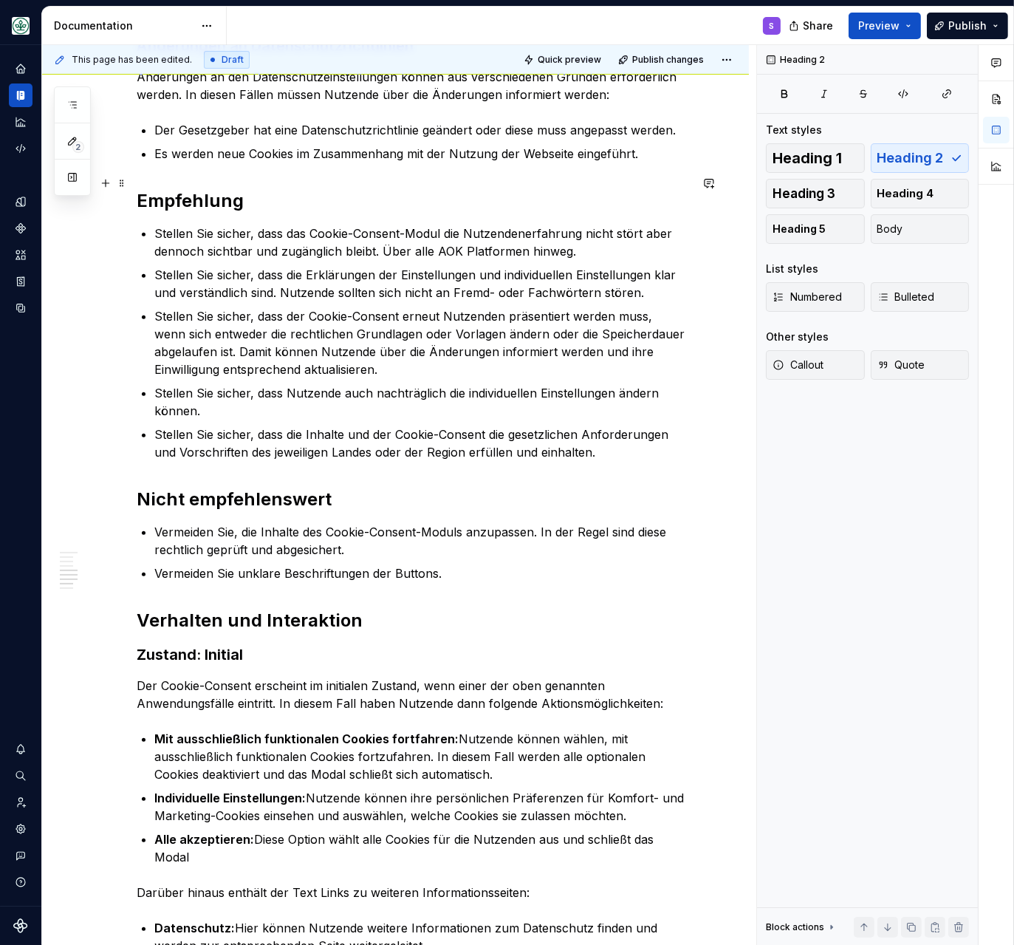
click at [198, 189] on h2 "Empfehlung" at bounding box center [413, 201] width 553 height 24
click at [257, 487] on h2 "Nicht empfehlenswert" at bounding box center [413, 499] width 553 height 24
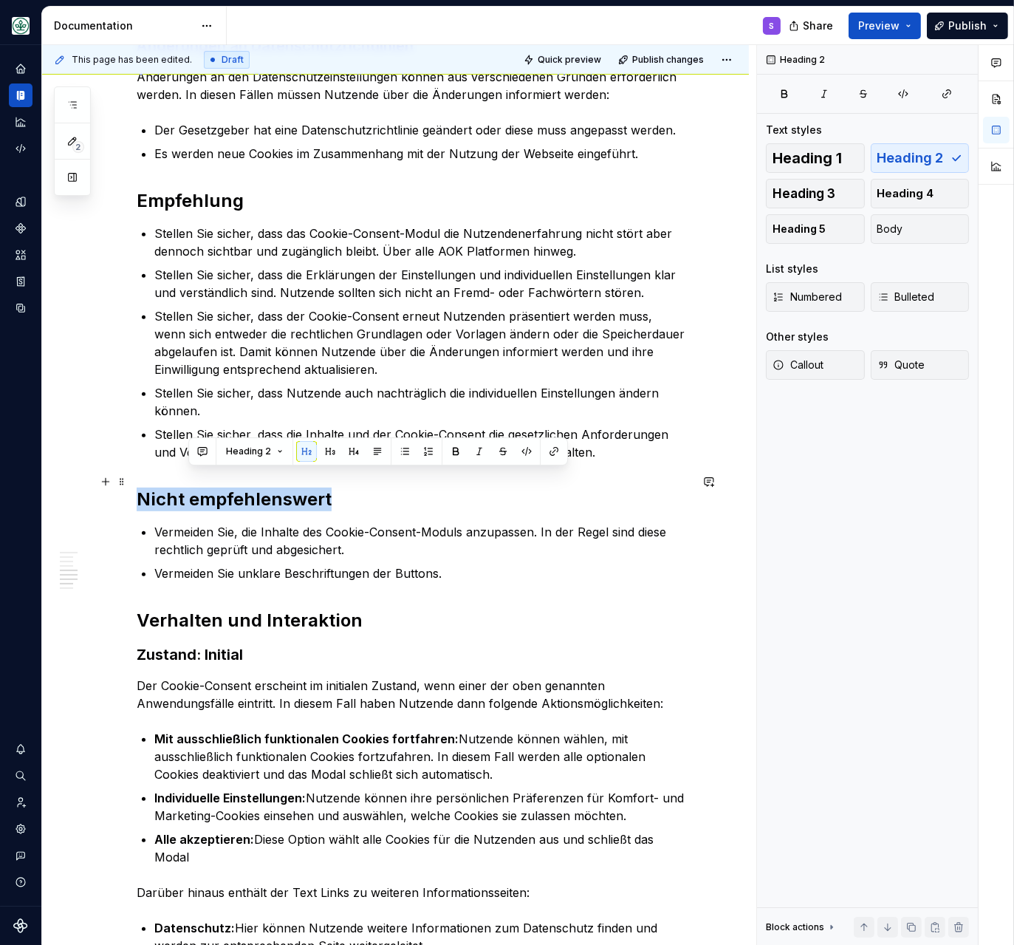
click at [257, 487] on h2 "Nicht empfehlenswert" at bounding box center [413, 499] width 553 height 24
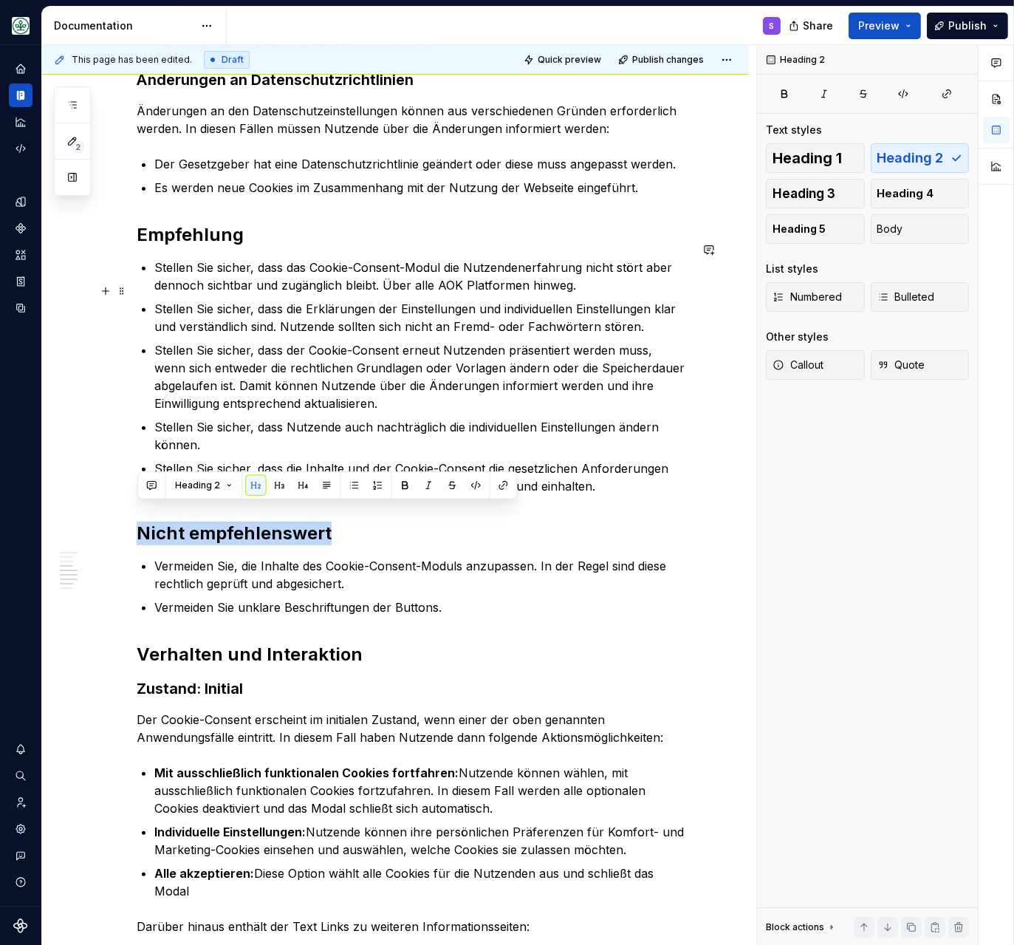
scroll to position [889, 0]
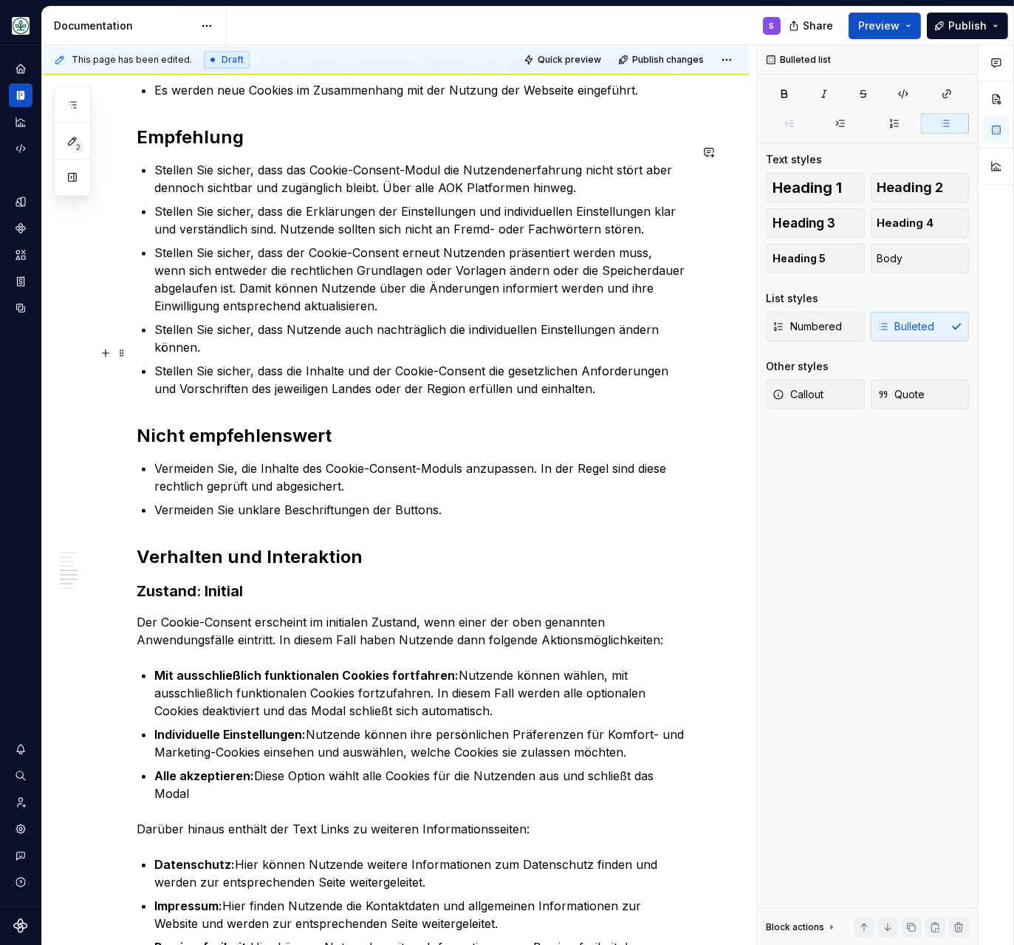
click at [603, 371] on p "Stellen Sie sicher, dass die Inhalte und der Cookie-Consent die gesetzlichen An…" at bounding box center [421, 379] width 535 height 35
click at [298, 424] on h2 "Nicht empfehlenswert" at bounding box center [413, 436] width 553 height 24
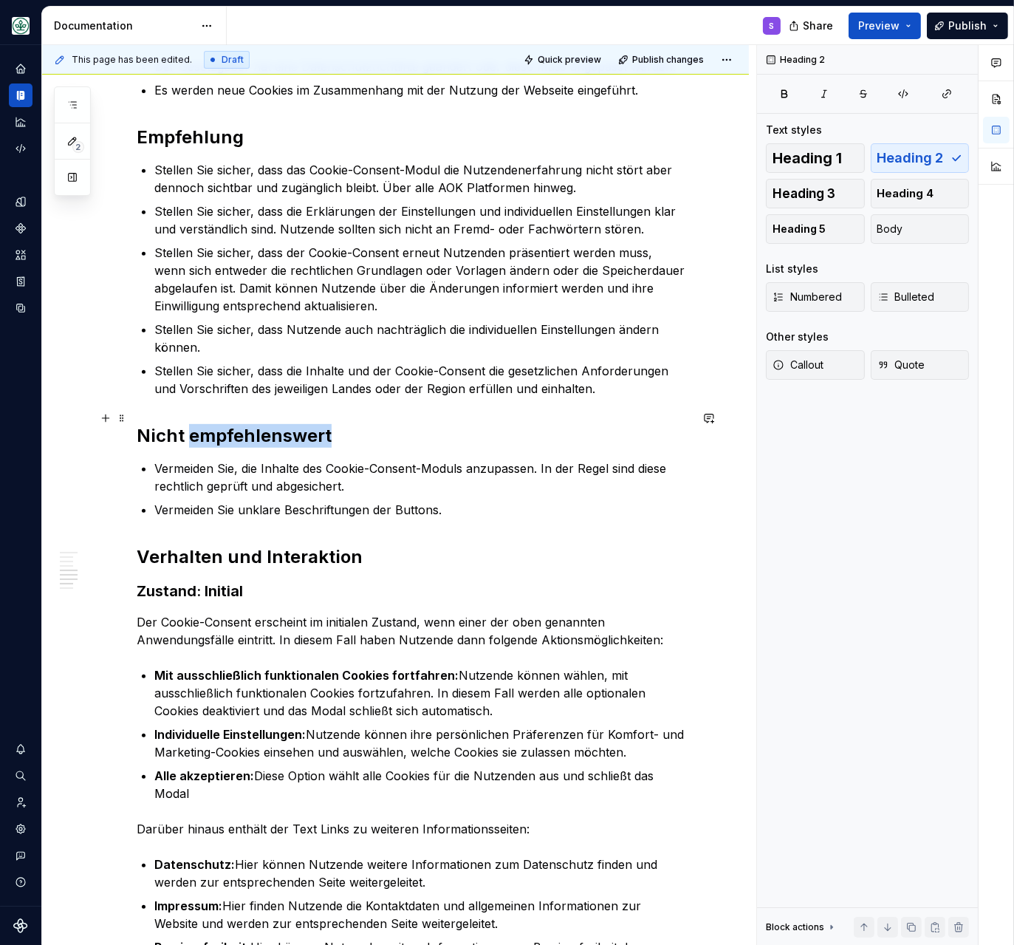
click at [298, 424] on h2 "Nicht empfehlenswert" at bounding box center [413, 436] width 553 height 24
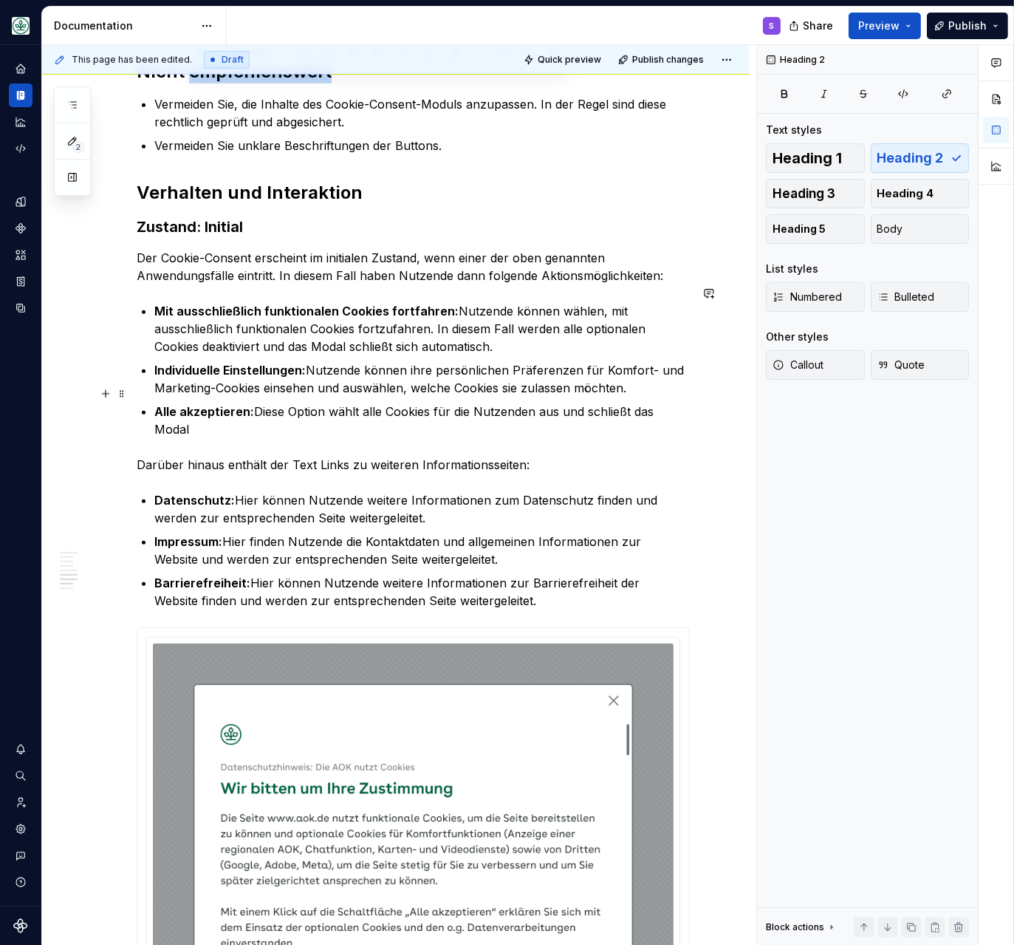
scroll to position [1207, 0]
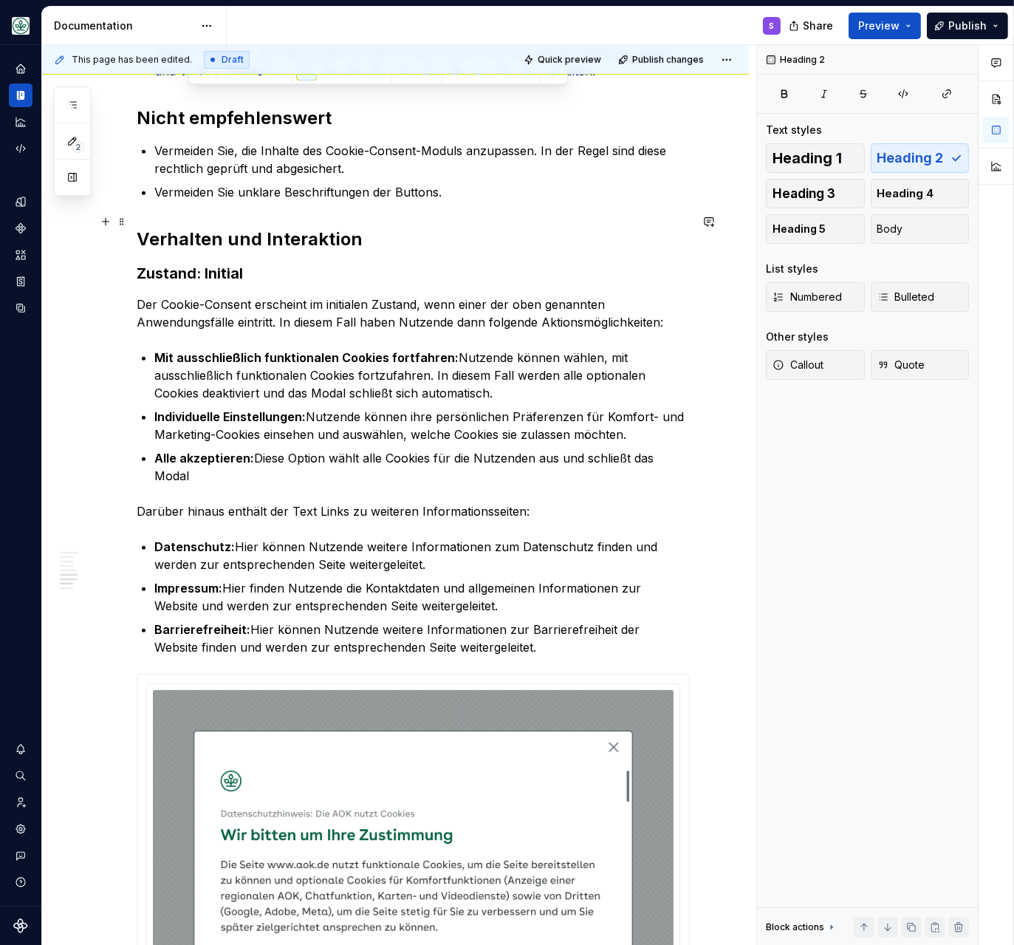
click at [279, 227] on h2 "Verhalten und Interaktion" at bounding box center [413, 239] width 553 height 24
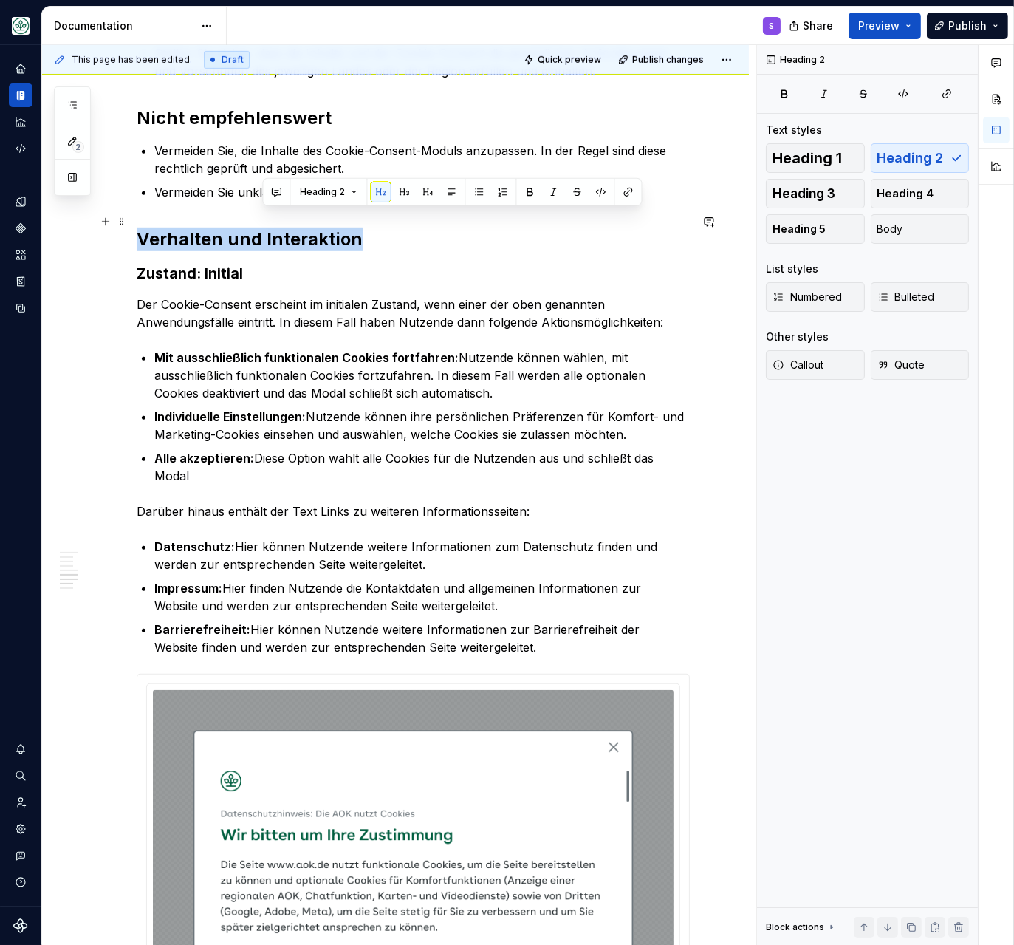
click at [279, 227] on h2 "Verhalten und Interaktion" at bounding box center [413, 239] width 553 height 24
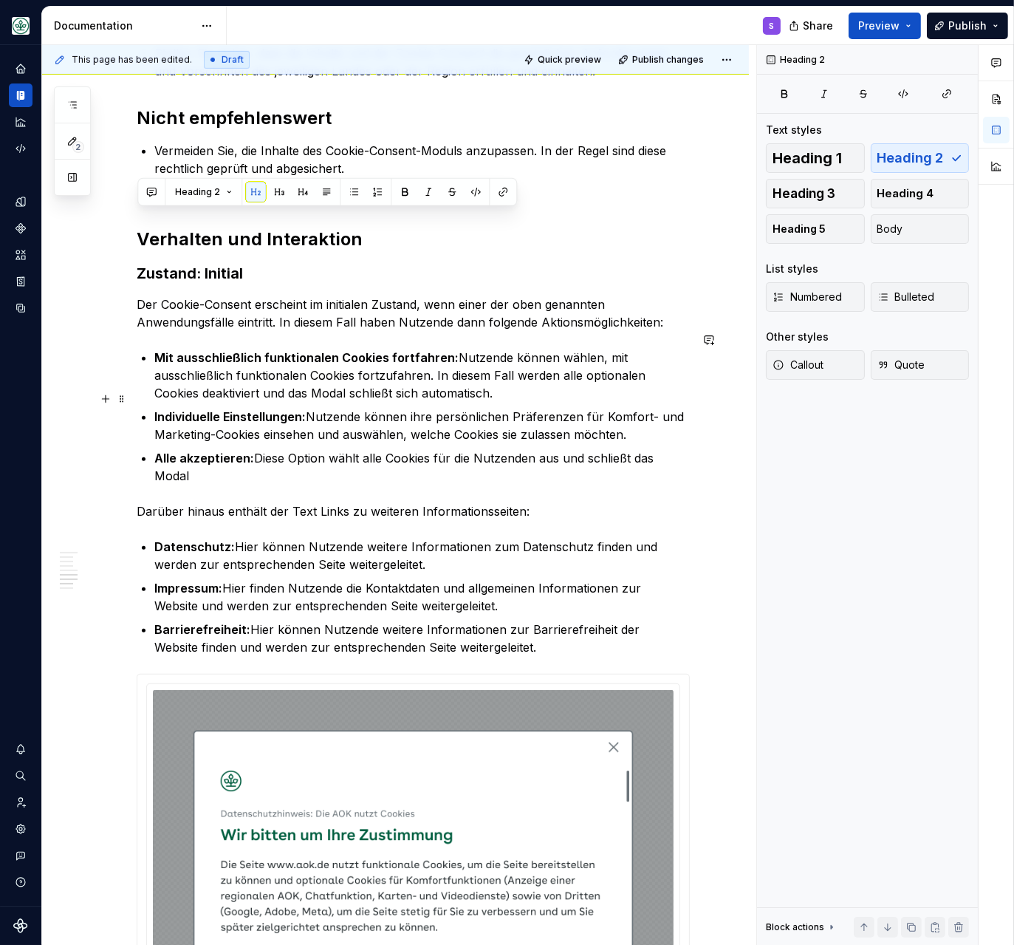
click at [258, 409] on strong "Individuelle Einstellungen:" at bounding box center [229, 416] width 151 height 15
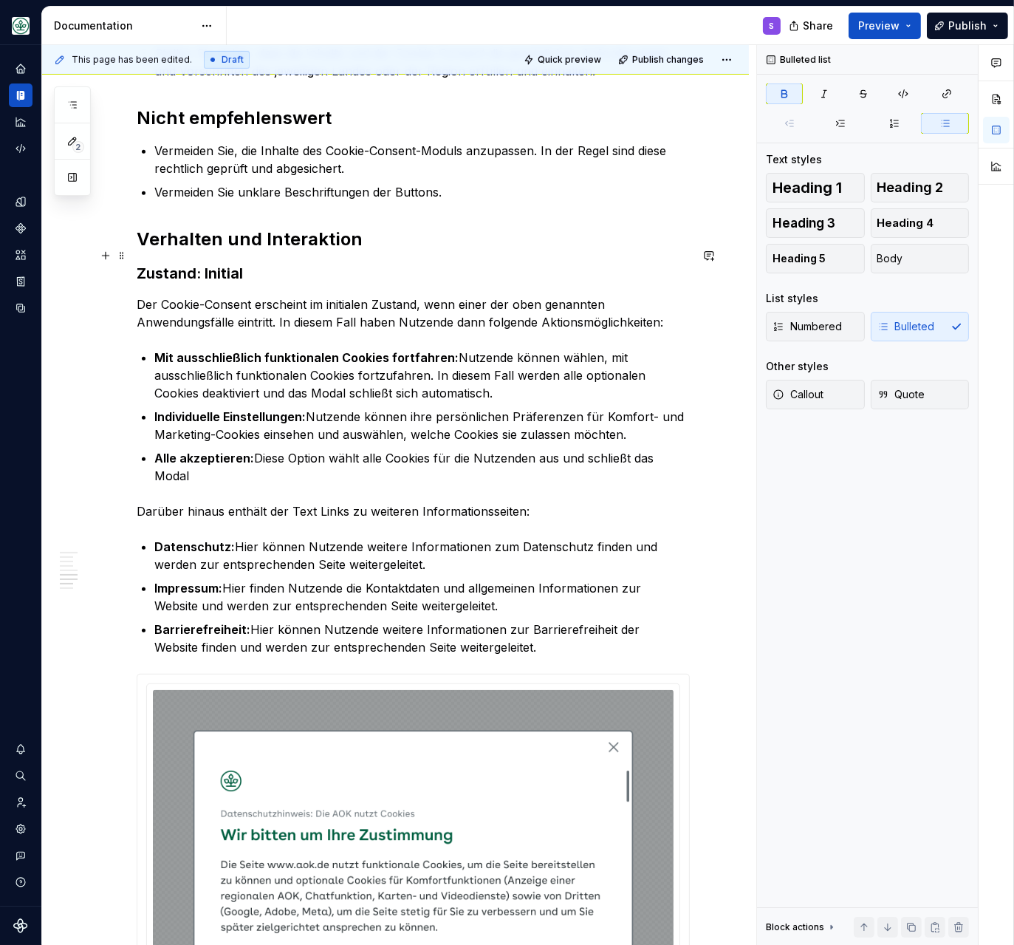
click at [186, 264] on strong "Zustand: Initial" at bounding box center [190, 273] width 106 height 18
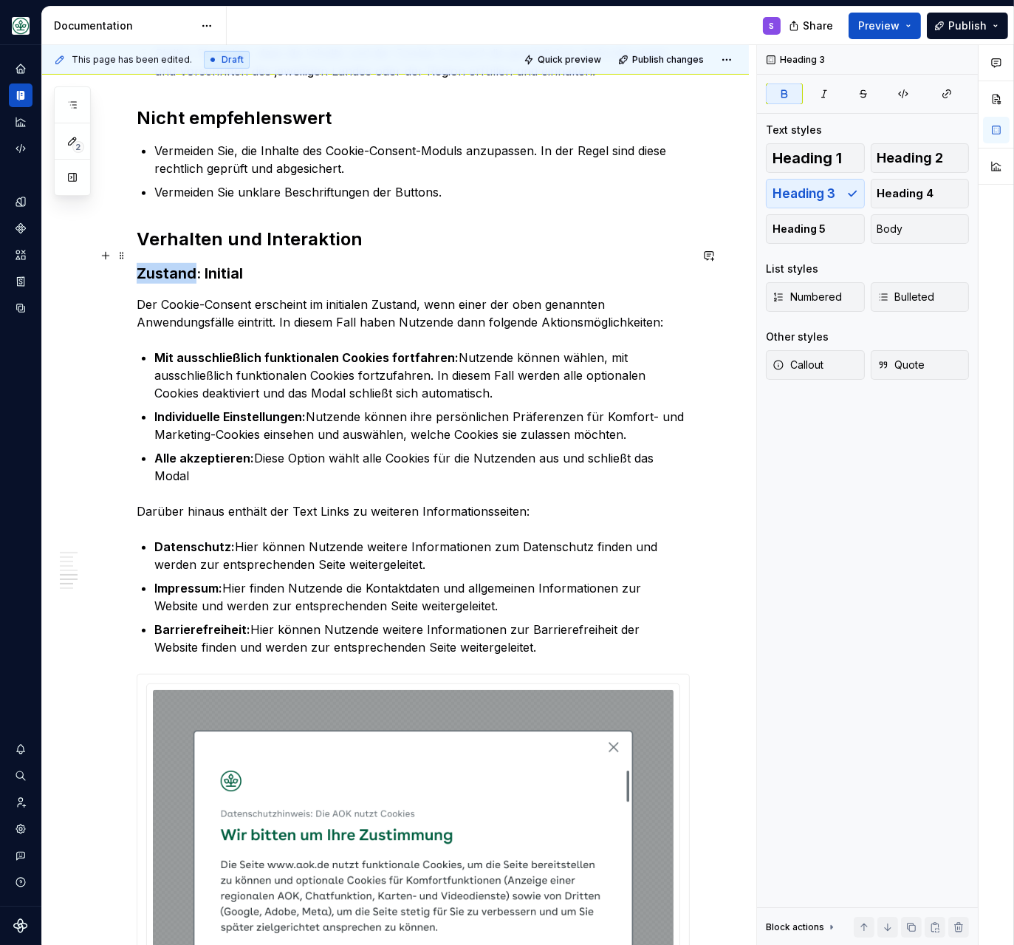
click at [186, 264] on strong "Zustand: Initial" at bounding box center [190, 273] width 106 height 18
click at [343, 366] on p "Mit ausschließlich funktionalen Cookies fortfahren: Nutzende können wählen, mit…" at bounding box center [421, 375] width 535 height 53
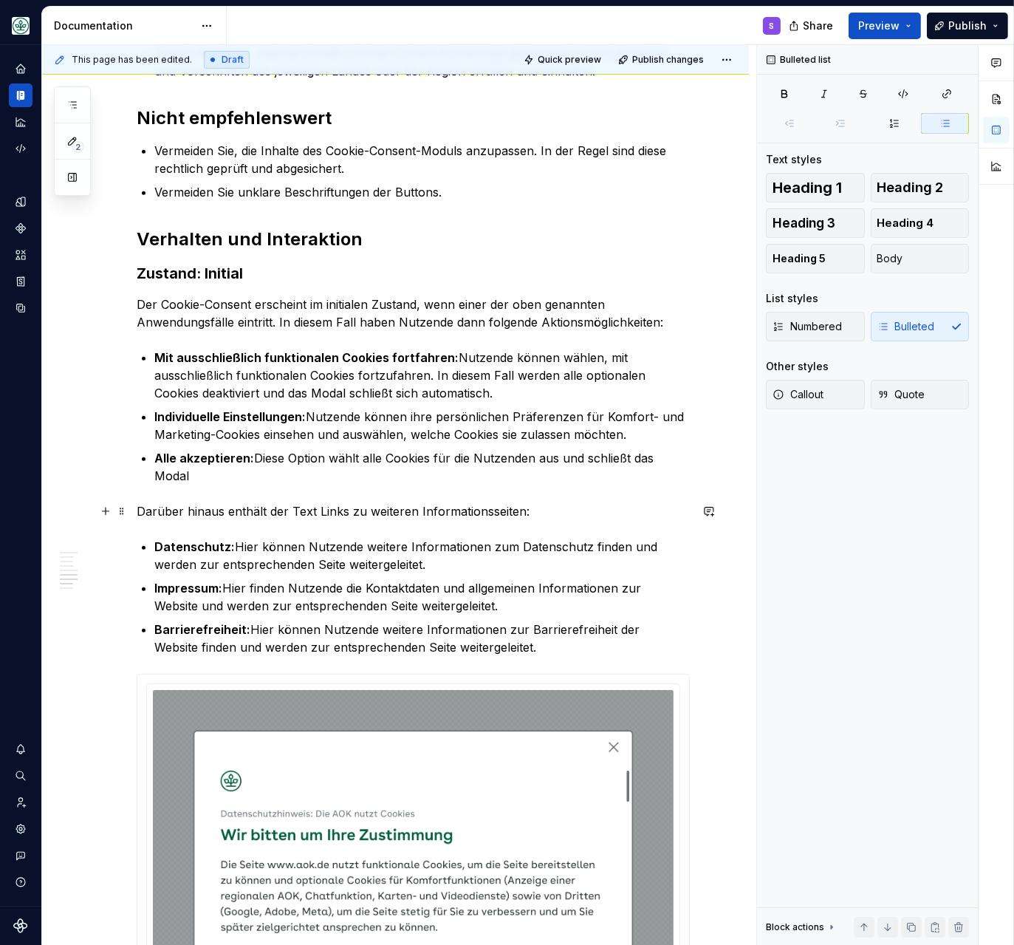
click at [483, 538] on p "Datenschutz: Hier können Nutzende weitere Informationen zum Datenschutz finden …" at bounding box center [421, 555] width 535 height 35
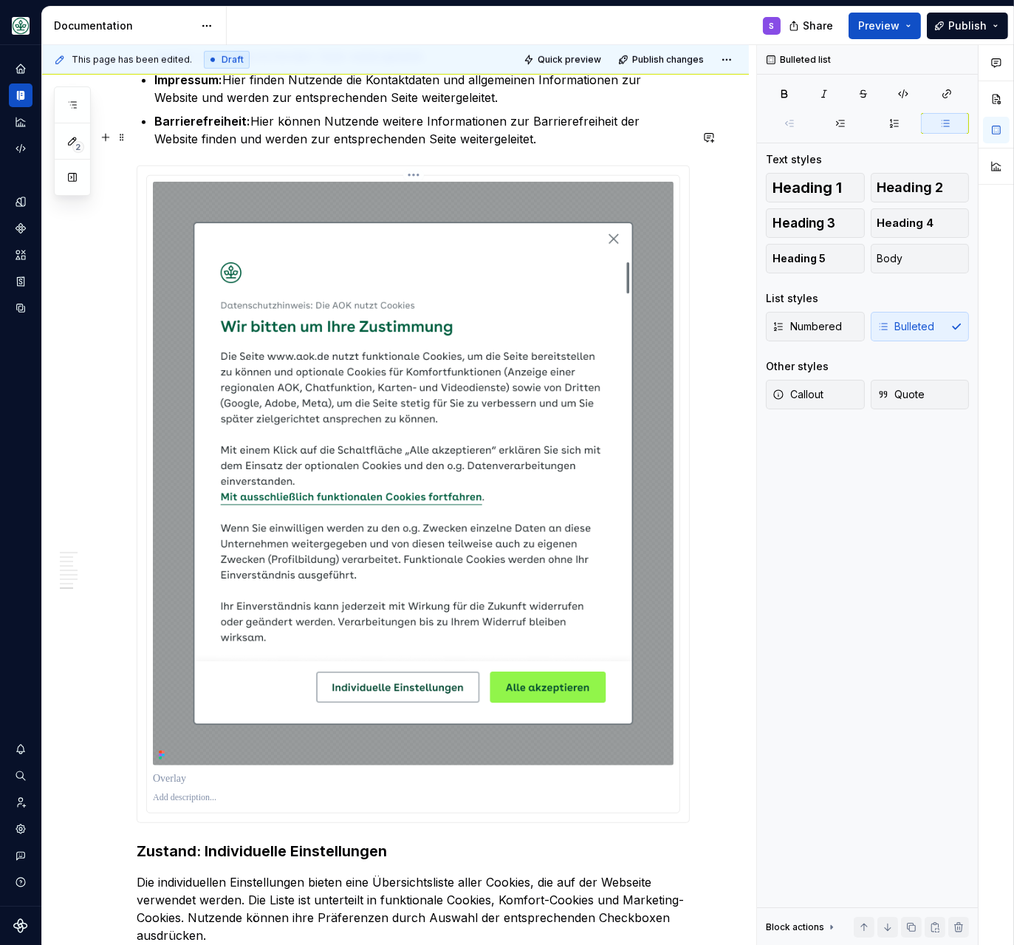
scroll to position [1651, 0]
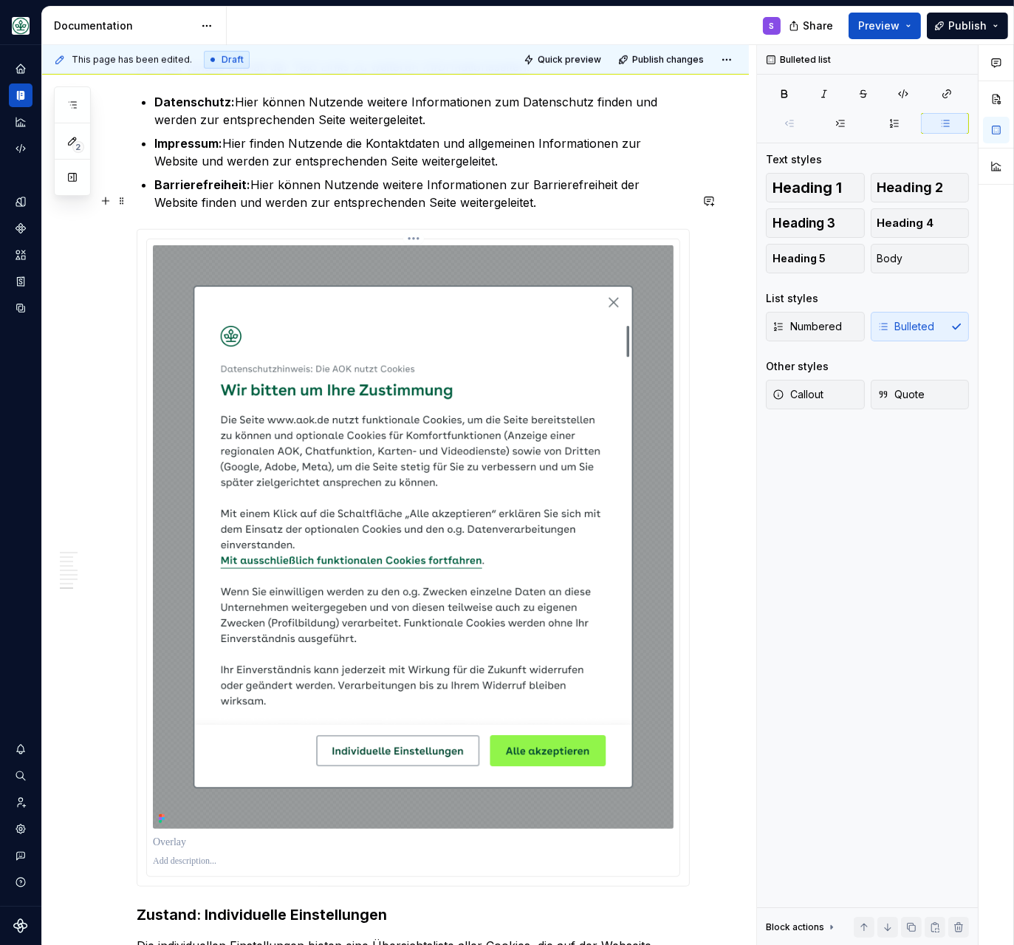
click at [352, 508] on img at bounding box center [413, 536] width 521 height 583
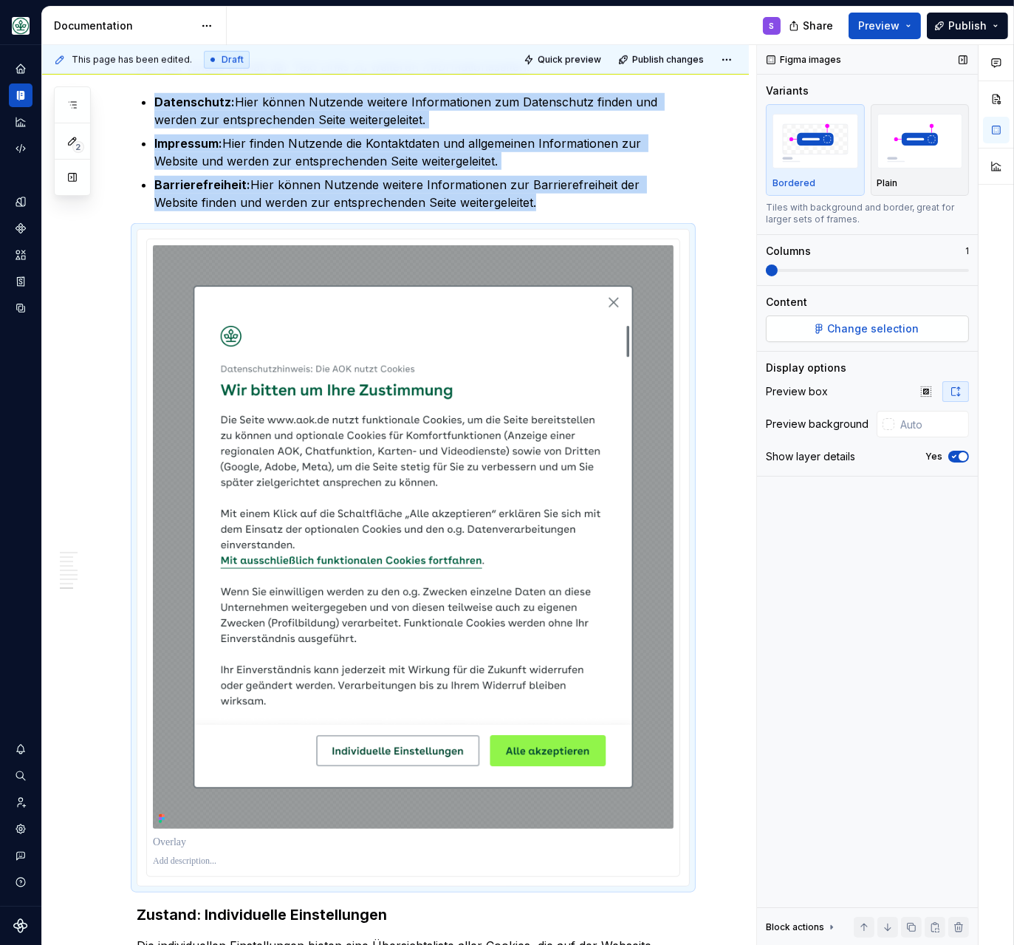
click at [830, 325] on button "Change selection" at bounding box center [867, 328] width 203 height 27
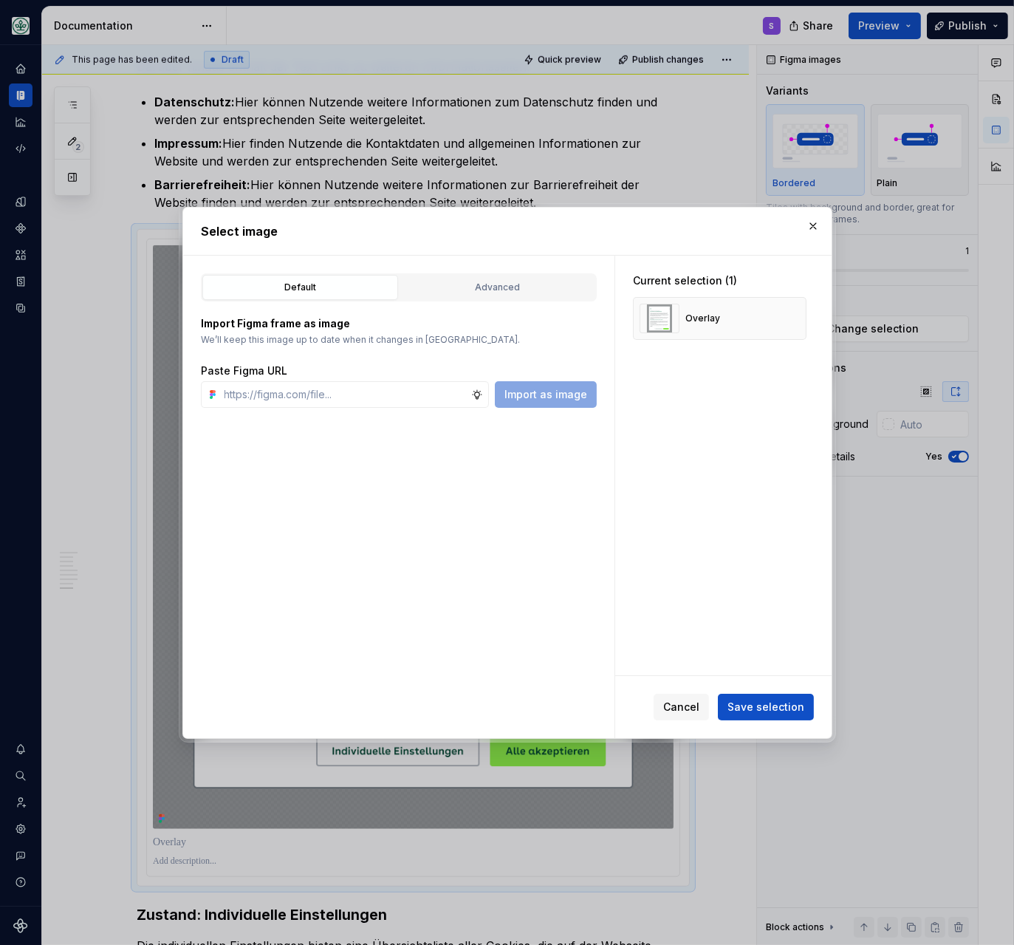
type textarea "*"
click at [786, 317] on div "Overlay" at bounding box center [720, 318] width 174 height 43
click at [794, 315] on button "button" at bounding box center [789, 318] width 21 height 21
click at [318, 403] on input "text" at bounding box center [345, 394] width 253 height 27
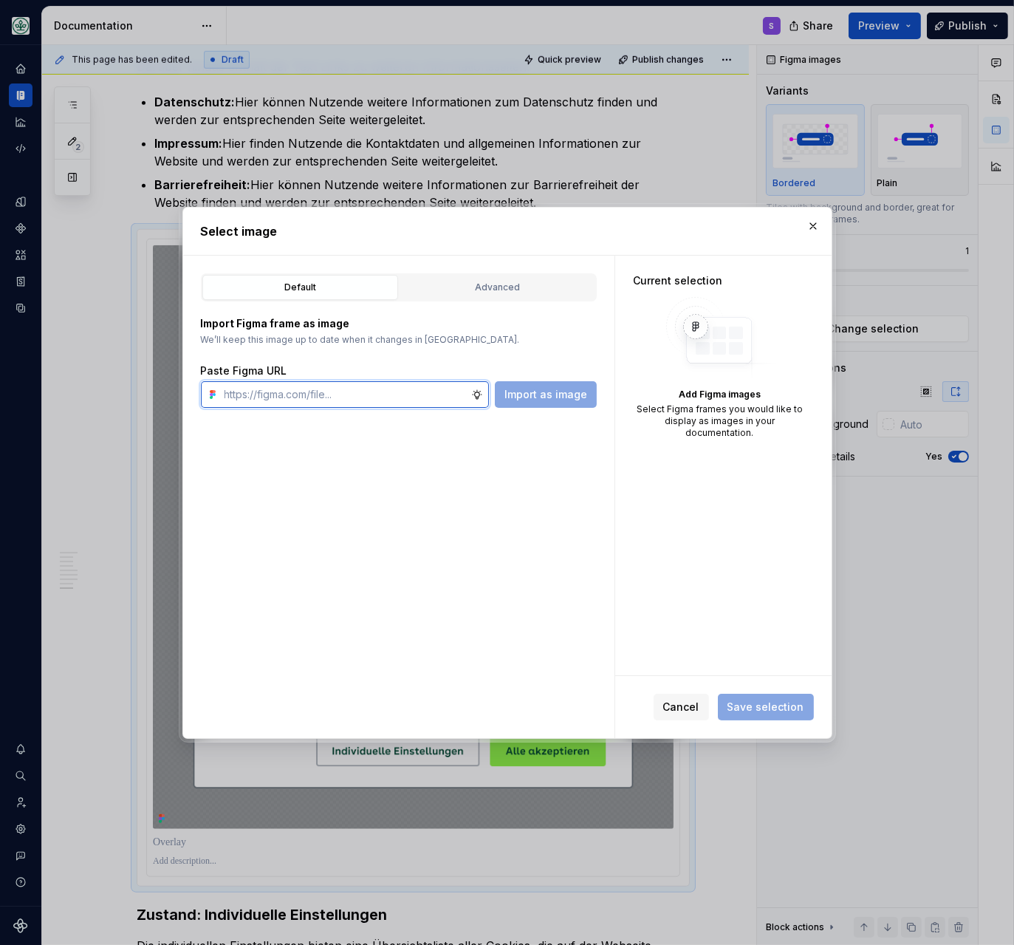
paste input "[URL][DOMAIN_NAME]"
type input "[URL][DOMAIN_NAME]"
click at [548, 389] on span "Import as image" at bounding box center [545, 394] width 83 height 15
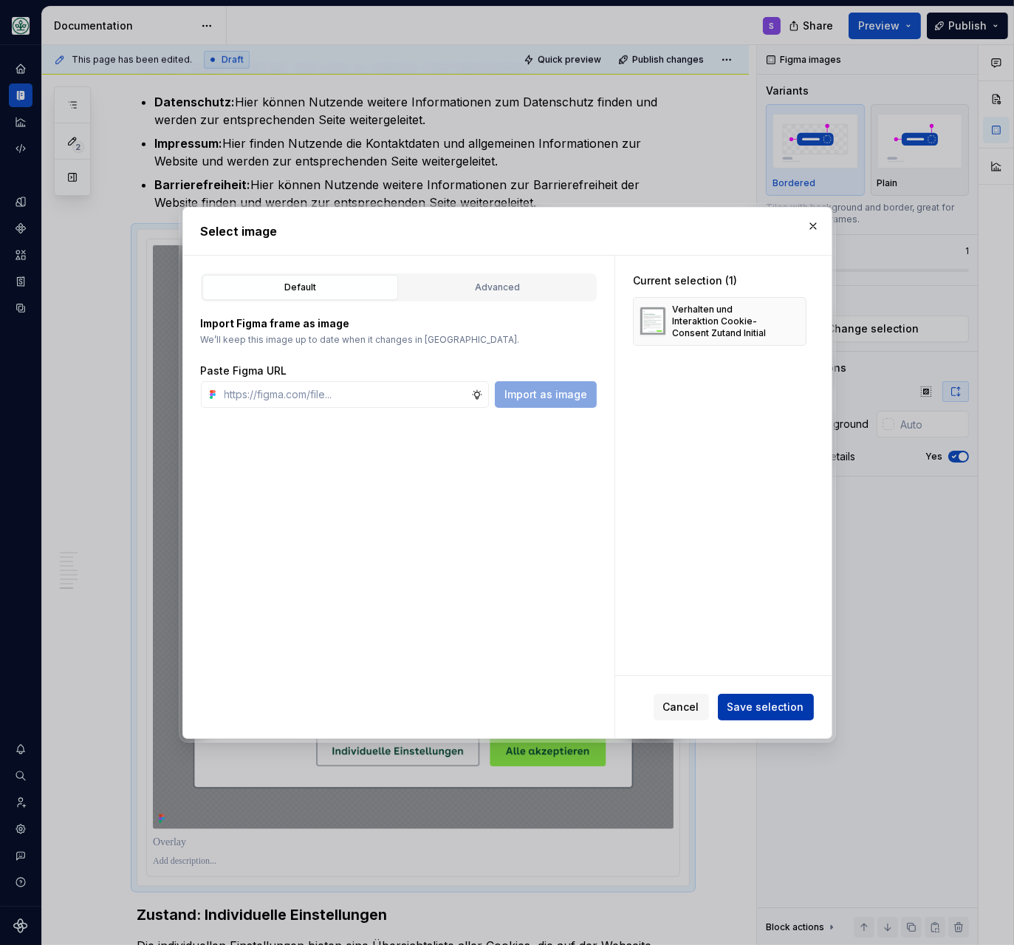
click at [740, 698] on button "Save selection" at bounding box center [766, 706] width 96 height 27
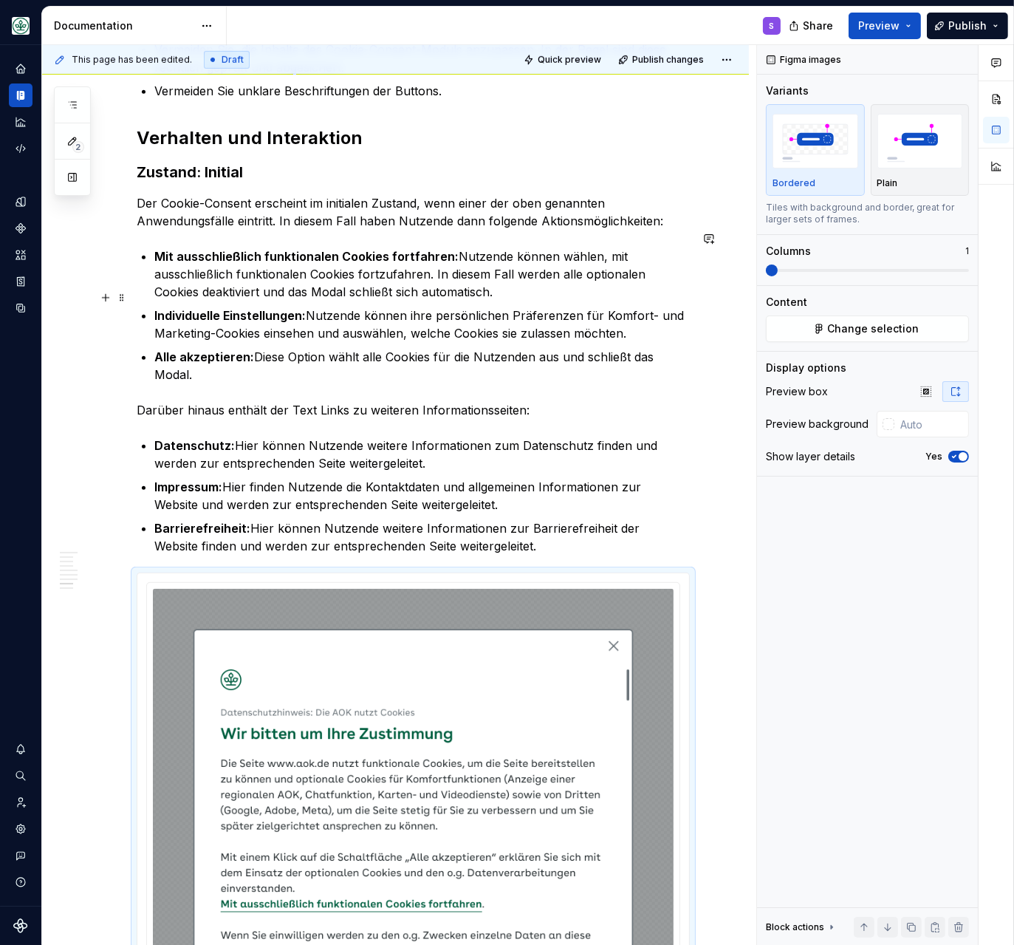
scroll to position [1270, 0]
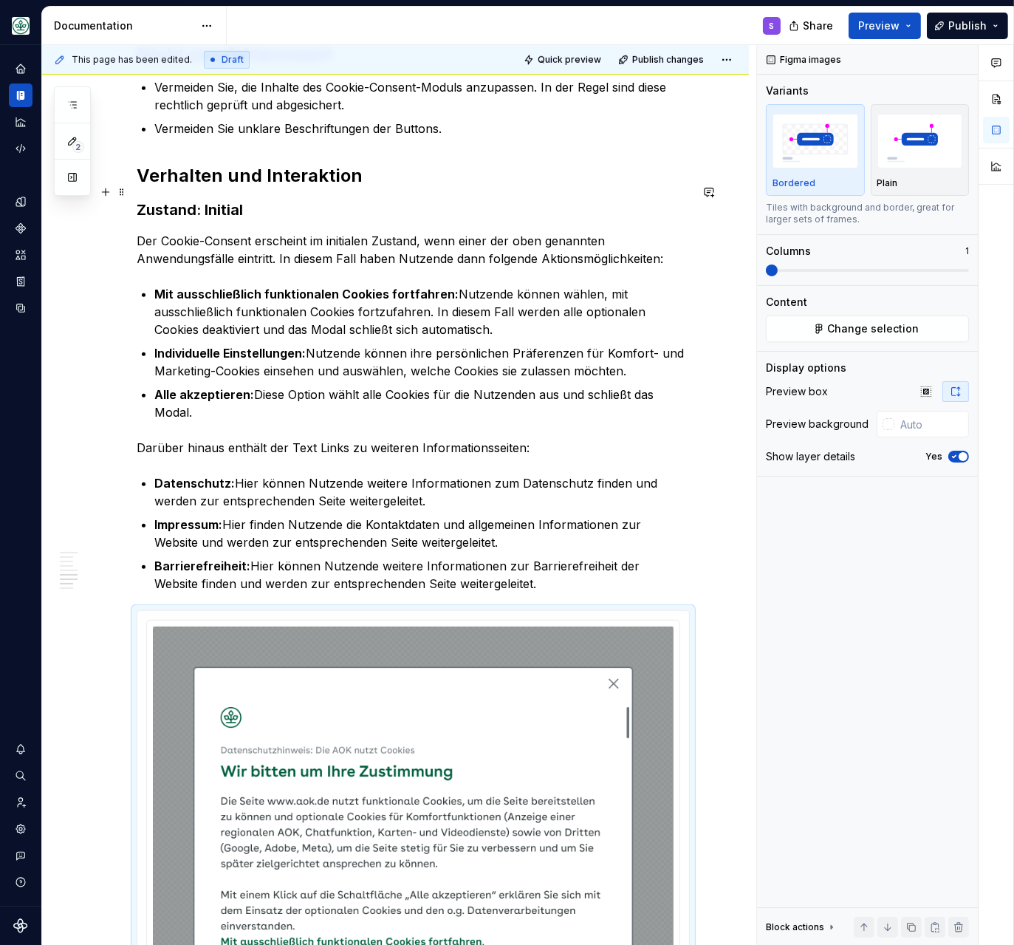
click at [229, 201] on strong "Zustand: Initial" at bounding box center [190, 210] width 106 height 18
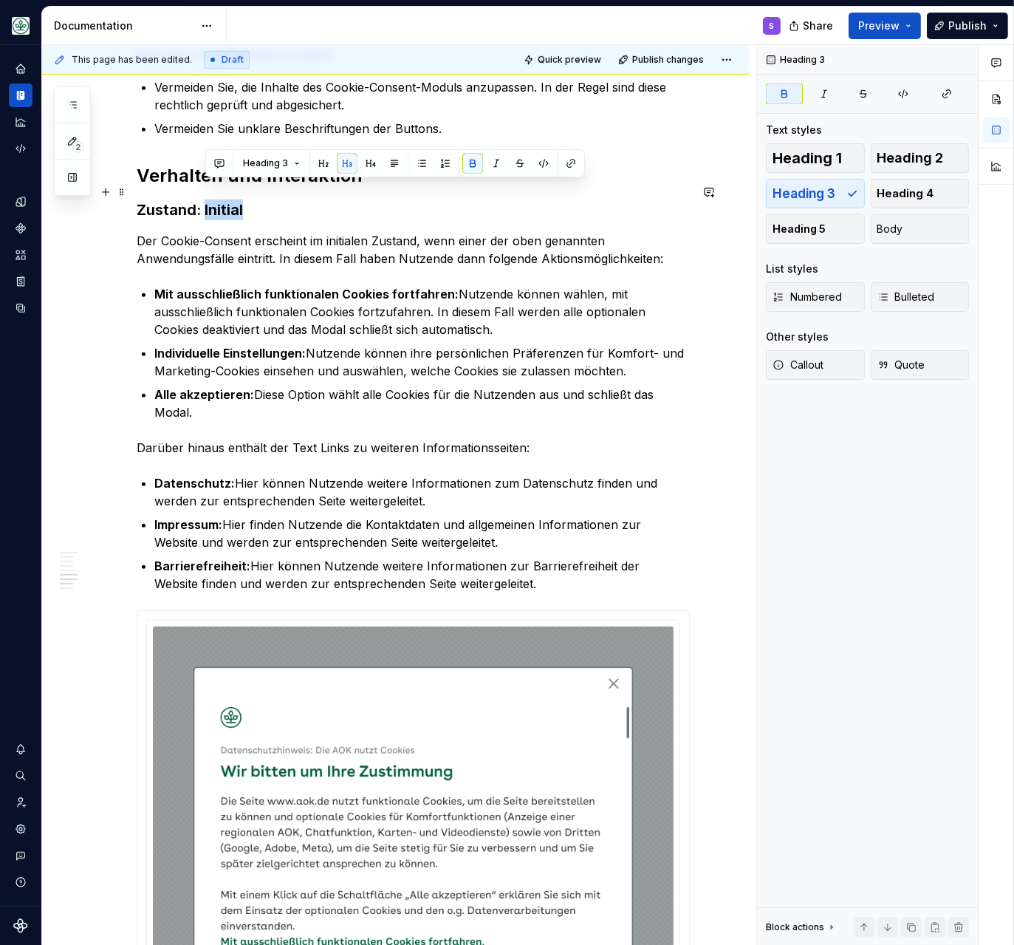
click at [229, 201] on strong "Zustand: Initial" at bounding box center [190, 210] width 106 height 18
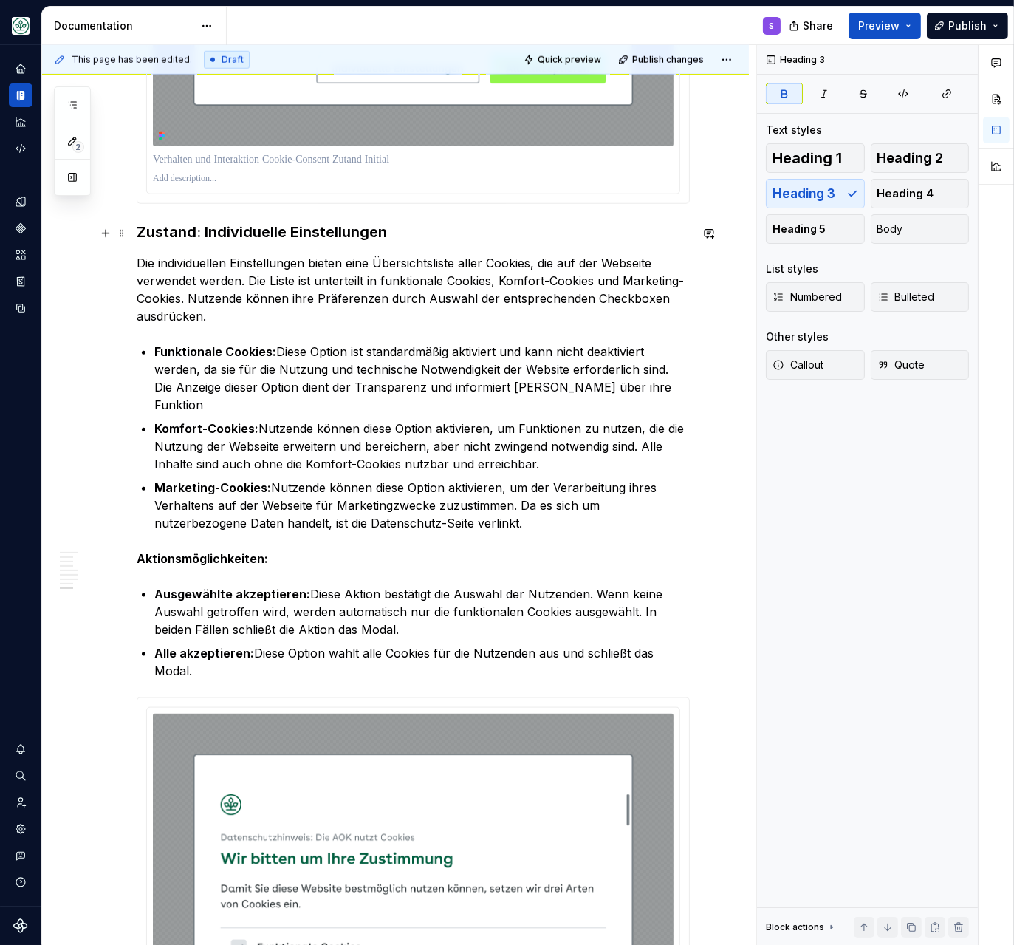
scroll to position [2350, 0]
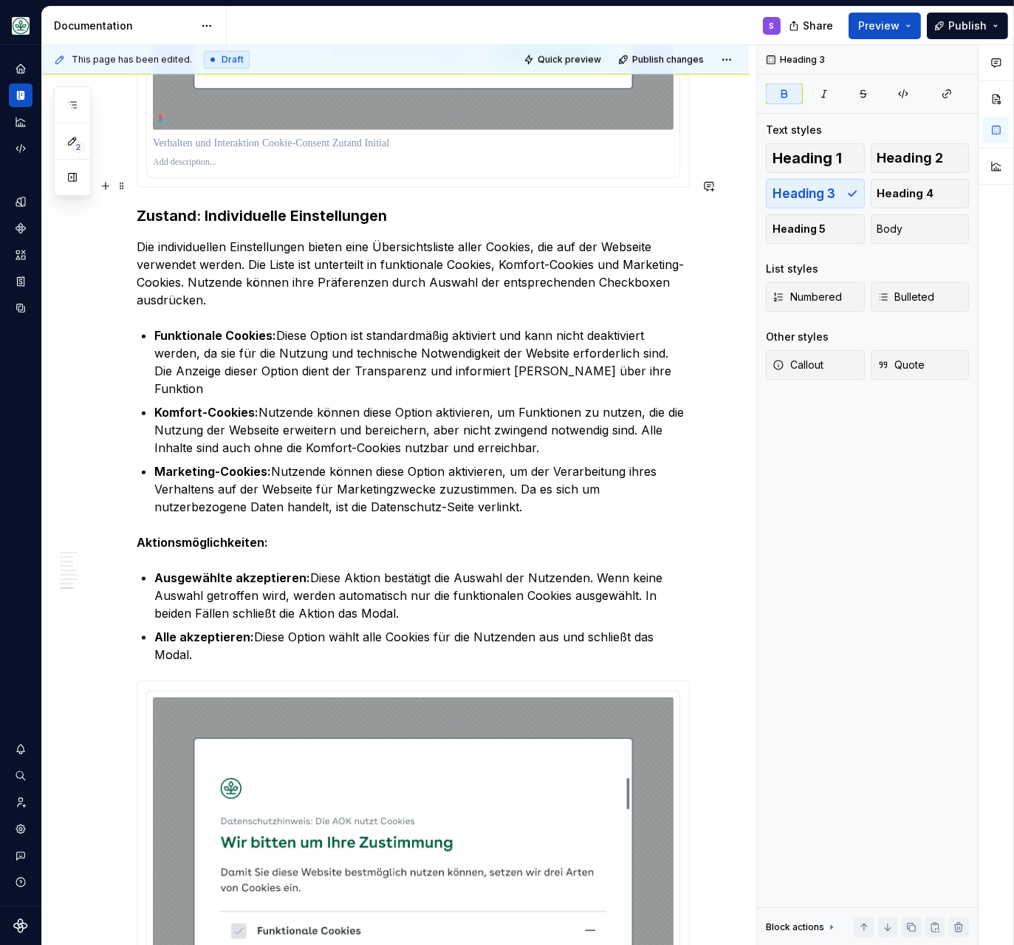
click at [318, 207] on strong "Zustand: Individuelle Einstellungen" at bounding box center [262, 216] width 250 height 18
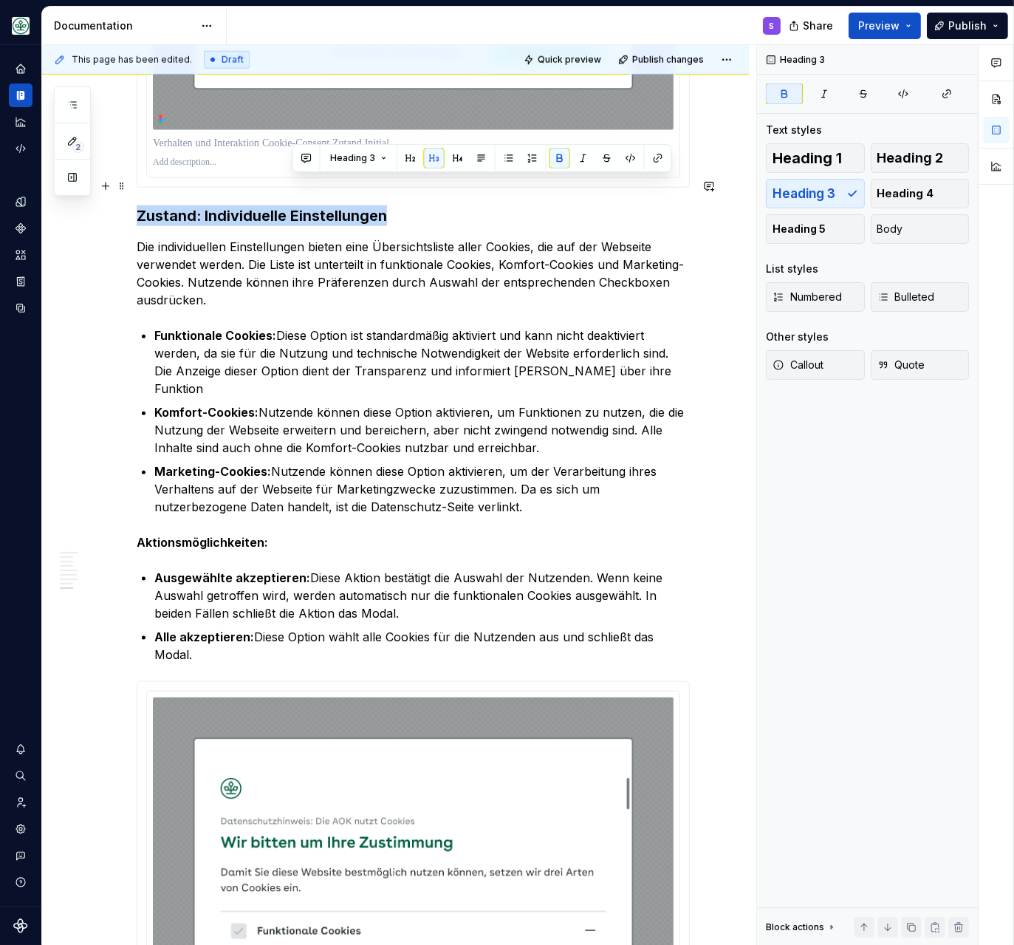
click at [318, 207] on strong "Zustand: Individuelle Einstellungen" at bounding box center [262, 216] width 250 height 18
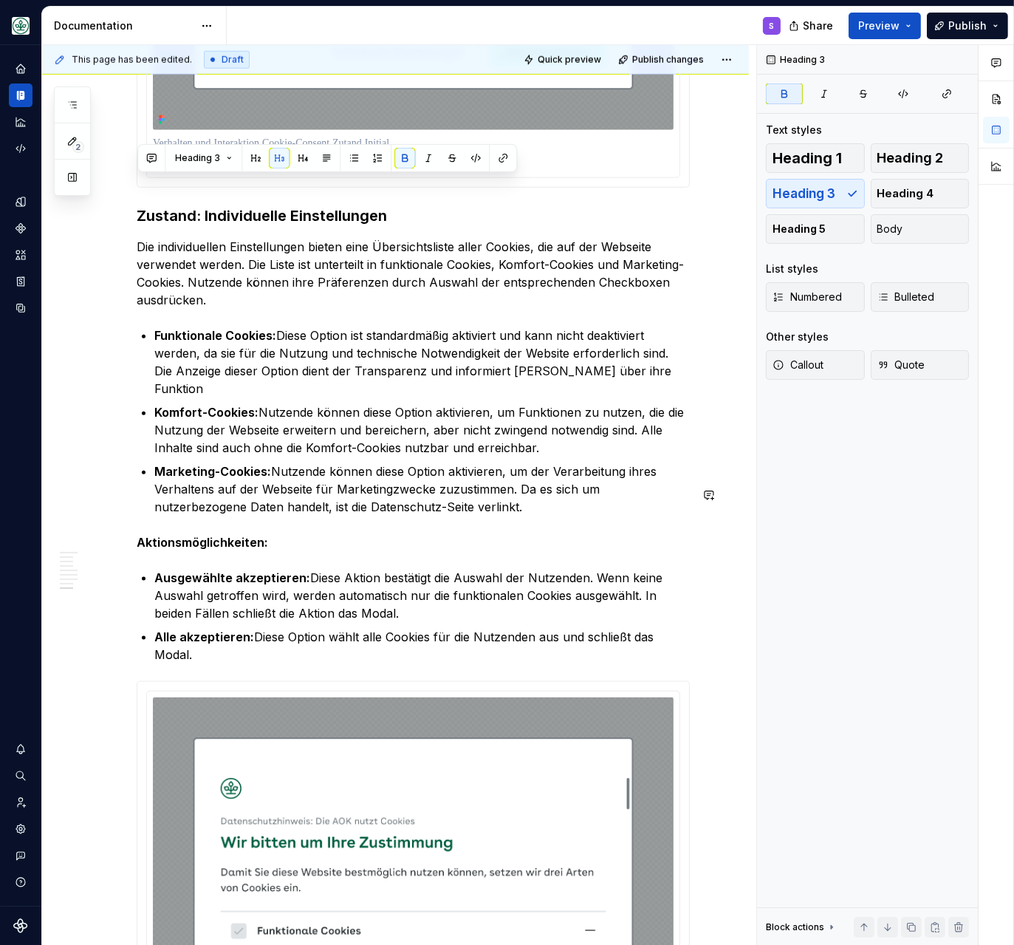
click at [275, 507] on div "Bei erstmaligem Besuch einer AOK-Website erscheint ein Cookie-Consent-Modul, ei…" at bounding box center [413, 28] width 553 height 4068
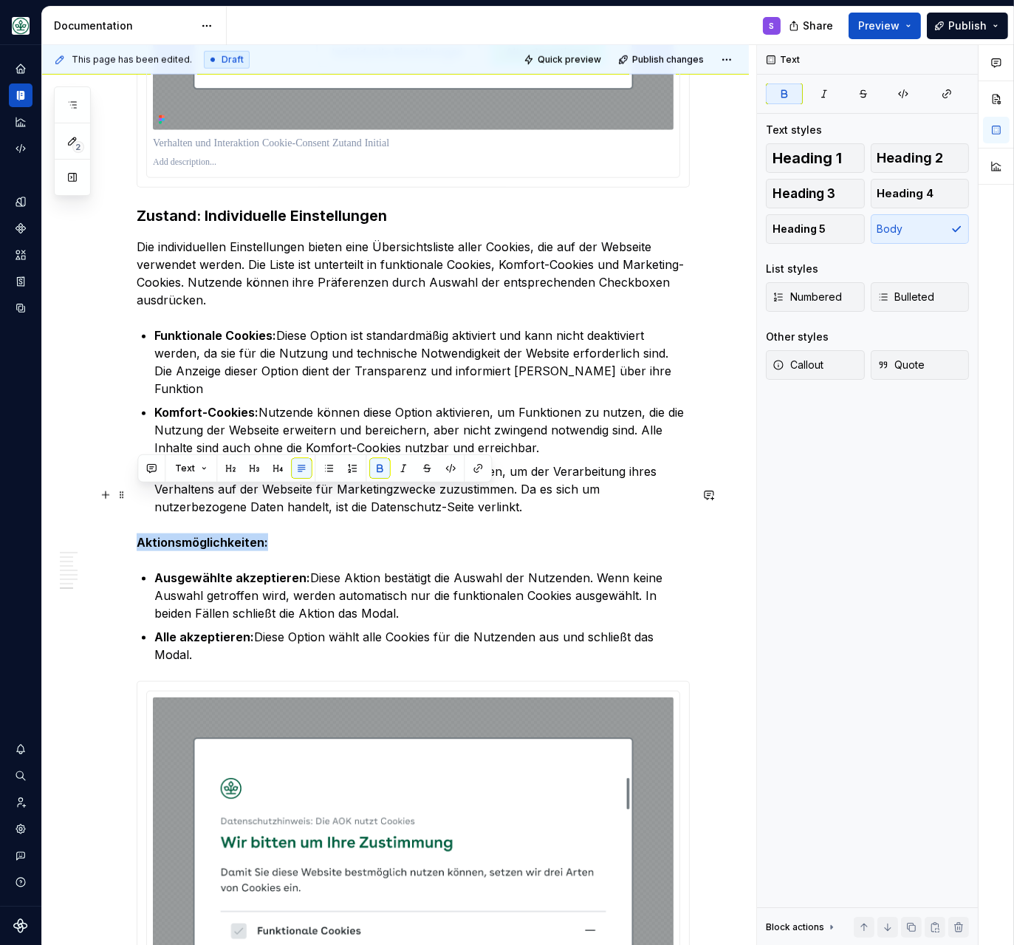
drag, startPoint x: 289, startPoint y: 496, endPoint x: 131, endPoint y: 498, distance: 157.3
click at [131, 498] on div "Bei erstmaligem Besuch einer AOK-Website erscheint ein Cookie-Consent-Modul, ei…" at bounding box center [395, 161] width 707 height 4404
click at [381, 464] on button "button" at bounding box center [379, 468] width 21 height 21
click at [461, 569] on p "Ausgewählte akzeptieren: Diese Aktion bestätigt die Auswahl der Nutzenden. Wenn…" at bounding box center [421, 595] width 535 height 53
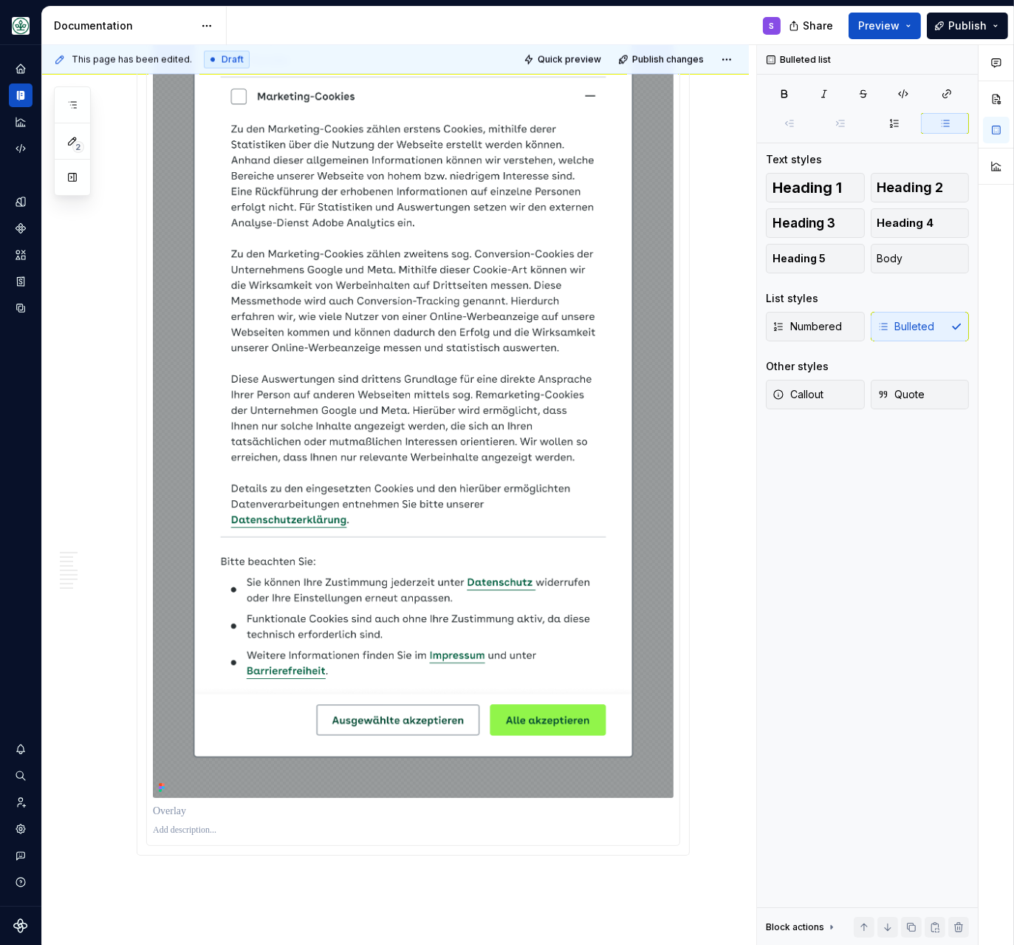
scroll to position [3714, 0]
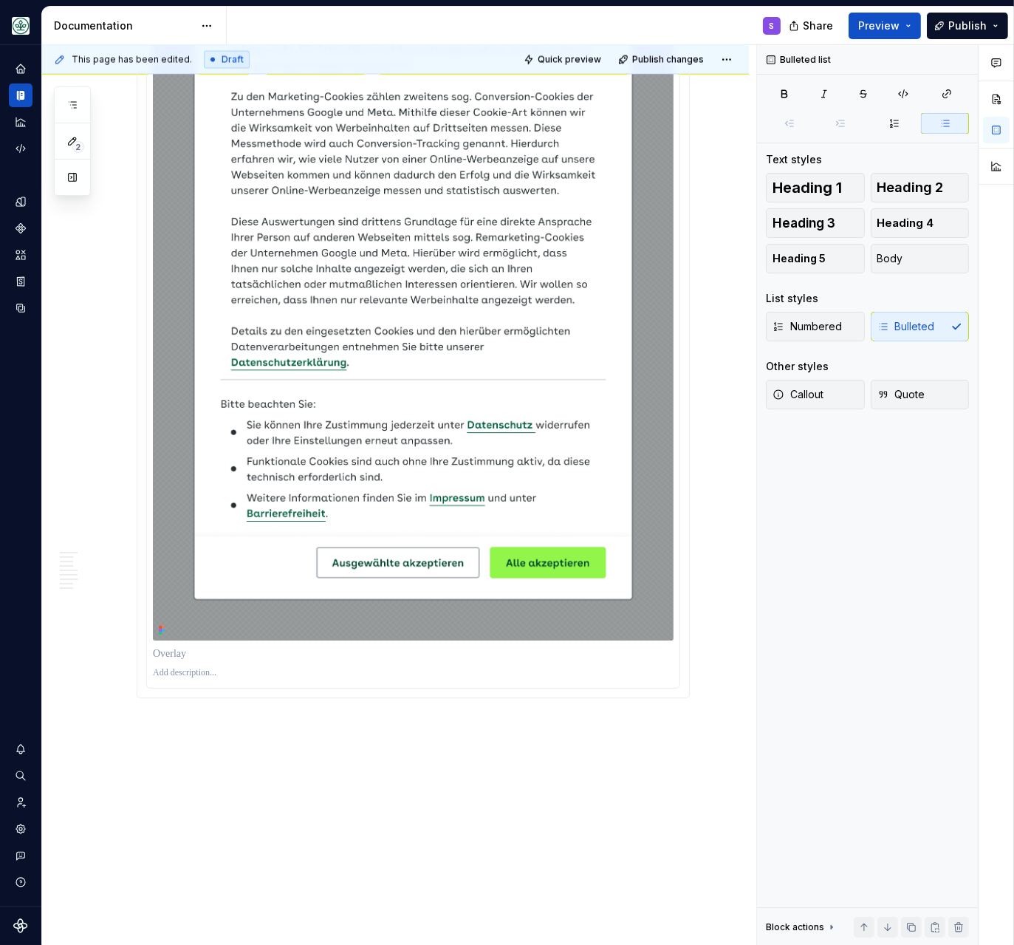
drag, startPoint x: 464, startPoint y: 253, endPoint x: 659, endPoint y: 346, distance: 216.7
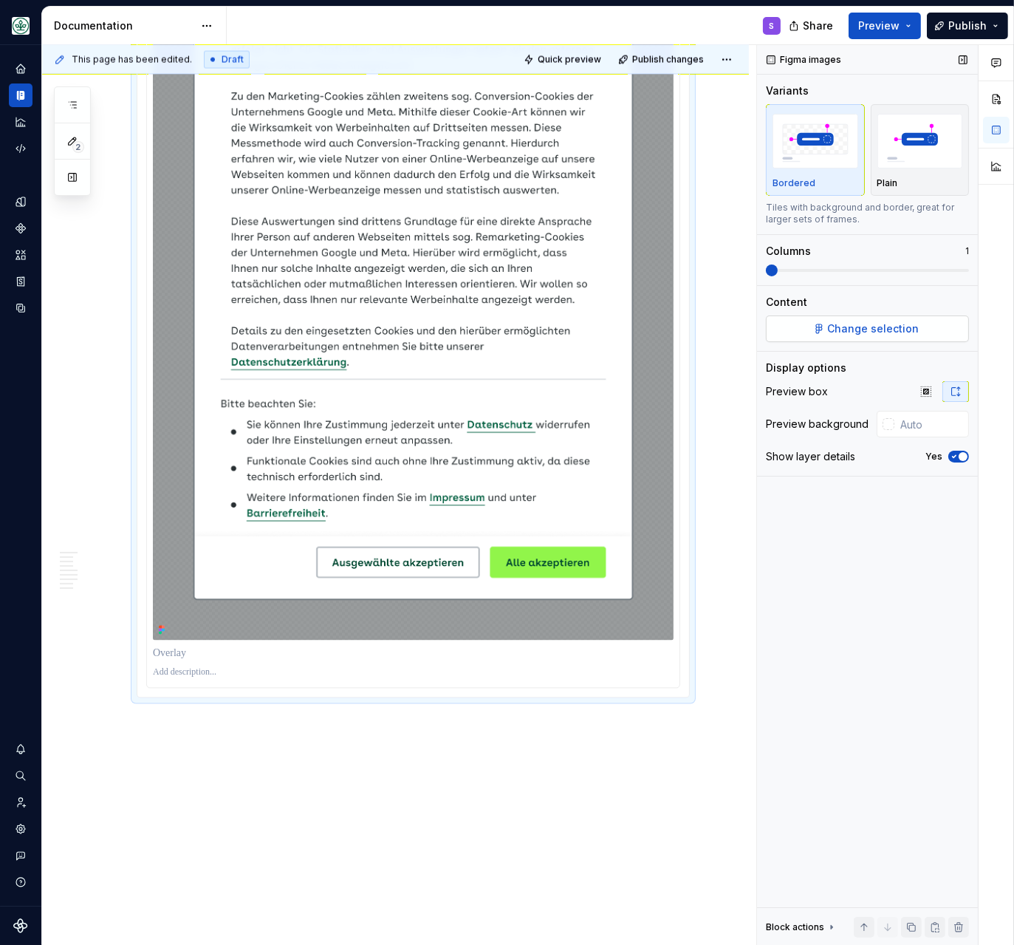
click at [836, 330] on span "Change selection" at bounding box center [874, 328] width 92 height 15
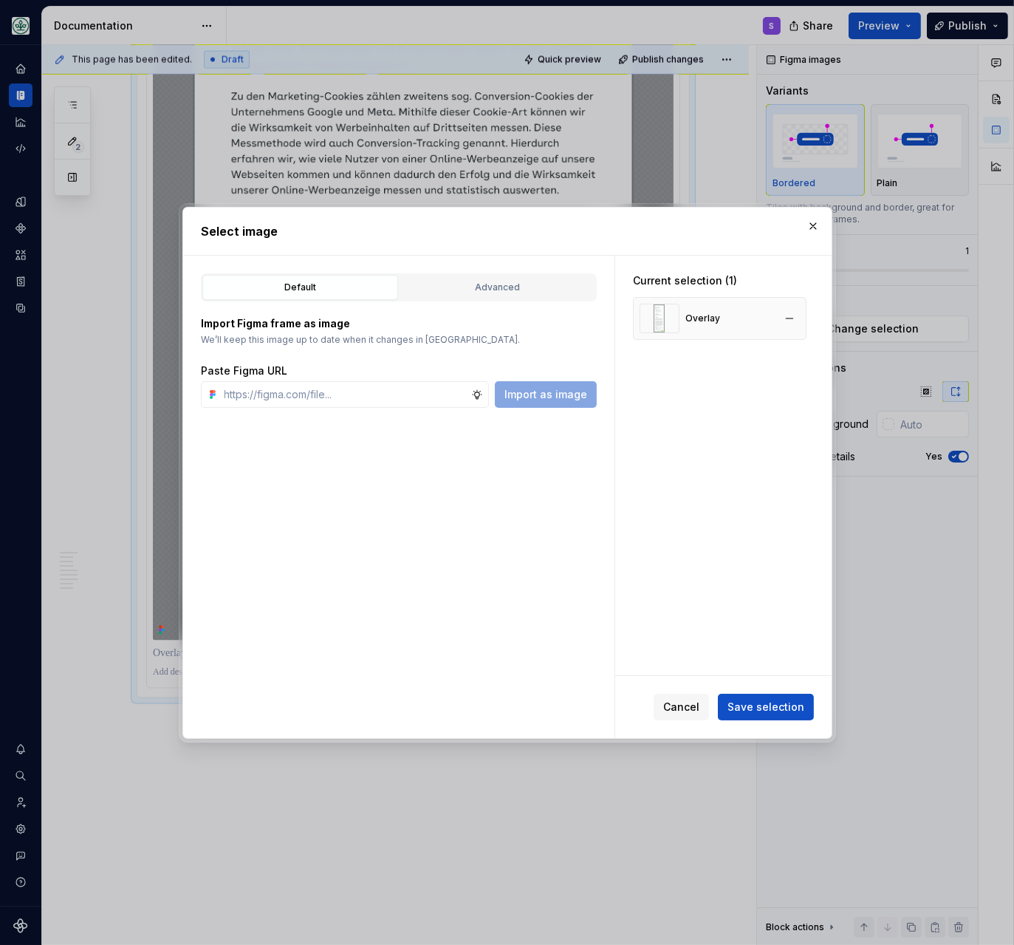
type textarea "*"
drag, startPoint x: 791, startPoint y: 318, endPoint x: 552, endPoint y: 385, distance: 248.7
click at [780, 318] on div "Overlay" at bounding box center [720, 318] width 174 height 43
click at [797, 315] on button "button" at bounding box center [789, 318] width 21 height 21
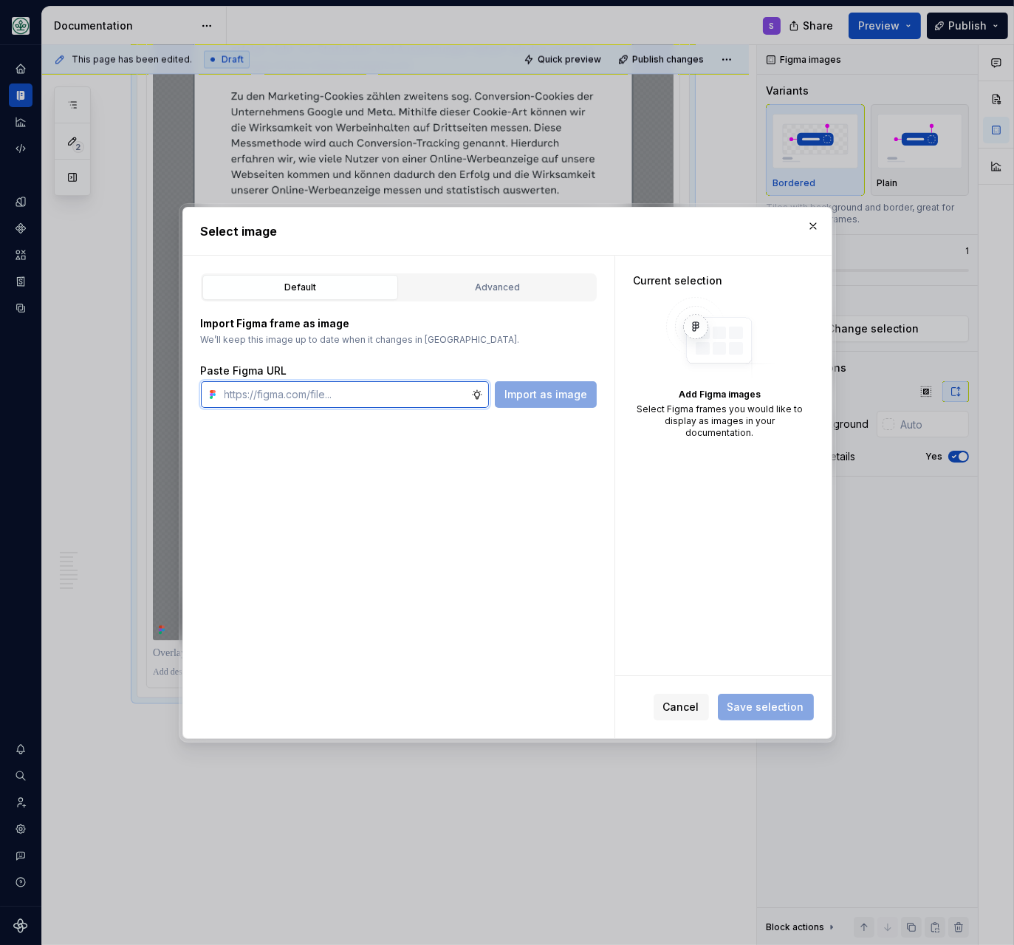
click at [383, 394] on input "text" at bounding box center [345, 394] width 253 height 27
paste input "[URL][DOMAIN_NAME]"
type input "[URL][DOMAIN_NAME]"
click at [562, 395] on span "Import as image" at bounding box center [545, 394] width 83 height 15
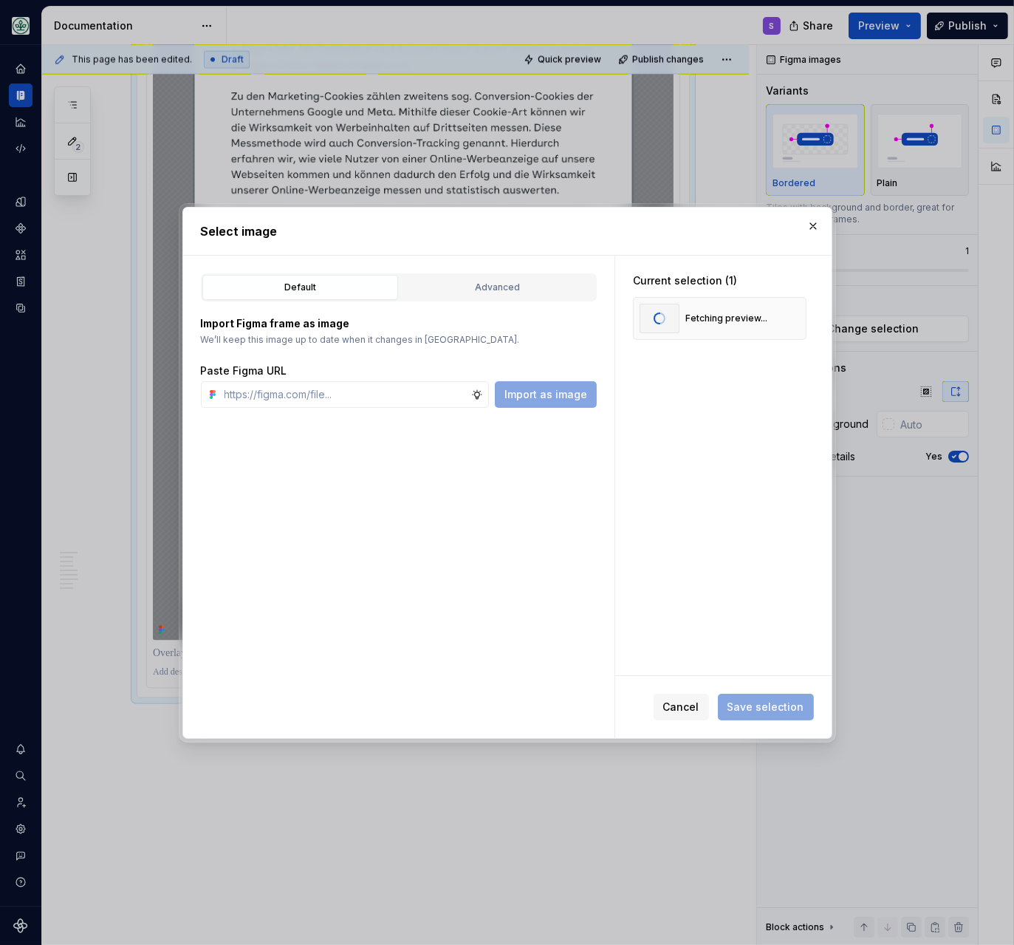
scroll to position [0, 0]
click at [782, 696] on button "Save selection" at bounding box center [766, 706] width 96 height 27
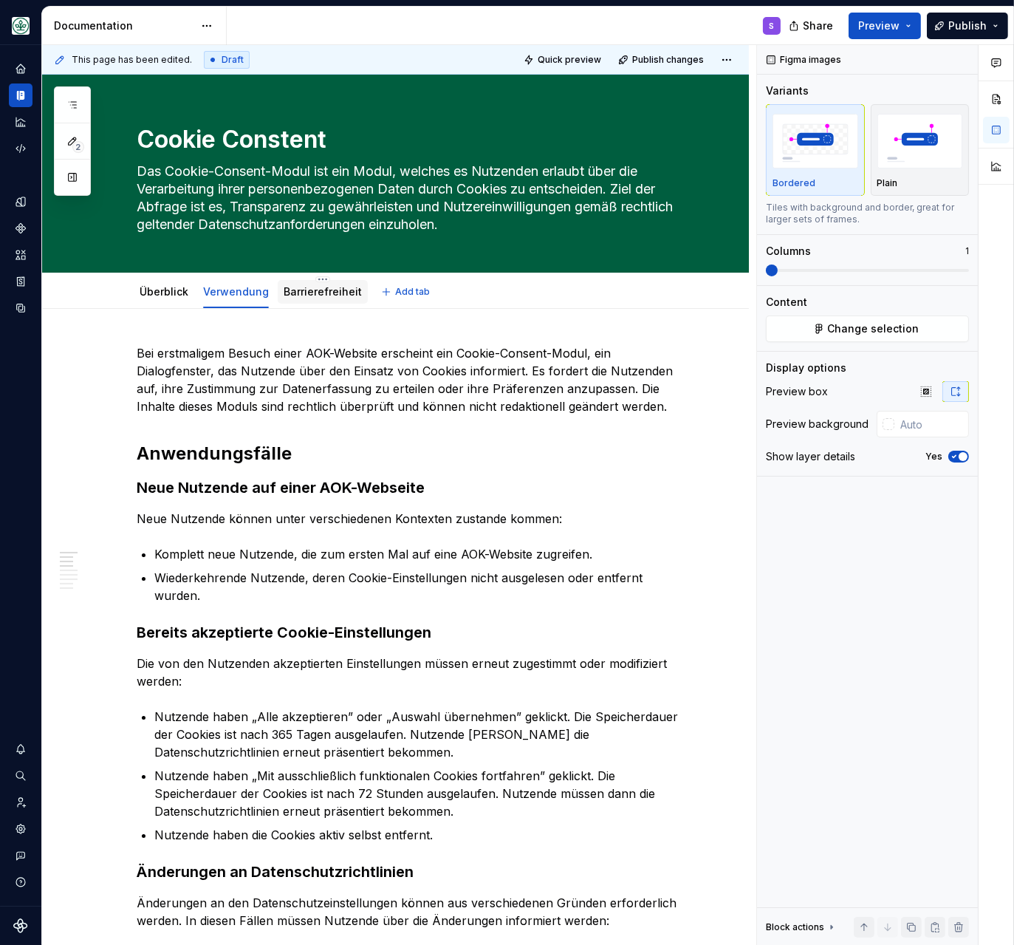
click at [328, 293] on link "Barrierefreiheit" at bounding box center [323, 291] width 78 height 13
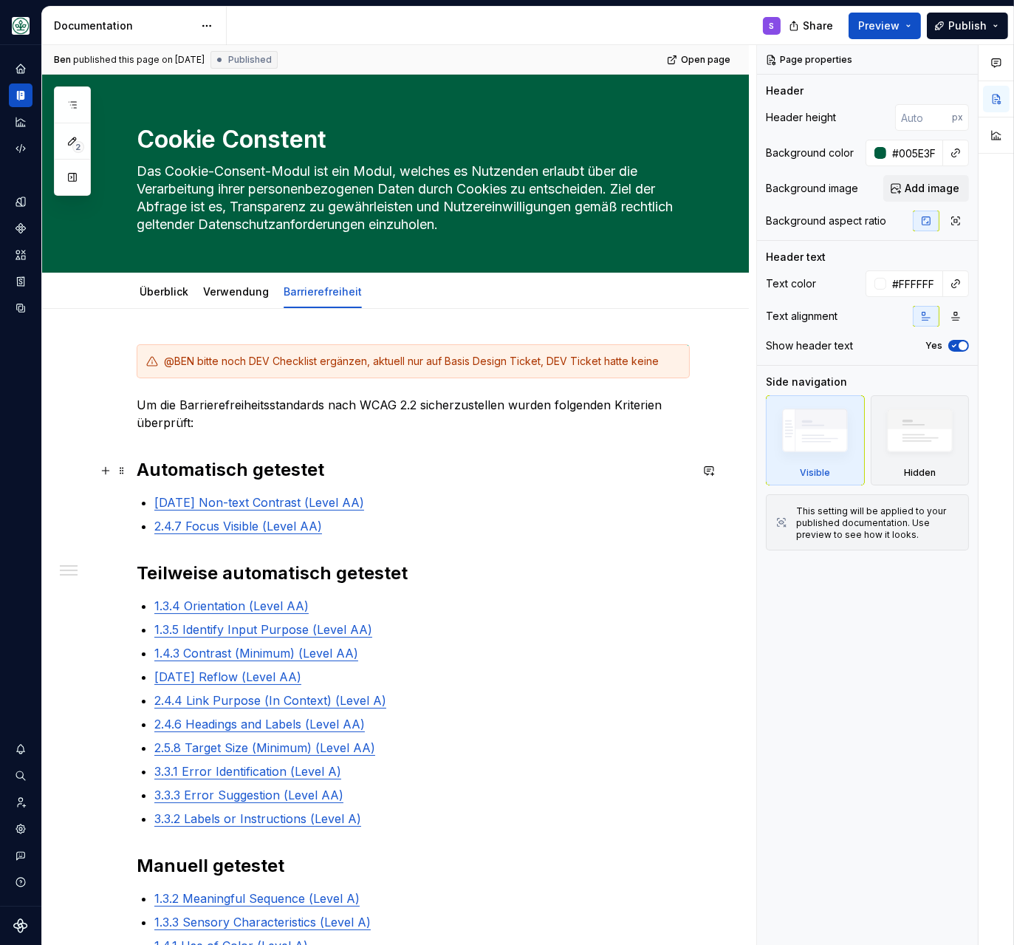
click at [219, 471] on strong "Automatisch getestet" at bounding box center [231, 469] width 188 height 21
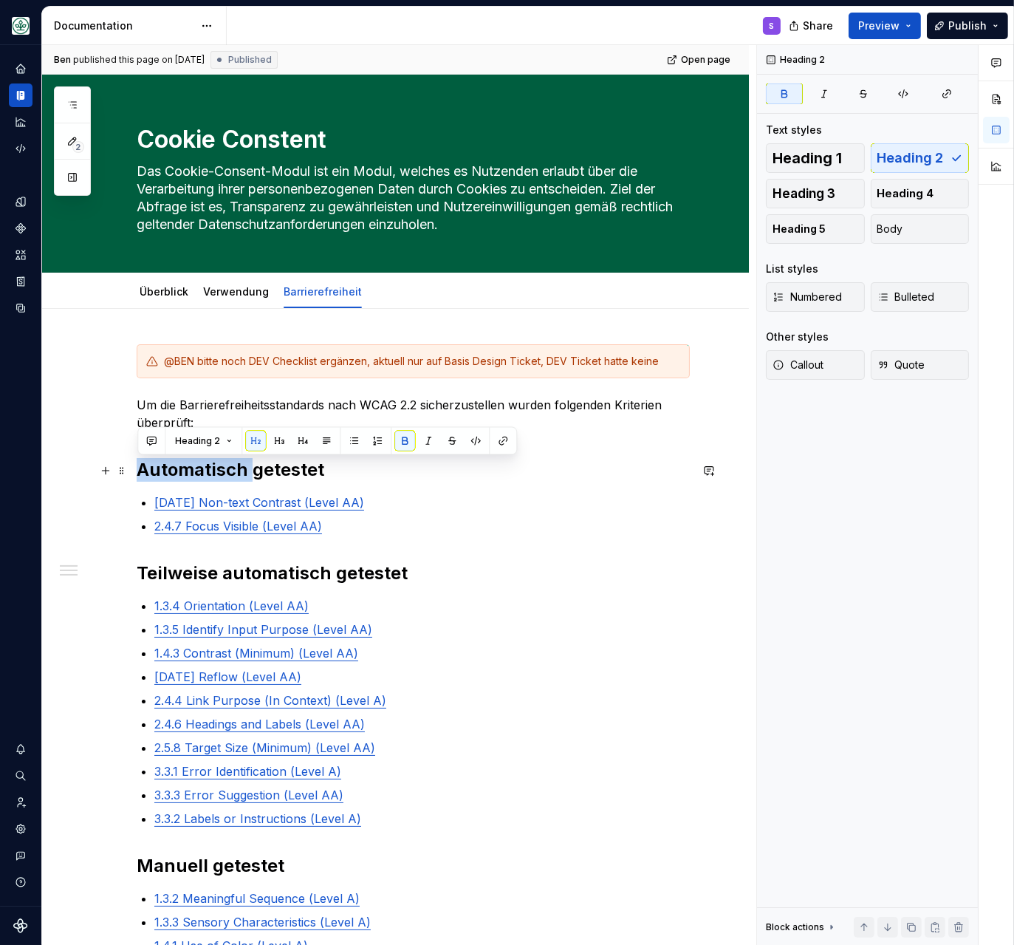
click at [219, 471] on strong "Automatisch getestet" at bounding box center [231, 469] width 188 height 21
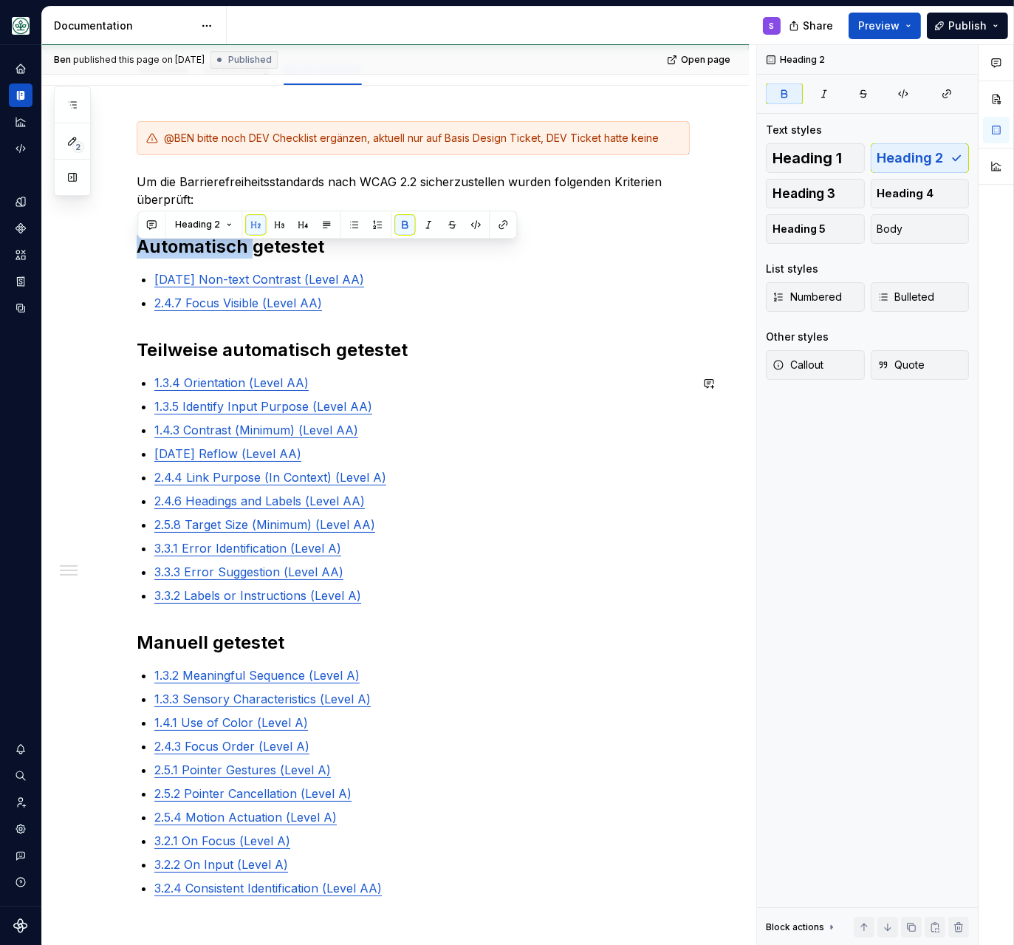
scroll to position [32, 0]
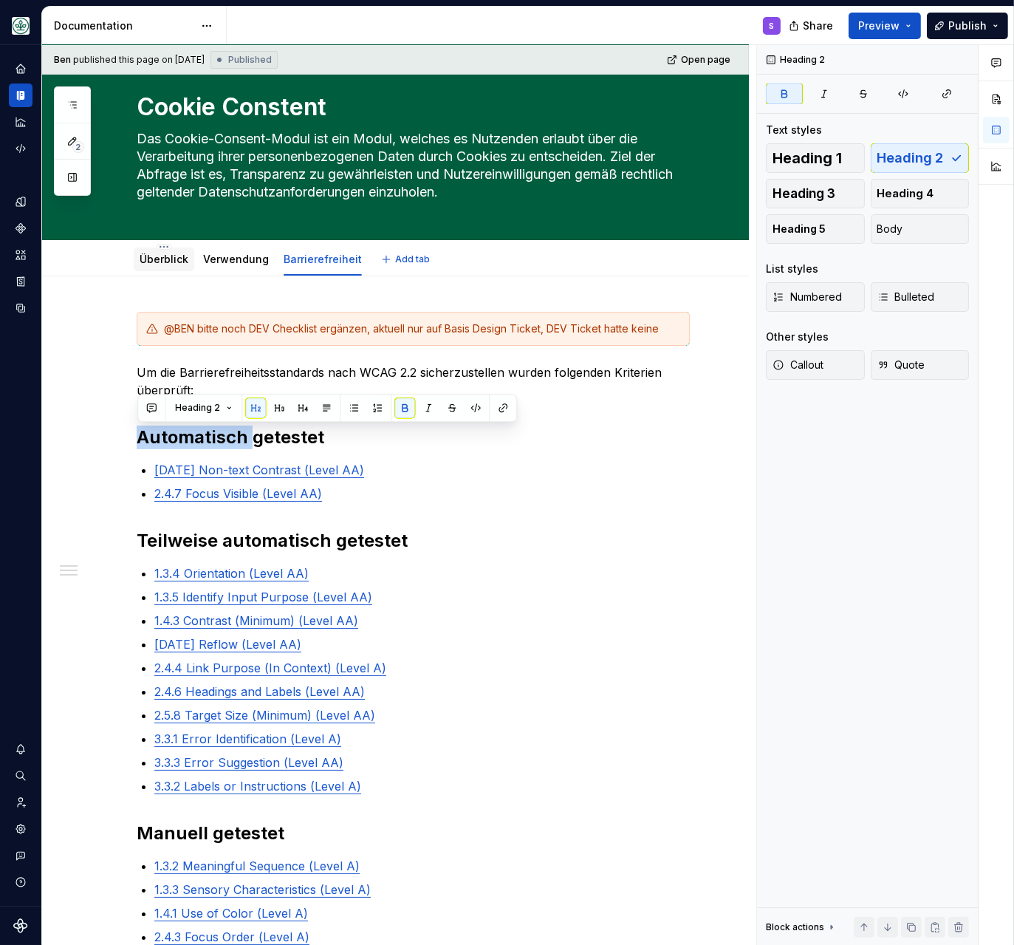
click at [167, 258] on link "Überblick" at bounding box center [164, 259] width 49 height 13
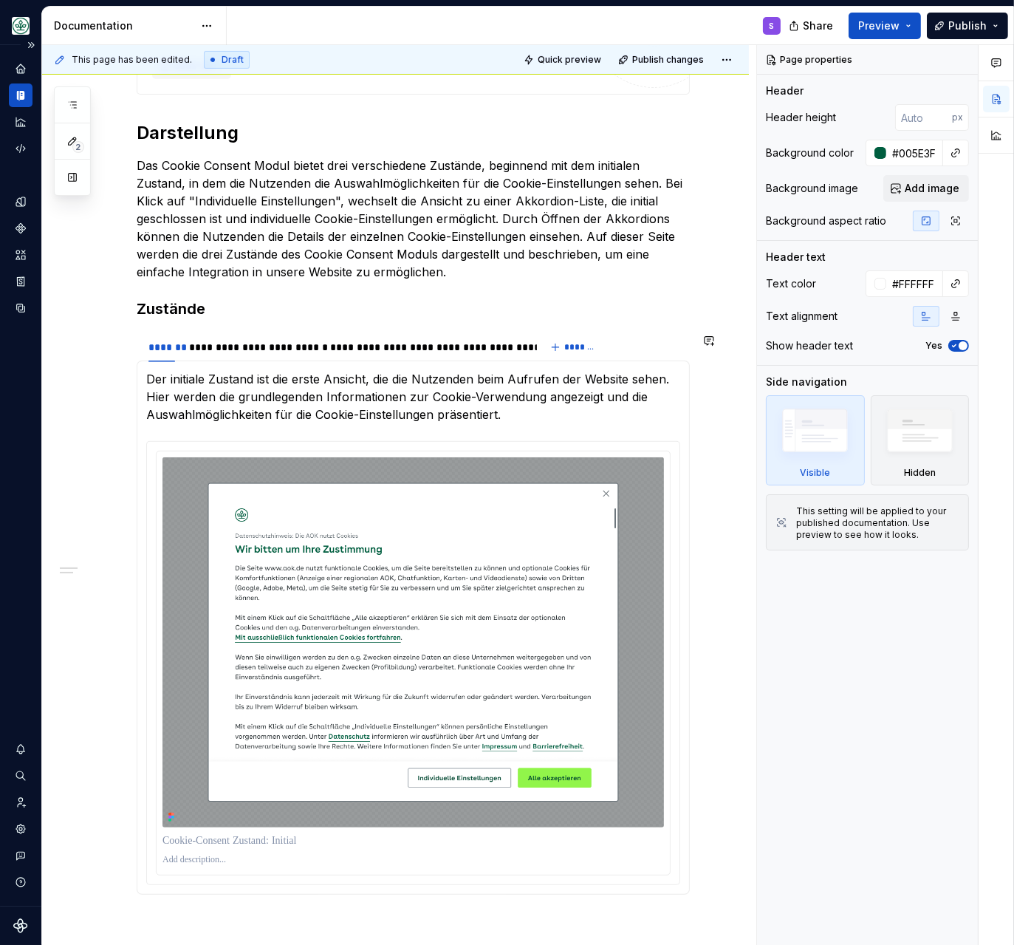
scroll to position [762, 0]
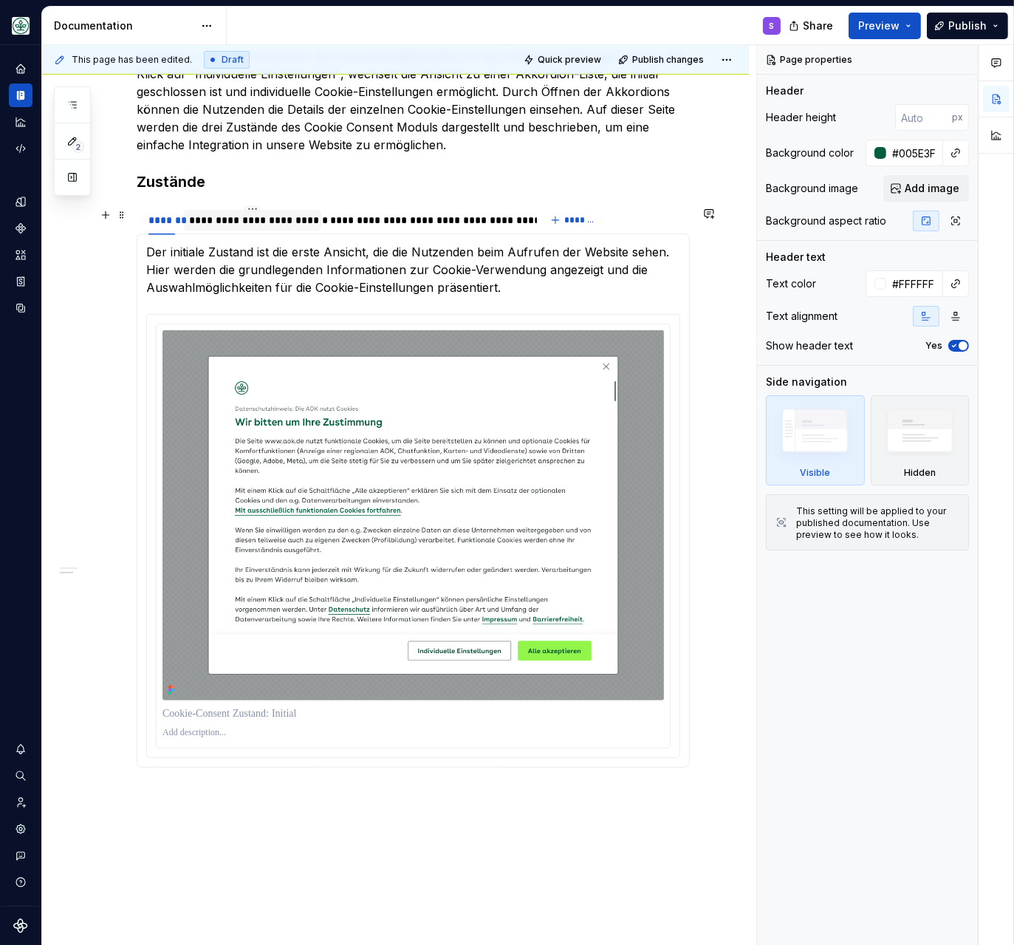
click at [244, 223] on div "**********" at bounding box center [253, 220] width 126 height 15
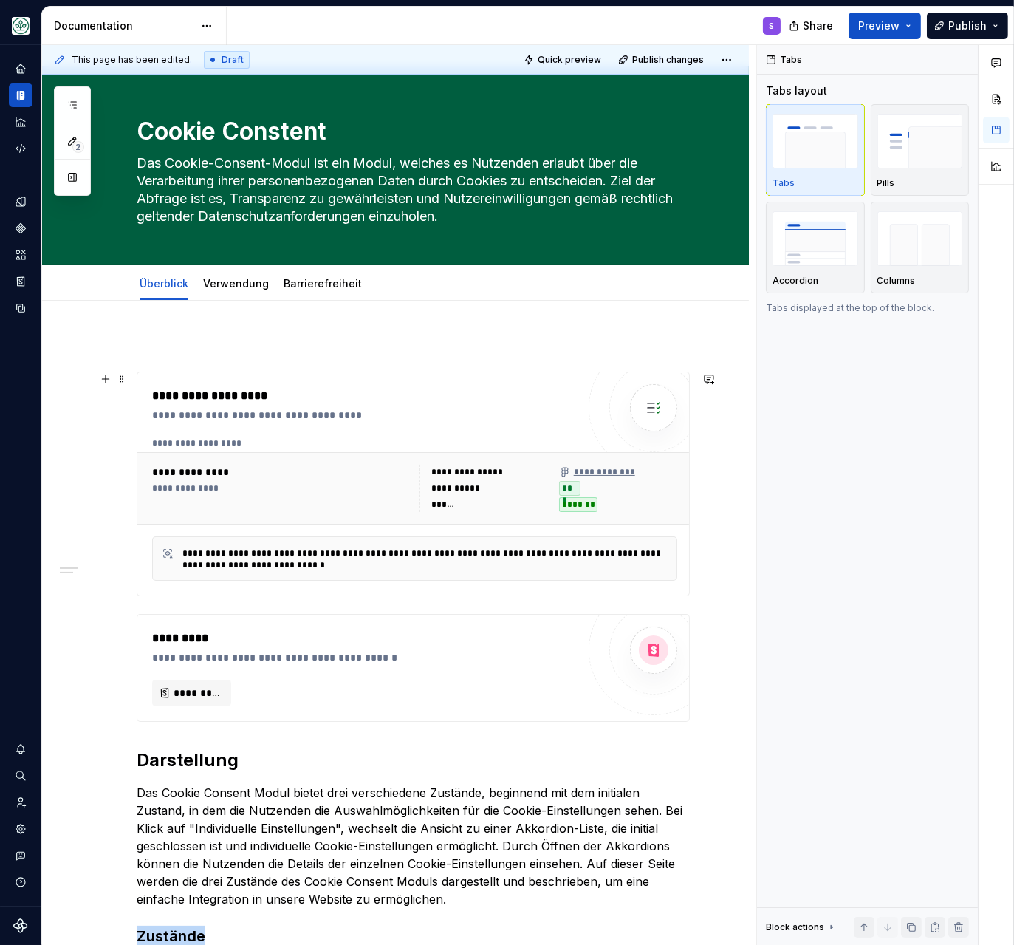
scroll to position [0, 0]
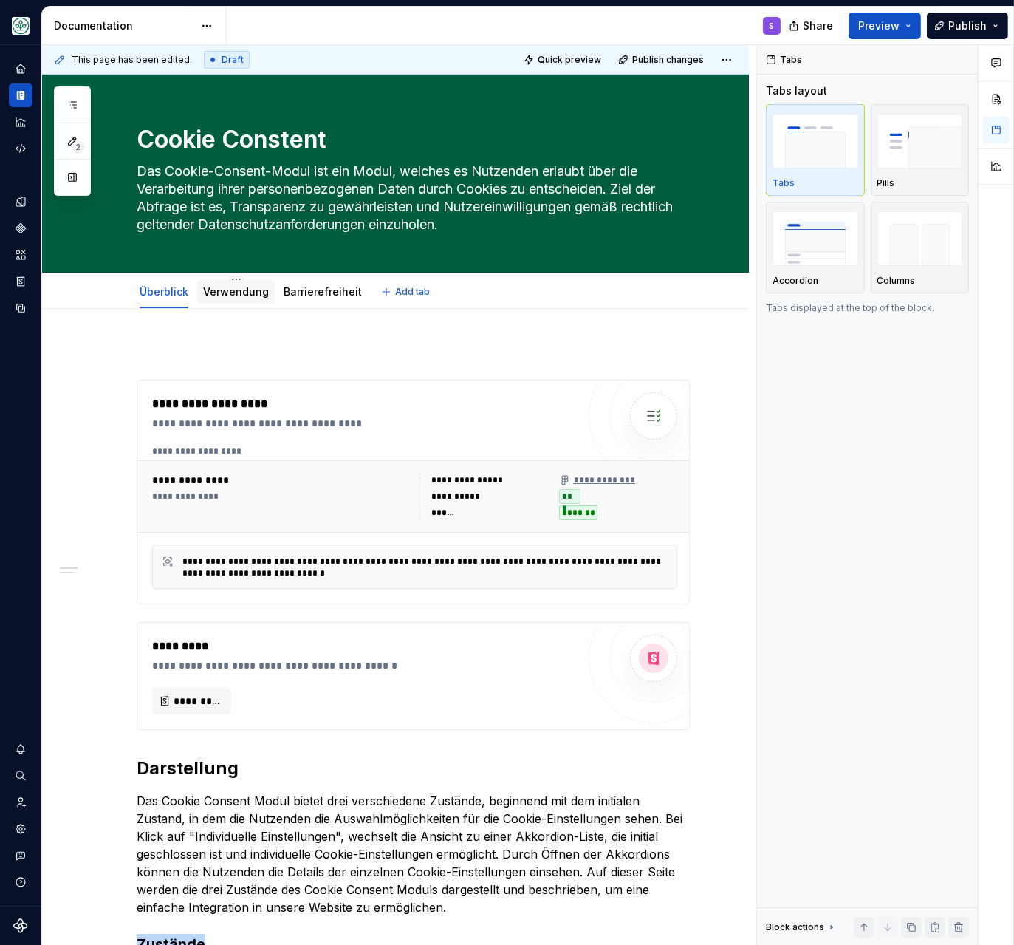
click at [250, 292] on link "Verwendung" at bounding box center [236, 291] width 66 height 13
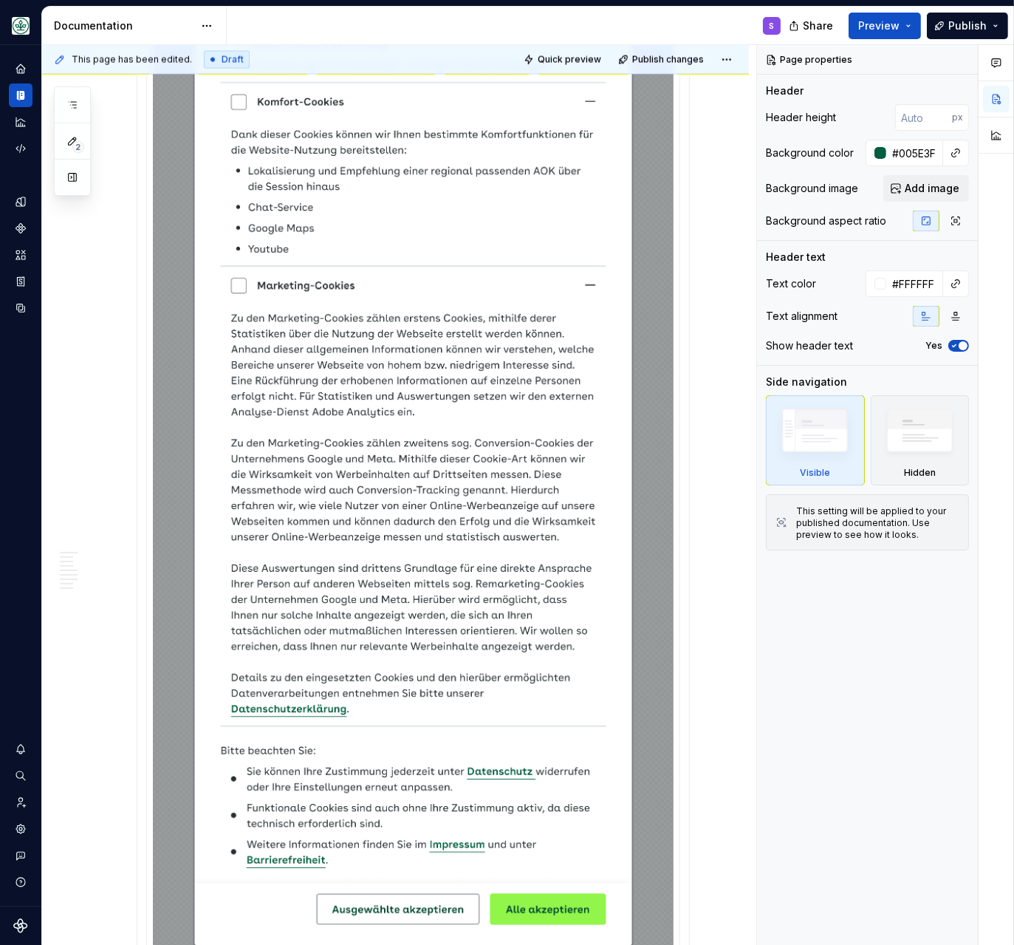
scroll to position [3493, 0]
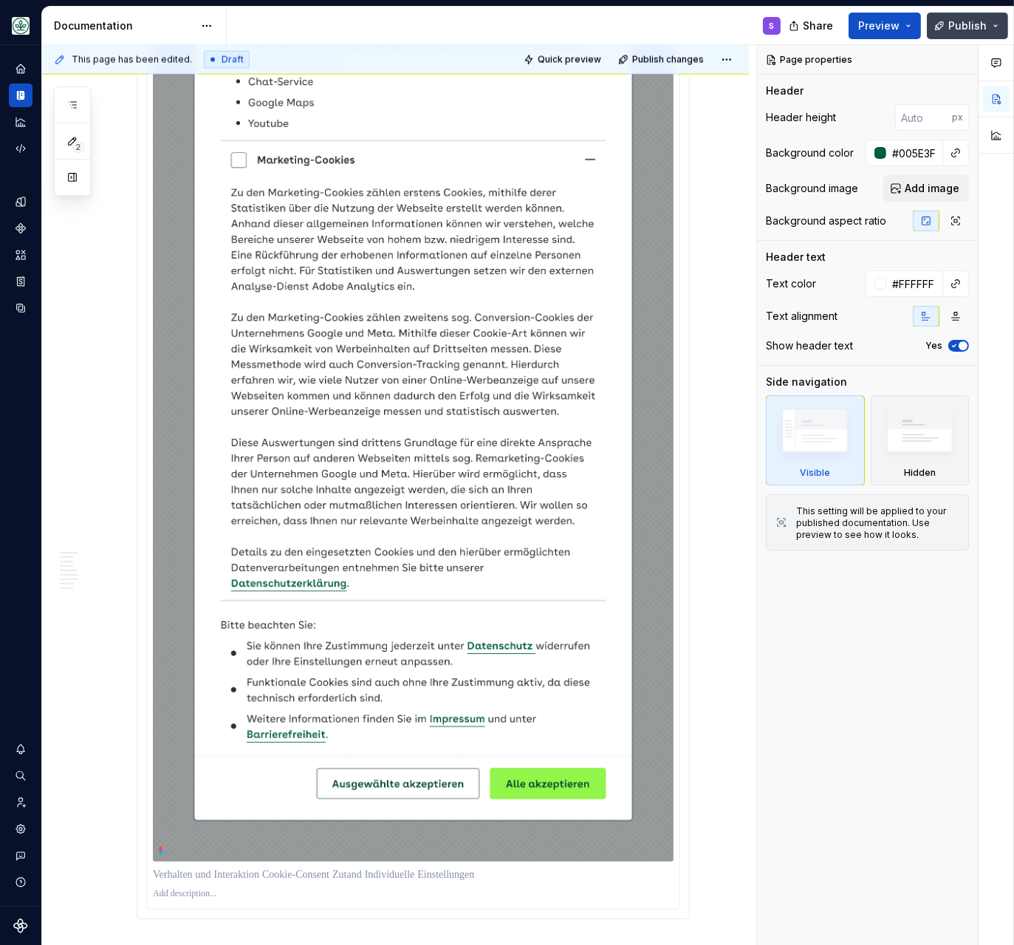
click at [967, 24] on span "Publish" at bounding box center [967, 25] width 38 height 15
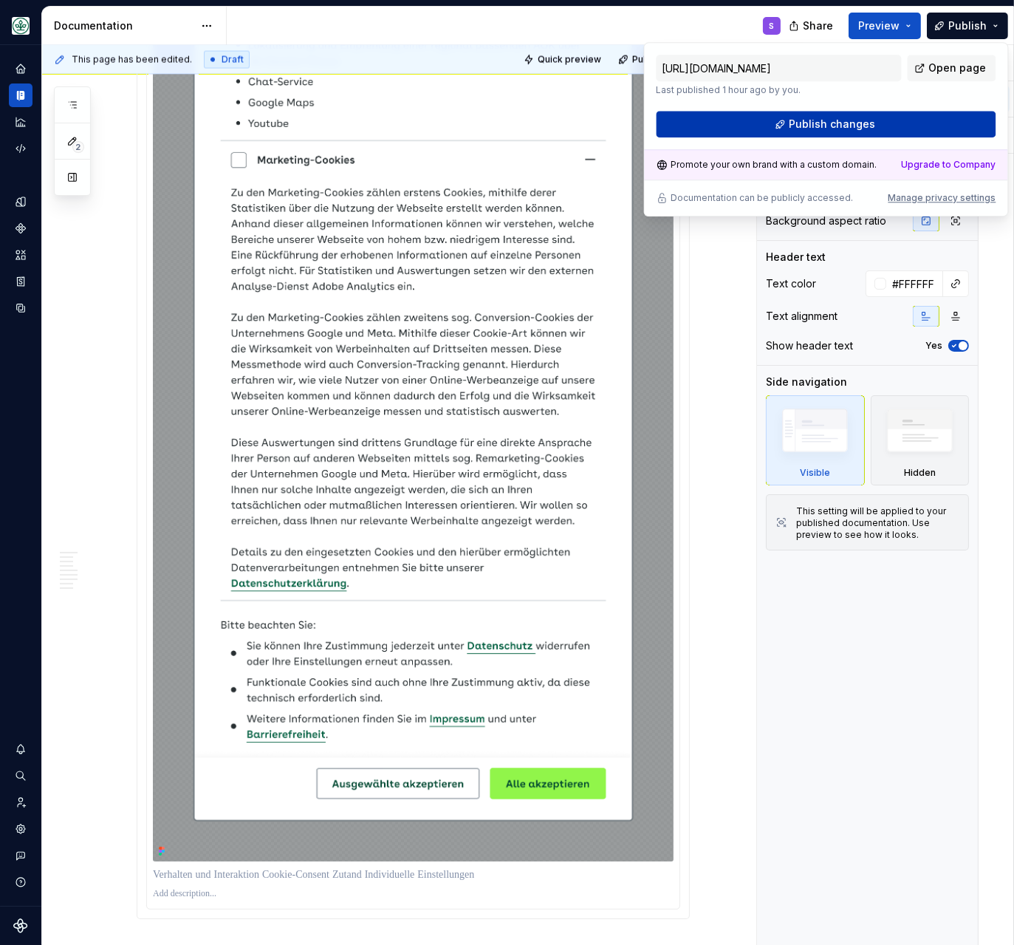
click at [853, 124] on span "Publish changes" at bounding box center [832, 124] width 86 height 15
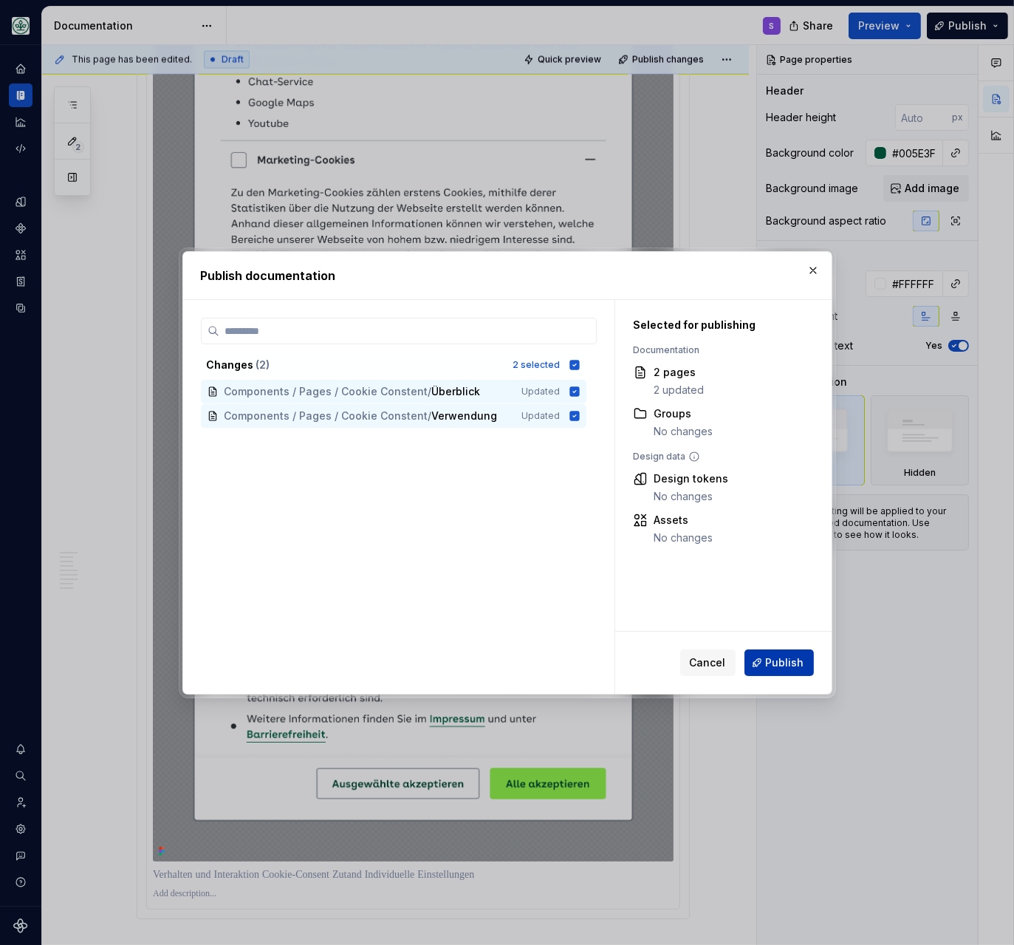
click at [779, 662] on span "Publish" at bounding box center [785, 662] width 38 height 15
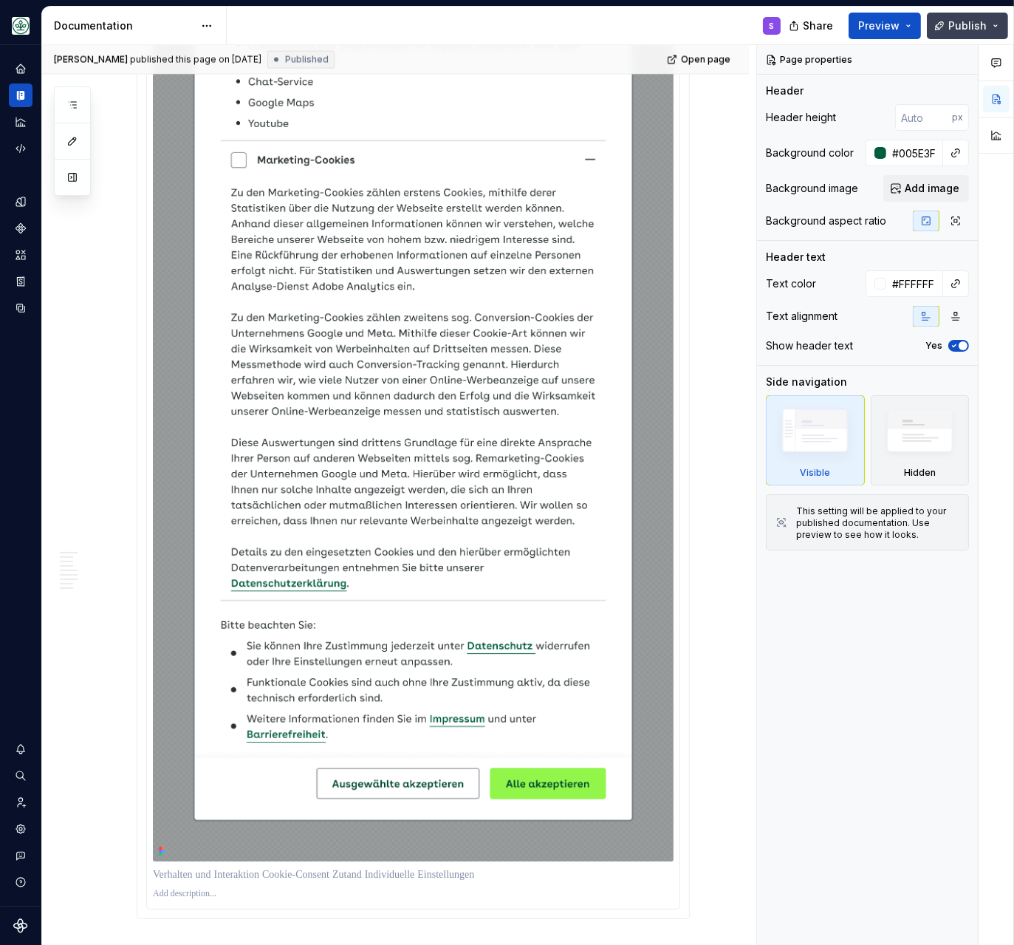
click at [989, 24] on button "Publish" at bounding box center [967, 26] width 81 height 27
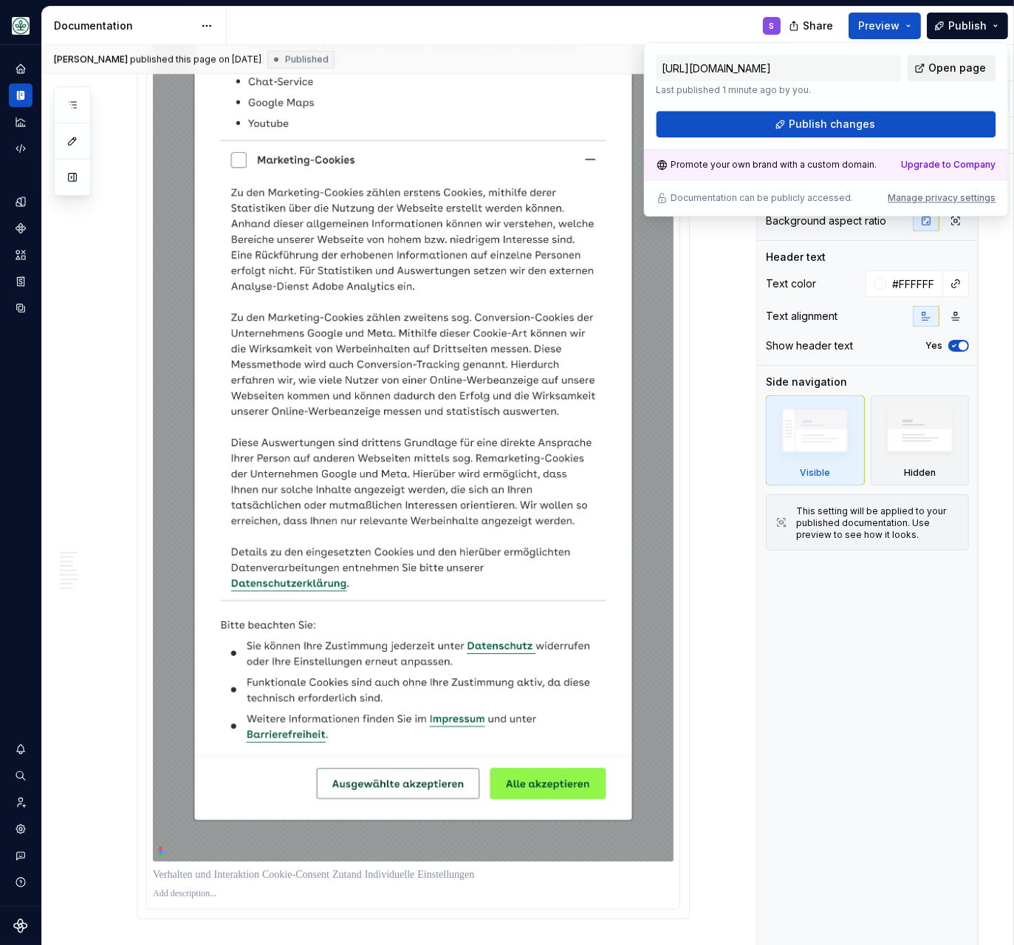
click at [950, 69] on span "Open page" at bounding box center [957, 68] width 58 height 15
click at [959, 63] on span "Open page" at bounding box center [957, 68] width 58 height 15
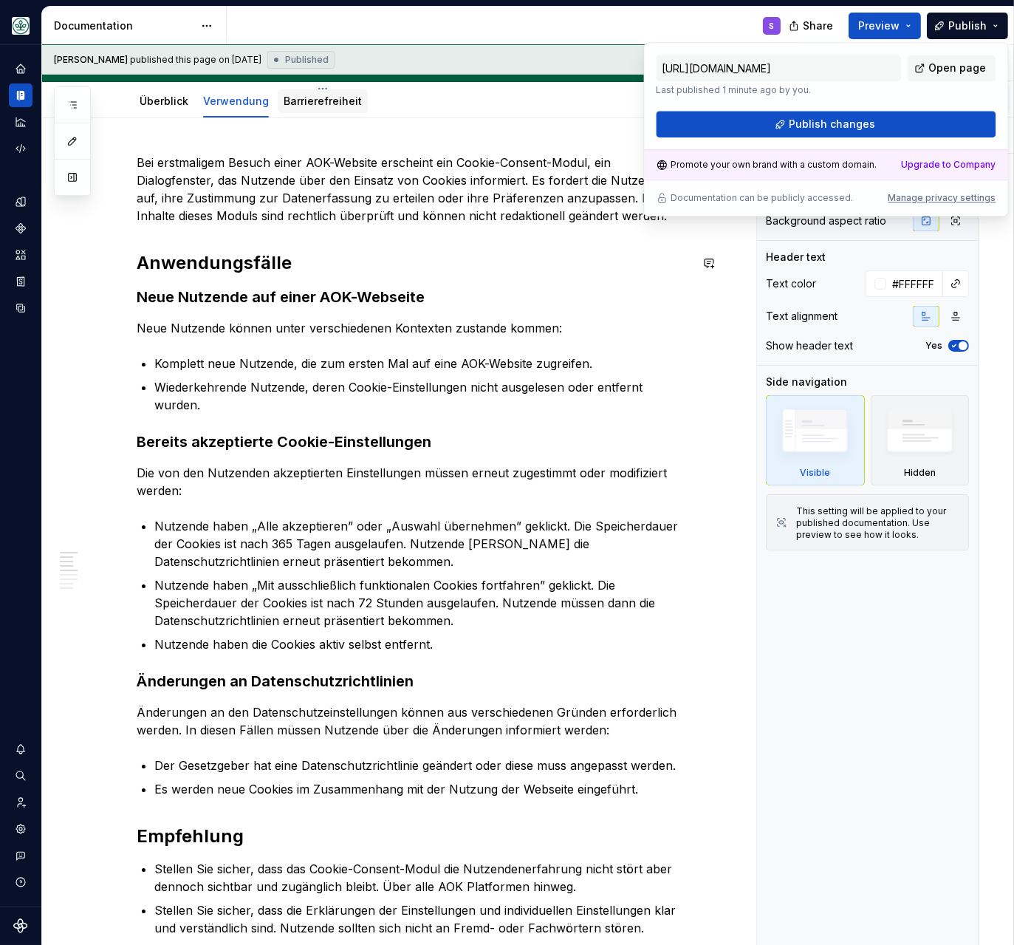
scroll to position [0, 0]
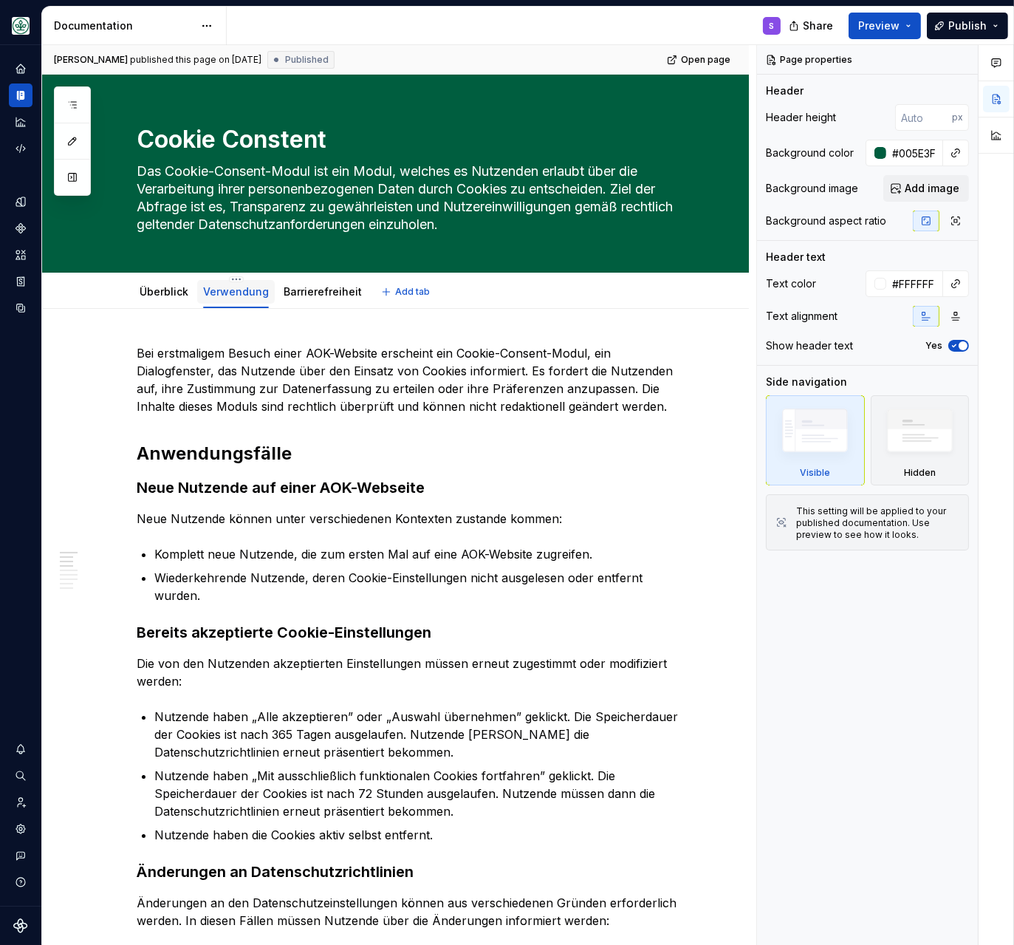
drag, startPoint x: 152, startPoint y: 278, endPoint x: 213, endPoint y: 279, distance: 60.6
click at [151, 278] on div "Überblick" at bounding box center [164, 290] width 61 height 31
click at [167, 288] on link "Überblick" at bounding box center [164, 291] width 49 height 13
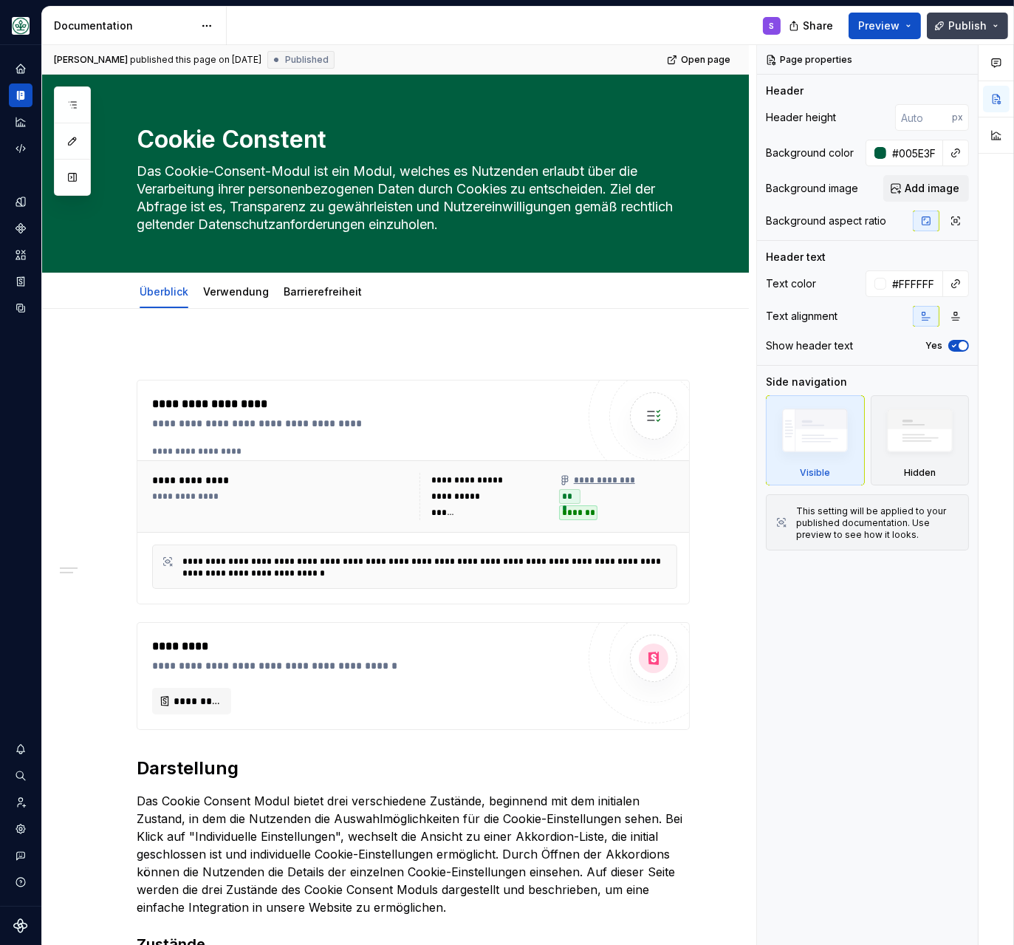
click at [955, 22] on span "Publish" at bounding box center [967, 25] width 38 height 15
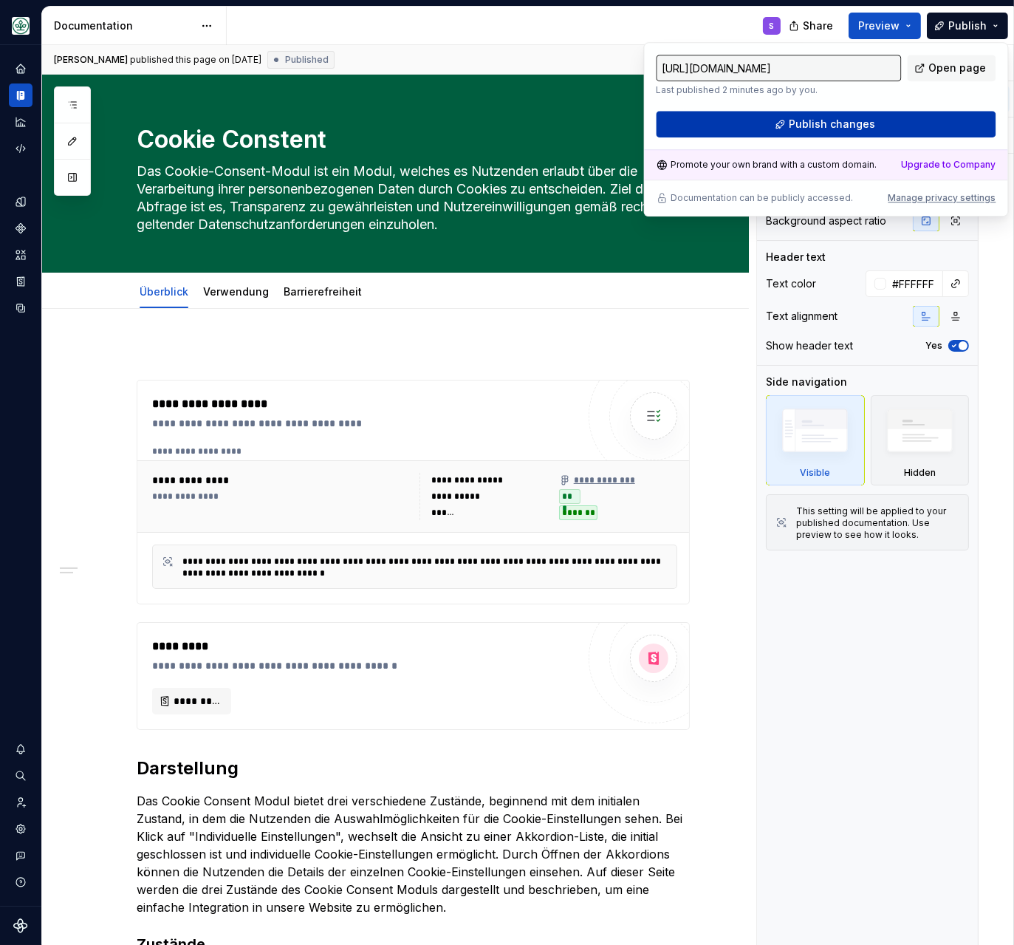
click at [858, 114] on button "Publish changes" at bounding box center [826, 124] width 340 height 27
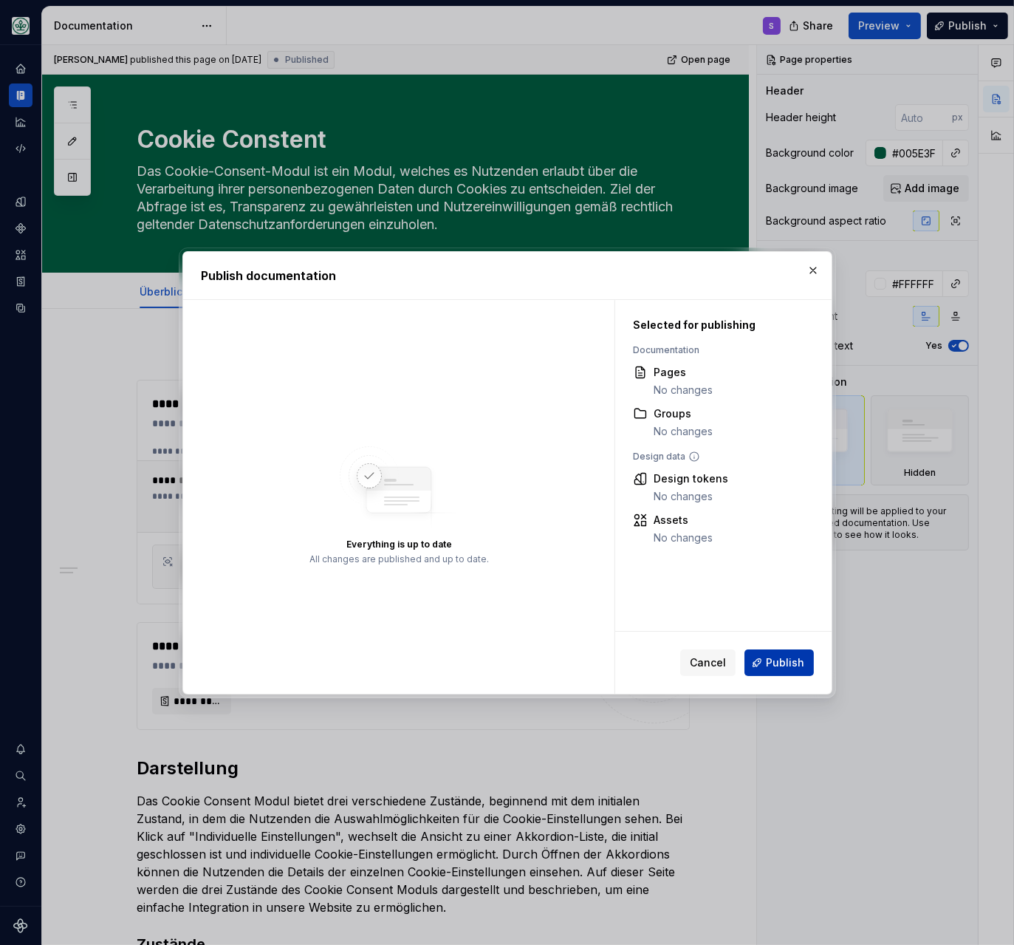
click at [764, 659] on button "Publish" at bounding box center [778, 662] width 69 height 27
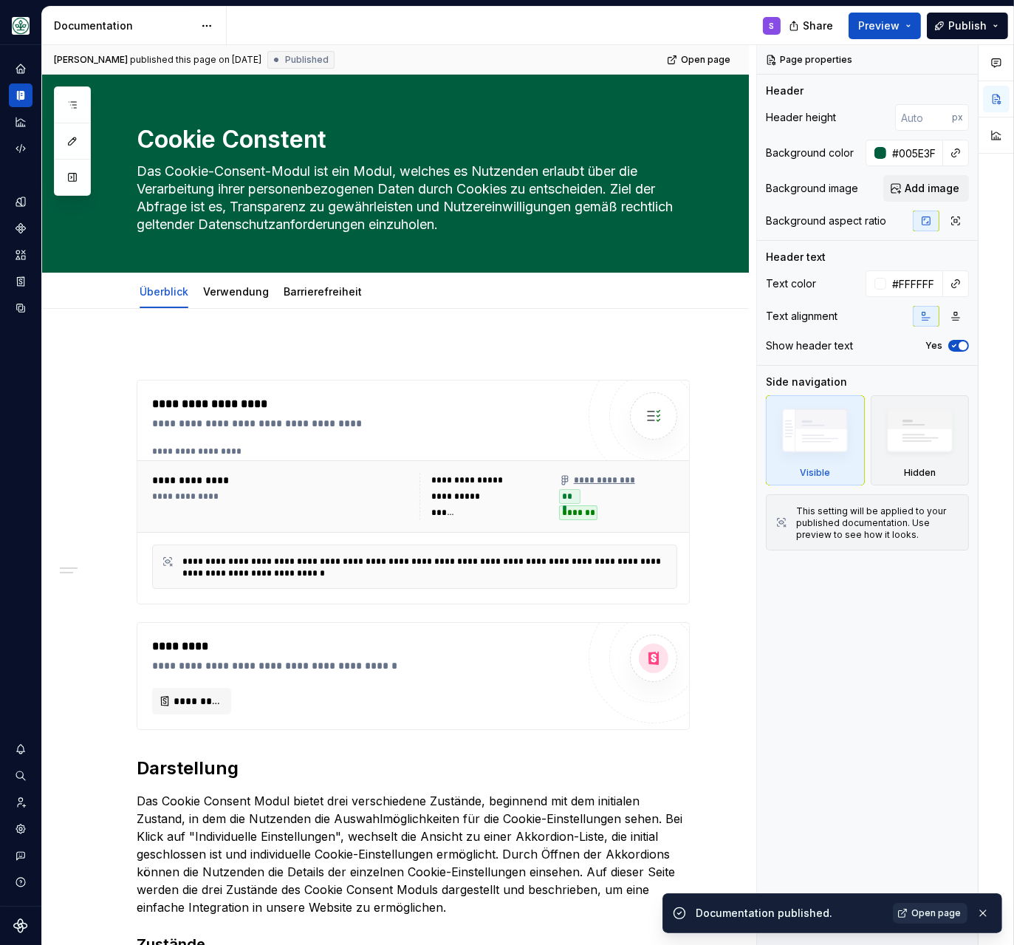
click at [936, 736] on span "Open page" at bounding box center [935, 913] width 49 height 12
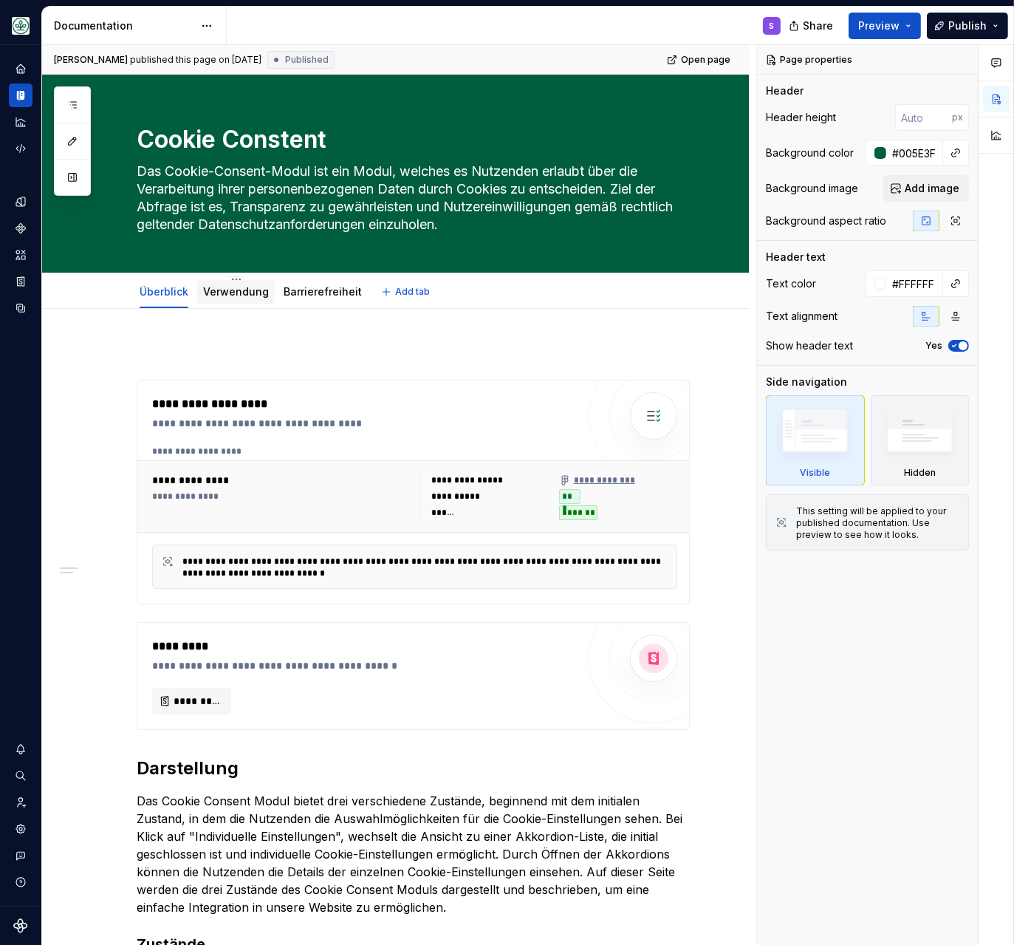
click at [261, 294] on link "Verwendung" at bounding box center [236, 291] width 66 height 13
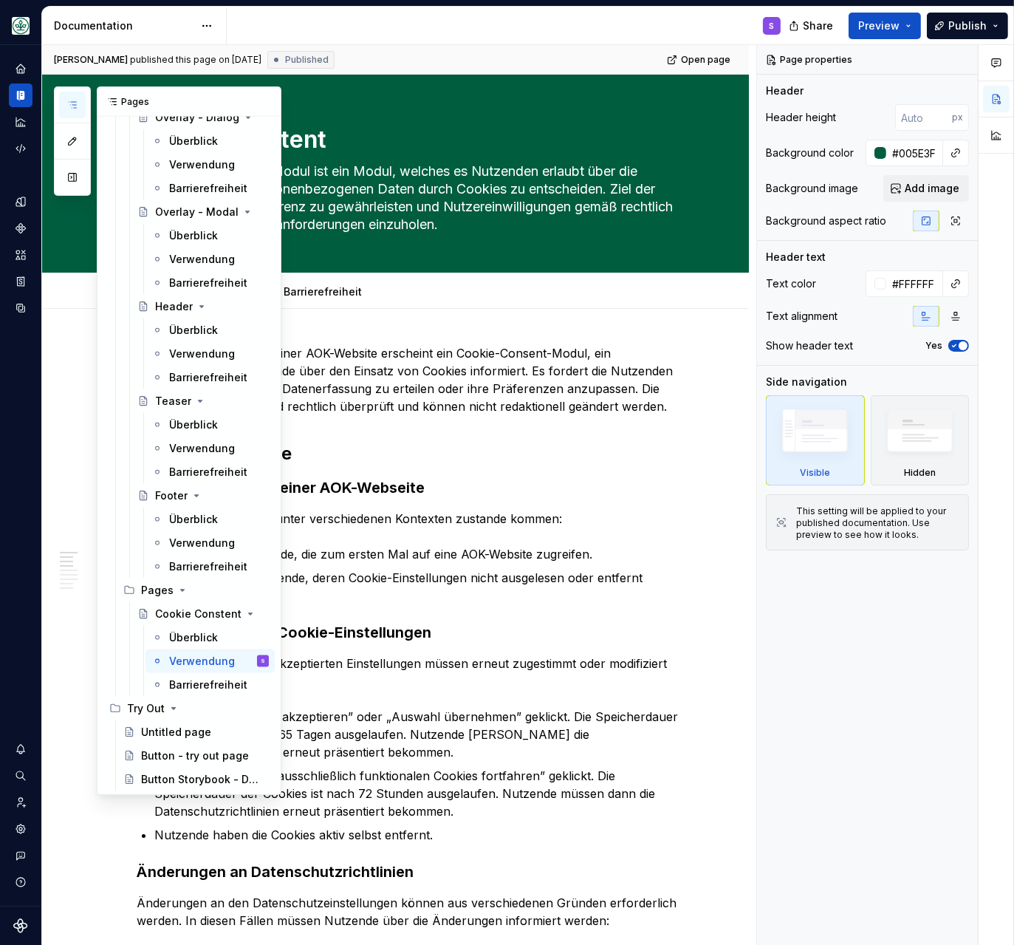
click at [66, 106] on button "button" at bounding box center [72, 105] width 27 height 27
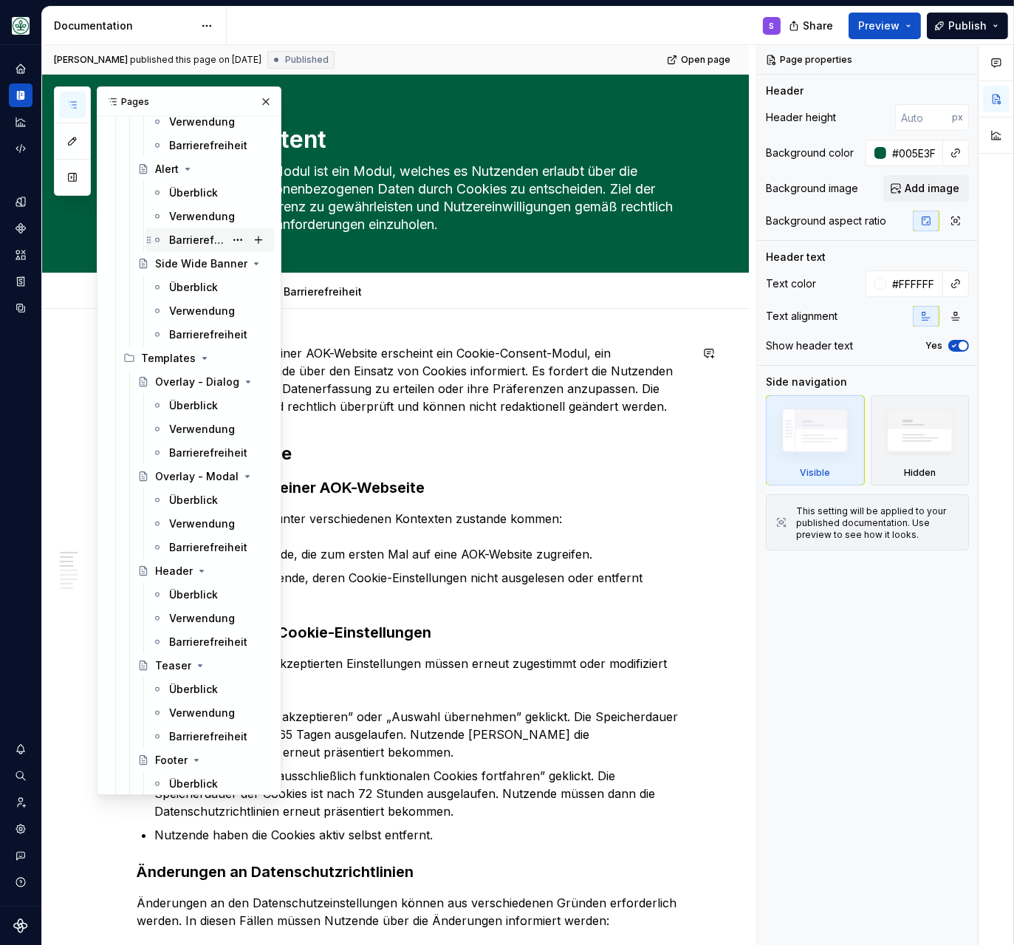
scroll to position [2413, 0]
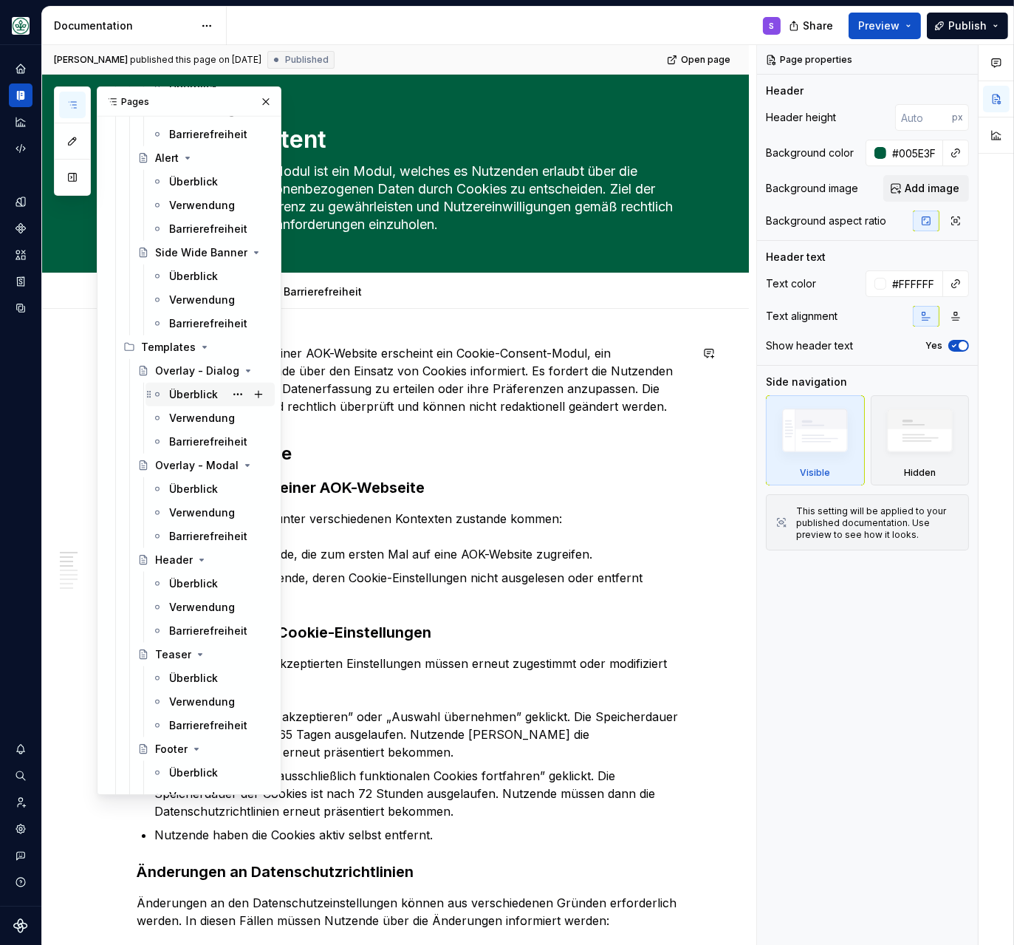
click at [197, 394] on div "Überblick" at bounding box center [193, 394] width 49 height 15
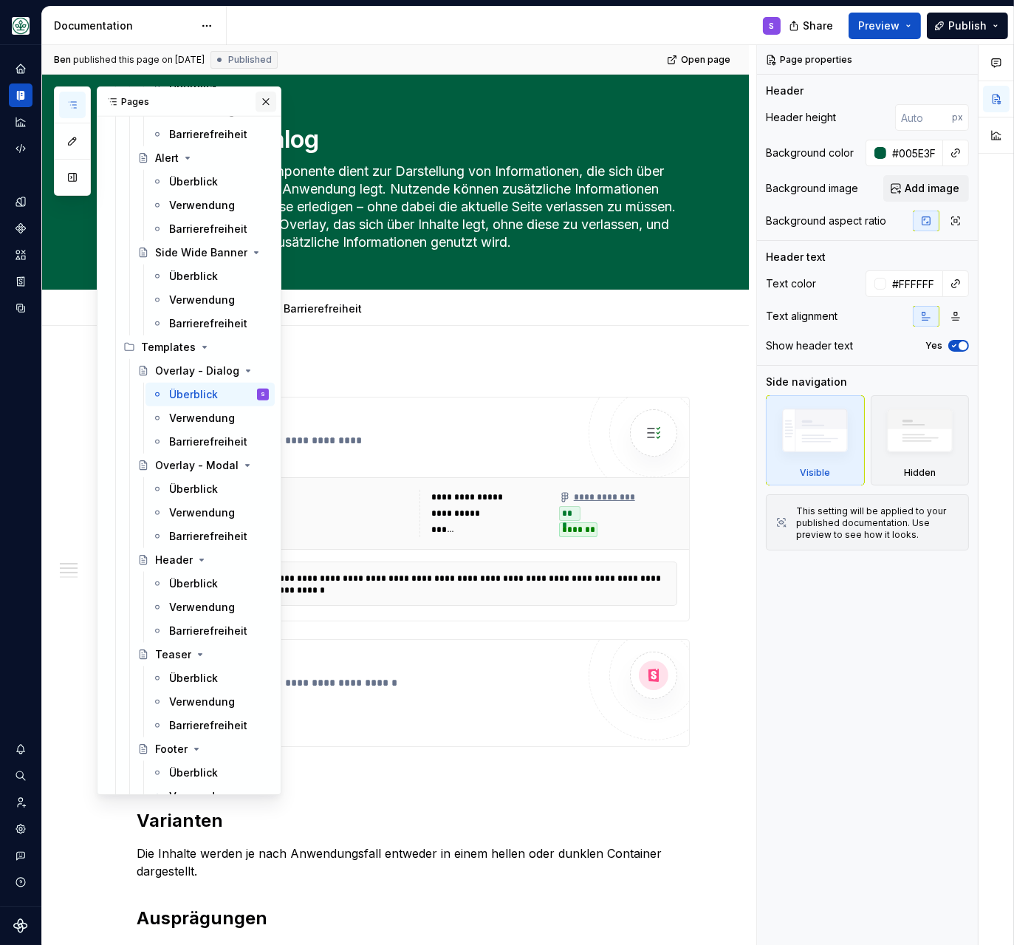
click at [267, 97] on button "button" at bounding box center [266, 102] width 21 height 21
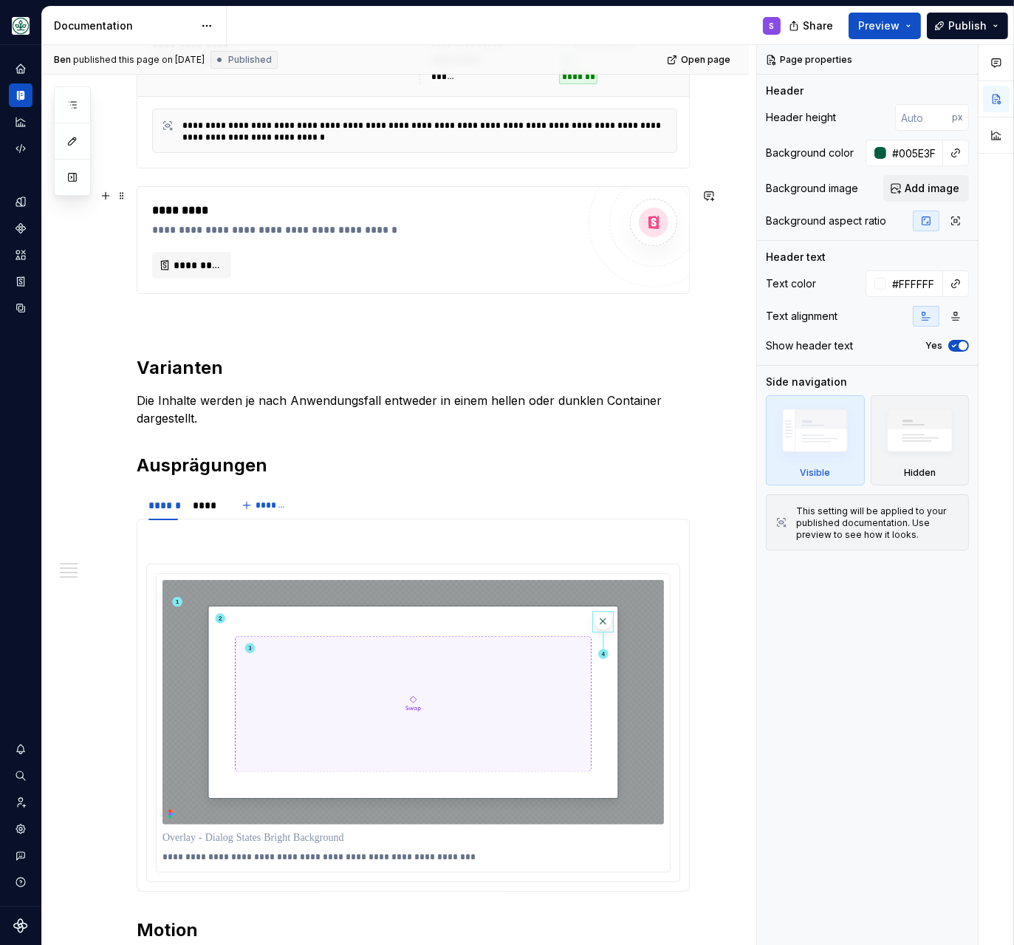
scroll to position [508, 0]
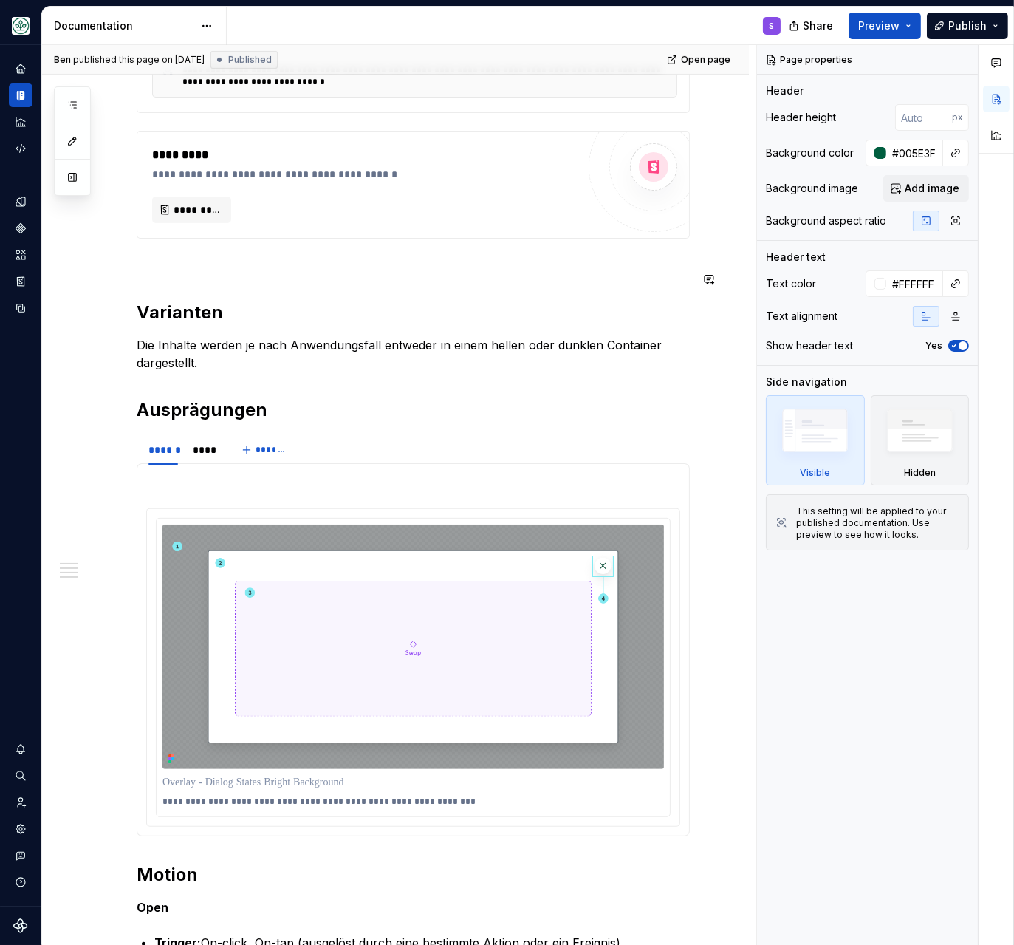
click at [195, 256] on div "**********" at bounding box center [413, 508] width 553 height 1311
click at [188, 278] on h2 at bounding box center [413, 277] width 553 height 24
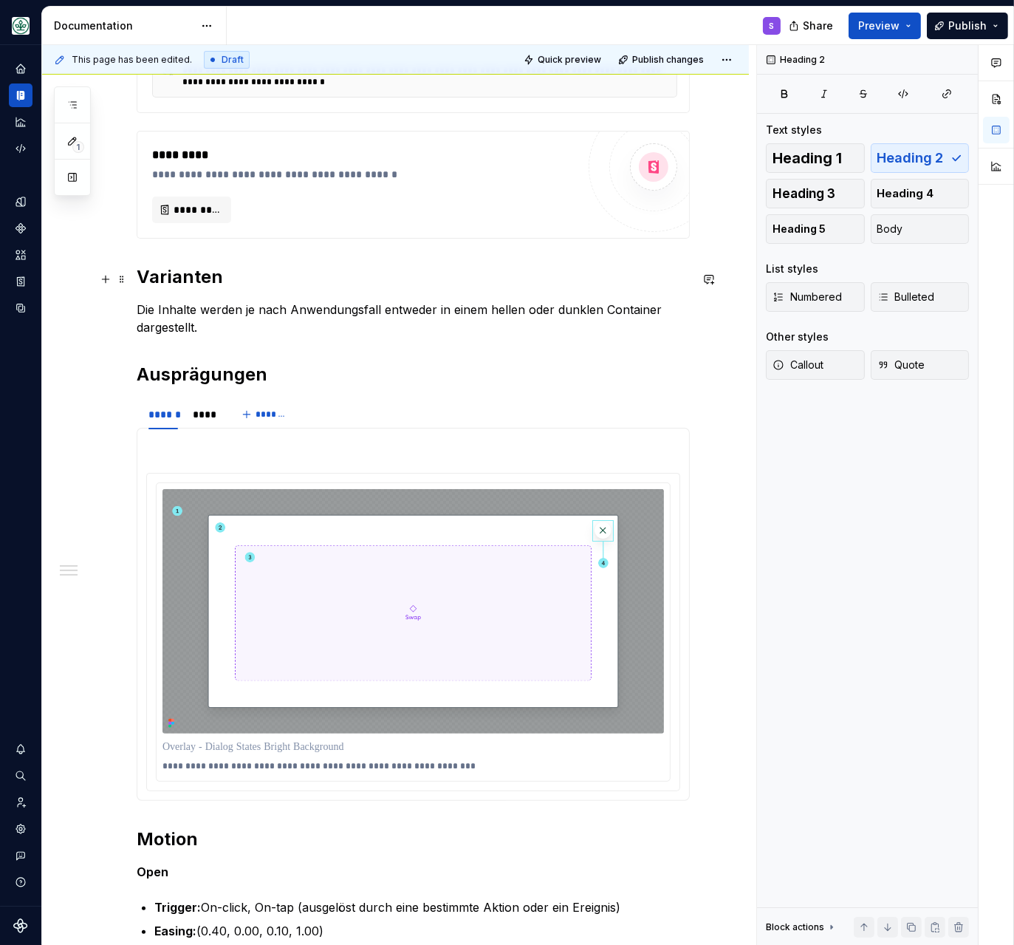
click at [181, 286] on h2 "Varianten" at bounding box center [413, 277] width 553 height 24
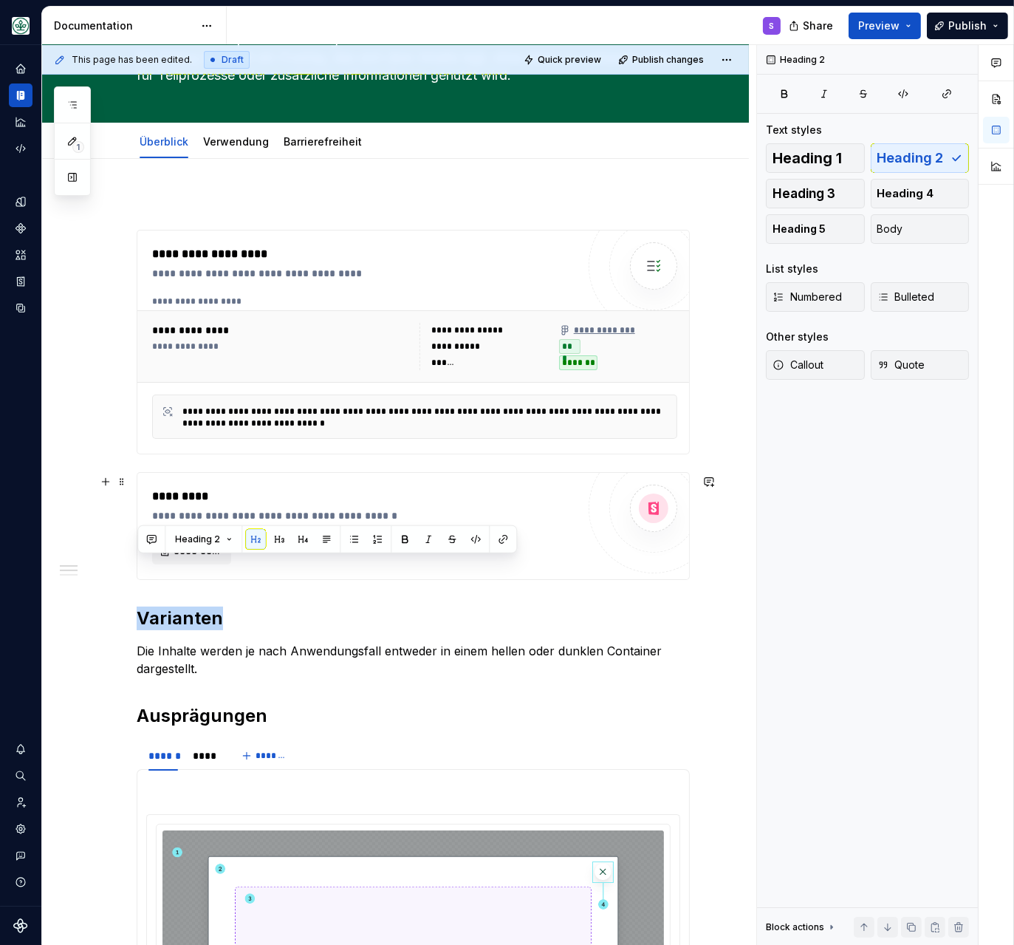
scroll to position [254, 0]
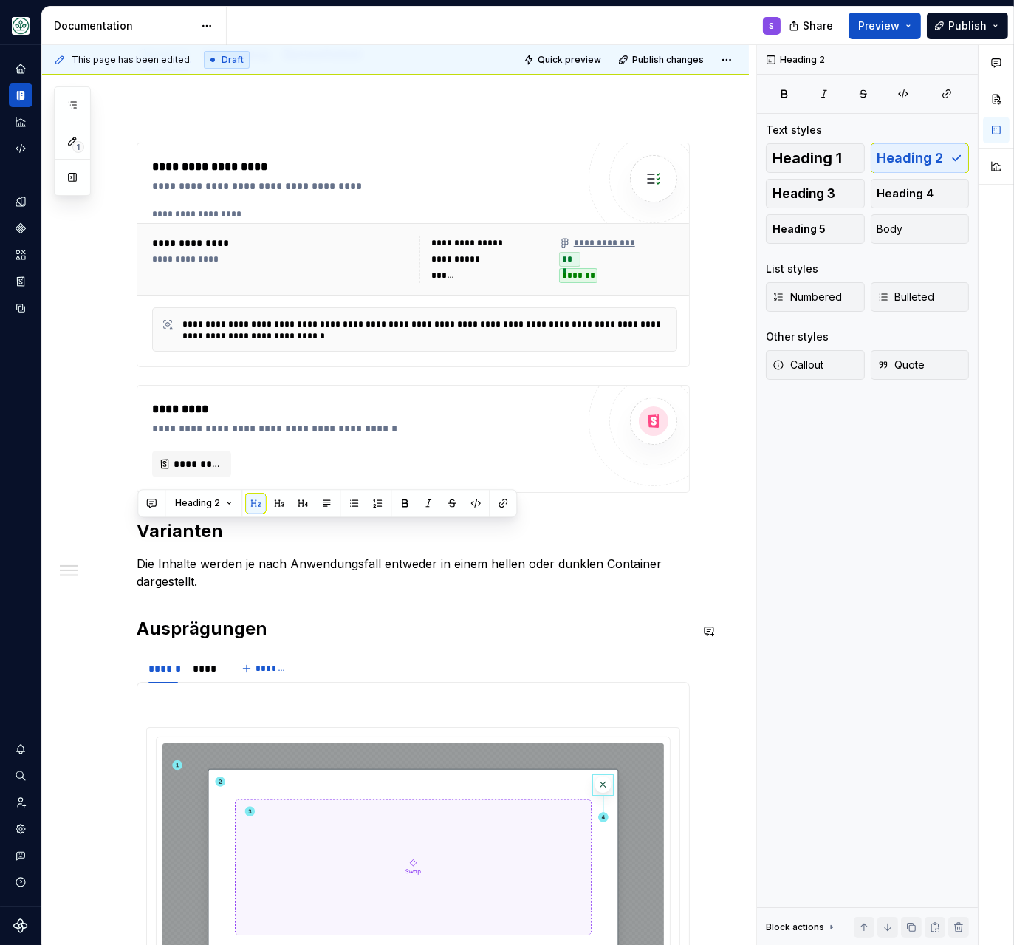
click at [185, 609] on div "**********" at bounding box center [413, 744] width 553 height 1275
click at [185, 537] on h2 "Varianten" at bounding box center [413, 531] width 553 height 24
click at [164, 615] on div "**********" at bounding box center [413, 744] width 553 height 1275
click at [167, 628] on h2 "Ausprägungen" at bounding box center [413, 629] width 553 height 24
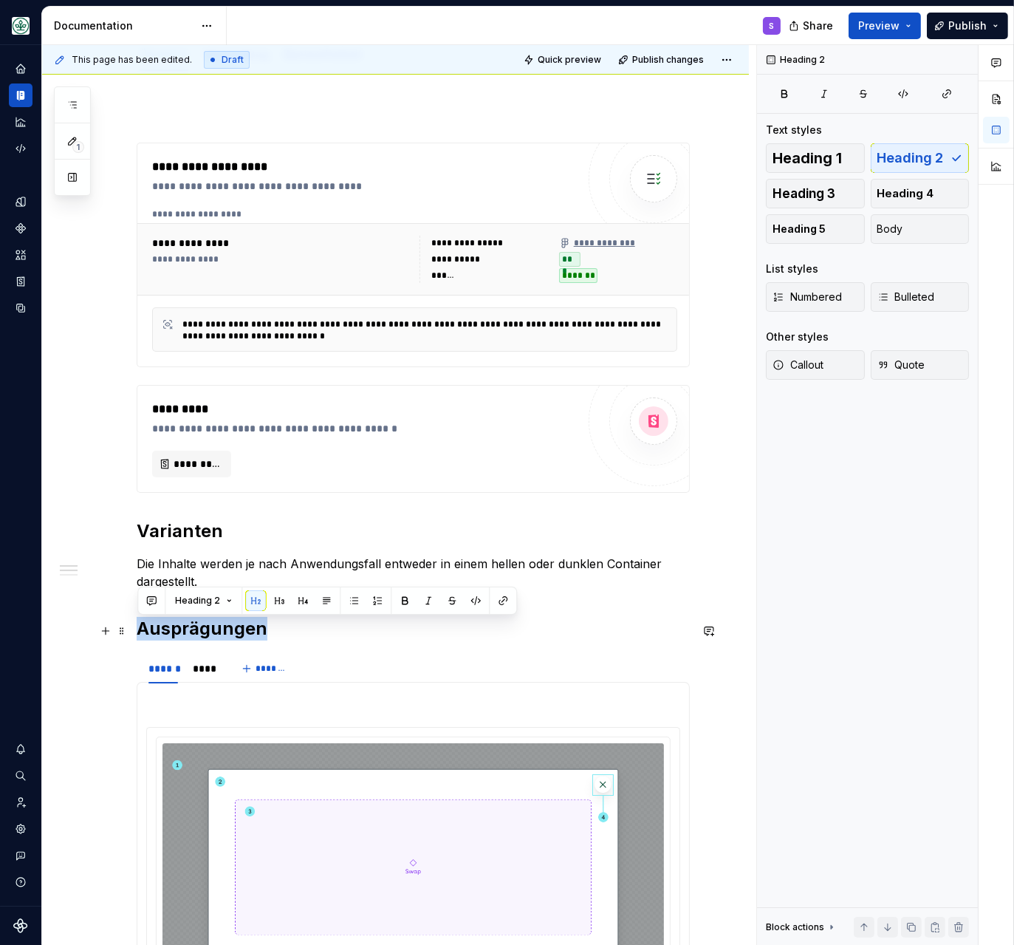
click at [167, 628] on h2 "Ausprägungen" at bounding box center [413, 629] width 553 height 24
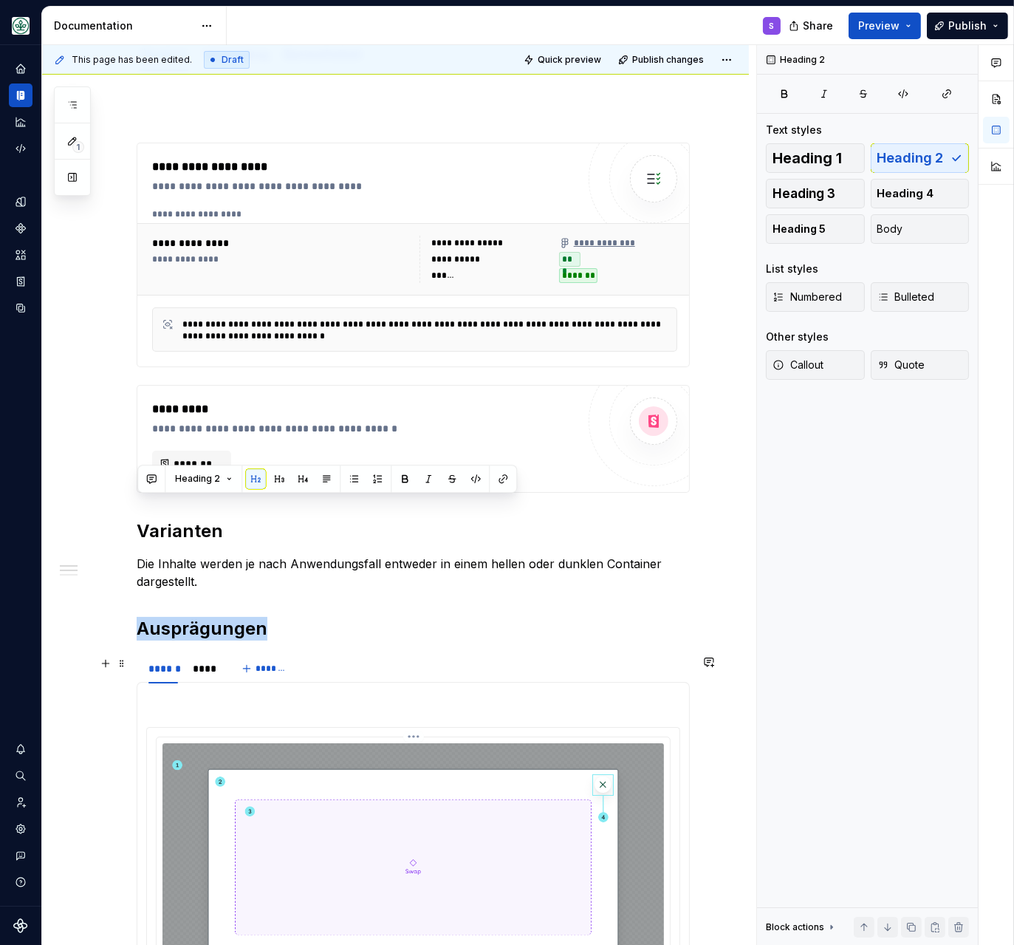
scroll to position [381, 0]
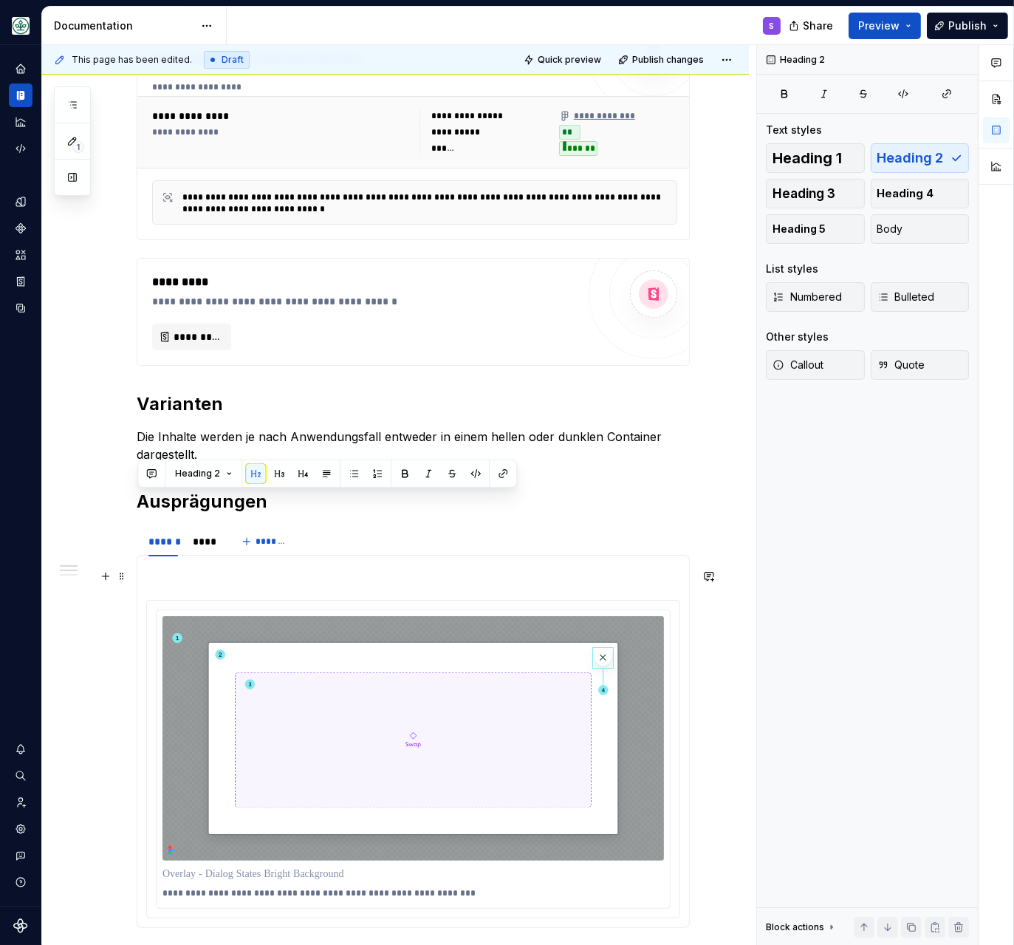
click at [198, 582] on p at bounding box center [413, 573] width 534 height 18
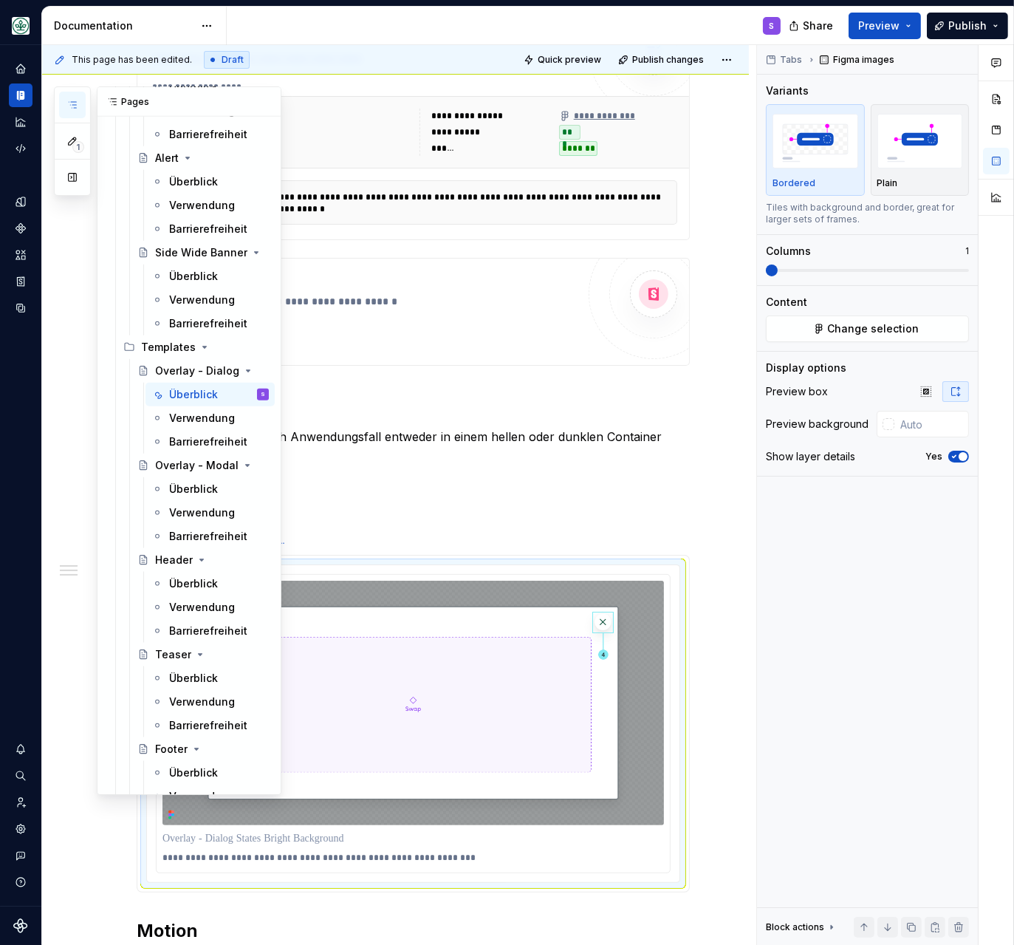
scroll to position [2413, 0]
click at [193, 493] on div "Überblick" at bounding box center [193, 488] width 49 height 15
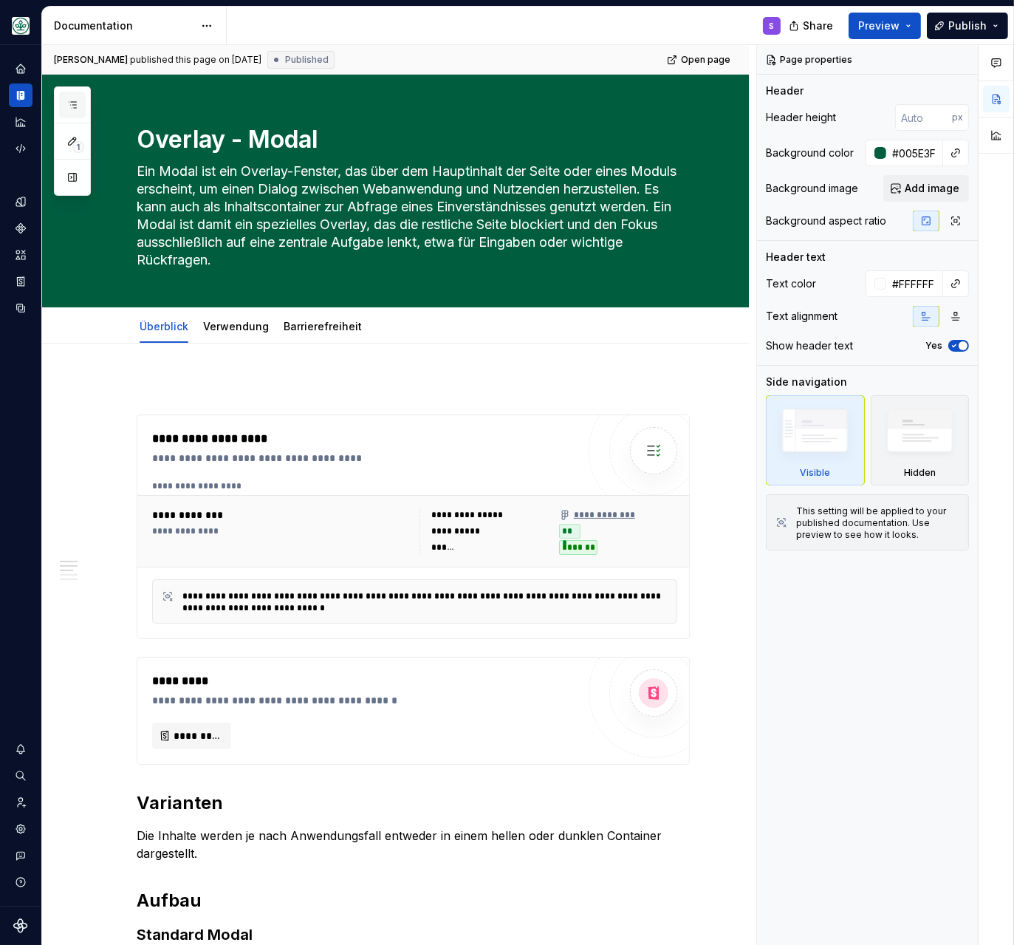
scroll to position [2413, 0]
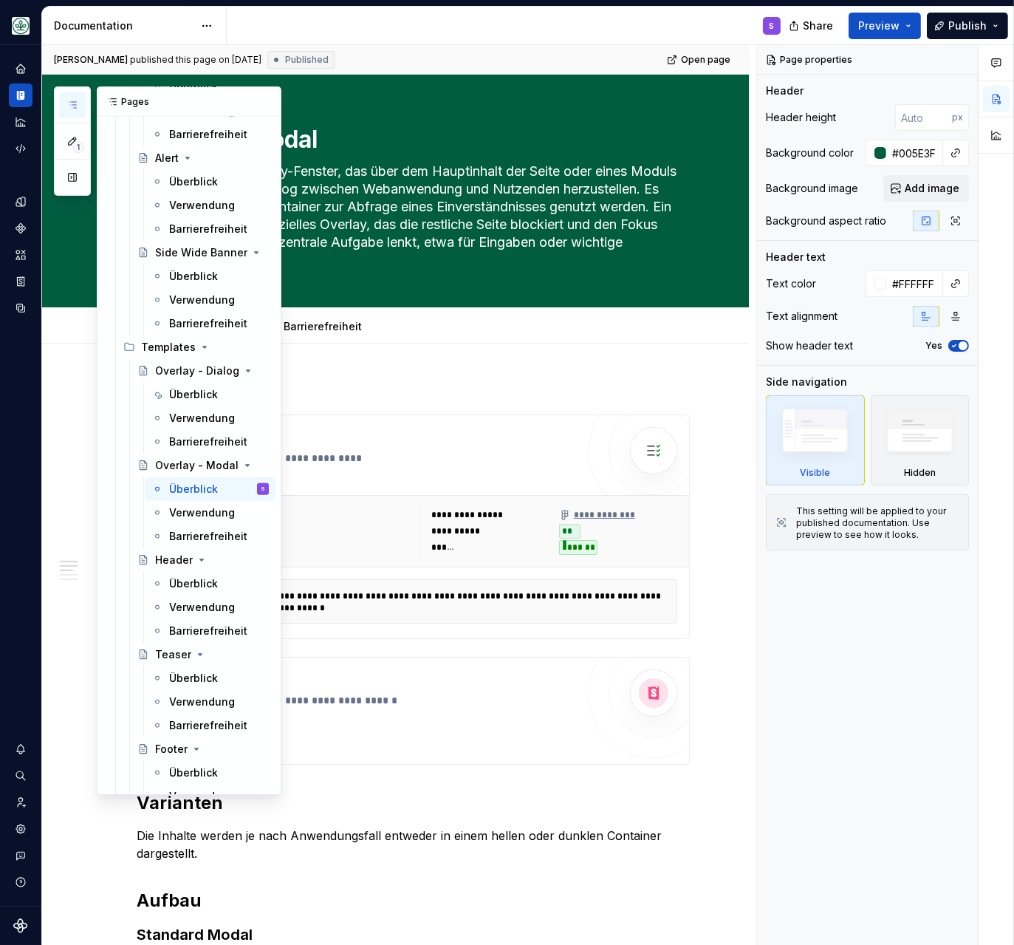
click at [64, 106] on button "button" at bounding box center [72, 105] width 27 height 27
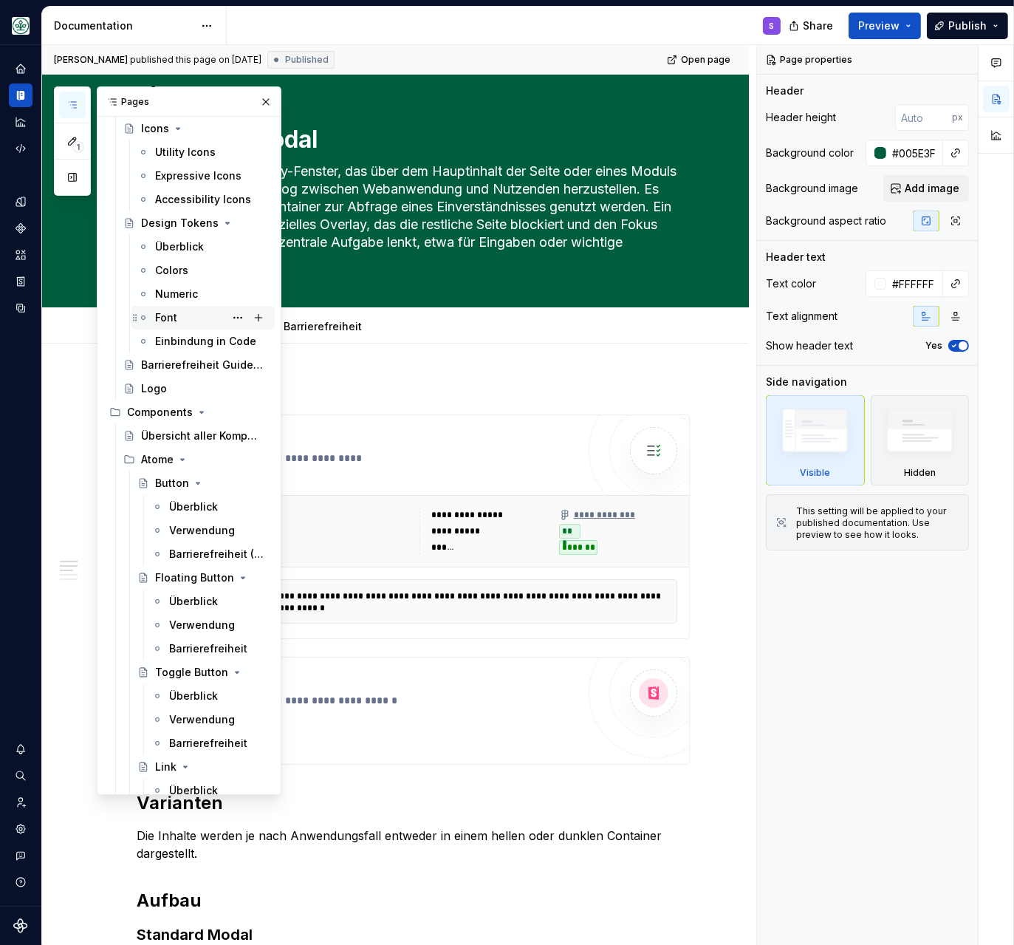
scroll to position [0, 0]
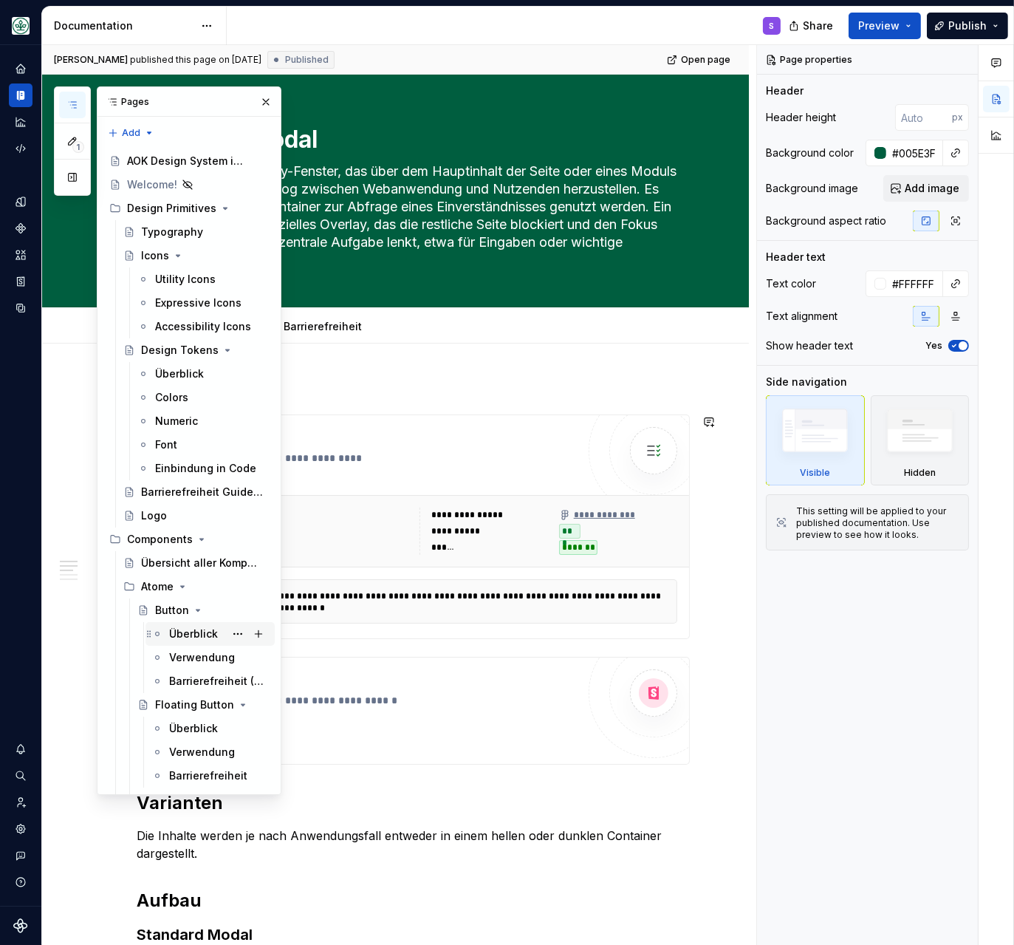
click at [193, 631] on div "Überblick" at bounding box center [193, 633] width 49 height 15
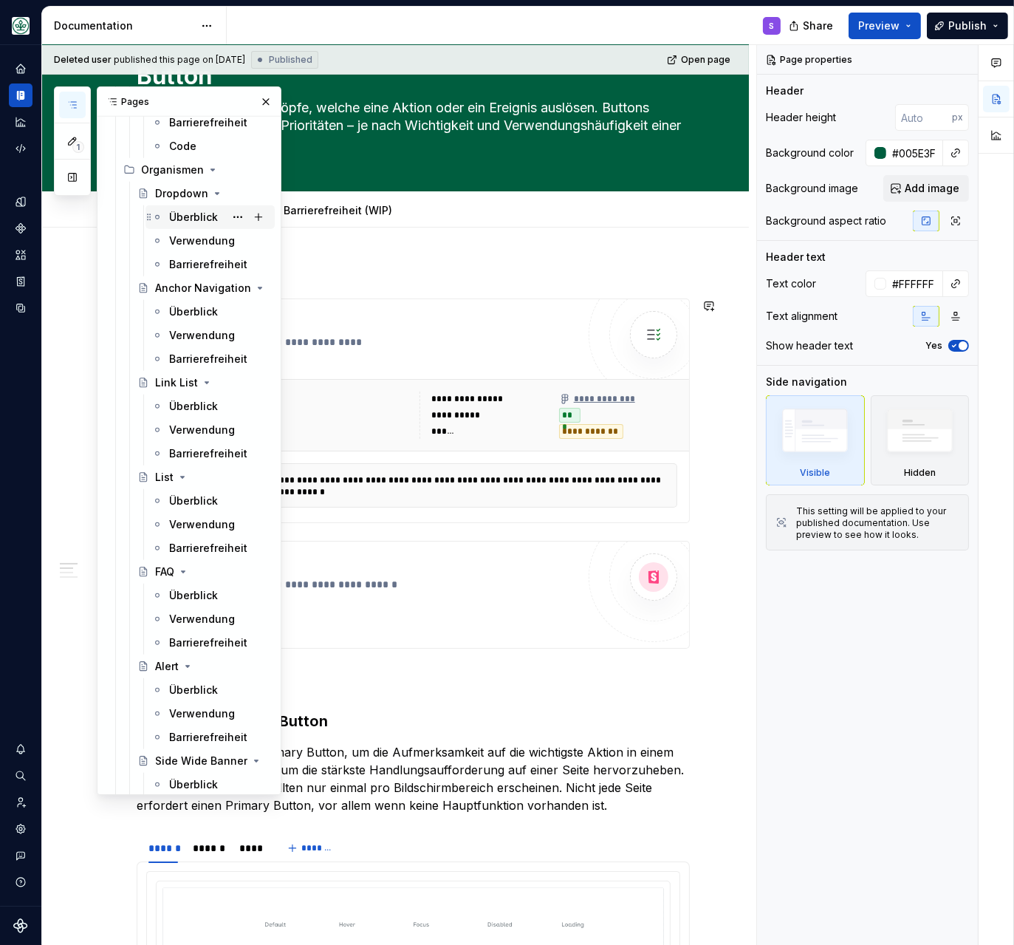
scroll to position [2223, 0]
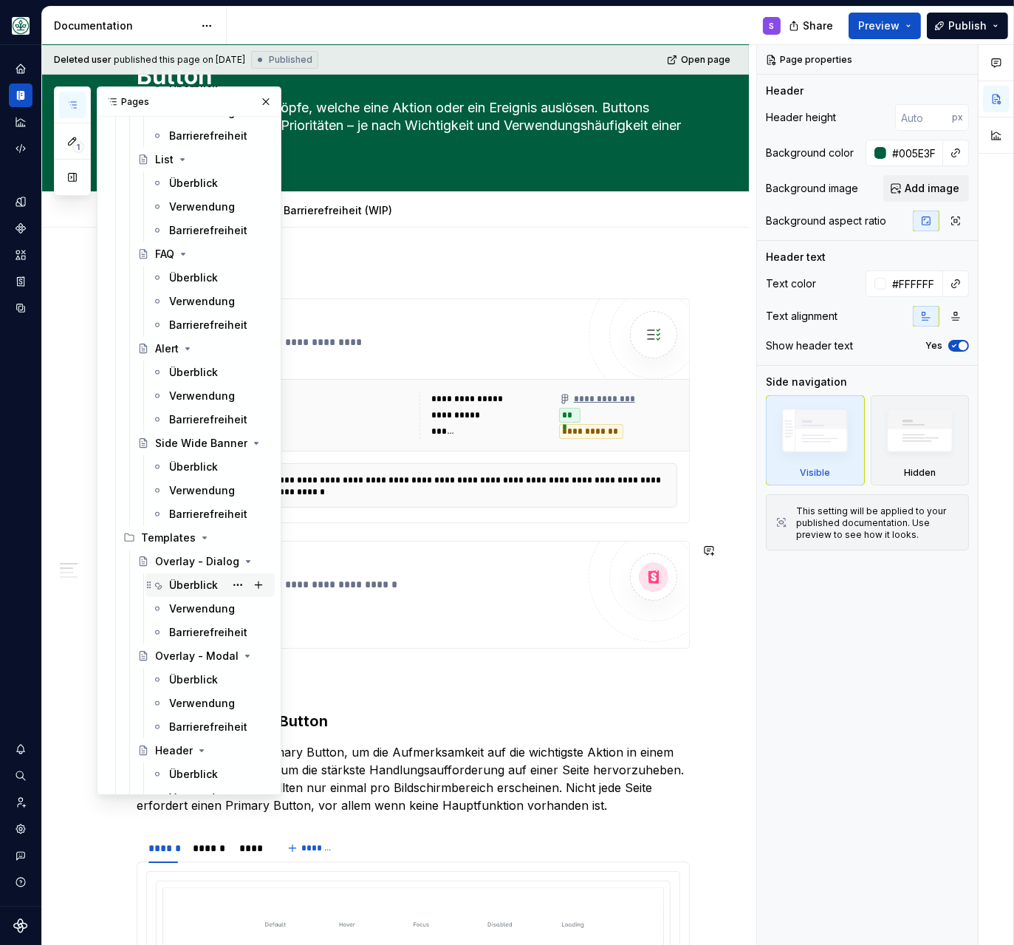
click at [208, 578] on div "Überblick" at bounding box center [219, 585] width 100 height 21
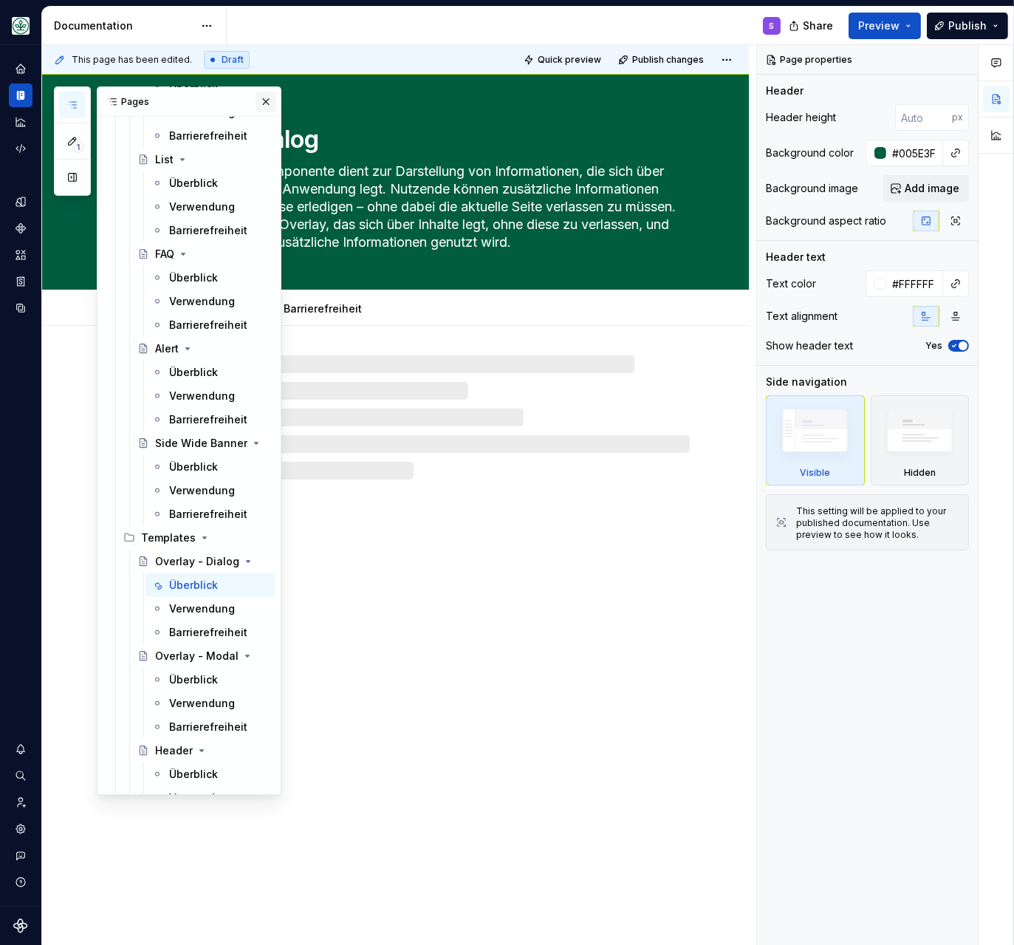
click at [264, 96] on button "button" at bounding box center [266, 102] width 21 height 21
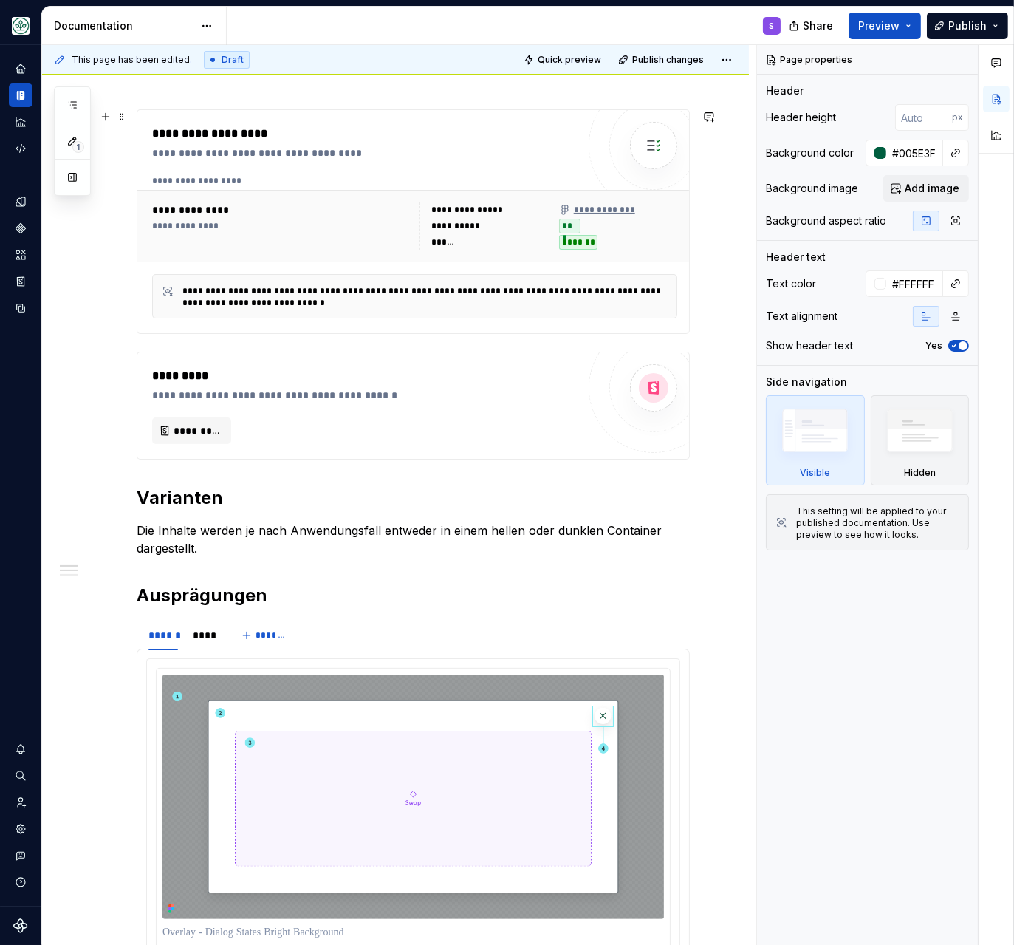
scroll to position [445, 0]
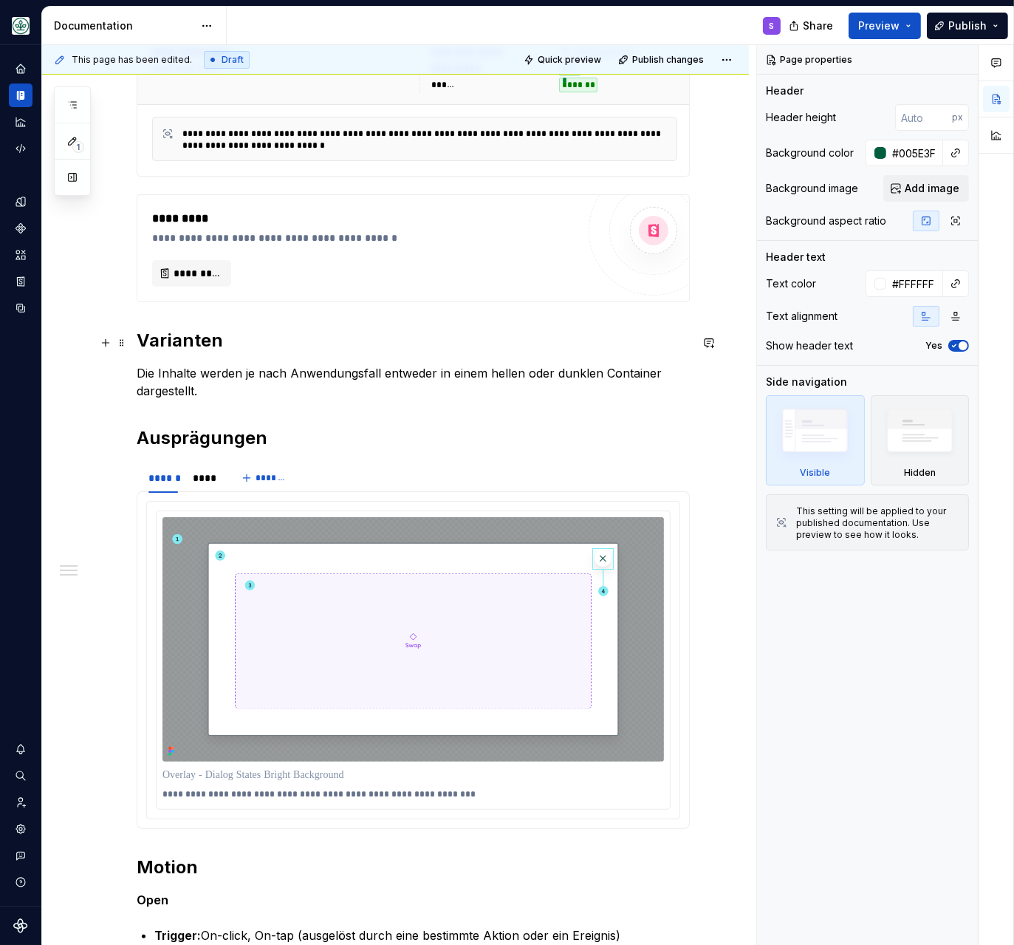
click at [179, 342] on h2 "Varianten" at bounding box center [413, 341] width 553 height 24
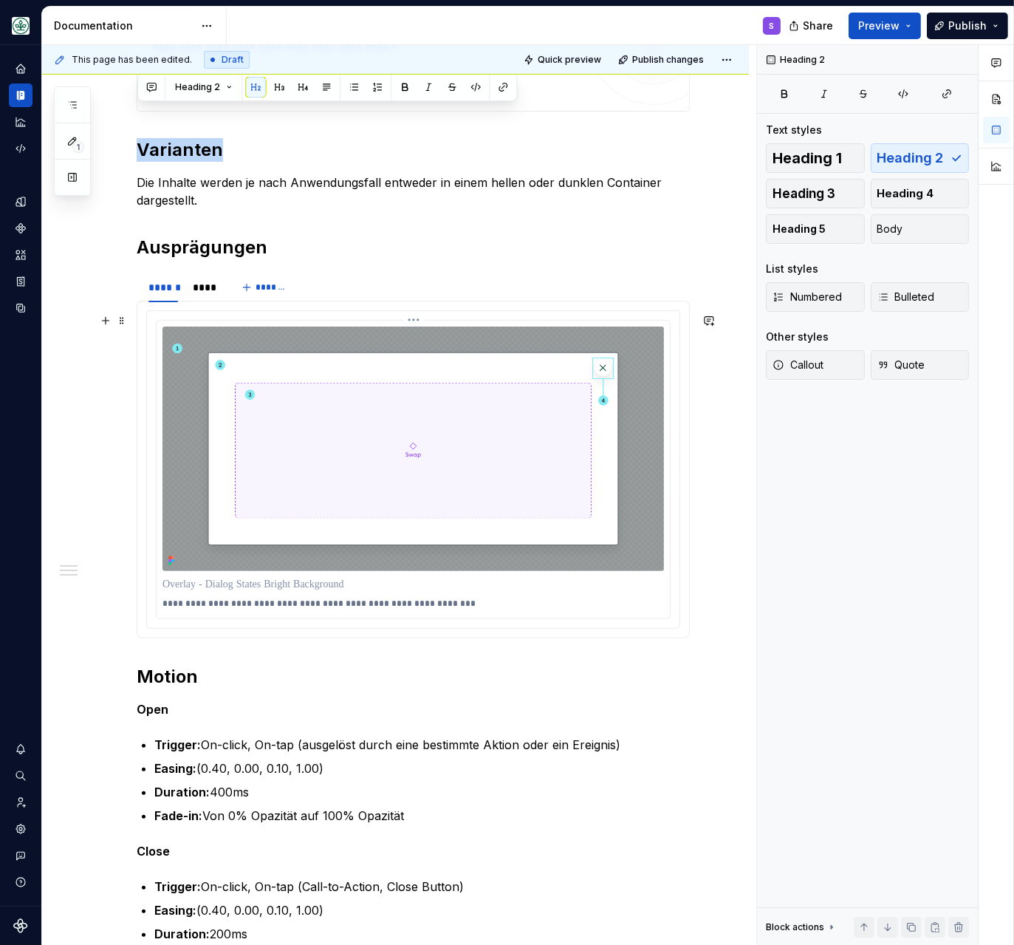
scroll to position [699, 0]
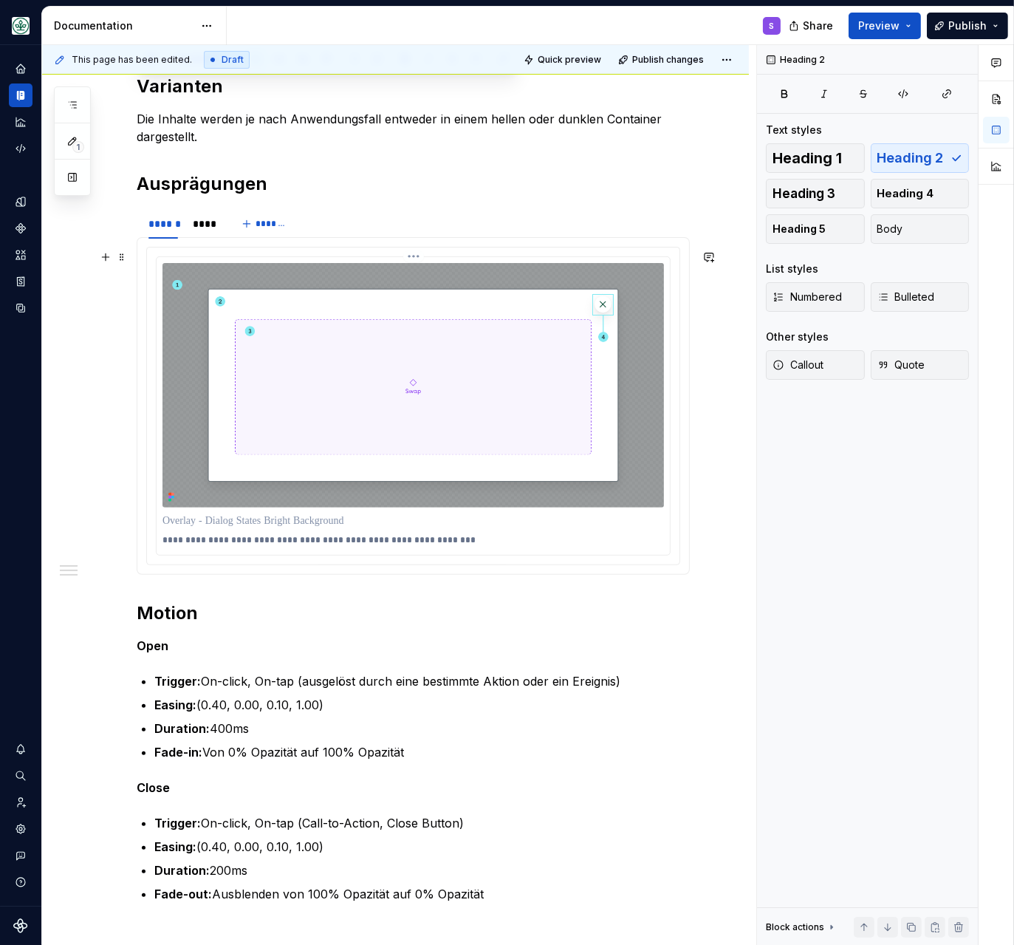
click at [227, 542] on p "**********" at bounding box center [414, 540] width 504 height 12
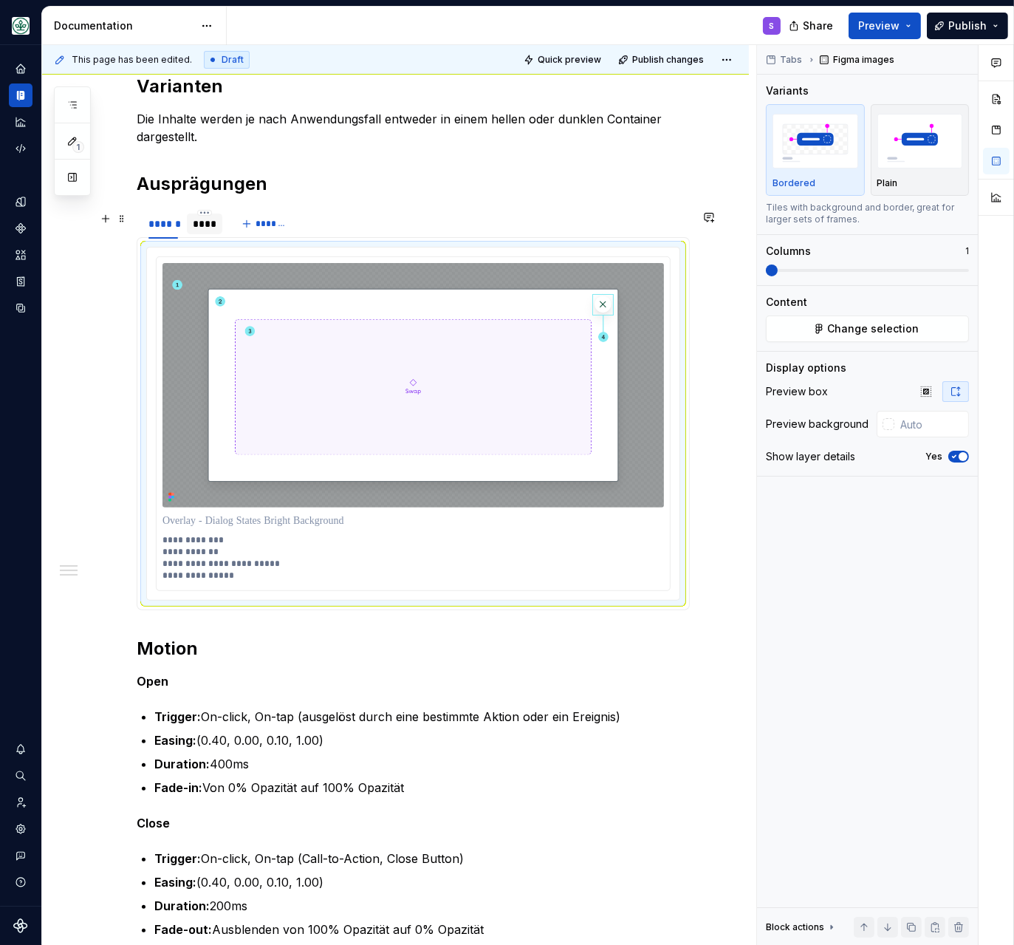
click at [203, 227] on div "****" at bounding box center [205, 223] width 24 height 15
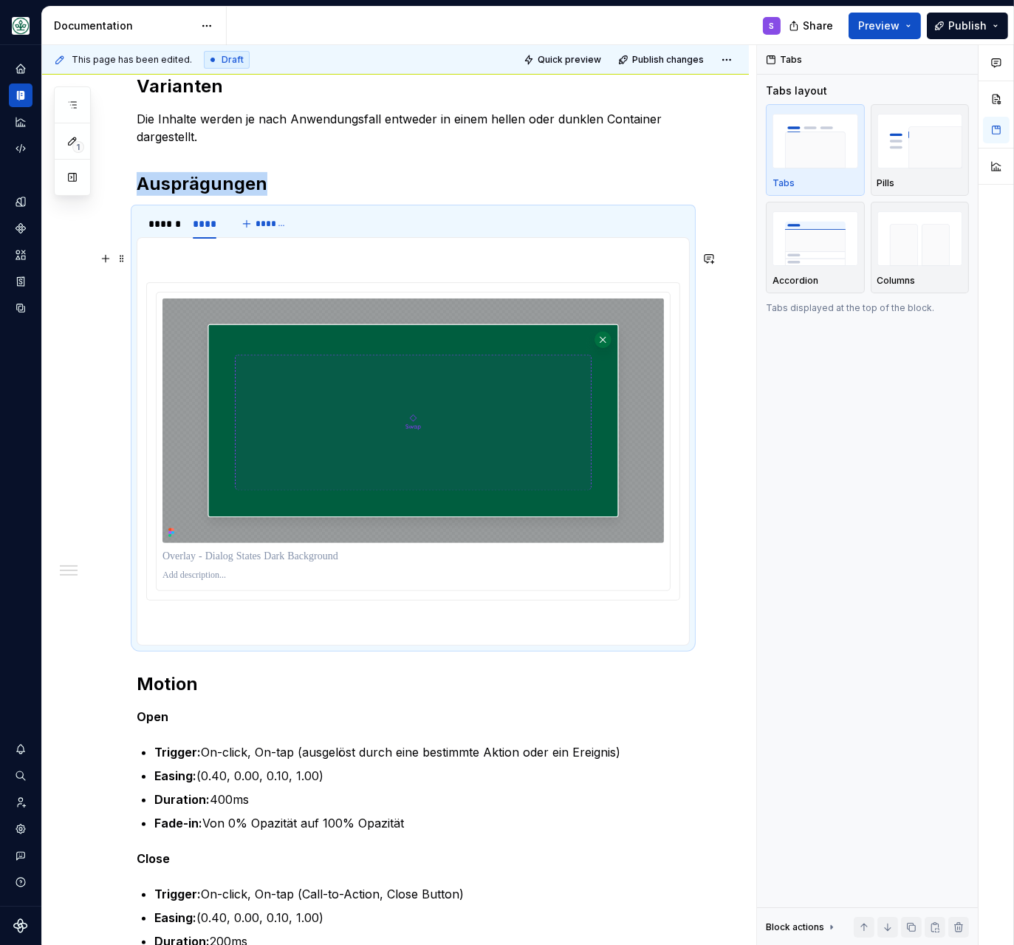
click at [222, 256] on p at bounding box center [413, 256] width 534 height 18
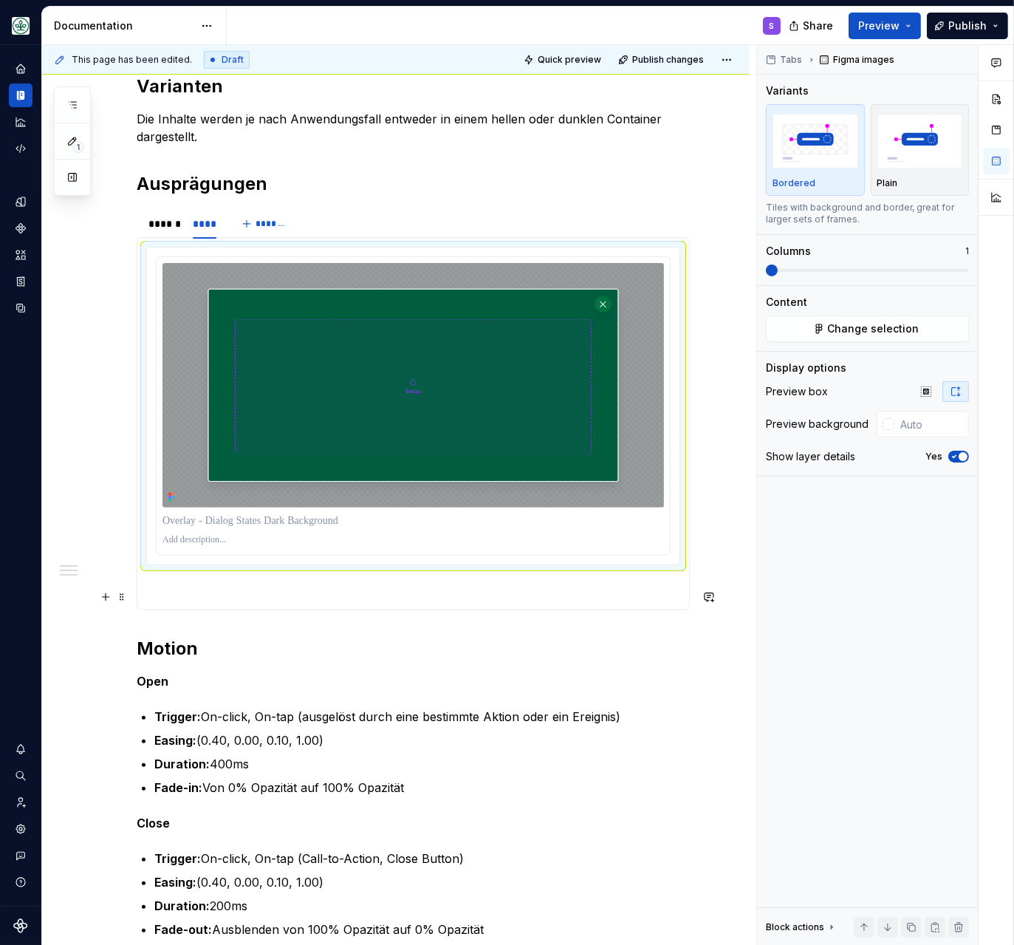
click at [227, 592] on p at bounding box center [413, 592] width 534 height 18
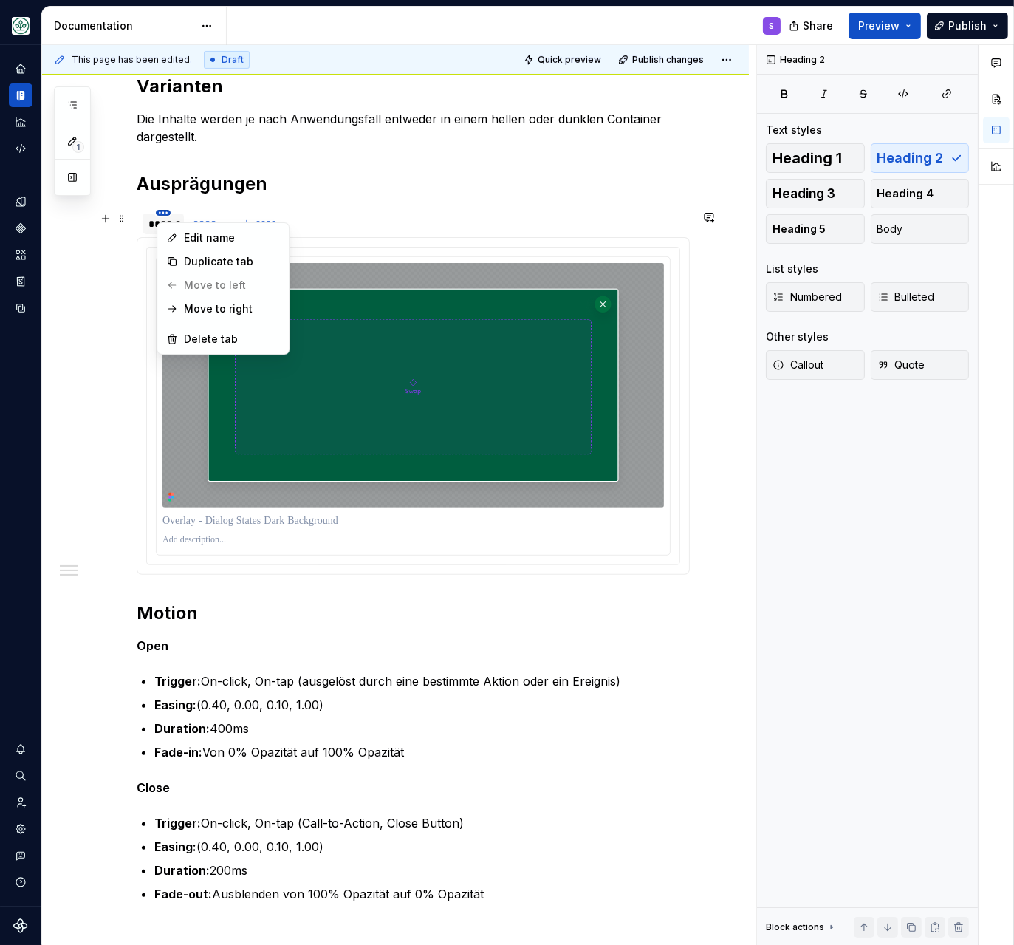
click at [166, 218] on html "Mein Leben S Design system data Documentation S Share Preview Publish 1 Pages A…" at bounding box center [507, 472] width 1014 height 945
drag, startPoint x: 96, startPoint y: 242, endPoint x: 140, endPoint y: 240, distance: 43.6
click at [95, 244] on html "Mein Leben S Design system data Documentation S Share Preview Publish 1 Pages A…" at bounding box center [507, 472] width 1014 height 945
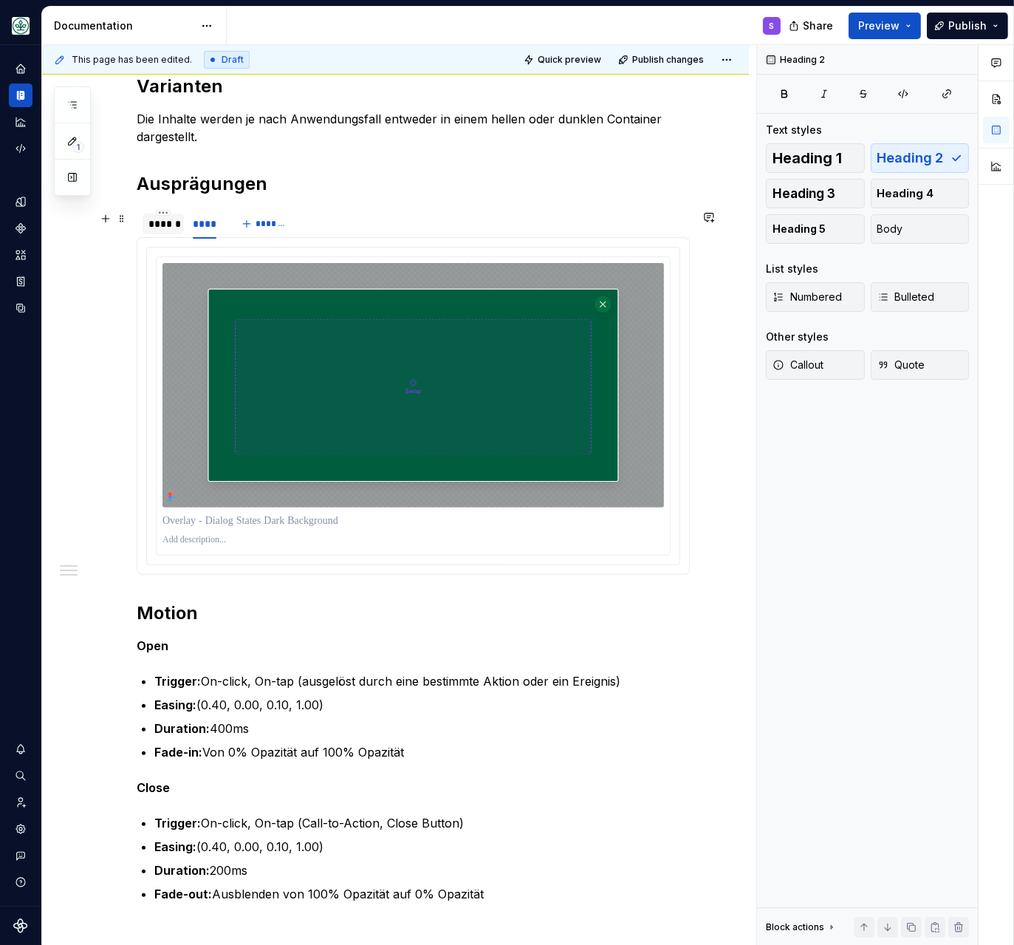
click at [164, 231] on div "******" at bounding box center [163, 223] width 30 height 15
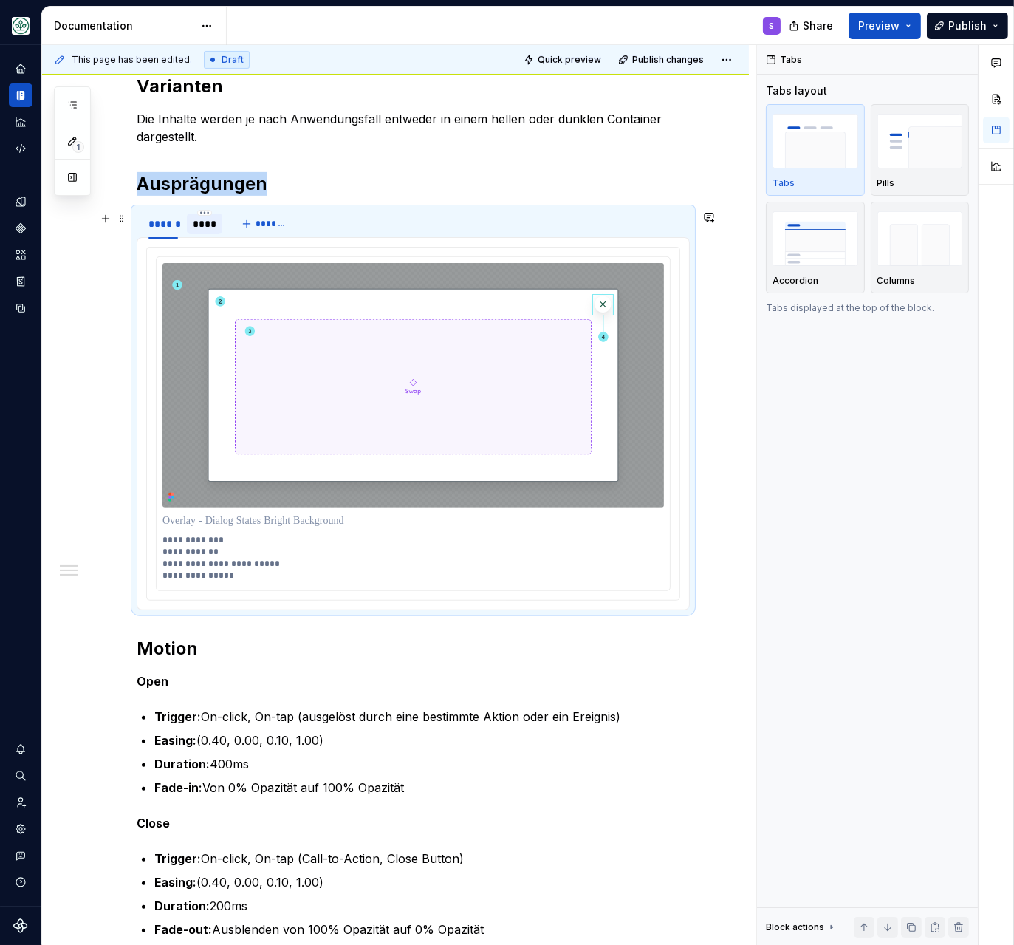
click at [208, 230] on div "****" at bounding box center [205, 223] width 24 height 15
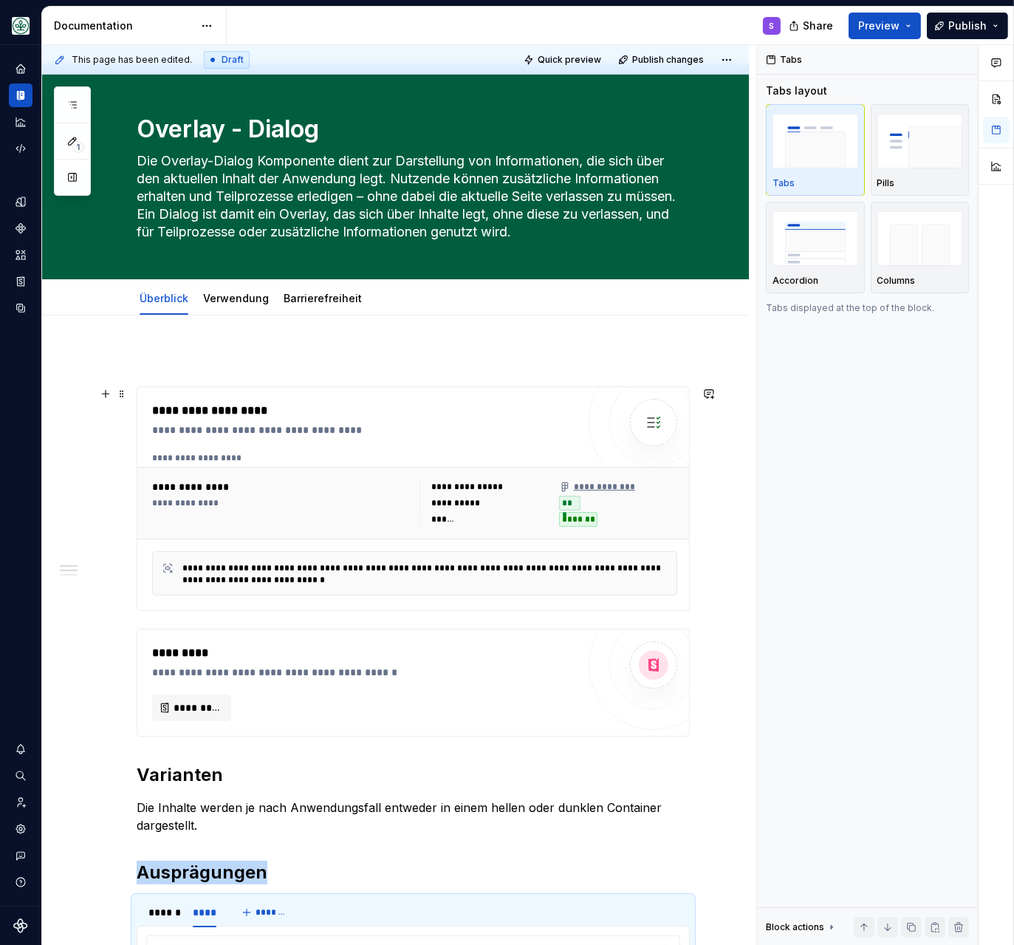
scroll to position [0, 0]
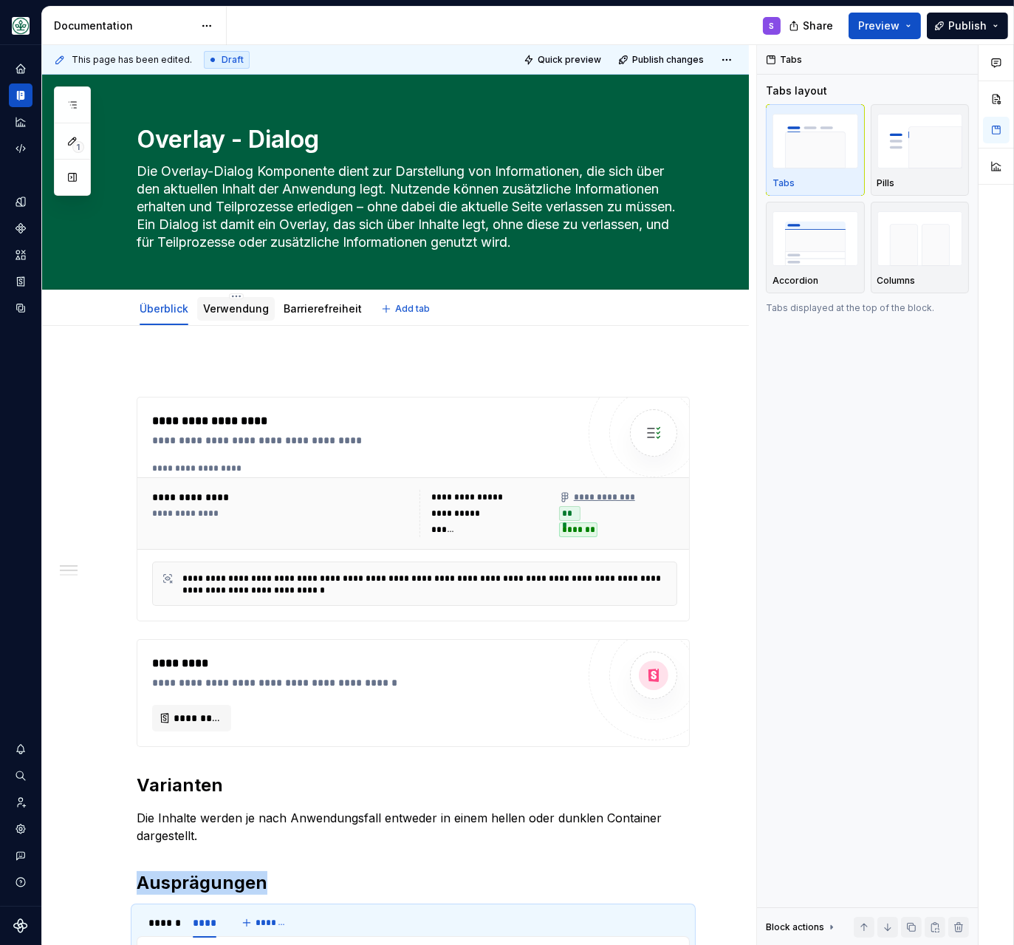
click at [229, 312] on link "Verwendung" at bounding box center [236, 308] width 66 height 13
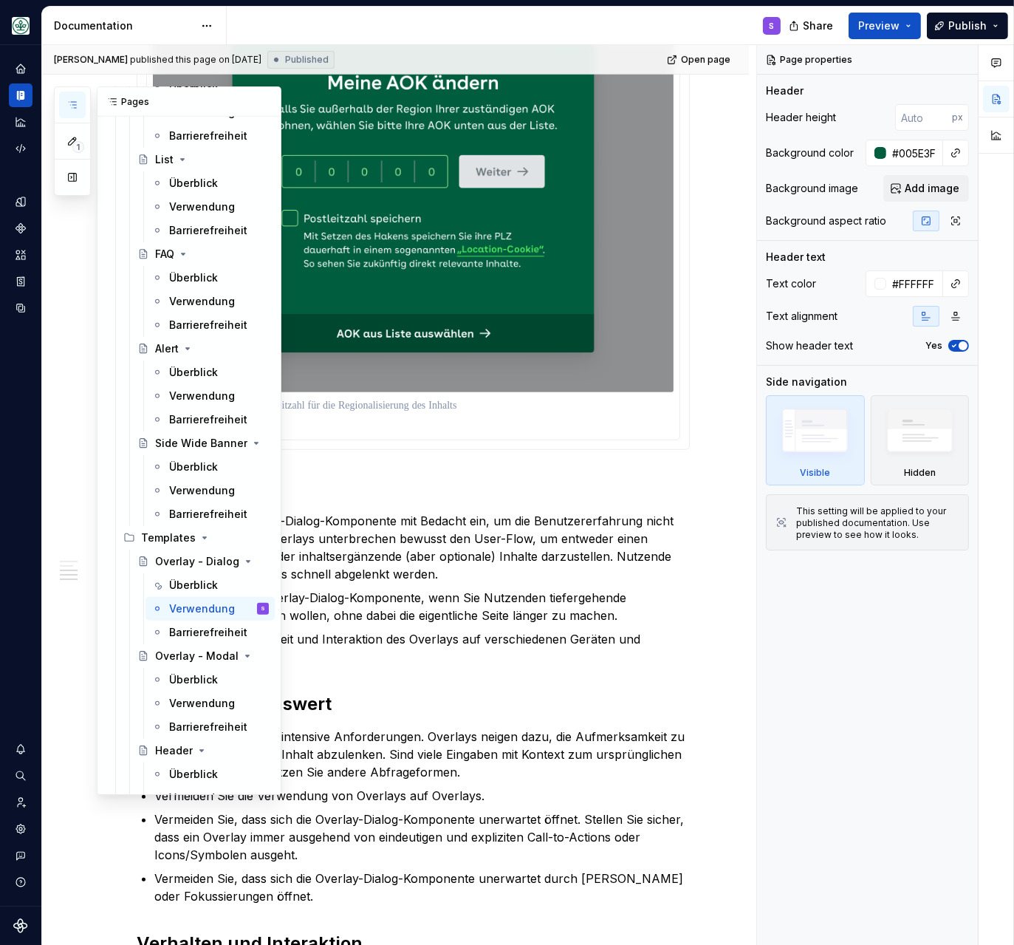
scroll to position [2223, 0]
click at [80, 106] on button "button" at bounding box center [72, 105] width 27 height 27
click at [210, 677] on div "Überblick" at bounding box center [193, 679] width 49 height 15
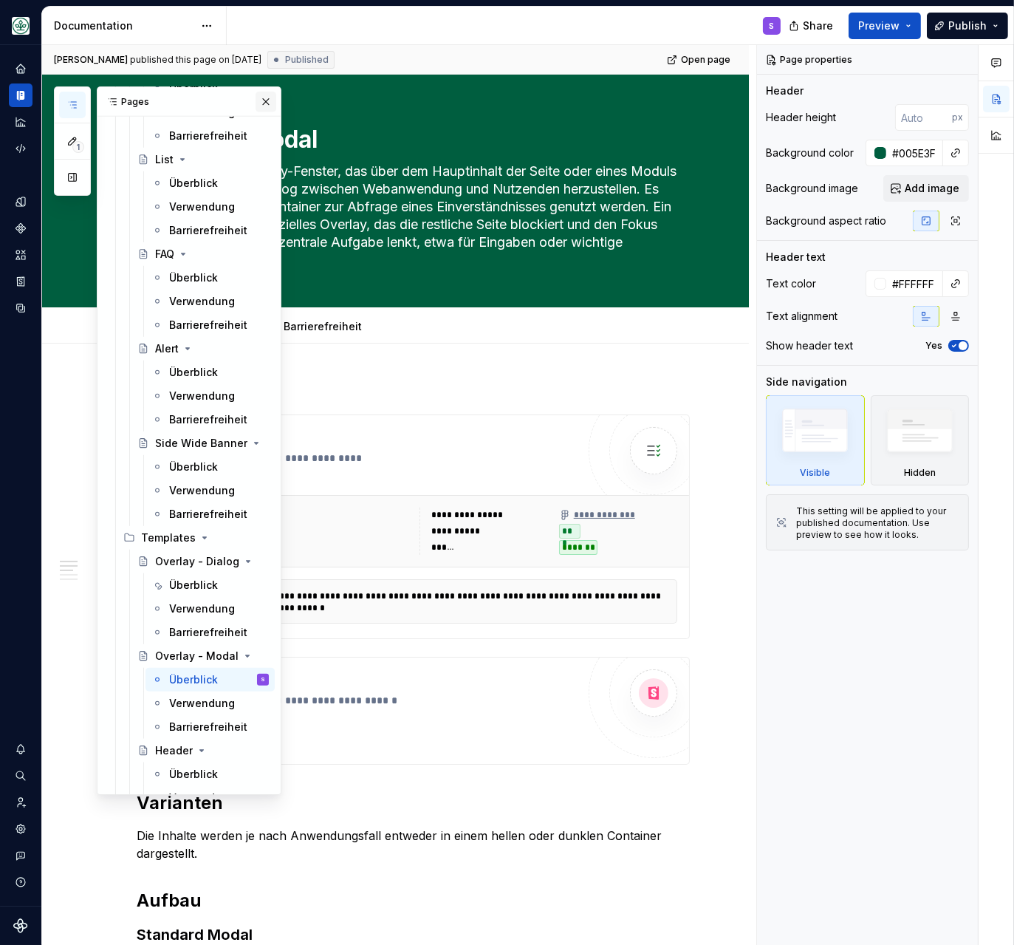
click at [267, 103] on button "button" at bounding box center [266, 102] width 21 height 21
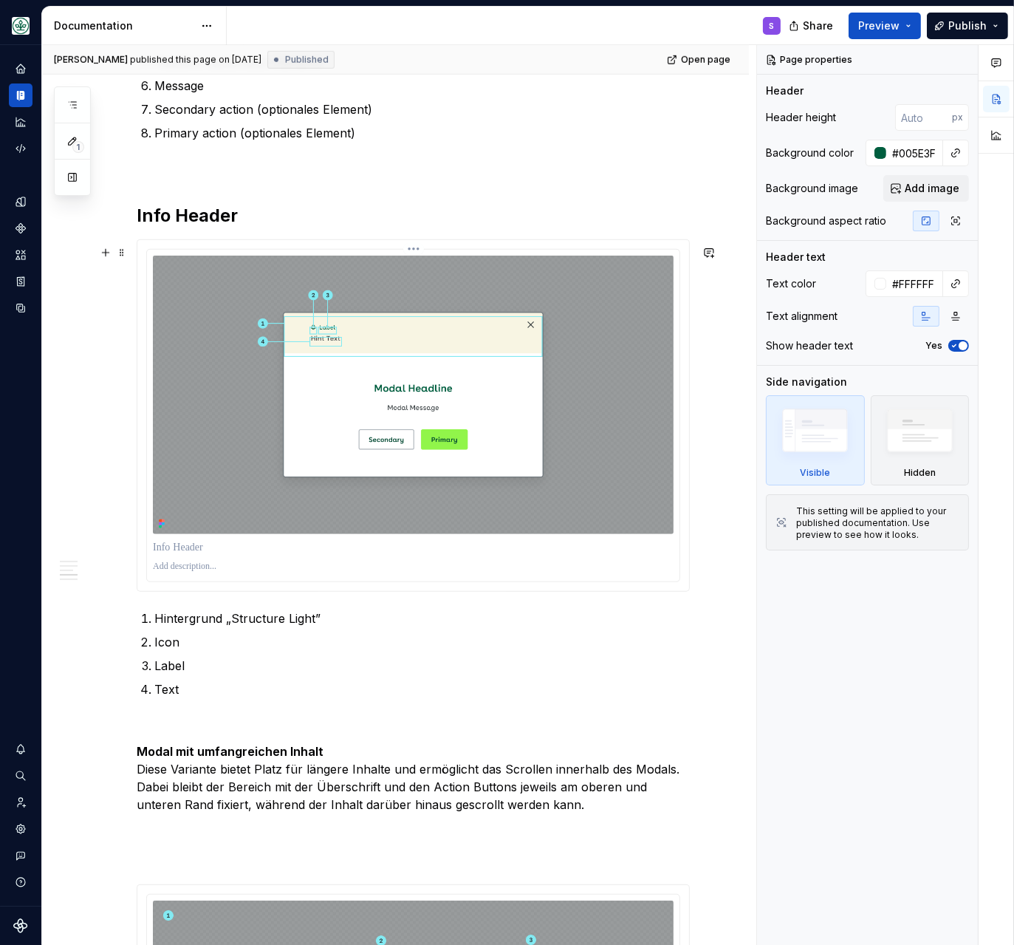
scroll to position [1397, 0]
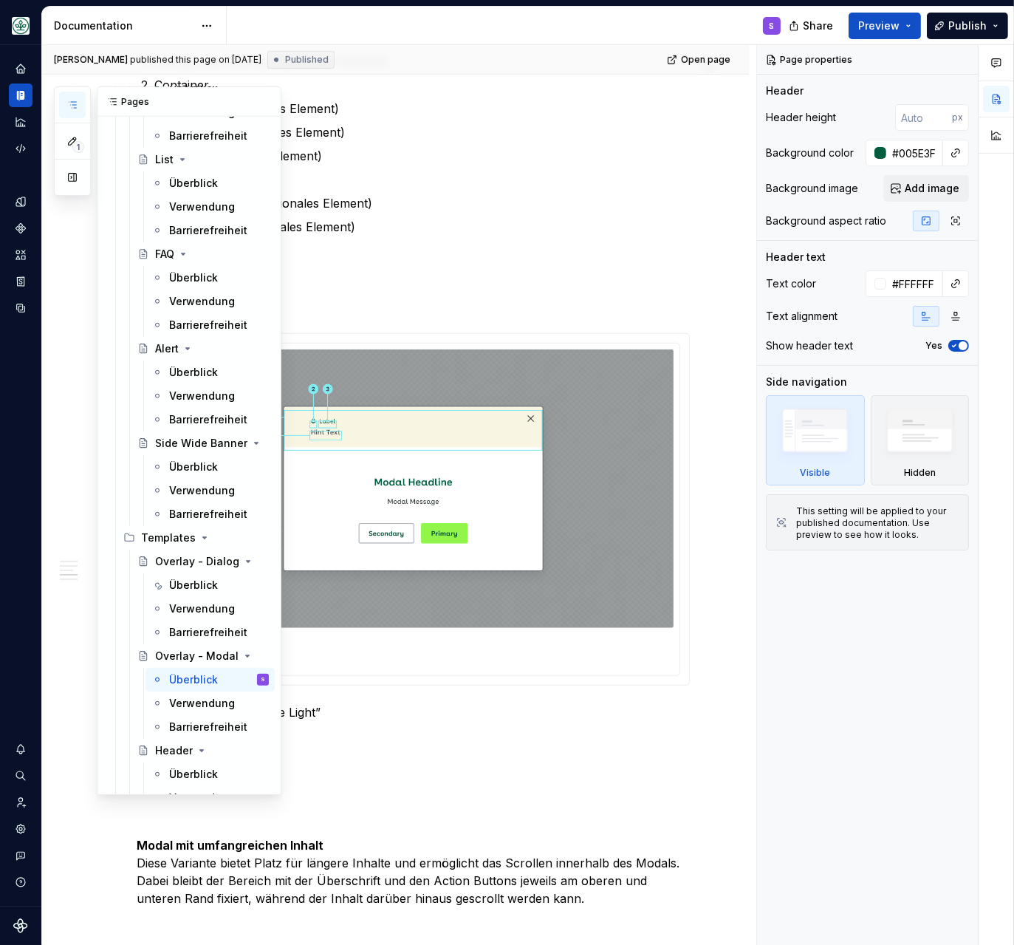
click at [71, 108] on icon "button" at bounding box center [72, 105] width 12 height 12
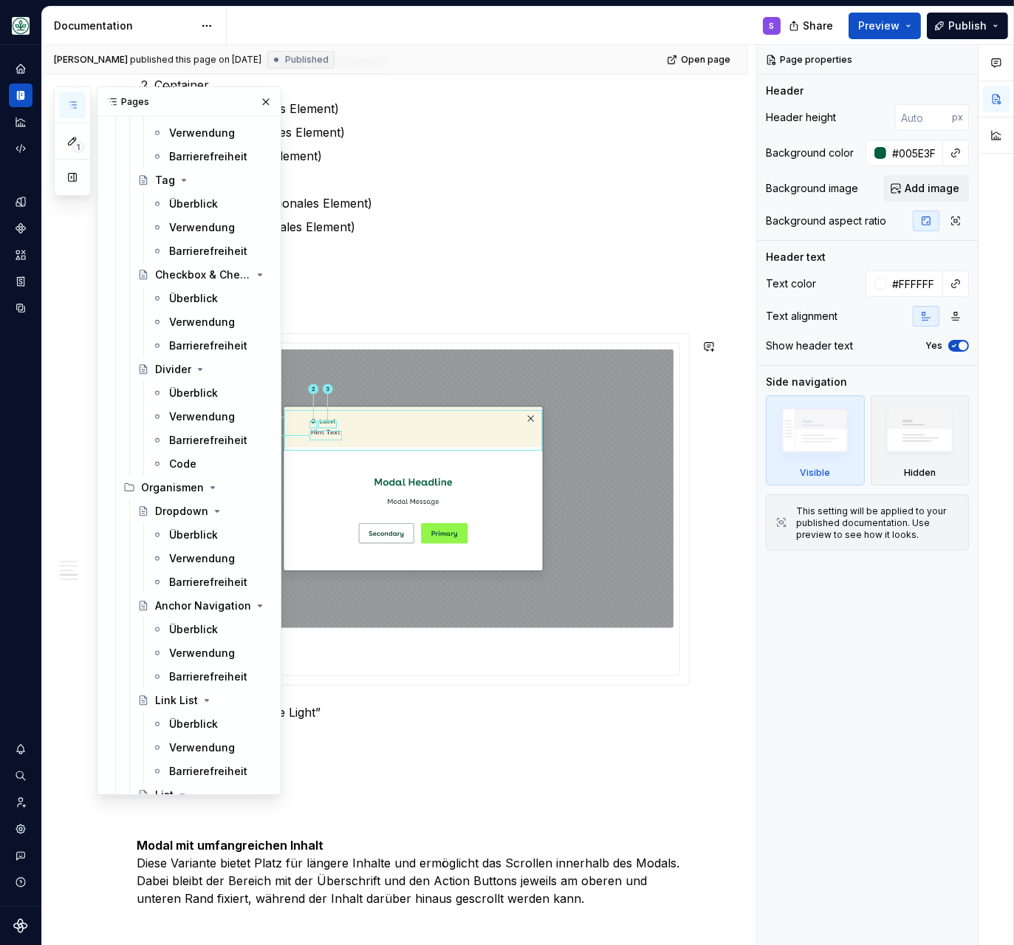
scroll to position [1905, 0]
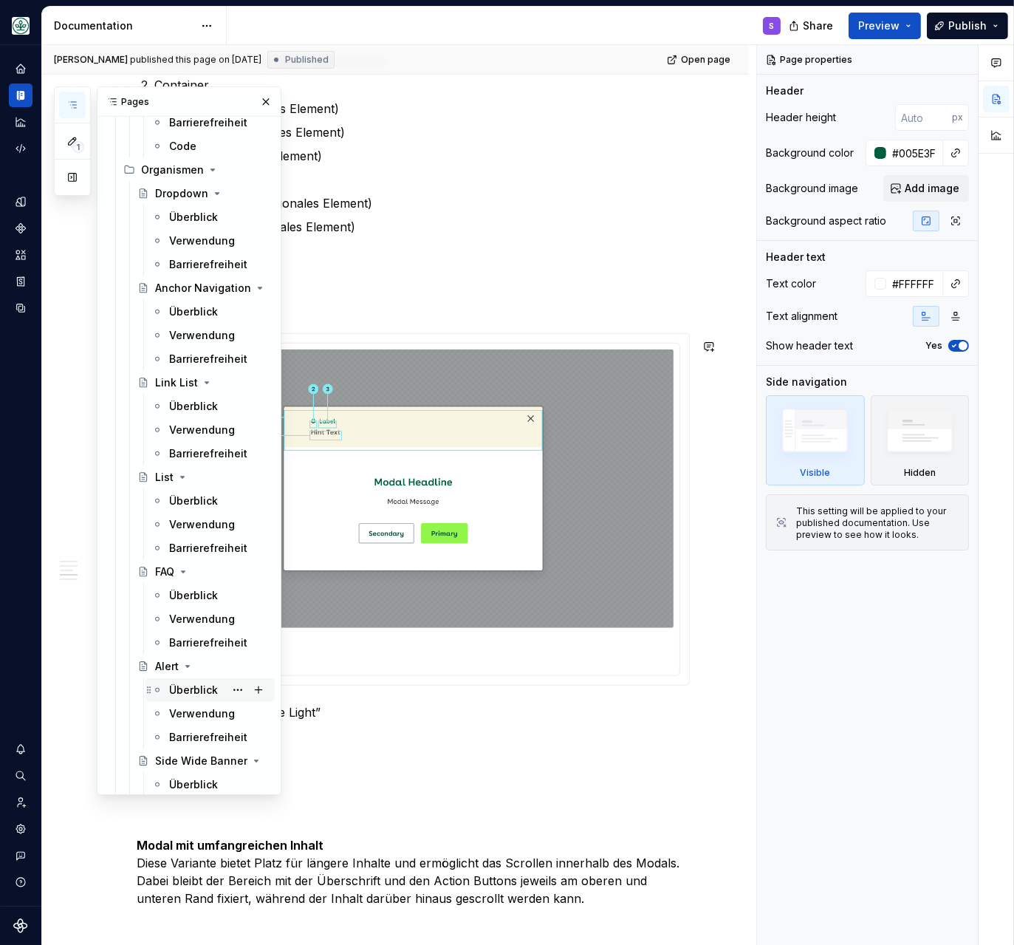
click at [196, 689] on div "Überblick" at bounding box center [193, 689] width 49 height 15
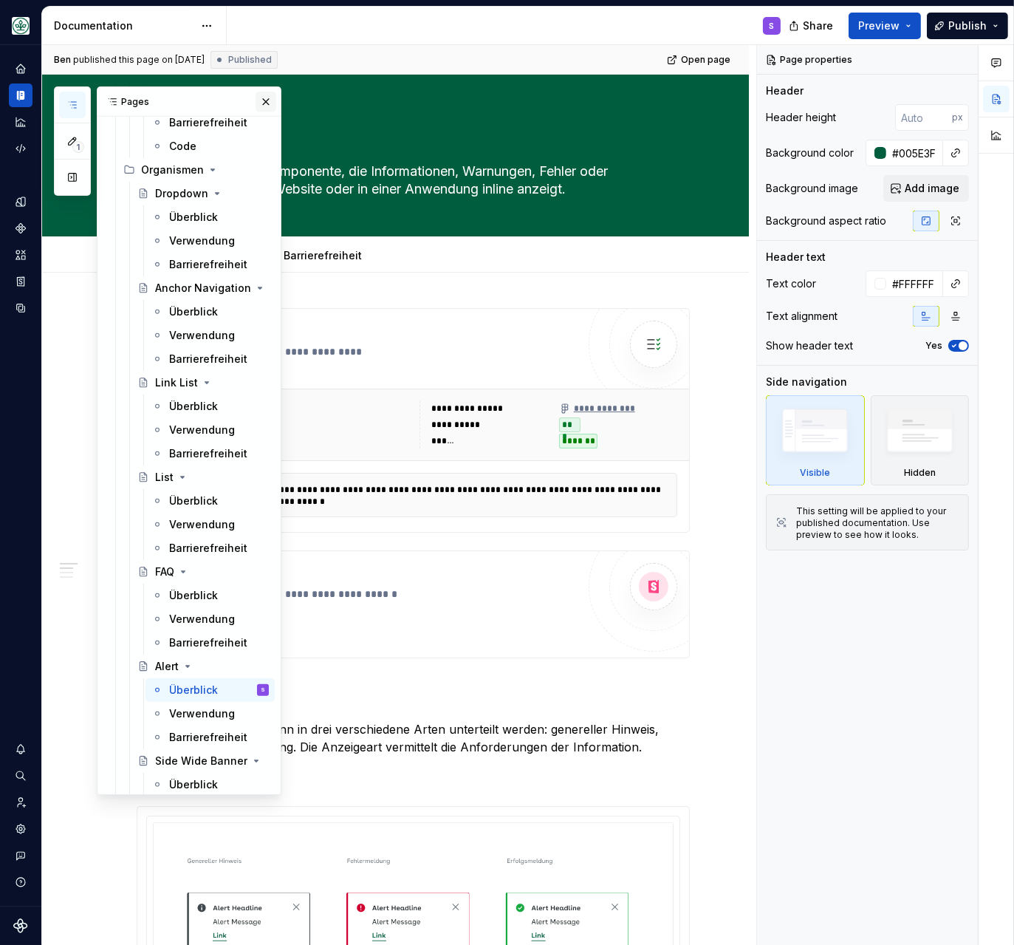
click at [270, 100] on button "button" at bounding box center [266, 102] width 21 height 21
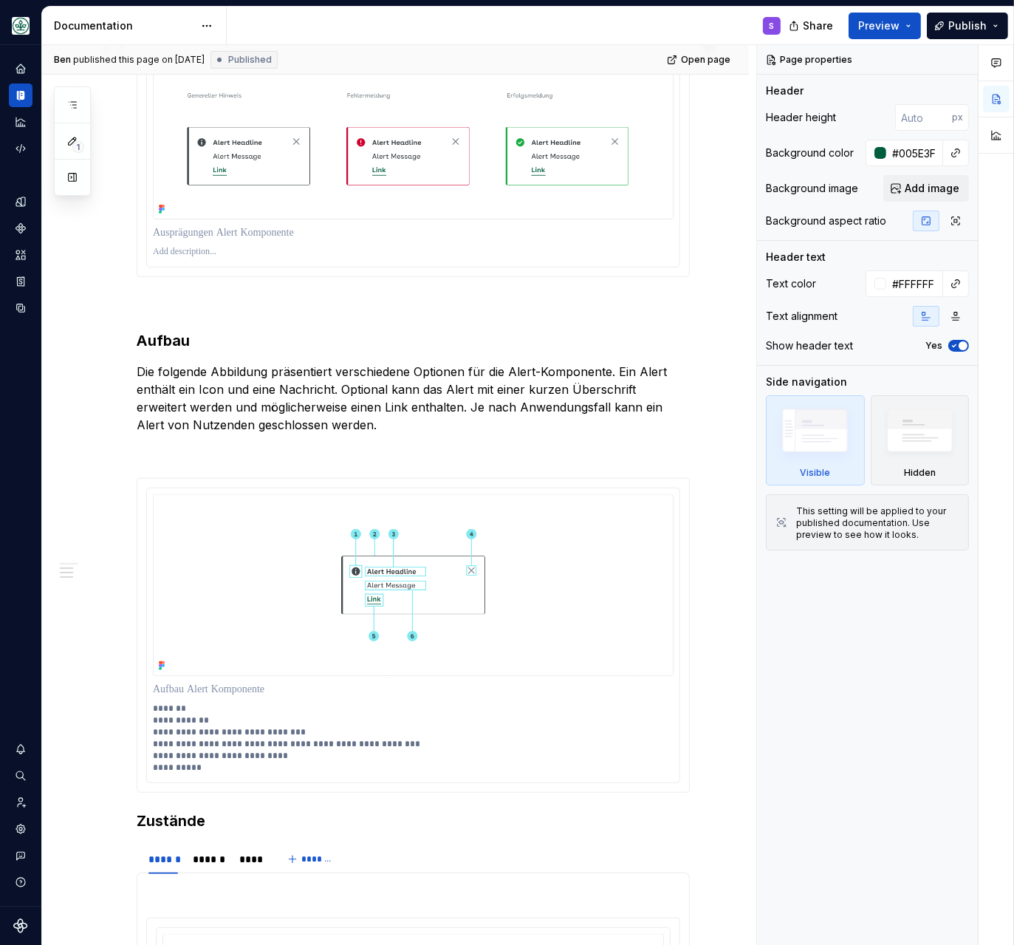
scroll to position [826, 0]
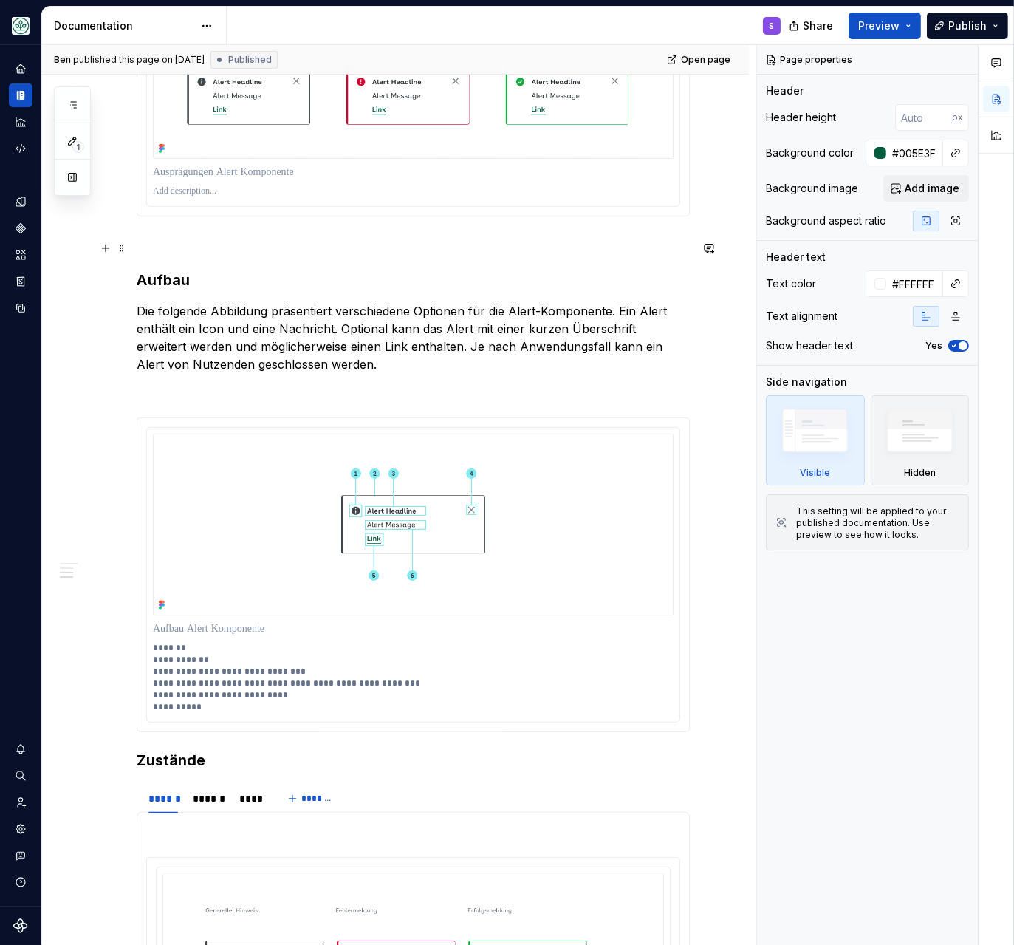
click at [244, 252] on p at bounding box center [413, 243] width 553 height 18
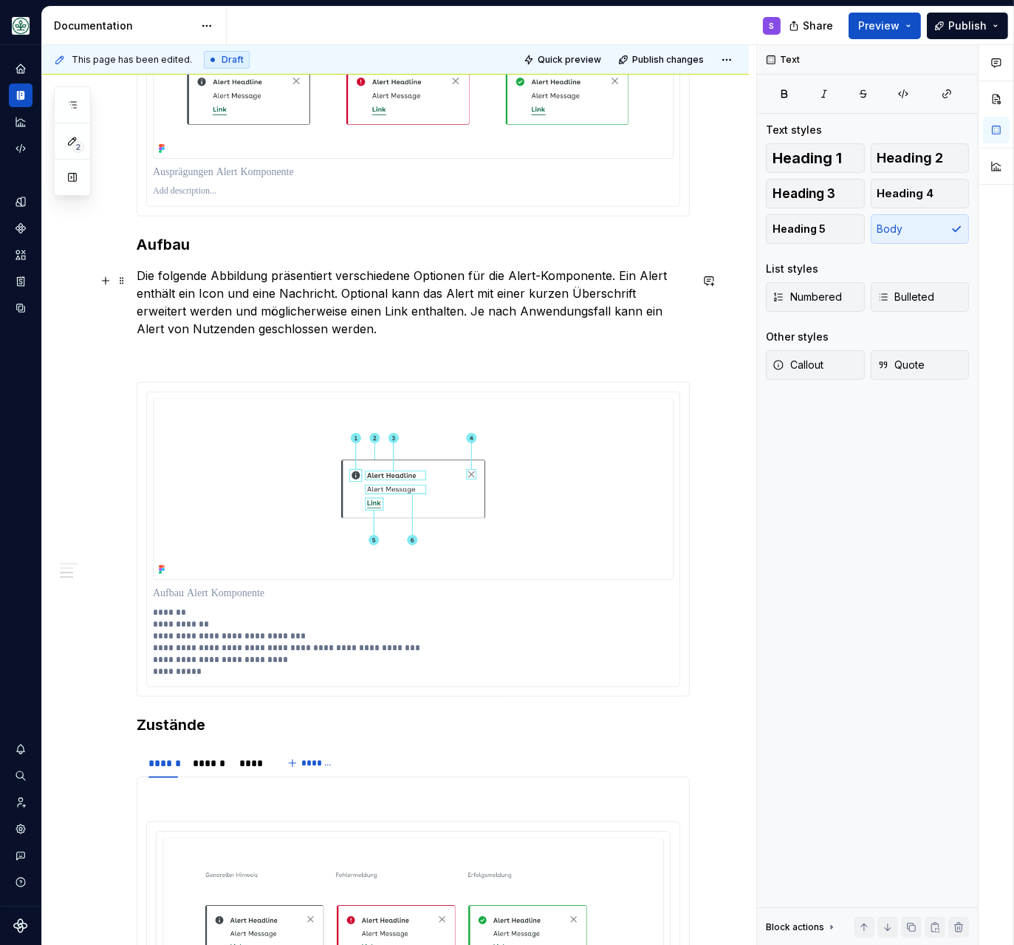
drag, startPoint x: 342, startPoint y: 341, endPoint x: 381, endPoint y: 321, distance: 44.3
click at [342, 337] on p "Die folgende Abbildung präsentiert verschiedene Optionen für die Alert-Komponen…" at bounding box center [413, 302] width 553 height 71
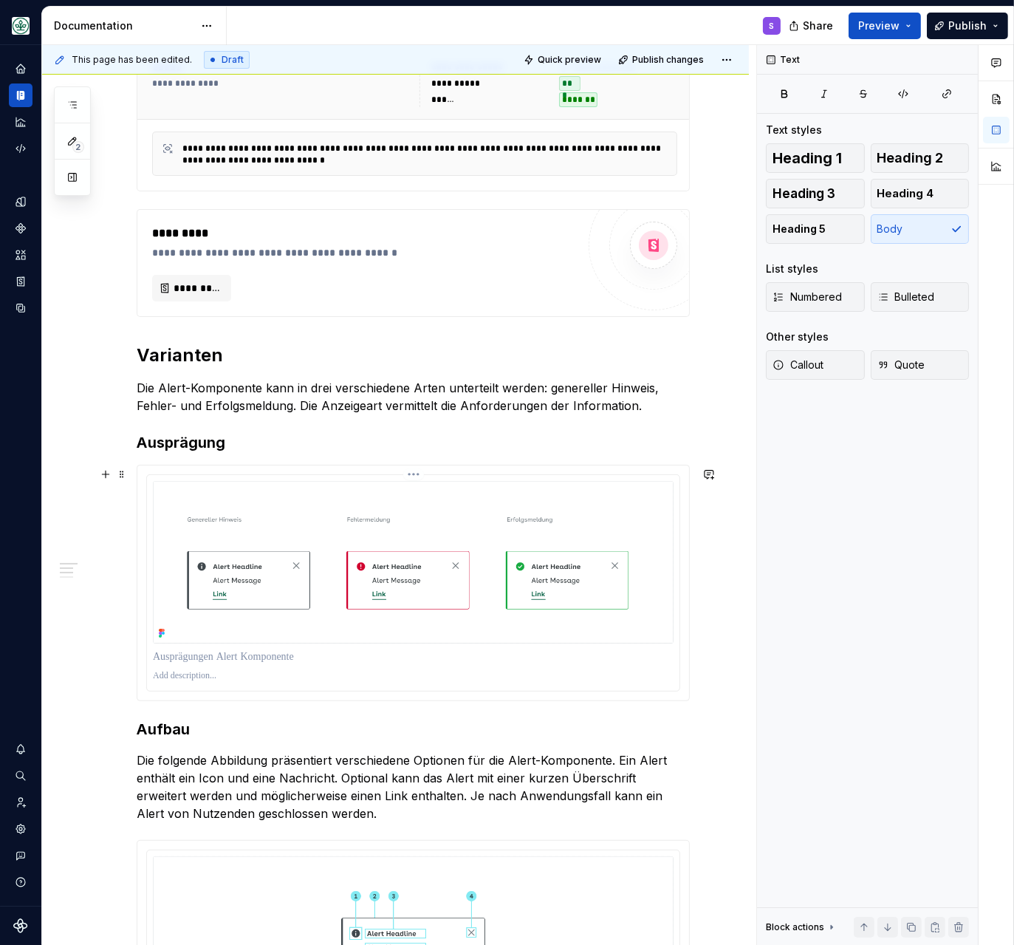
scroll to position [318, 0]
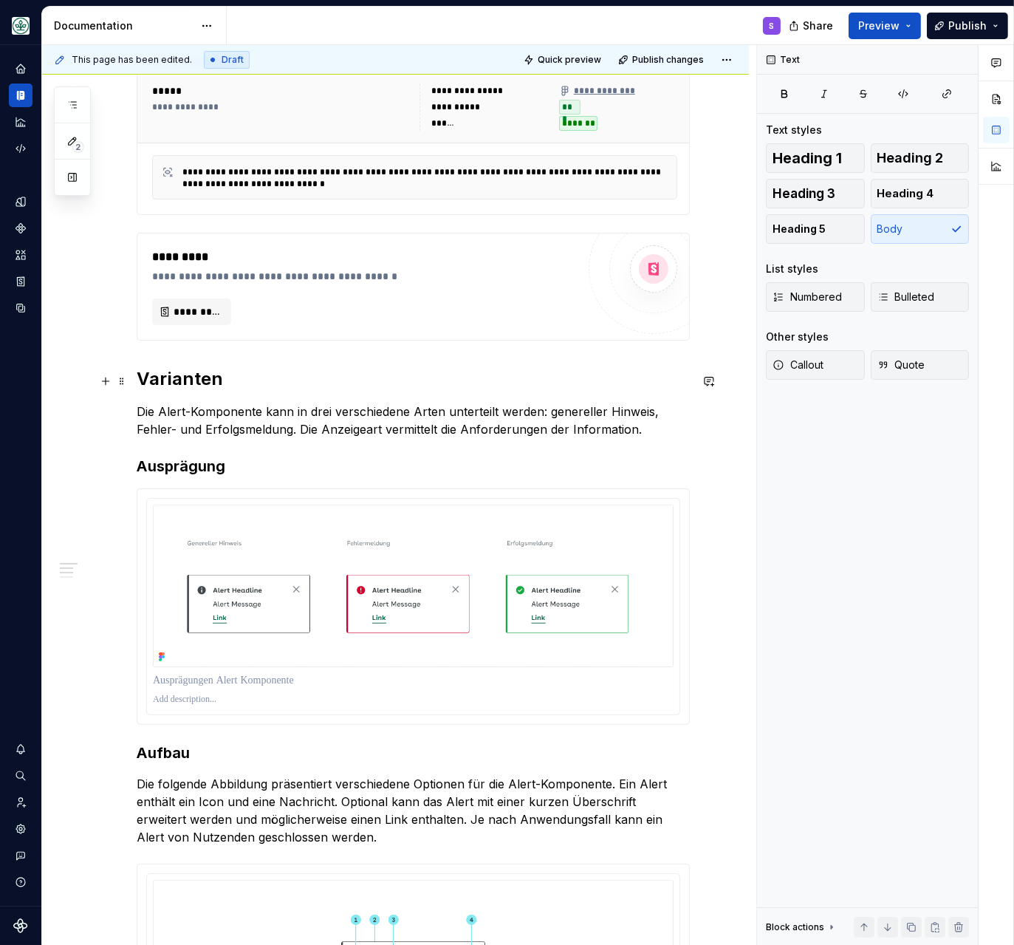
click at [191, 376] on h2 "Varianten" at bounding box center [413, 379] width 553 height 24
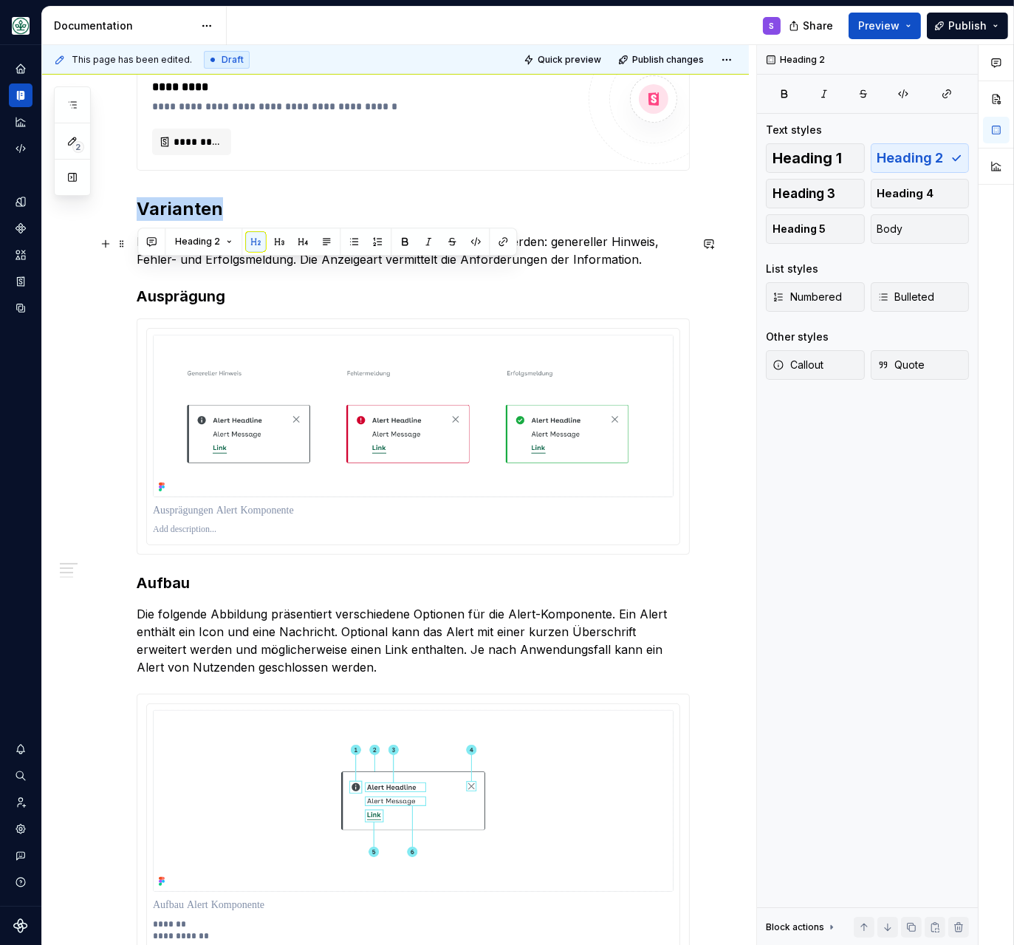
scroll to position [508, 0]
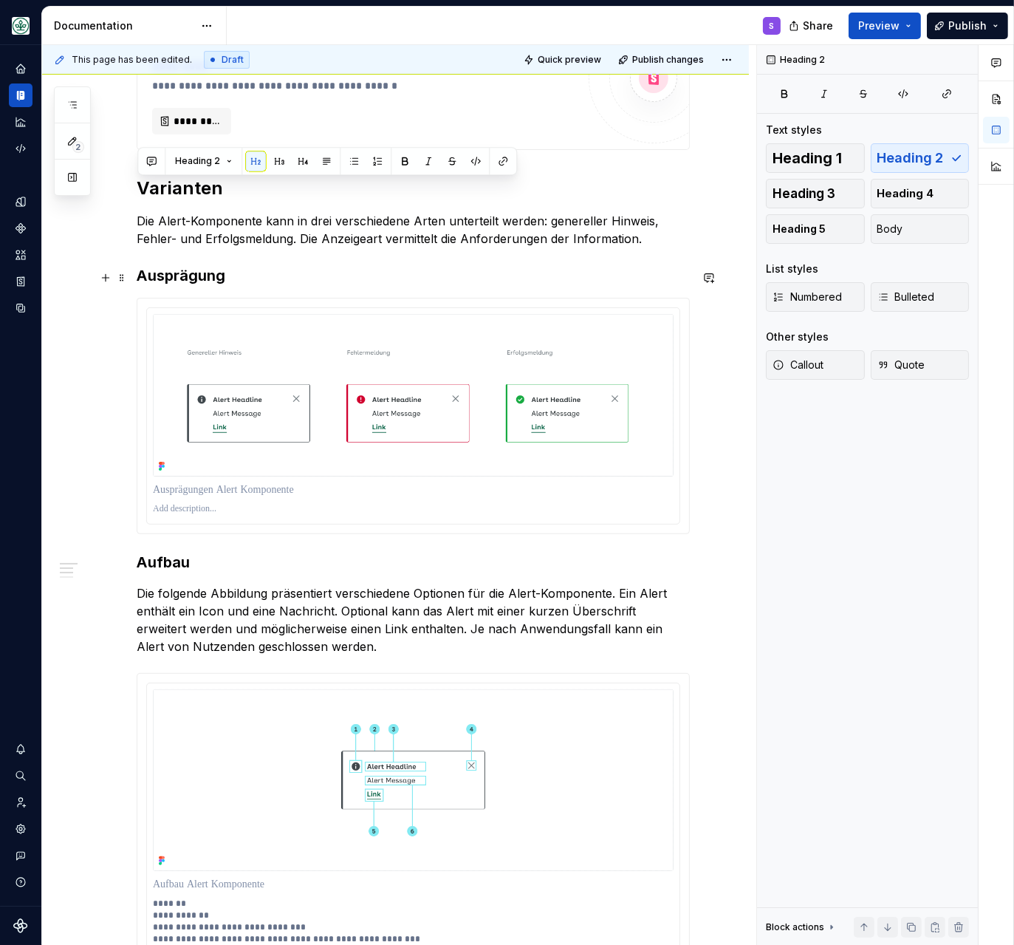
click at [179, 276] on strong "Ausprägung" at bounding box center [181, 276] width 89 height 18
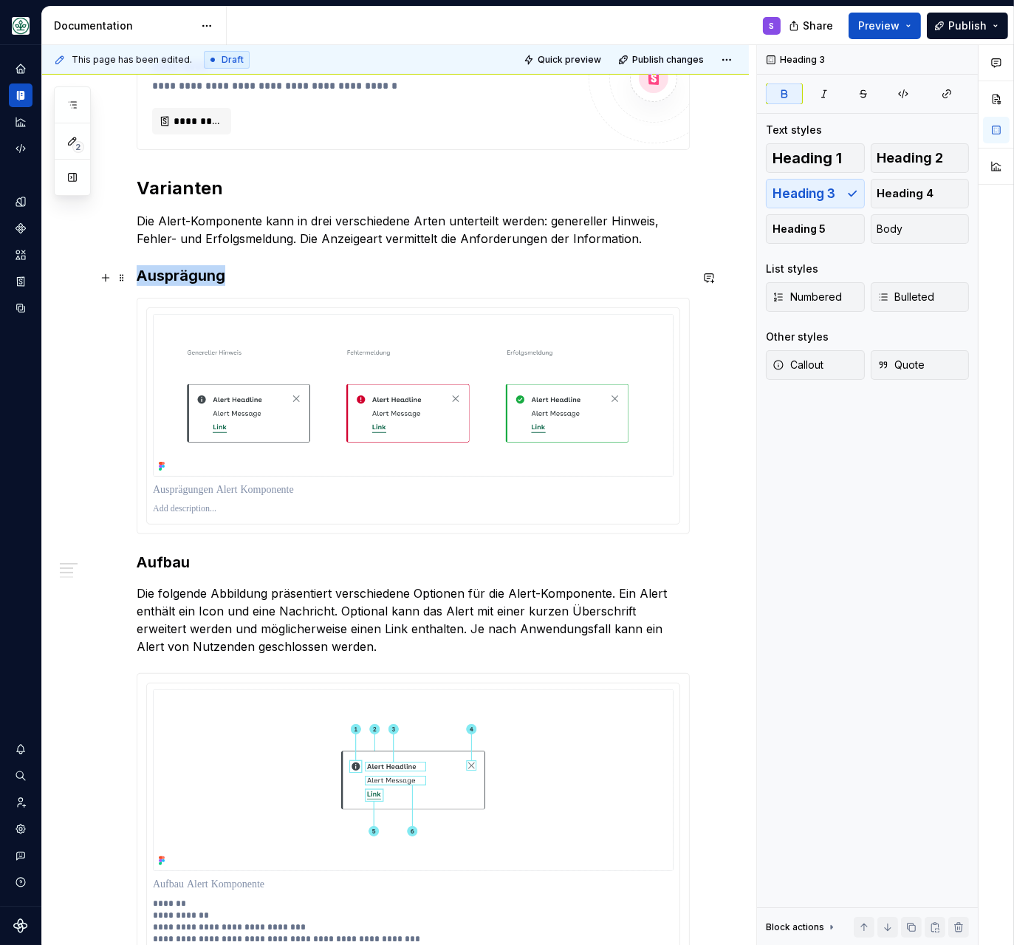
click at [179, 276] on strong "Ausprägung" at bounding box center [181, 276] width 89 height 18
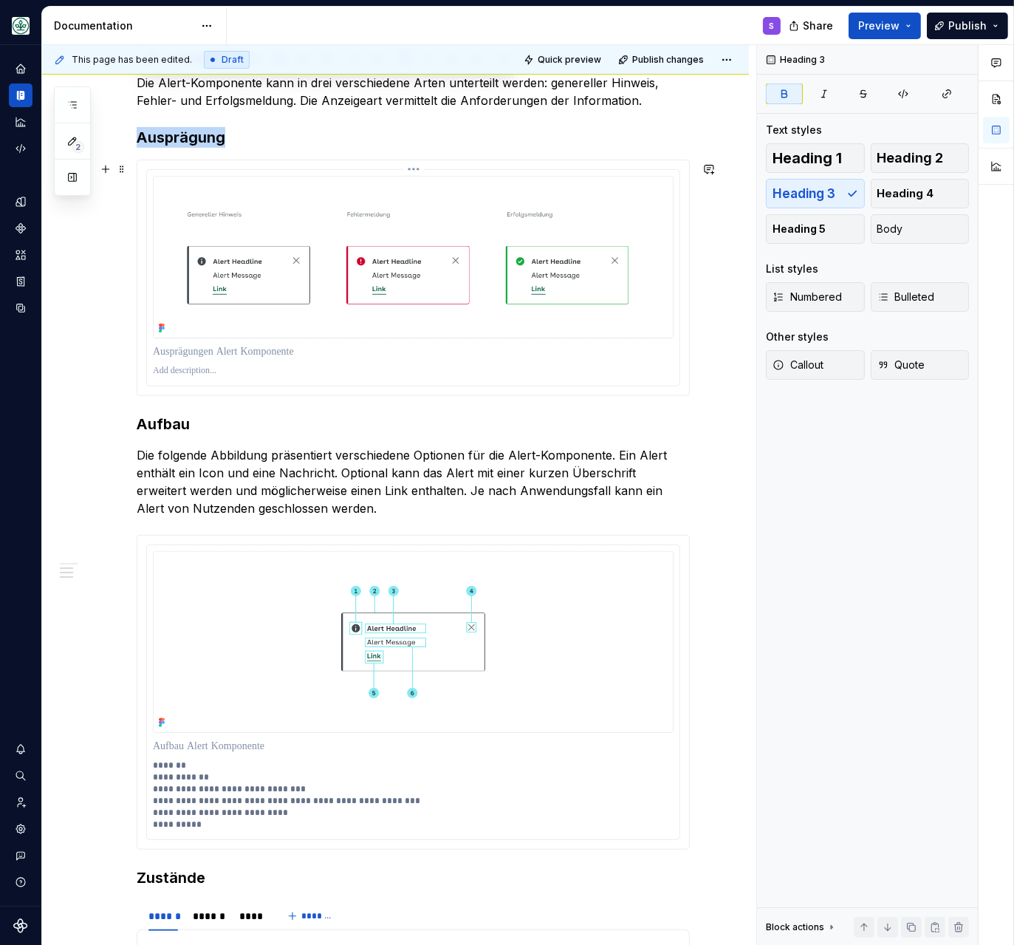
scroll to position [699, 0]
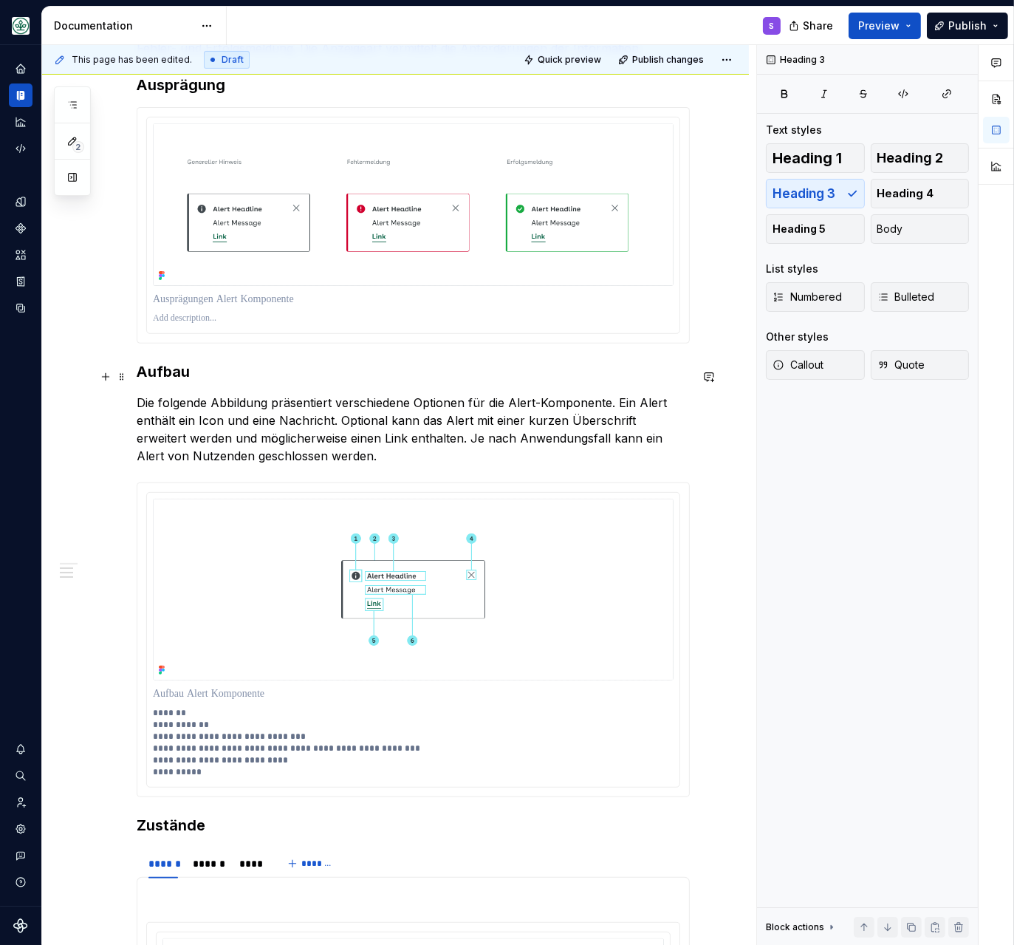
click at [168, 374] on h3 "Aufbau" at bounding box center [413, 371] width 553 height 21
click at [166, 736] on h3 "Zustände" at bounding box center [413, 825] width 553 height 21
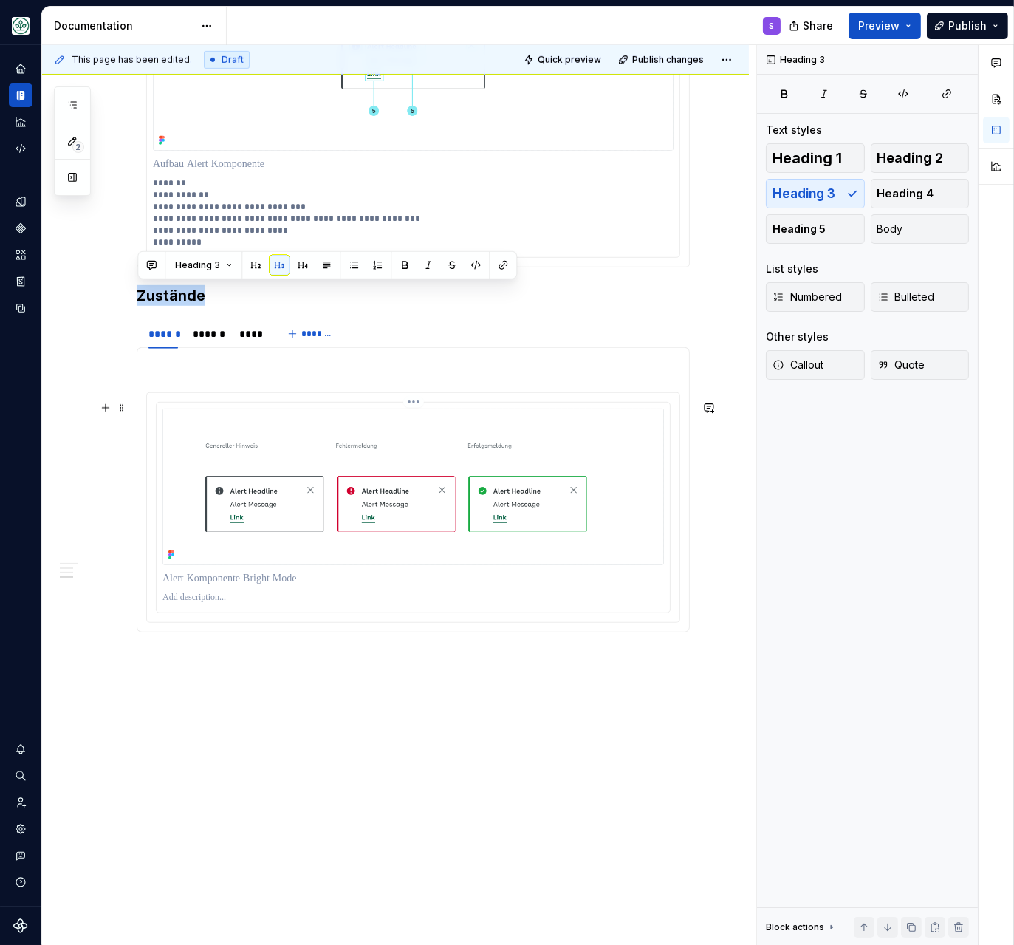
scroll to position [1239, 0]
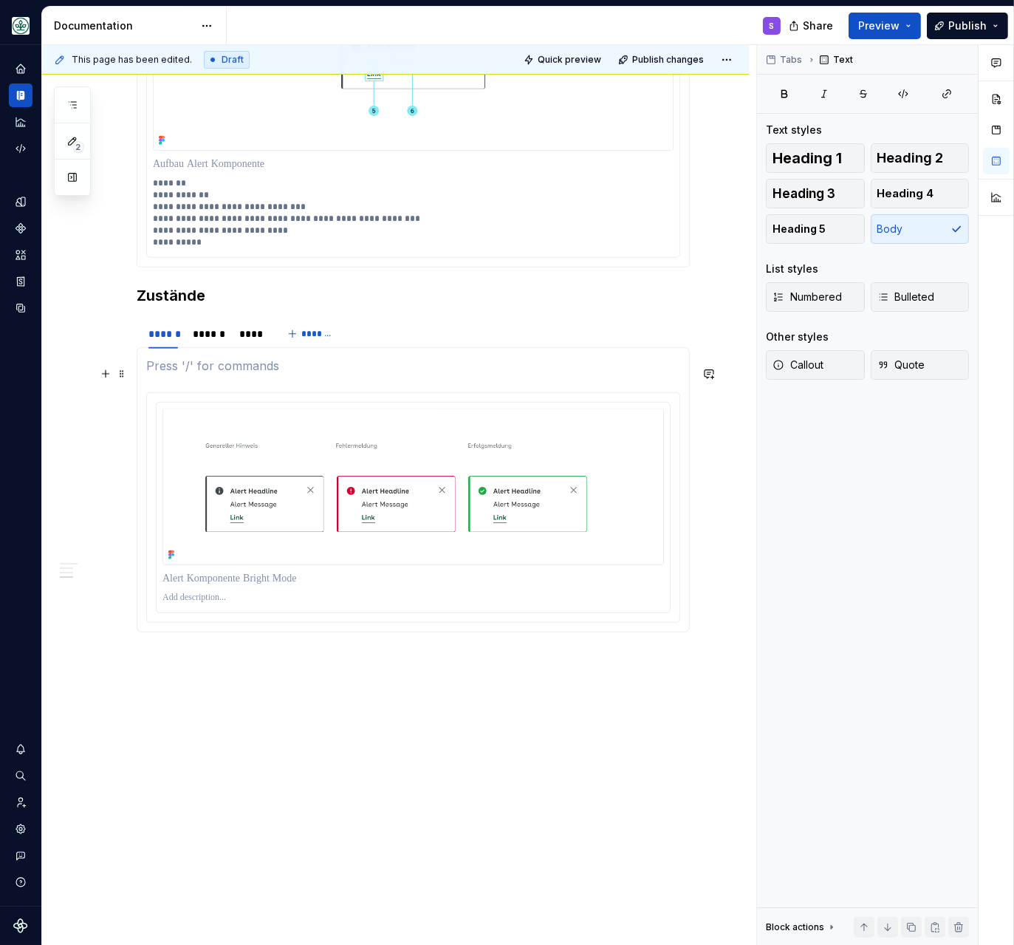
click at [225, 367] on p at bounding box center [413, 366] width 534 height 18
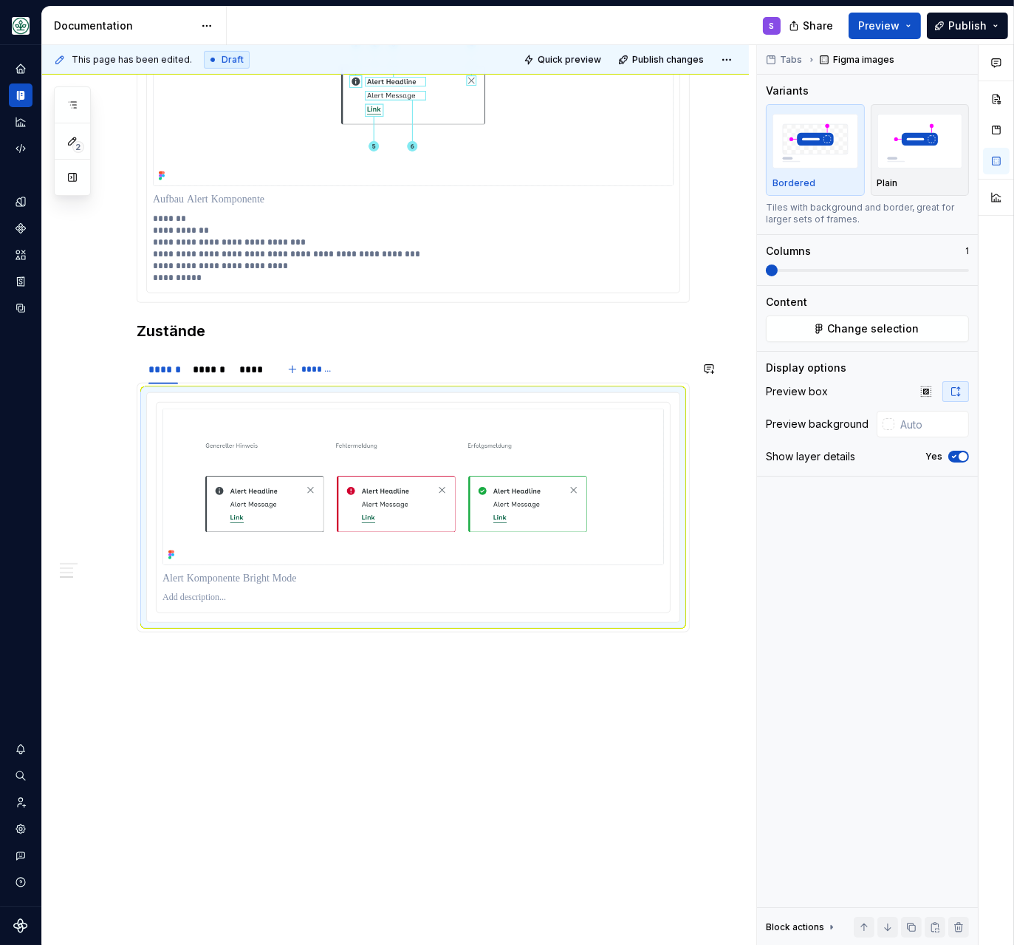
scroll to position [1204, 0]
click at [212, 366] on div "******" at bounding box center [209, 369] width 32 height 15
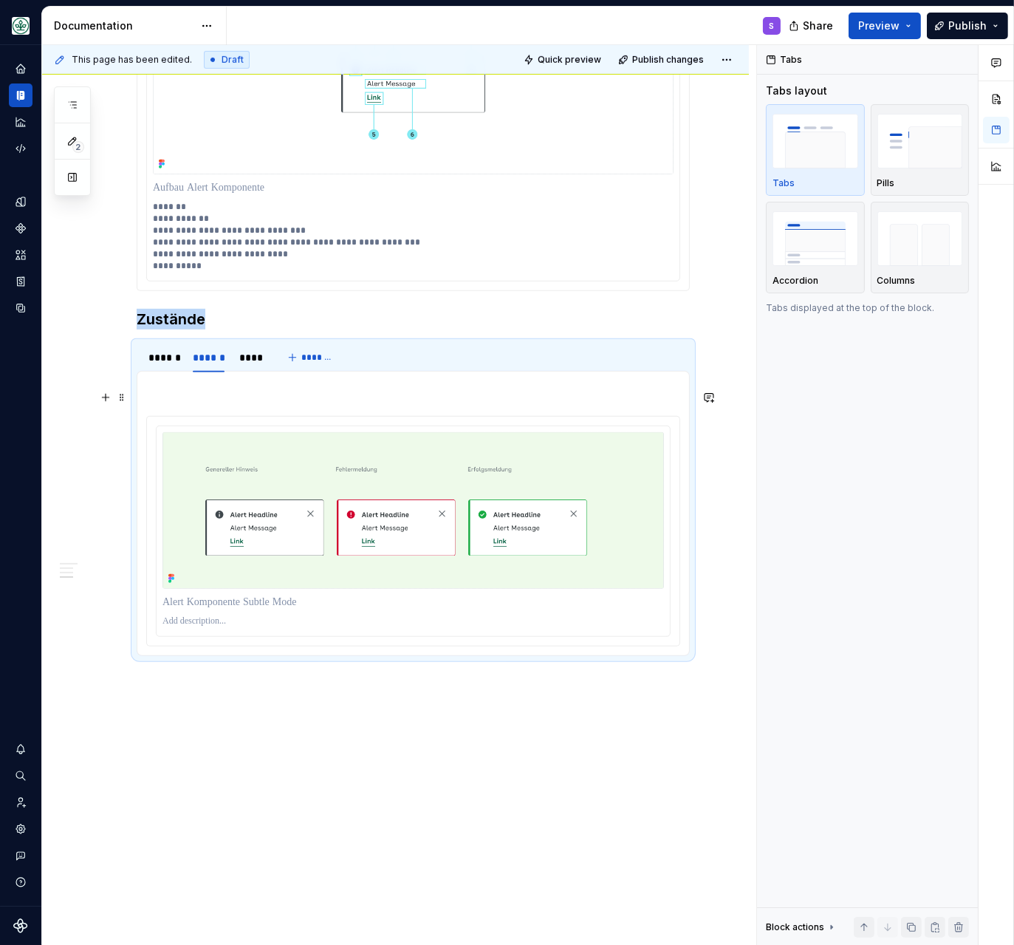
click at [246, 398] on p at bounding box center [413, 389] width 534 height 18
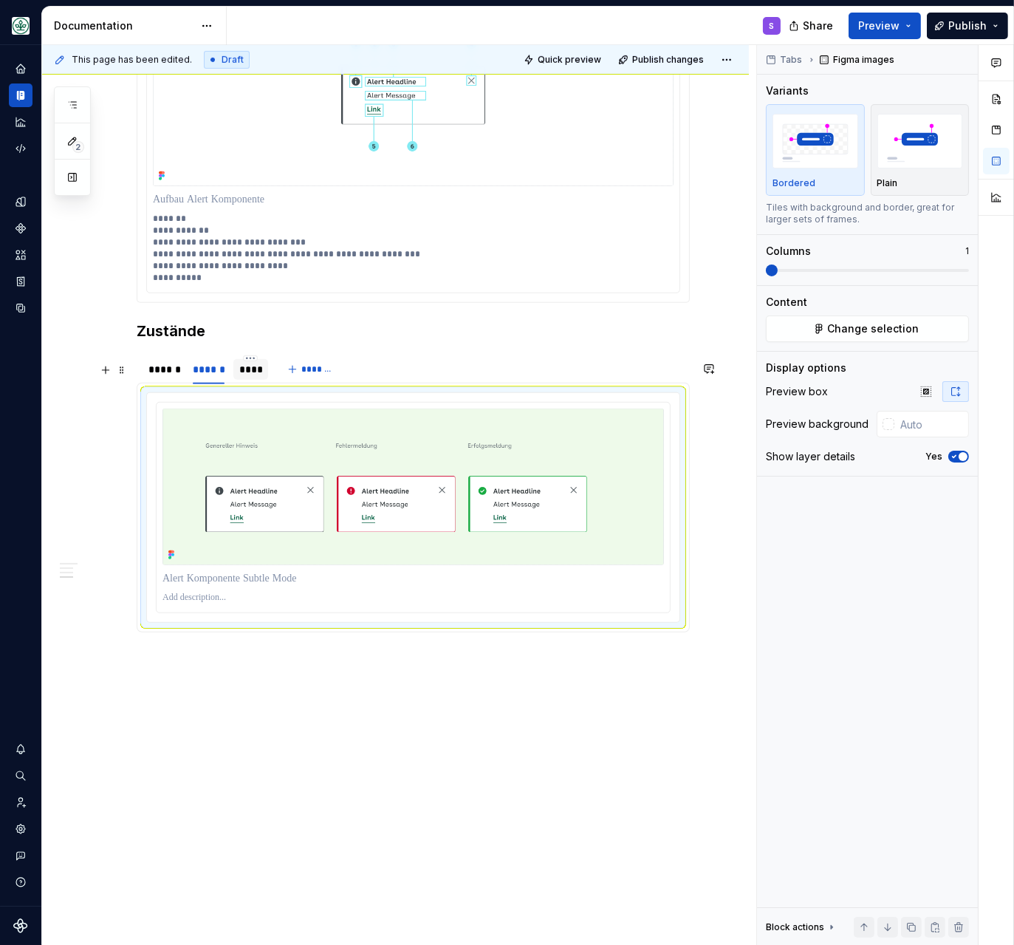
click at [253, 367] on div "****" at bounding box center [251, 369] width 24 height 15
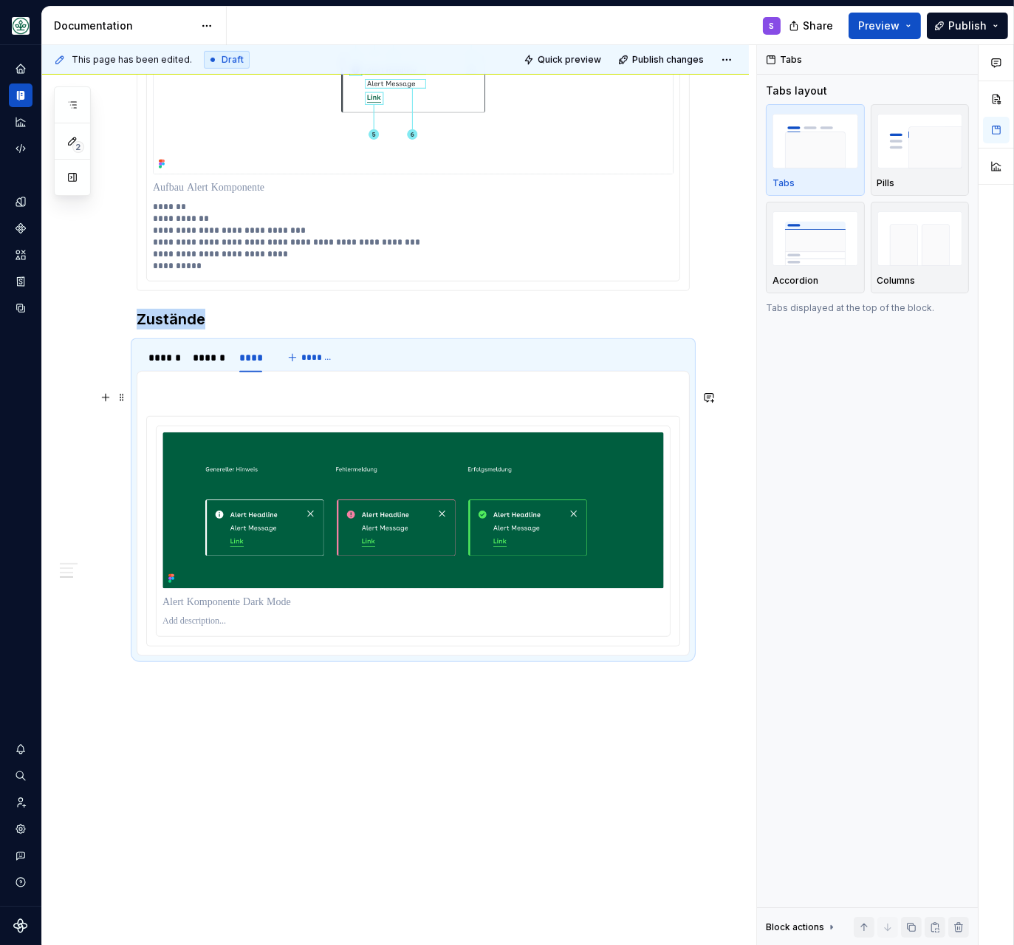
click at [237, 393] on p at bounding box center [413, 389] width 534 height 18
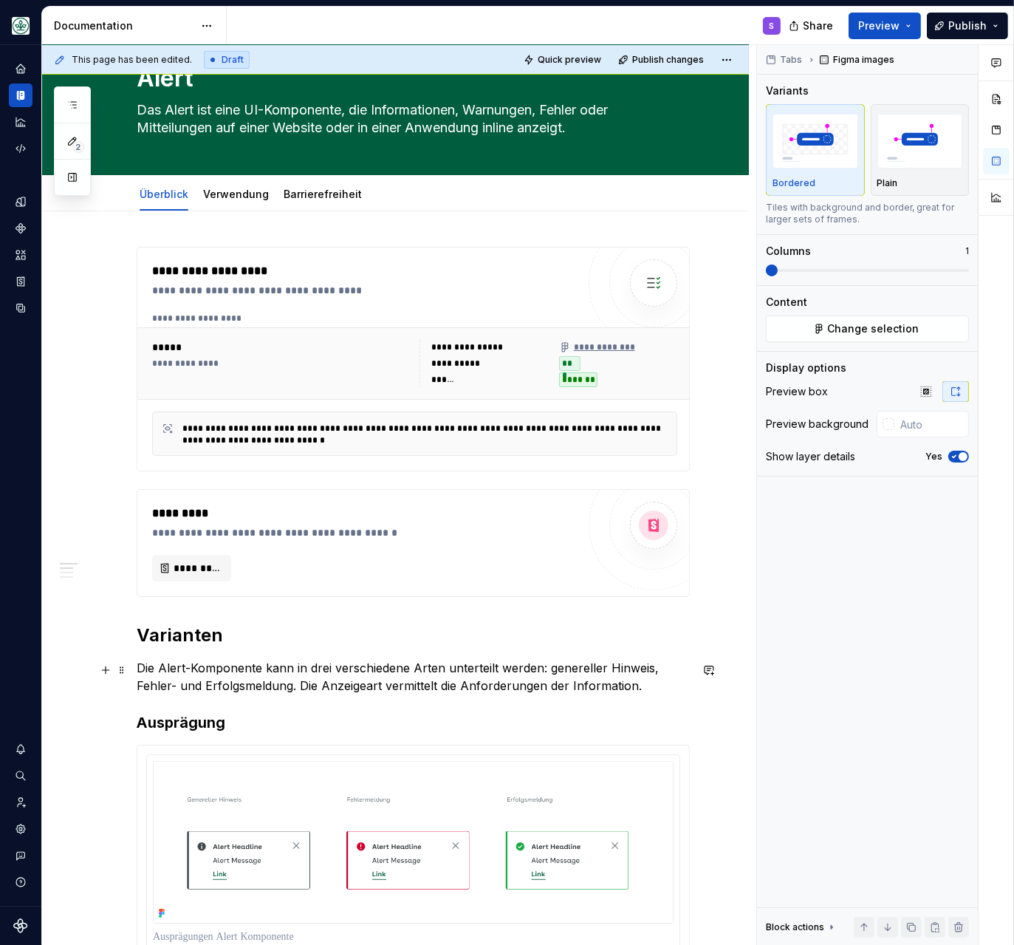
scroll to position [0, 0]
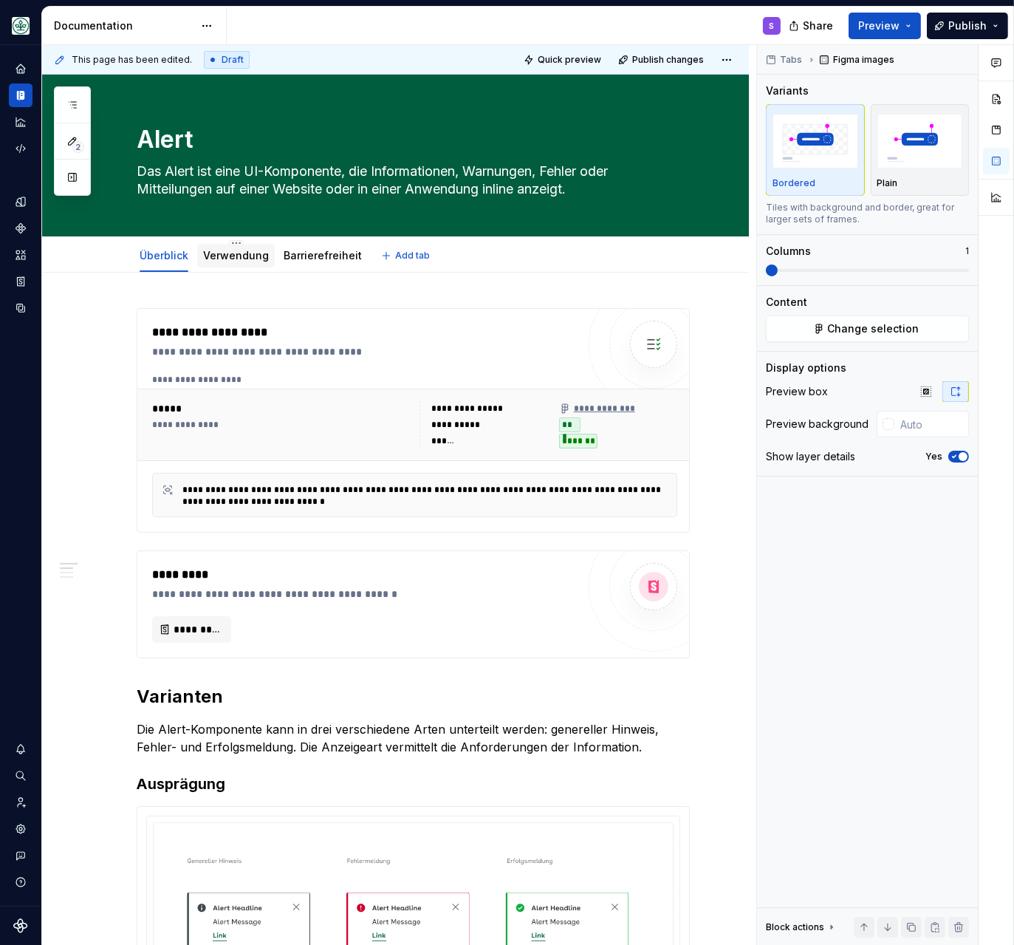
click at [236, 259] on link "Verwendung" at bounding box center [236, 255] width 66 height 13
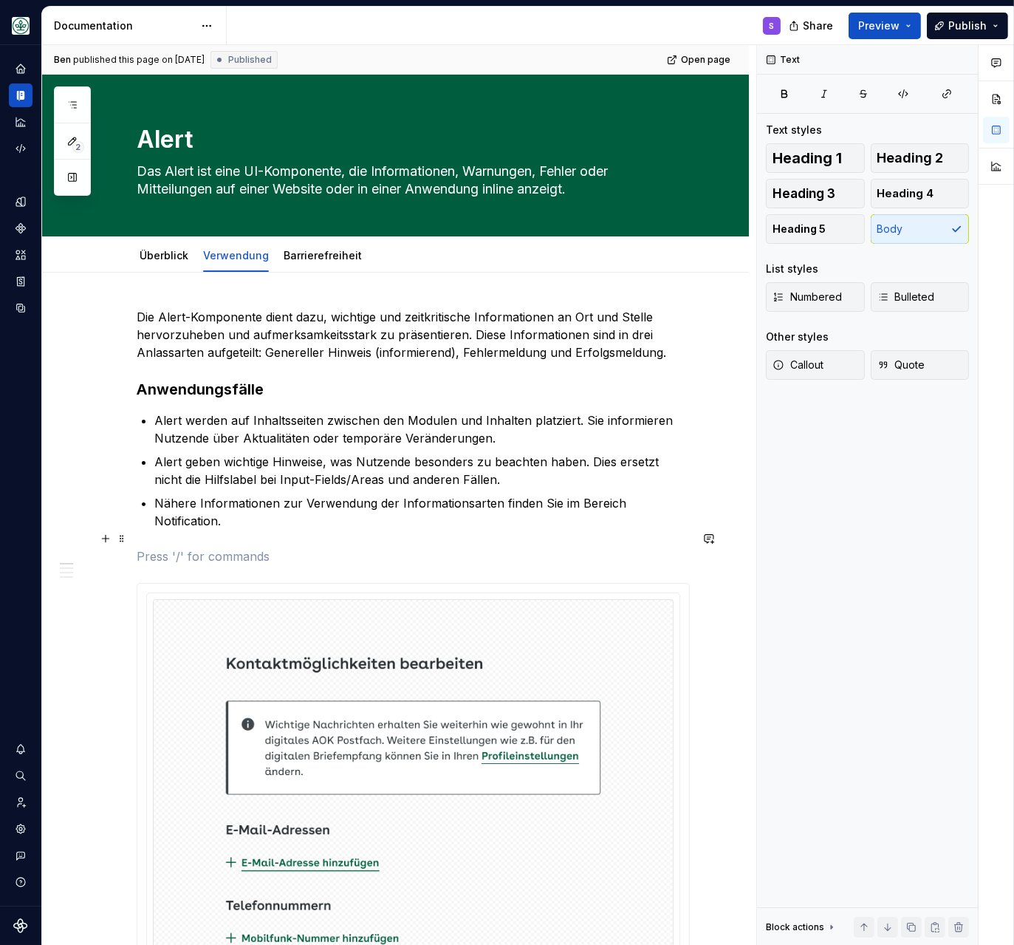
click at [300, 547] on p at bounding box center [413, 556] width 553 height 18
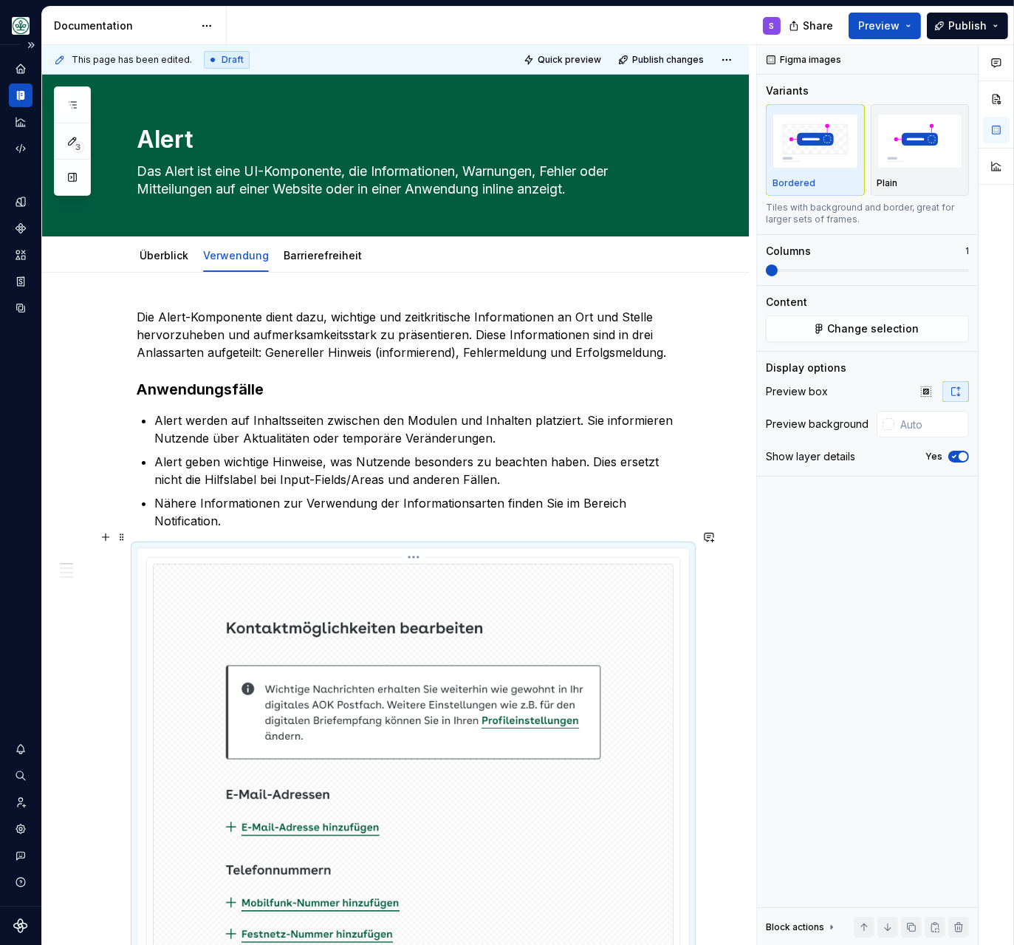
scroll to position [93, 0]
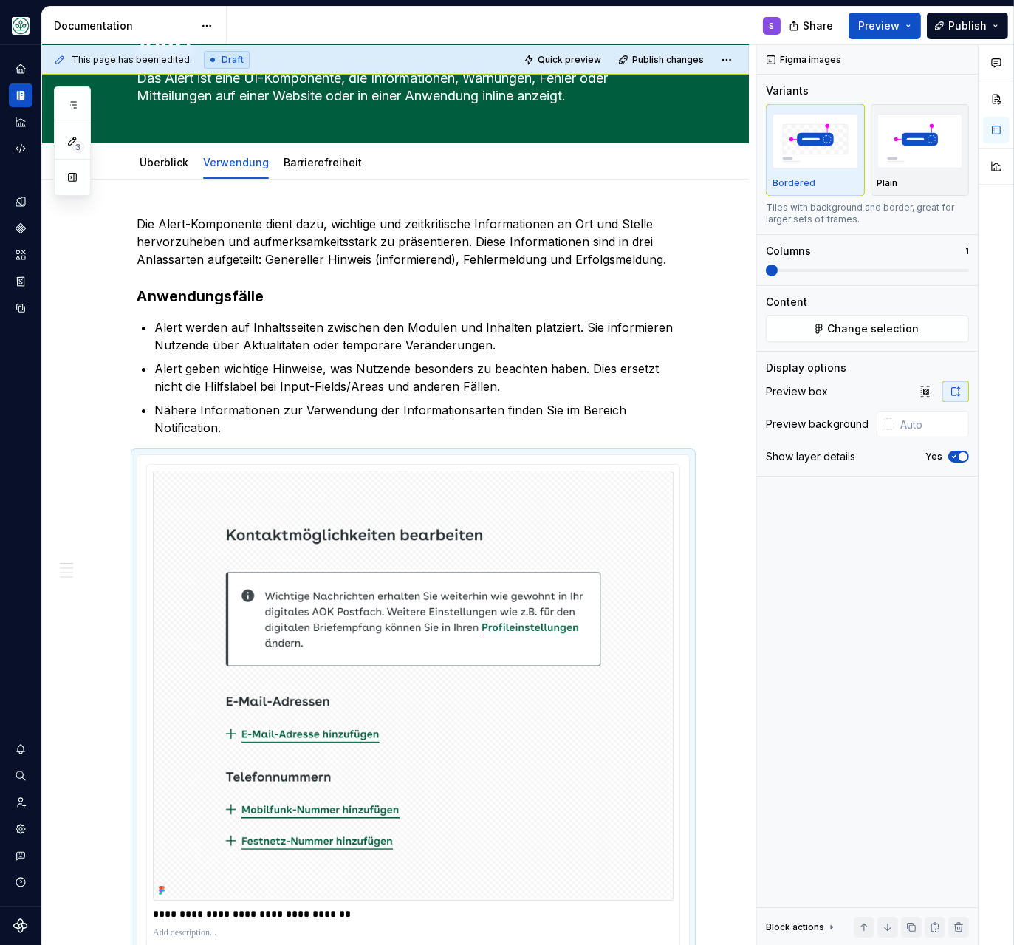
type textarea "*"
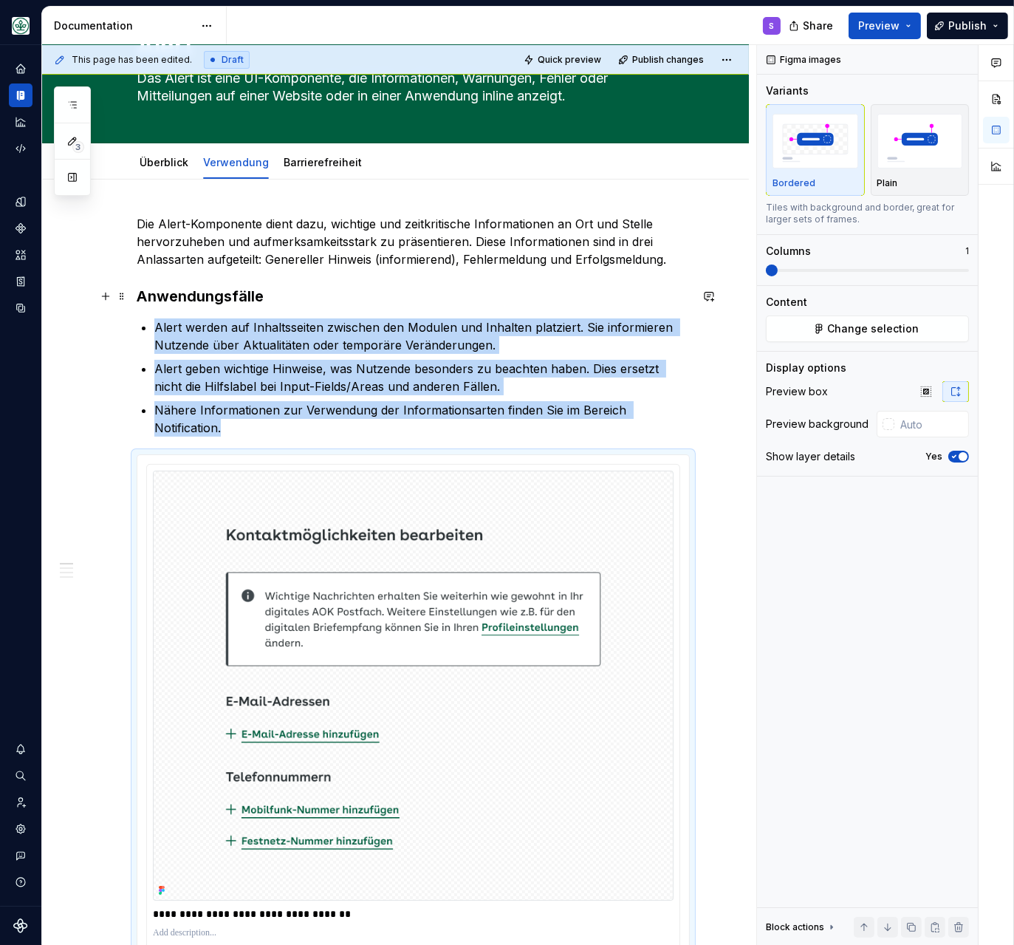
drag, startPoint x: 137, startPoint y: 290, endPoint x: 225, endPoint y: 281, distance: 88.4
click at [139, 290] on div "**********" at bounding box center [399, 495] width 714 height 900
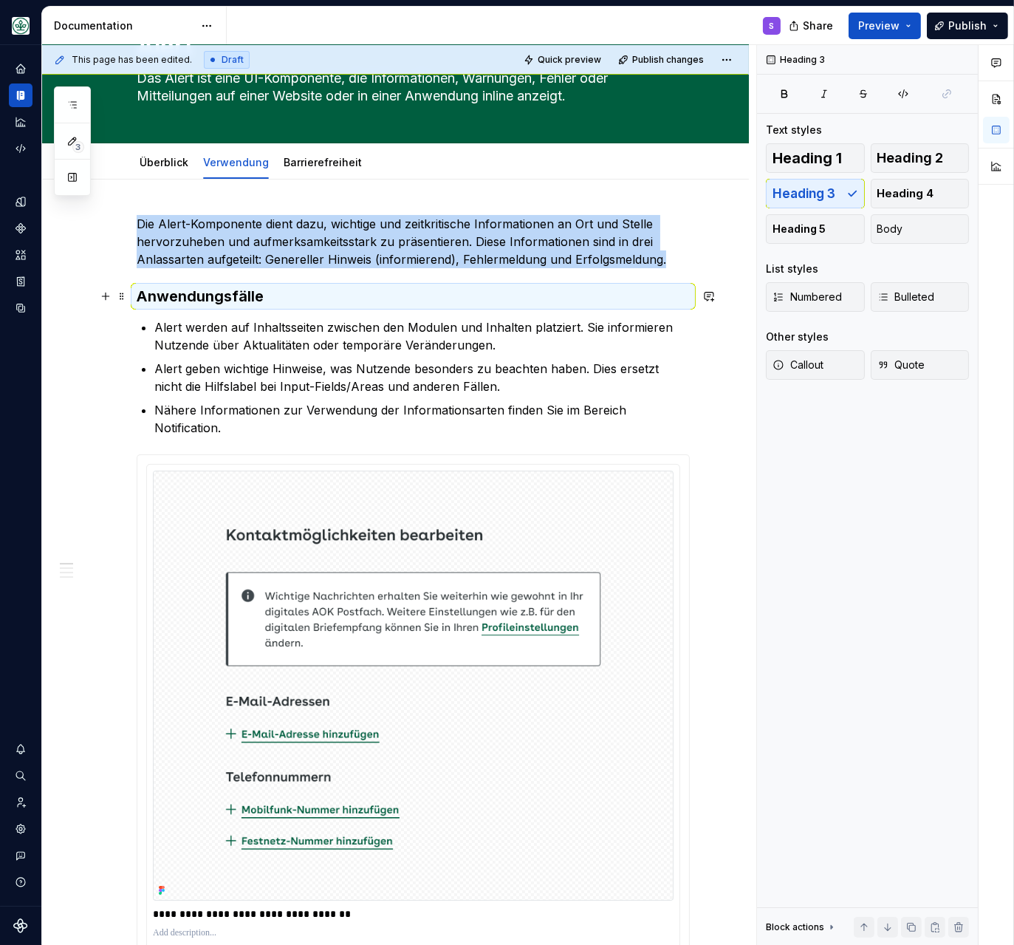
drag, startPoint x: 143, startPoint y: 296, endPoint x: 151, endPoint y: 298, distance: 8.4
click at [144, 298] on h3 "Anwendungsfälle" at bounding box center [413, 296] width 553 height 21
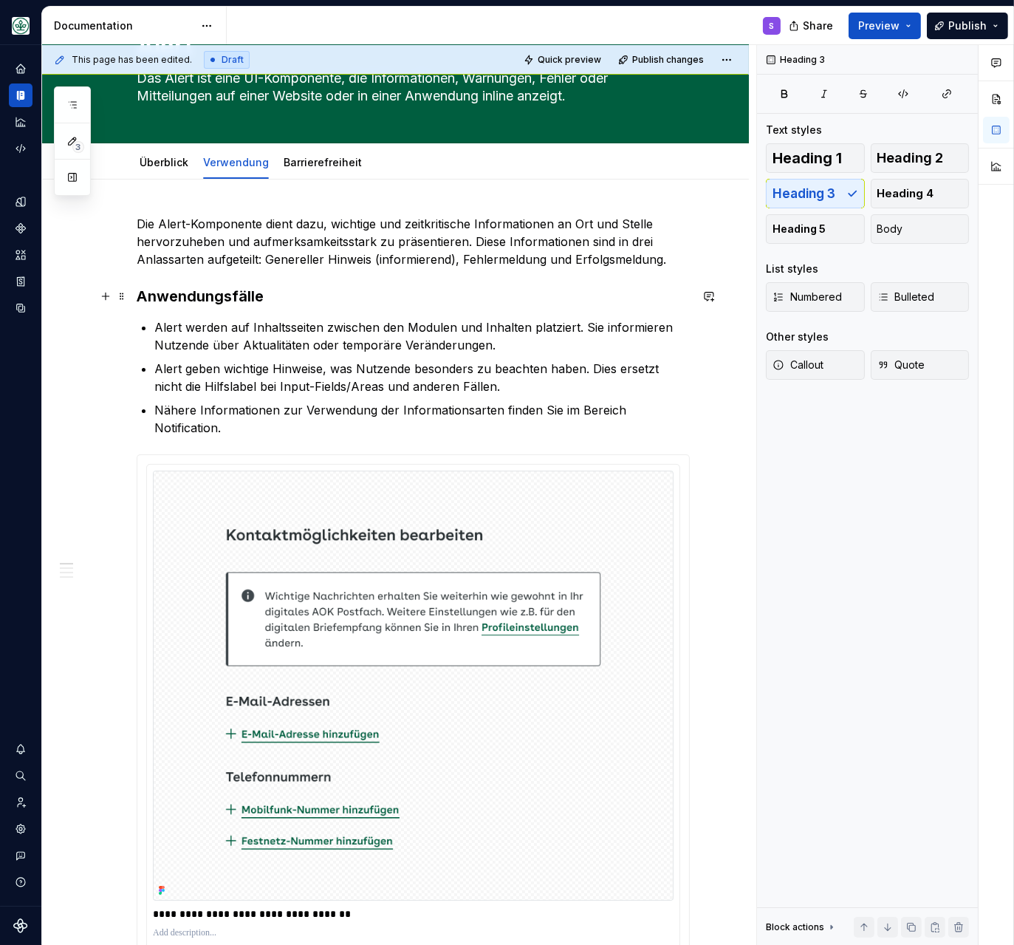
click at [143, 293] on h3 "Anwendungsfälle" at bounding box center [413, 296] width 553 height 21
click at [218, 294] on h3 "Exemplarische Anwendungsfälle" at bounding box center [413, 296] width 553 height 21
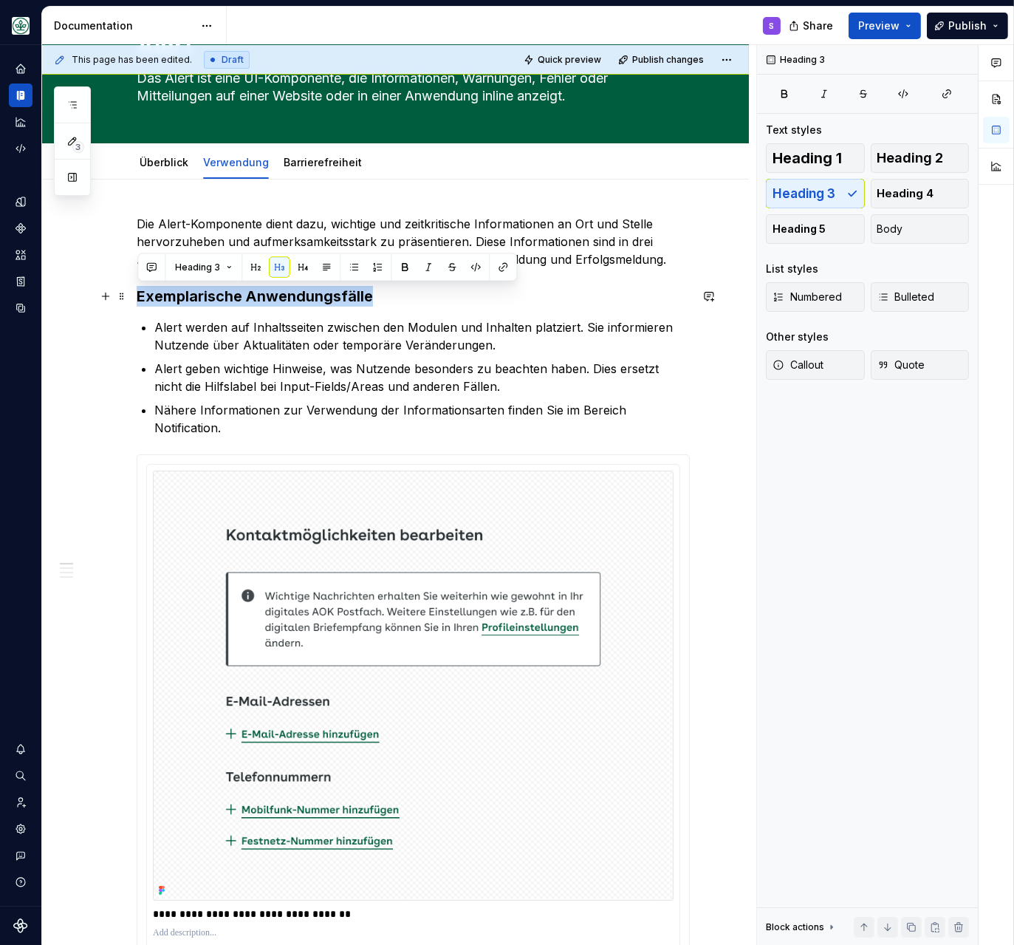
click at [218, 294] on h3 "Exemplarische Anwendungsfälle" at bounding box center [413, 296] width 553 height 21
click at [252, 261] on button "button" at bounding box center [255, 267] width 21 height 21
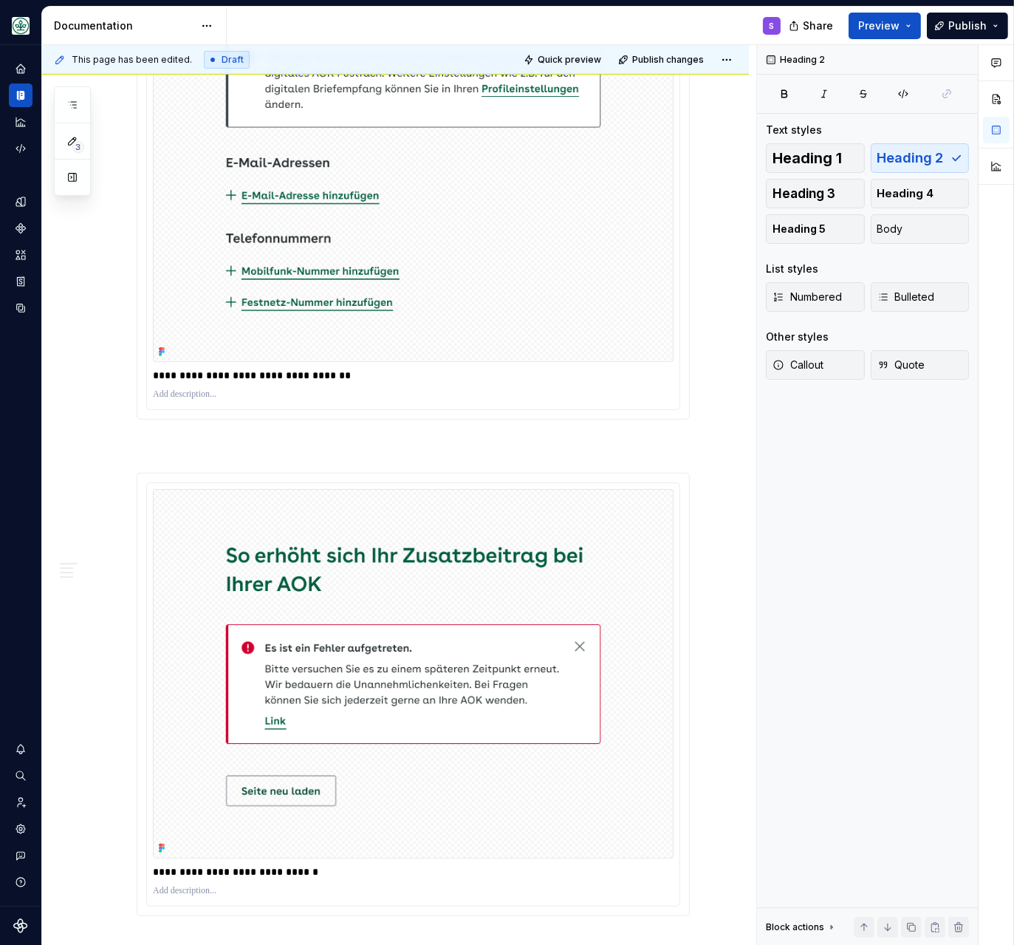
scroll to position [699, 0]
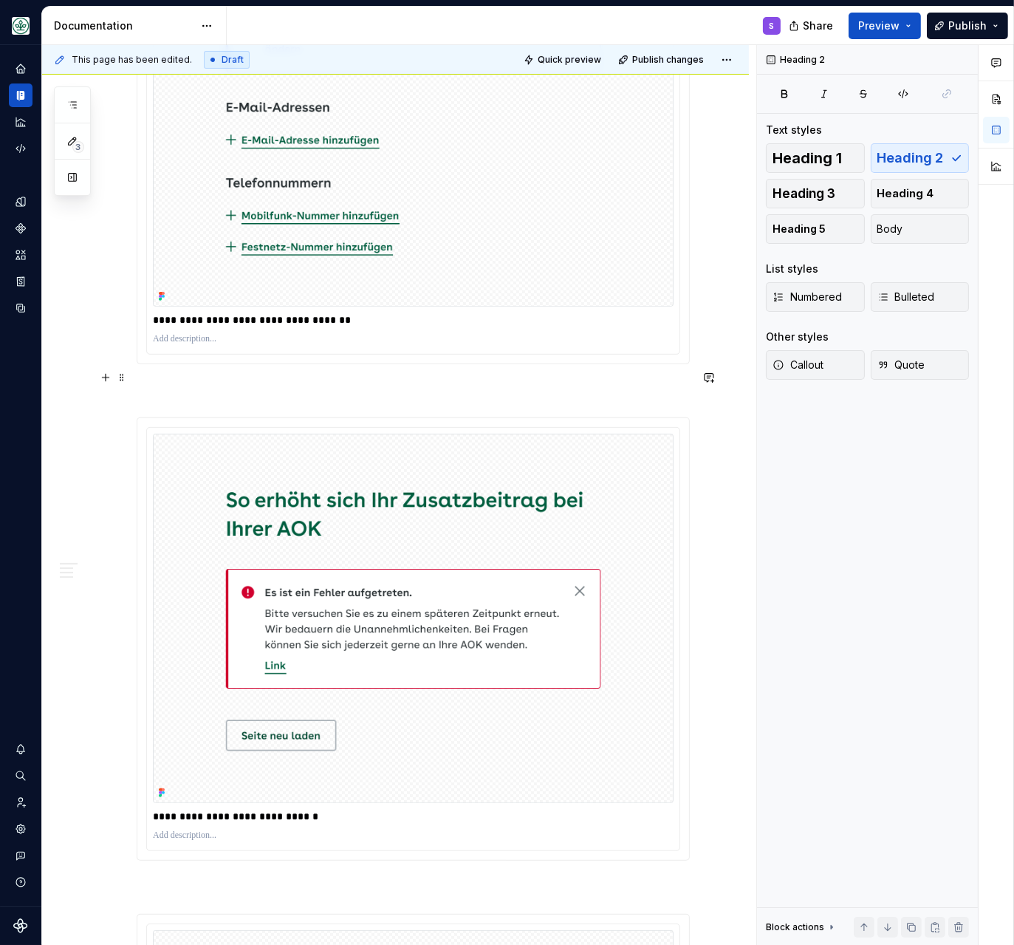
click at [235, 382] on p at bounding box center [413, 391] width 553 height 18
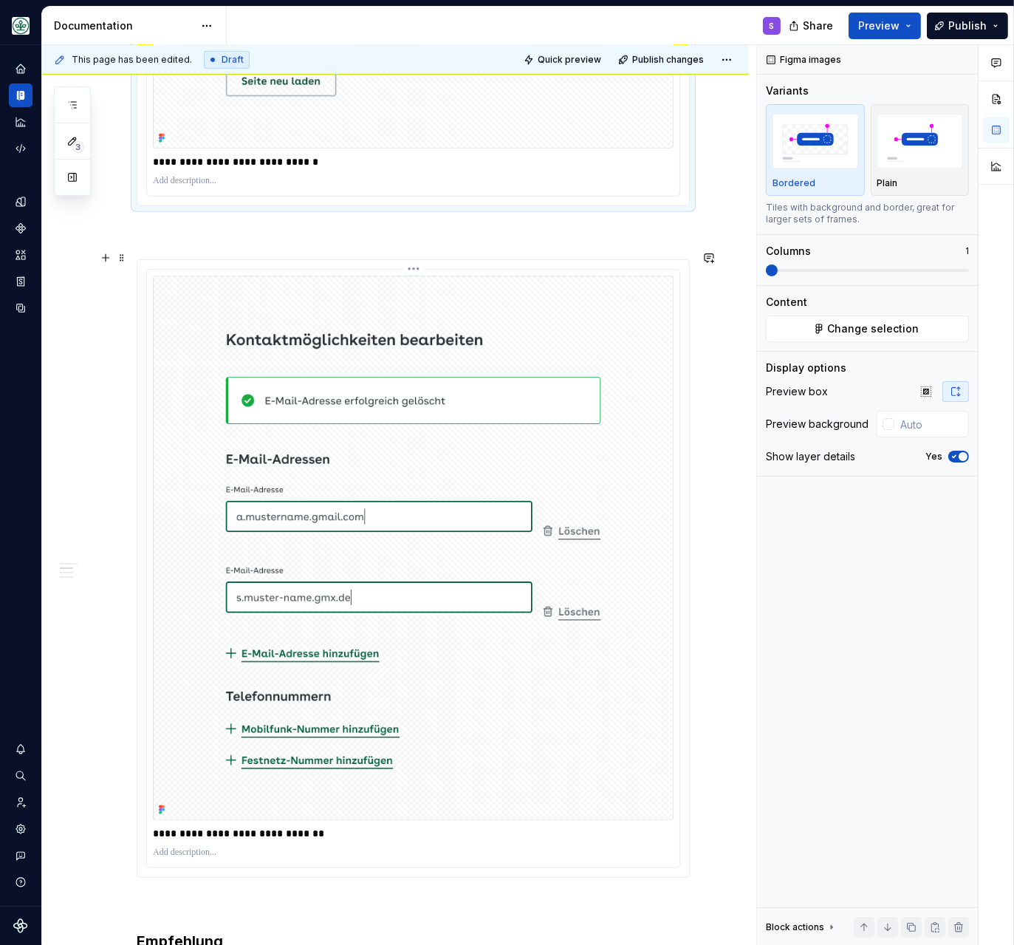
scroll to position [1397, 0]
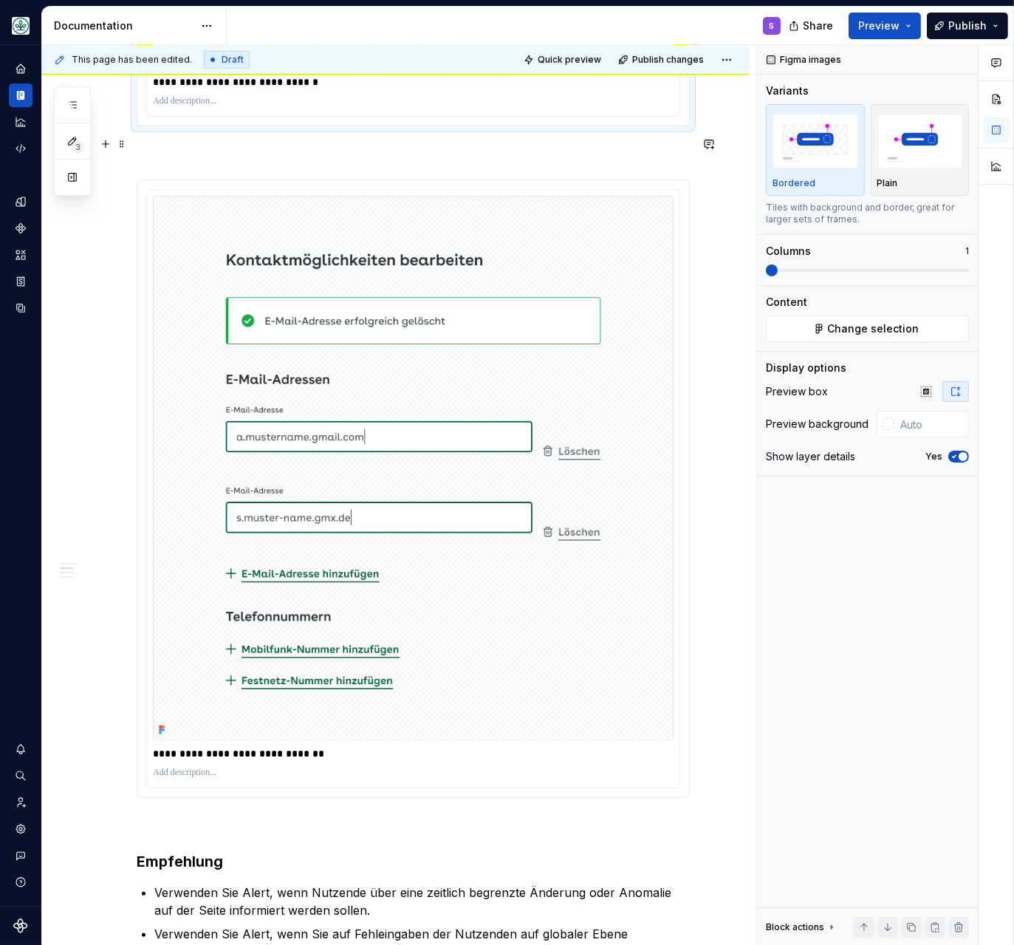
click at [223, 144] on p at bounding box center [413, 153] width 553 height 18
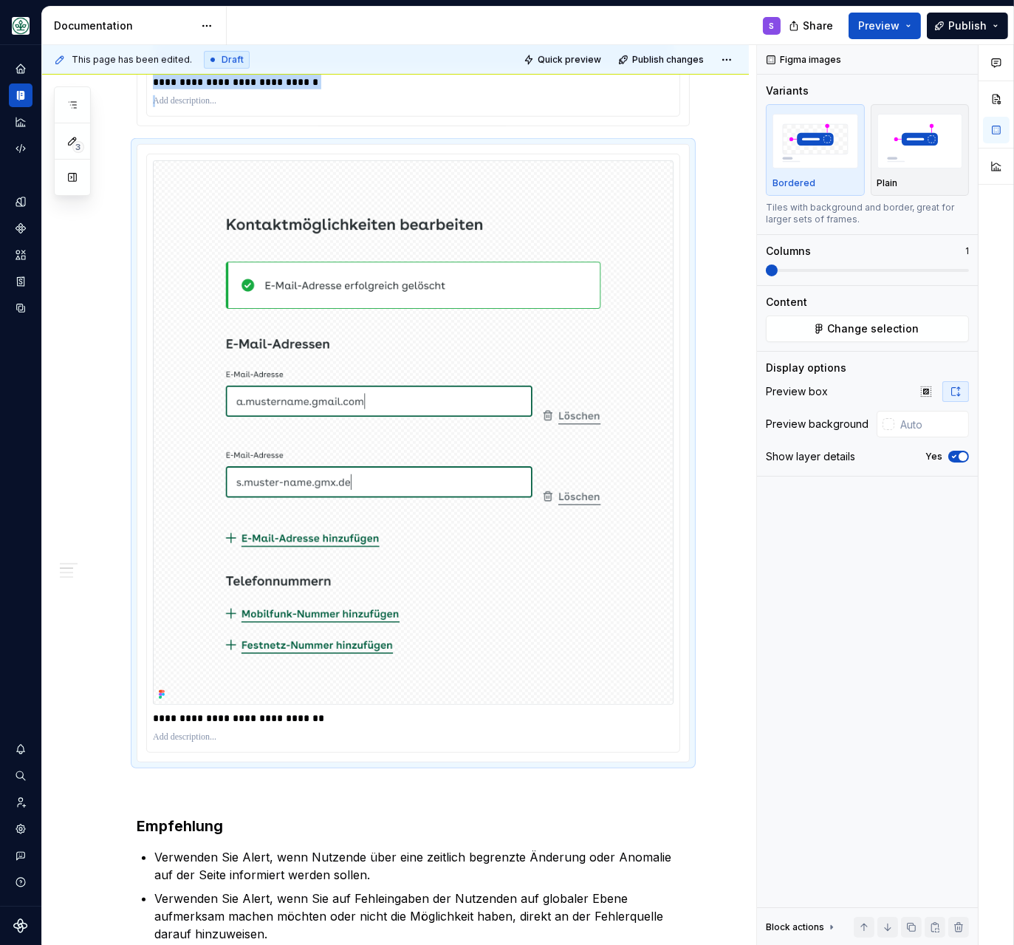
click at [716, 103] on div "**********" at bounding box center [395, 328] width 707 height 2906
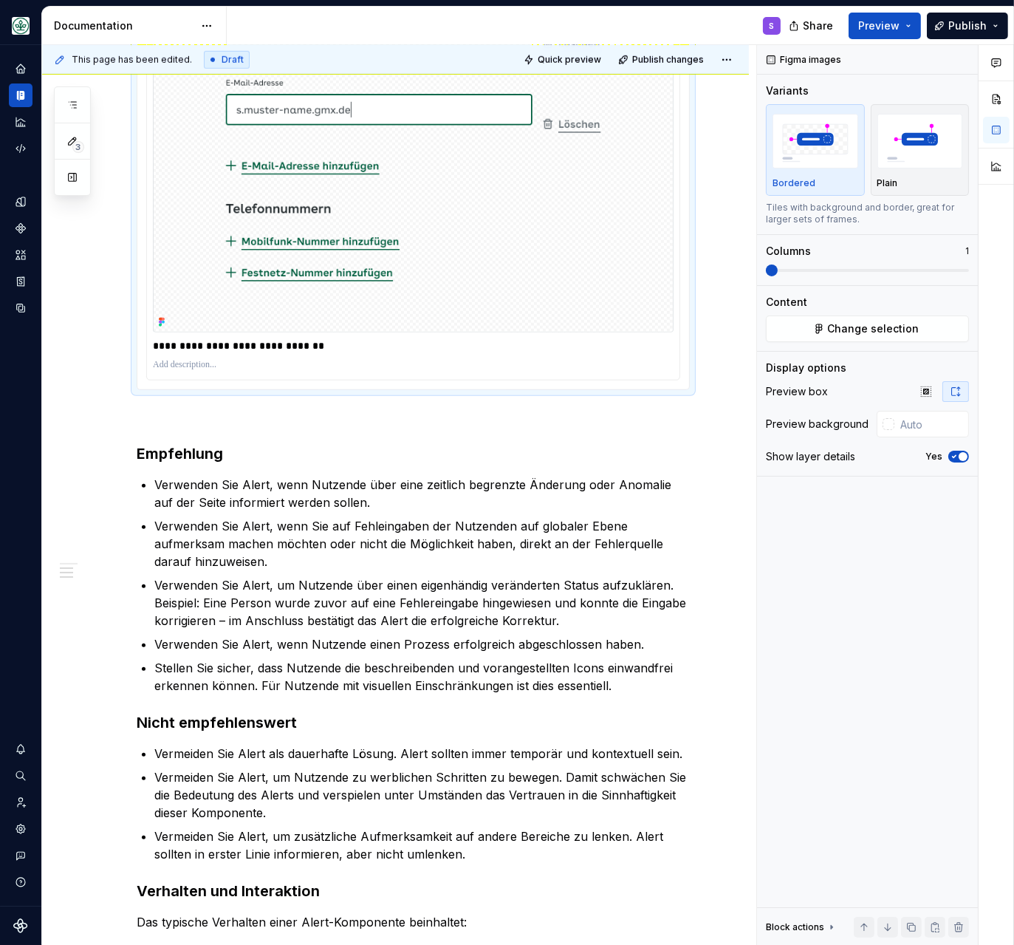
scroll to position [1969, 0]
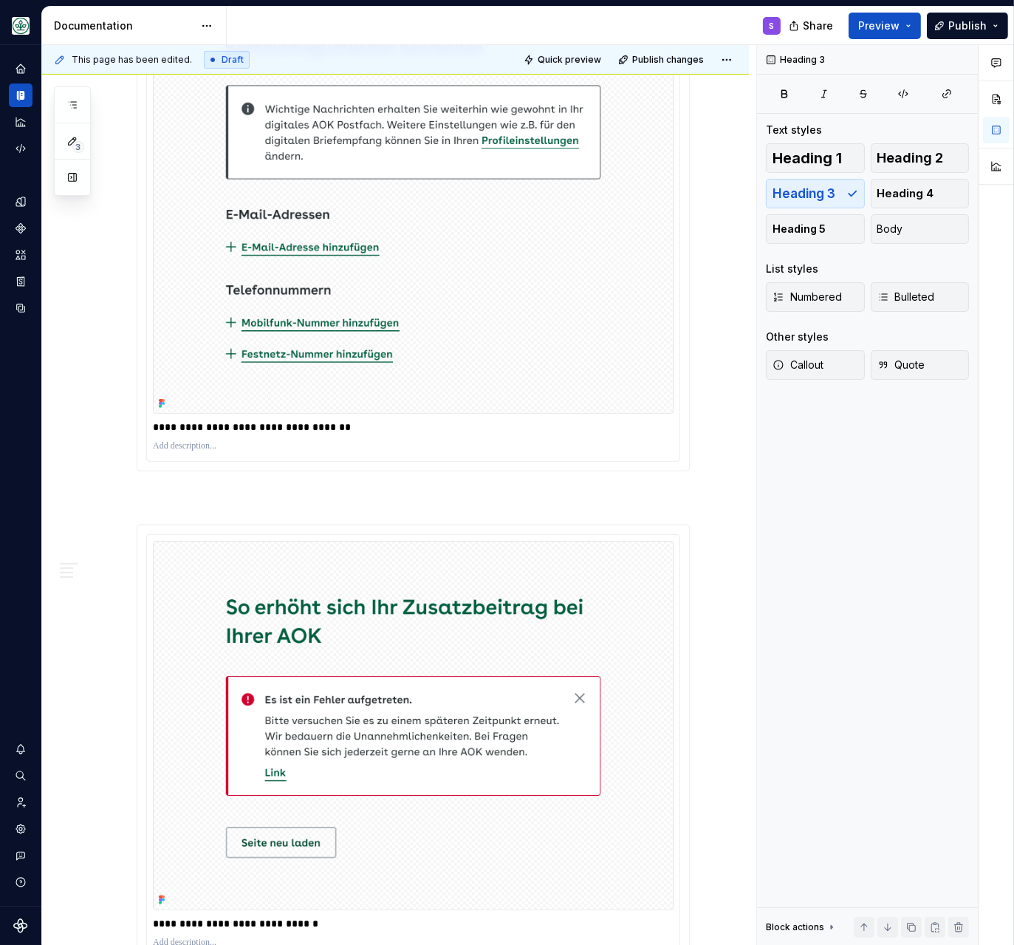
scroll to position [699, 0]
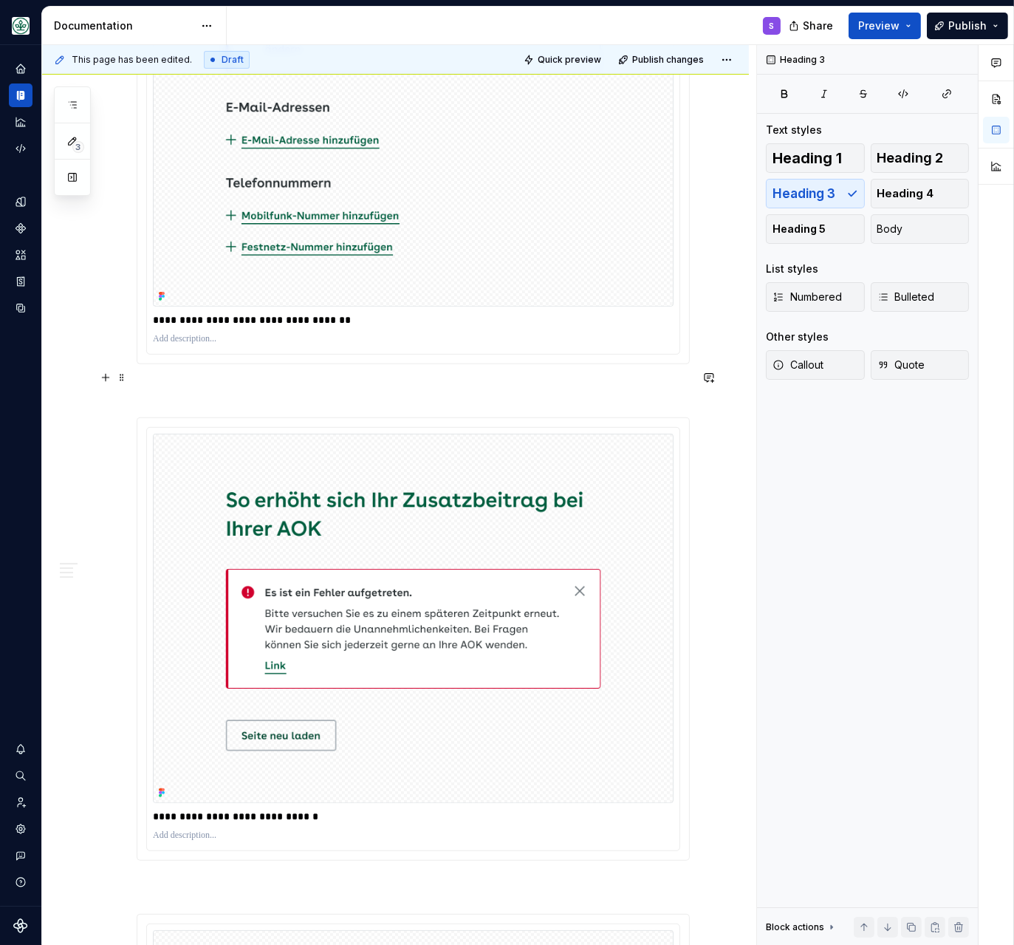
click at [258, 382] on p at bounding box center [413, 391] width 553 height 18
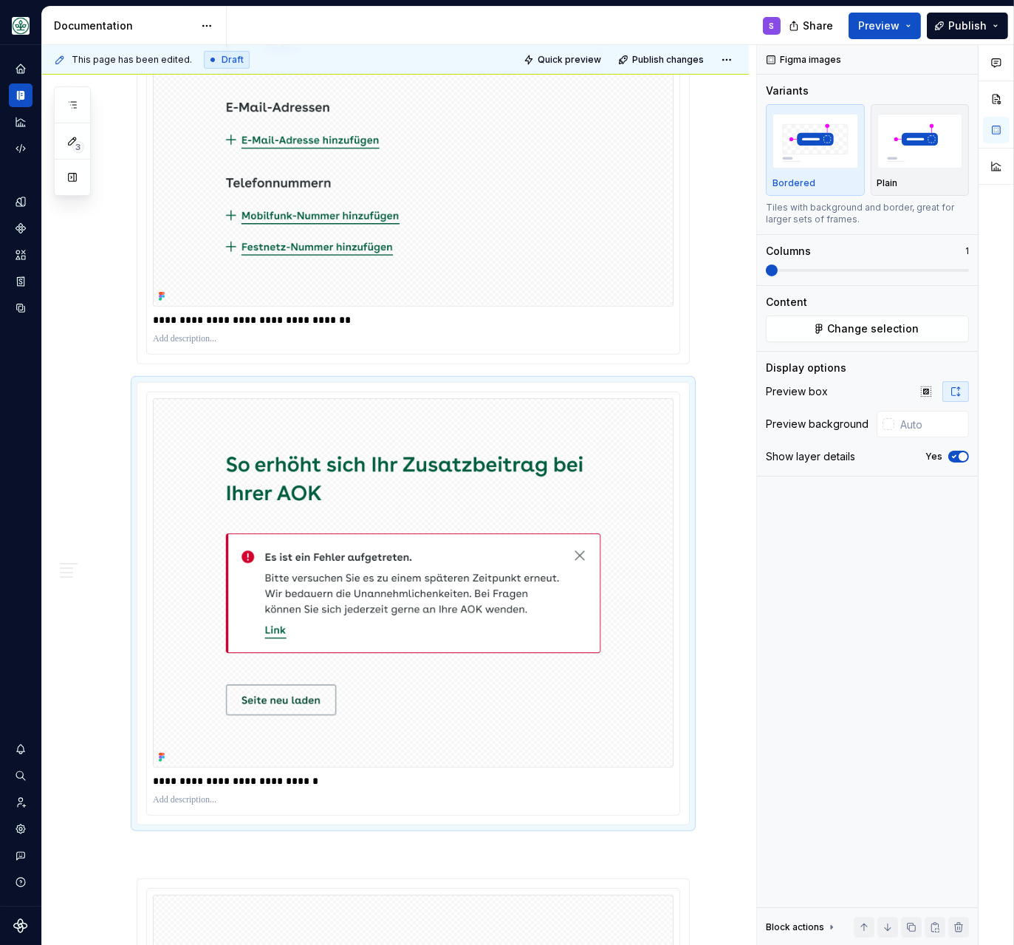
scroll to position [1080, 0]
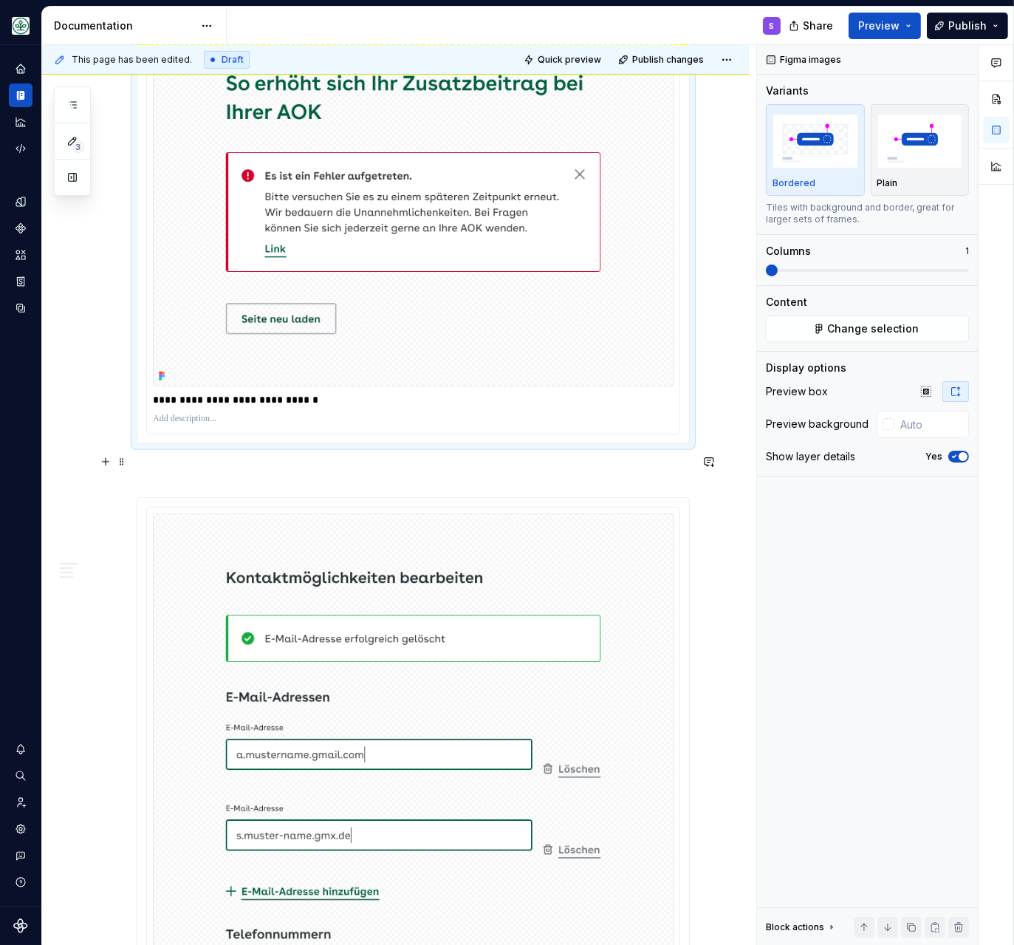
click at [244, 462] on p at bounding box center [413, 471] width 553 height 18
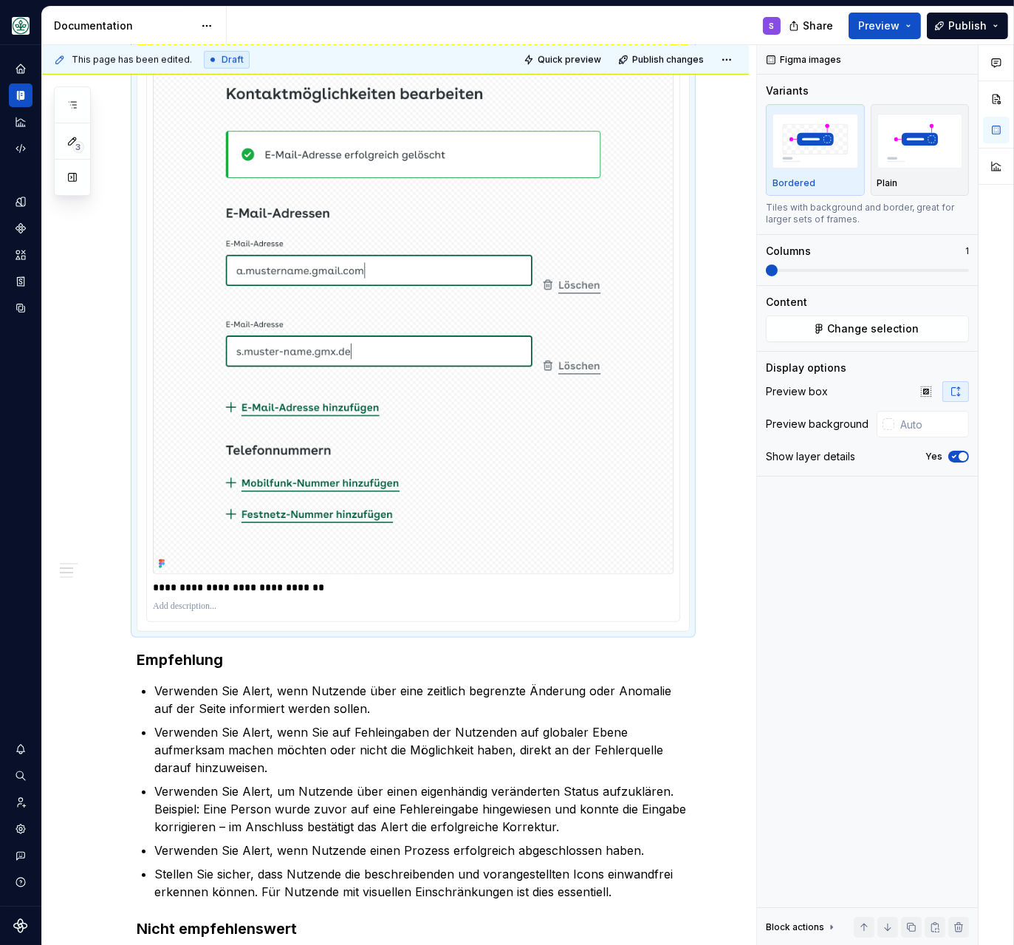
scroll to position [1718, 0]
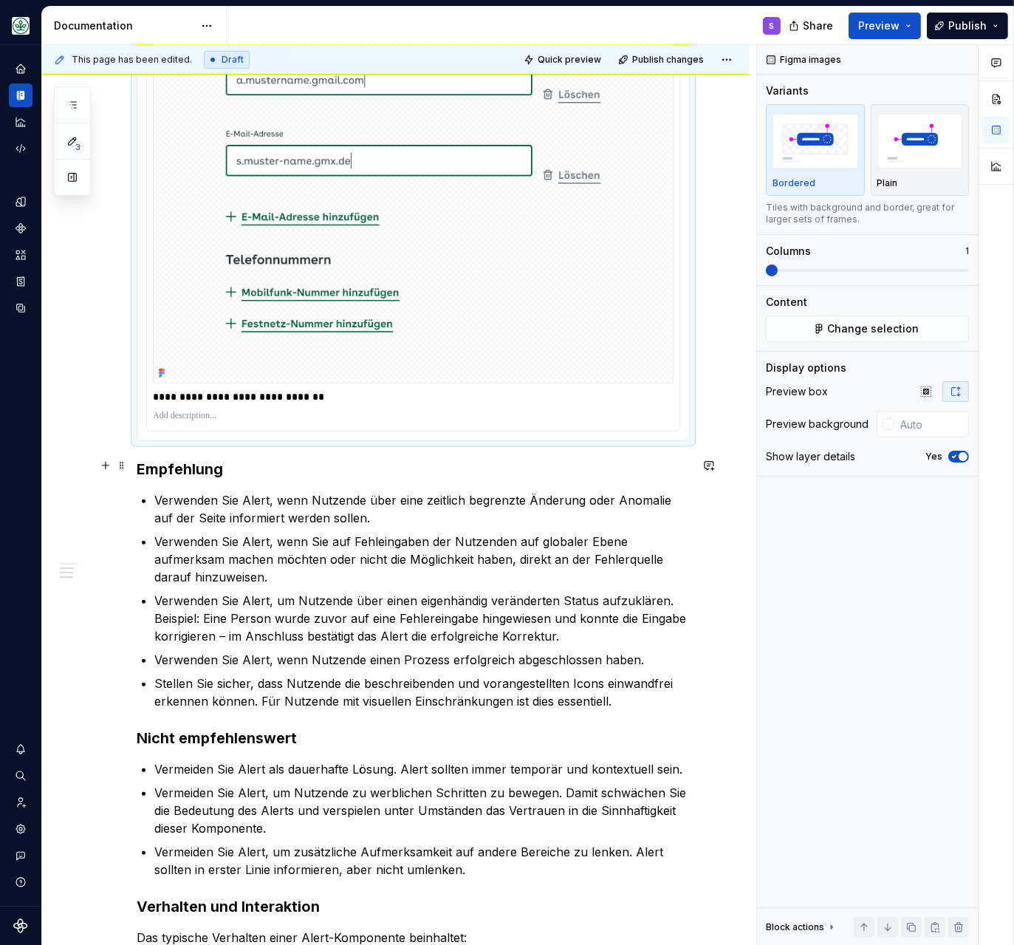
click at [193, 472] on h3 "Empfehlung" at bounding box center [413, 469] width 553 height 21
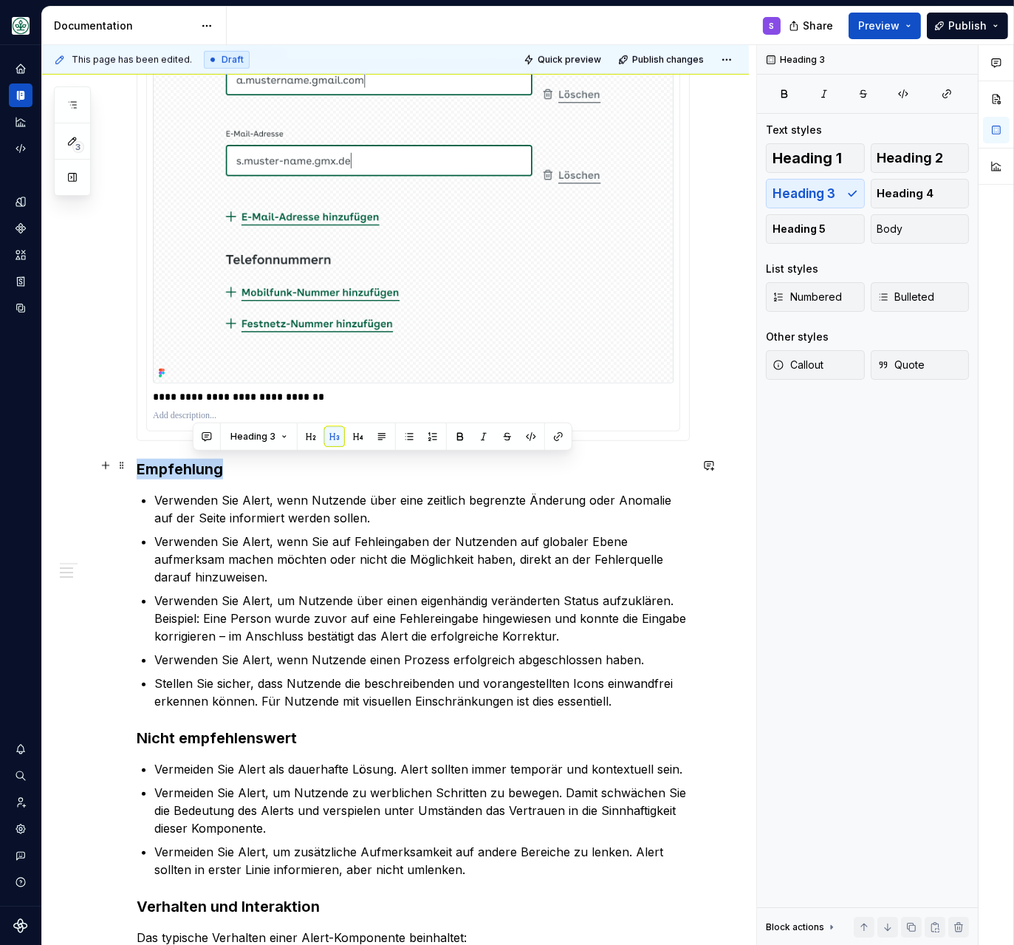
click at [193, 472] on h3 "Empfehlung" at bounding box center [413, 469] width 553 height 21
click at [254, 438] on button "button" at bounding box center [255, 436] width 21 height 21
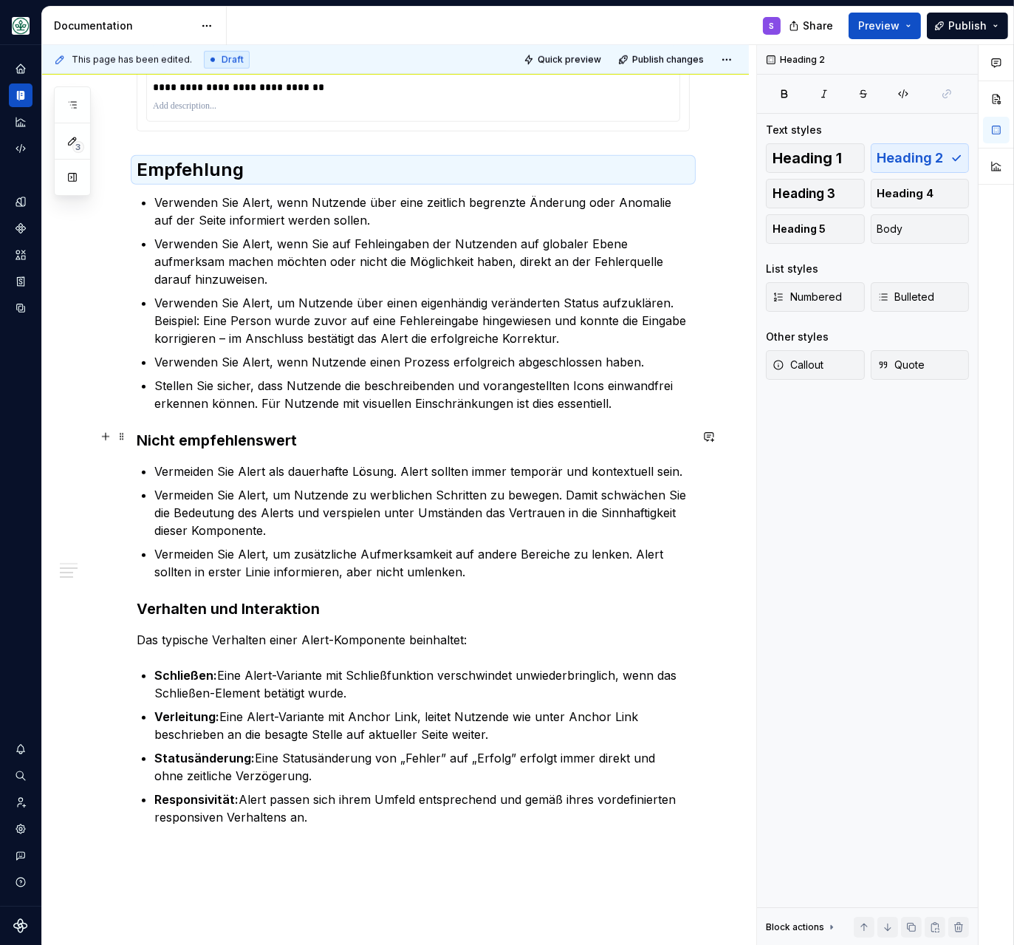
scroll to position [2036, 0]
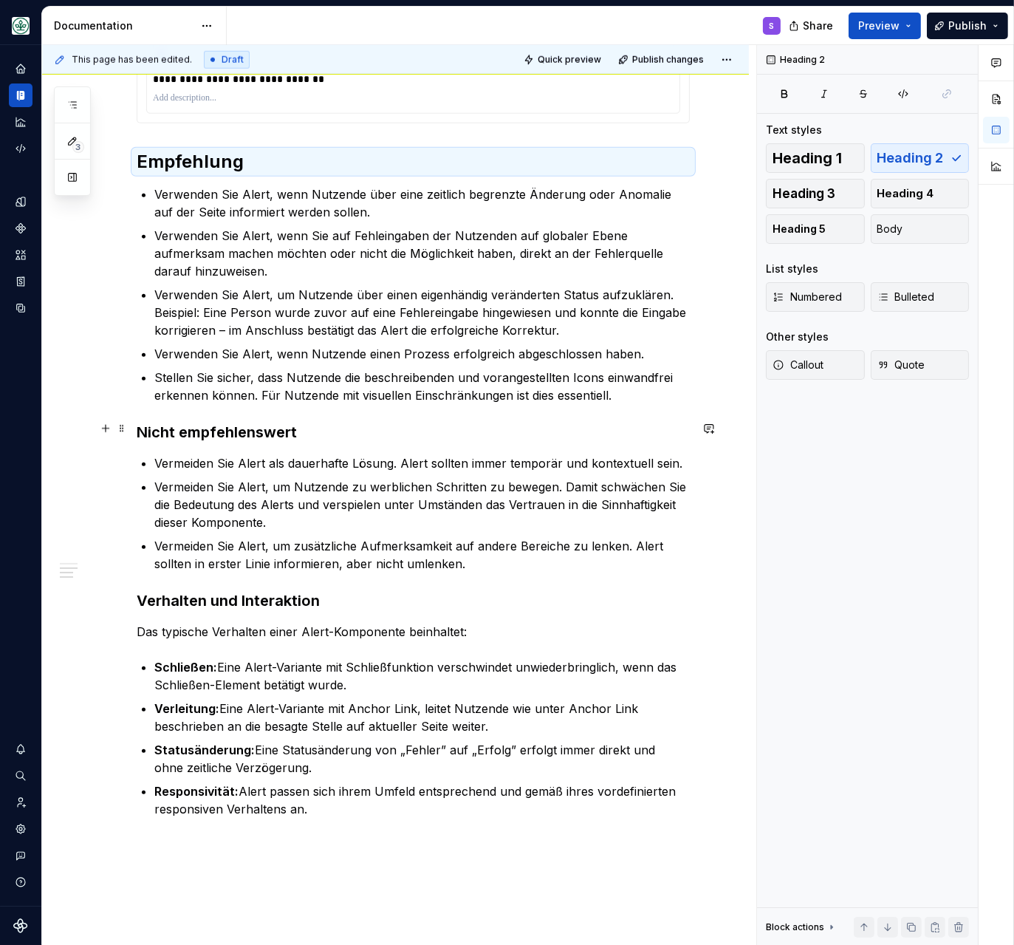
click at [222, 429] on h3 "Nicht empfehlenswert" at bounding box center [413, 432] width 553 height 21
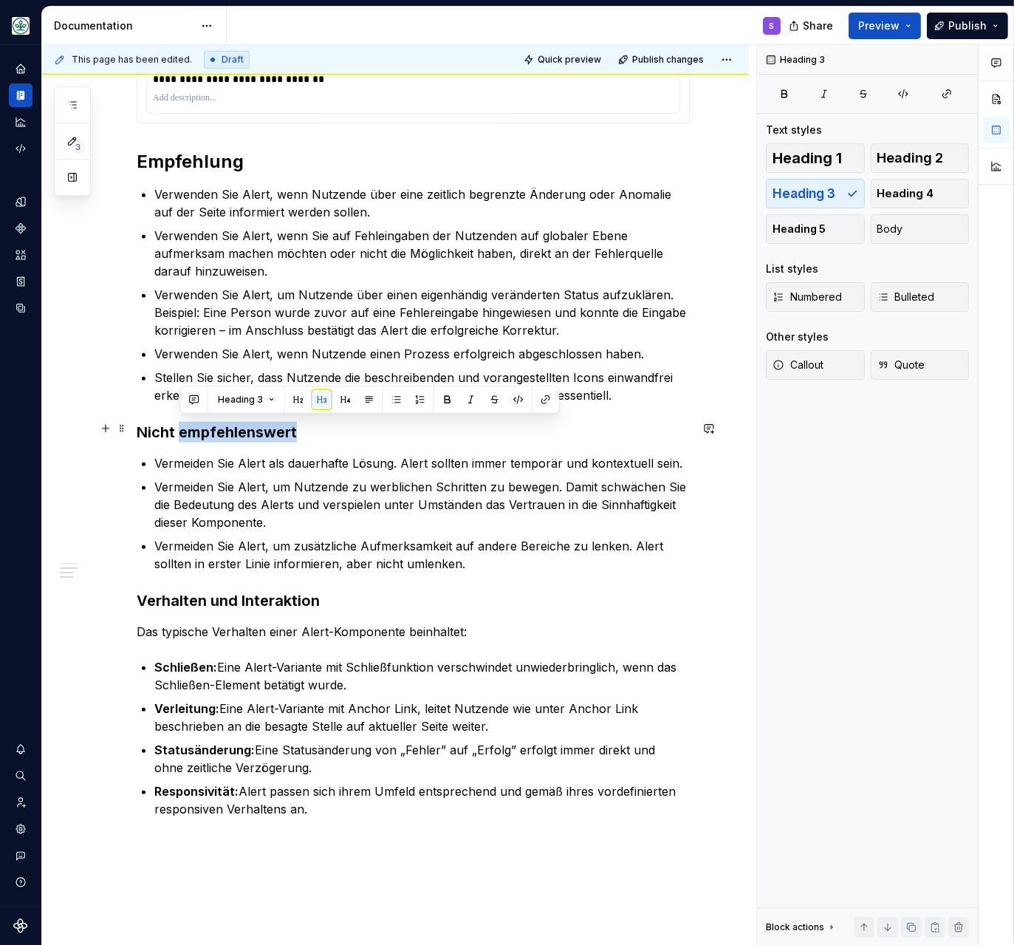
click at [222, 429] on h3 "Nicht empfehlenswert" at bounding box center [413, 432] width 553 height 21
click at [258, 396] on button "button" at bounding box center [255, 399] width 21 height 21
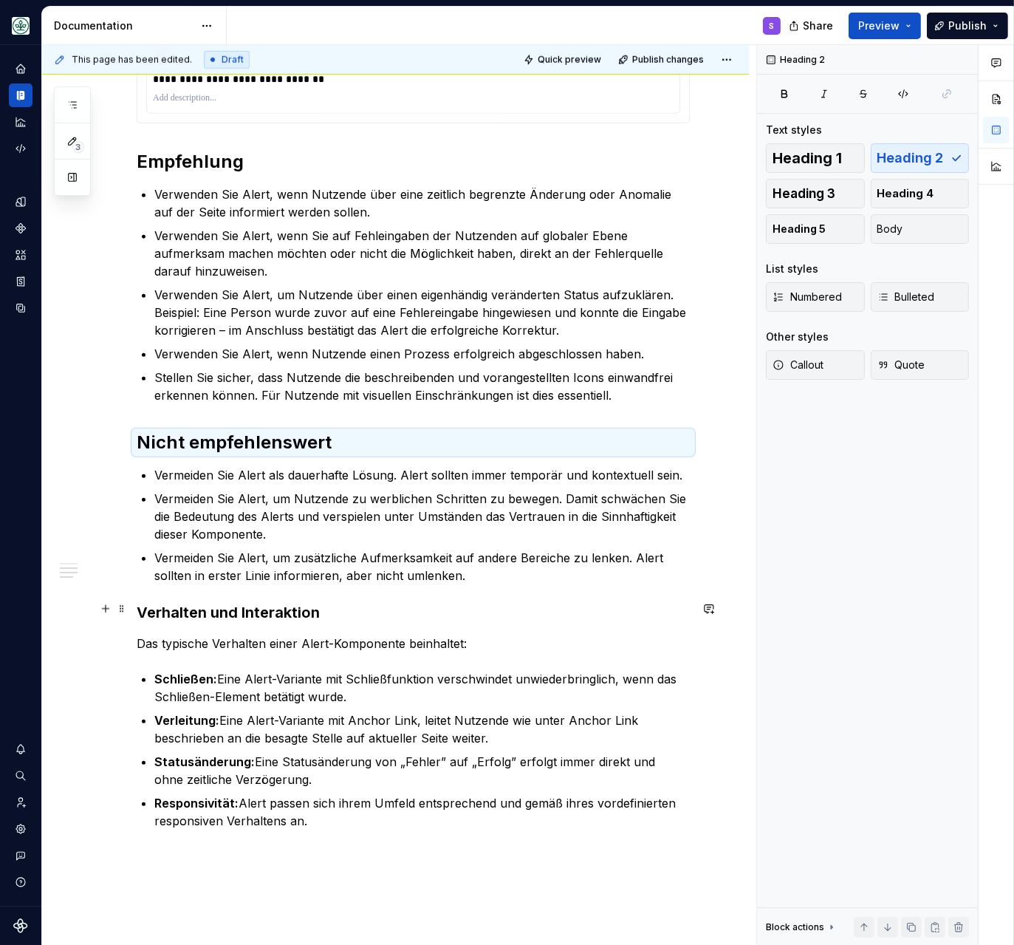
click at [237, 604] on h3 "Verhalten und Interaktion" at bounding box center [413, 612] width 553 height 21
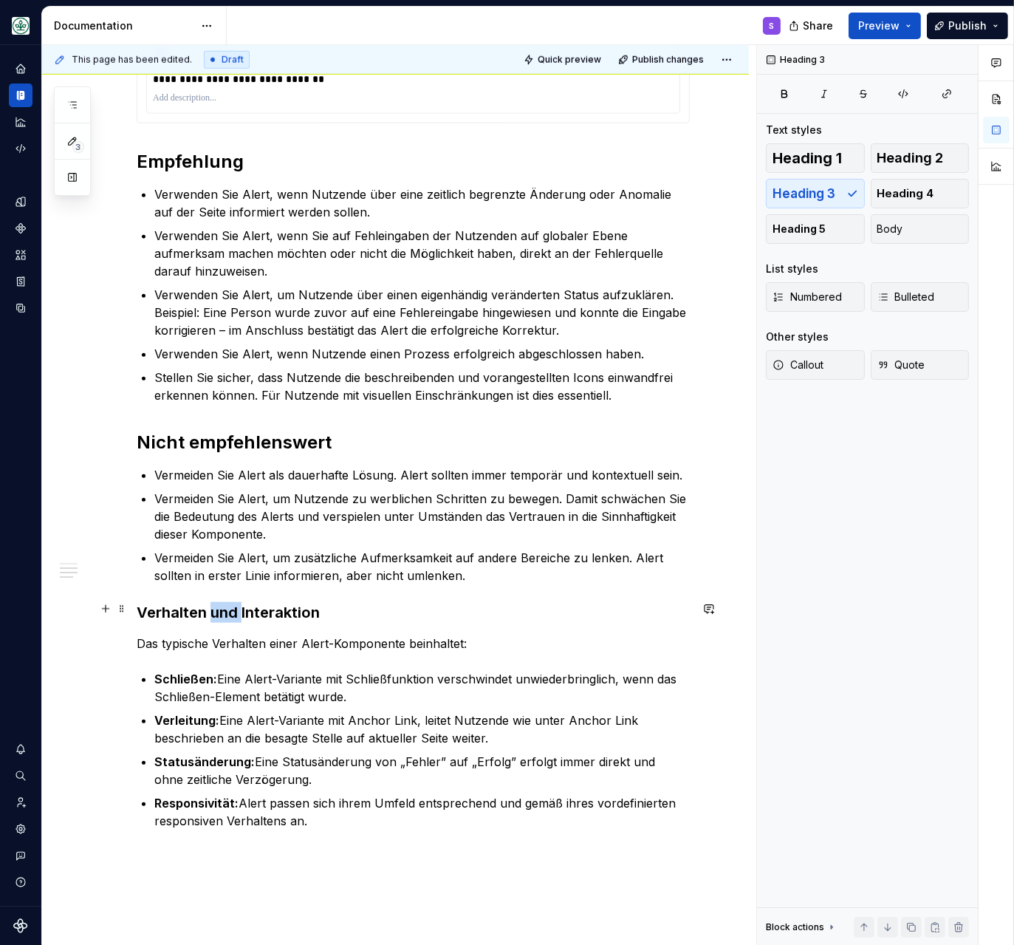
click at [237, 604] on h3 "Verhalten und Interaktion" at bounding box center [413, 612] width 553 height 21
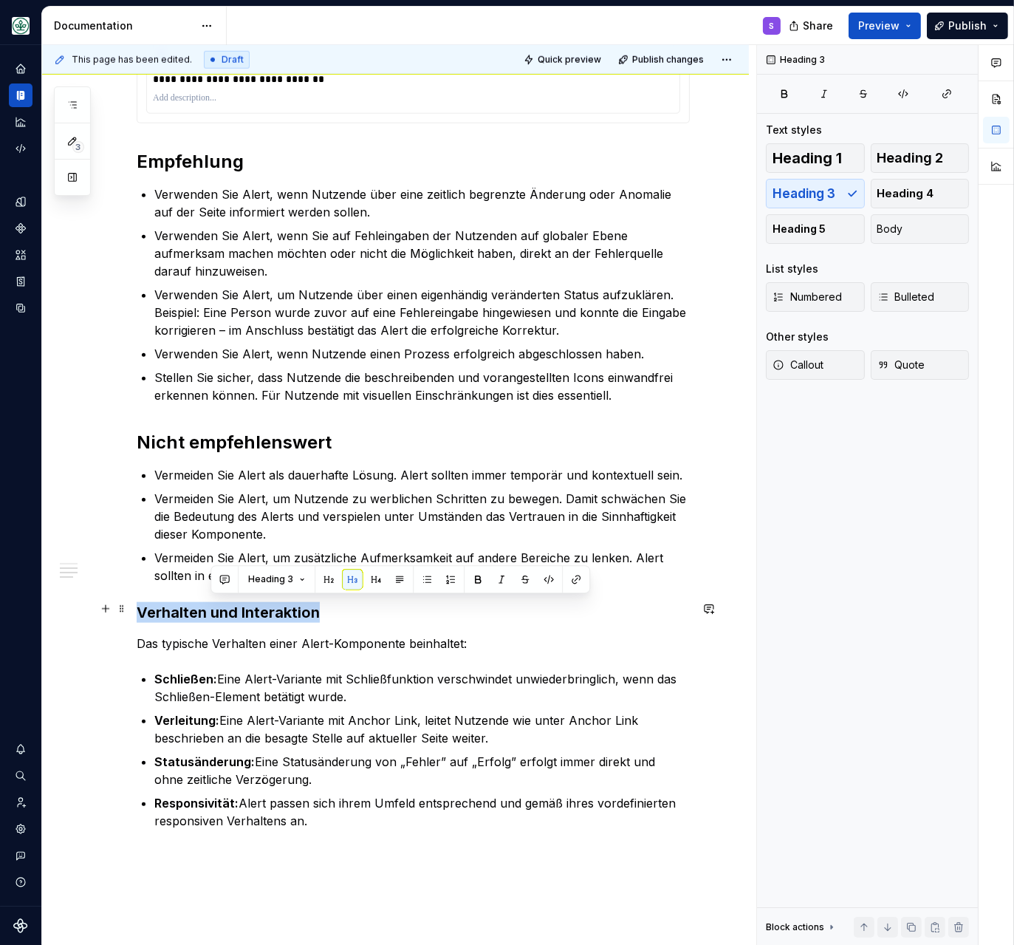
click at [237, 604] on h3 "Verhalten und Interaktion" at bounding box center [413, 612] width 553 height 21
click at [254, 576] on button "button" at bounding box center [255, 579] width 21 height 21
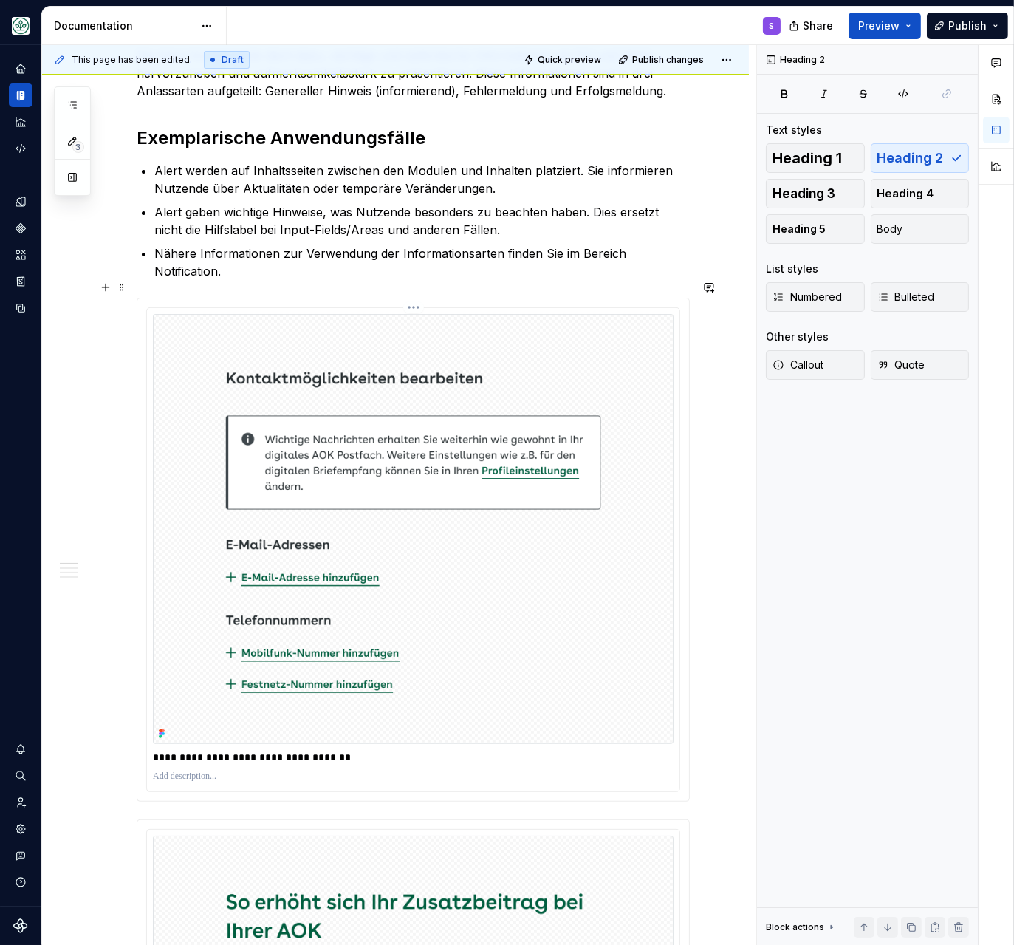
scroll to position [0, 0]
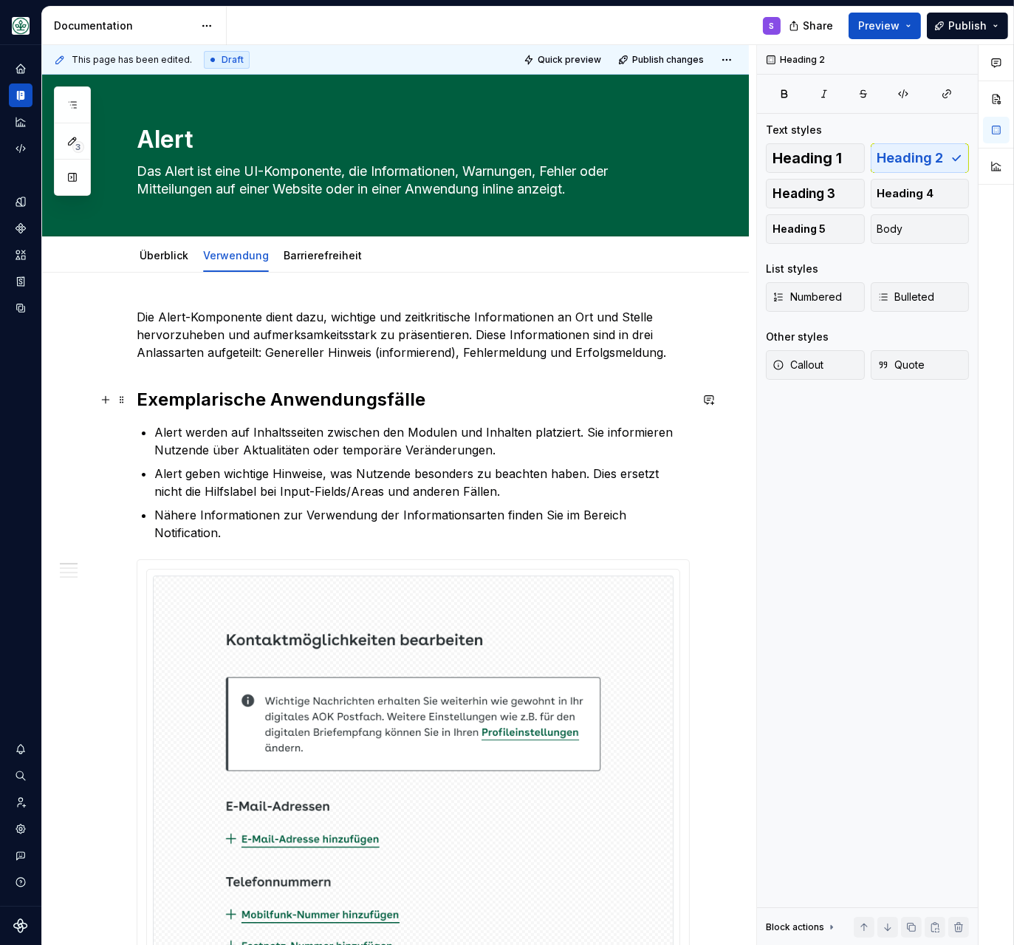
click at [247, 410] on h2 "Exemplarische Anwendungsfälle" at bounding box center [413, 400] width 553 height 24
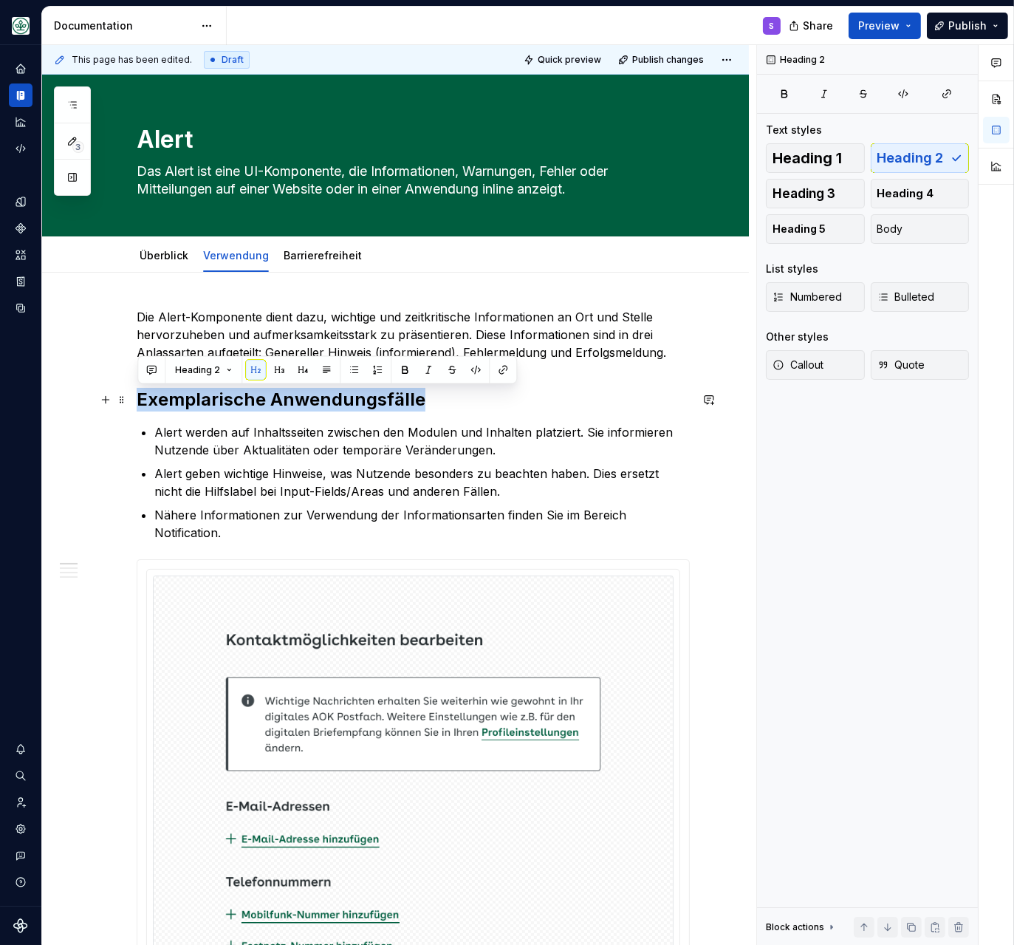
click at [247, 410] on h2 "Exemplarische Anwendungsfälle" at bounding box center [413, 400] width 553 height 24
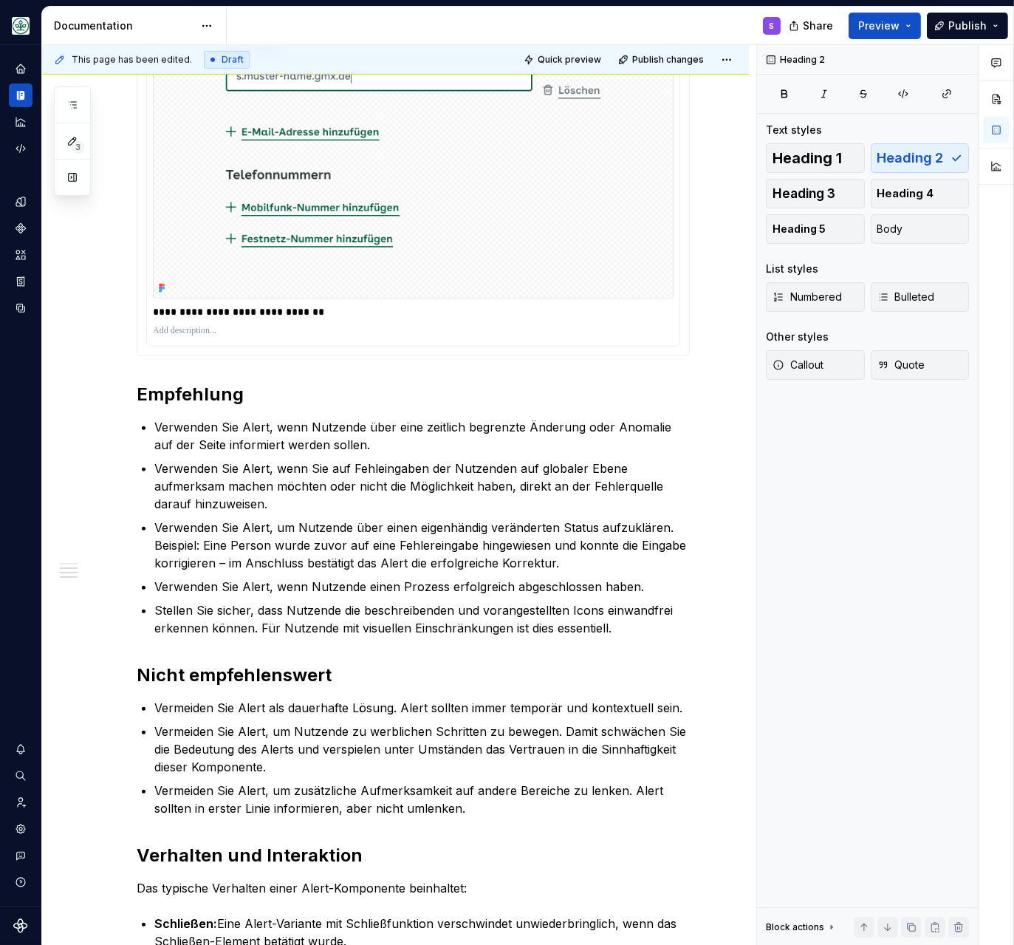
scroll to position [1842, 0]
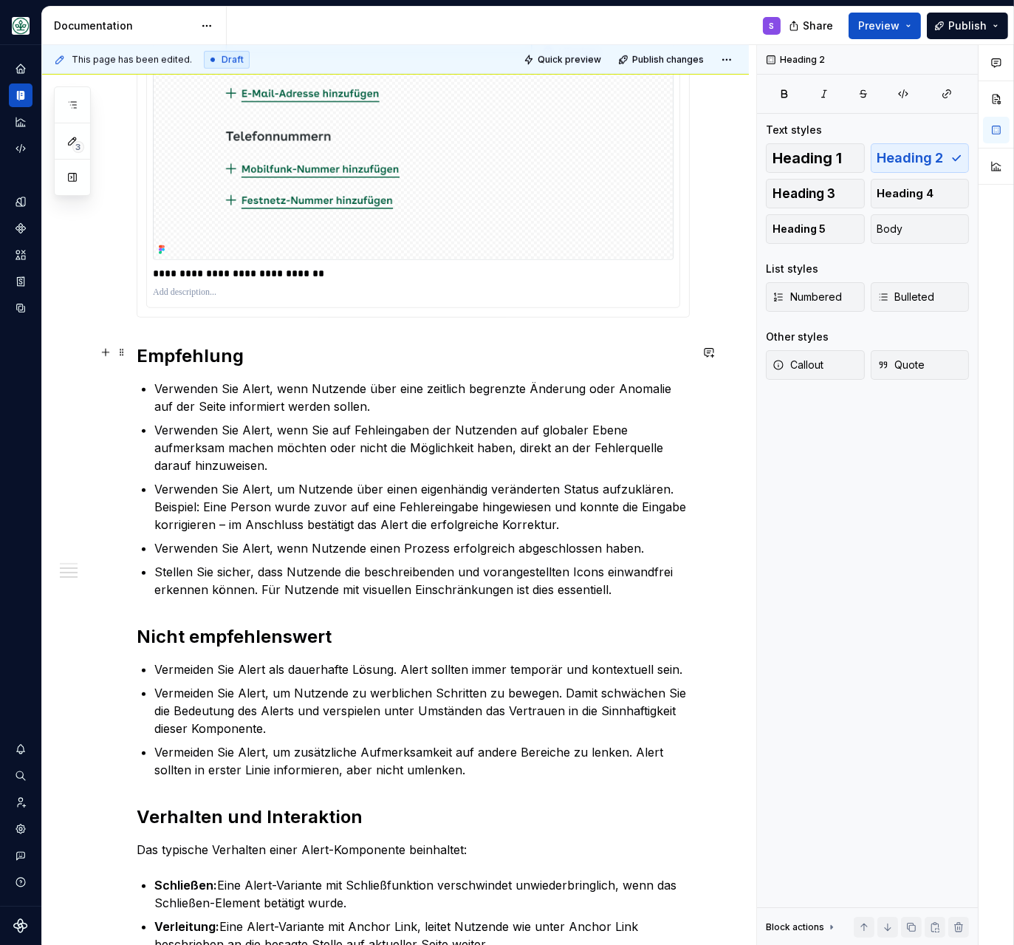
click at [188, 363] on h2 "Empfehlung" at bounding box center [413, 356] width 553 height 24
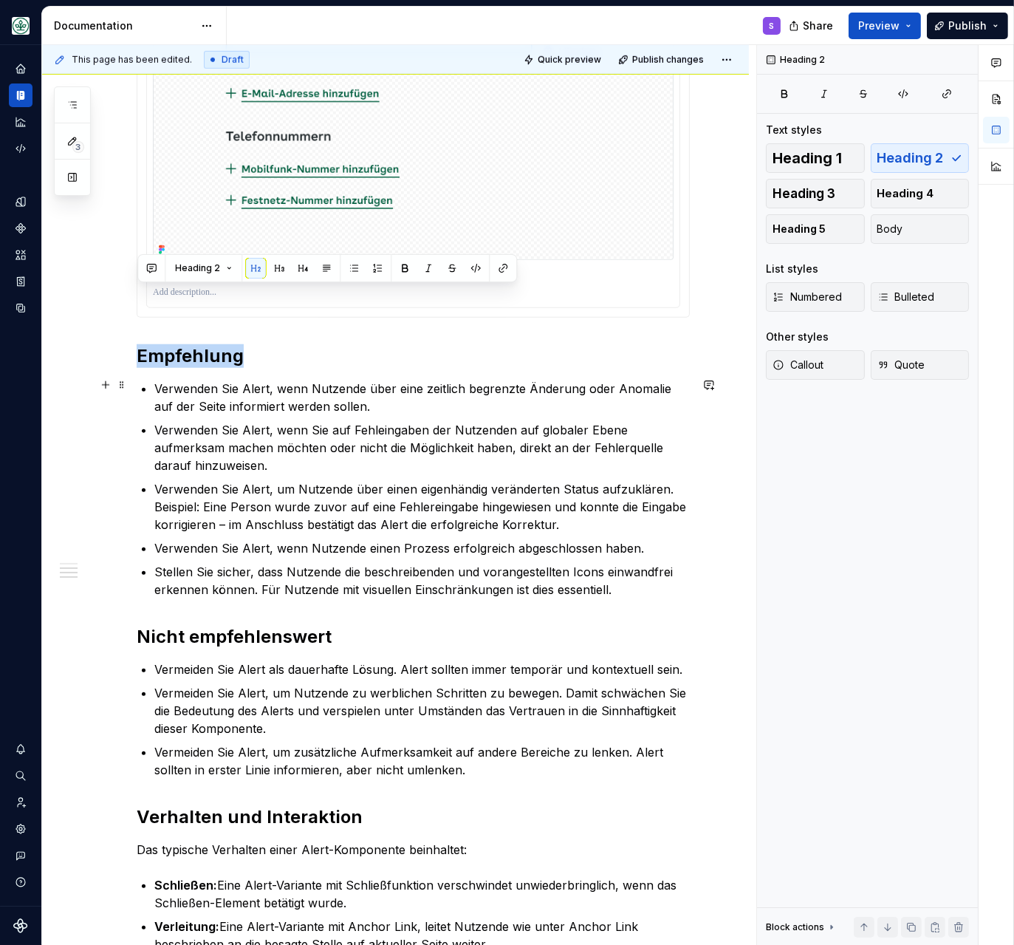
scroll to position [2032, 0]
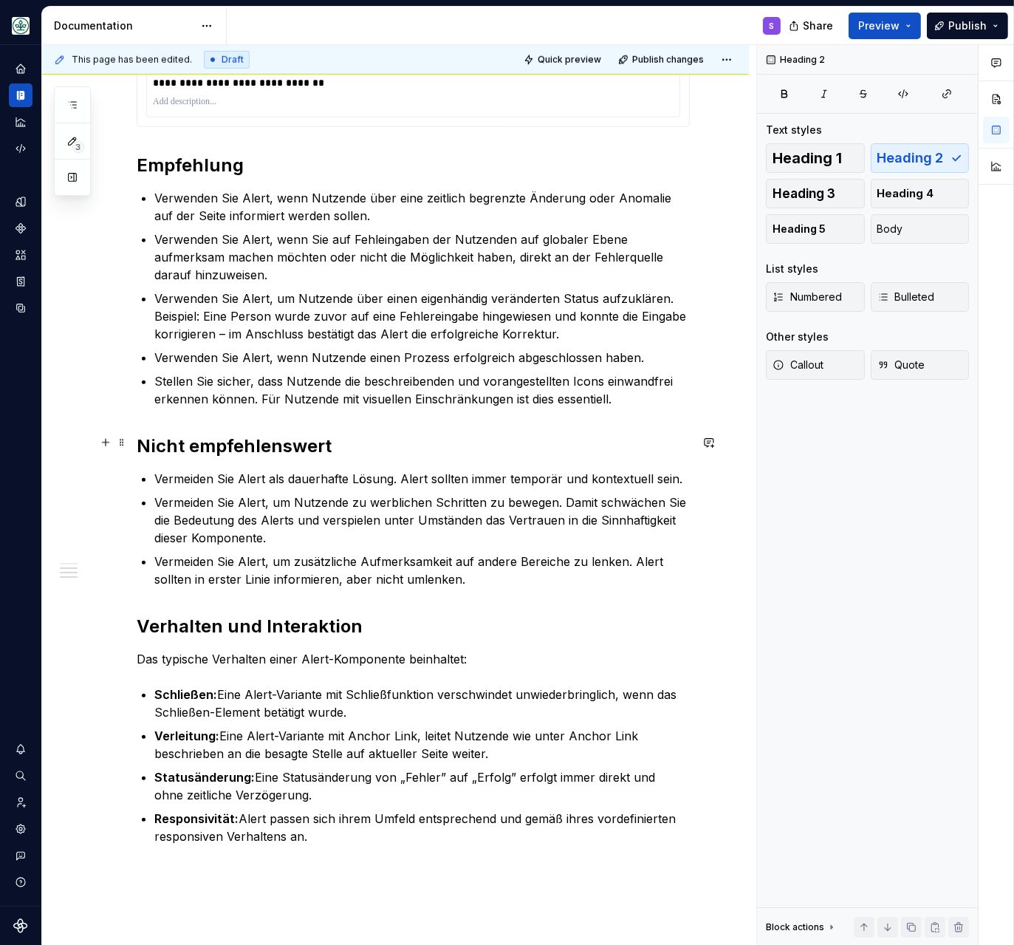
click at [208, 445] on h2 "Nicht empfehlenswert" at bounding box center [413, 446] width 553 height 24
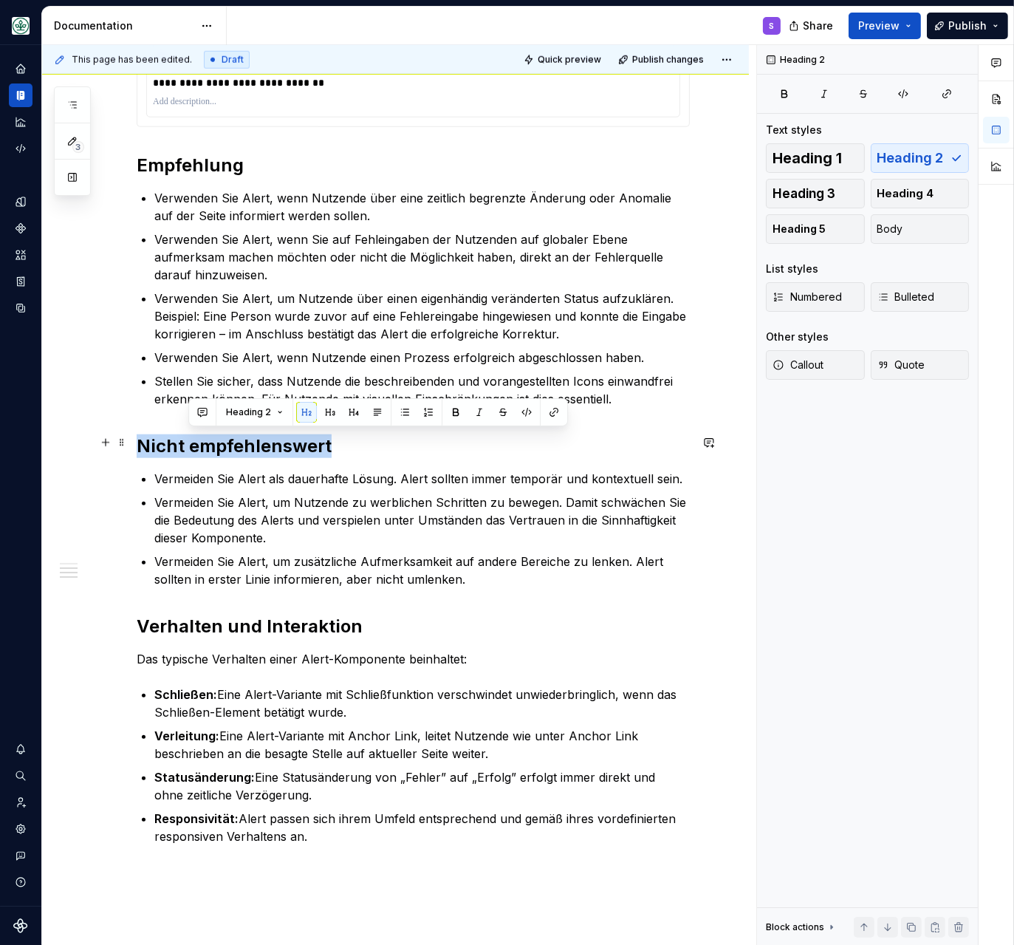
click at [208, 445] on h2 "Nicht empfehlenswert" at bounding box center [413, 446] width 553 height 24
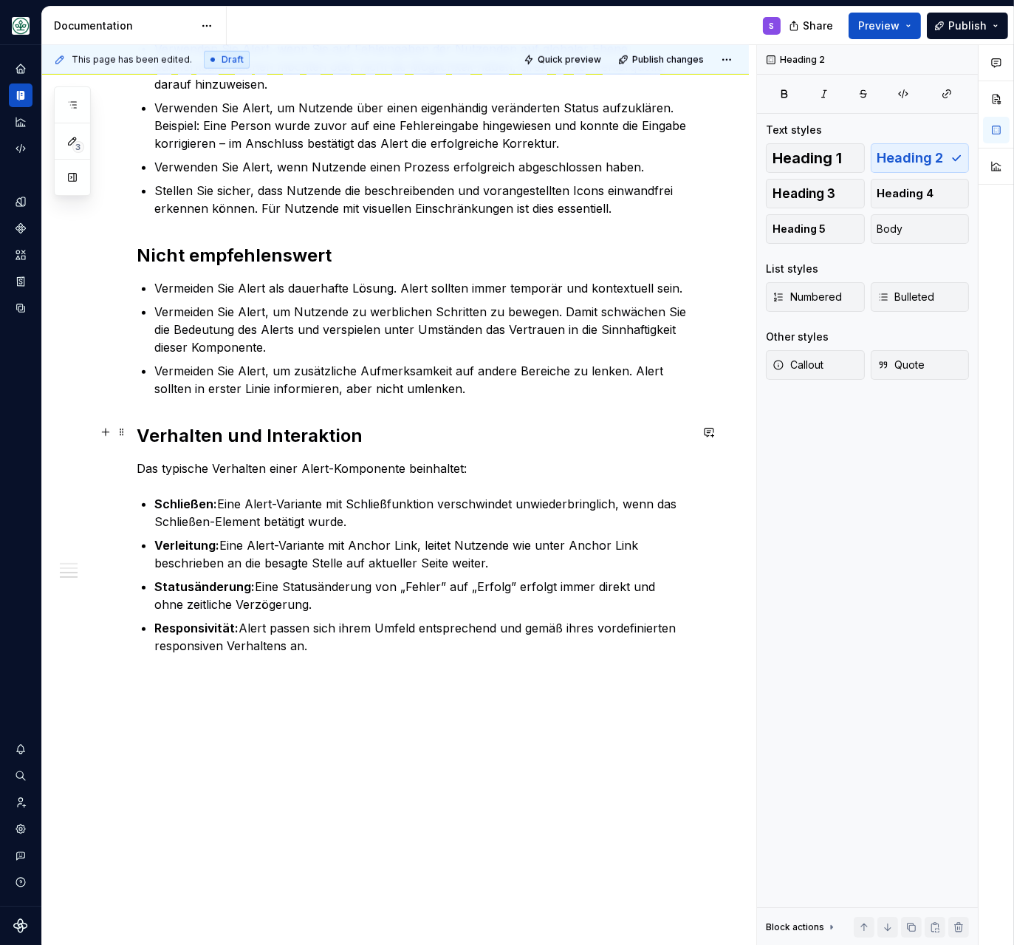
click at [191, 428] on h2 "Verhalten und Interaktion" at bounding box center [413, 436] width 553 height 24
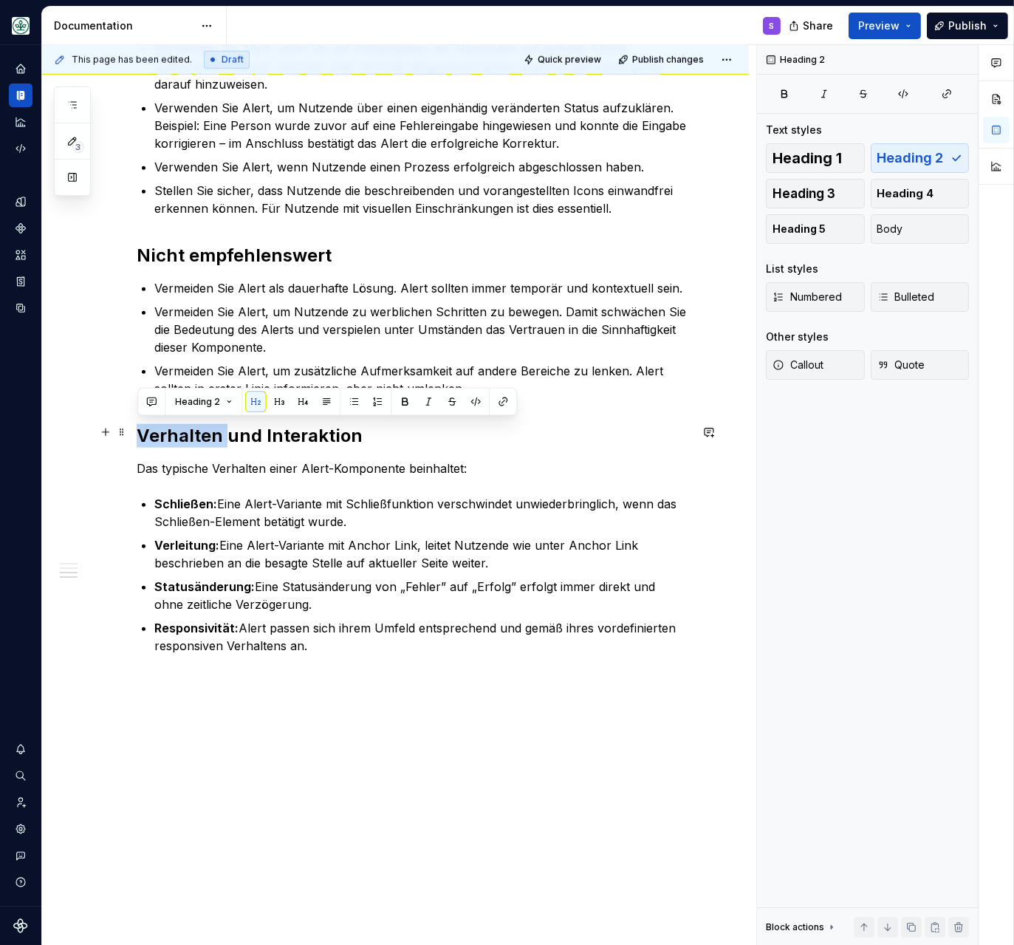
click at [191, 428] on h2 "Verhalten und Interaktion" at bounding box center [413, 436] width 553 height 24
click at [300, 565] on p "Verleitung: Eine Alert-Variante mit Anchor Link, leitet Nutzende wie unter Anch…" at bounding box center [421, 553] width 535 height 35
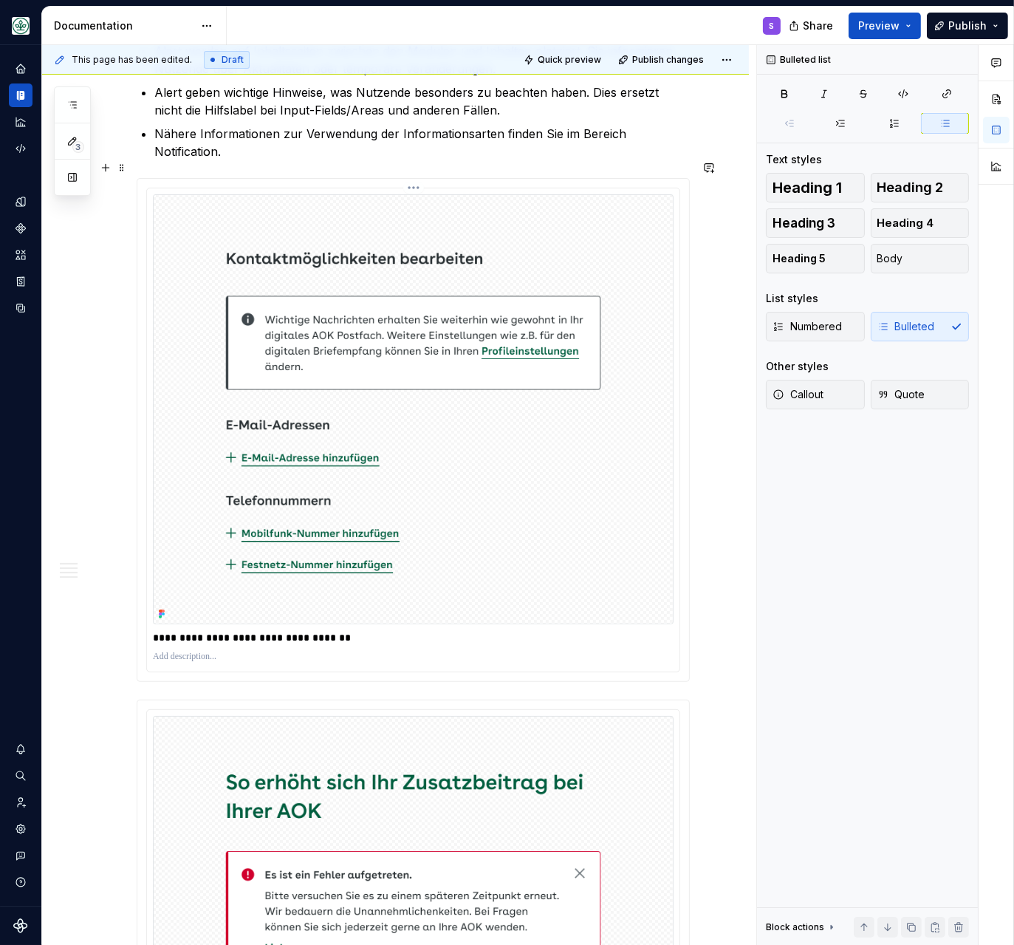
scroll to position [0, 0]
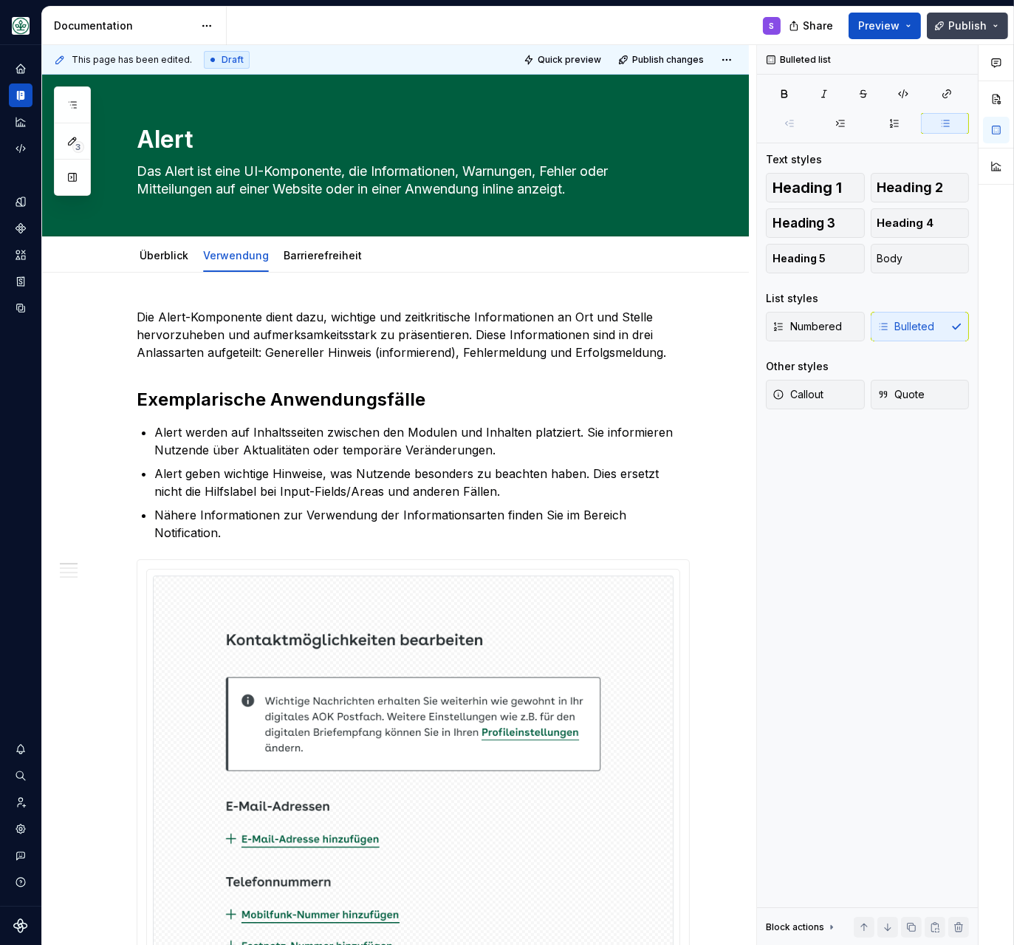
click at [967, 21] on span "Publish" at bounding box center [967, 25] width 38 height 15
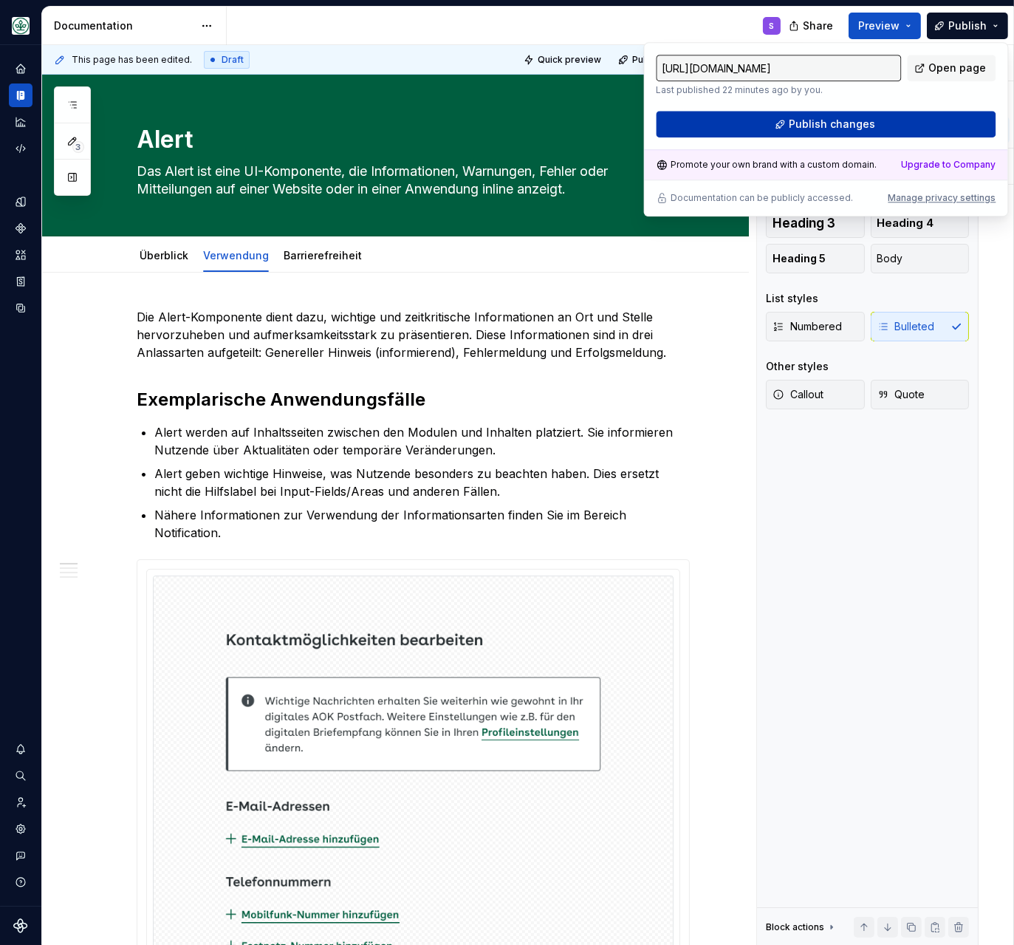
click at [899, 115] on button "Publish changes" at bounding box center [826, 124] width 340 height 27
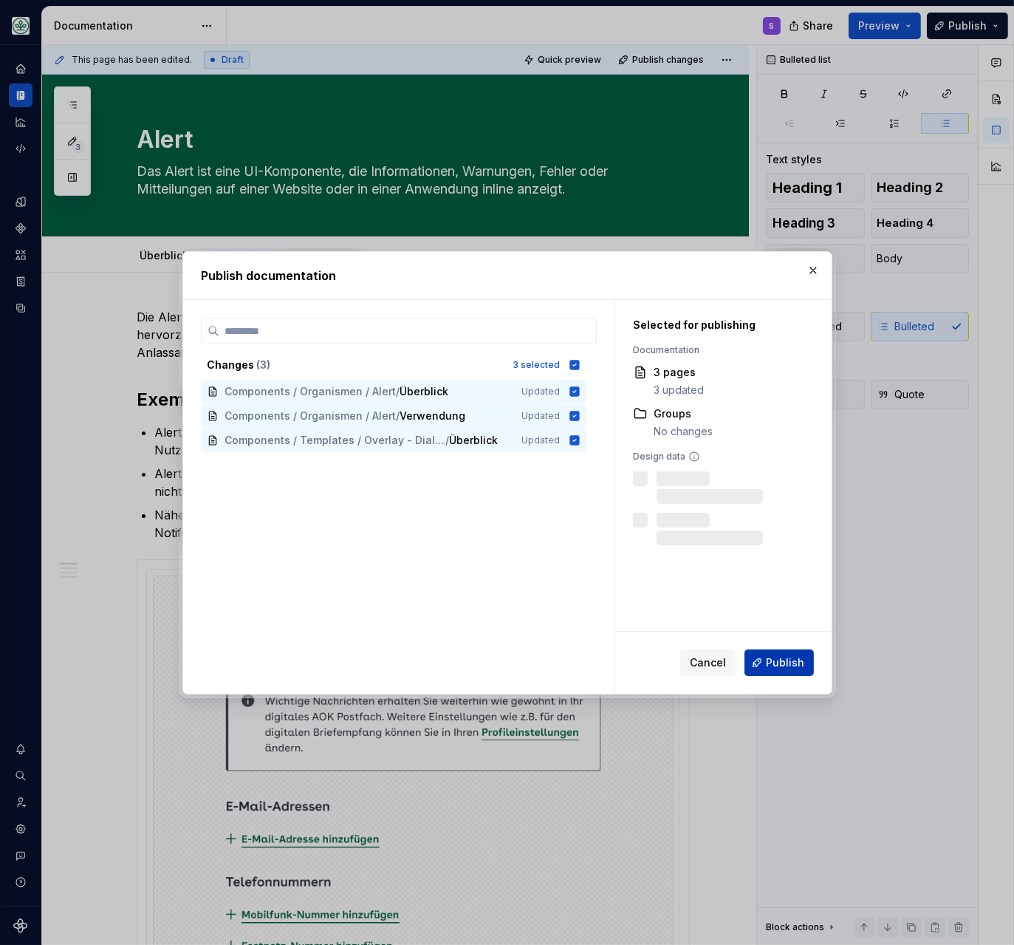
click at [781, 657] on span "Publish" at bounding box center [785, 662] width 38 height 15
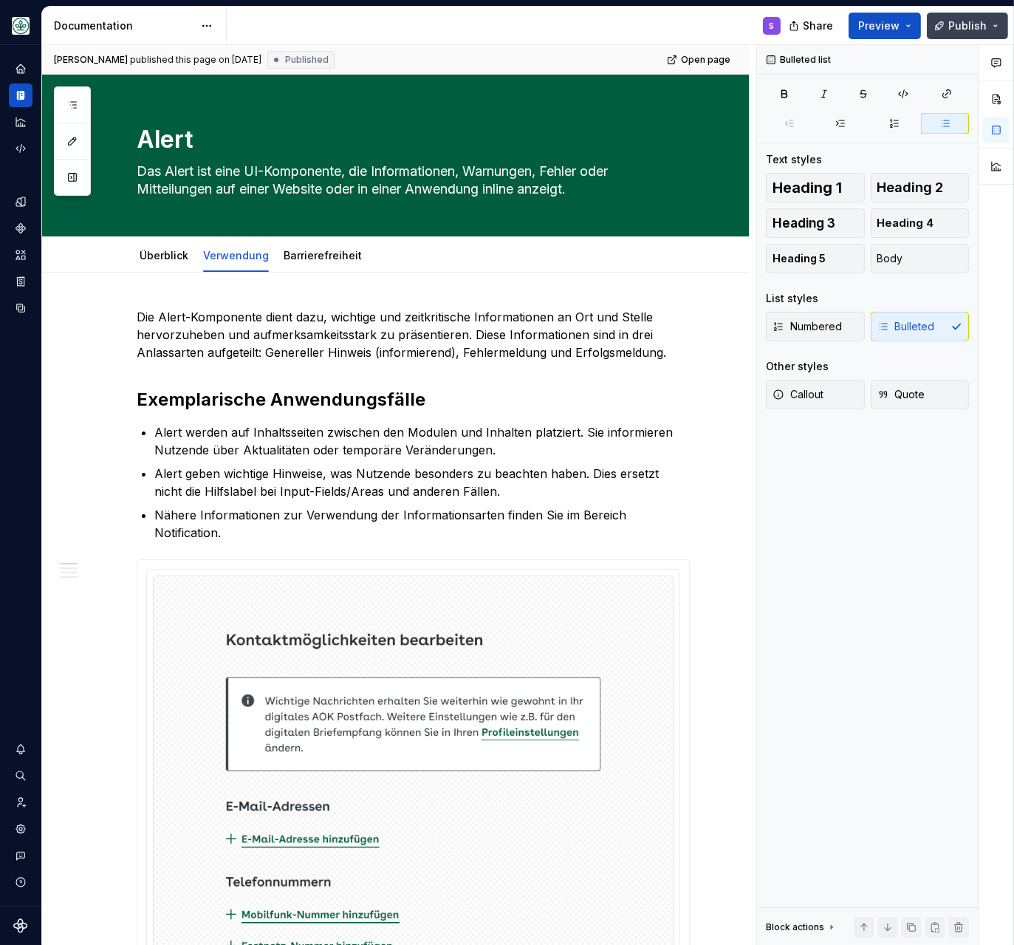
click at [977, 27] on span "Publish" at bounding box center [967, 25] width 38 height 15
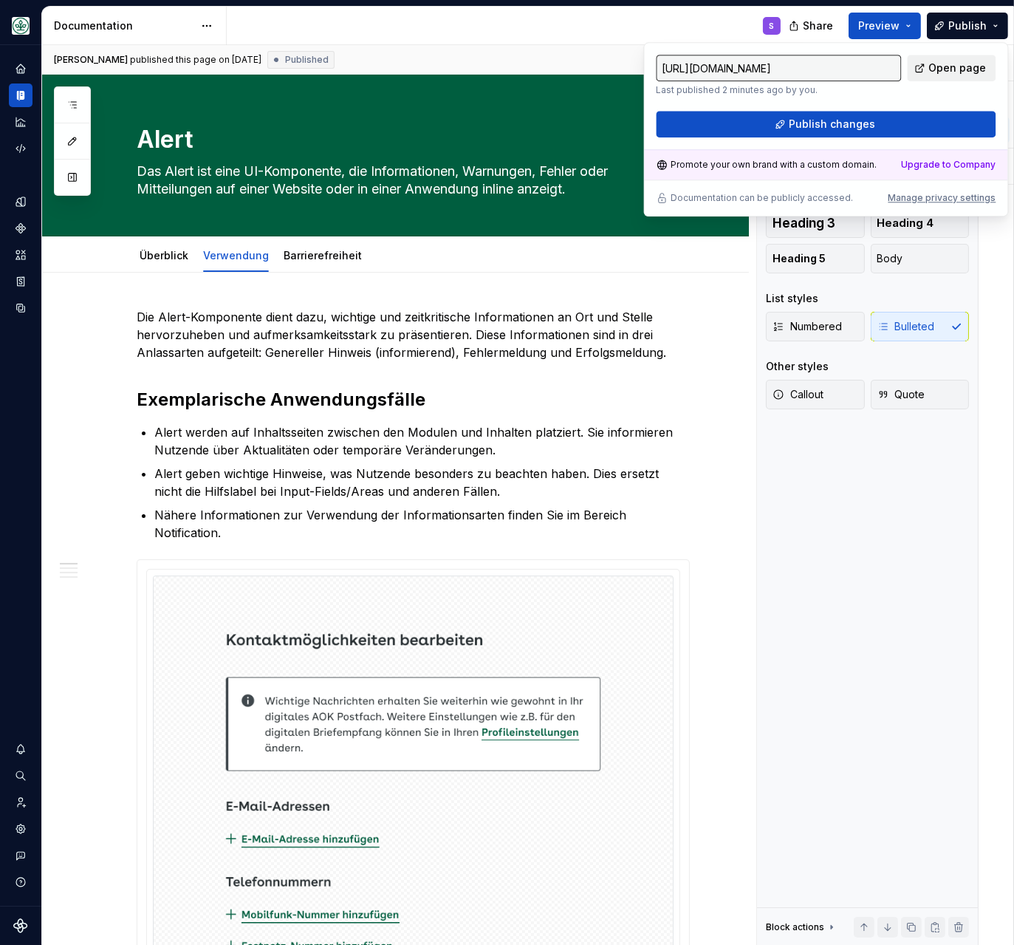
click at [970, 69] on span "Open page" at bounding box center [957, 68] width 58 height 15
click at [178, 252] on link "Überblick" at bounding box center [164, 255] width 49 height 13
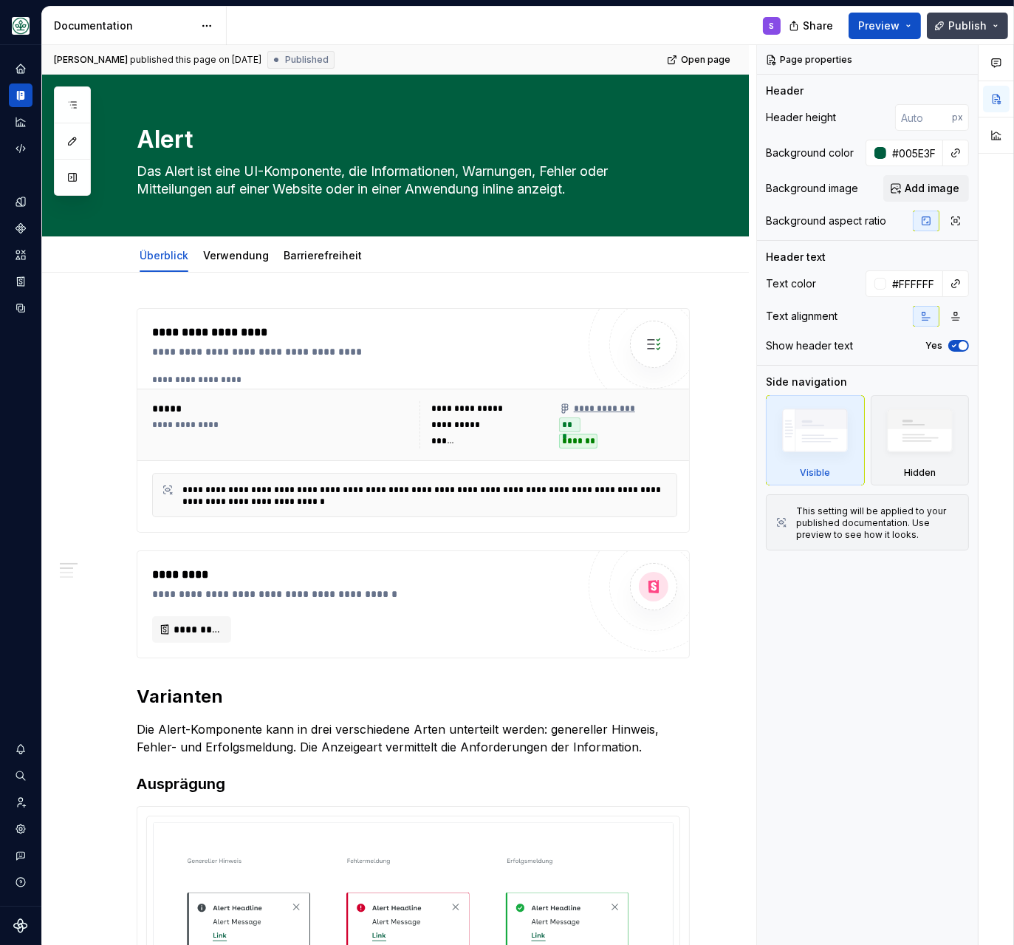
click at [977, 24] on span "Publish" at bounding box center [967, 25] width 38 height 15
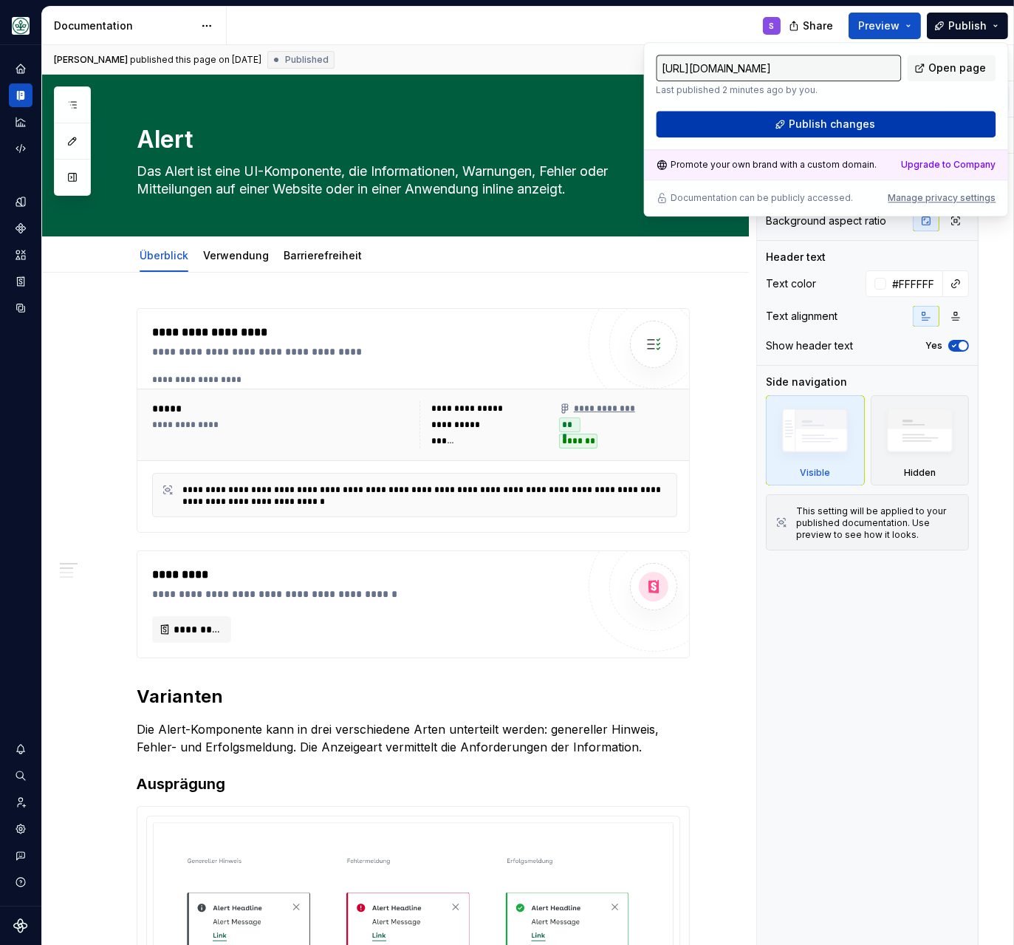
click at [858, 117] on button "Publish changes" at bounding box center [826, 124] width 340 height 27
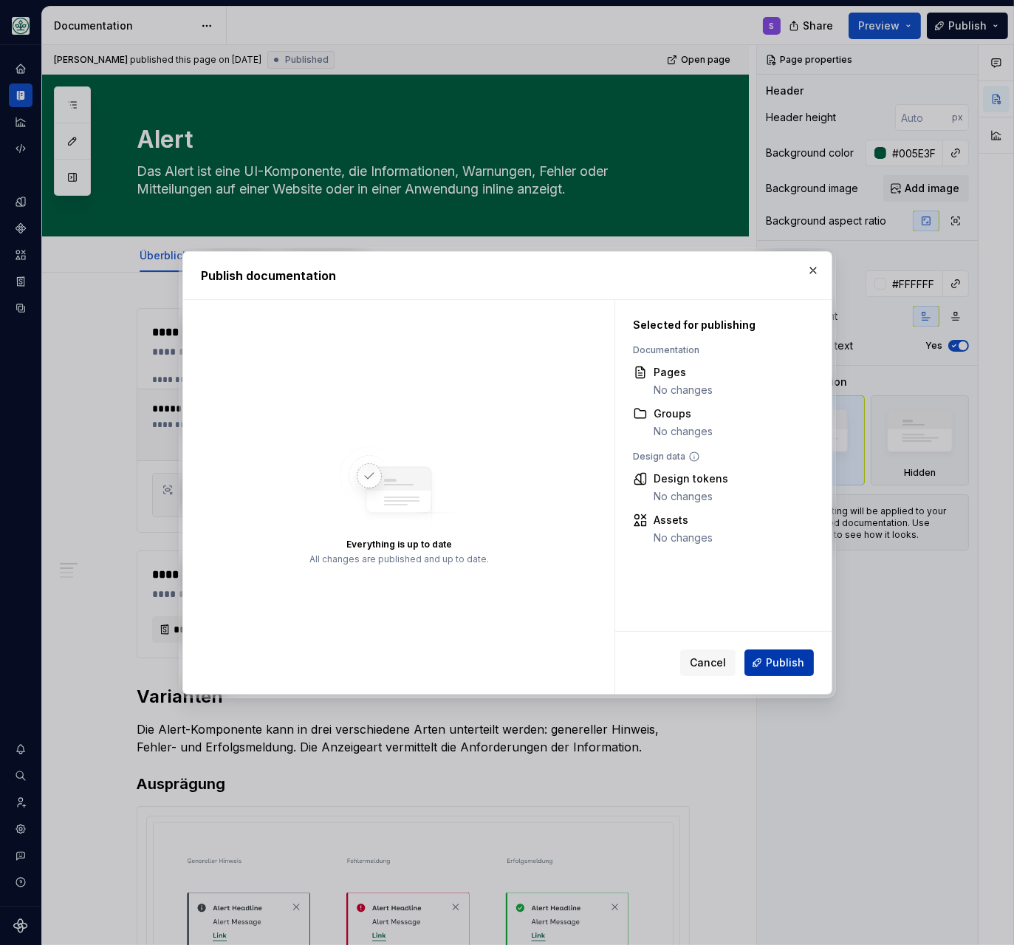
click at [770, 667] on span "Publish" at bounding box center [785, 662] width 38 height 15
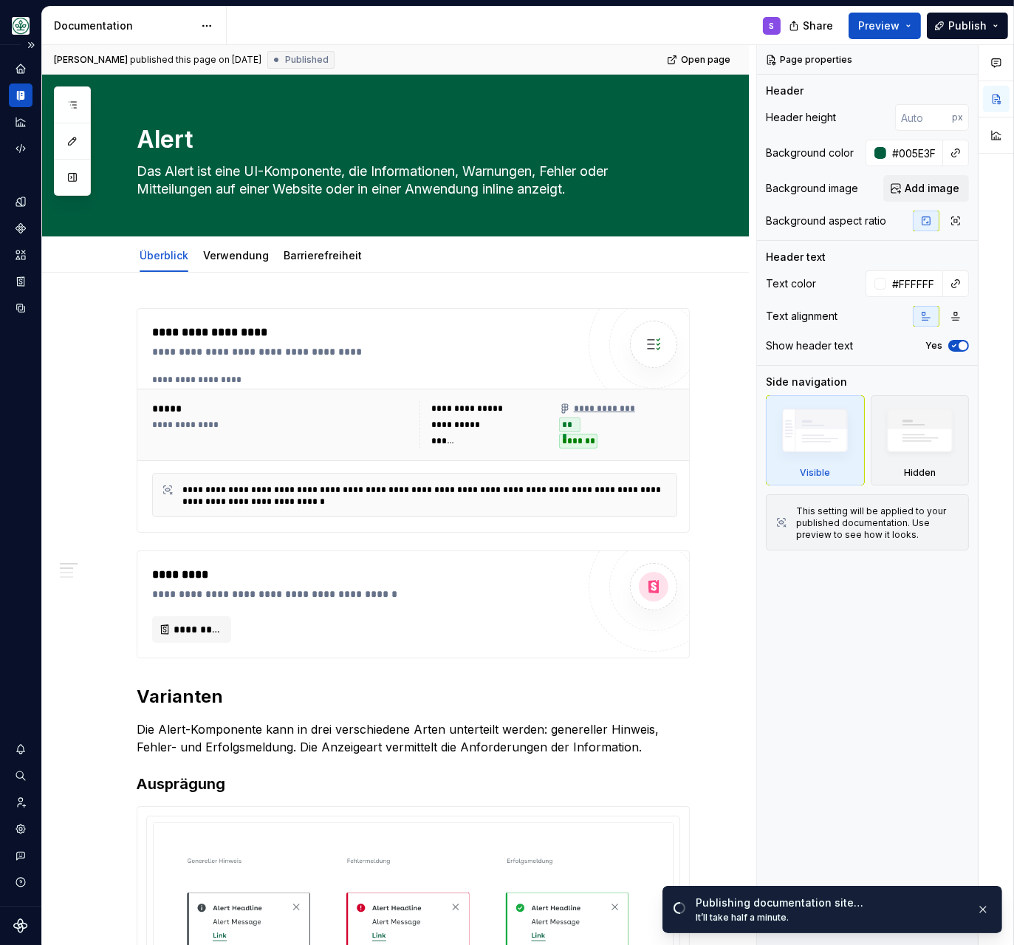
type textarea "*"
